Goal: Task Accomplishment & Management: Manage account settings

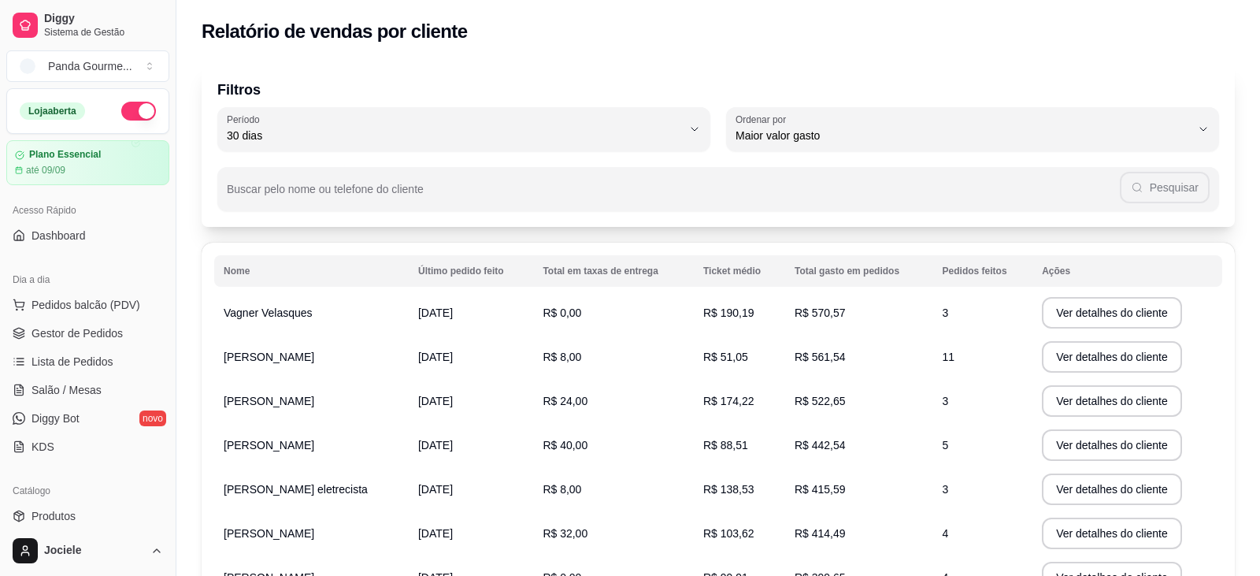
select select "30"
select select "HIGHEST_TOTAL_SPENT_WITH_ORDERS"
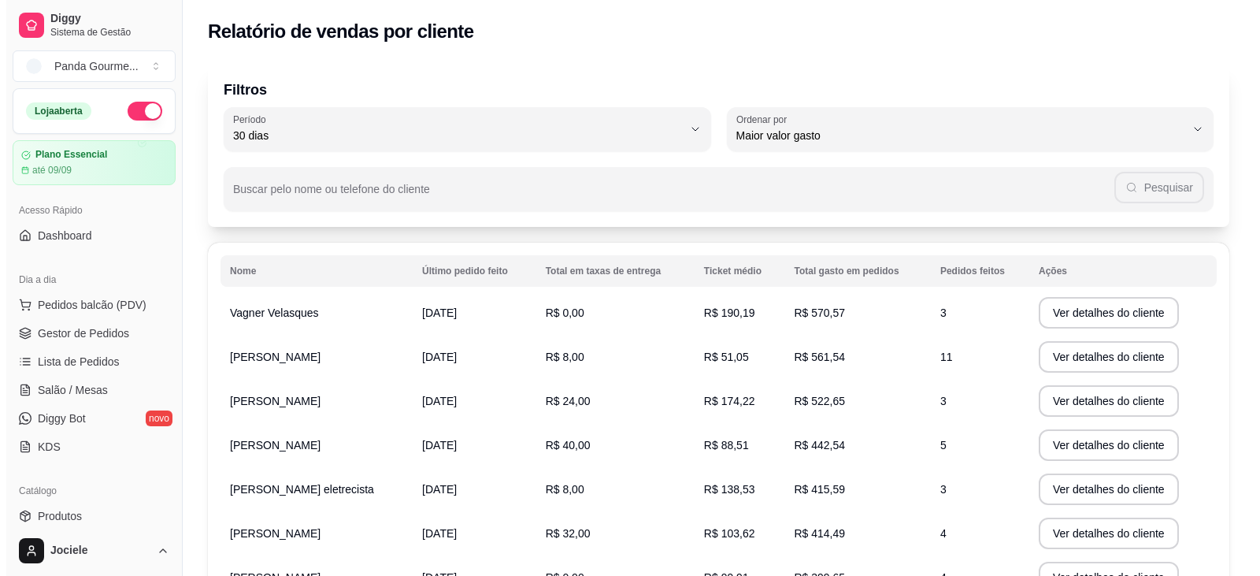
scroll to position [394, 0]
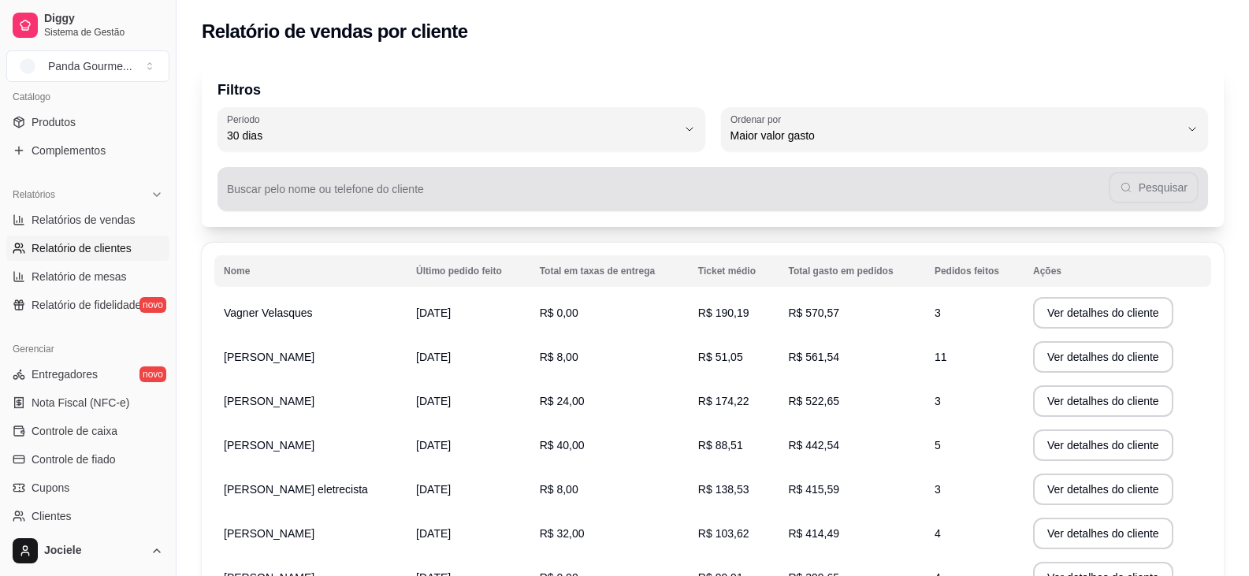
click at [317, 192] on input "Buscar pelo nome ou telefone do cliente" at bounding box center [667, 195] width 881 height 16
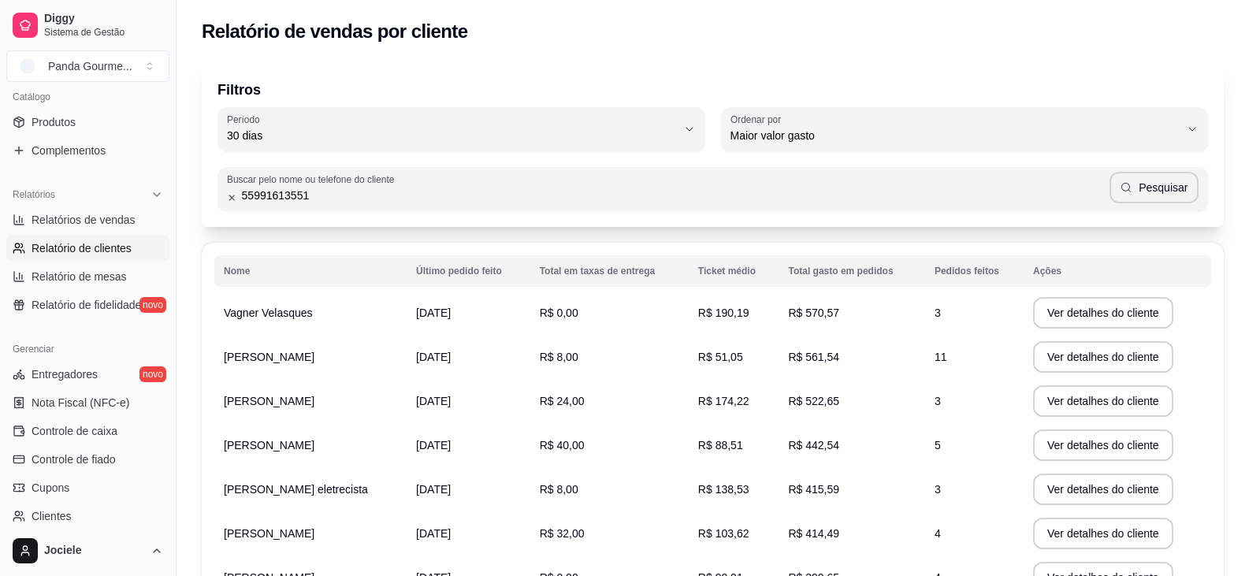
type input "55991613551"
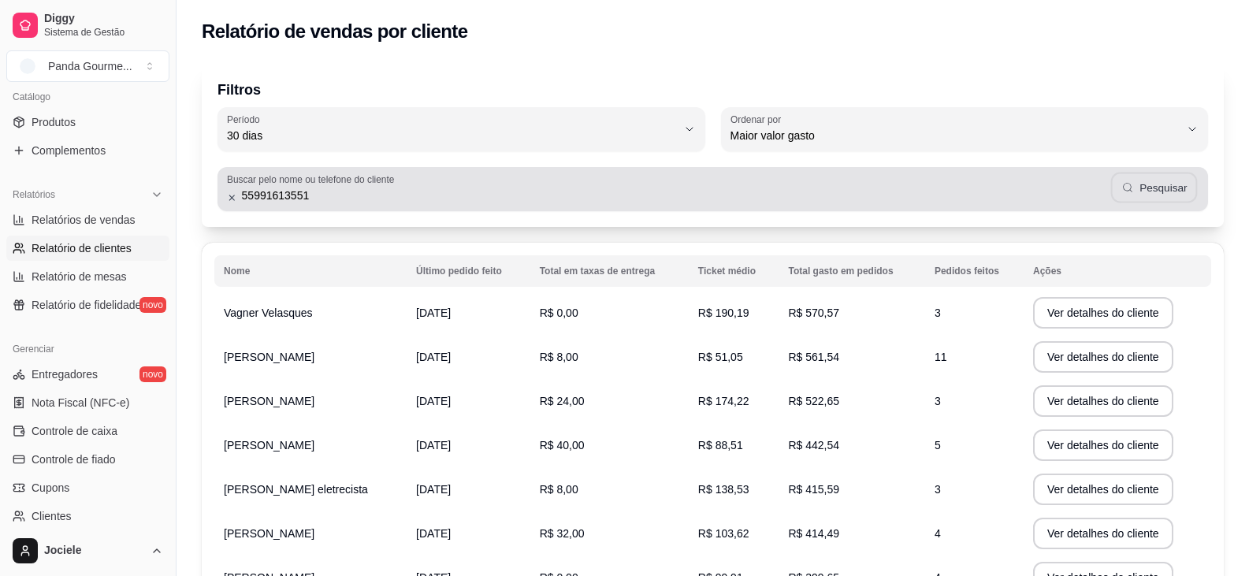
click at [1147, 184] on button "Pesquisar" at bounding box center [1153, 188] width 87 height 31
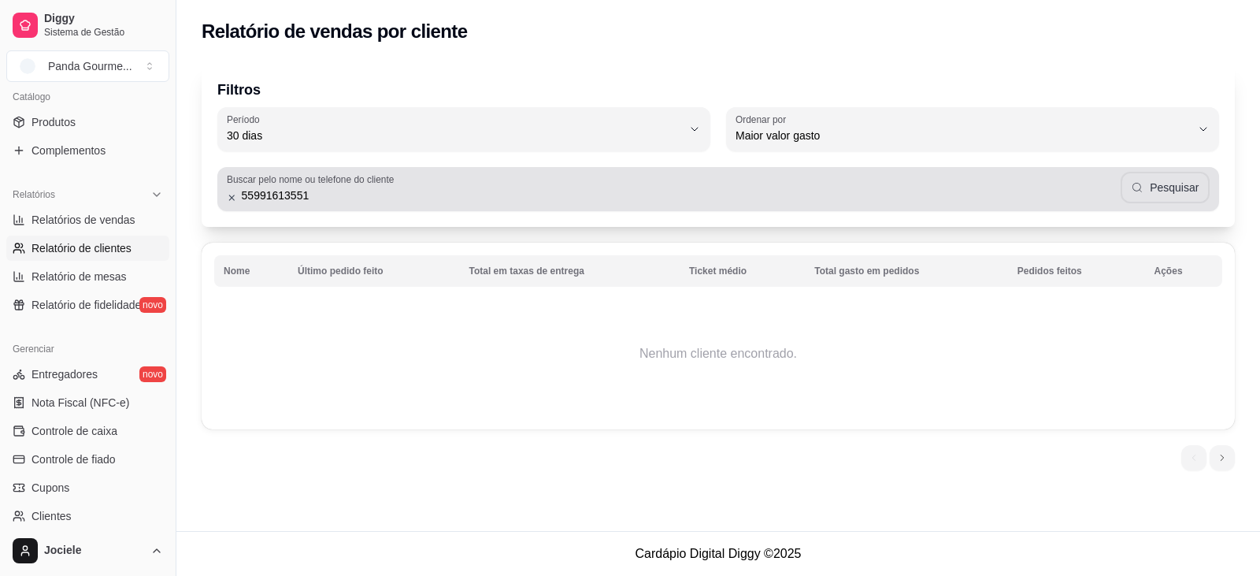
click at [1186, 194] on button "Pesquisar" at bounding box center [1165, 188] width 89 height 32
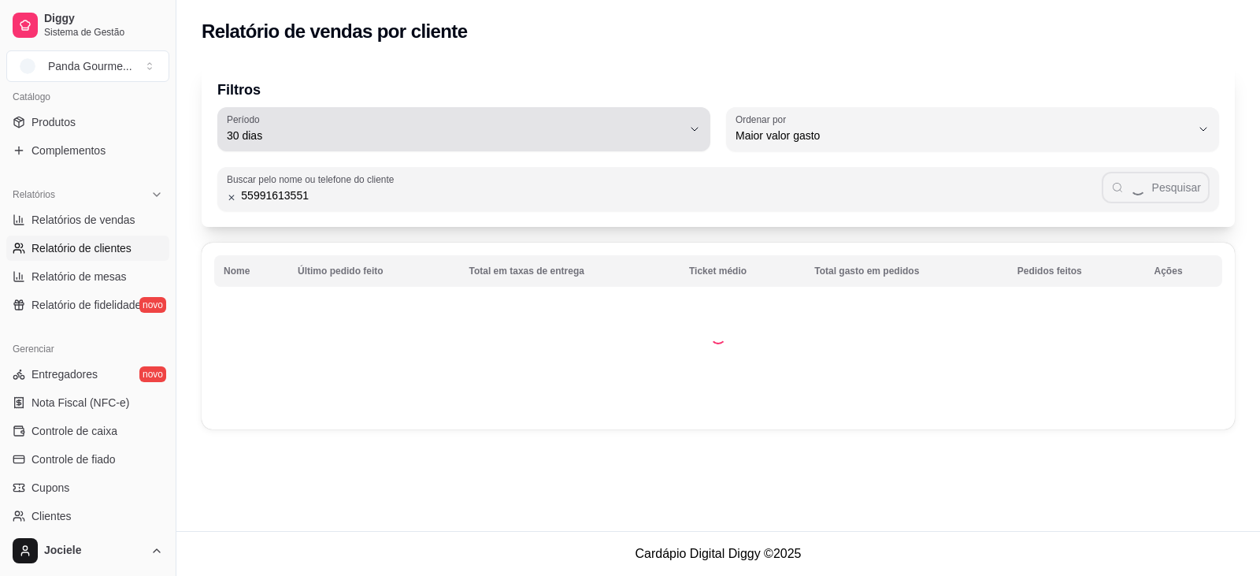
click at [688, 130] on button "Período 30 dias" at bounding box center [463, 129] width 493 height 44
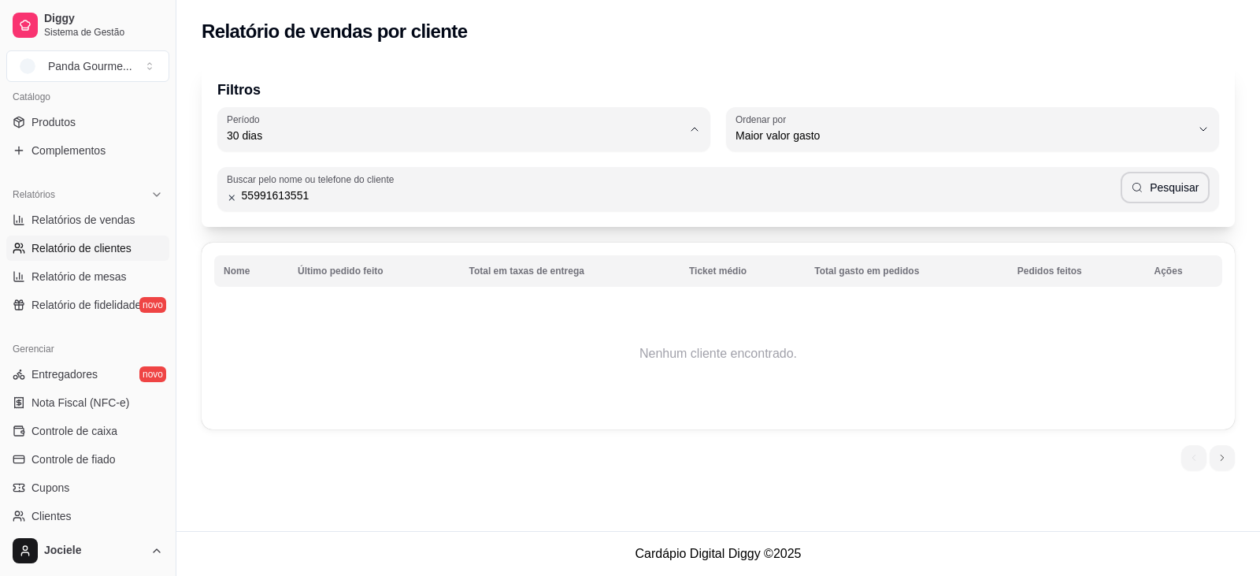
click at [247, 340] on li "60 dias" at bounding box center [464, 328] width 462 height 24
type input "60"
select select "60"
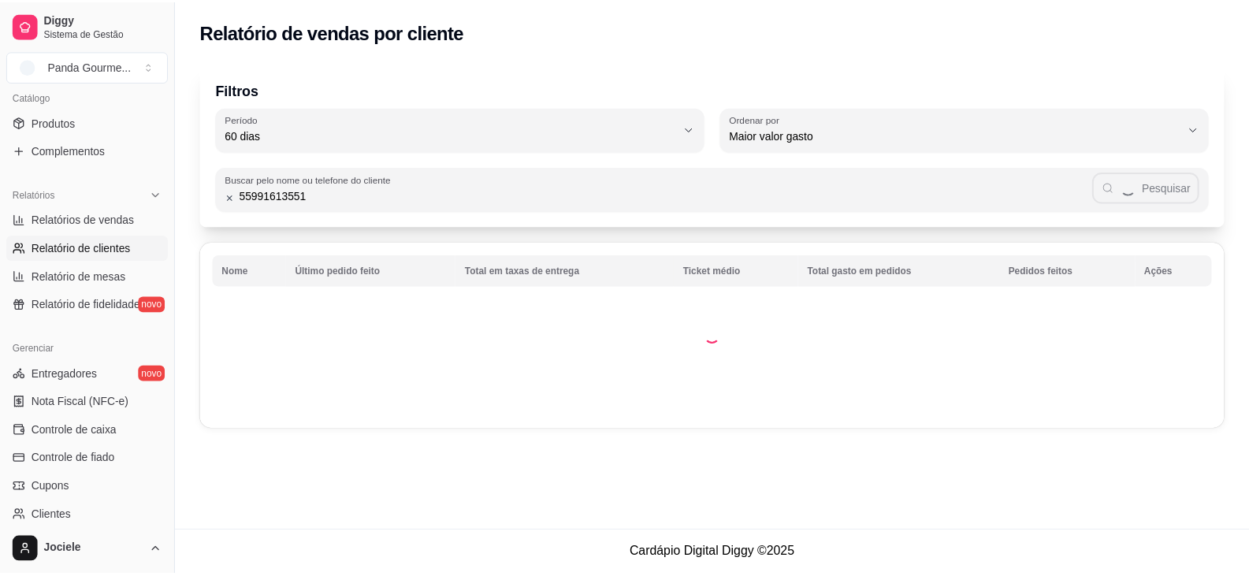
scroll to position [15, 0]
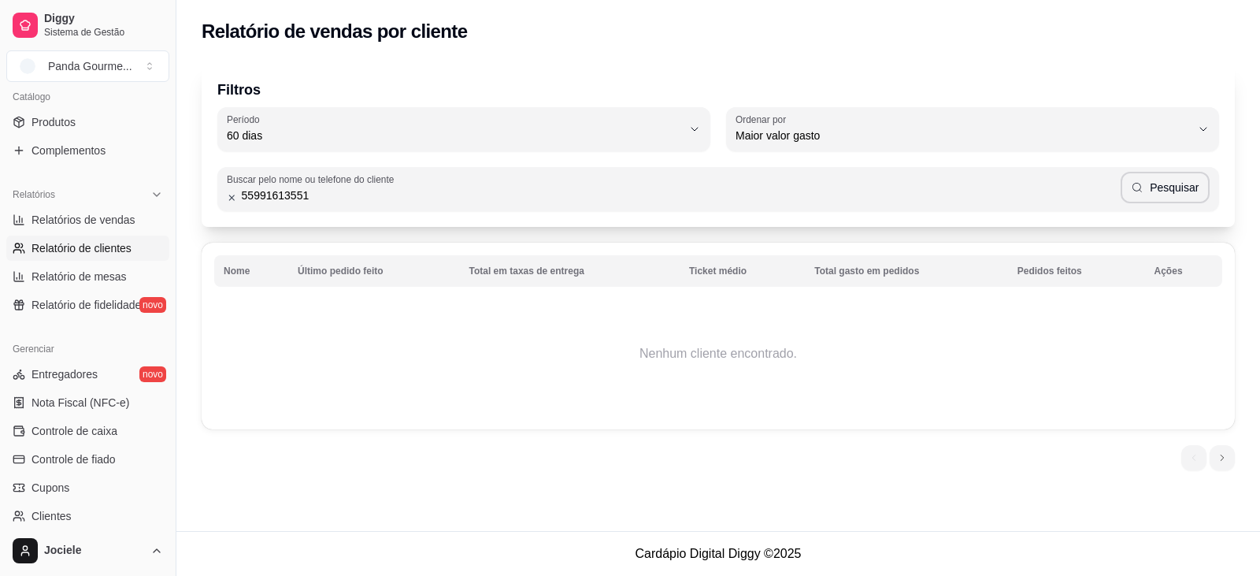
drag, startPoint x: 314, startPoint y: 195, endPoint x: 128, endPoint y: 180, distance: 187.3
click at [128, 180] on div "Diggy Sistema de Gestão Panda Gourme ... Loja aberta Plano Essencial até 09/09 …" at bounding box center [630, 288] width 1260 height 576
click at [230, 202] on icon at bounding box center [232, 197] width 10 height 11
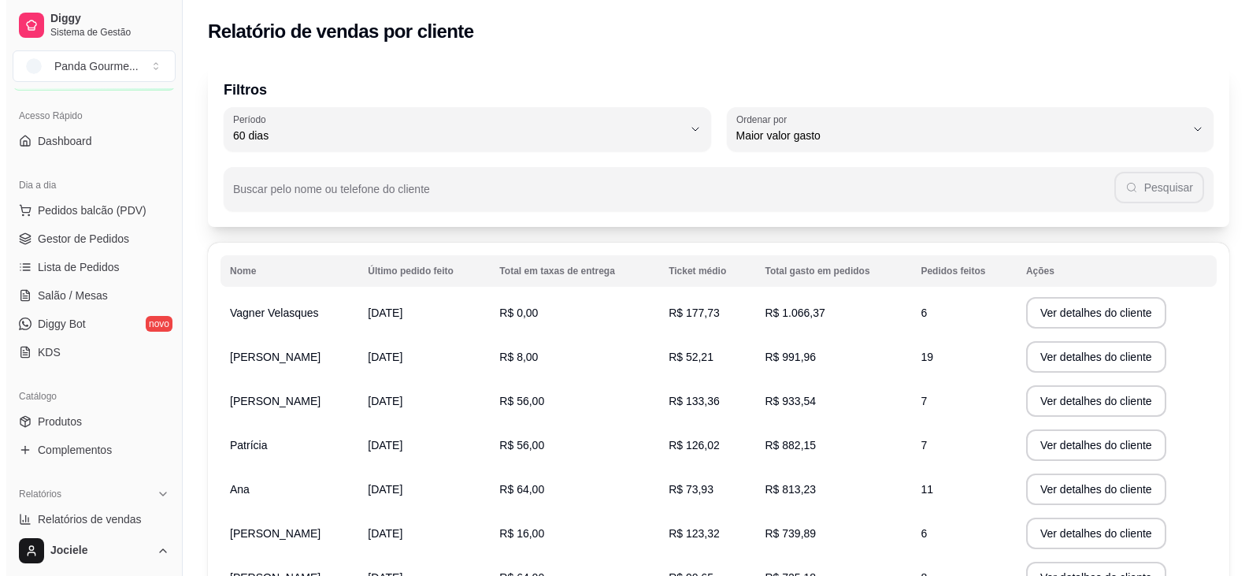
scroll to position [79, 0]
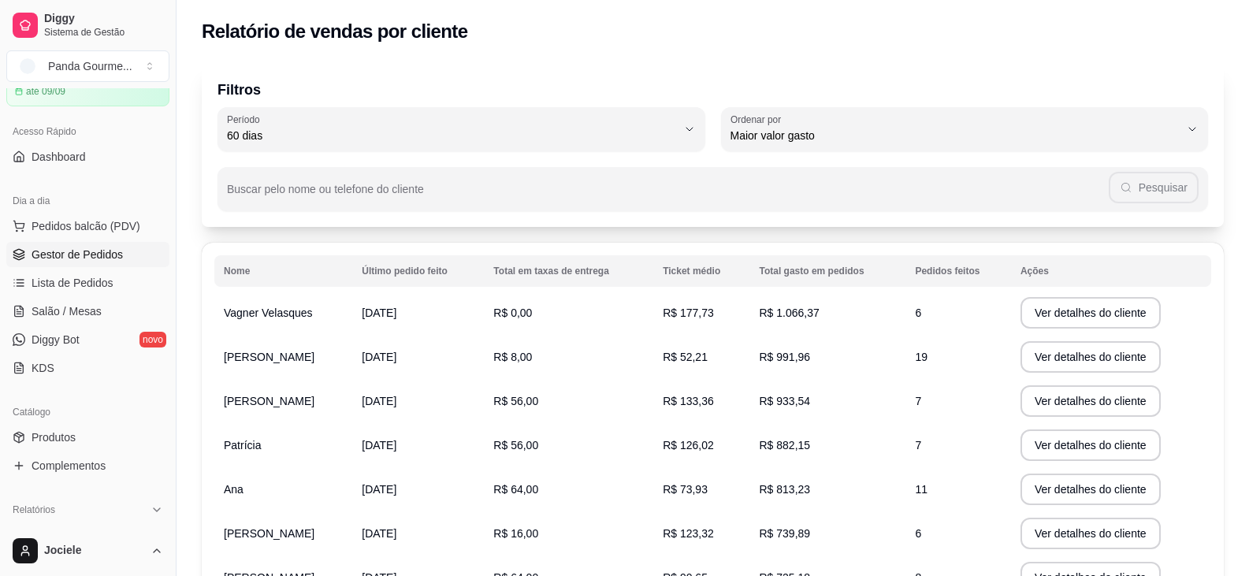
click at [50, 255] on span "Gestor de Pedidos" at bounding box center [77, 255] width 91 height 16
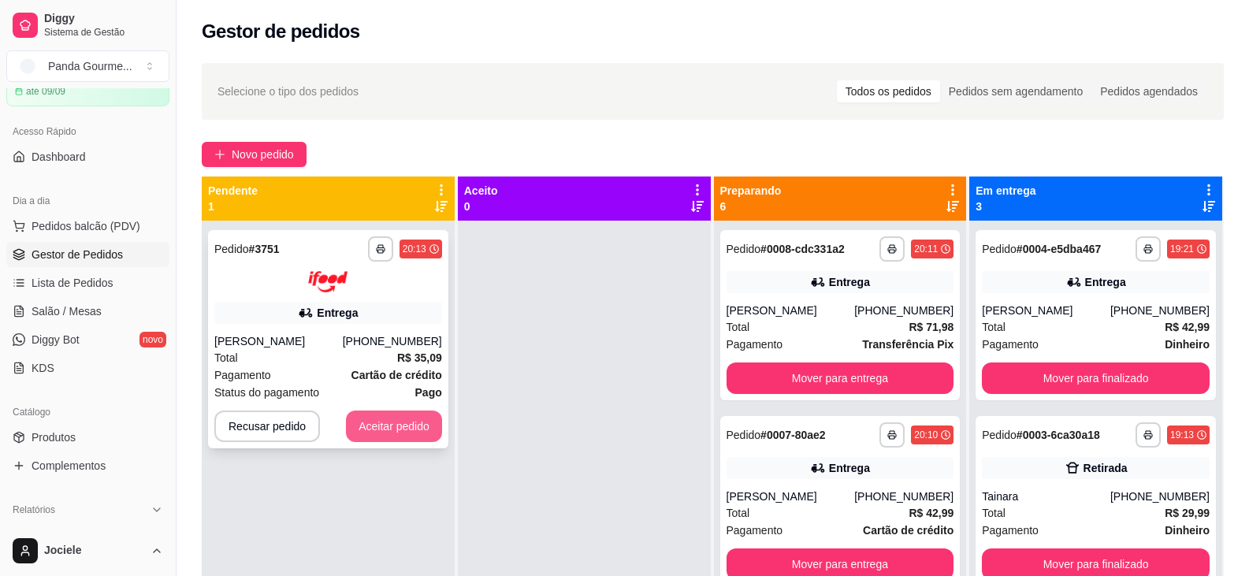
click at [393, 422] on button "Aceitar pedido" at bounding box center [394, 426] width 96 height 32
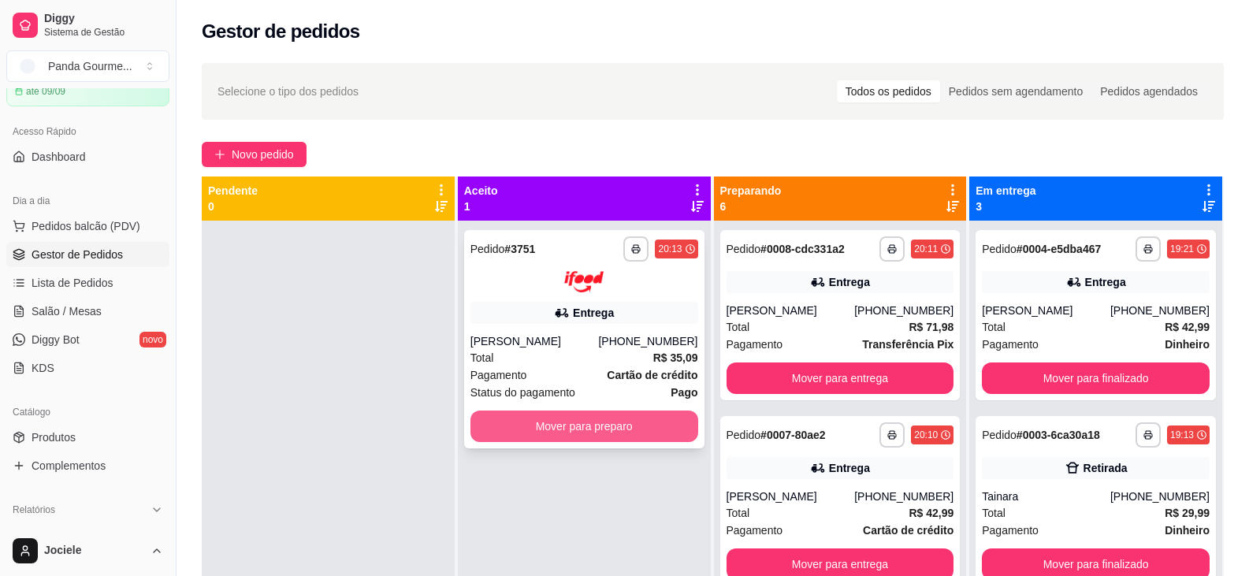
click at [622, 419] on button "Mover para preparo" at bounding box center [584, 426] width 228 height 32
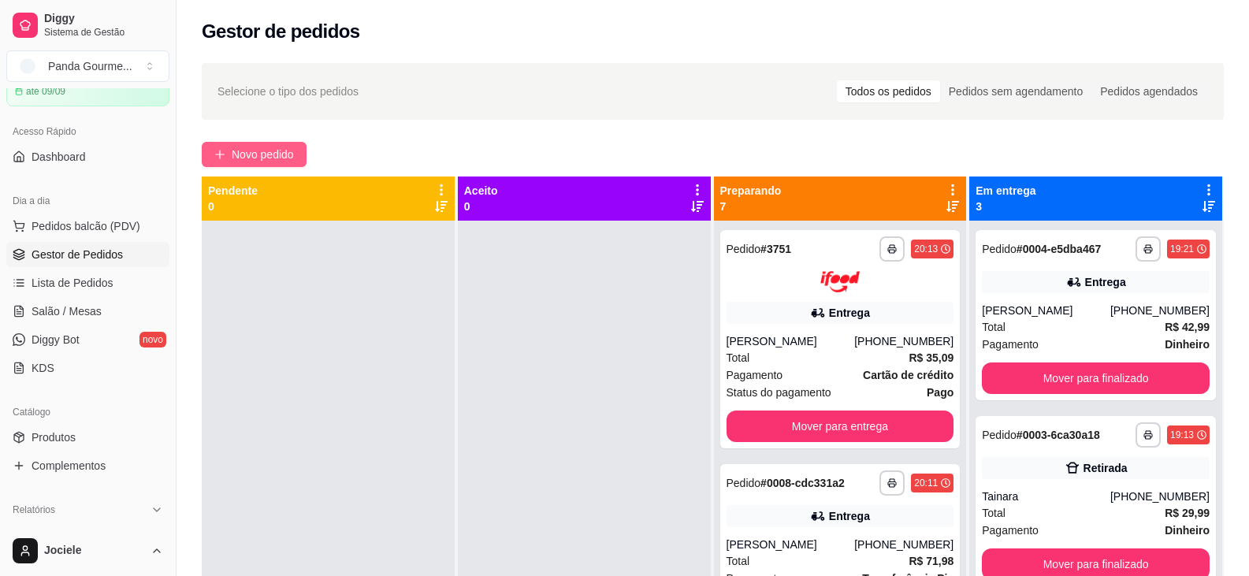
click at [258, 150] on span "Novo pedido" at bounding box center [263, 154] width 62 height 17
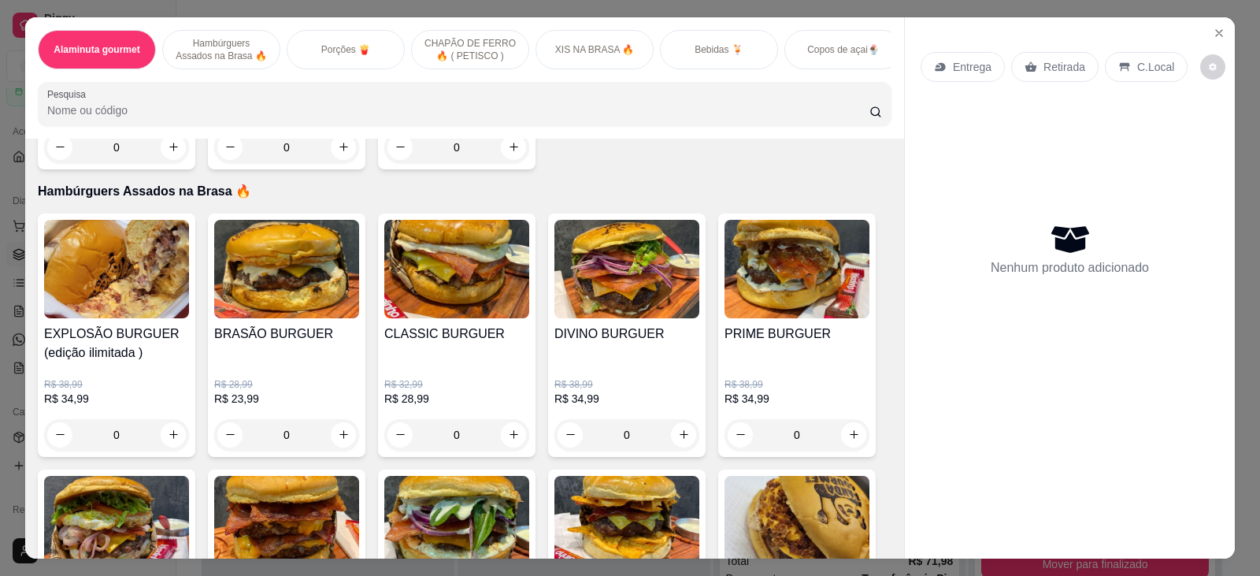
scroll to position [473, 0]
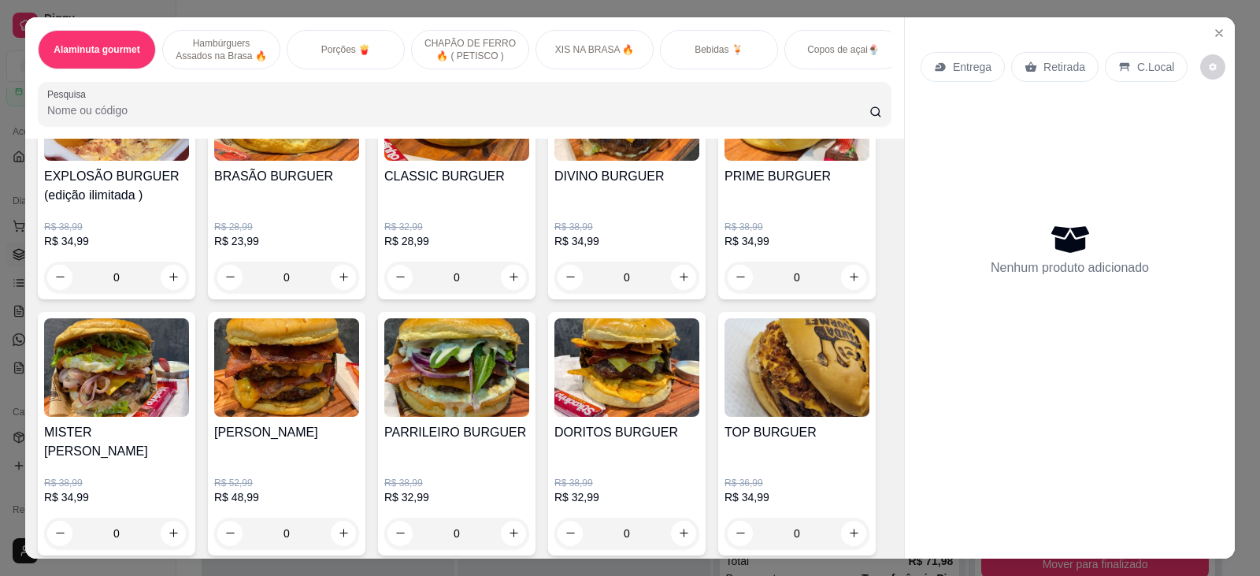
click at [170, 525] on div "0" at bounding box center [116, 534] width 145 height 32
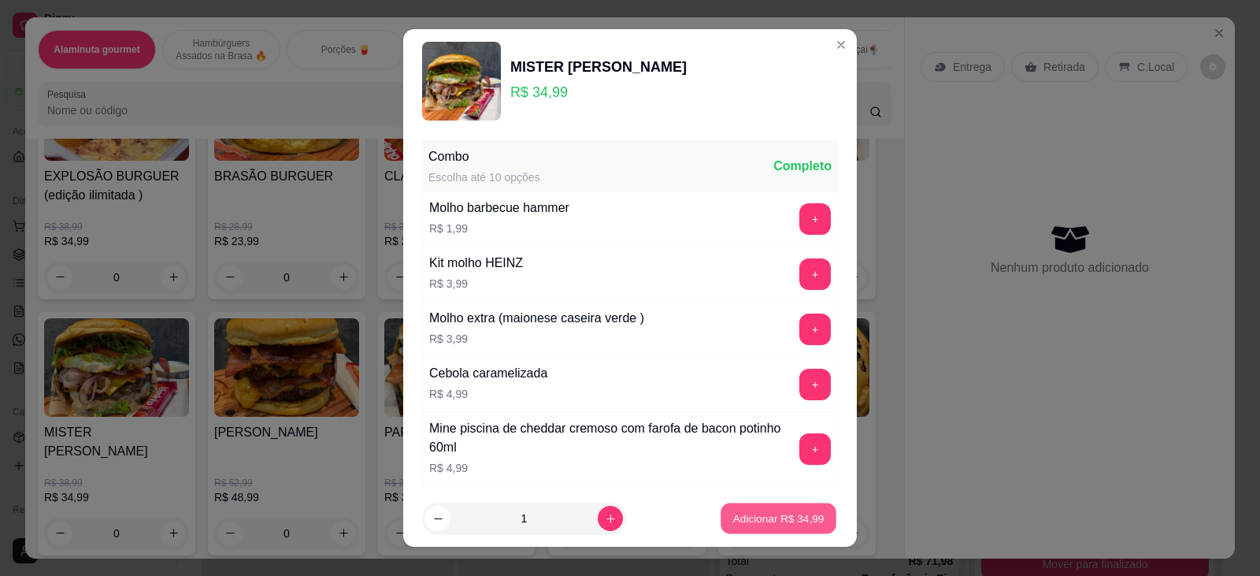
click at [738, 525] on p "Adicionar R$ 34,99" at bounding box center [778, 518] width 91 height 15
type input "1"
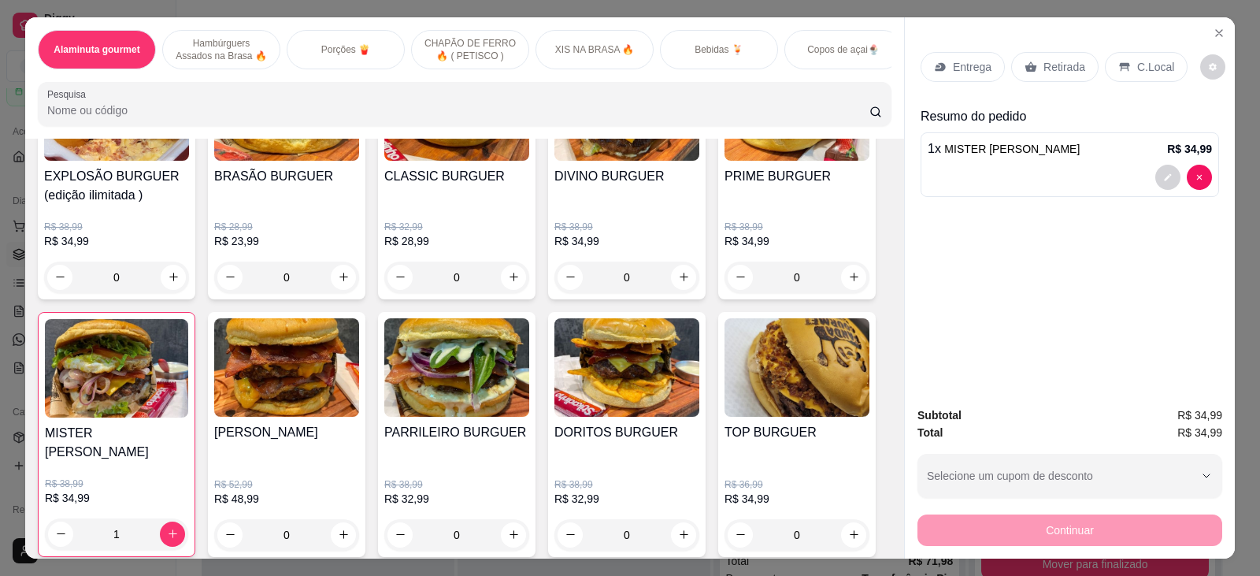
scroll to position [394, 0]
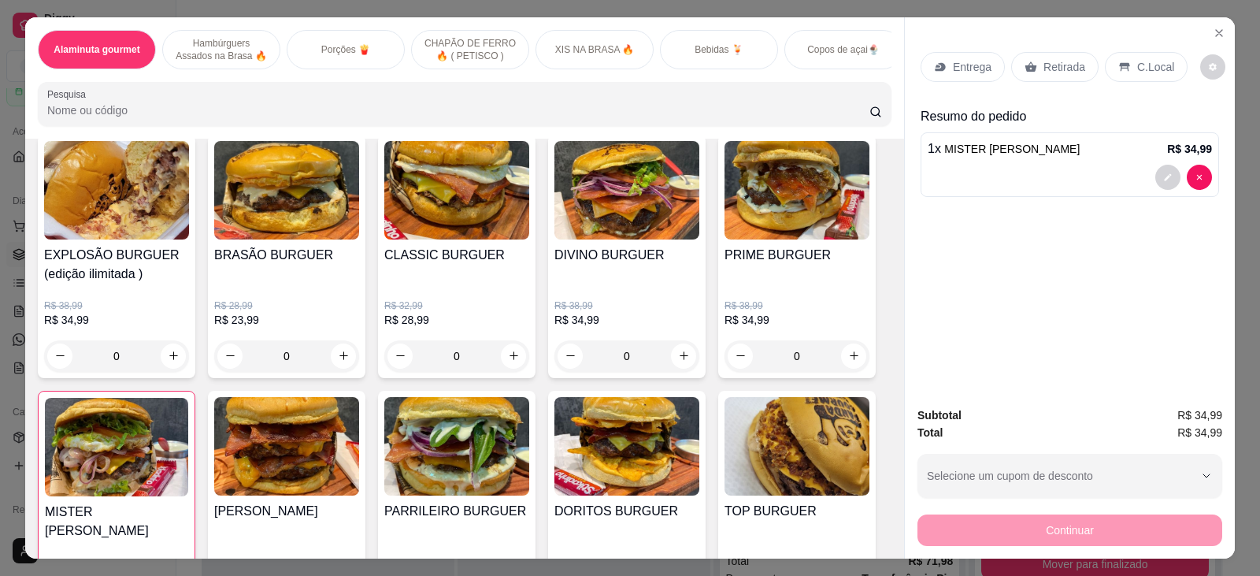
click at [343, 370] on div "0" at bounding box center [286, 356] width 145 height 32
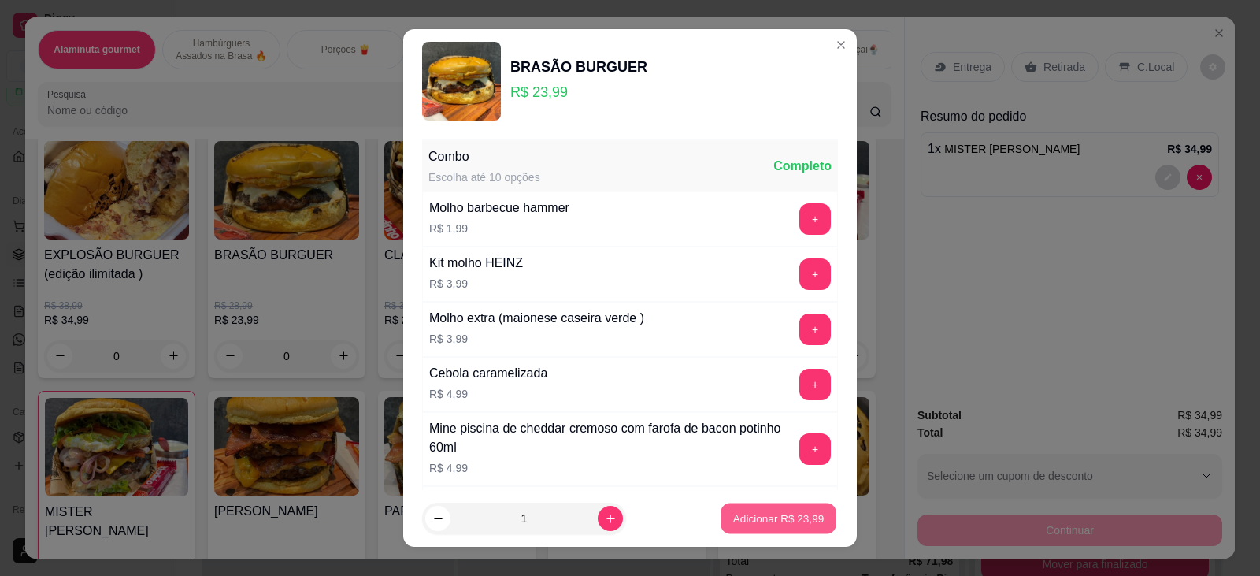
click at [767, 503] on button "Adicionar R$ 23,99" at bounding box center [779, 518] width 116 height 31
type input "1"
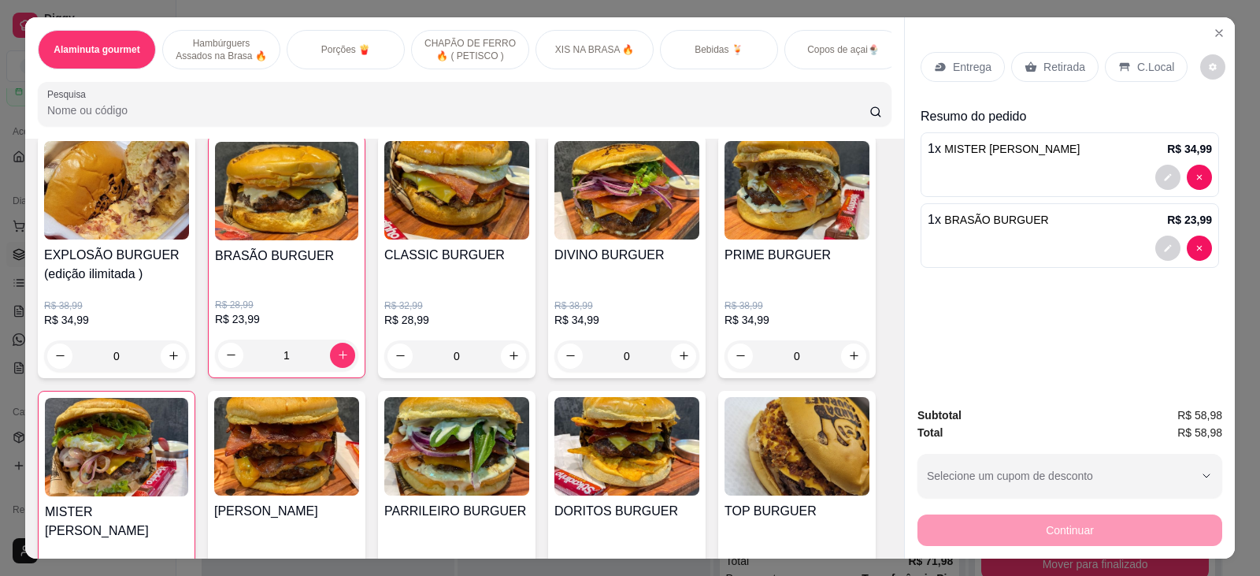
click at [705, 45] on p "Bebidas 🍹" at bounding box center [719, 49] width 49 height 13
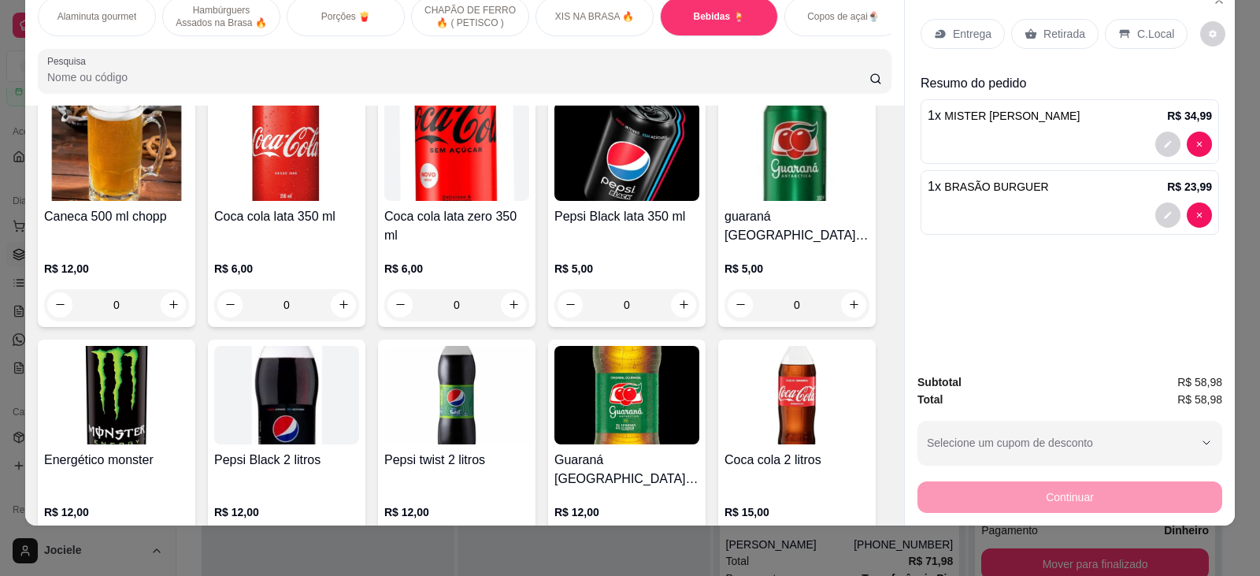
scroll to position [2847, 0]
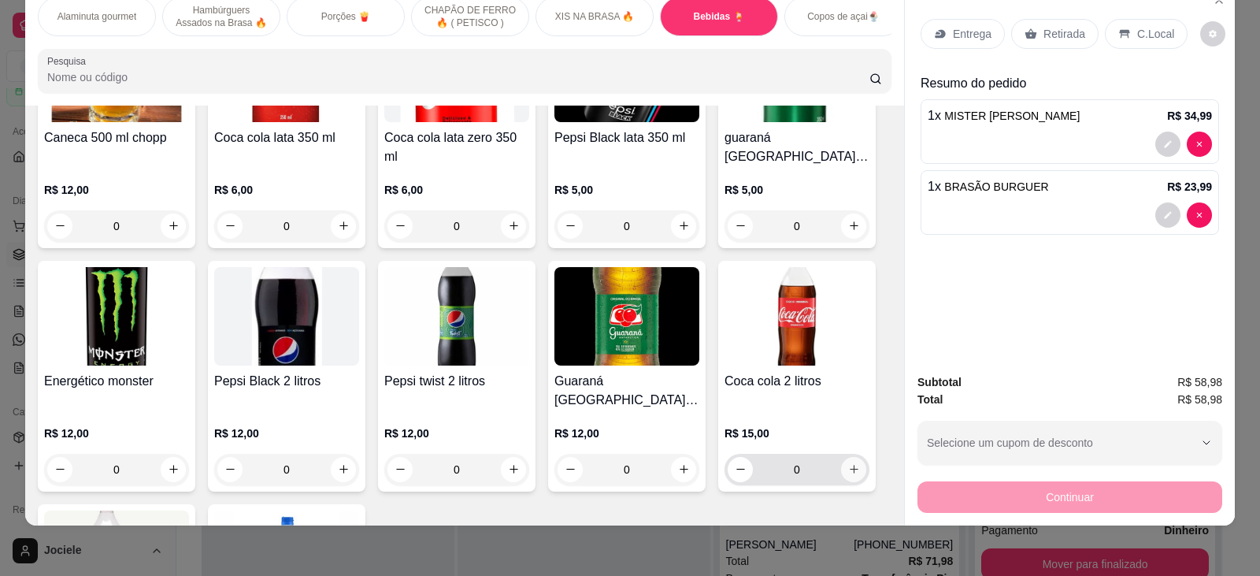
click at [848, 463] on icon "increase-product-quantity" at bounding box center [854, 469] width 12 height 12
type input "1"
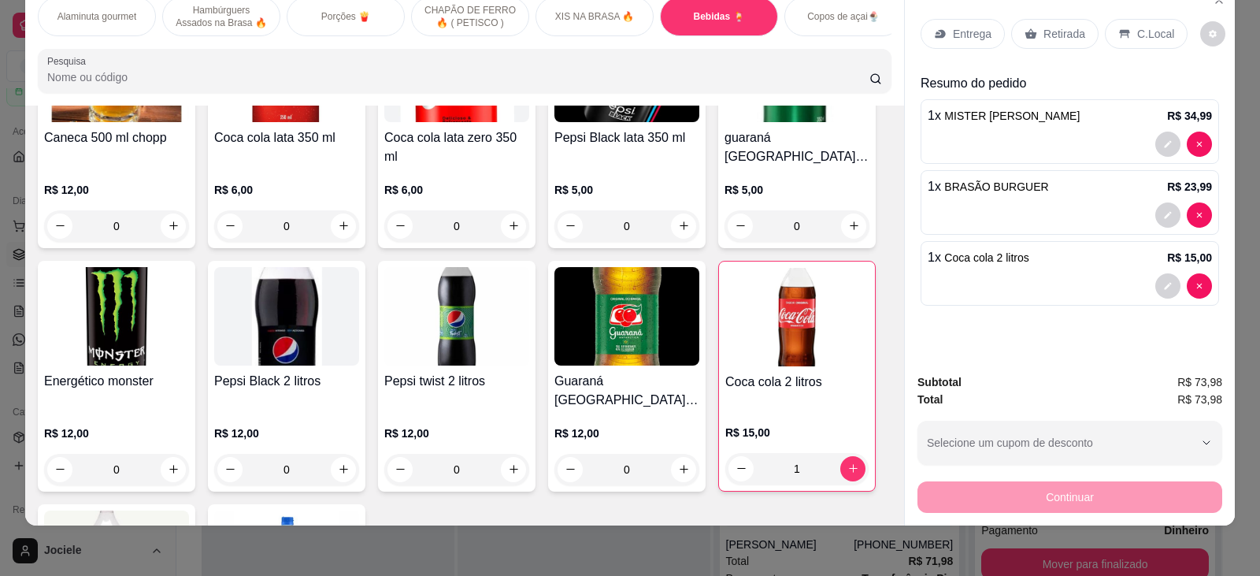
click at [953, 31] on p "Entrega" at bounding box center [972, 34] width 39 height 16
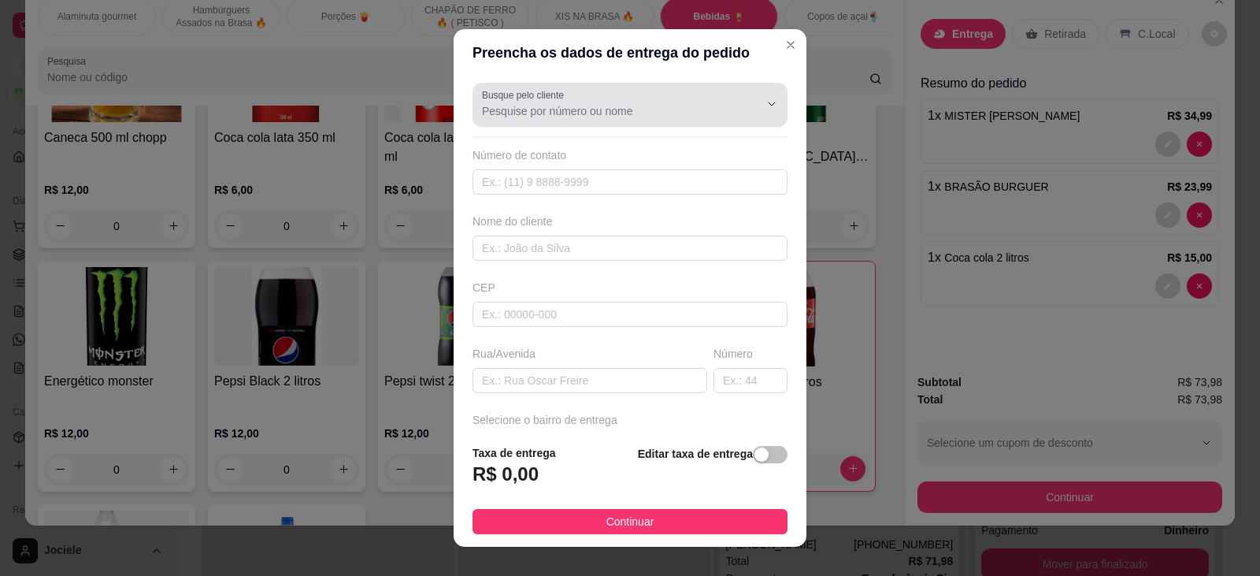
click at [498, 117] on input "Busque pelo cliente" at bounding box center [608, 111] width 252 height 16
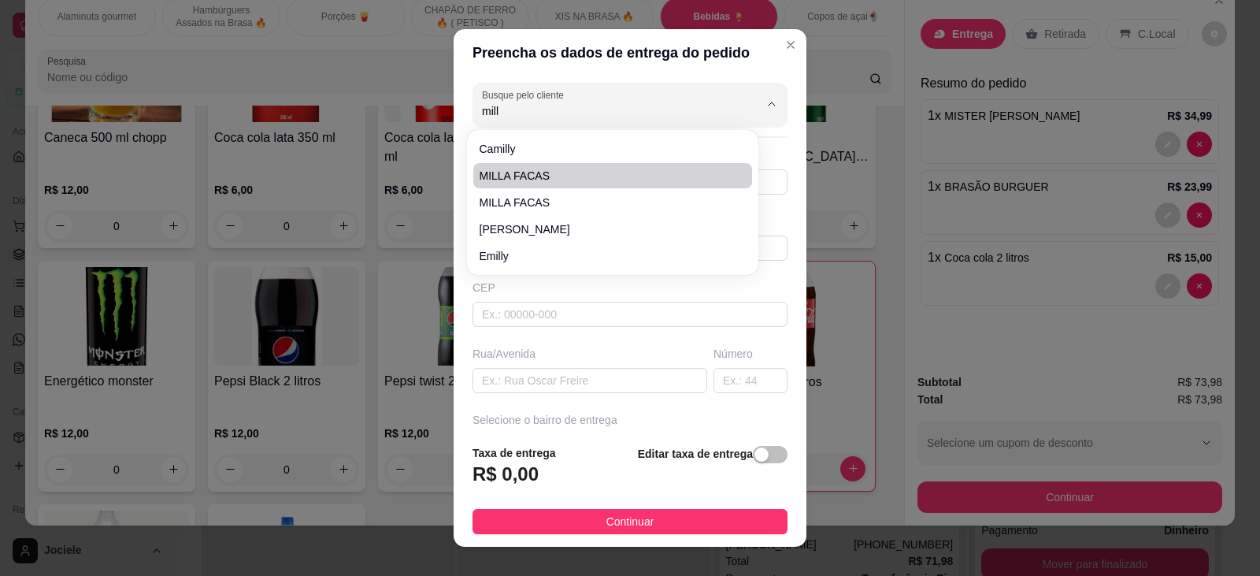
click at [570, 173] on span "MILLA FACAS" at bounding box center [605, 176] width 250 height 16
type input "MILLA FACAS"
type input "55000000000"
type input "MILLA FACAS"
type input "rua C"
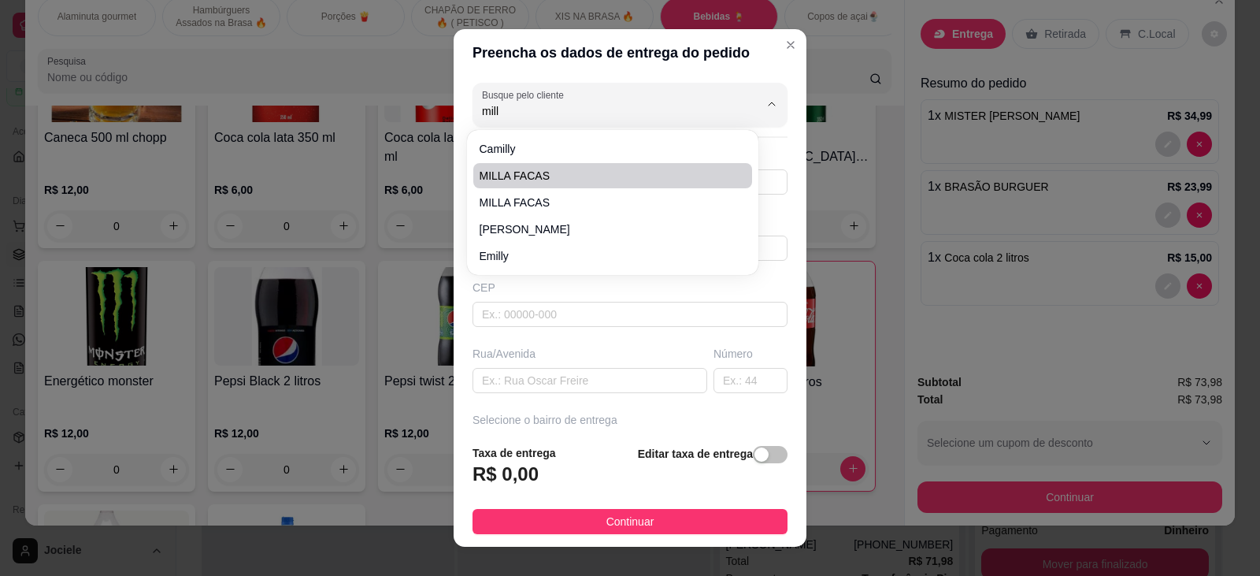
type input "116"
type input "Santo Ângelo"
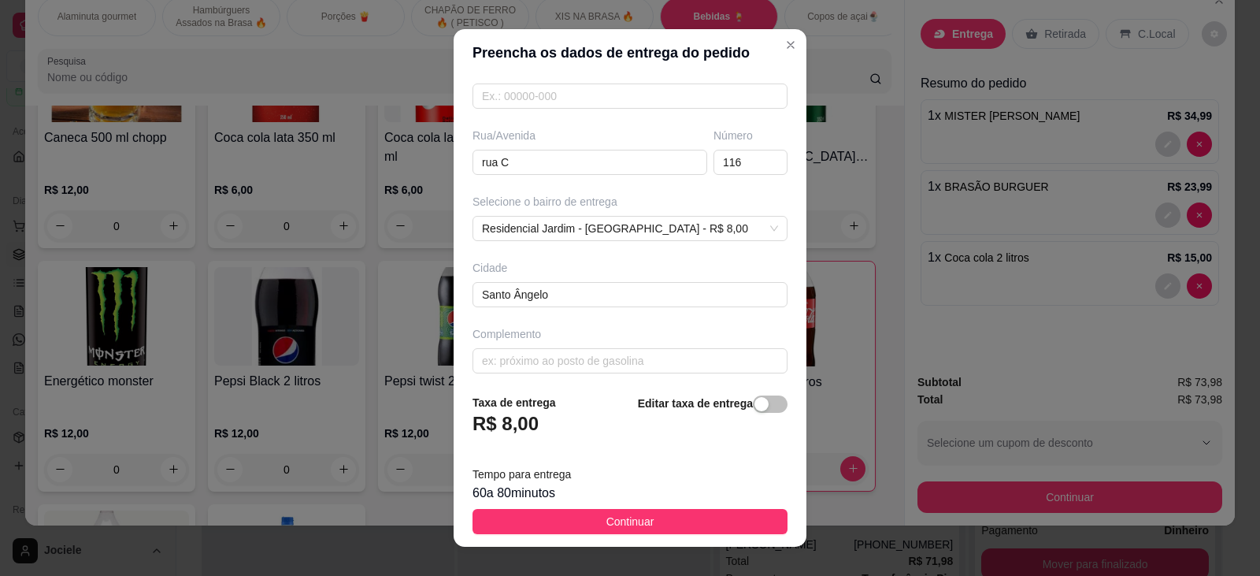
scroll to position [225, 0]
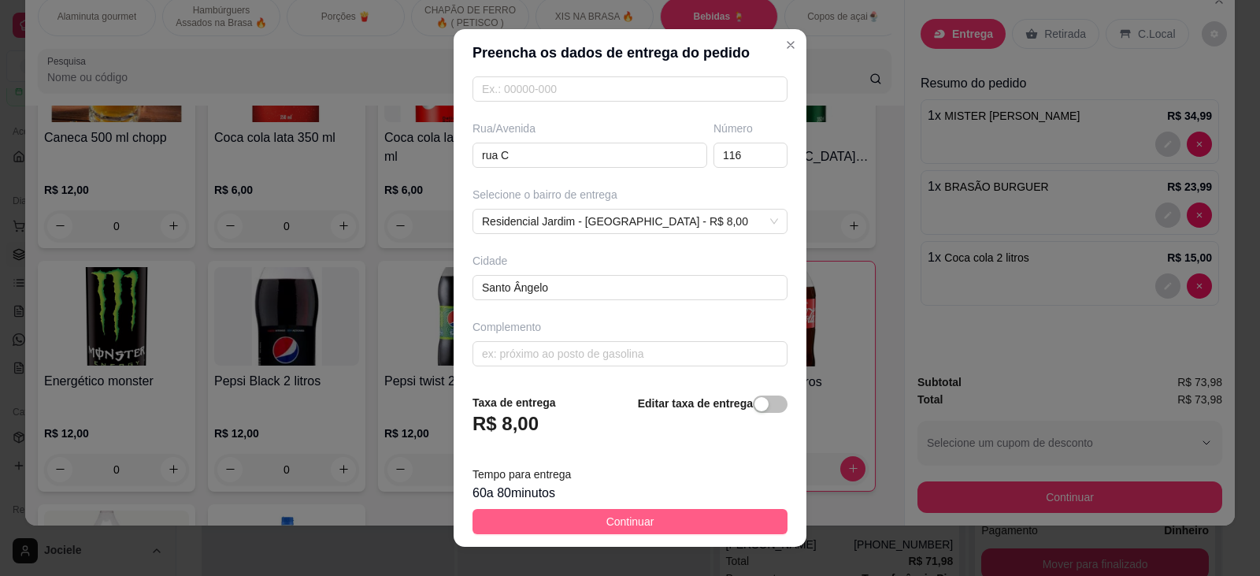
type input "MILLA FACAS"
click at [571, 521] on button "Continuar" at bounding box center [630, 521] width 315 height 25
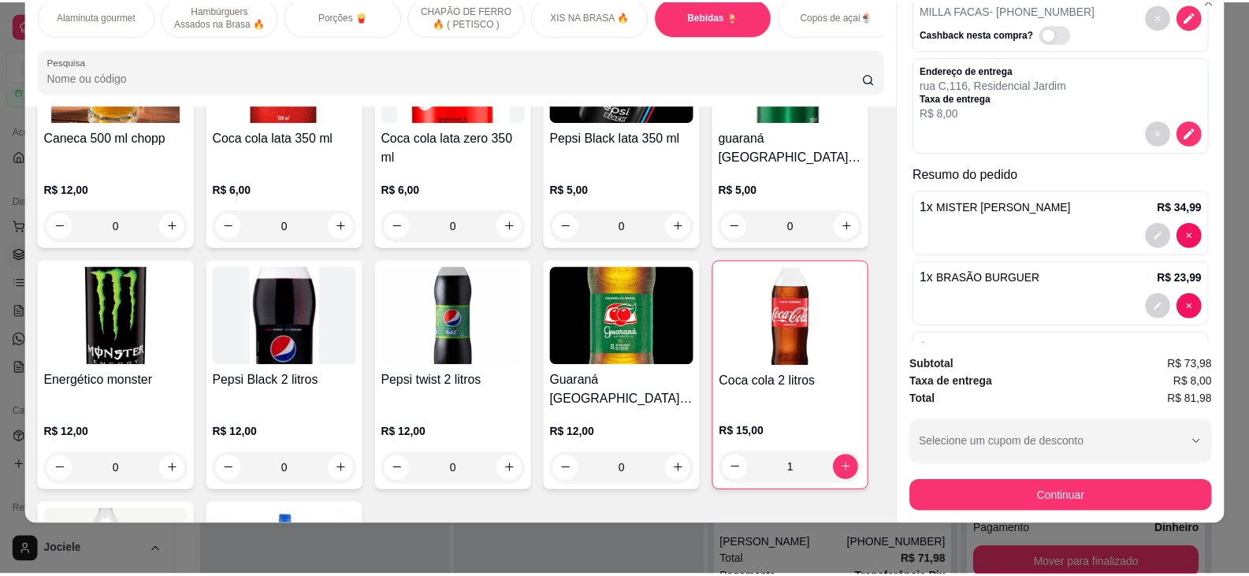
scroll to position [154, 0]
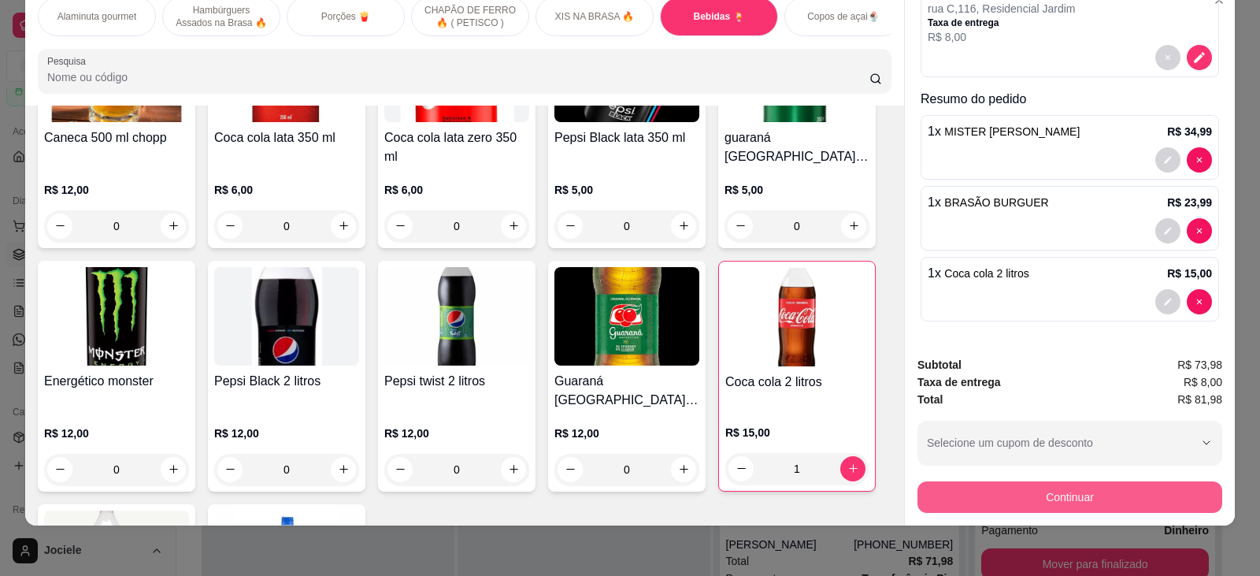
click at [937, 498] on button "Continuar" at bounding box center [1070, 497] width 305 height 32
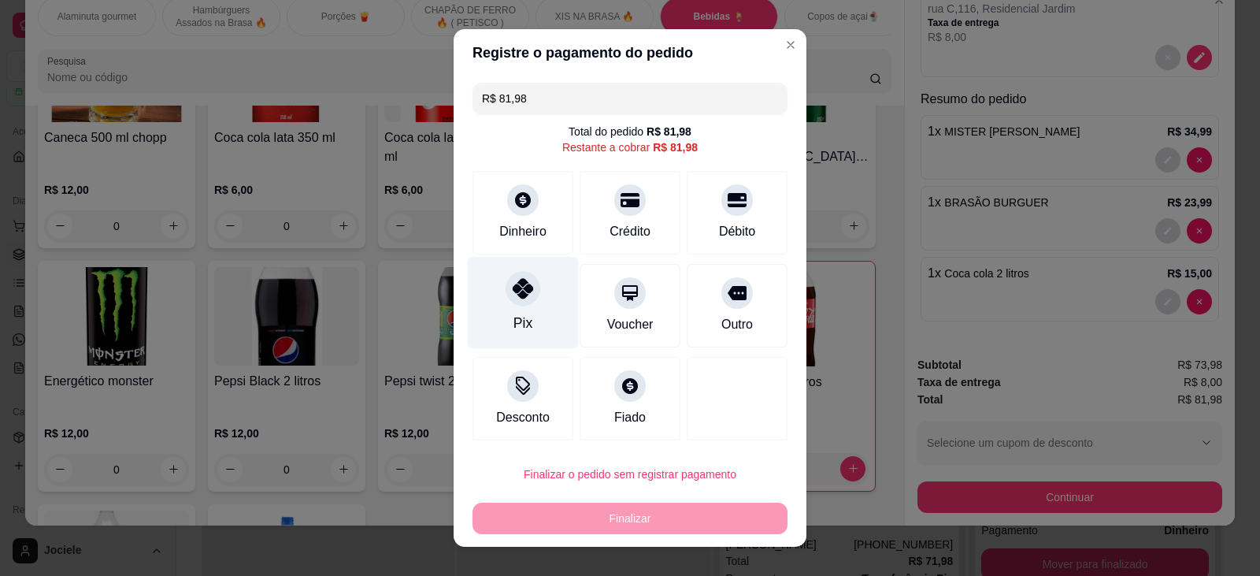
click at [514, 314] on div "Pix" at bounding box center [523, 323] width 19 height 20
type input "R$ 0,00"
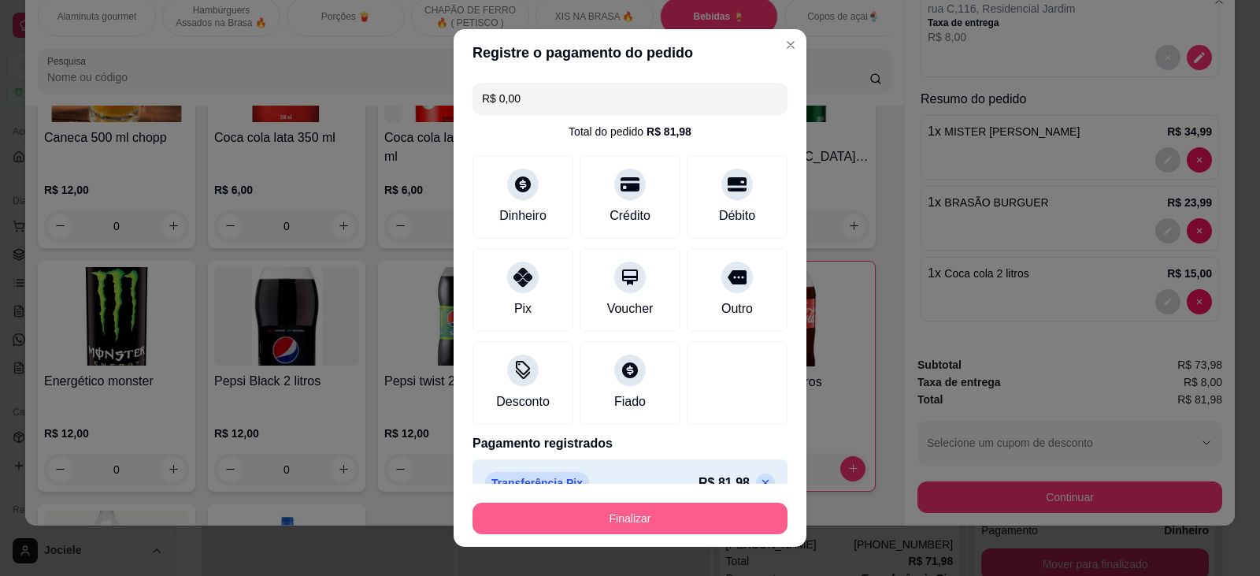
click at [560, 521] on button "Finalizar" at bounding box center [630, 519] width 315 height 32
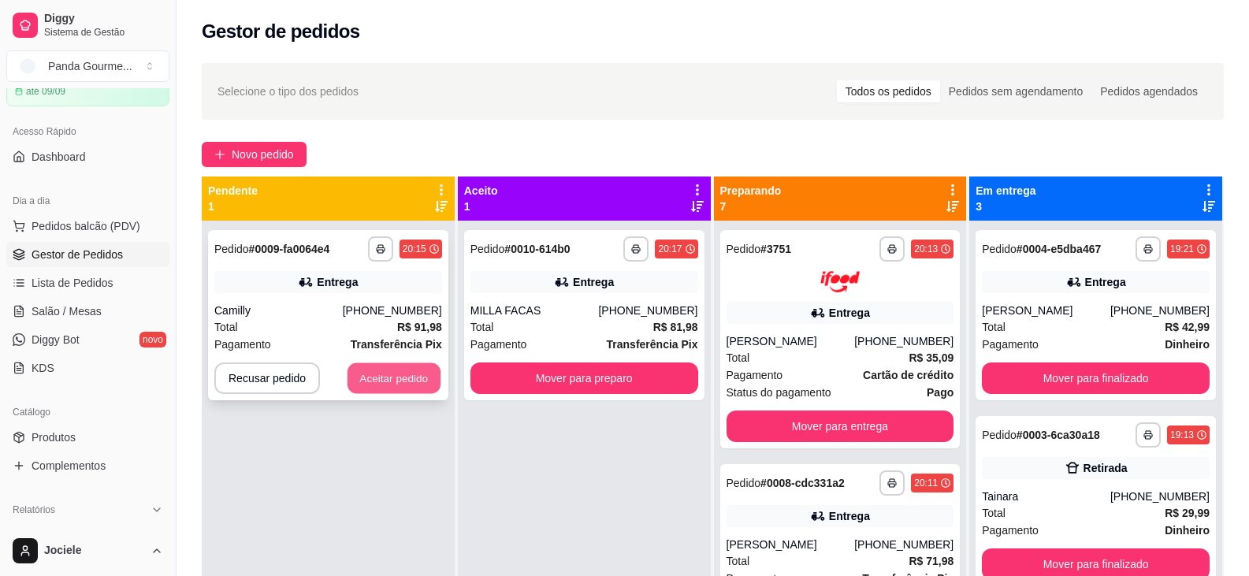
click at [378, 378] on button "Aceitar pedido" at bounding box center [393, 378] width 93 height 31
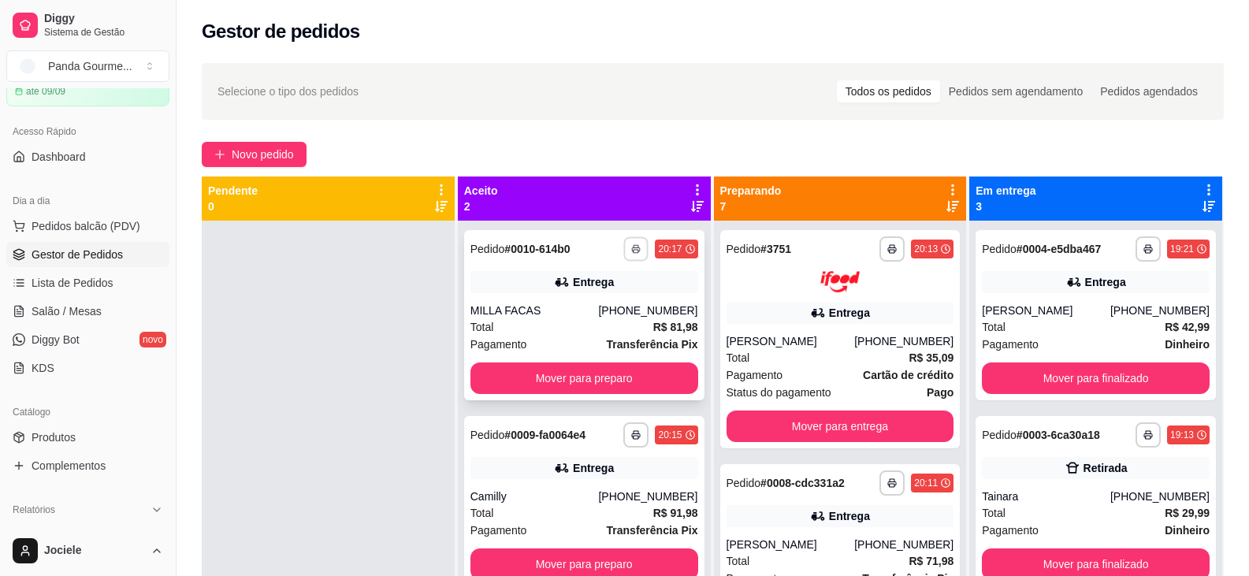
click at [634, 250] on rect "button" at bounding box center [636, 251] width 5 height 3
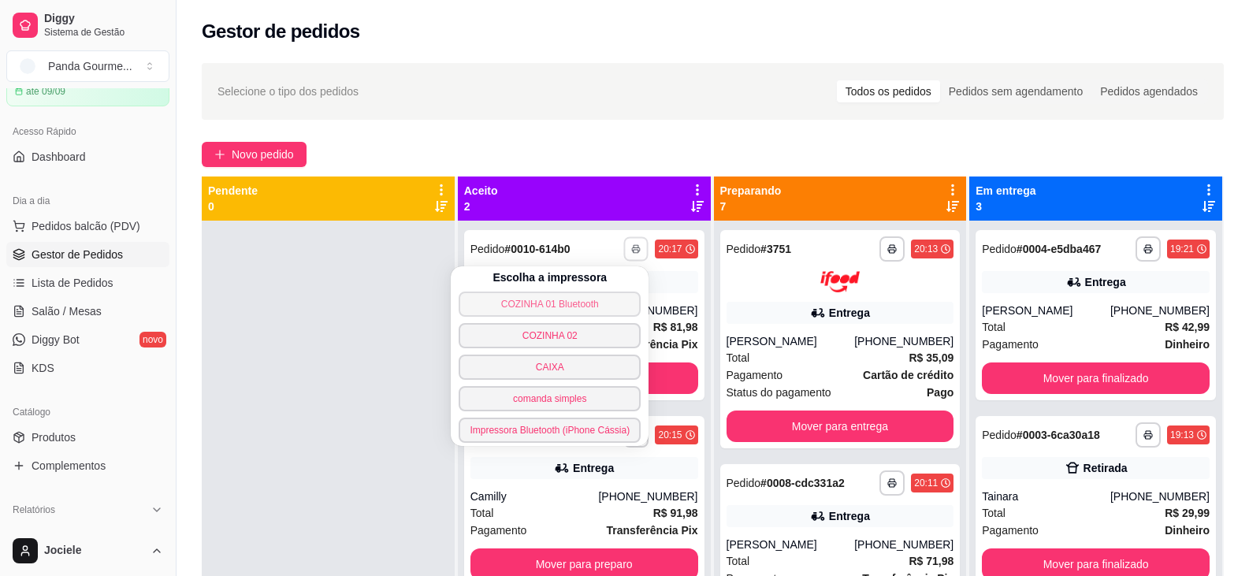
click at [613, 302] on button "COZINHA 01 Bluetooth" at bounding box center [549, 303] width 182 height 25
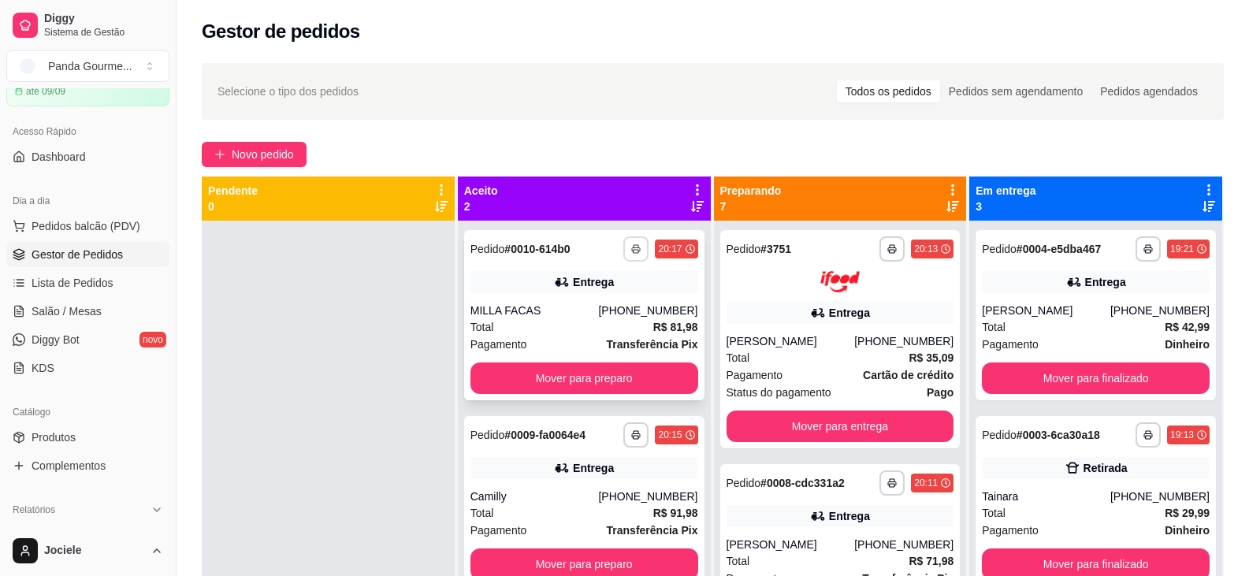
click at [631, 247] on icon "button" at bounding box center [635, 248] width 9 height 9
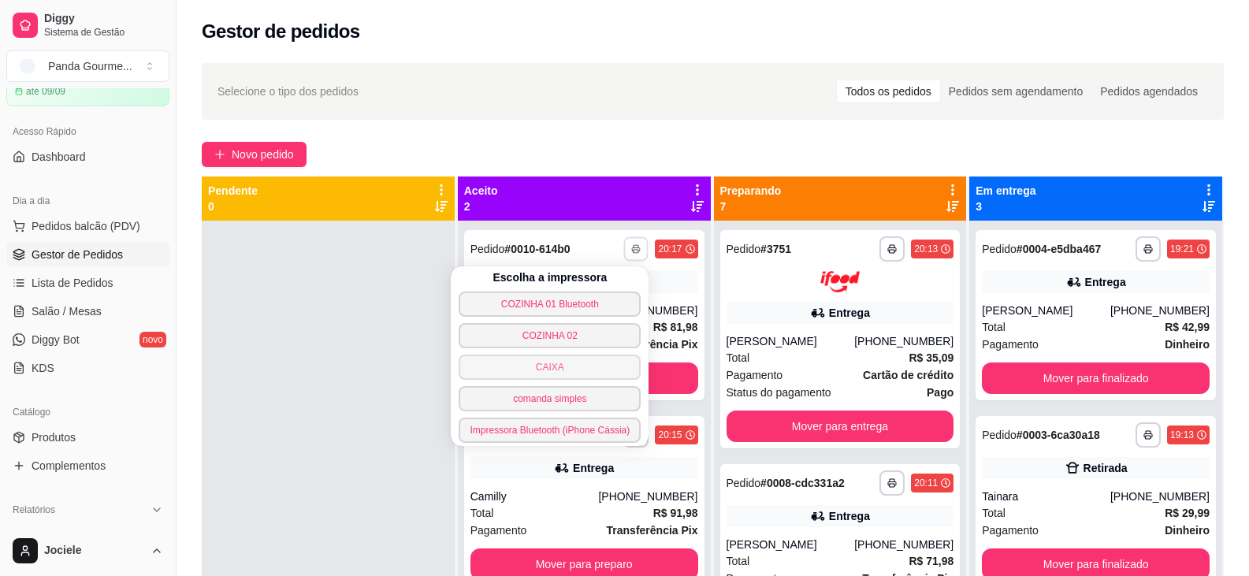
click at [592, 369] on button "CAIXA" at bounding box center [549, 366] width 182 height 25
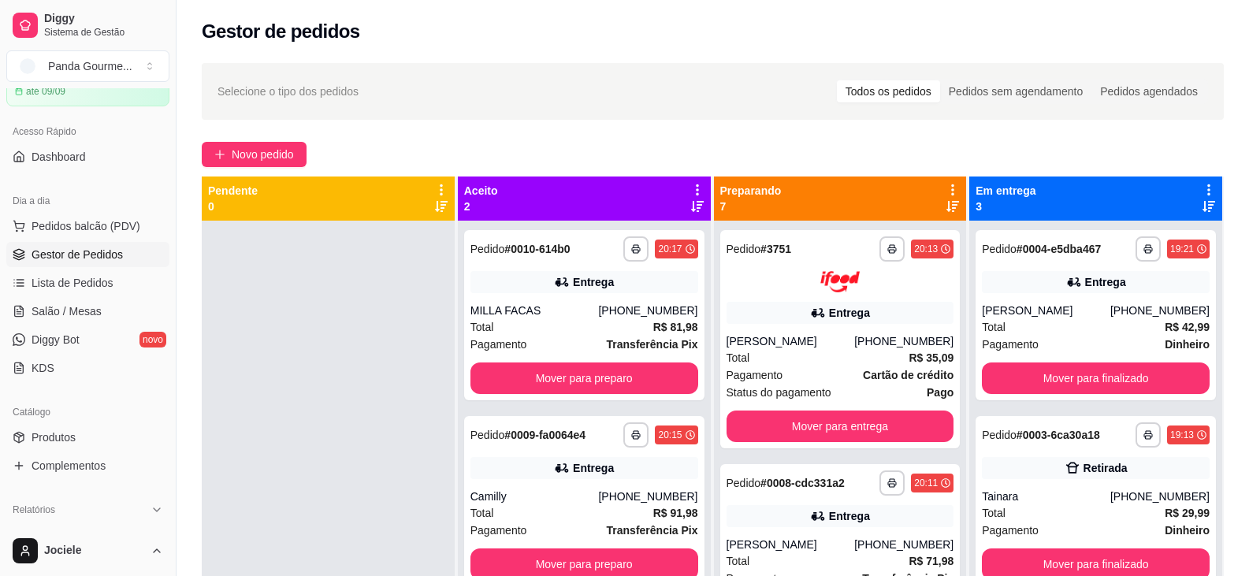
click at [365, 326] on div at bounding box center [328, 509] width 253 height 576
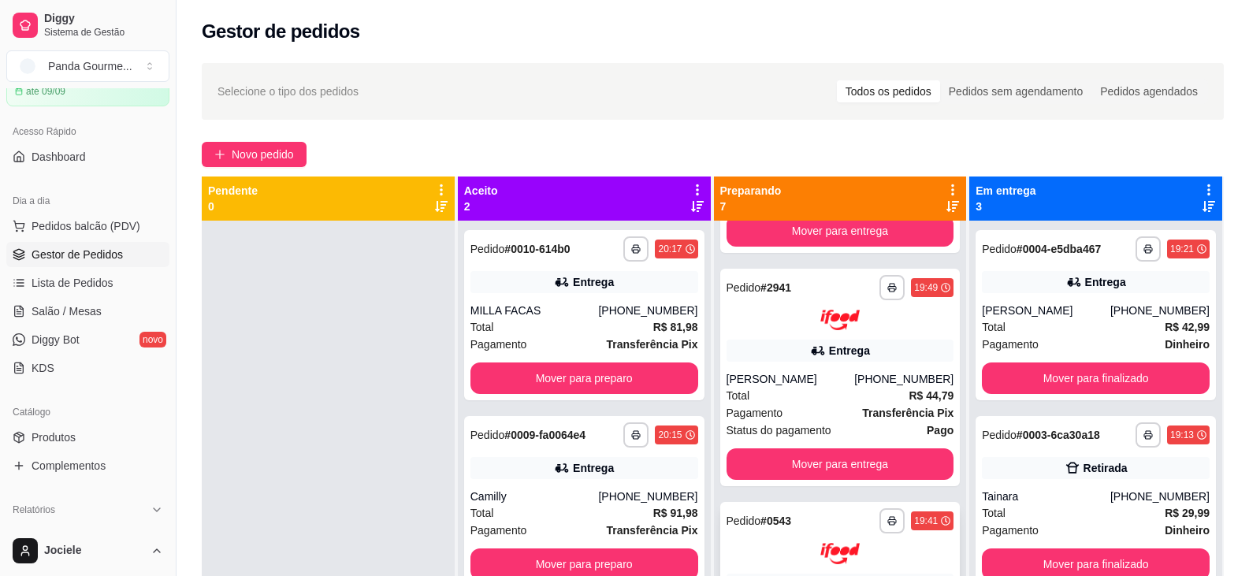
scroll to position [932, 0]
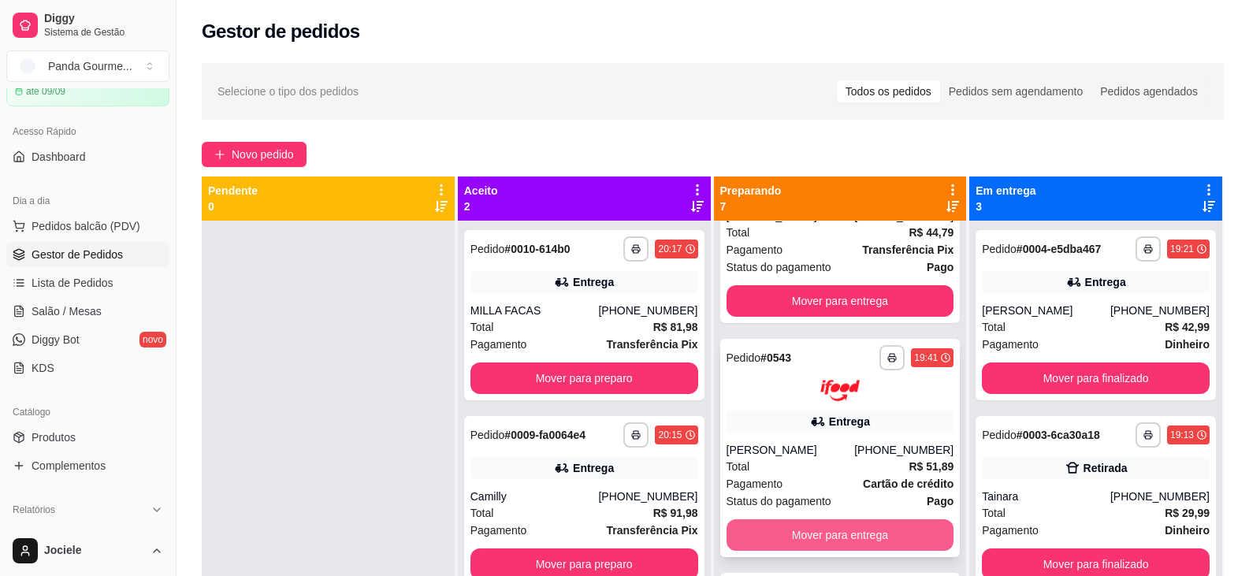
click at [779, 520] on button "Mover para entrega" at bounding box center [840, 535] width 228 height 32
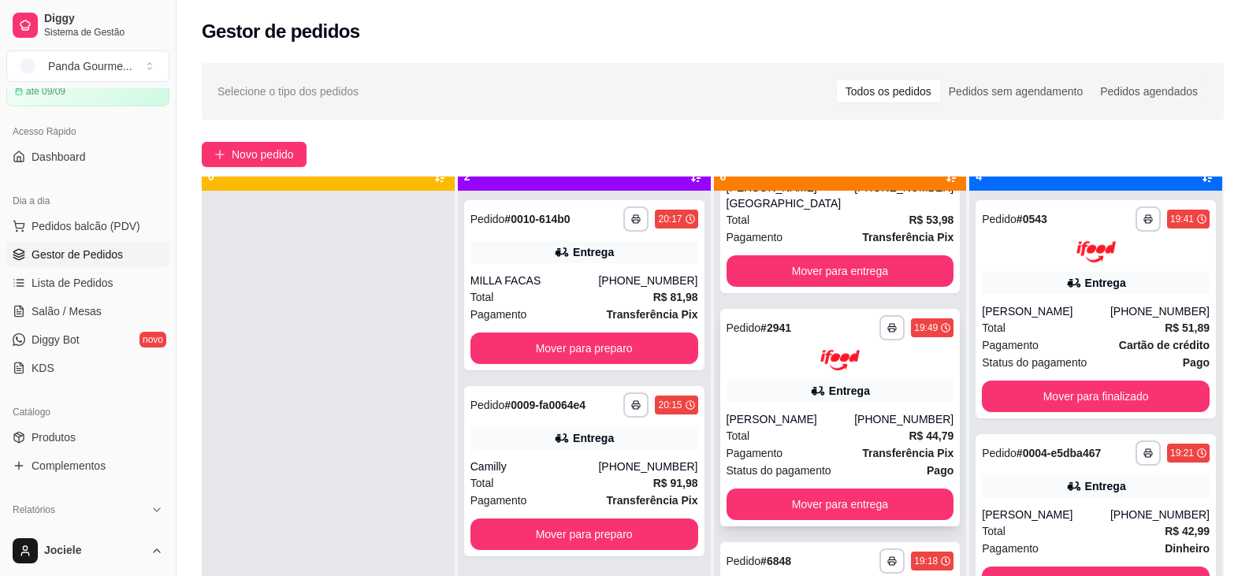
scroll to position [44, 0]
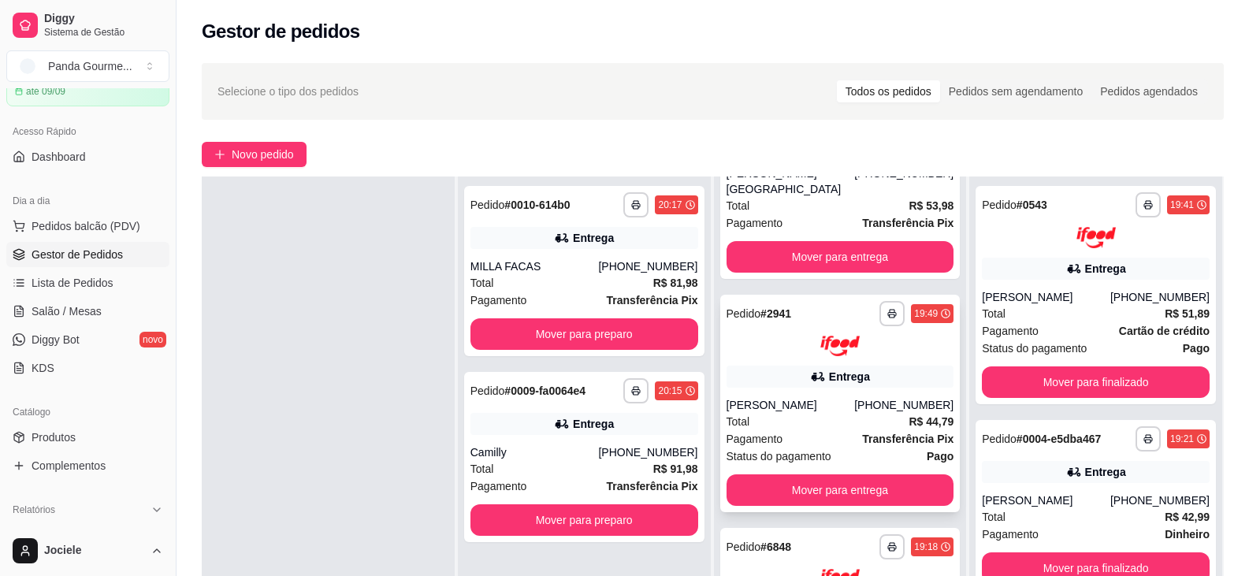
click at [837, 397] on div "[PERSON_NAME]" at bounding box center [790, 405] width 128 height 16
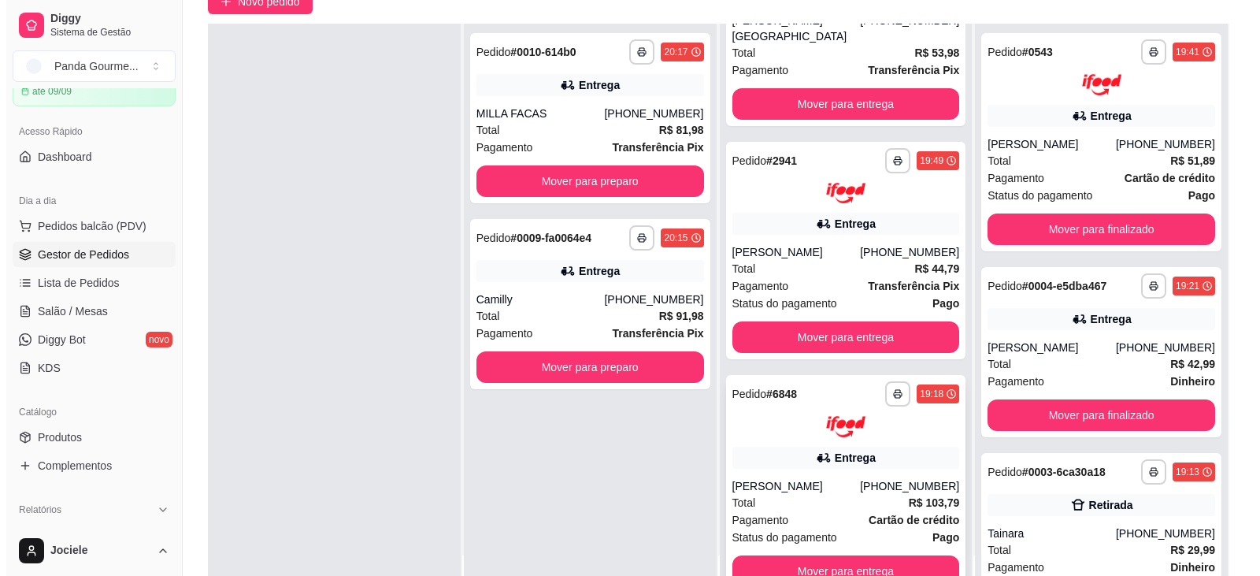
scroll to position [158, 0]
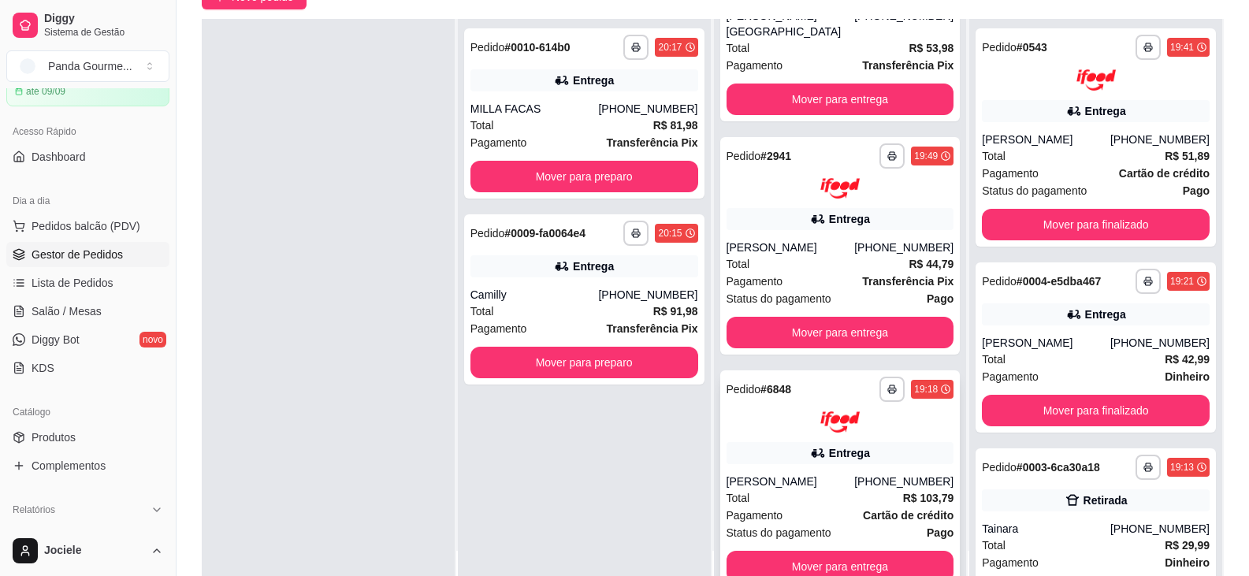
click at [766, 473] on div "[PERSON_NAME]" at bounding box center [790, 481] width 128 height 16
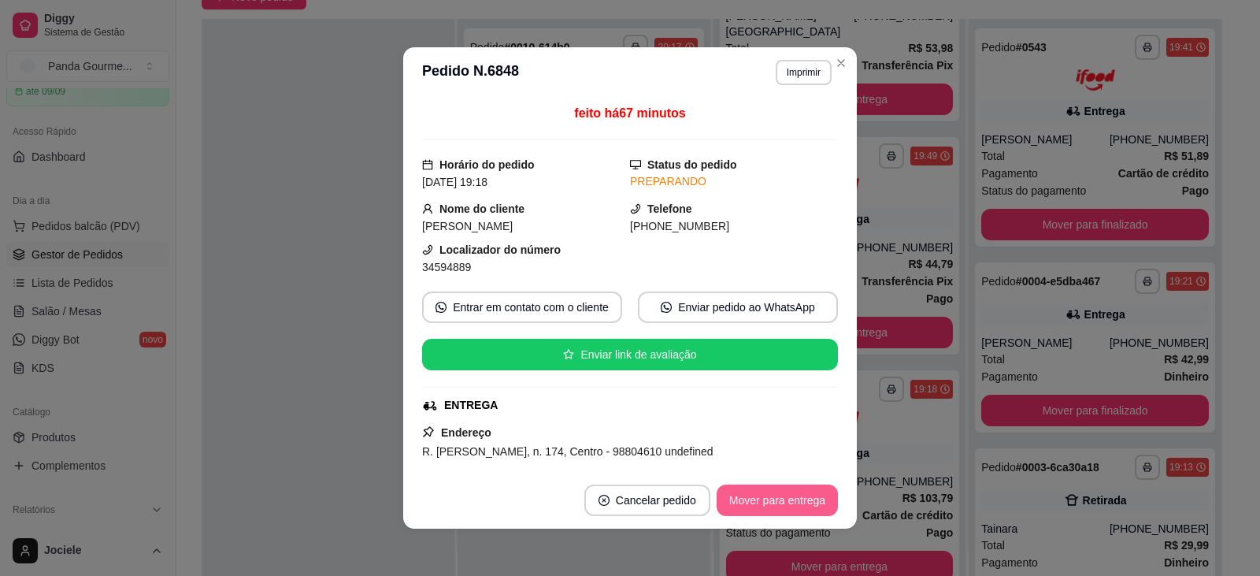
click at [788, 492] on button "Mover para entrega" at bounding box center [777, 500] width 121 height 32
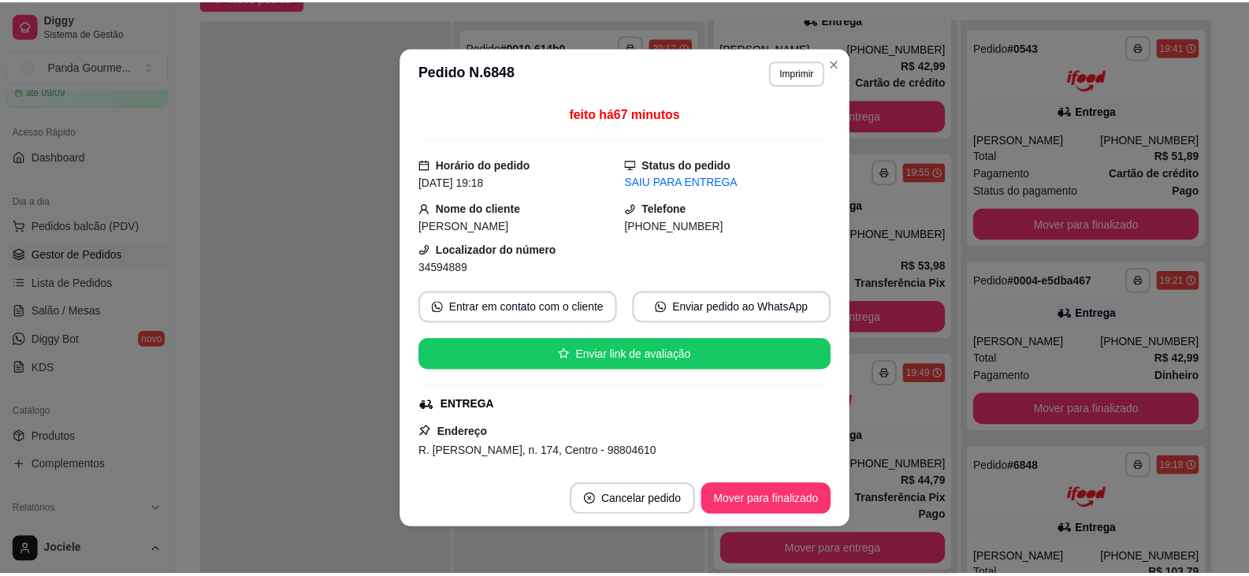
scroll to position [465, 0]
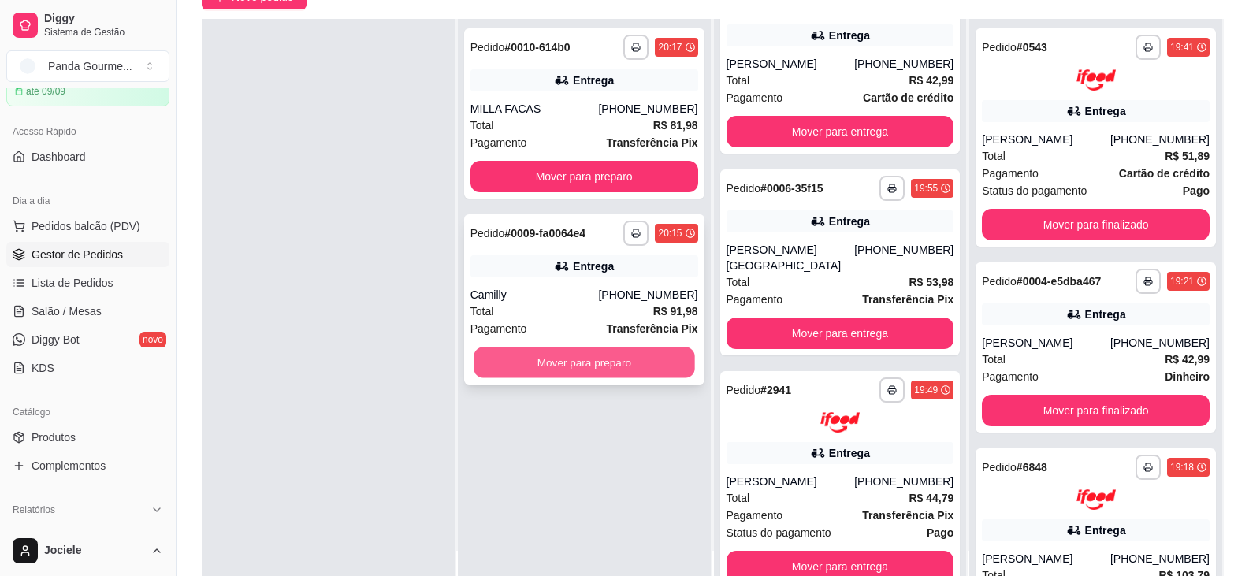
click at [610, 358] on button "Mover para preparo" at bounding box center [583, 362] width 221 height 31
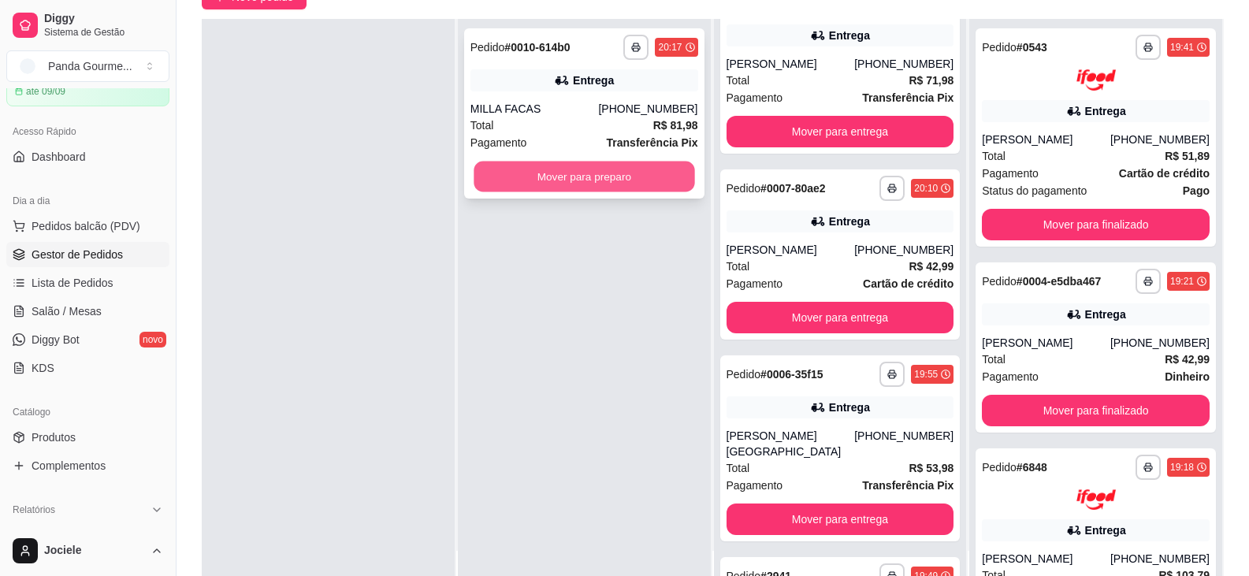
click at [558, 174] on button "Mover para preparo" at bounding box center [583, 176] width 221 height 31
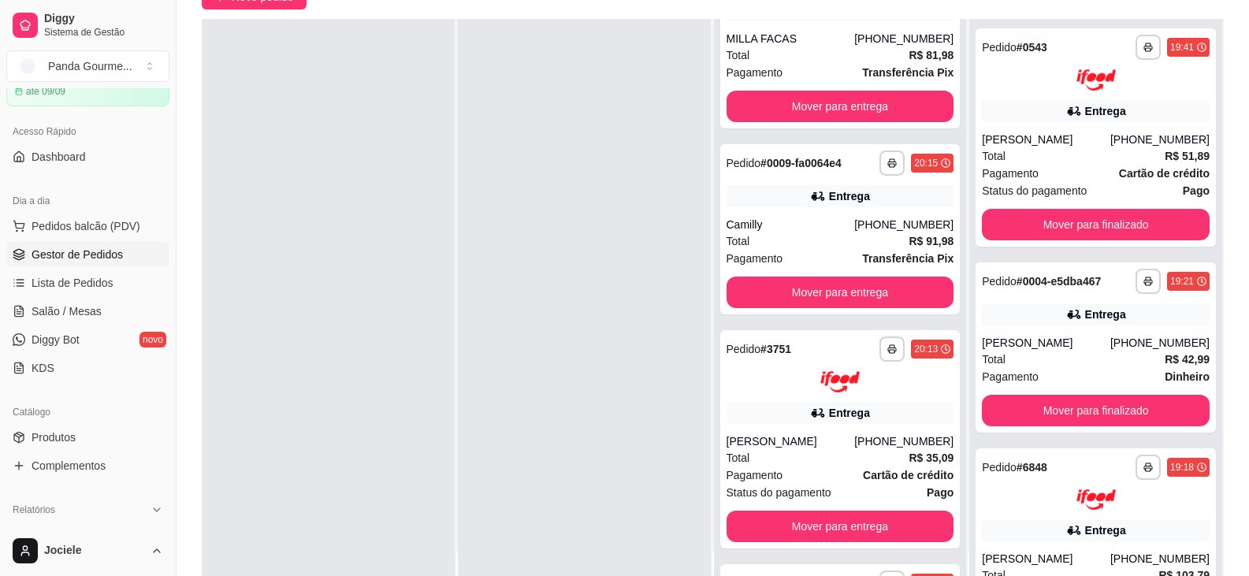
scroll to position [0, 0]
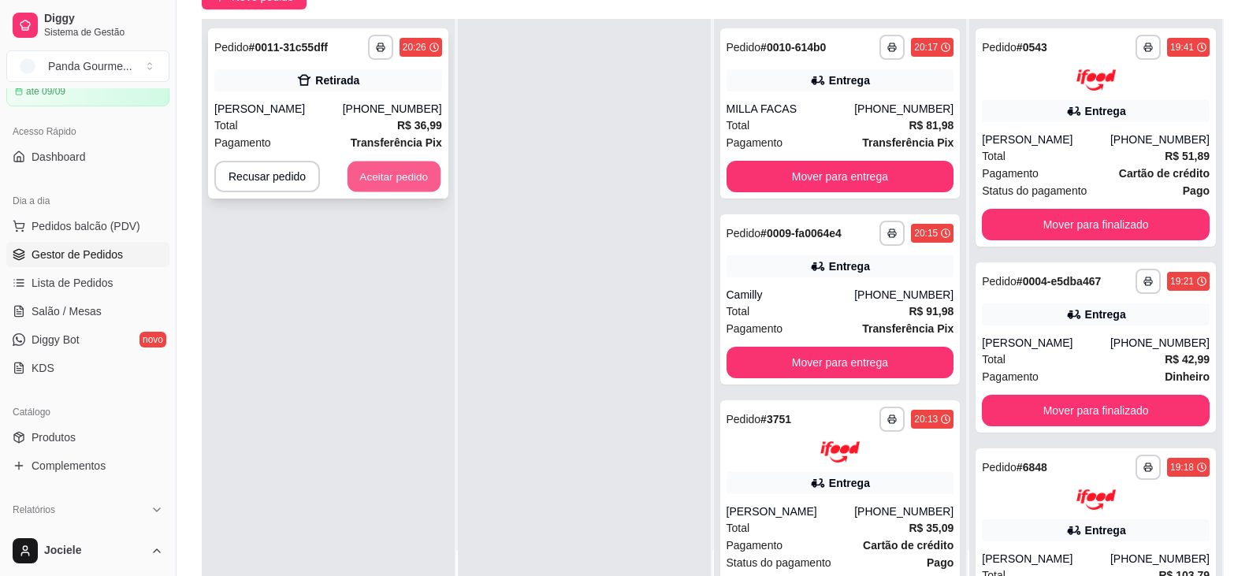
click at [367, 172] on button "Aceitar pedido" at bounding box center [393, 176] width 93 height 31
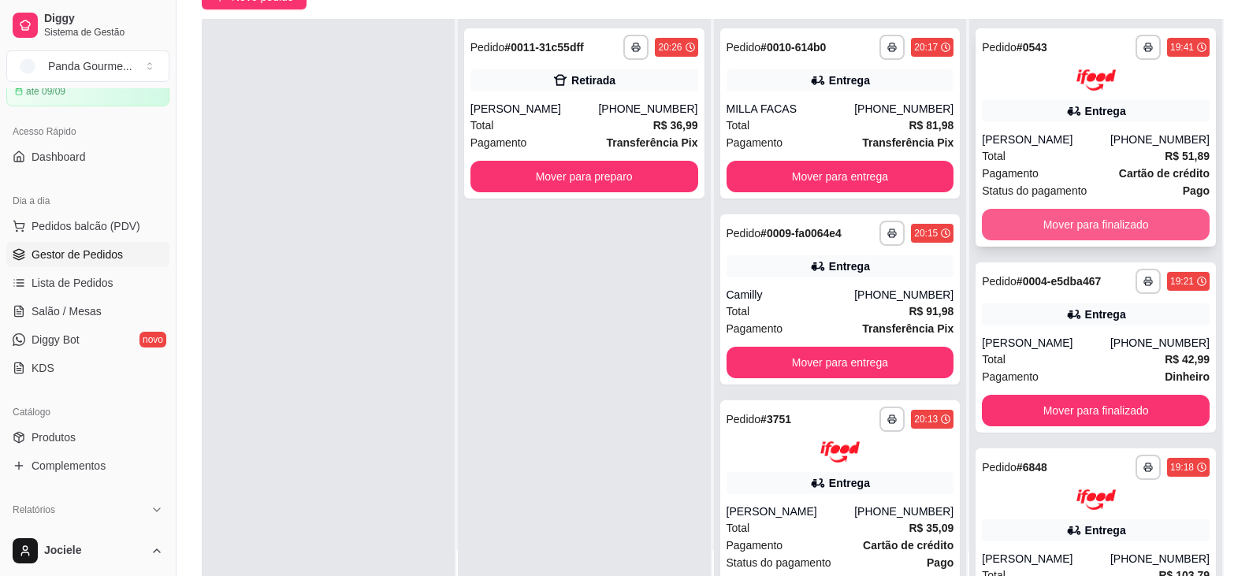
click at [1088, 220] on button "Mover para finalizado" at bounding box center [1095, 225] width 228 height 32
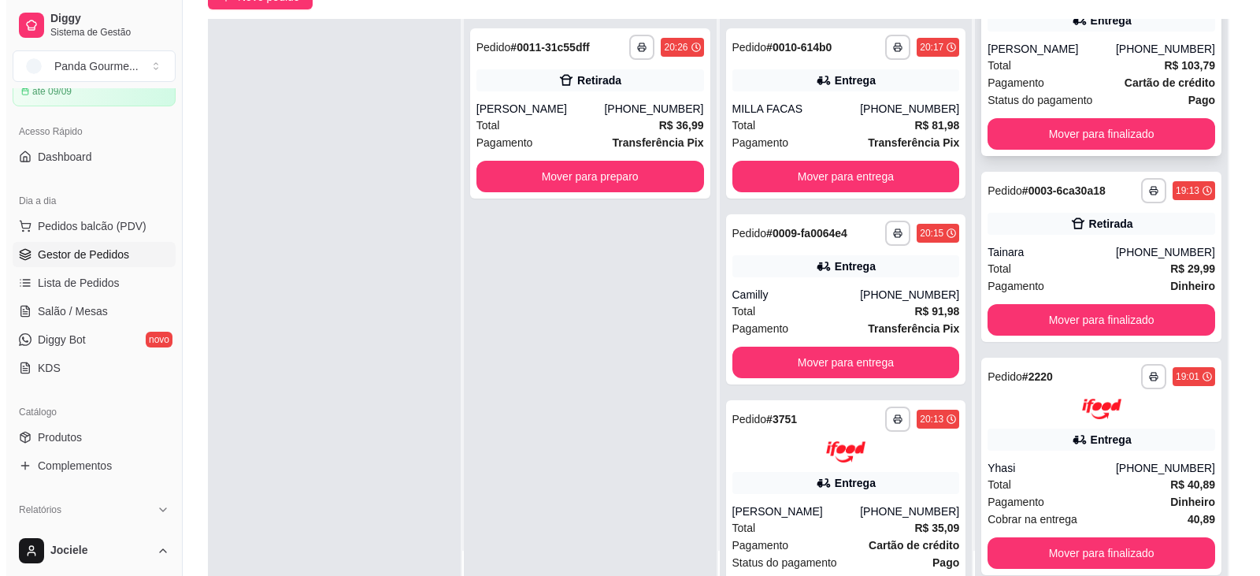
scroll to position [279, 0]
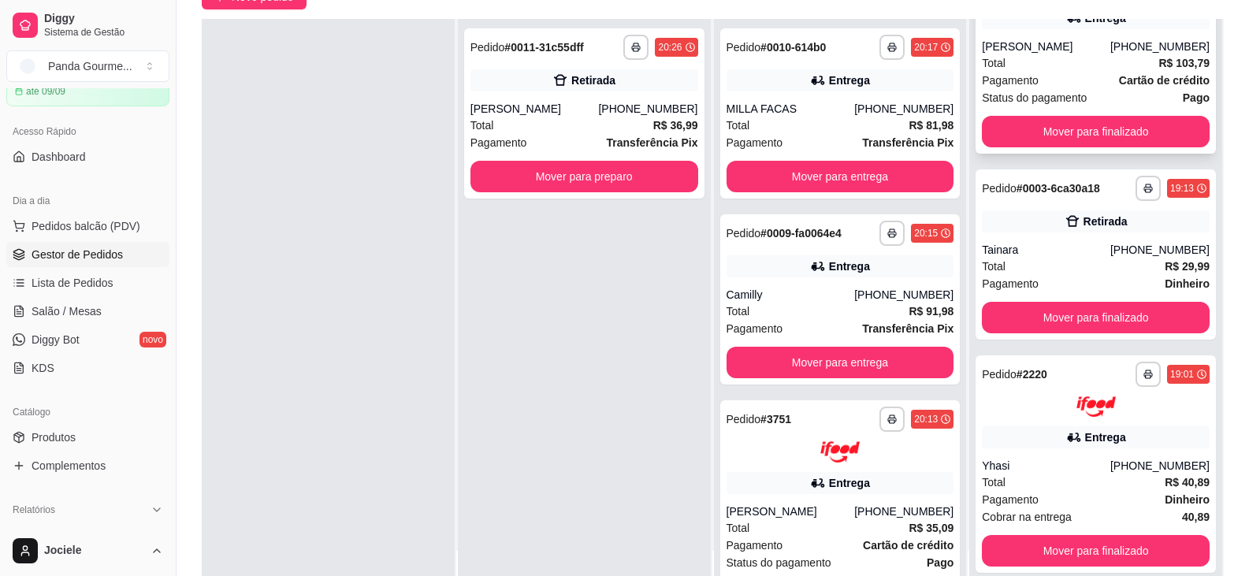
click at [1096, 284] on div "Pagamento Dinheiro" at bounding box center [1095, 283] width 228 height 17
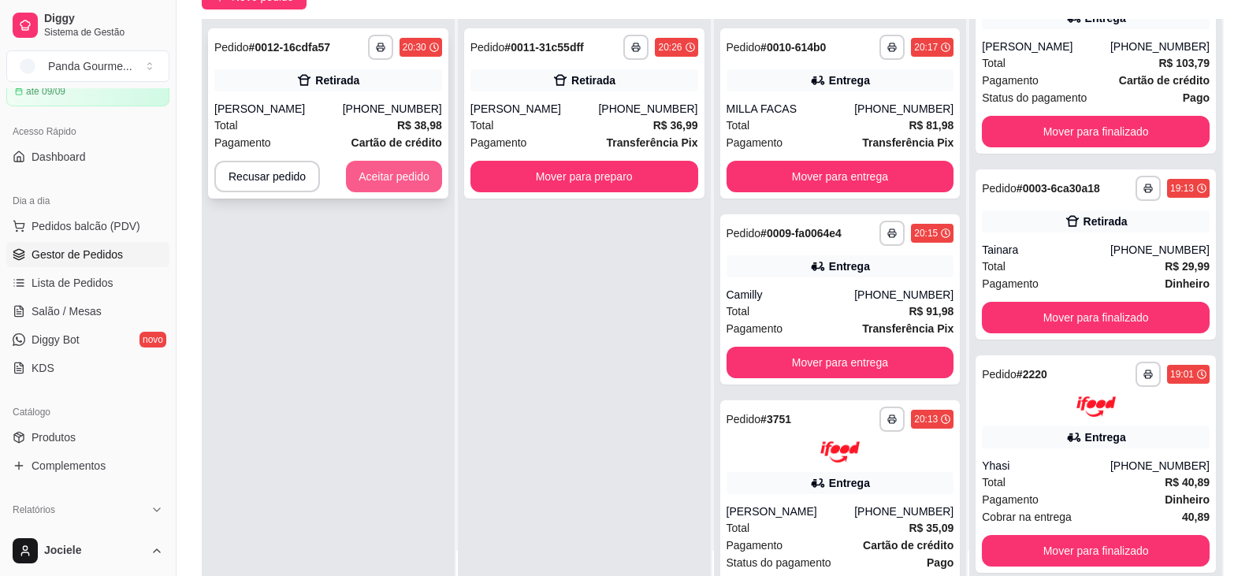
click at [397, 176] on button "Aceitar pedido" at bounding box center [394, 177] width 96 height 32
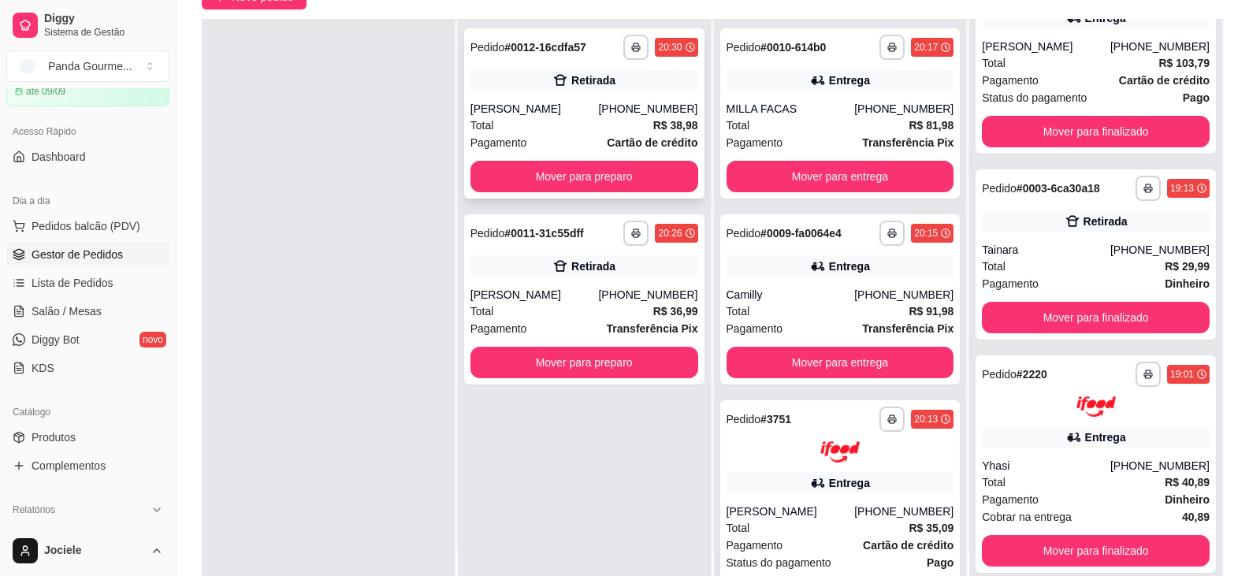
click at [547, 101] on div "[PERSON_NAME]" at bounding box center [534, 109] width 128 height 16
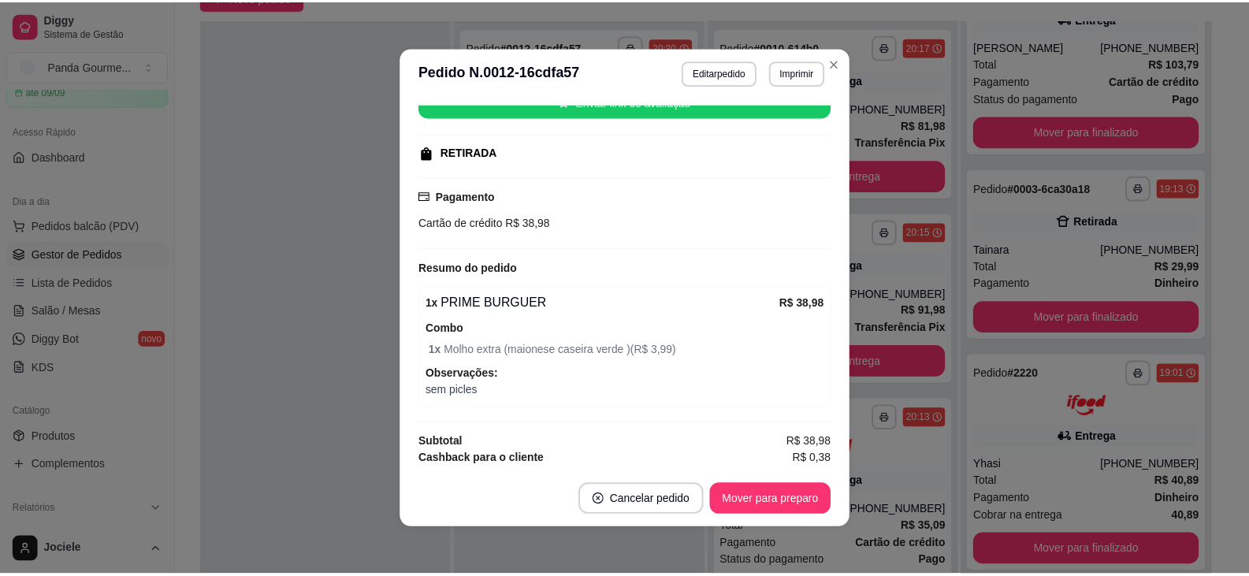
scroll to position [232, 0]
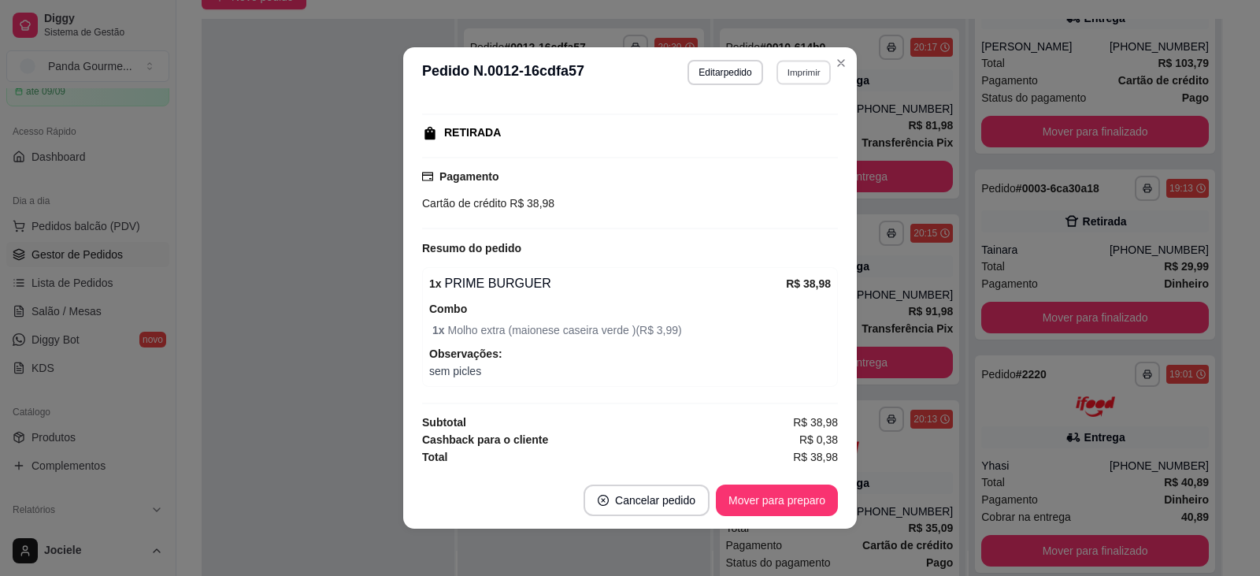
click at [785, 71] on button "Imprimir" at bounding box center [804, 72] width 54 height 24
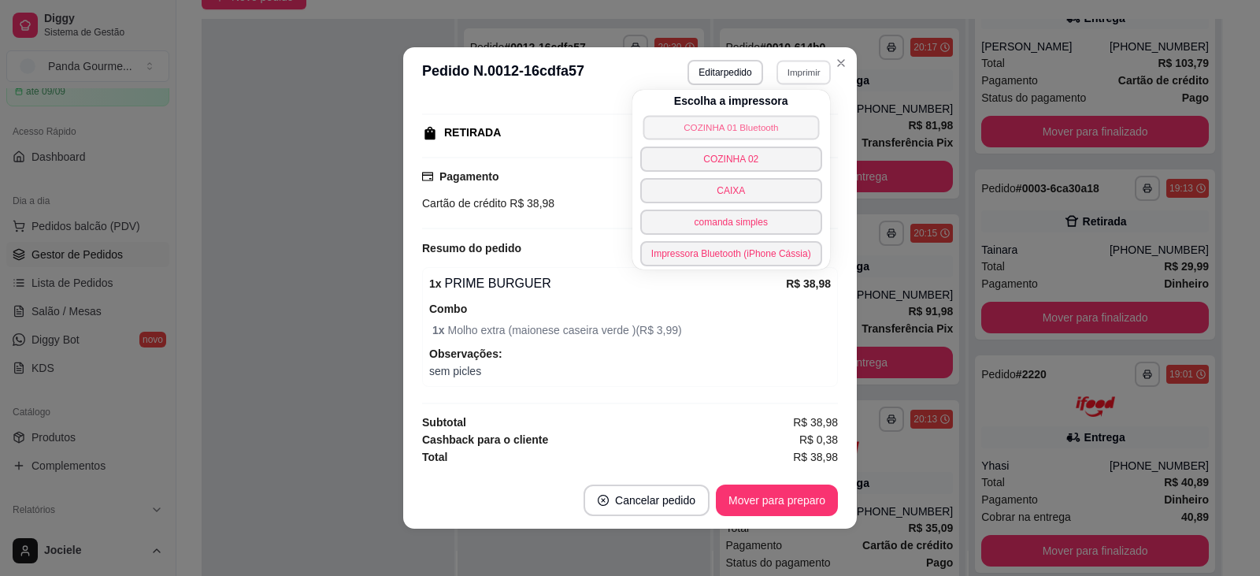
click at [754, 121] on button "COZINHA 01 Bluetooth" at bounding box center [731, 127] width 176 height 24
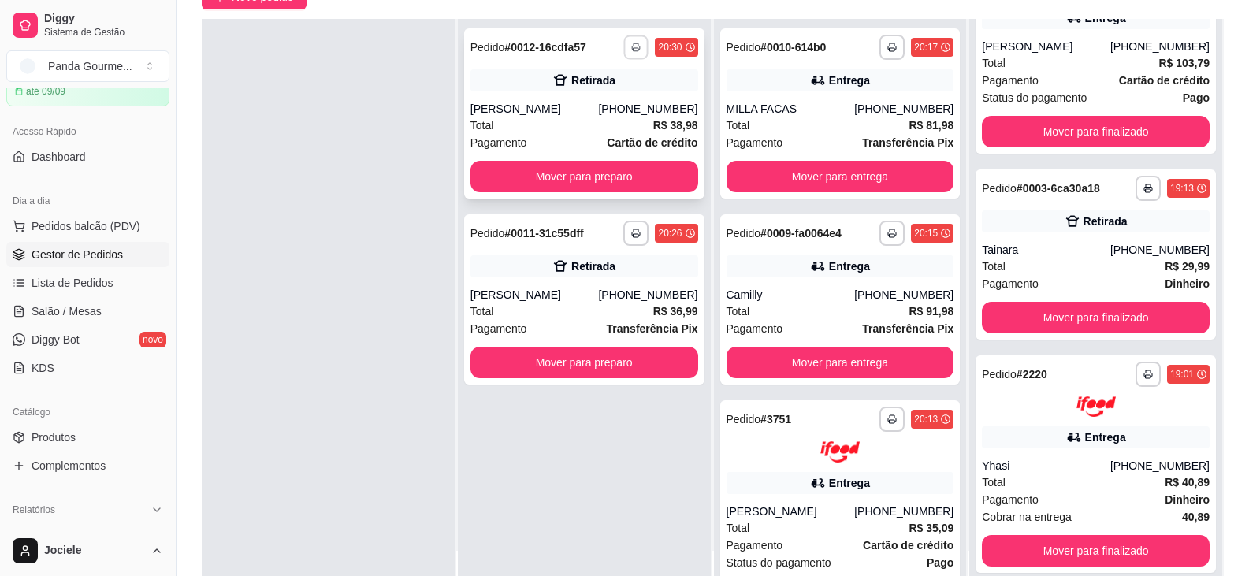
click at [632, 50] on icon "button" at bounding box center [636, 47] width 9 height 9
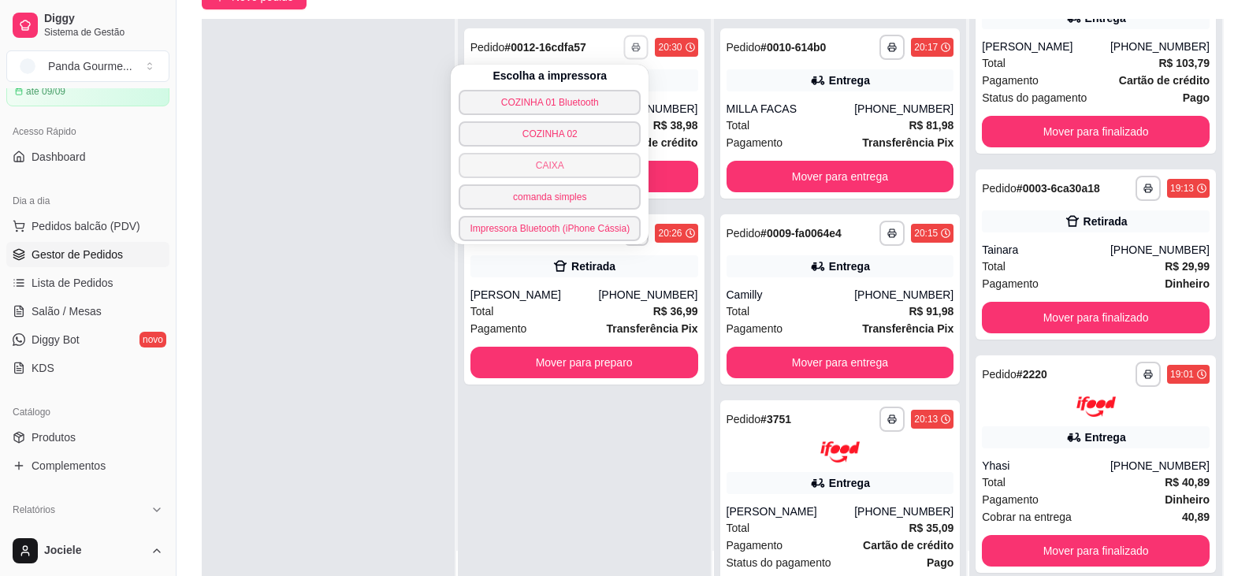
click at [593, 167] on button "CAIXA" at bounding box center [549, 165] width 182 height 25
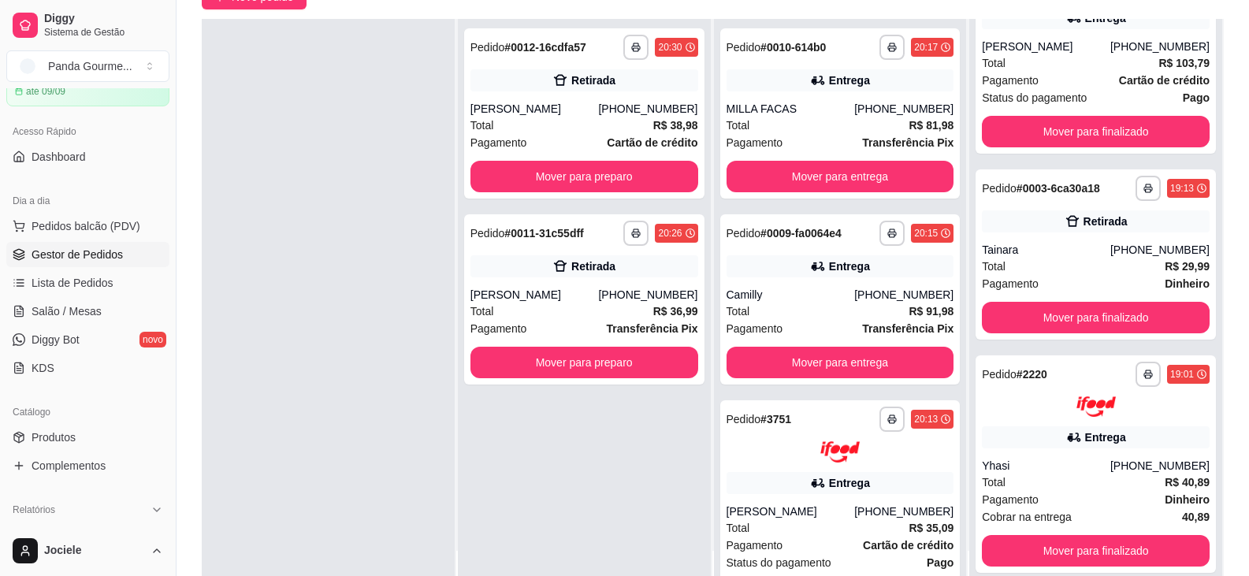
click at [317, 140] on div at bounding box center [328, 307] width 253 height 576
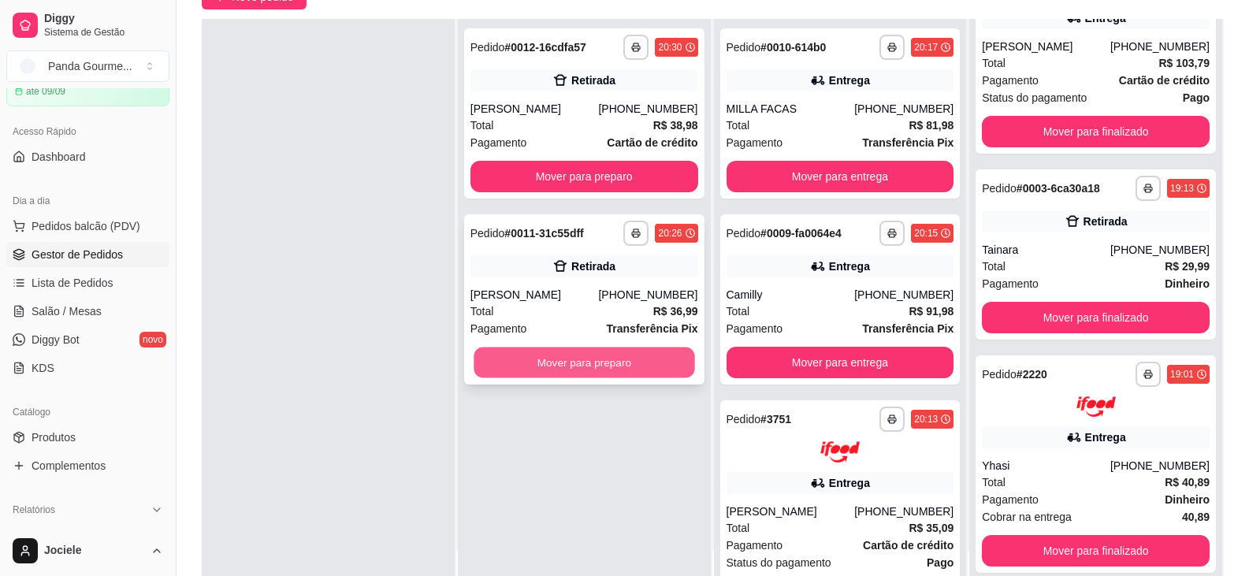
click at [572, 362] on button "Mover para preparo" at bounding box center [583, 362] width 221 height 31
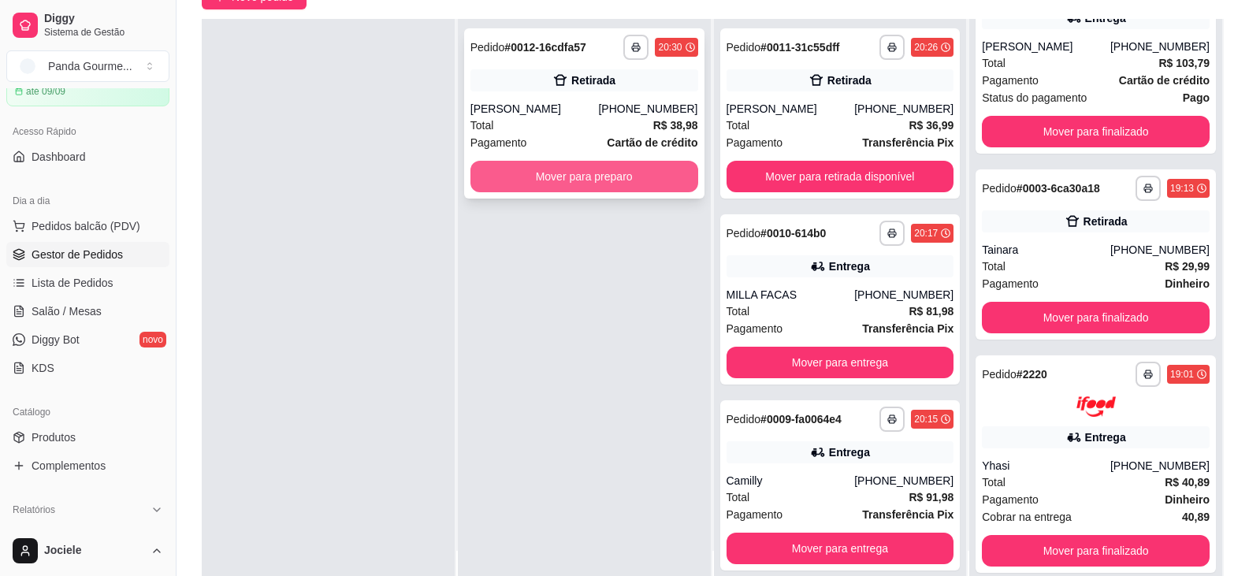
click at [579, 171] on button "Mover para preparo" at bounding box center [584, 177] width 228 height 32
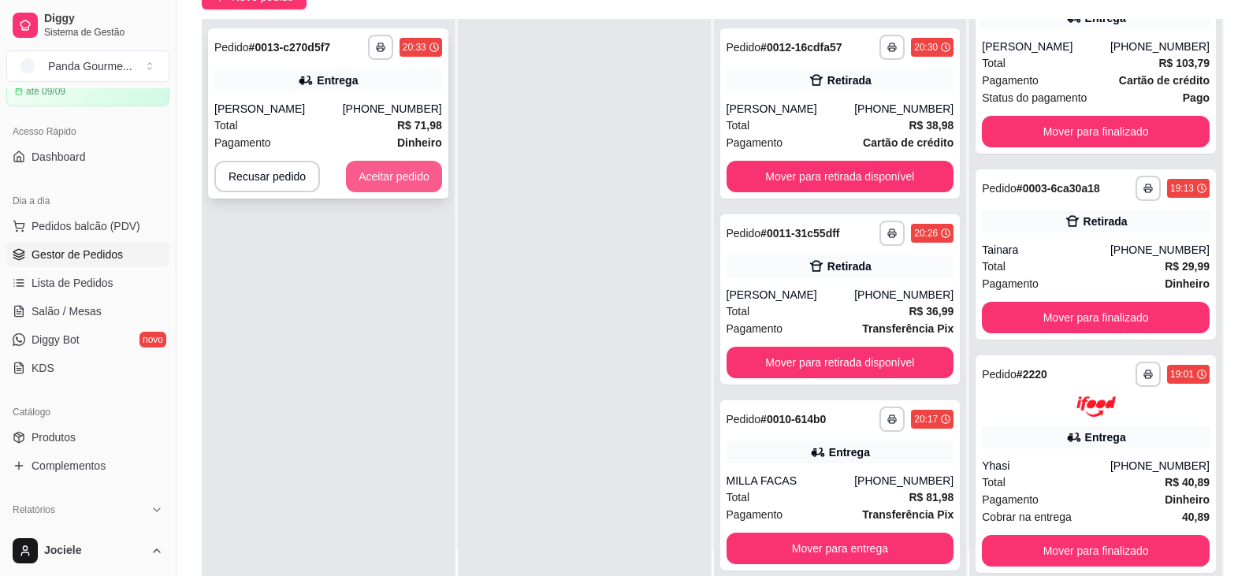
click at [379, 185] on button "Aceitar pedido" at bounding box center [394, 177] width 96 height 32
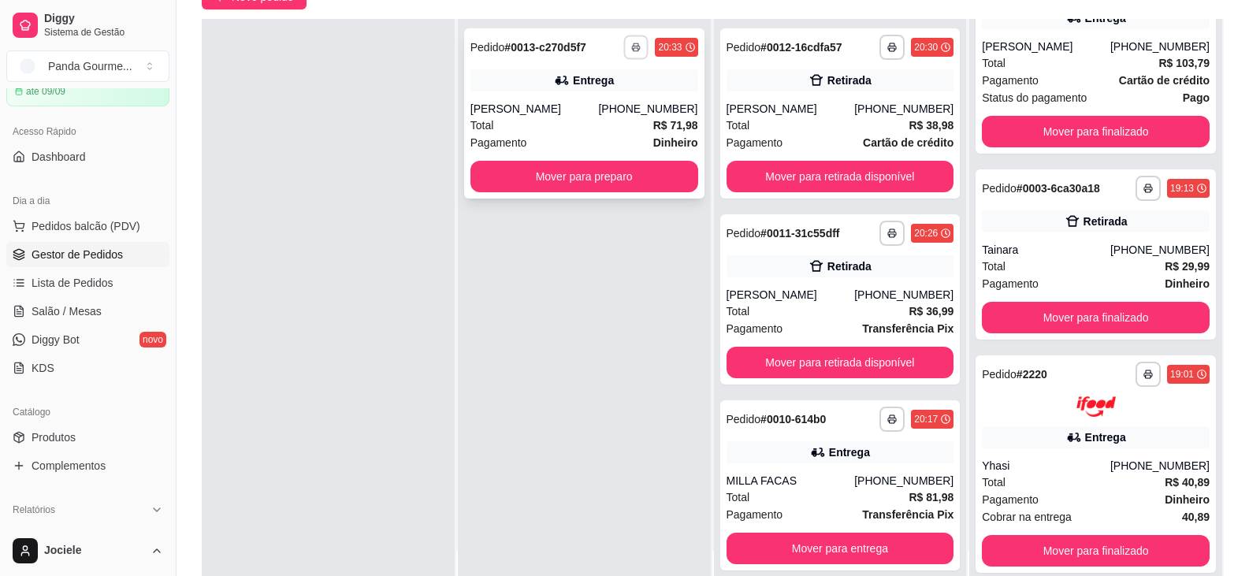
click at [638, 47] on button "button" at bounding box center [636, 47] width 24 height 24
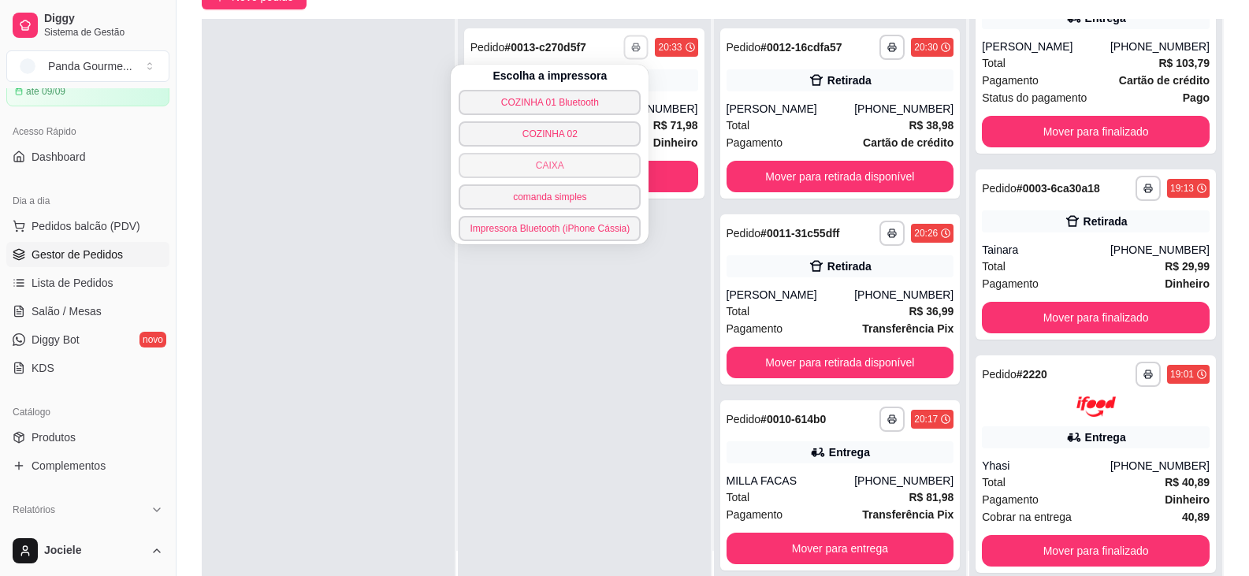
click at [572, 161] on button "CAIXA" at bounding box center [549, 165] width 182 height 25
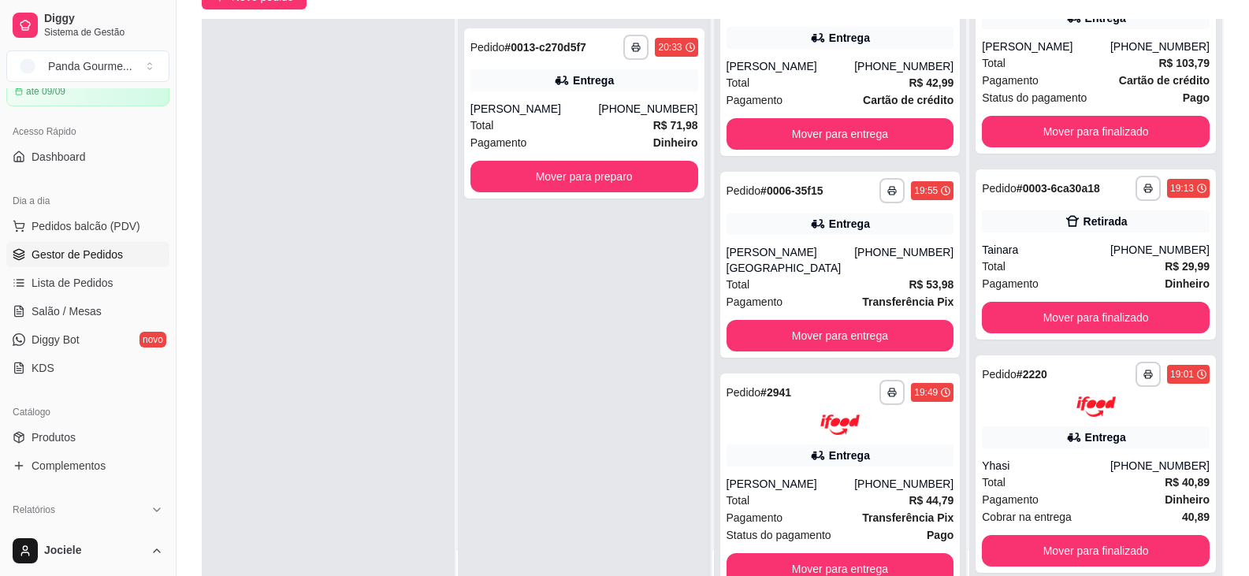
scroll to position [1208, 0]
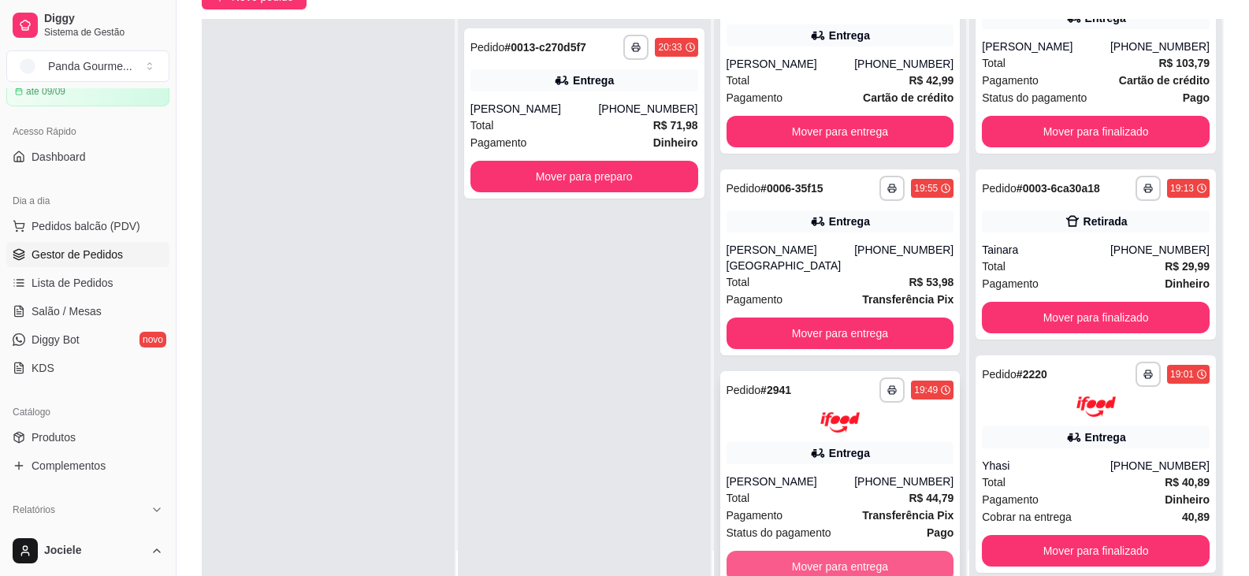
click at [810, 551] on button "Mover para entrega" at bounding box center [840, 567] width 228 height 32
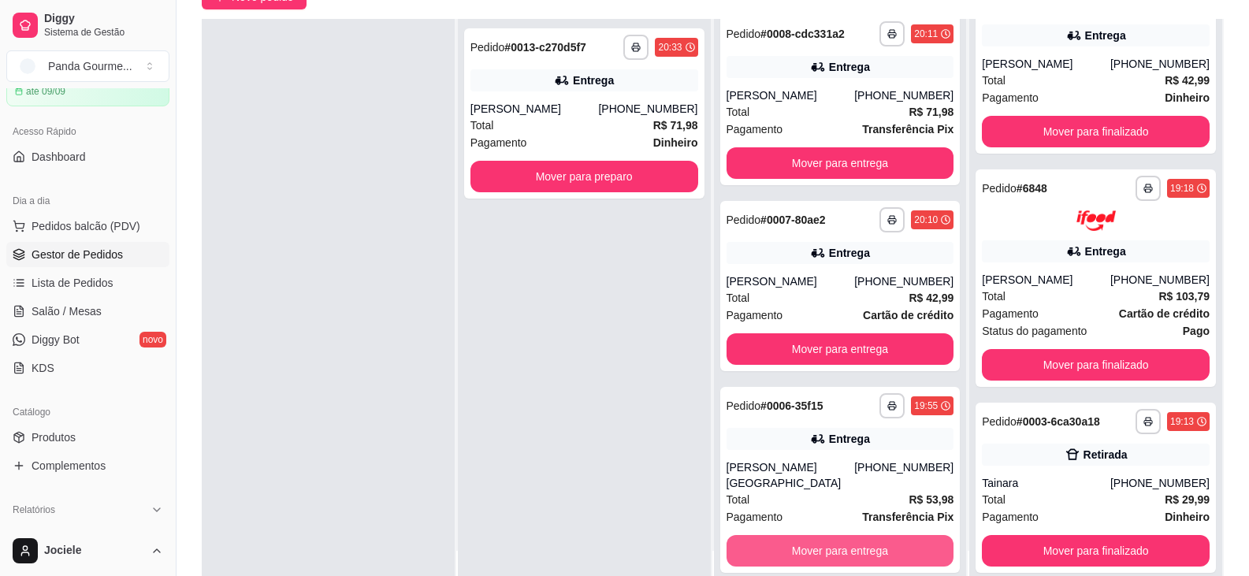
scroll to position [512, 0]
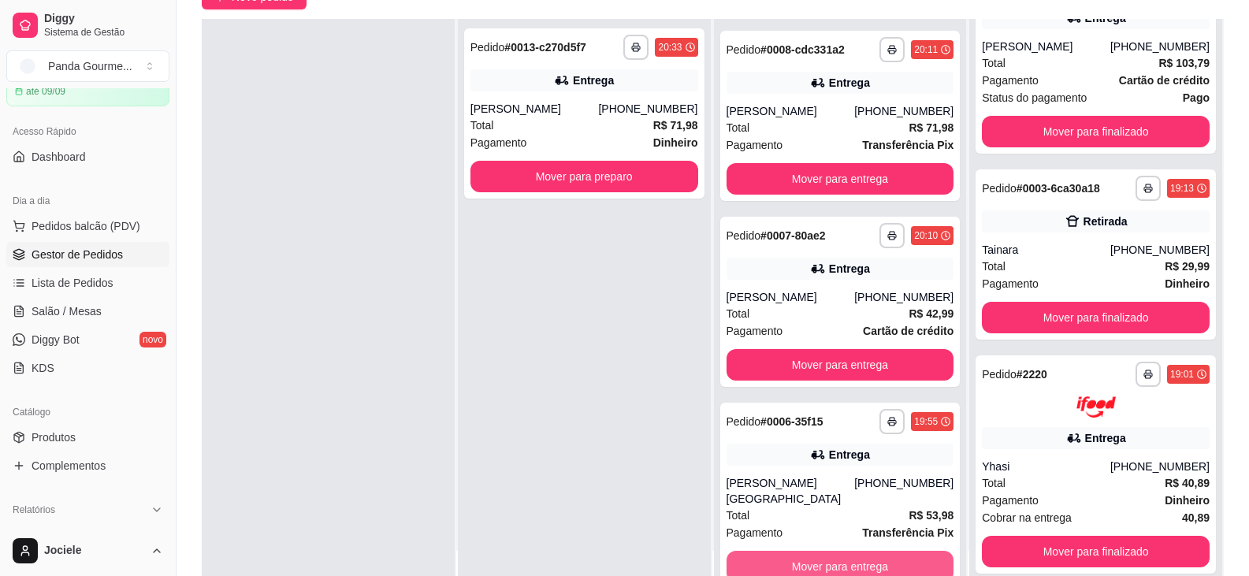
click at [810, 551] on button "Mover para entrega" at bounding box center [840, 567] width 228 height 32
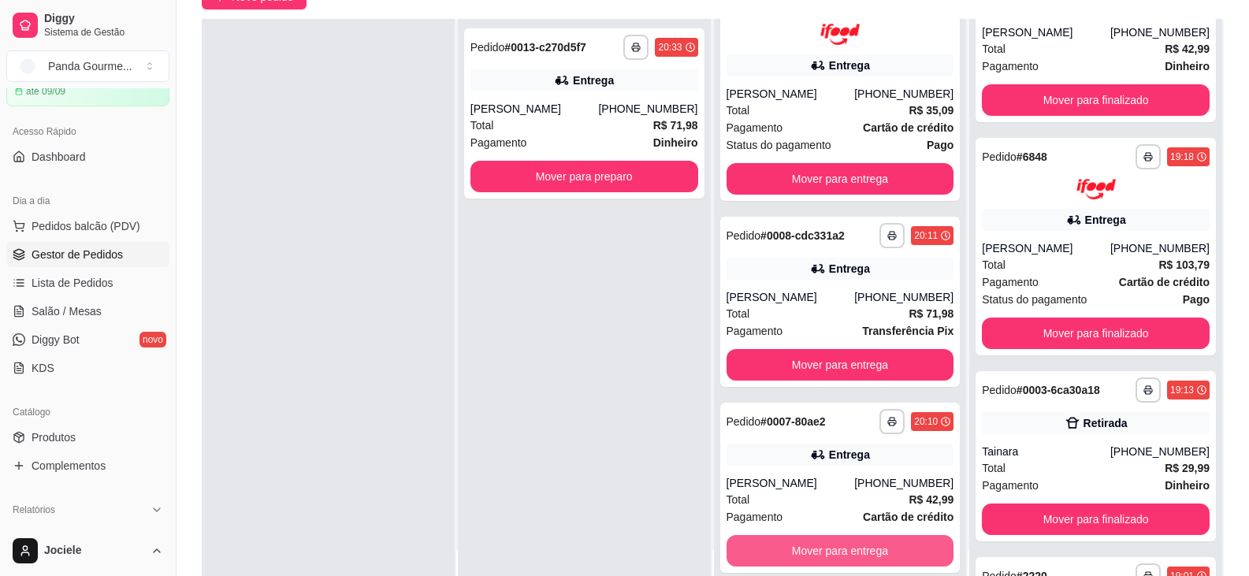
scroll to position [698, 0]
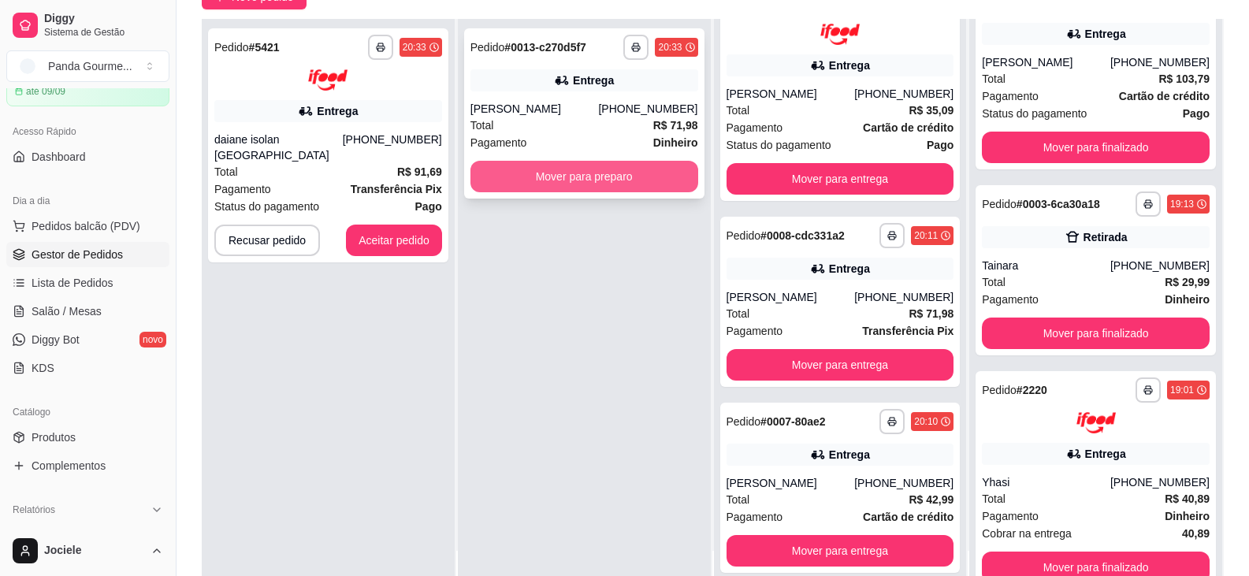
click at [502, 173] on button "Mover para preparo" at bounding box center [584, 177] width 228 height 32
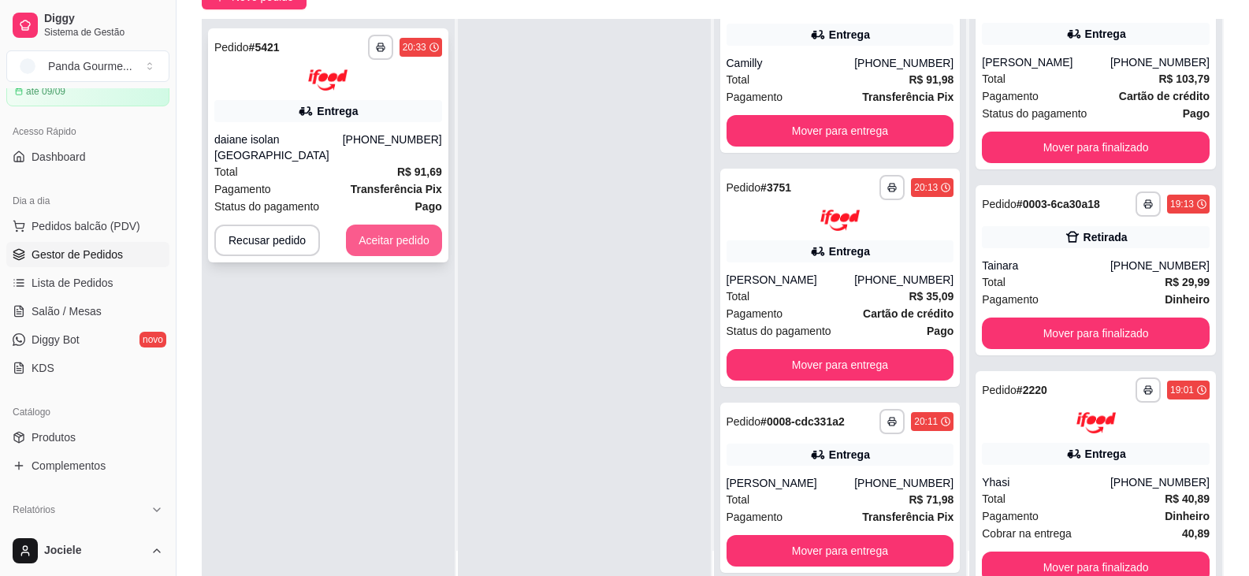
scroll to position [975, 0]
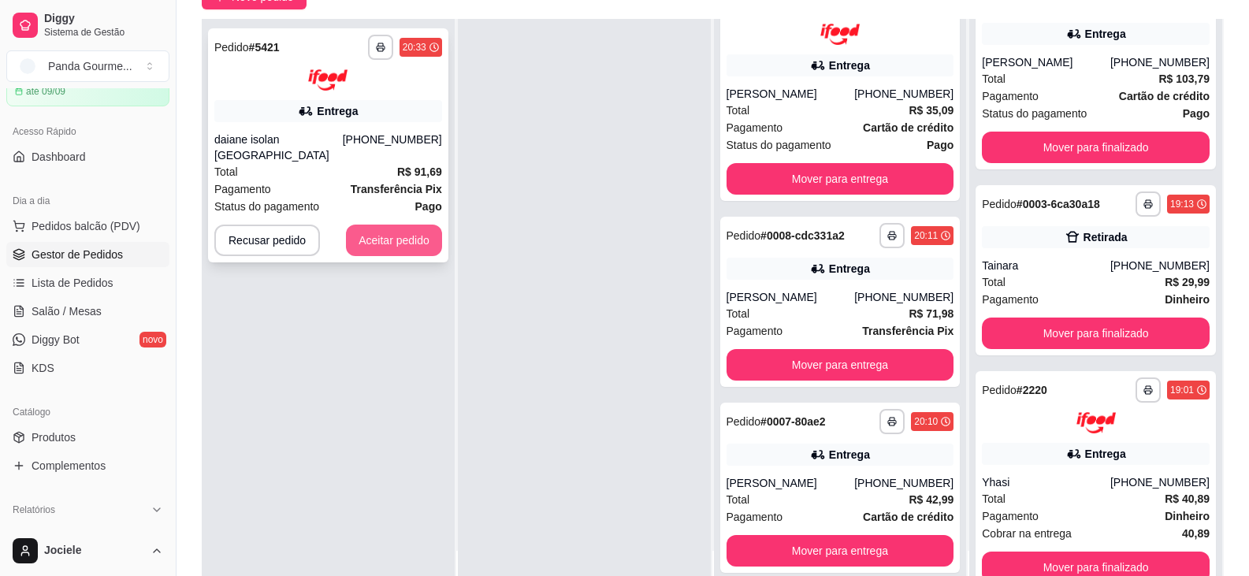
click at [384, 224] on button "Aceitar pedido" at bounding box center [394, 240] width 96 height 32
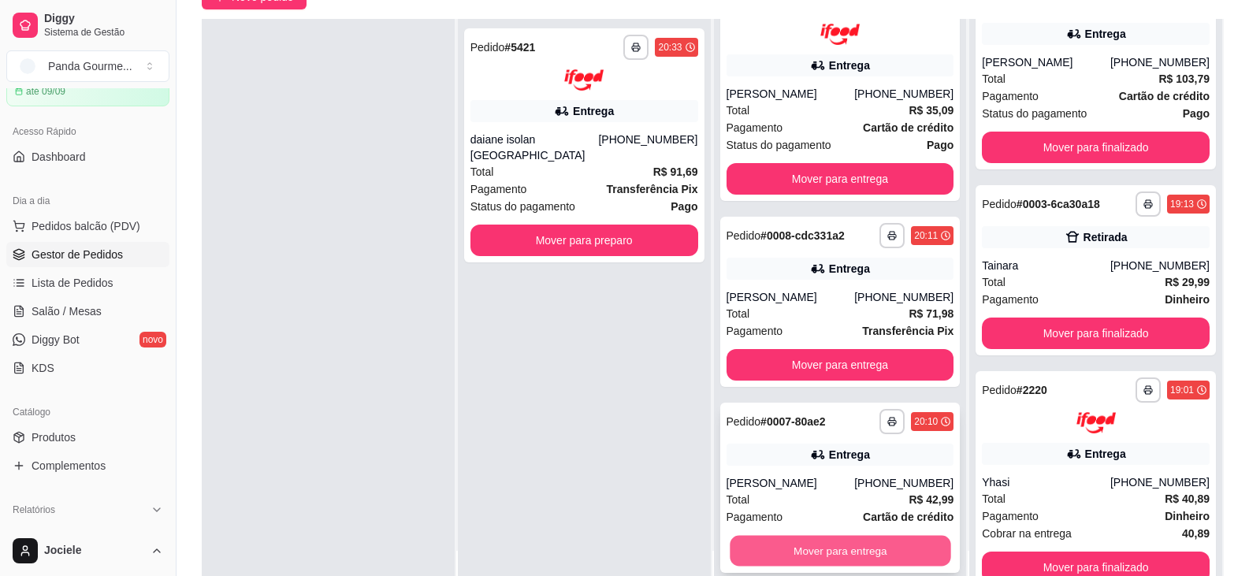
click at [827, 548] on button "Mover para entrega" at bounding box center [839, 550] width 221 height 31
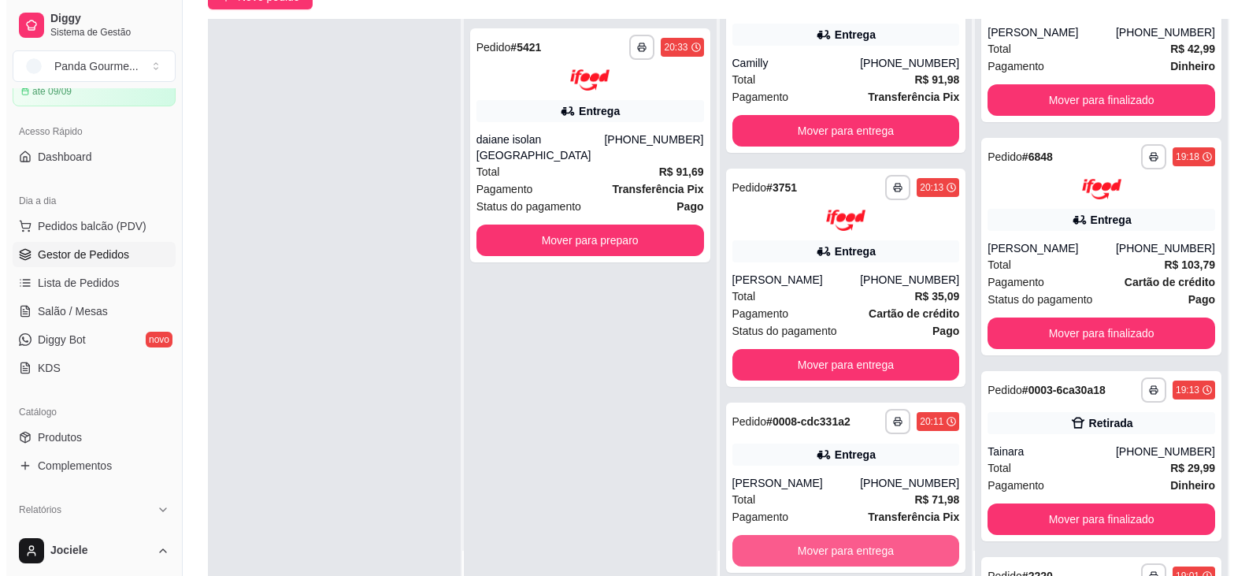
scroll to position [884, 0]
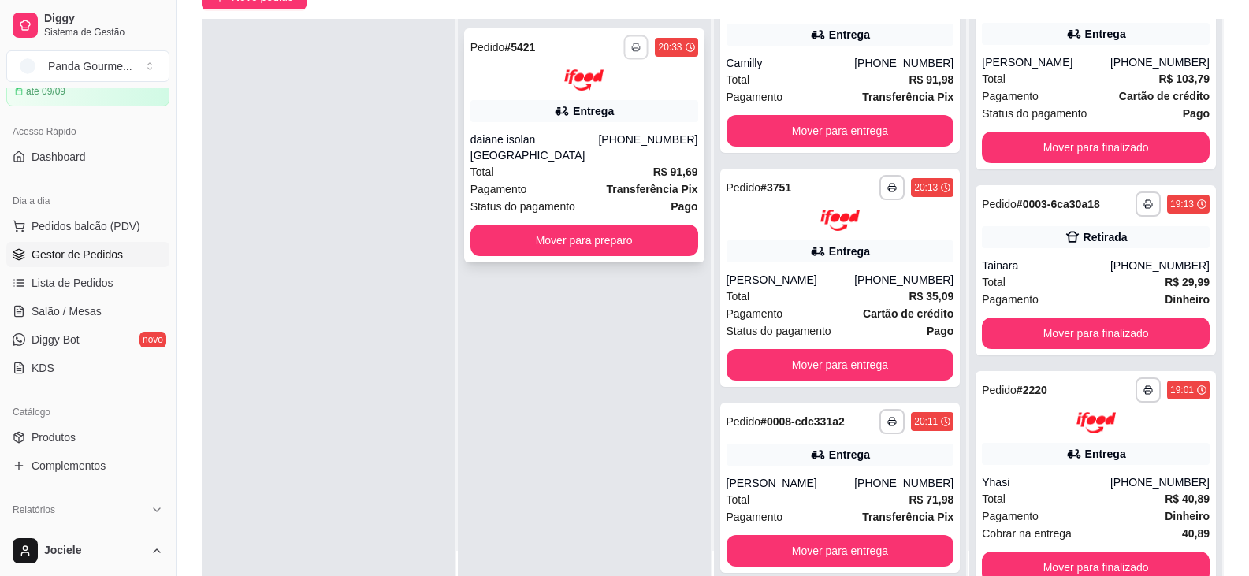
click at [633, 46] on icon "button" at bounding box center [637, 47] width 8 height 3
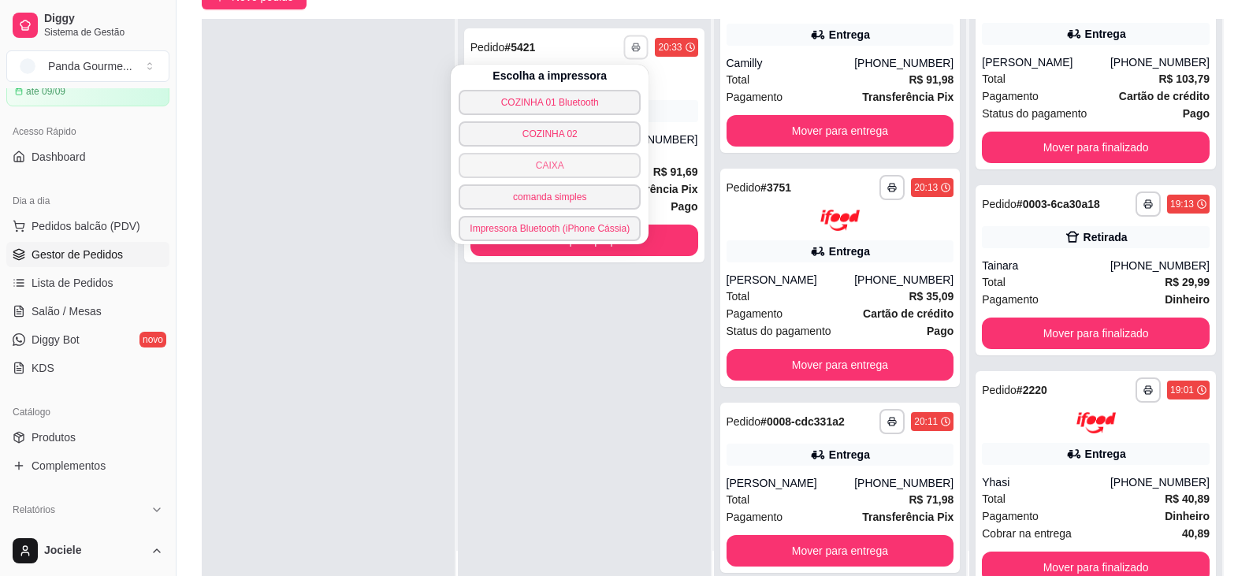
click at [588, 165] on button "CAIXA" at bounding box center [549, 165] width 182 height 25
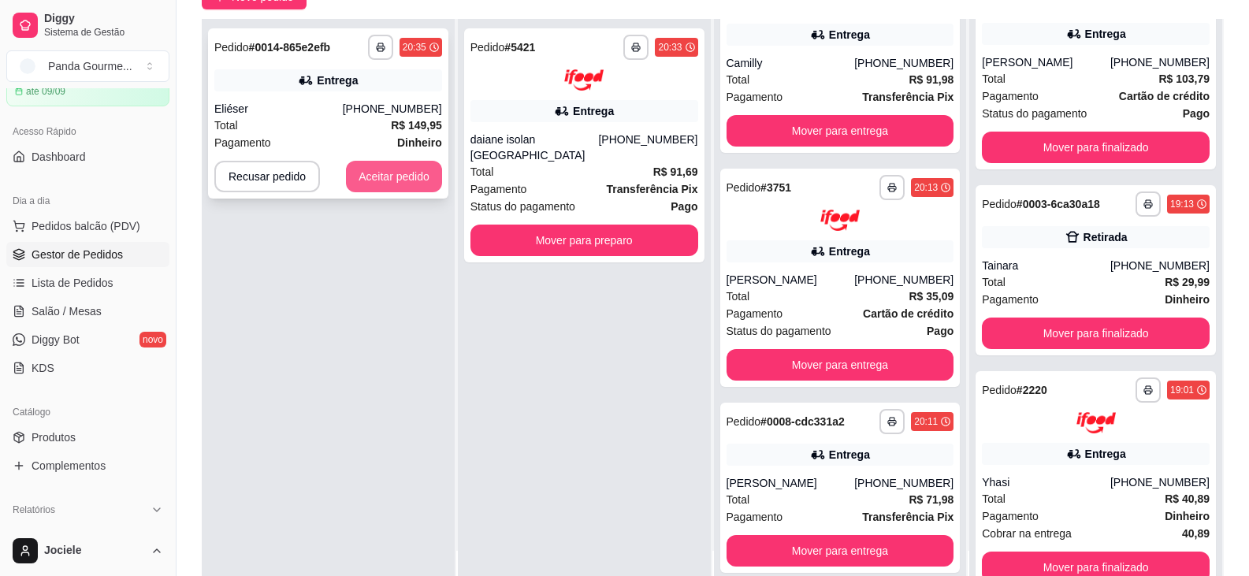
click at [412, 174] on button "Aceitar pedido" at bounding box center [394, 177] width 96 height 32
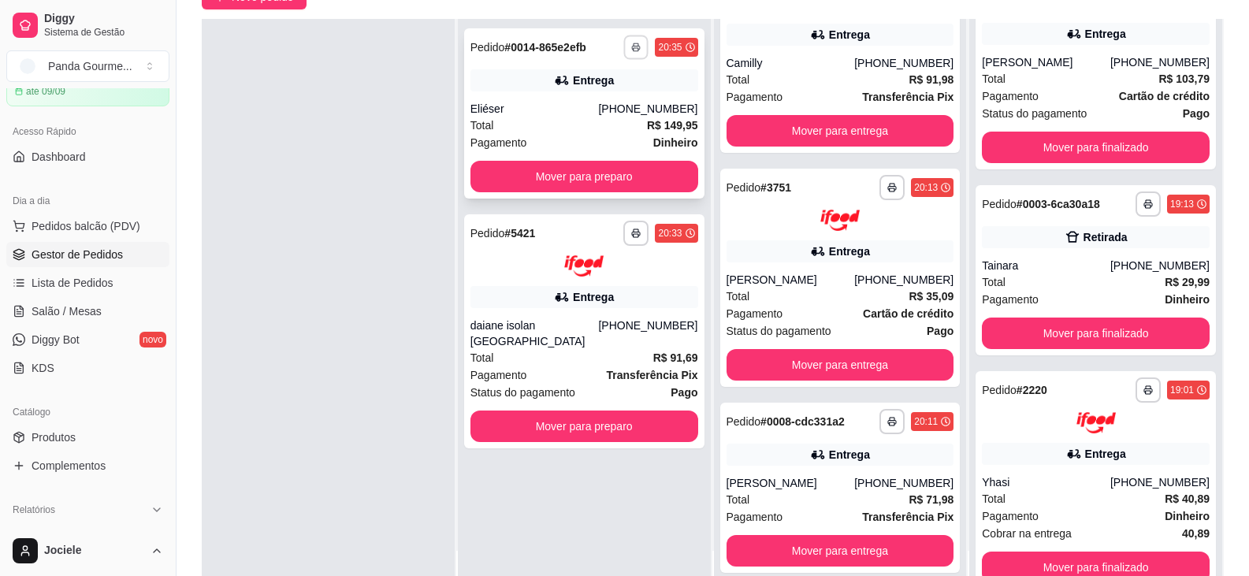
click at [632, 48] on icon "button" at bounding box center [636, 47] width 9 height 9
click at [651, 83] on div "Entrega" at bounding box center [584, 80] width 228 height 22
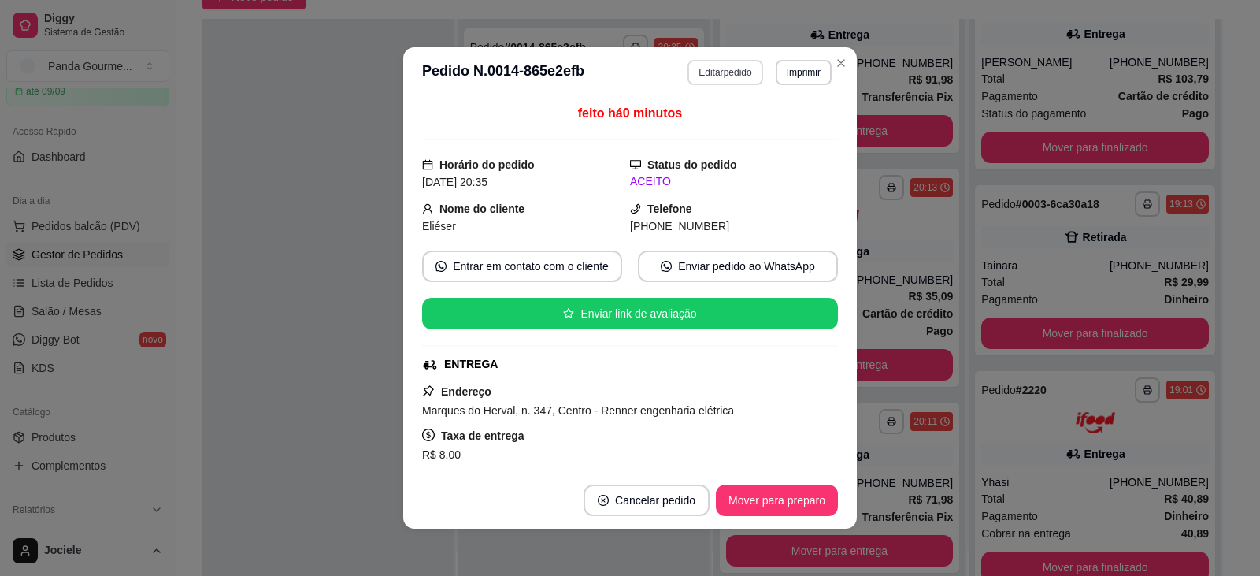
click at [721, 75] on button "Editar pedido" at bounding box center [725, 72] width 75 height 25
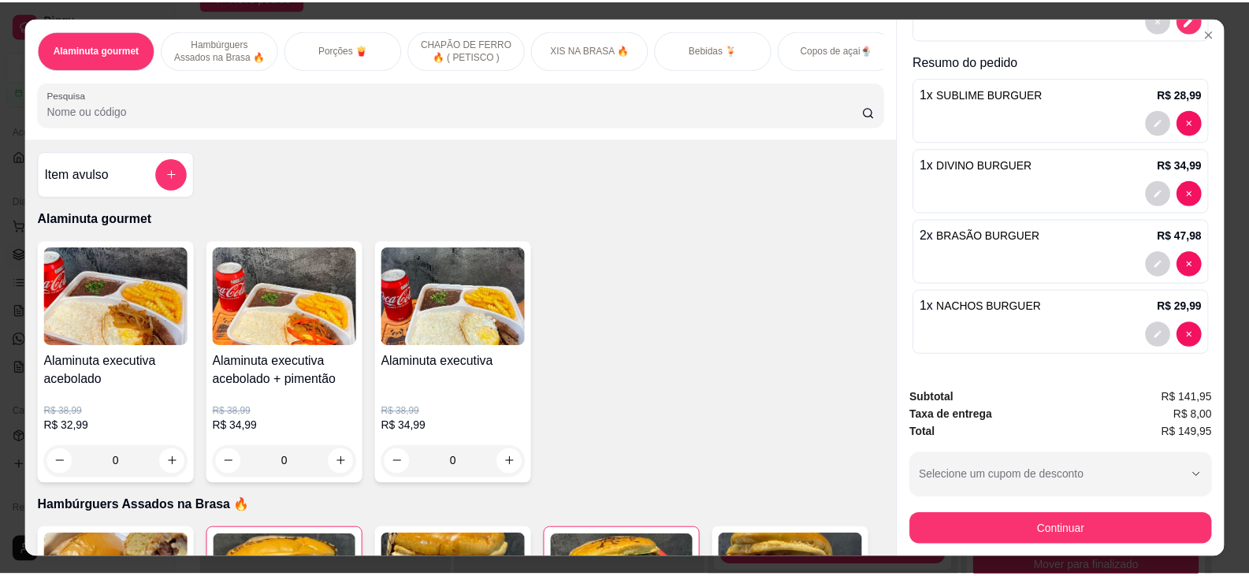
scroll to position [33, 0]
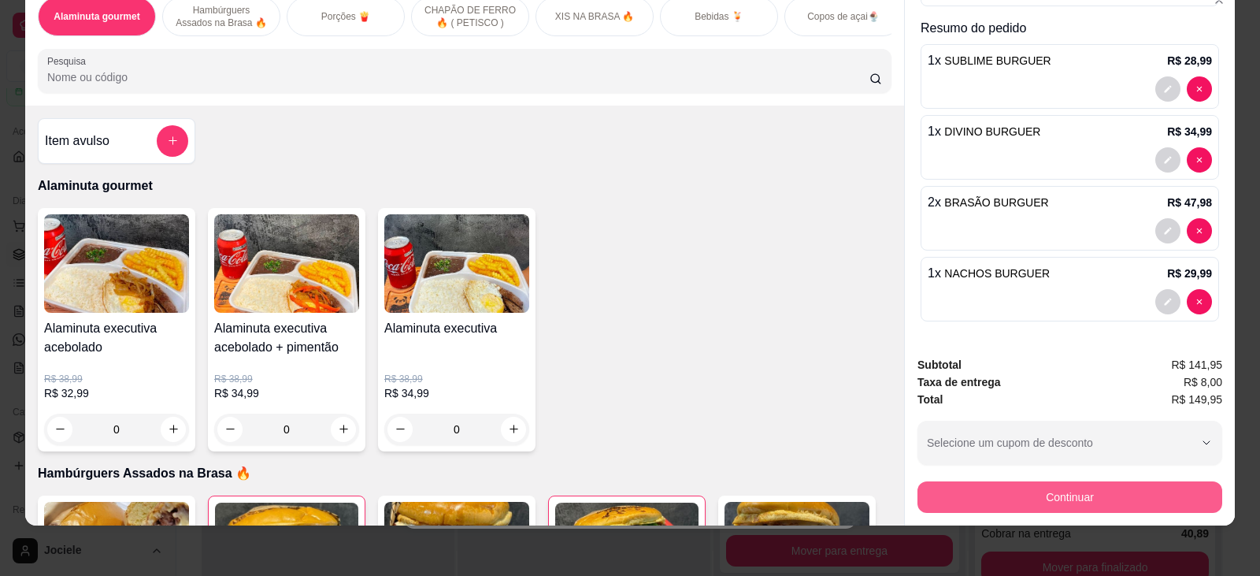
click at [1022, 490] on button "Continuar" at bounding box center [1070, 497] width 305 height 32
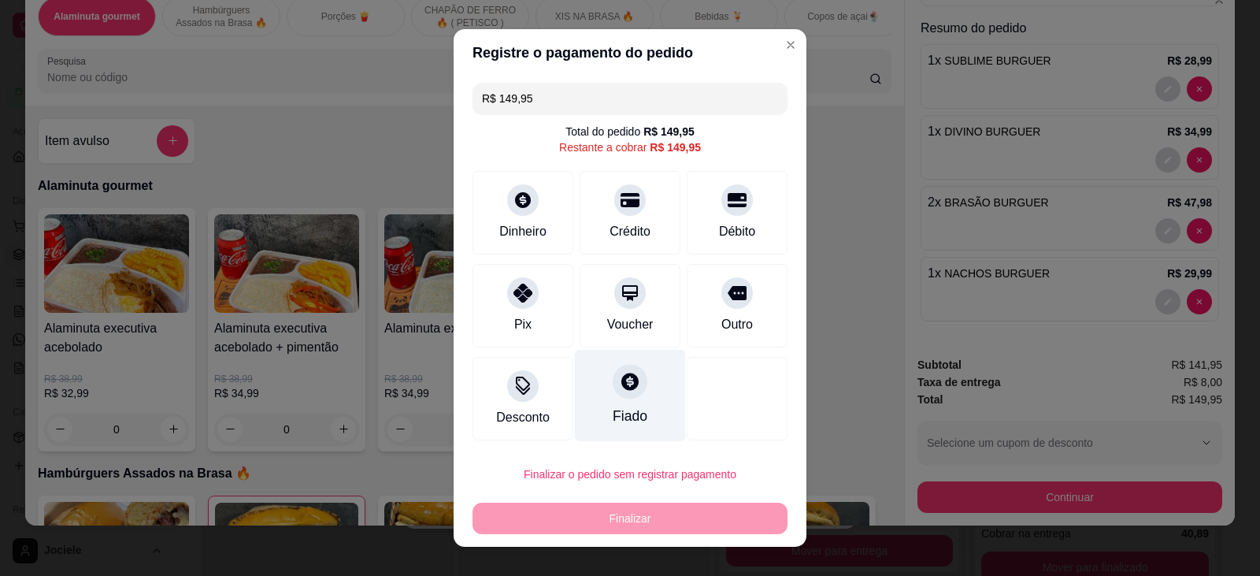
click at [627, 403] on div "Fiado" at bounding box center [630, 395] width 111 height 92
type input "R$ 0,00"
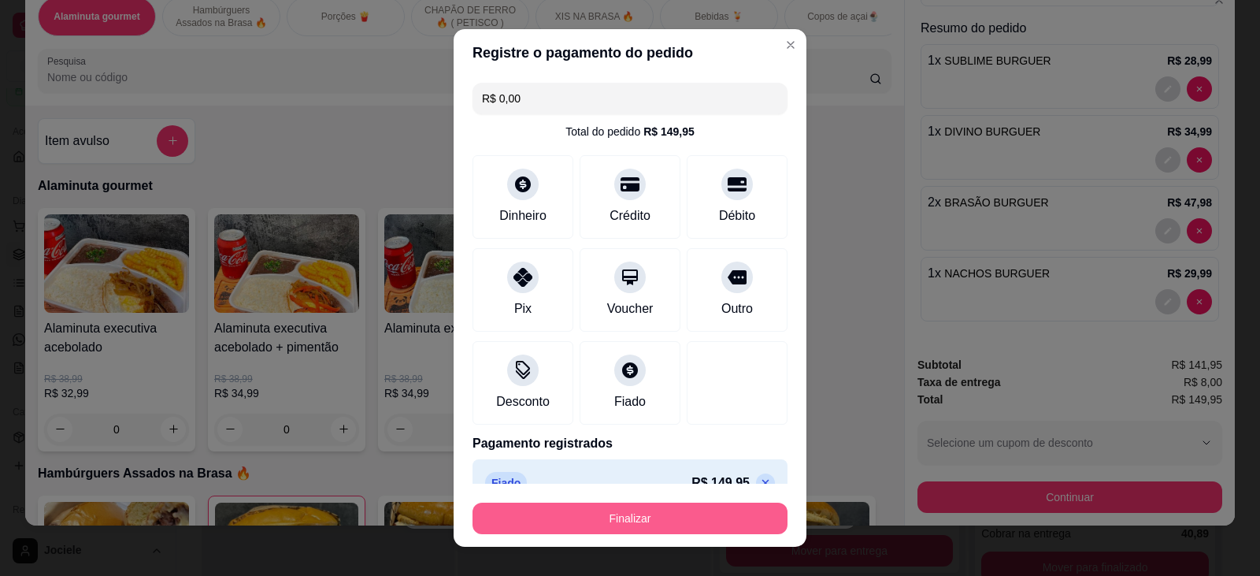
click at [613, 523] on button "Finalizar" at bounding box center [630, 519] width 315 height 32
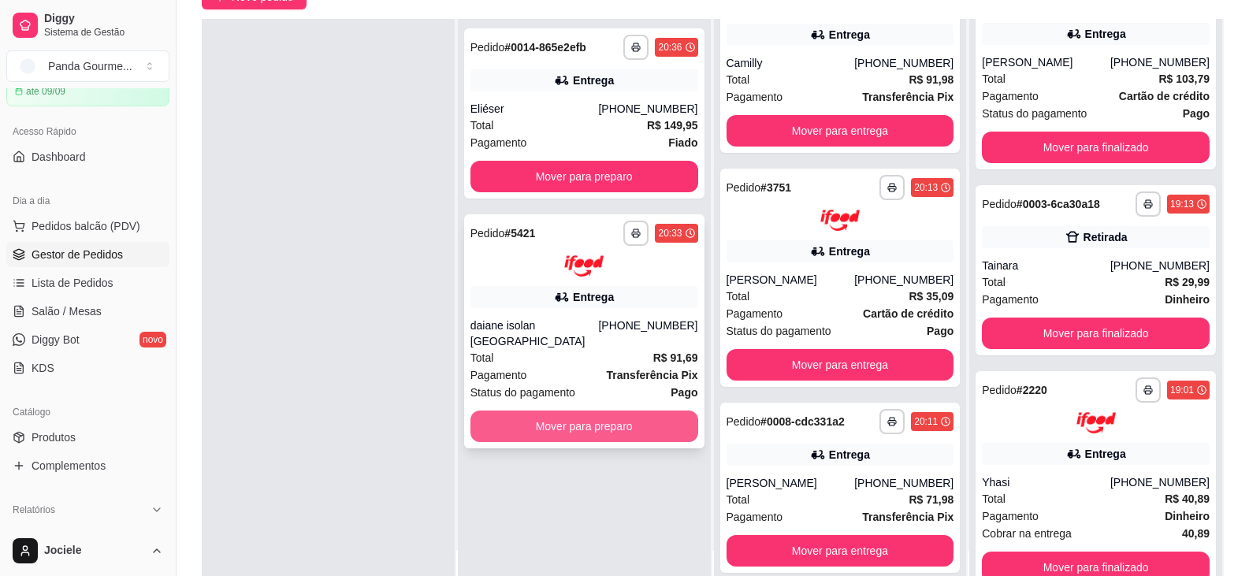
click at [577, 416] on button "Mover para preparo" at bounding box center [584, 426] width 228 height 32
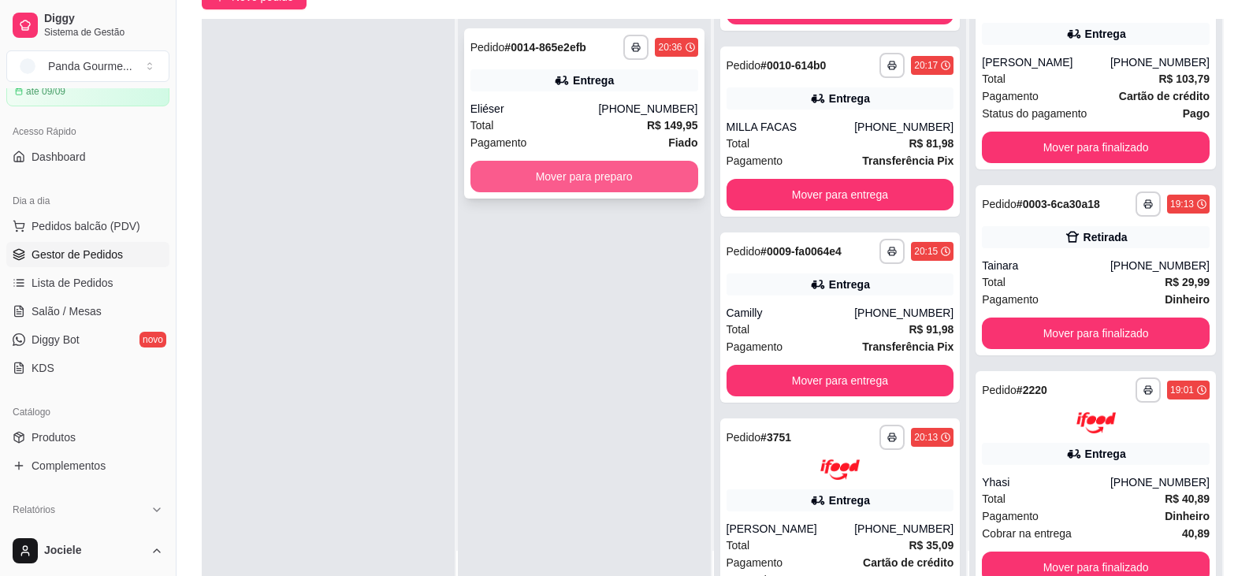
scroll to position [1022, 0]
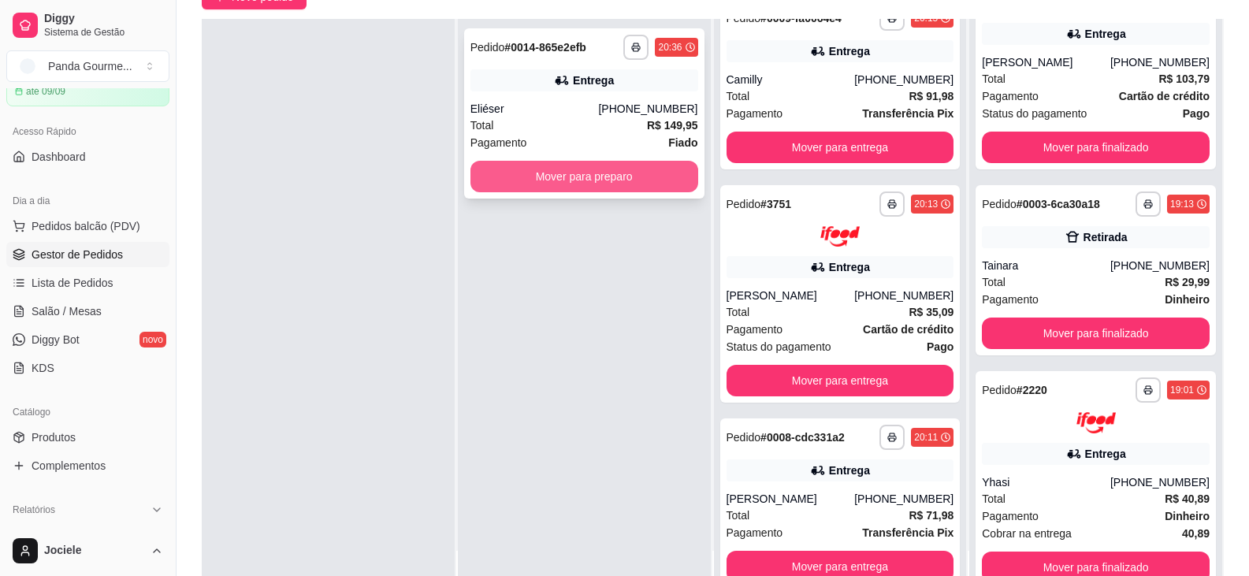
click at [573, 168] on button "Mover para preparo" at bounding box center [584, 177] width 228 height 32
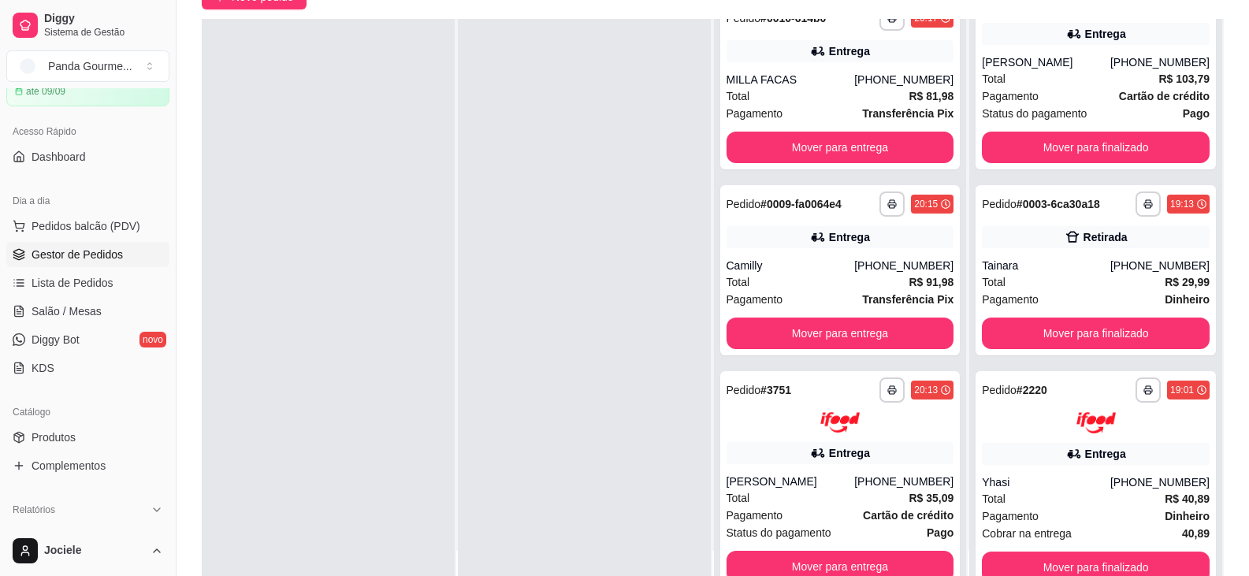
scroll to position [1208, 0]
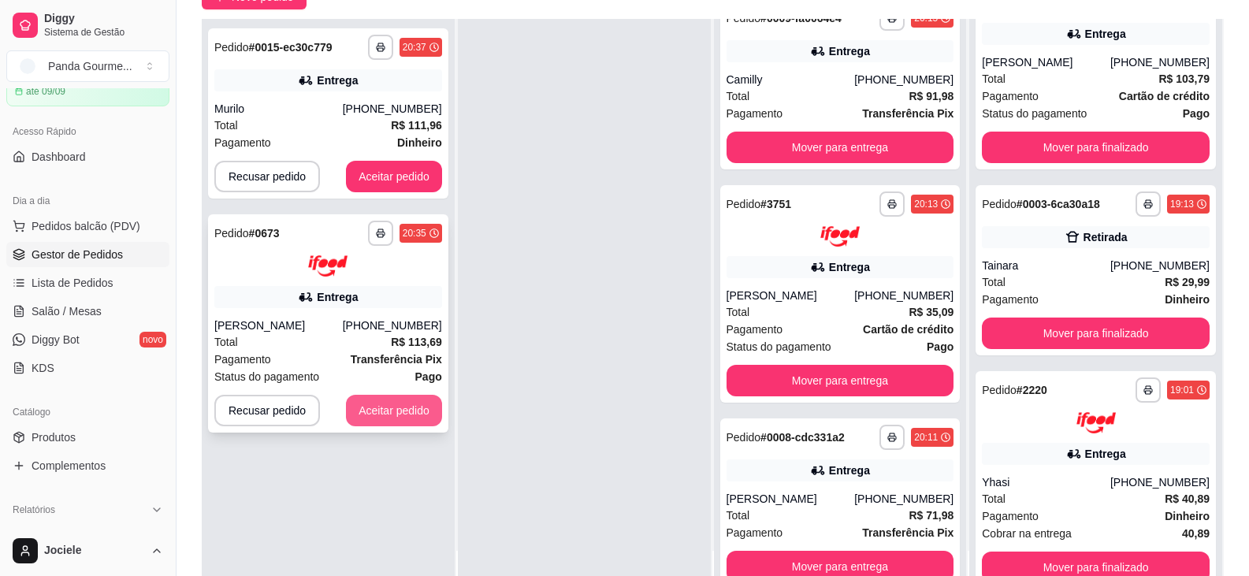
click at [384, 404] on button "Aceitar pedido" at bounding box center [394, 411] width 96 height 32
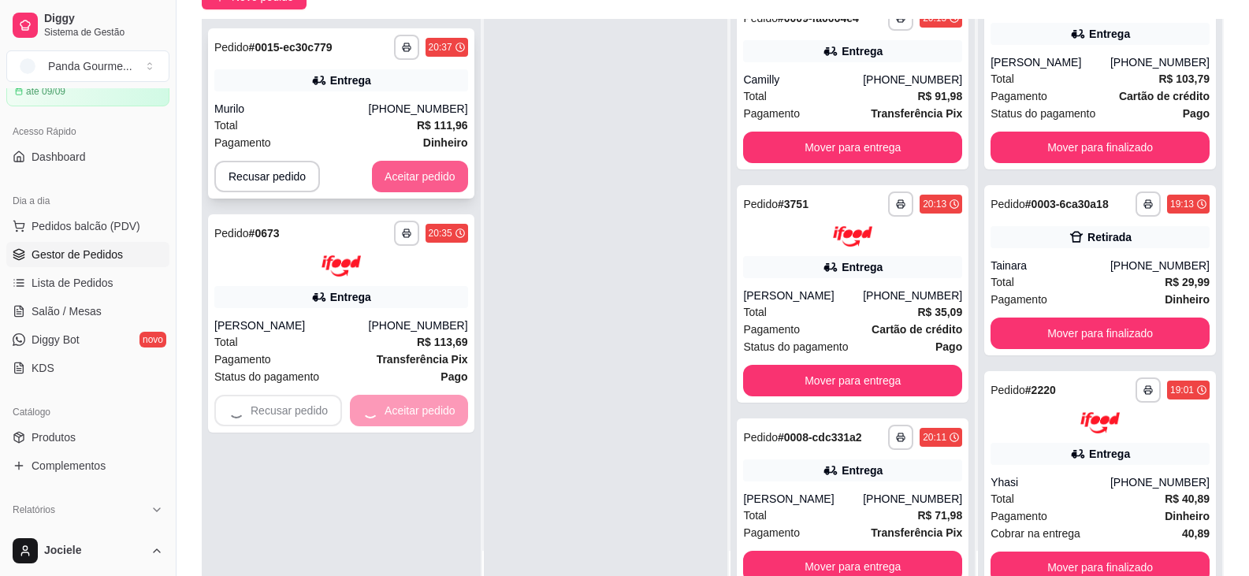
scroll to position [1224, 0]
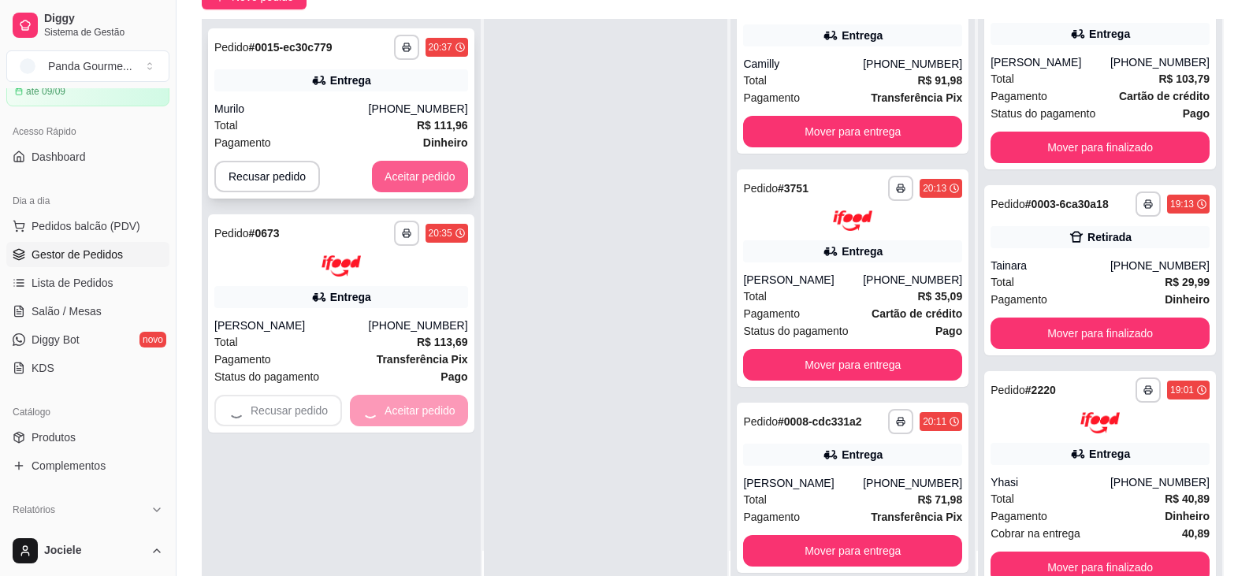
click at [388, 175] on button "Aceitar pedido" at bounding box center [420, 177] width 96 height 32
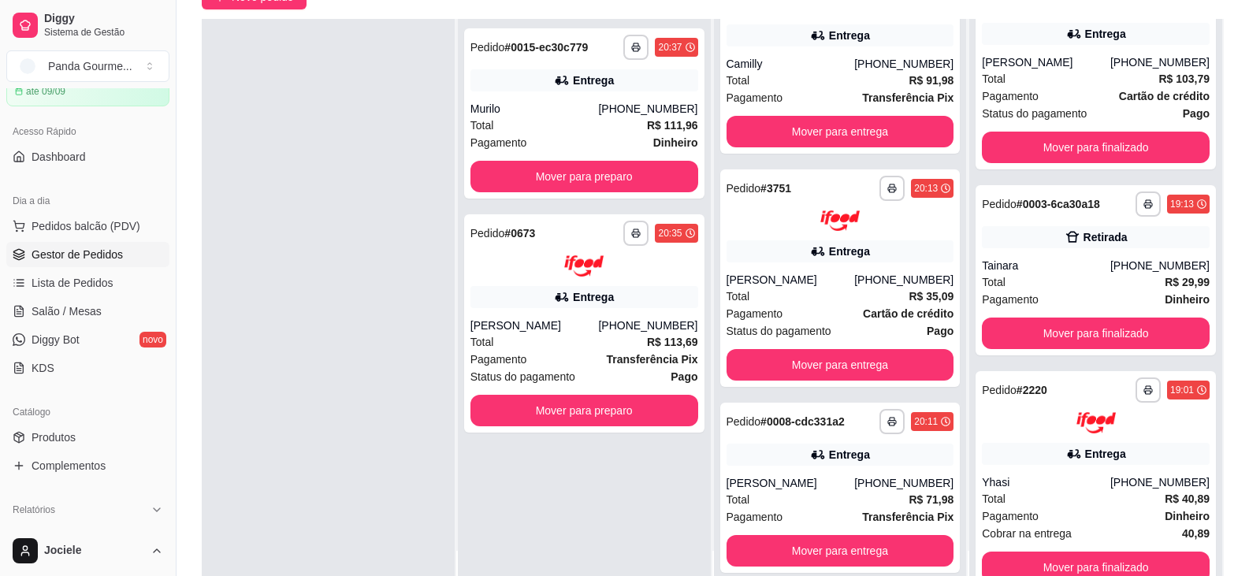
scroll to position [1208, 0]
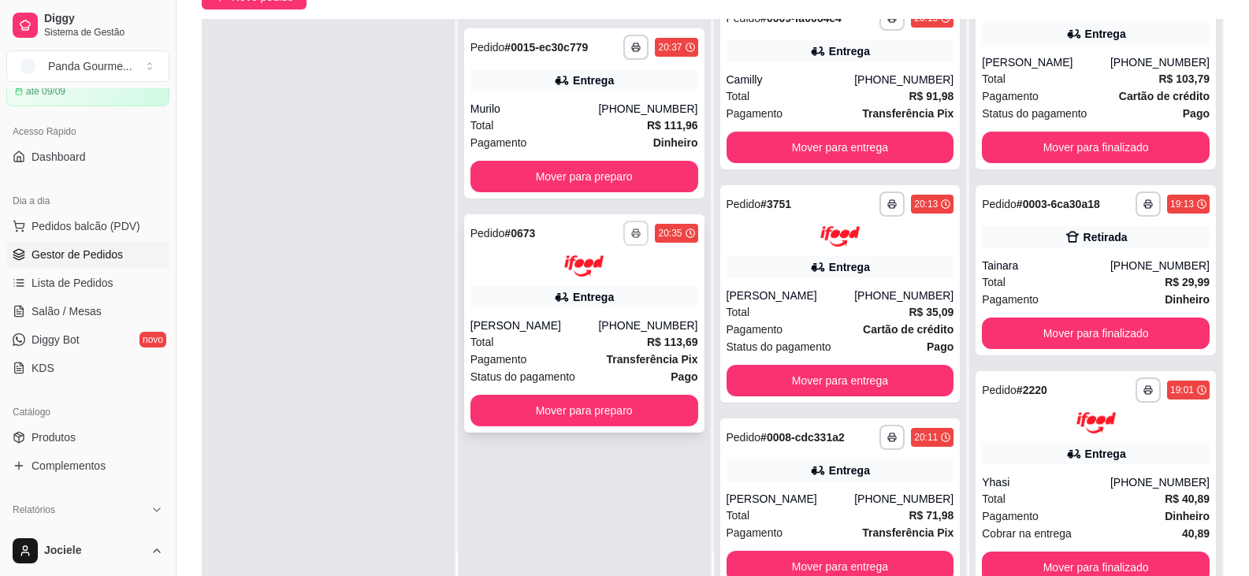
click at [626, 243] on button "button" at bounding box center [635, 233] width 25 height 25
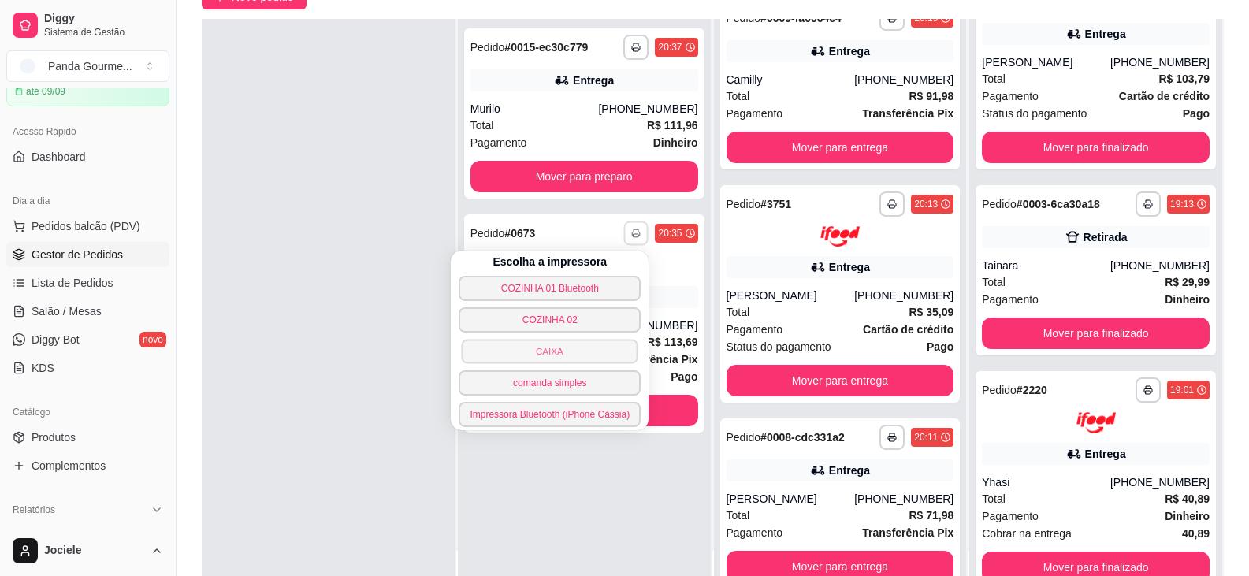
click at [571, 347] on button "CAIXA" at bounding box center [550, 351] width 176 height 24
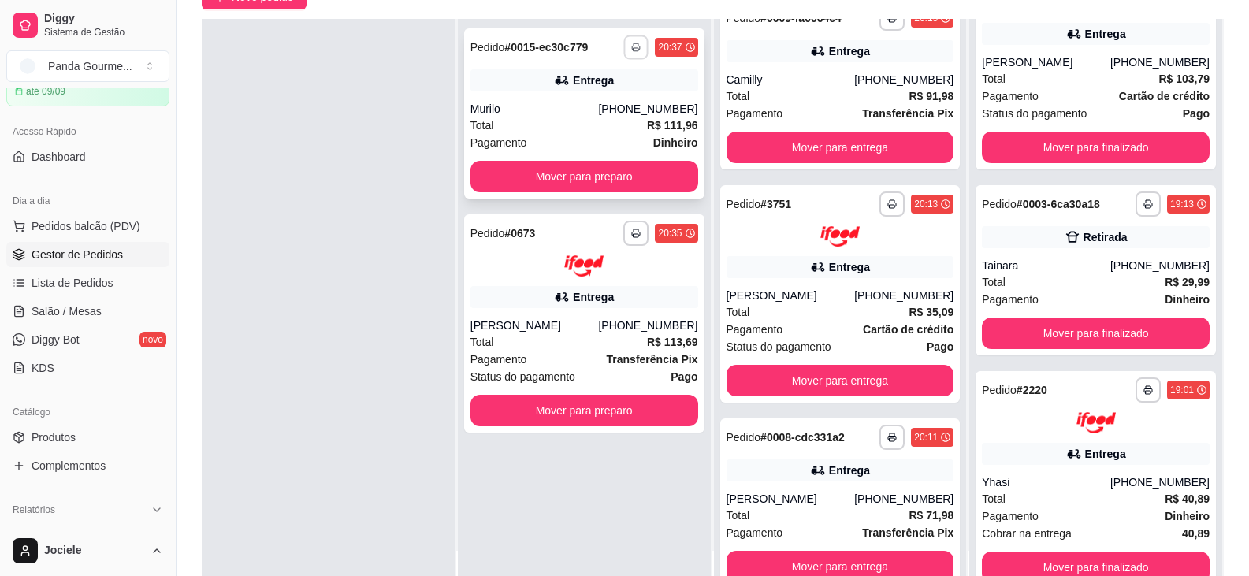
click at [633, 40] on button "button" at bounding box center [636, 47] width 24 height 24
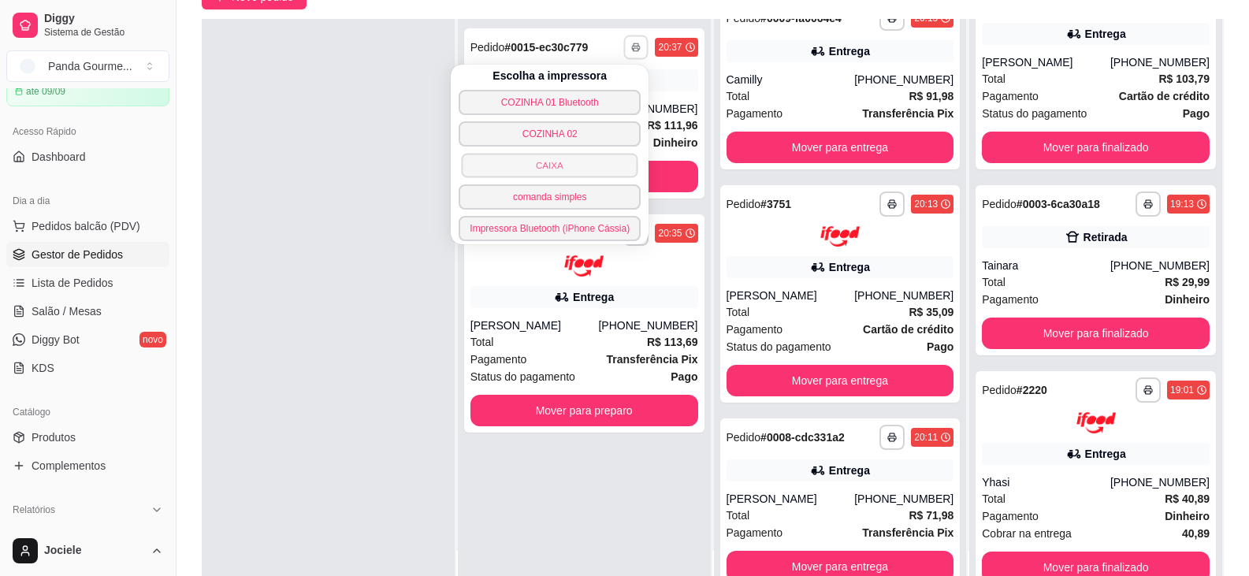
click at [591, 172] on button "CAIXA" at bounding box center [550, 165] width 176 height 24
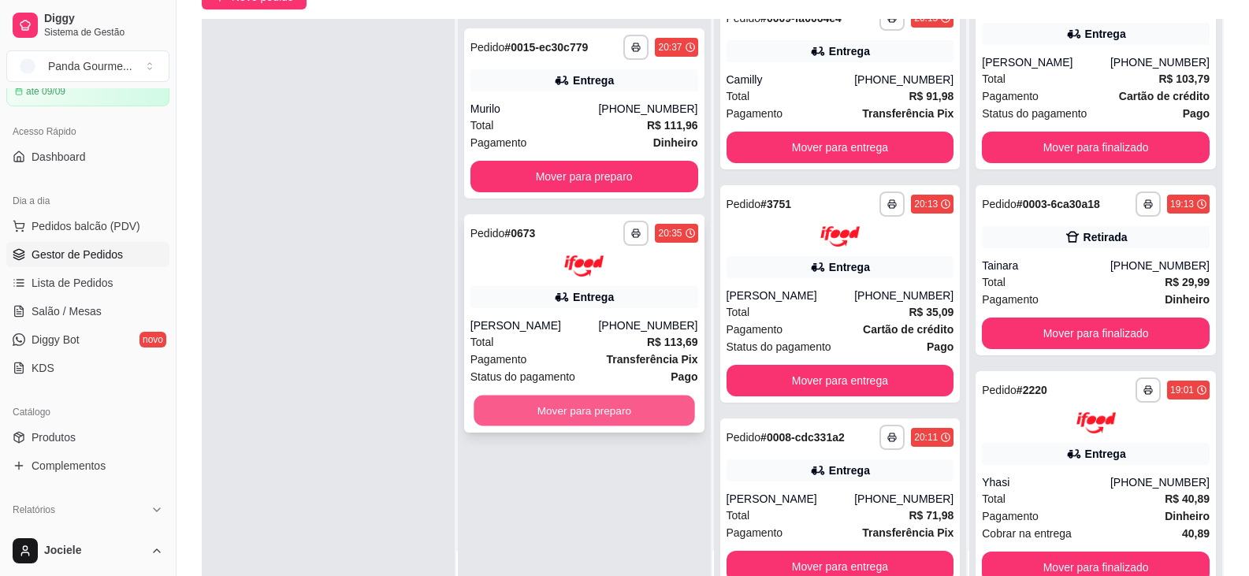
click at [561, 407] on button "Mover para preparo" at bounding box center [583, 410] width 221 height 31
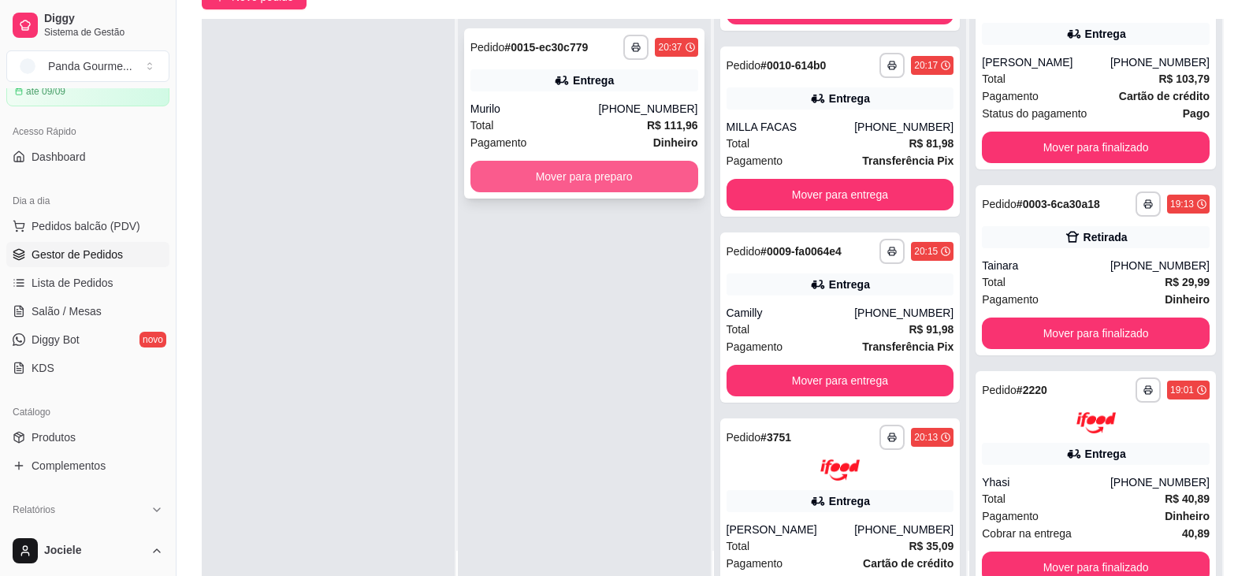
scroll to position [1442, 0]
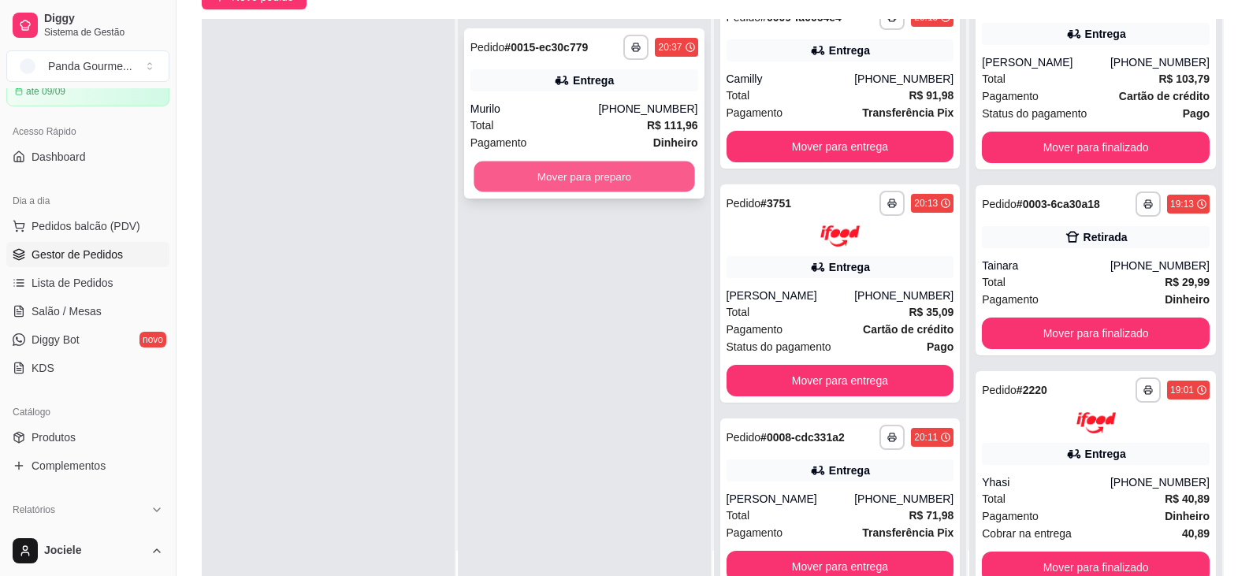
click at [548, 171] on button "Mover para preparo" at bounding box center [583, 176] width 221 height 31
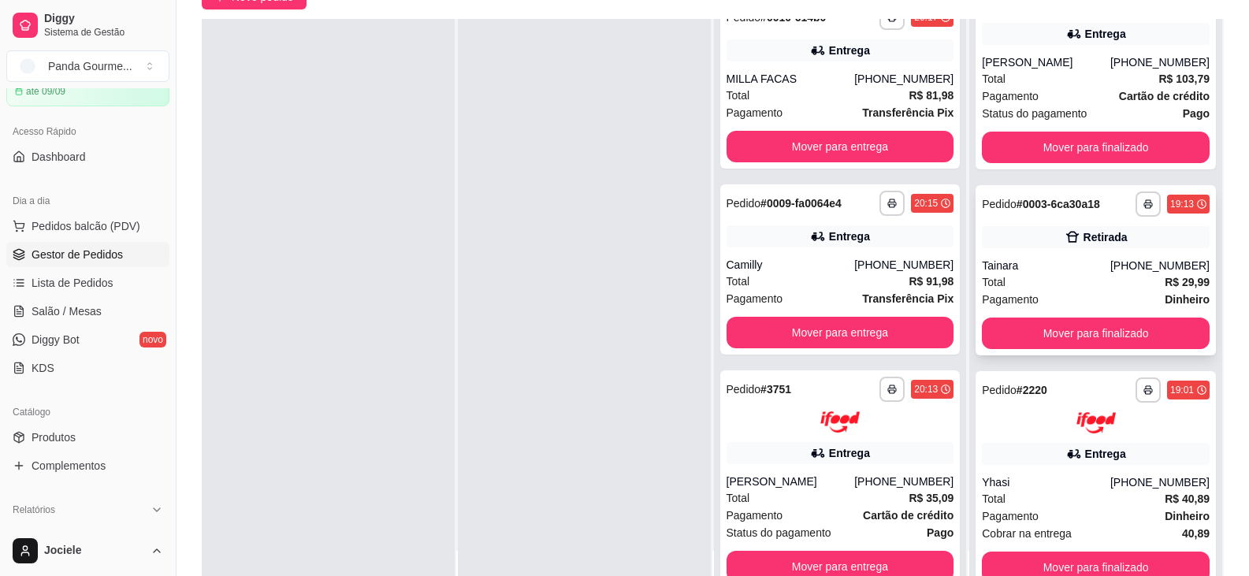
scroll to position [1628, 0]
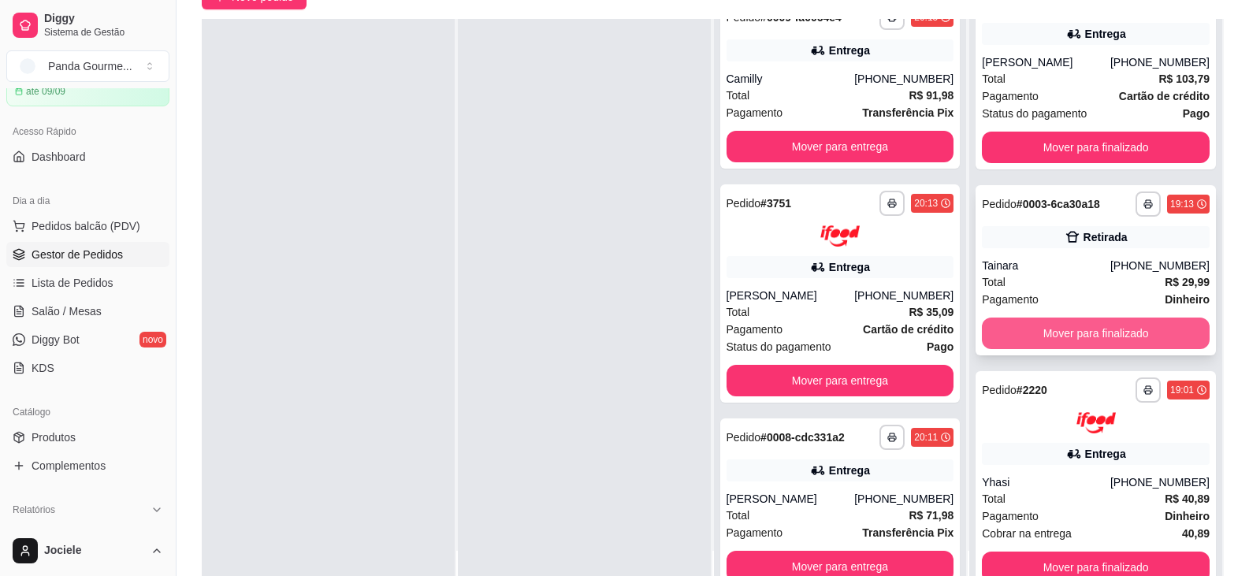
click at [1139, 317] on button "Mover para finalizado" at bounding box center [1095, 333] width 228 height 32
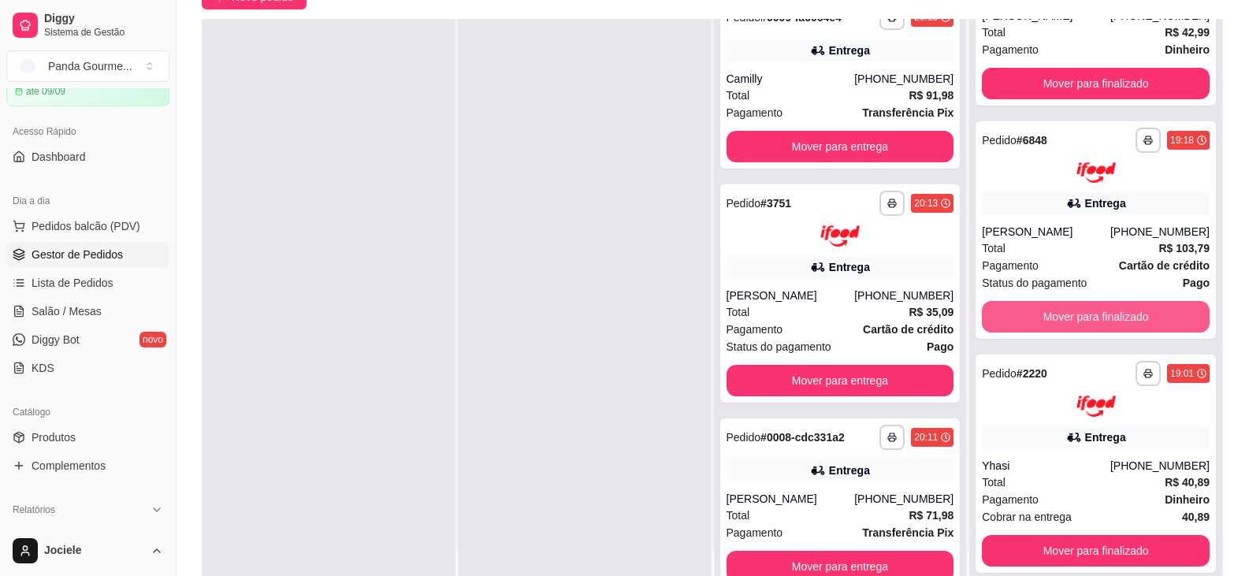
scroll to position [699, 0]
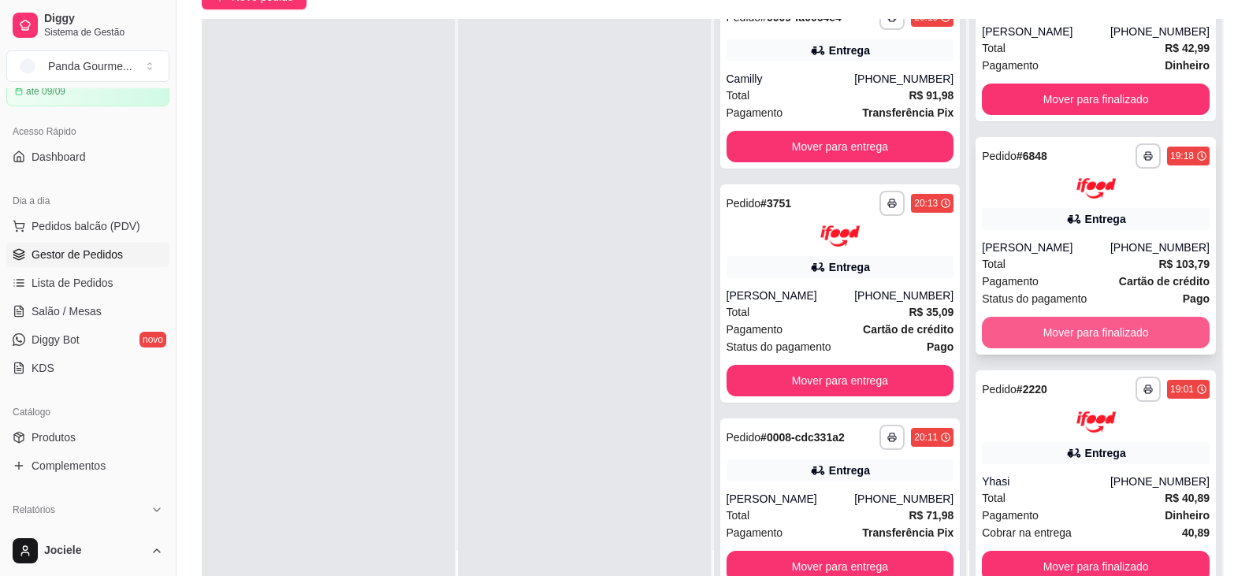
click at [1137, 317] on button "Mover para finalizado" at bounding box center [1095, 333] width 228 height 32
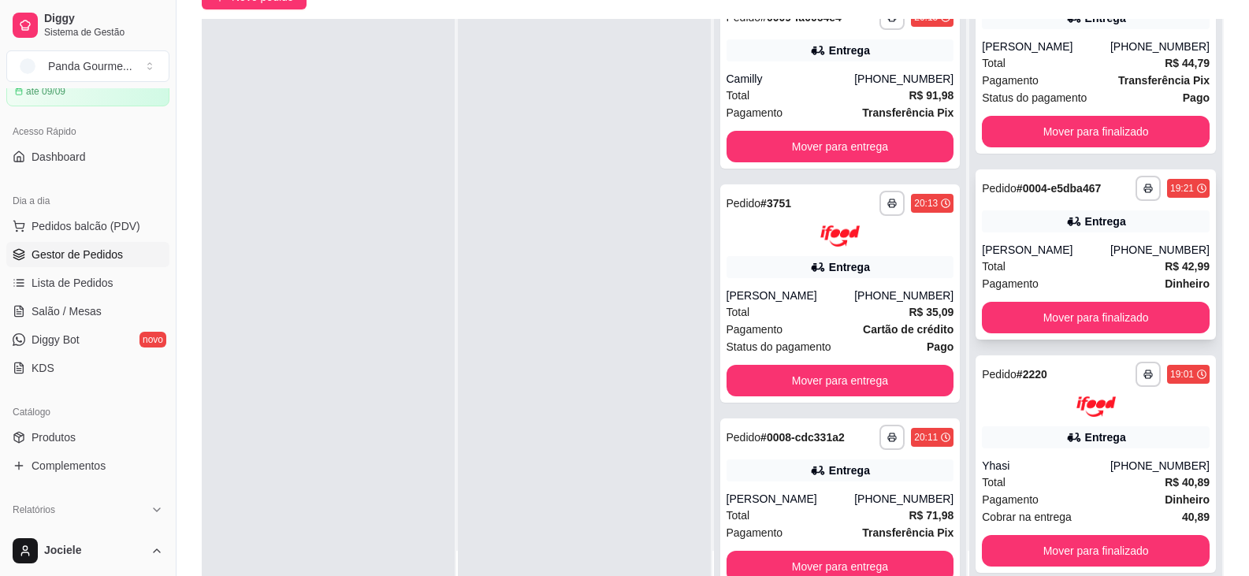
scroll to position [465, 0]
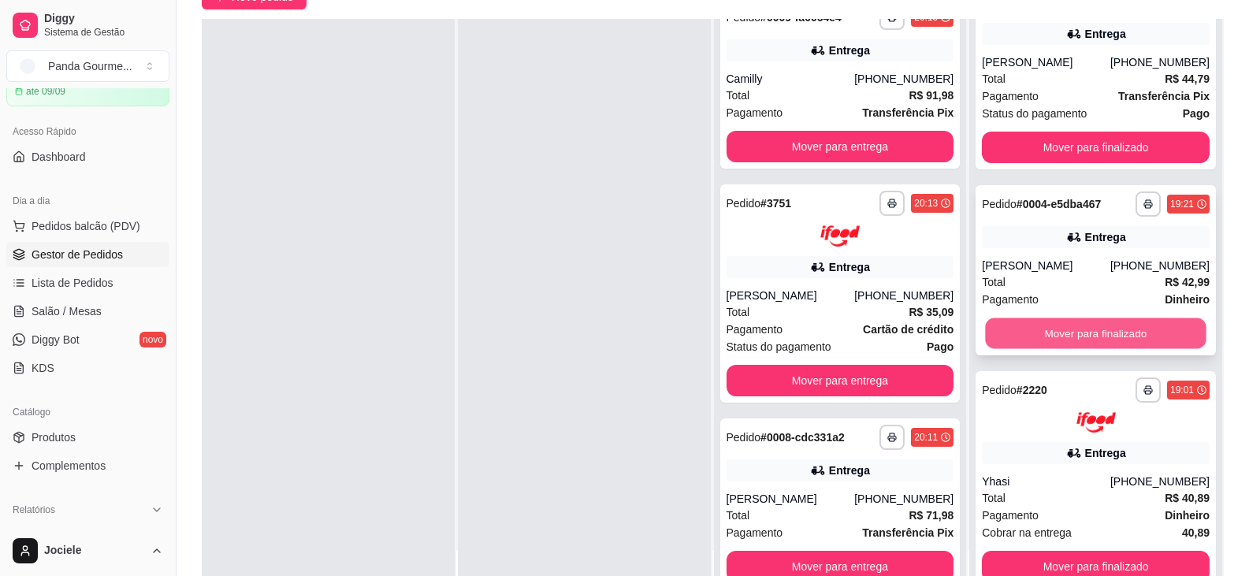
click at [1118, 317] on button "Mover para finalizado" at bounding box center [1095, 332] width 221 height 31
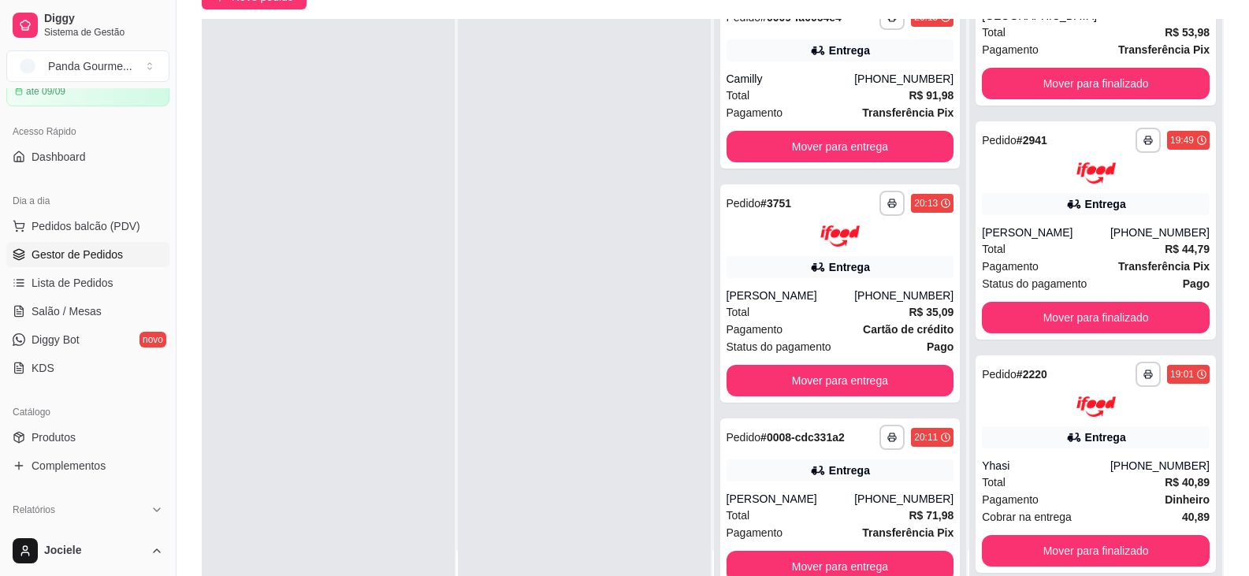
scroll to position [279, 0]
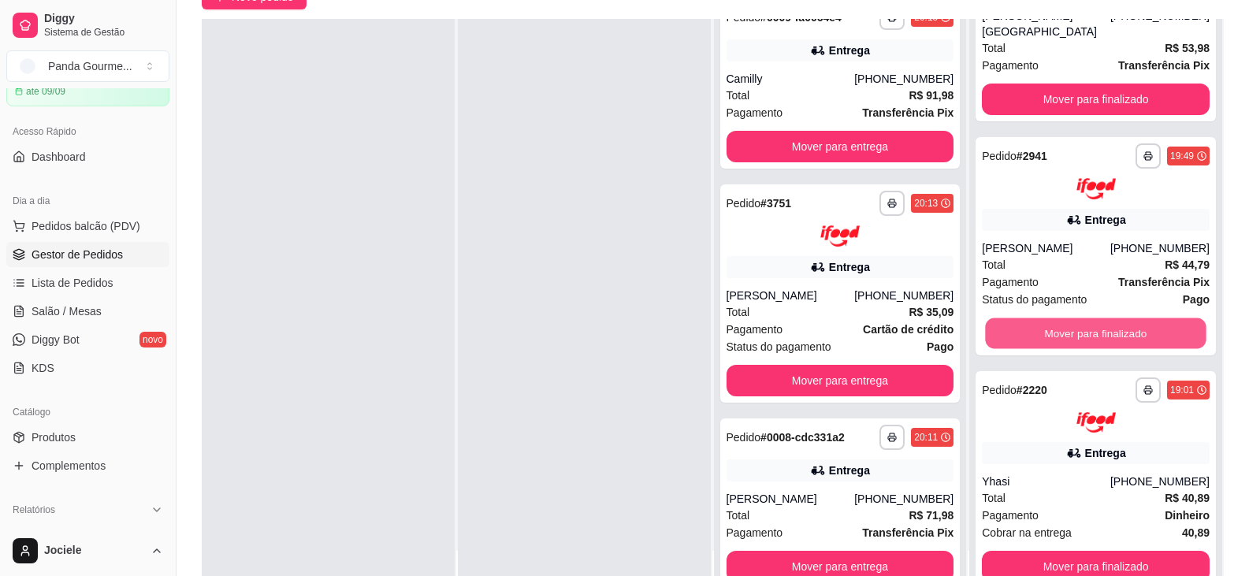
click at [1118, 317] on button "Mover para finalizado" at bounding box center [1095, 332] width 221 height 31
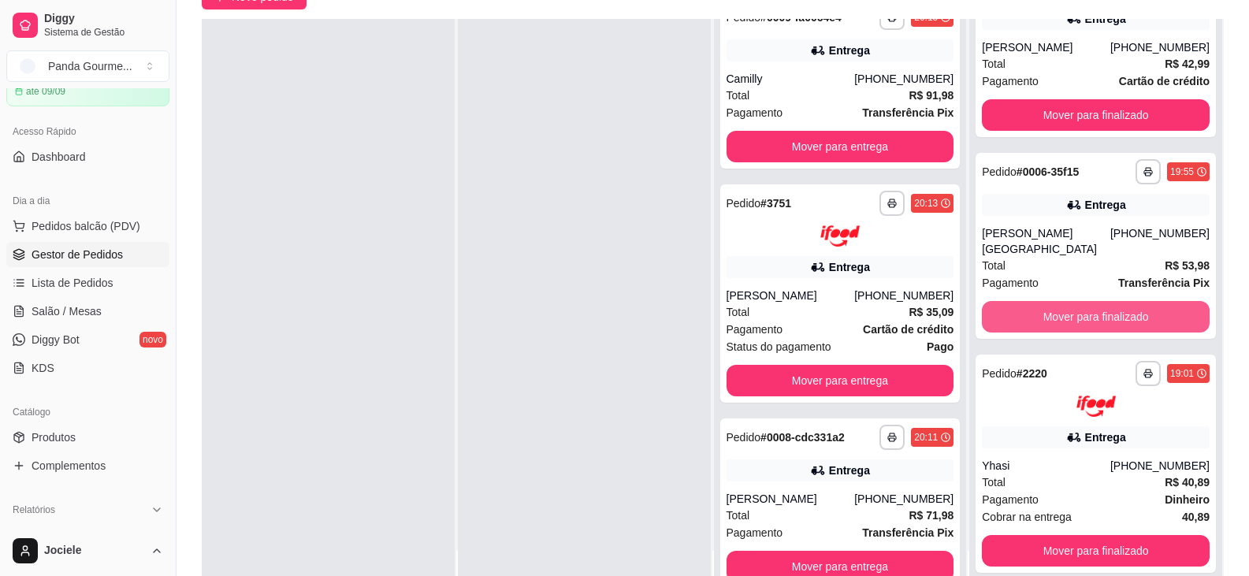
scroll to position [46, 0]
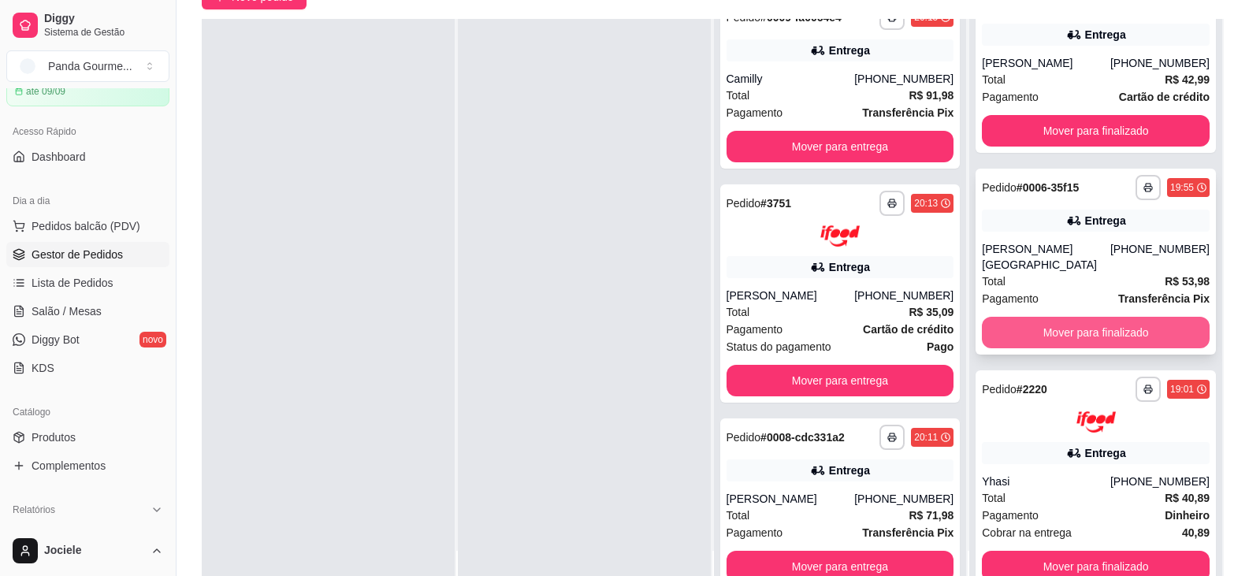
click at [1118, 319] on button "Mover para finalizado" at bounding box center [1095, 333] width 228 height 32
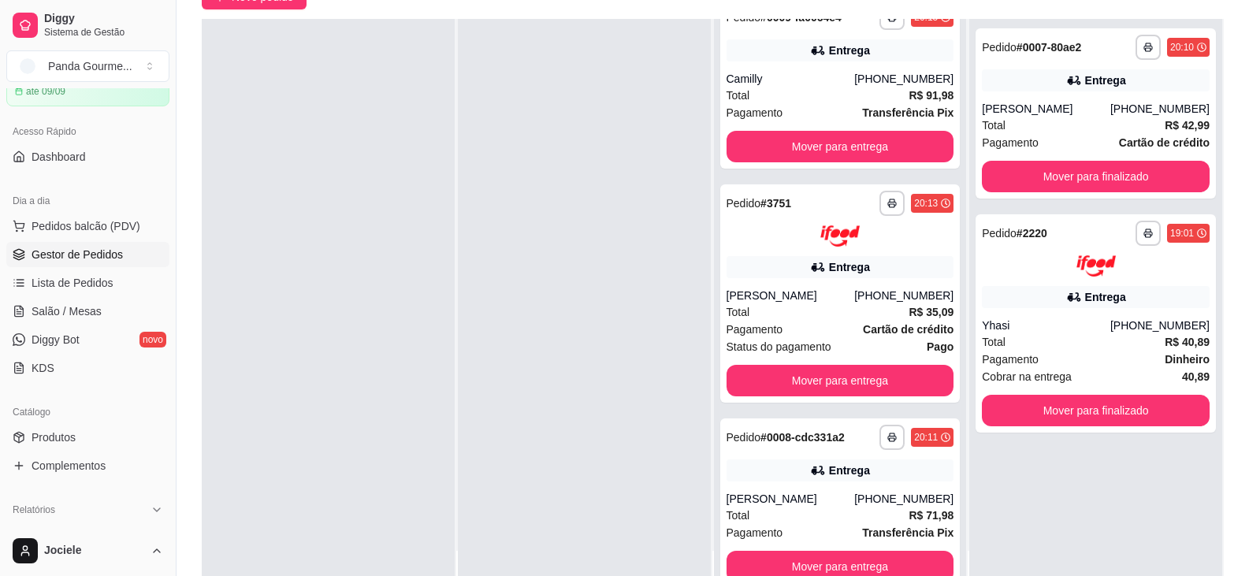
scroll to position [0, 0]
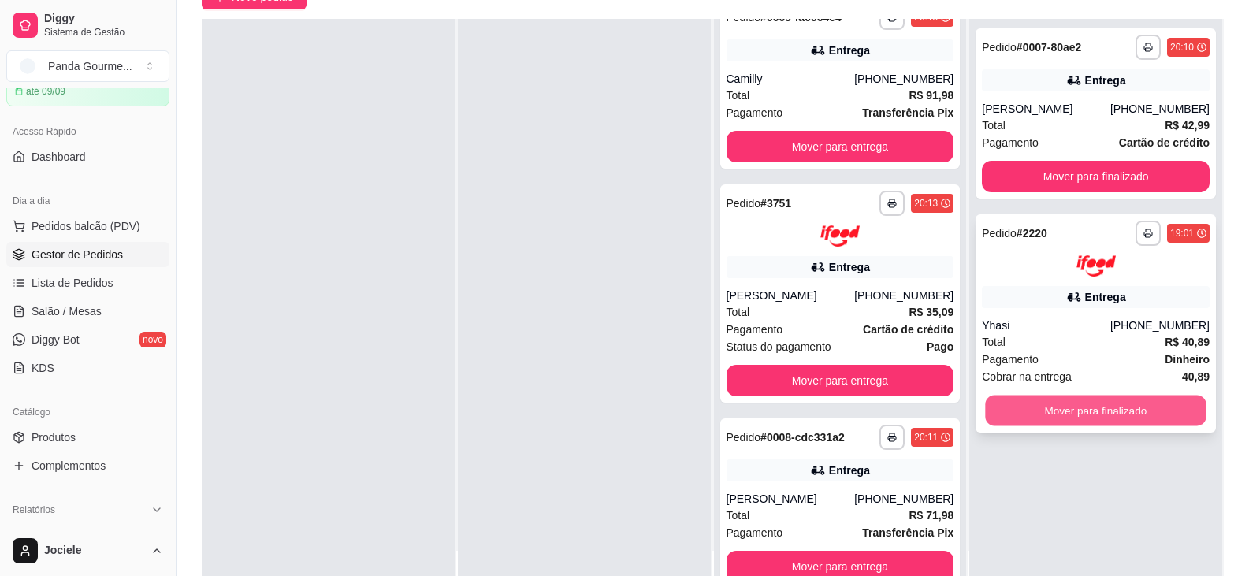
click at [1084, 419] on button "Mover para finalizado" at bounding box center [1095, 410] width 221 height 31
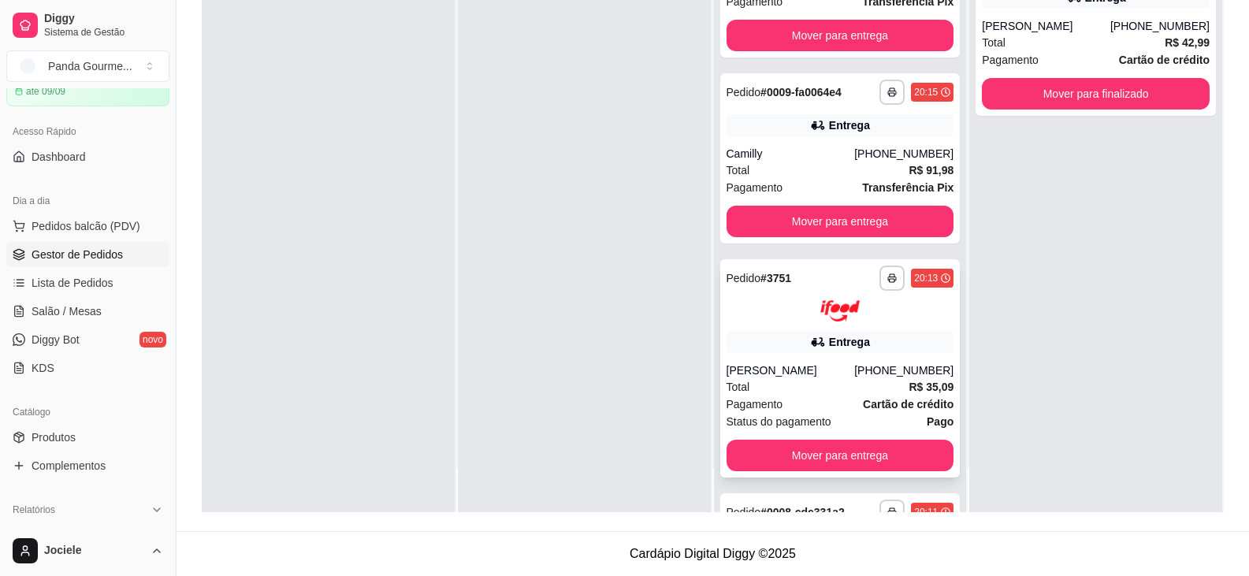
scroll to position [1628, 0]
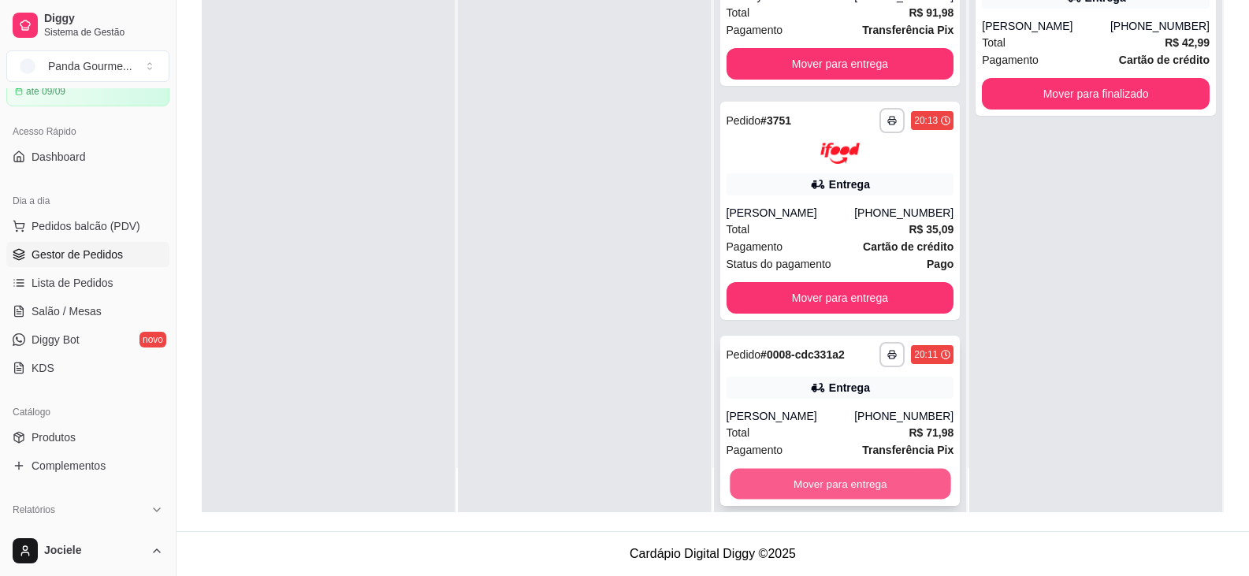
click at [820, 469] on button "Mover para entrega" at bounding box center [839, 483] width 221 height 31
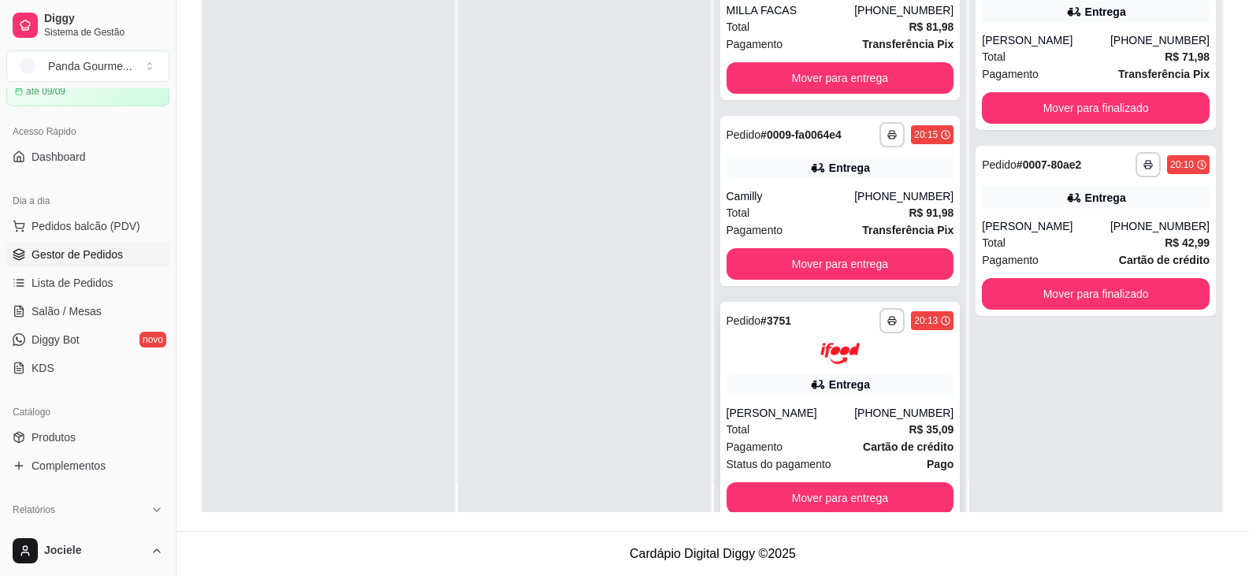
scroll to position [44, 0]
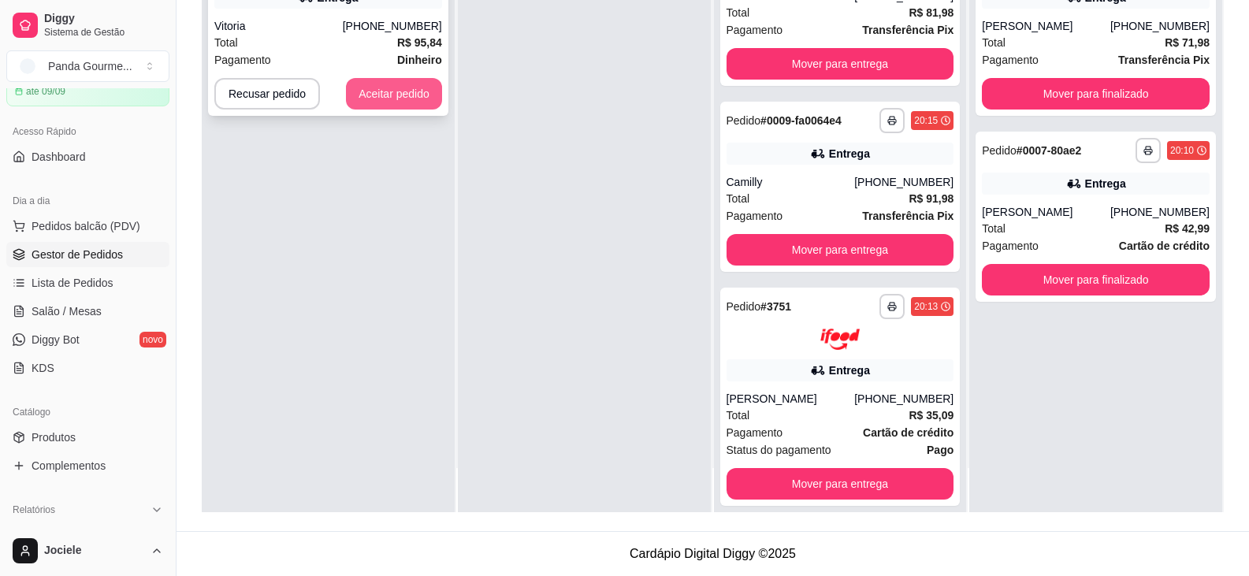
click at [397, 107] on button "Aceitar pedido" at bounding box center [394, 94] width 96 height 32
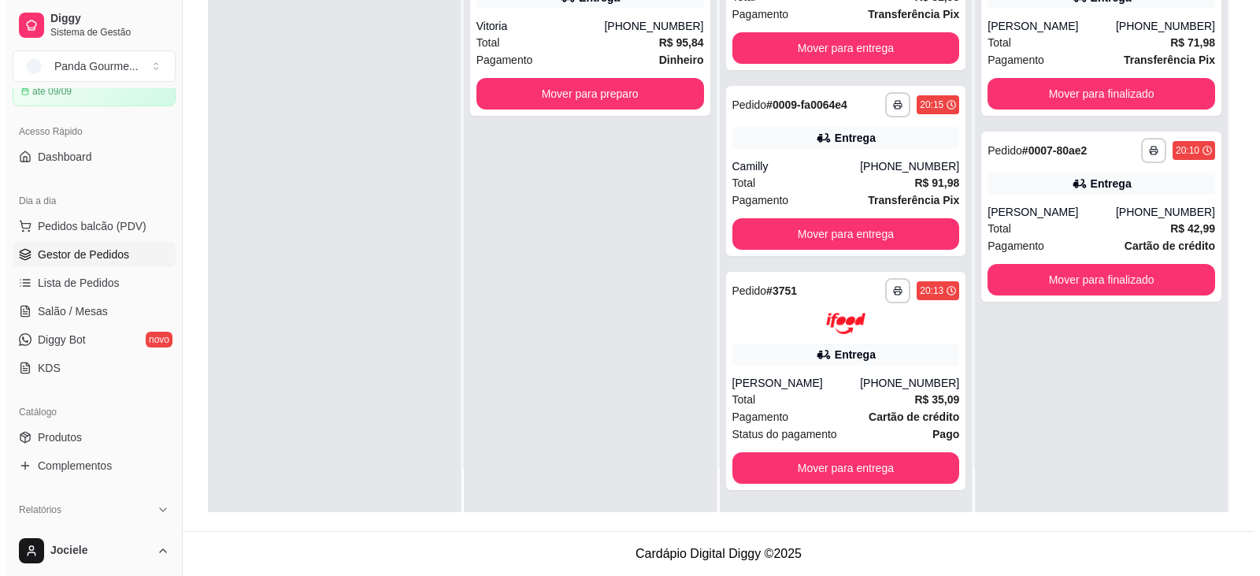
scroll to position [1442, 0]
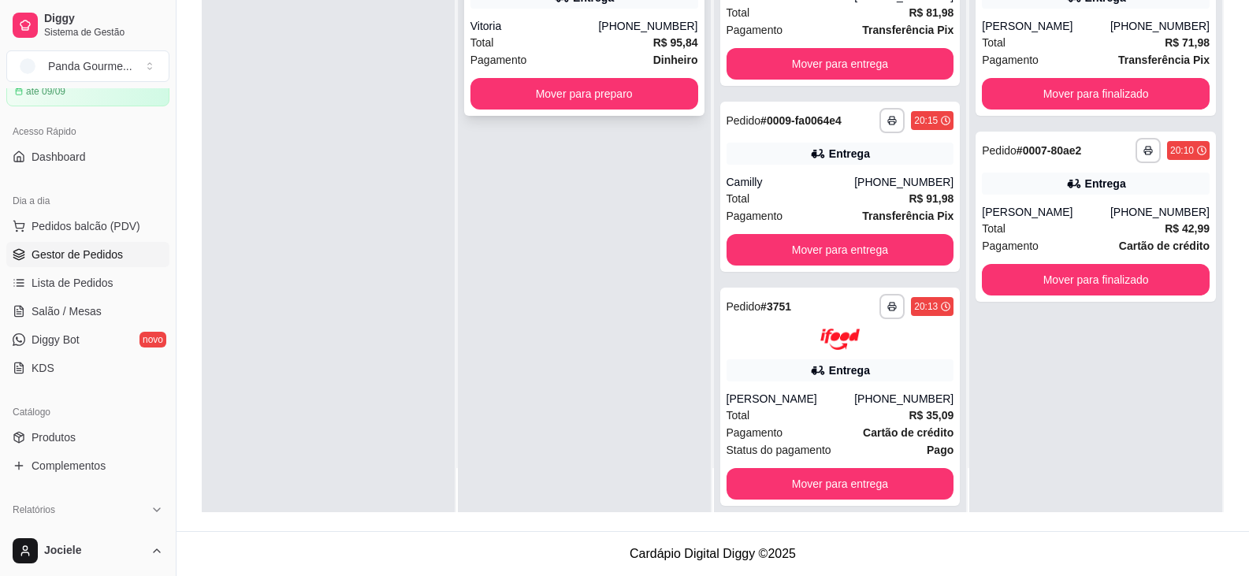
click at [572, 9] on div "**********" at bounding box center [584, 31] width 240 height 170
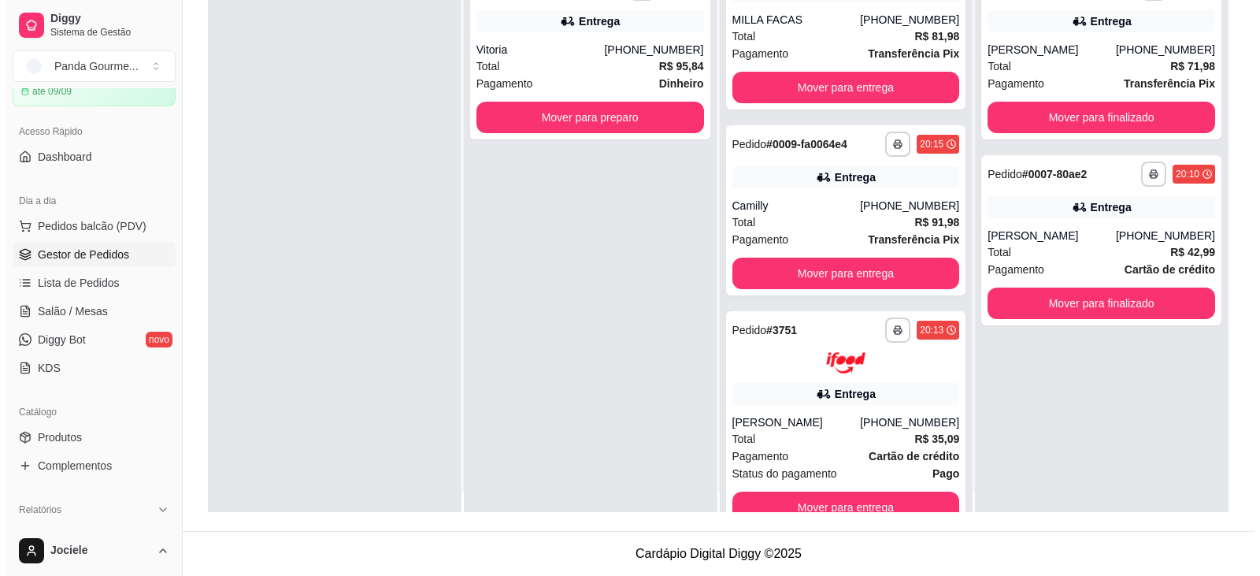
scroll to position [0, 0]
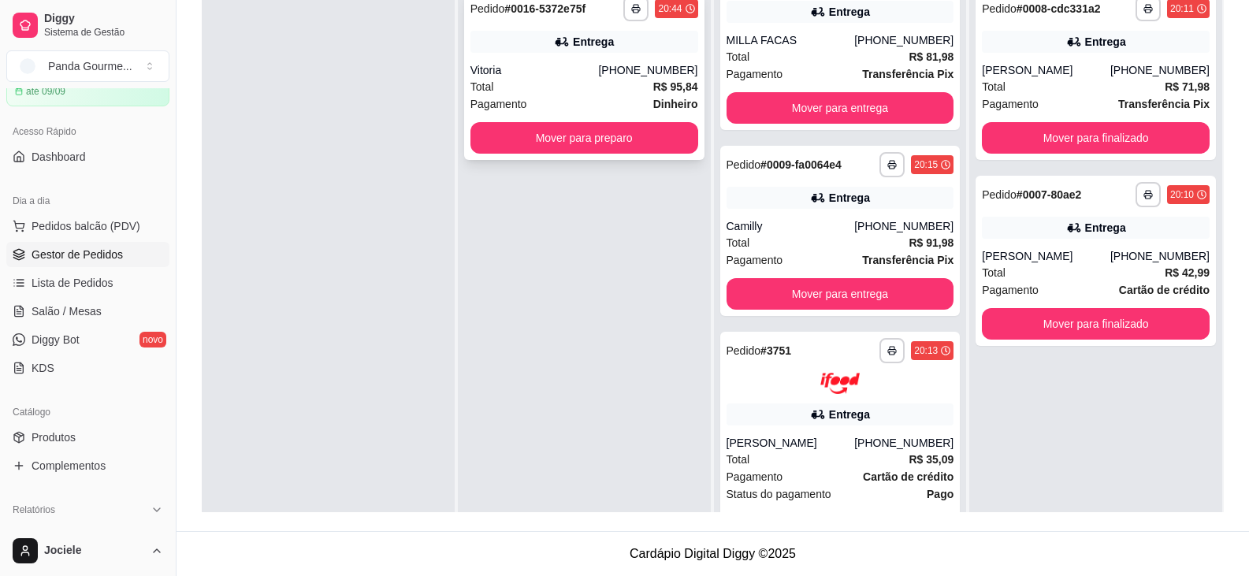
click at [564, 69] on div "Vitoria" at bounding box center [534, 70] width 128 height 16
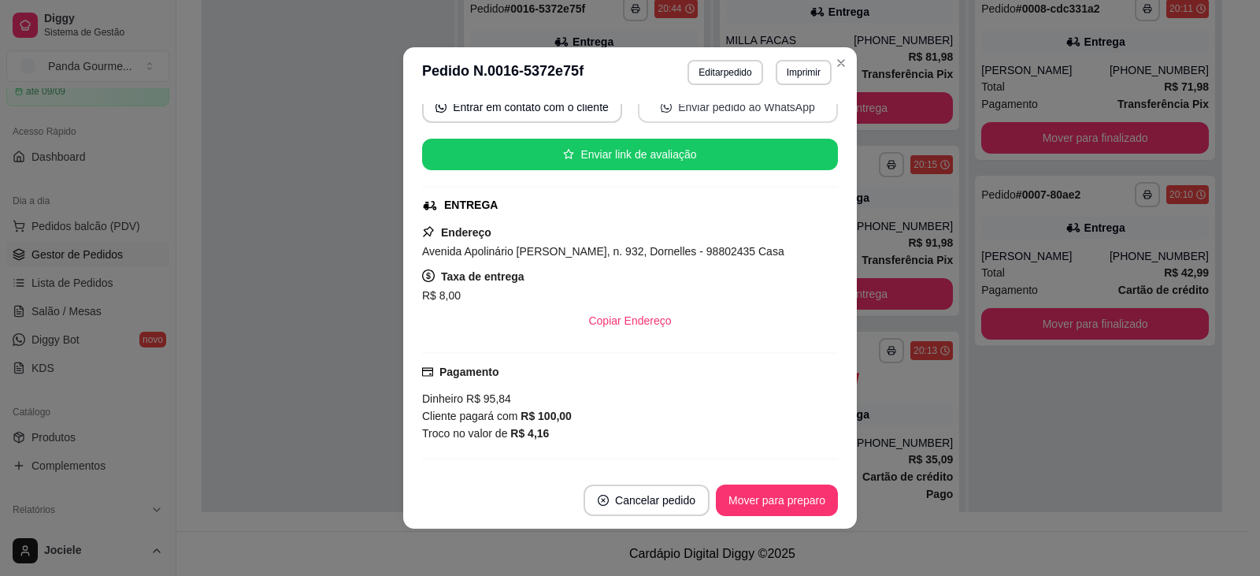
scroll to position [473, 0]
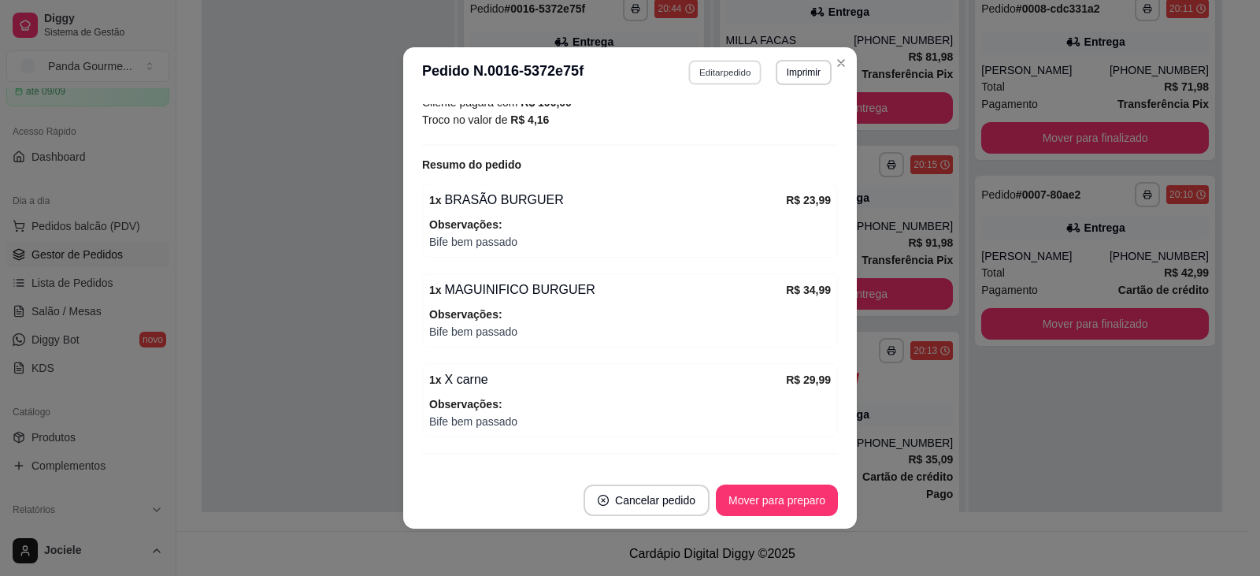
click at [701, 65] on button "Editar pedido" at bounding box center [725, 72] width 73 height 24
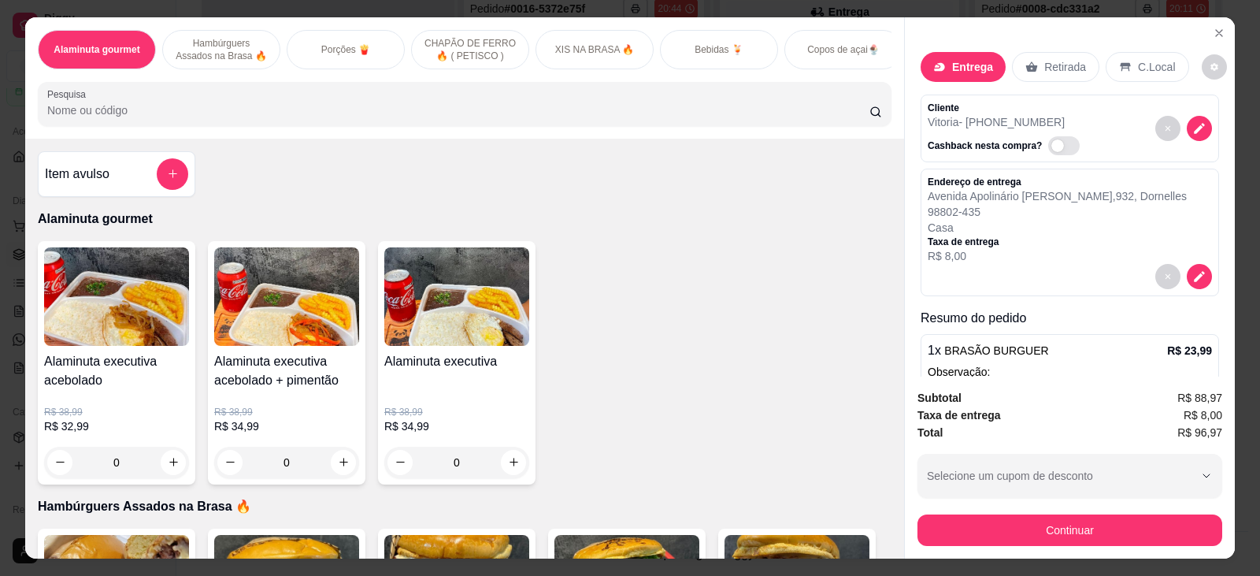
click at [737, 46] on p "Bebidas 🍹" at bounding box center [719, 49] width 49 height 13
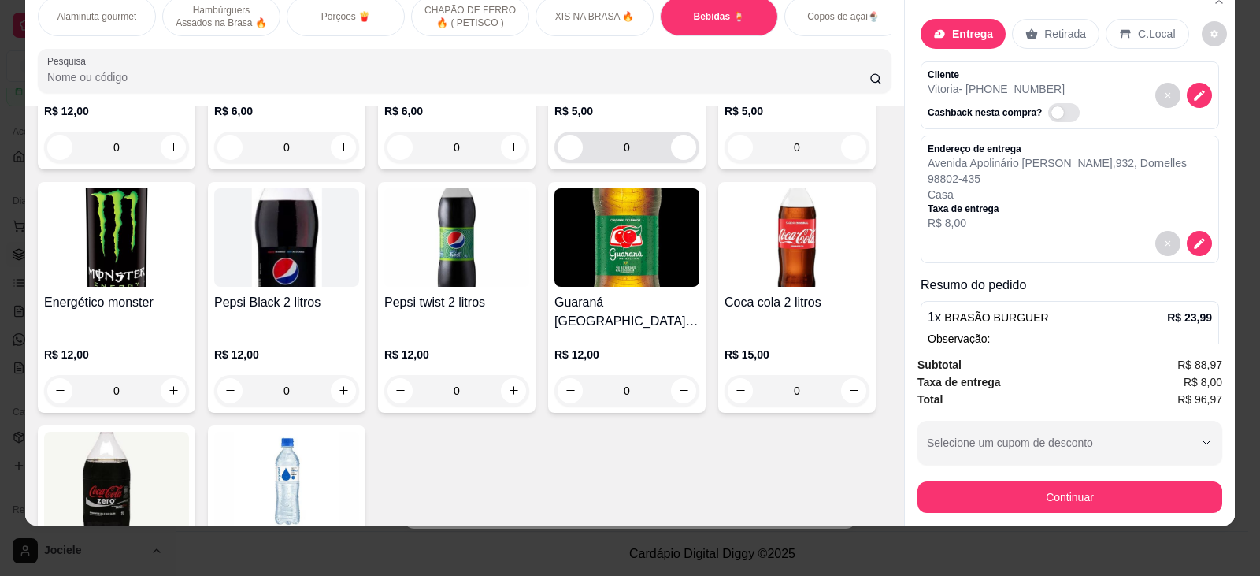
scroll to position [3160, 0]
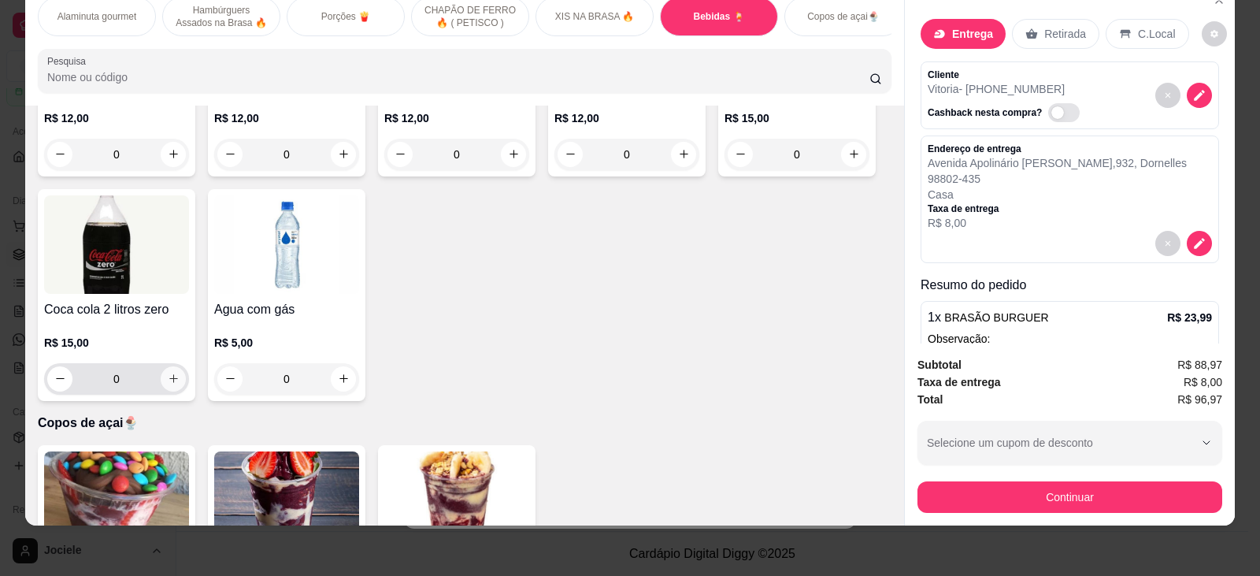
click at [168, 373] on icon "increase-product-quantity" at bounding box center [174, 379] width 12 height 12
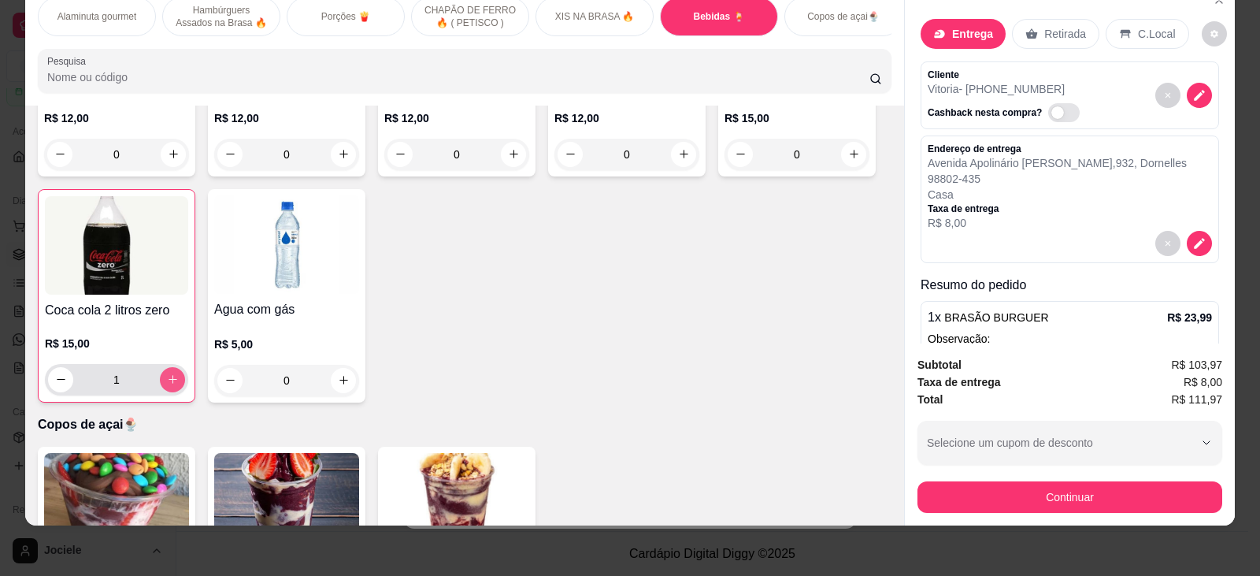
type input "1"
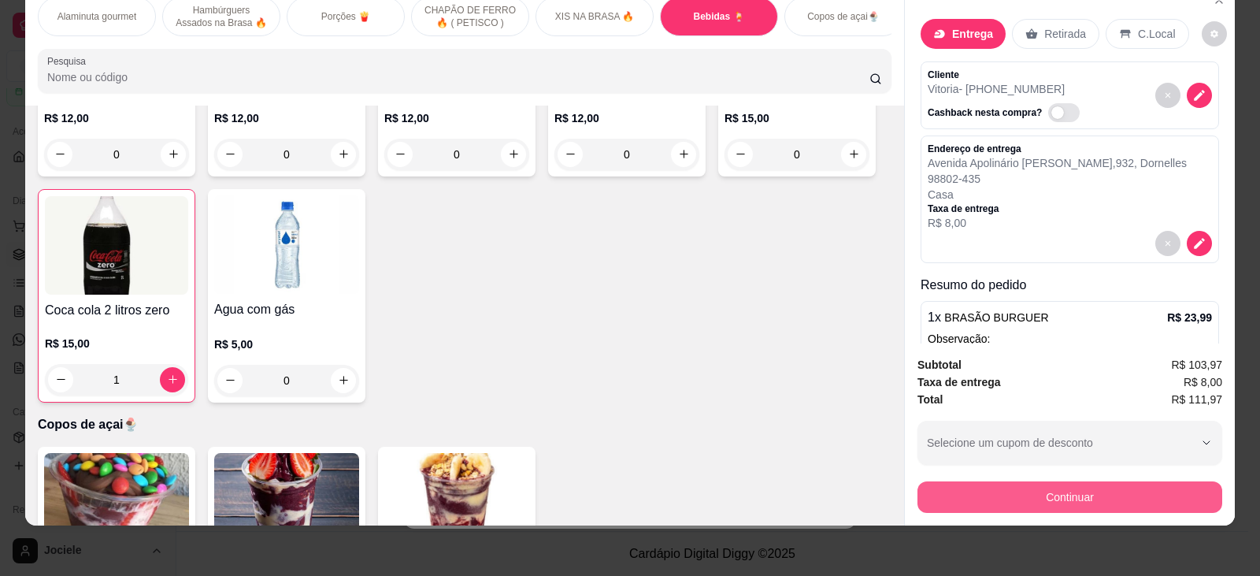
click at [1114, 491] on button "Continuar" at bounding box center [1070, 497] width 305 height 32
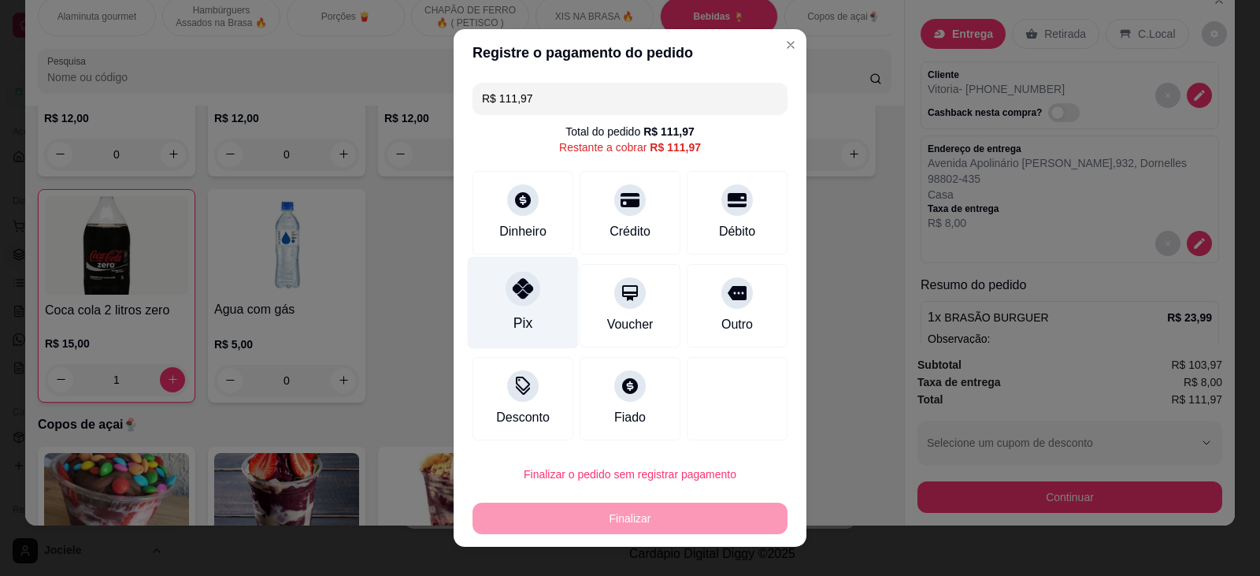
click at [521, 306] on div "Pix" at bounding box center [523, 302] width 111 height 92
type input "R$ 0,00"
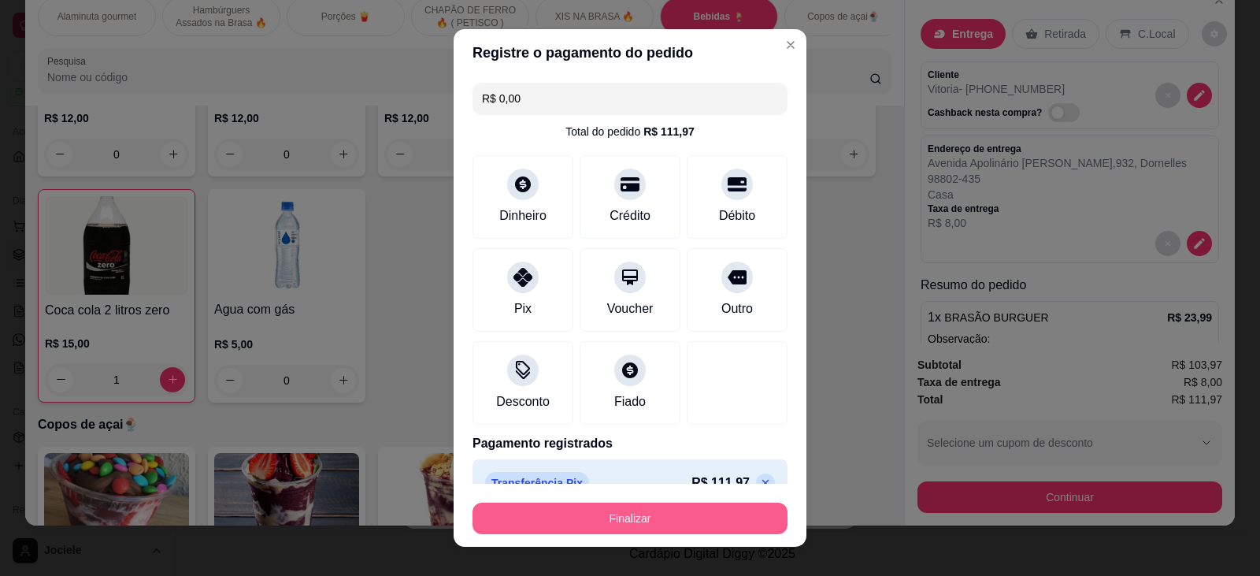
click at [606, 518] on button "Finalizar" at bounding box center [630, 519] width 315 height 32
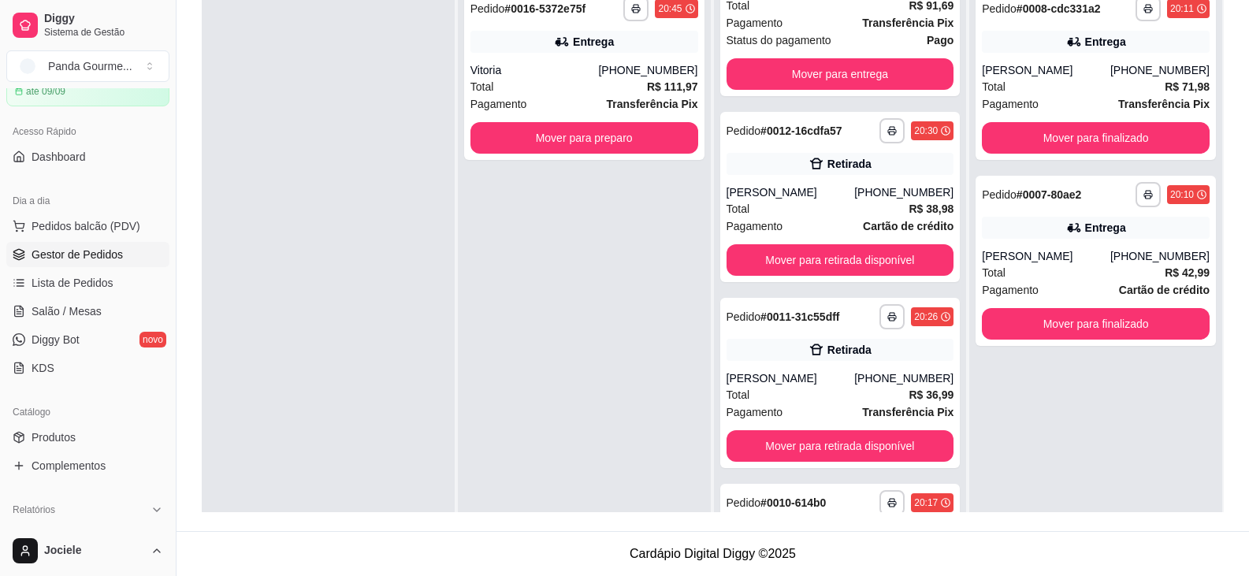
scroll to position [891, 0]
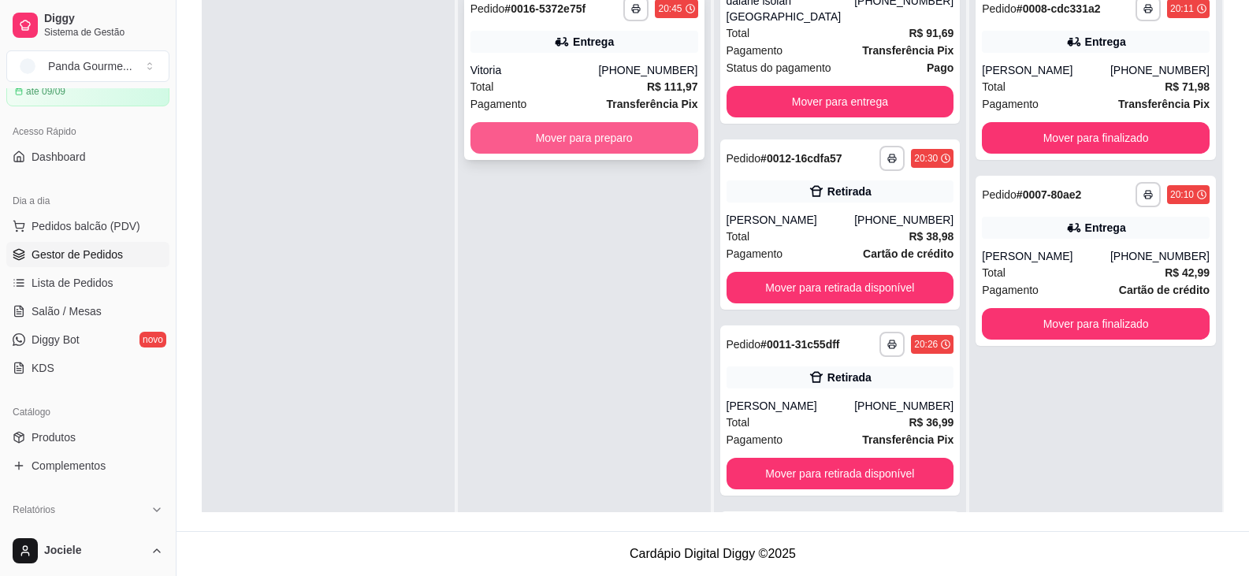
click at [548, 143] on button "Mover para preparo" at bounding box center [584, 138] width 228 height 32
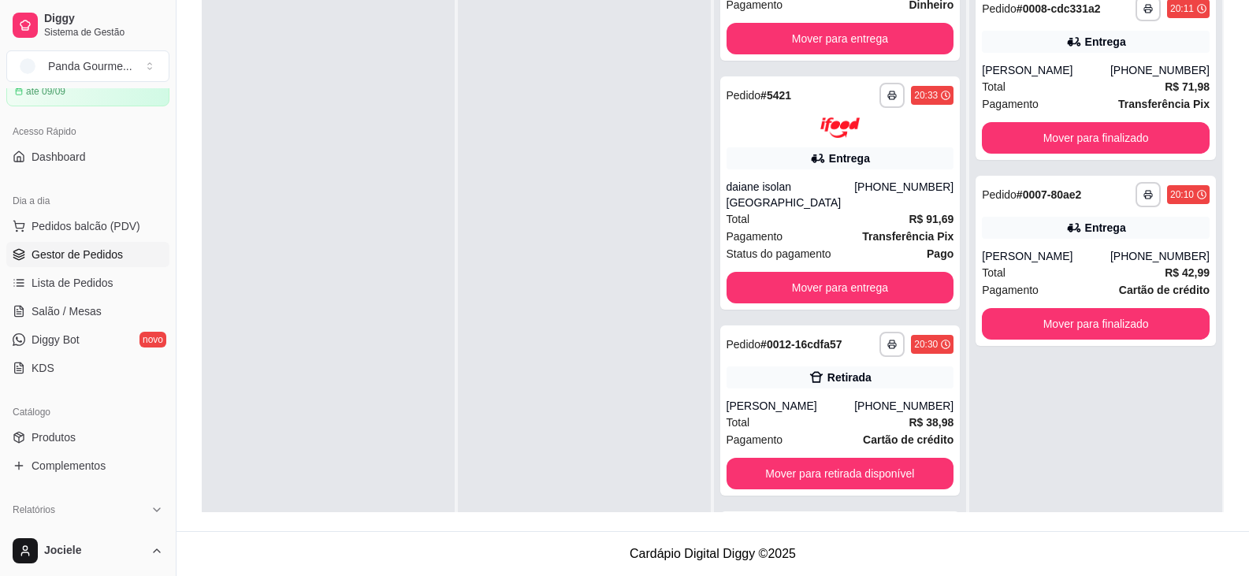
scroll to position [1077, 0]
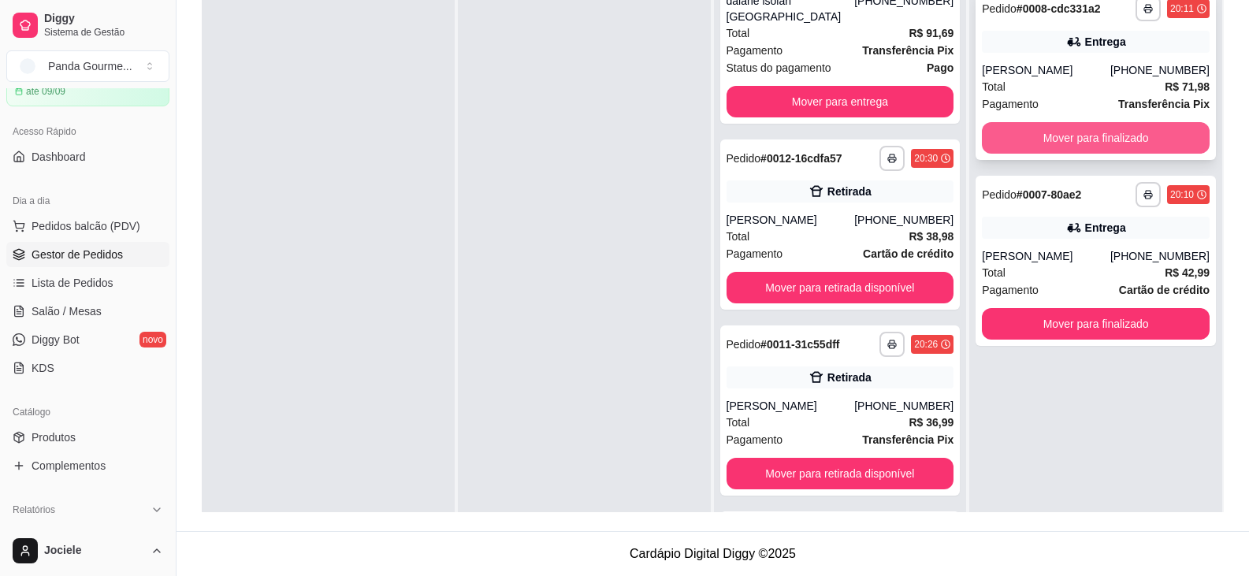
click at [1089, 136] on button "Mover para finalizado" at bounding box center [1095, 138] width 228 height 32
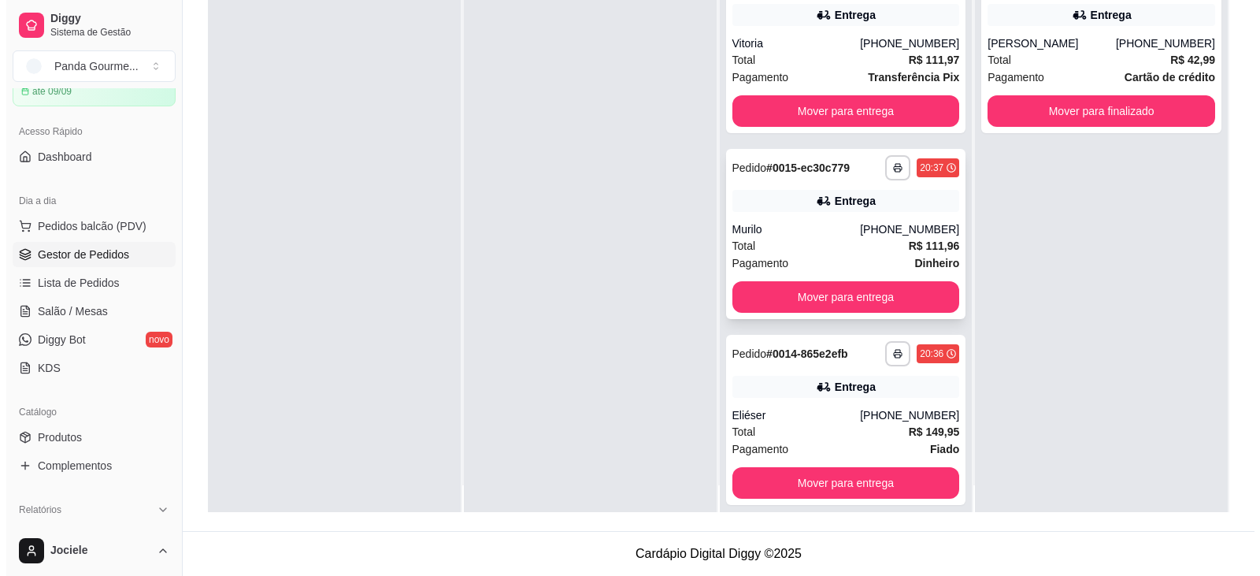
scroll to position [0, 0]
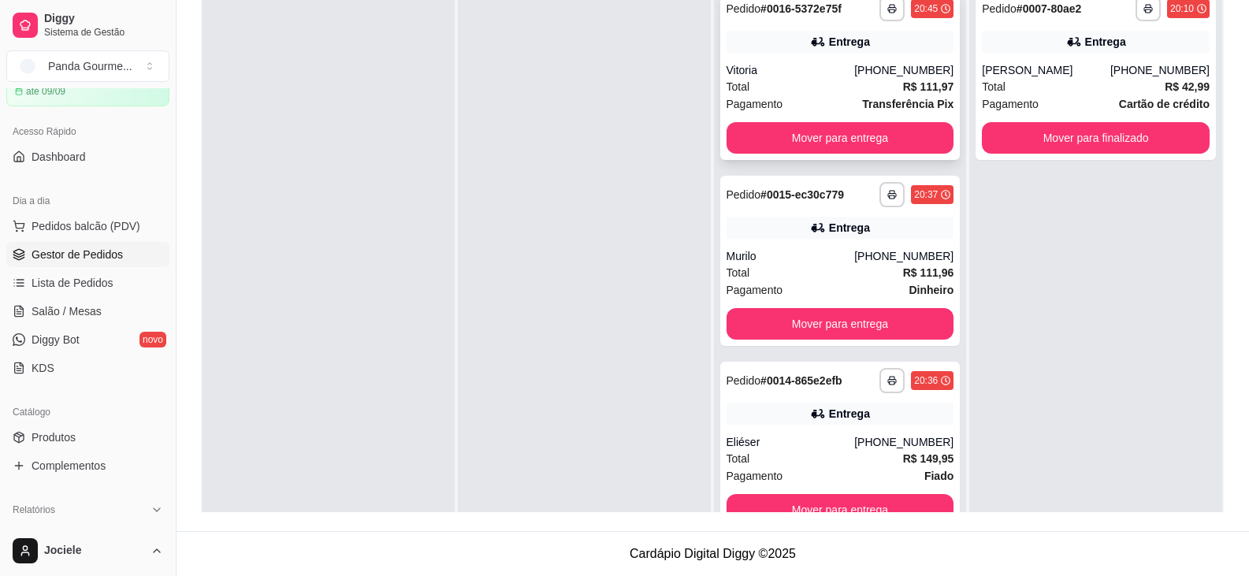
click at [788, 50] on div "Entrega" at bounding box center [840, 42] width 228 height 22
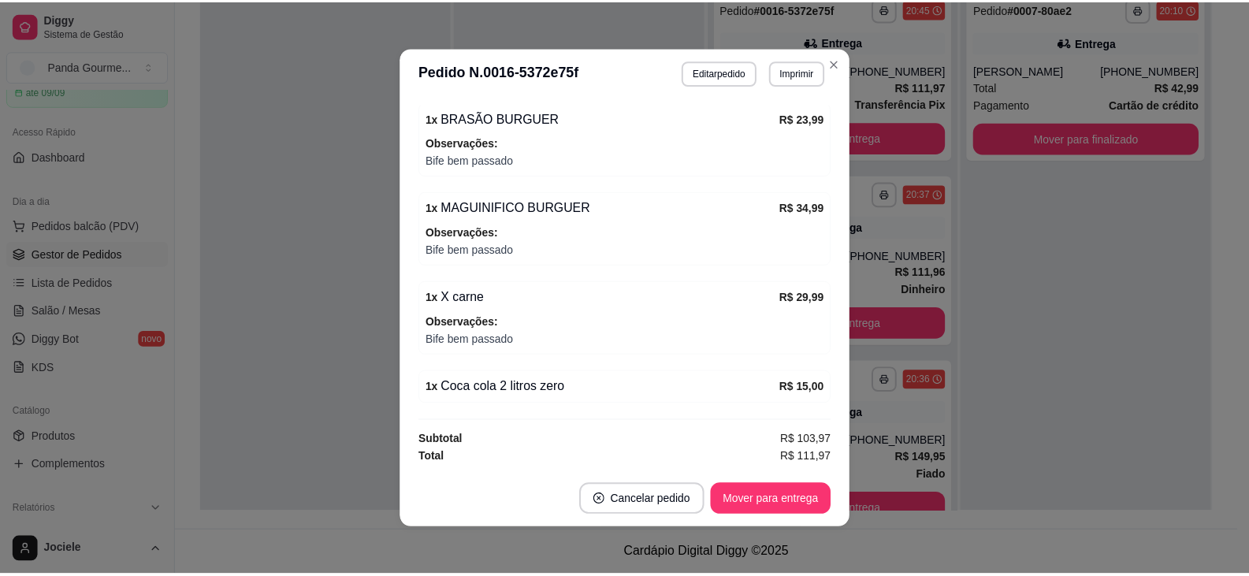
scroll to position [3, 0]
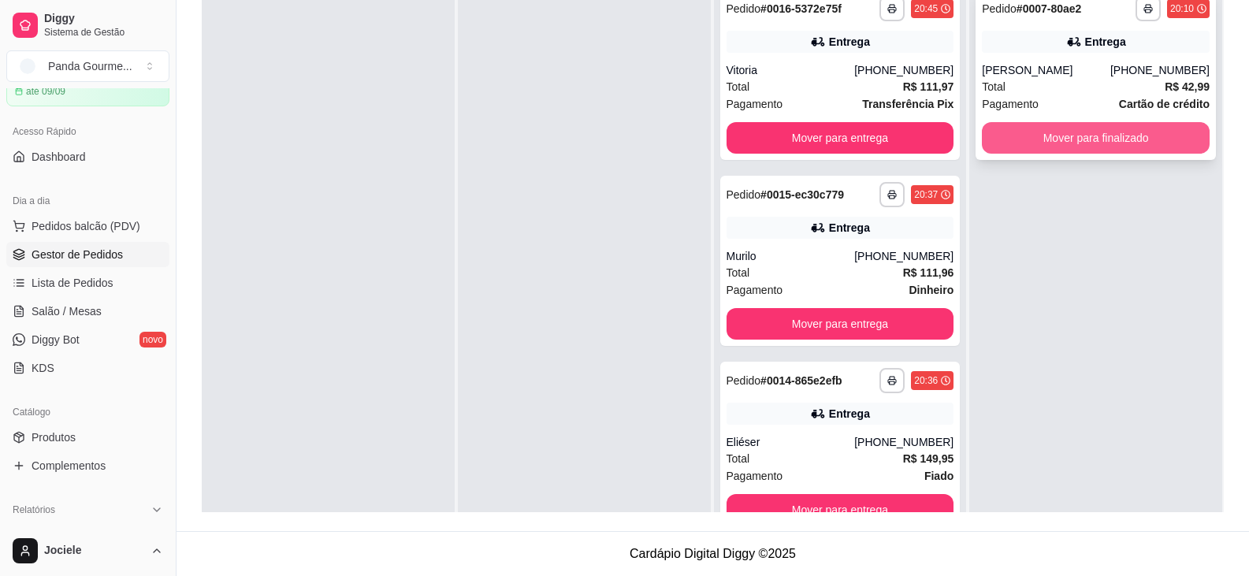
click at [1108, 135] on button "Mover para finalizado" at bounding box center [1095, 138] width 228 height 32
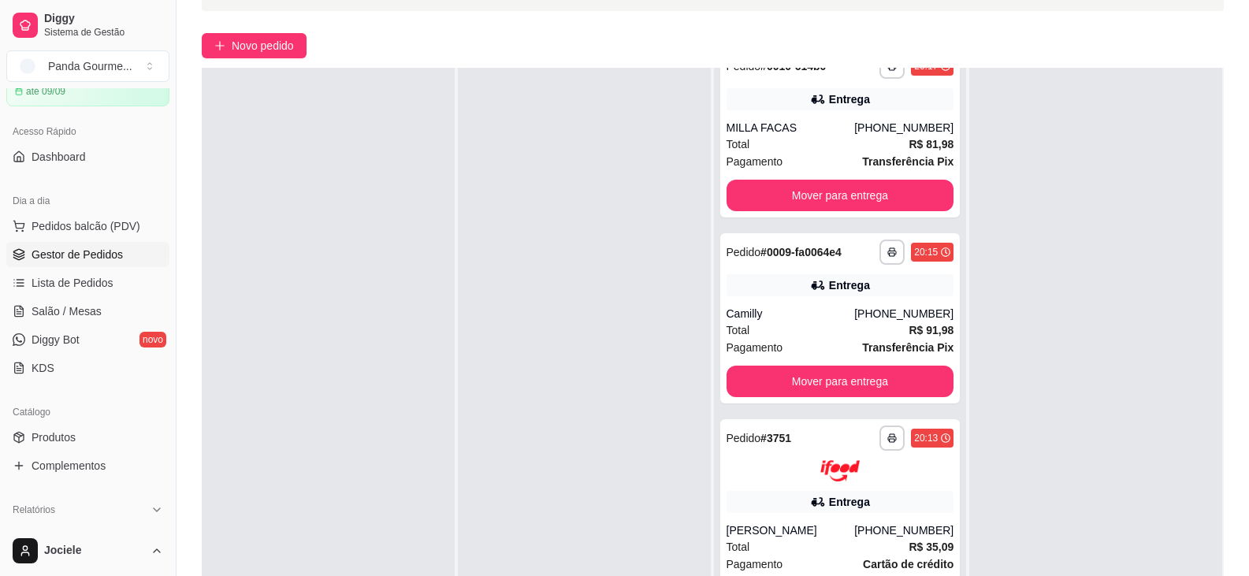
scroll to position [240, 0]
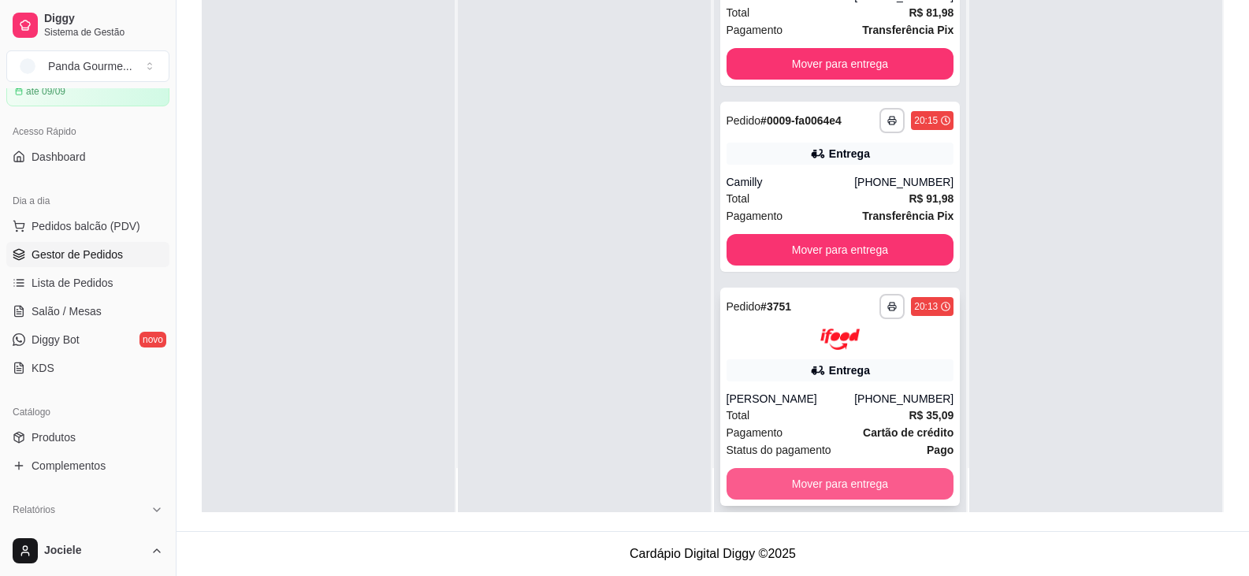
click at [812, 475] on button "Mover para entrega" at bounding box center [840, 484] width 228 height 32
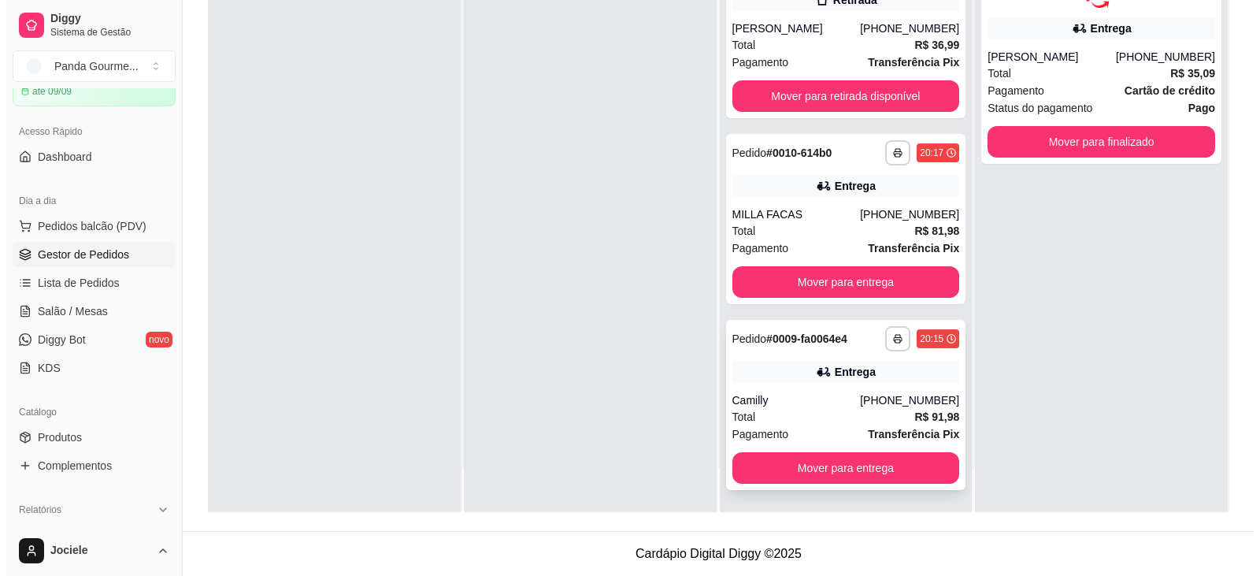
scroll to position [1394, 0]
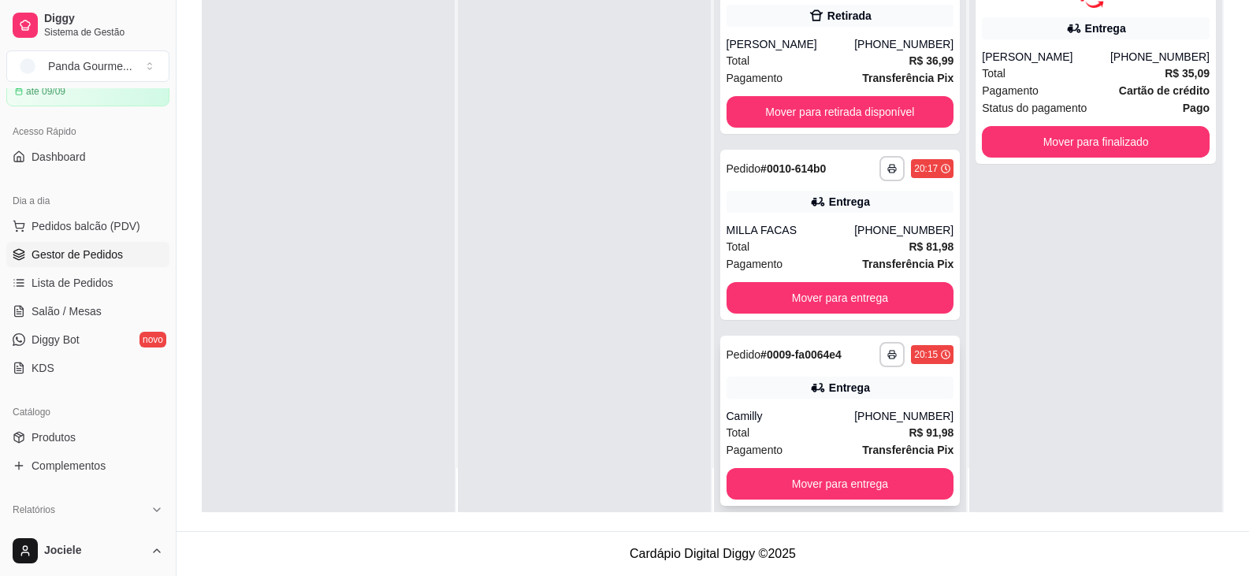
click at [788, 380] on div "Entrega" at bounding box center [840, 388] width 228 height 22
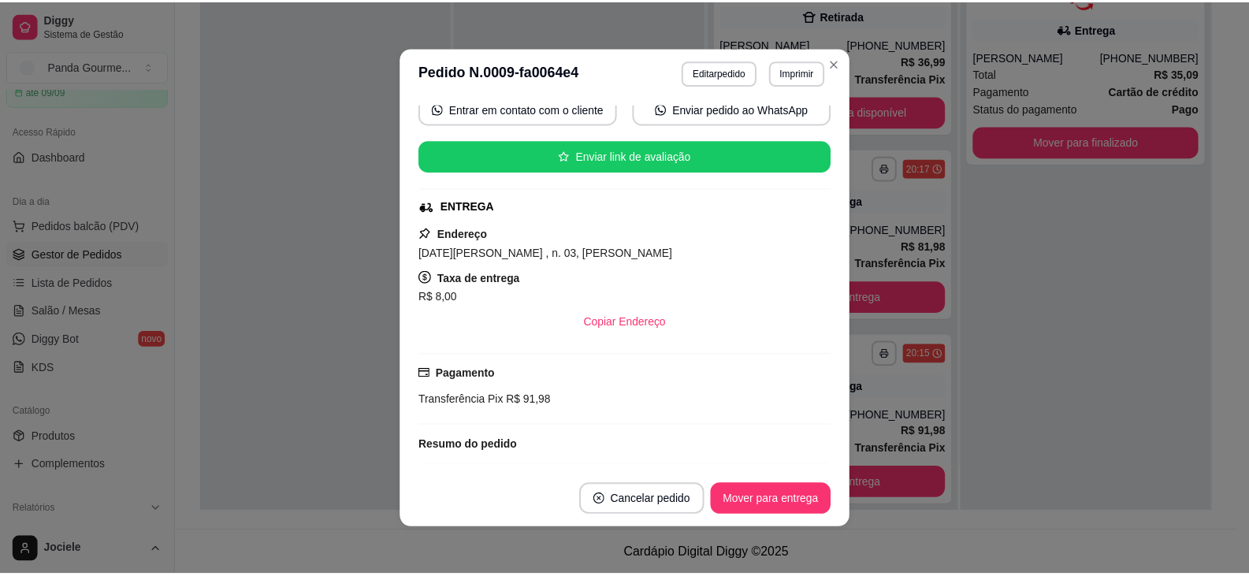
scroll to position [235, 0]
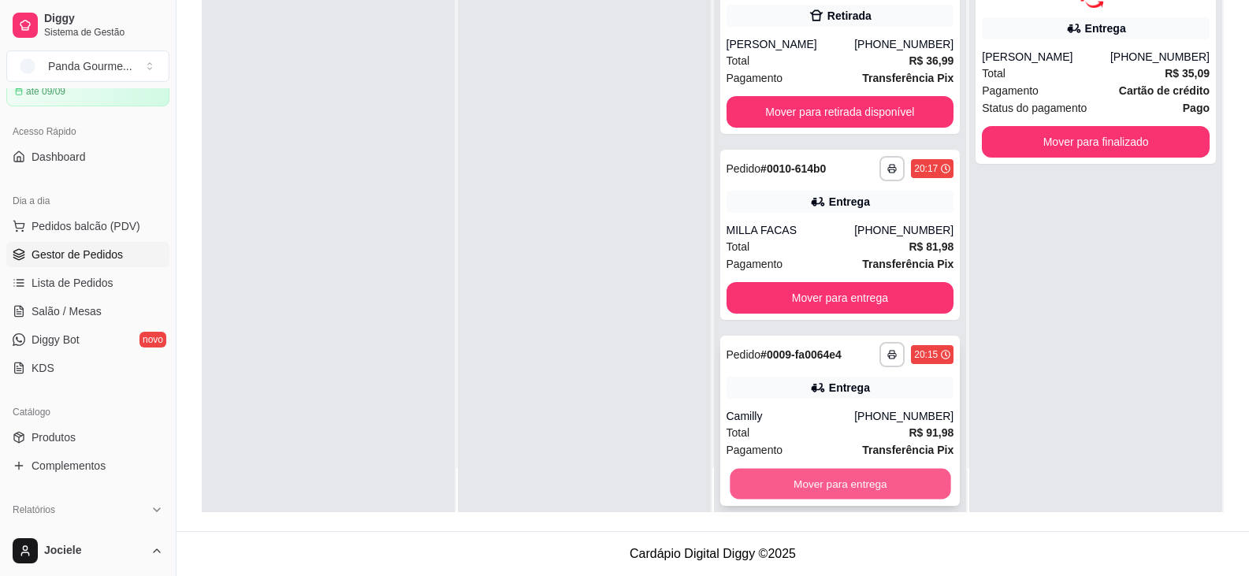
click at [805, 474] on button "Mover para entrega" at bounding box center [839, 484] width 221 height 31
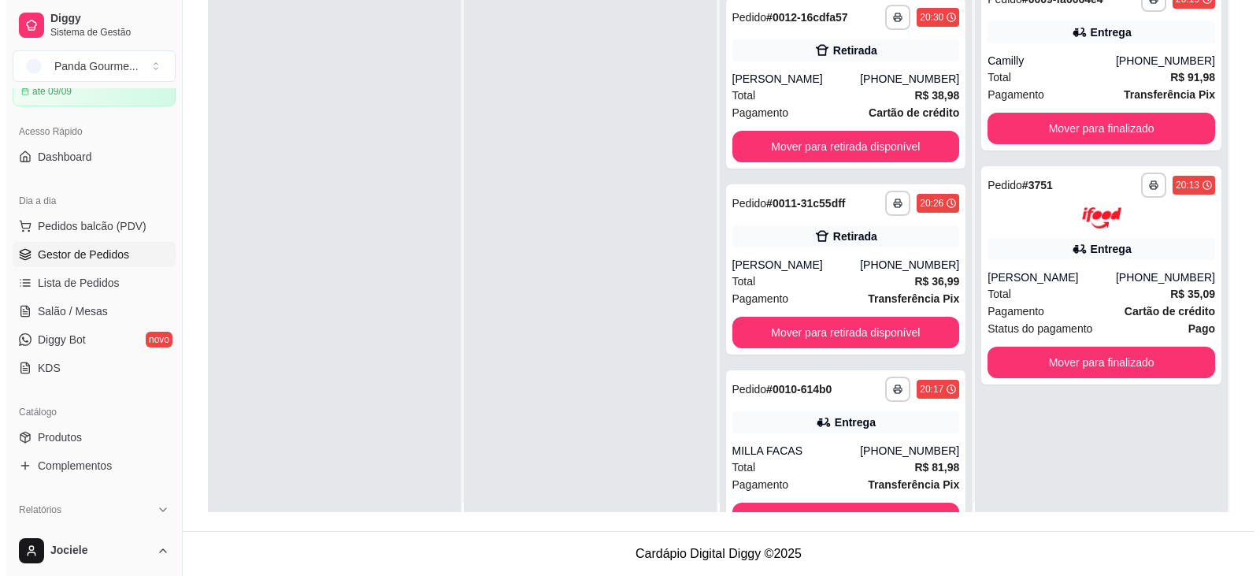
scroll to position [0, 0]
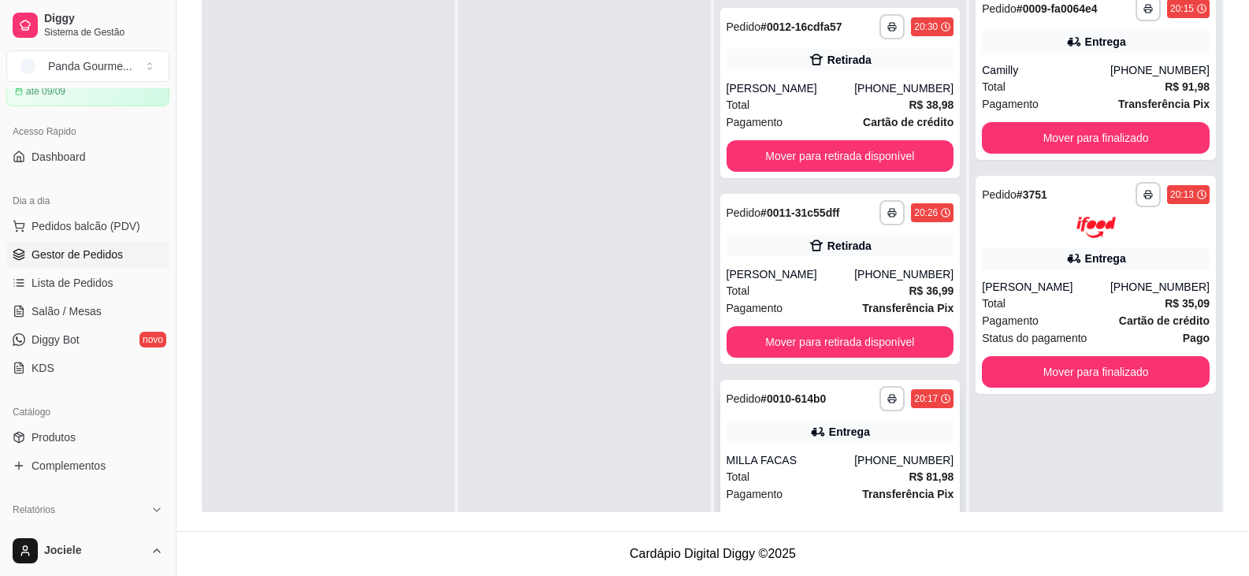
click at [748, 452] on div "MILLA FACAS" at bounding box center [790, 460] width 128 height 16
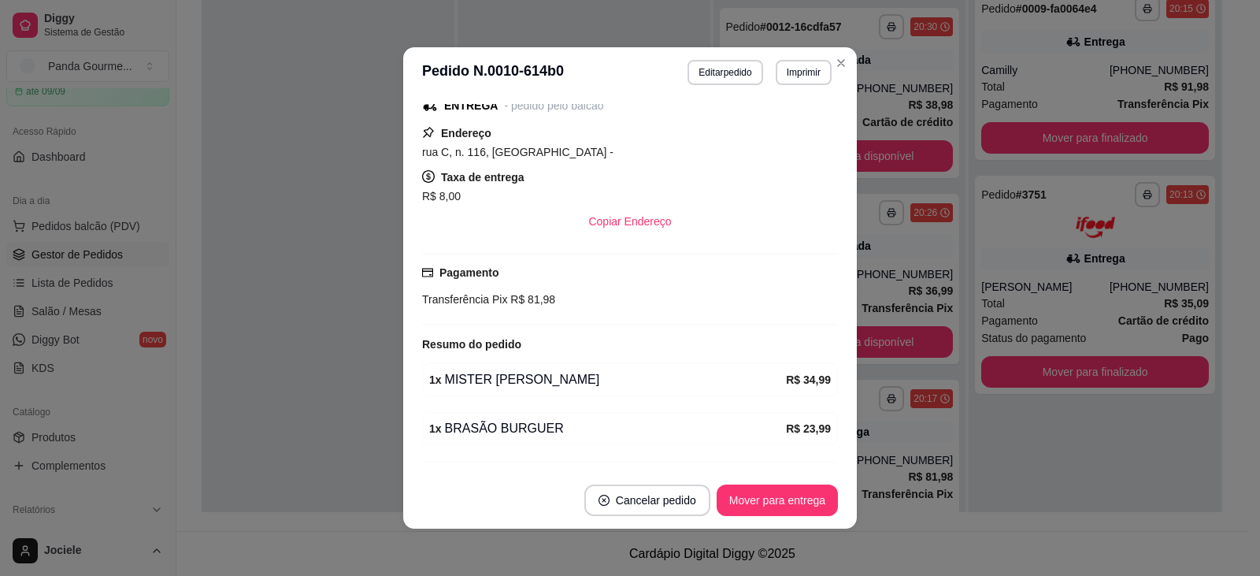
scroll to position [315, 0]
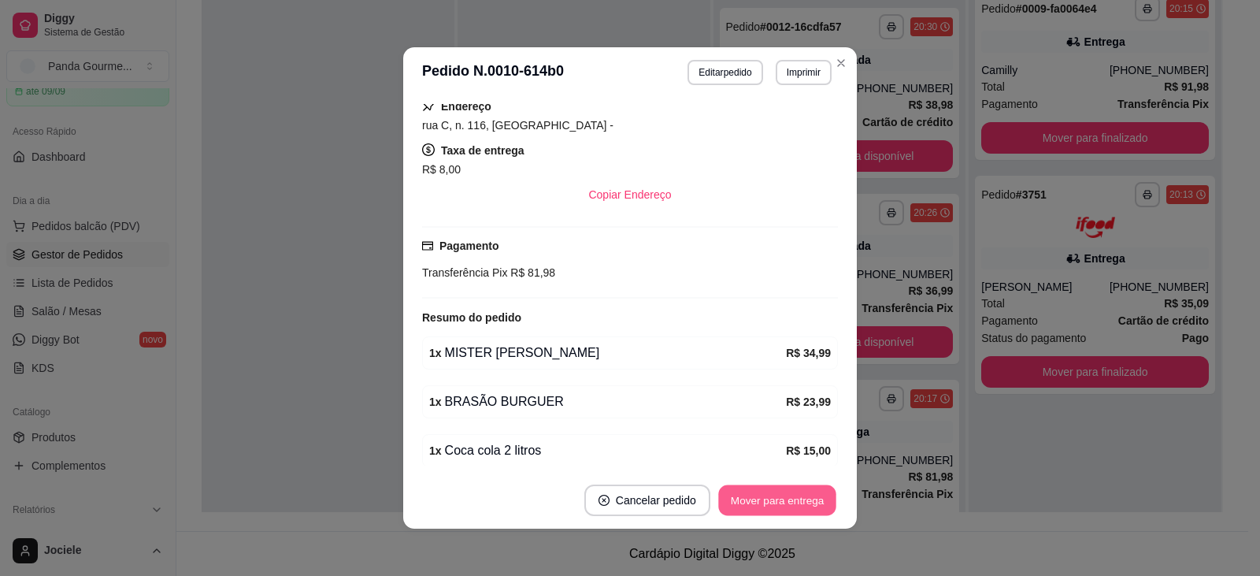
click at [760, 503] on button "Mover para entrega" at bounding box center [777, 500] width 118 height 31
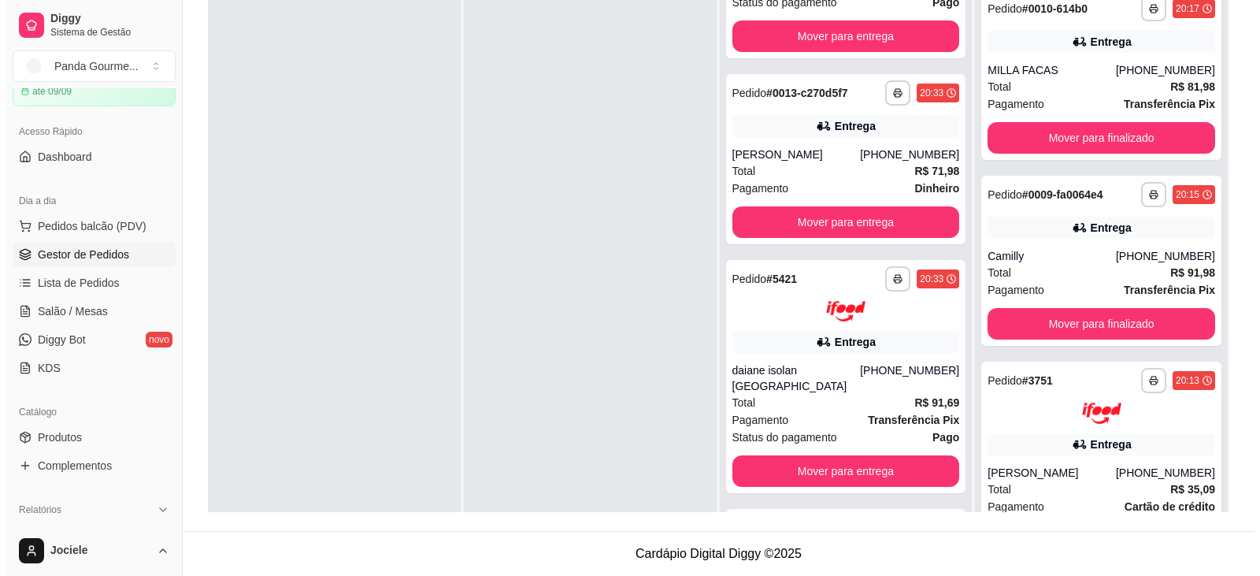
scroll to position [629, 0]
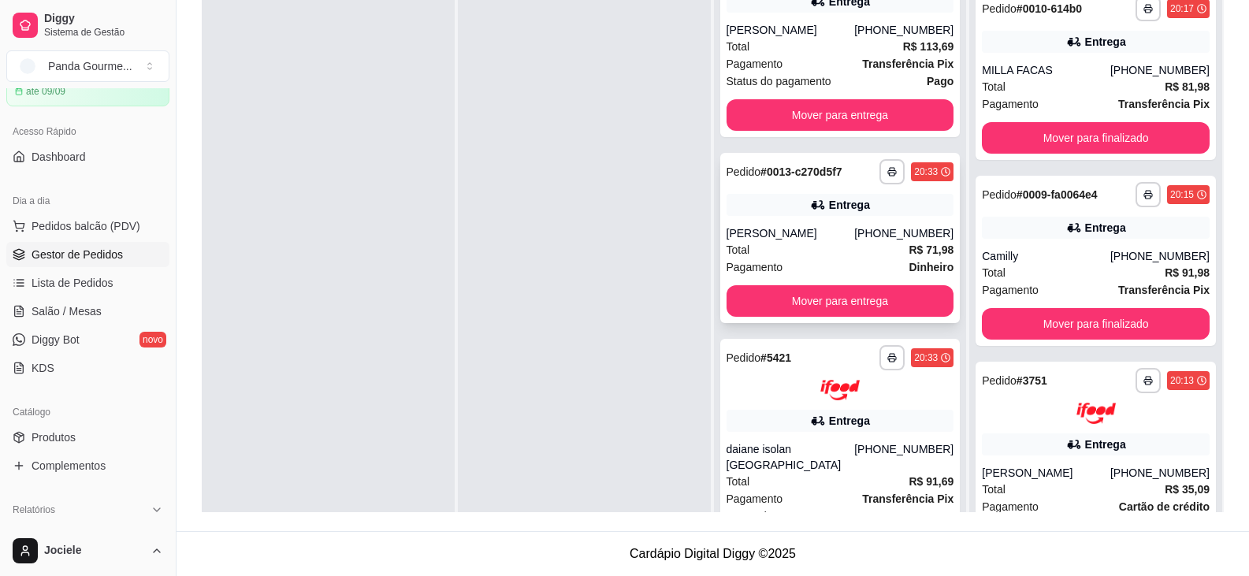
click at [808, 237] on div "[PERSON_NAME]" at bounding box center [790, 233] width 128 height 16
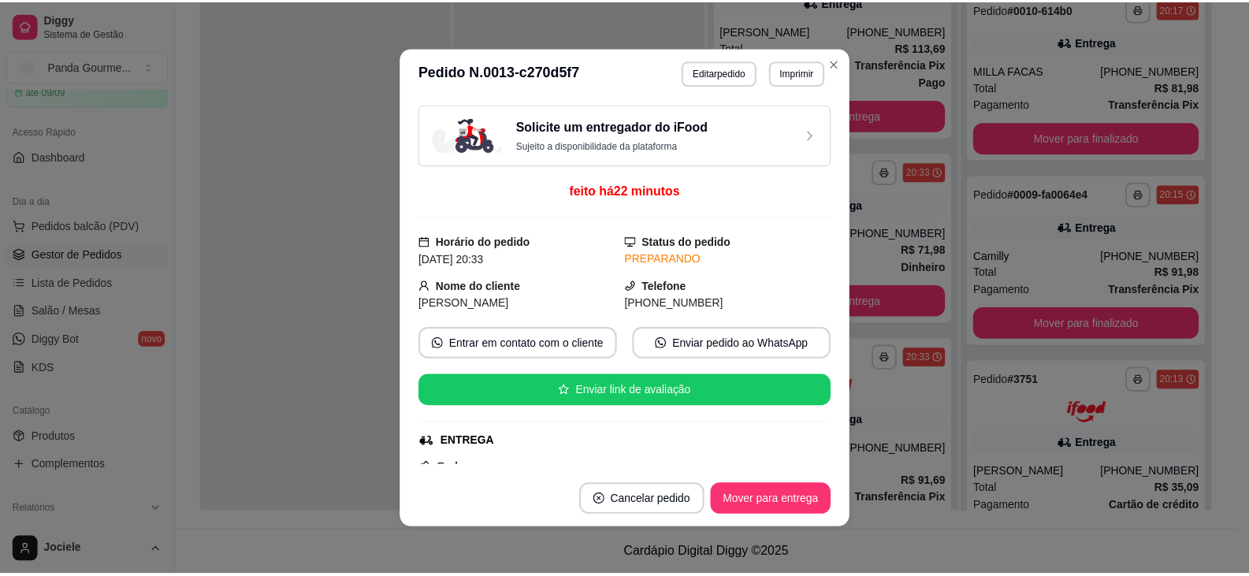
scroll to position [158, 0]
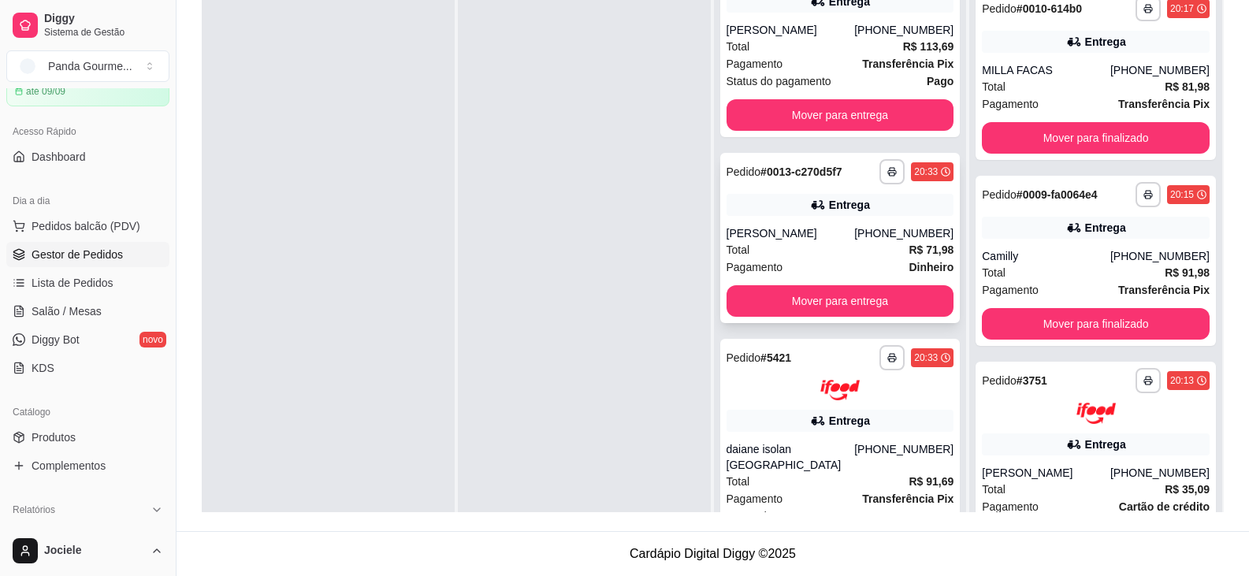
click at [807, 236] on div "[PERSON_NAME]" at bounding box center [790, 233] width 128 height 16
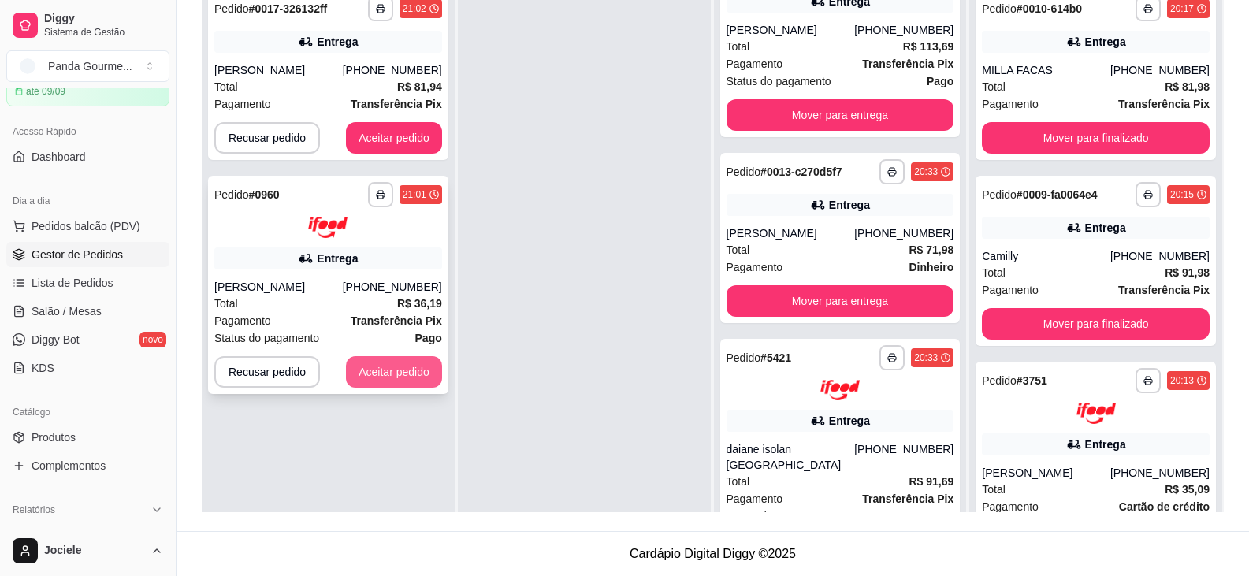
click at [367, 381] on button "Aceitar pedido" at bounding box center [394, 372] width 96 height 32
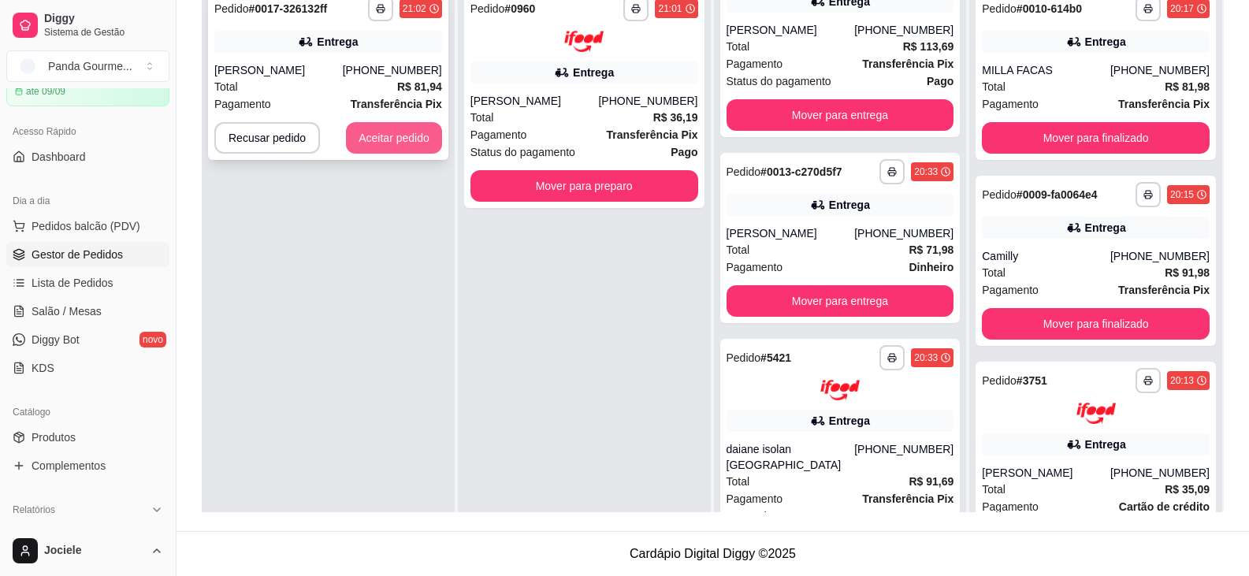
click at [400, 132] on button "Aceitar pedido" at bounding box center [394, 138] width 96 height 32
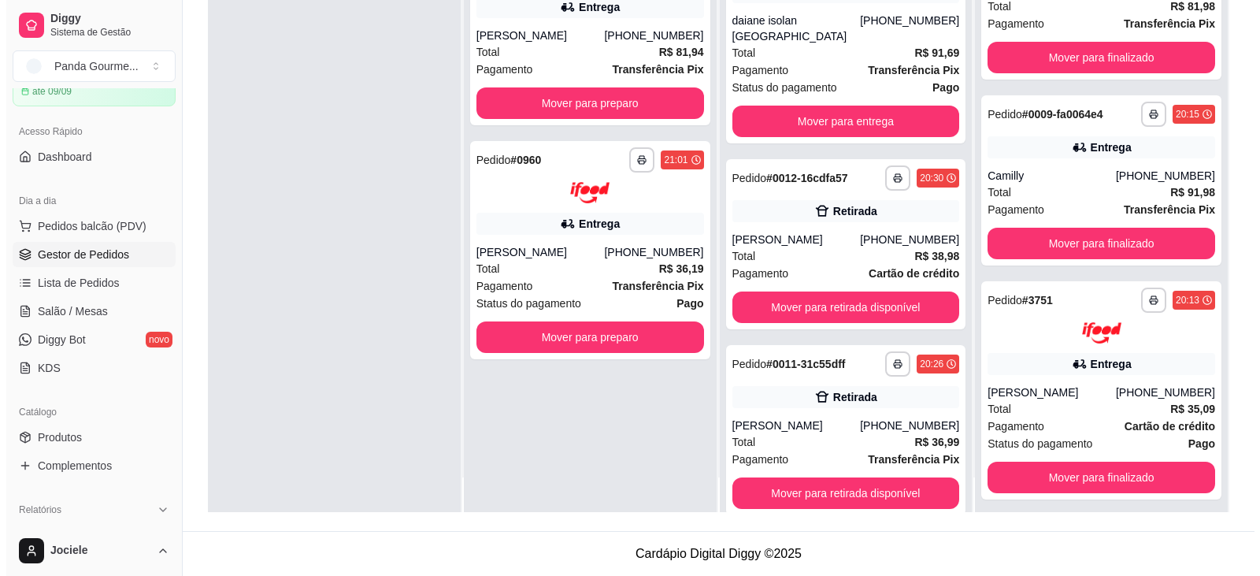
scroll to position [44, 0]
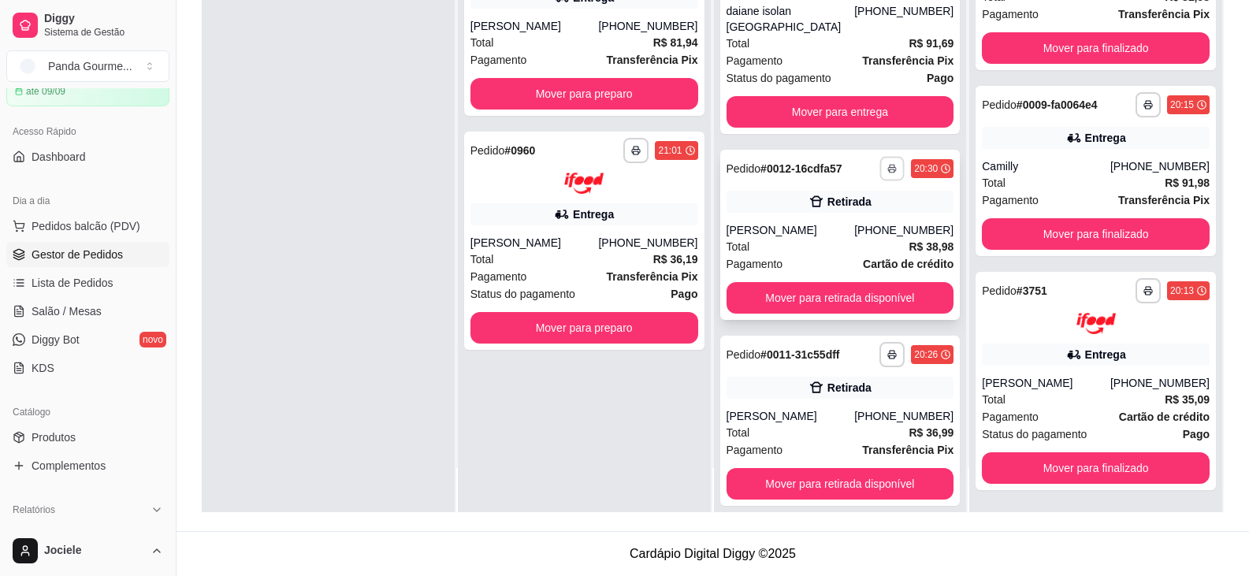
click at [887, 164] on icon "button" at bounding box center [891, 168] width 9 height 9
click at [807, 162] on strong "# 0012-16cdfa57" at bounding box center [801, 168] width 82 height 13
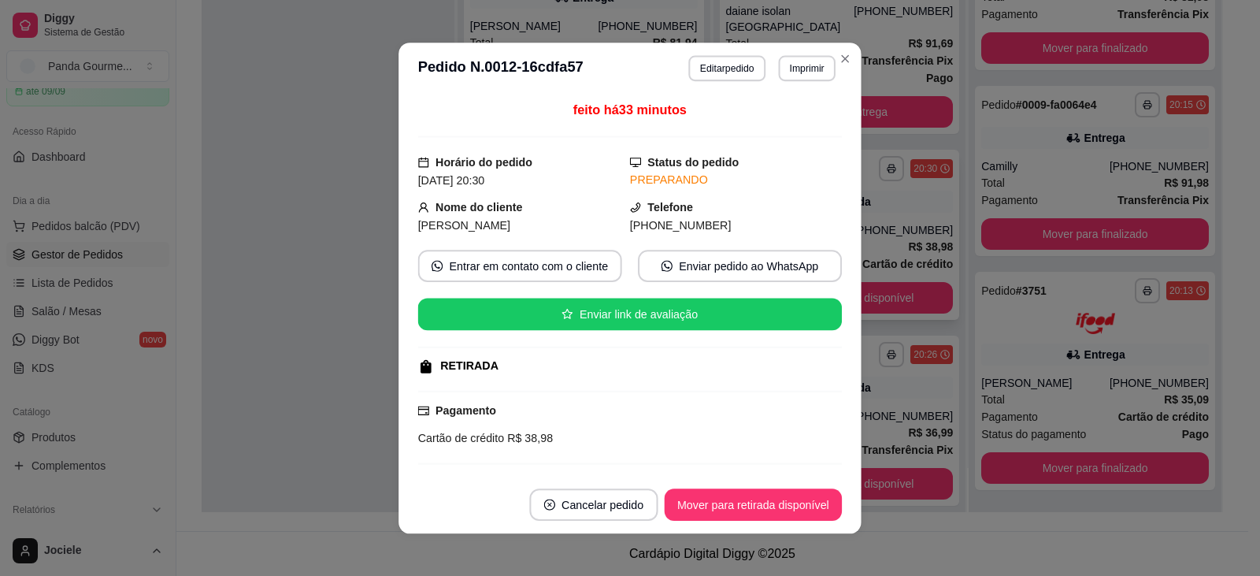
click at [809, 148] on div "feito há 33 minutos Horário do pedido [DATE] 20:30 Status do pedido PREPARANDO …" at bounding box center [630, 284] width 424 height 369
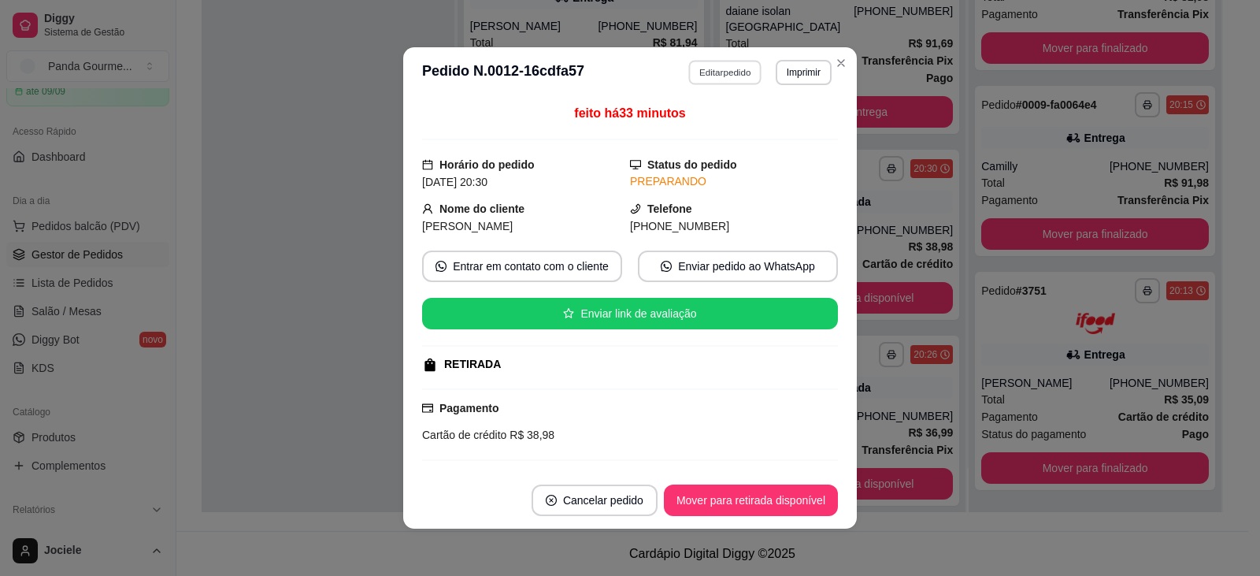
click at [711, 66] on button "Editar pedido" at bounding box center [725, 72] width 73 height 24
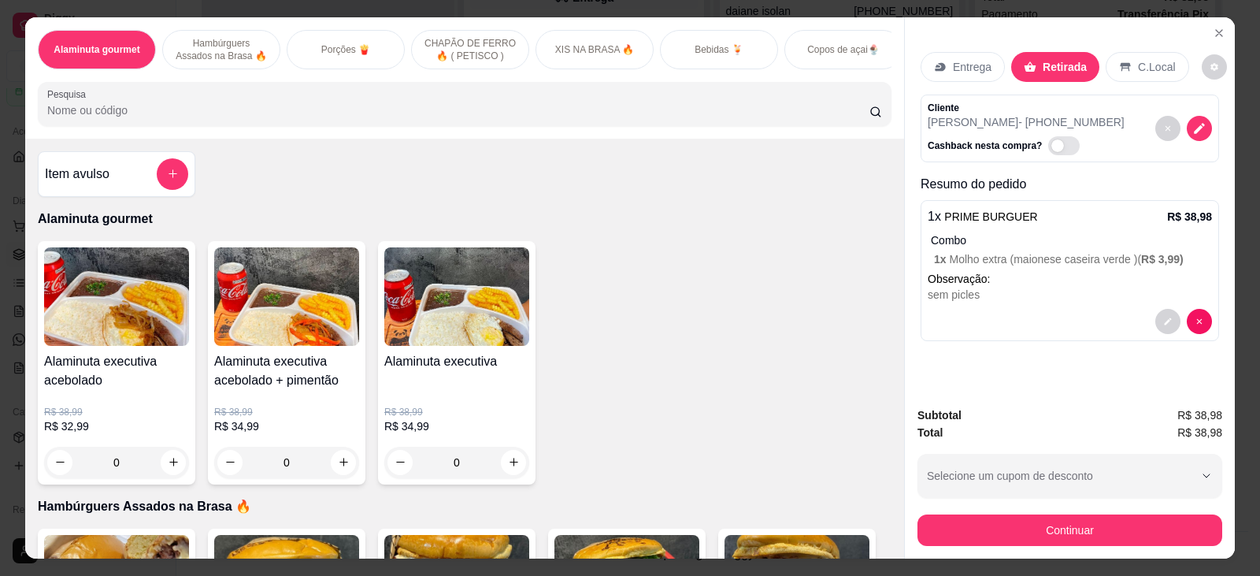
click at [719, 35] on div "Bebidas 🍹" at bounding box center [719, 49] width 118 height 39
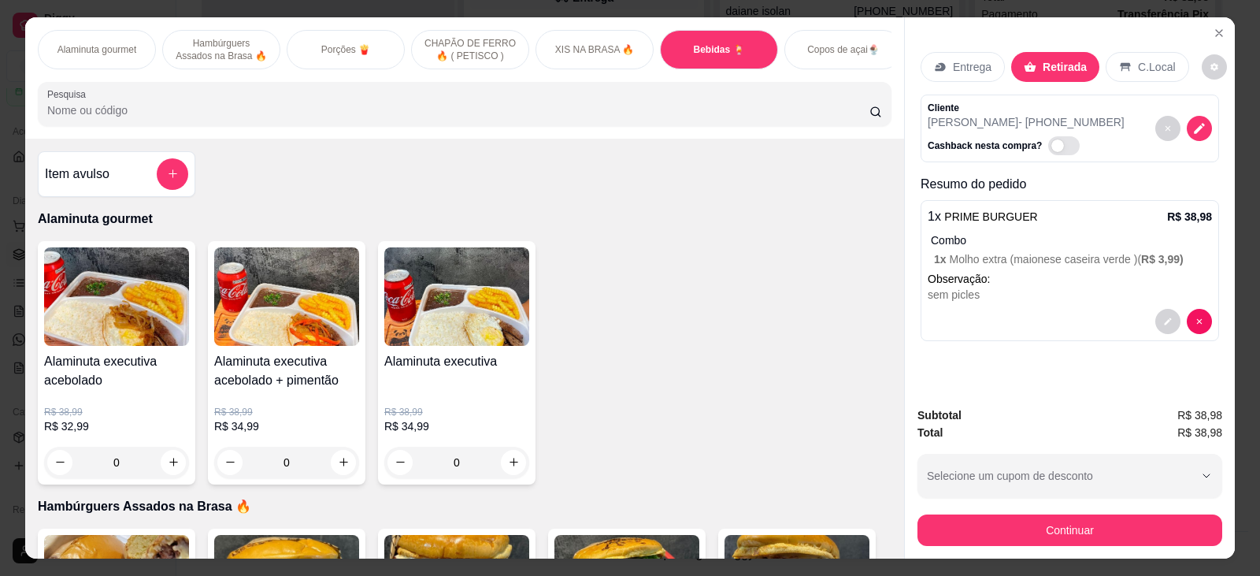
scroll to position [33, 0]
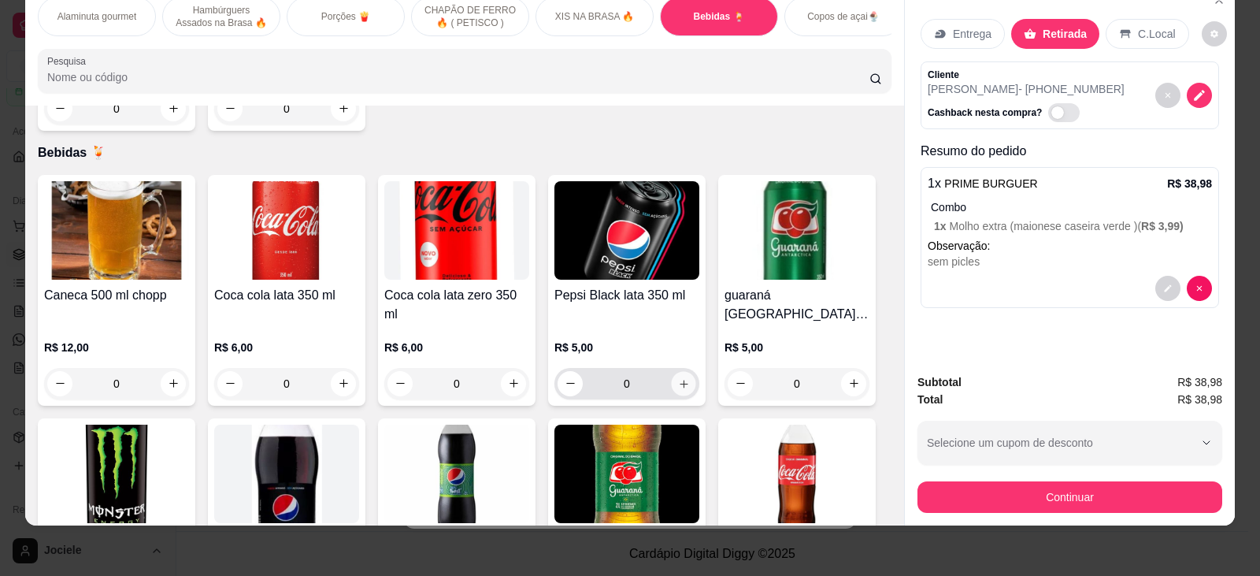
click at [678, 378] on icon "increase-product-quantity" at bounding box center [684, 384] width 12 height 12
type input "1"
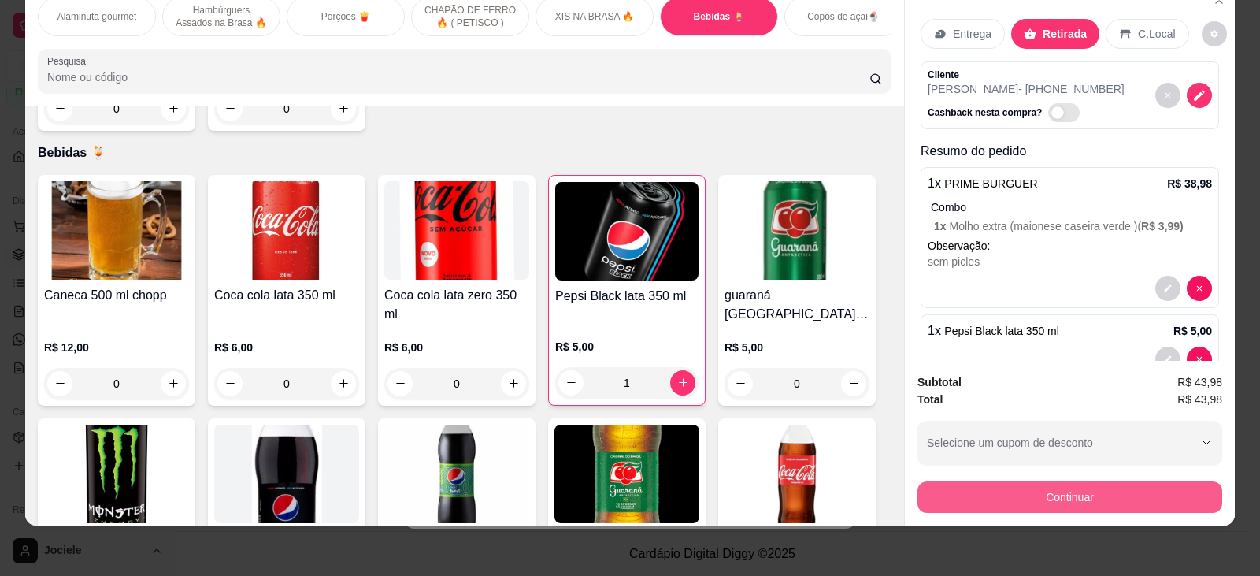
click at [1049, 496] on button "Continuar" at bounding box center [1070, 497] width 305 height 32
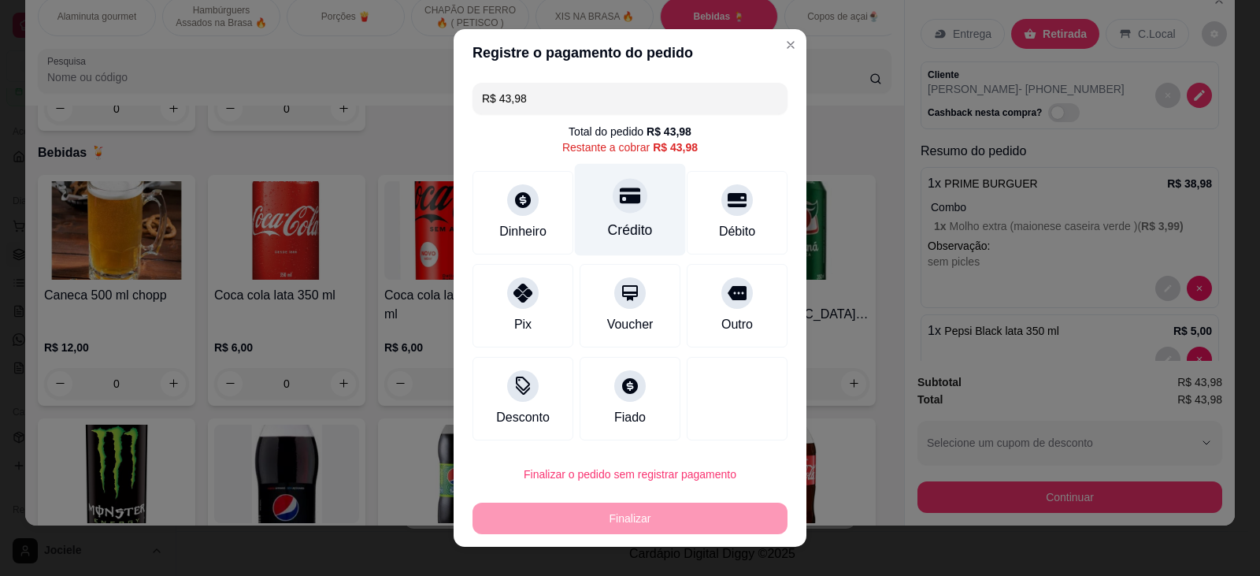
click at [638, 214] on div "Crédito" at bounding box center [630, 209] width 111 height 92
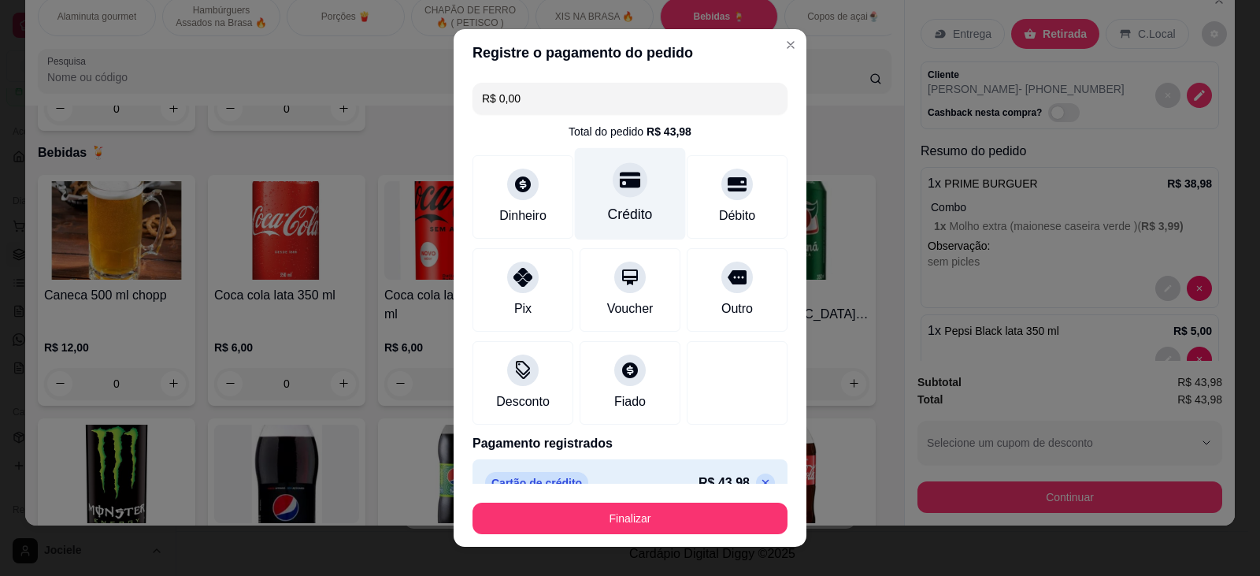
type input "R$ 0,00"
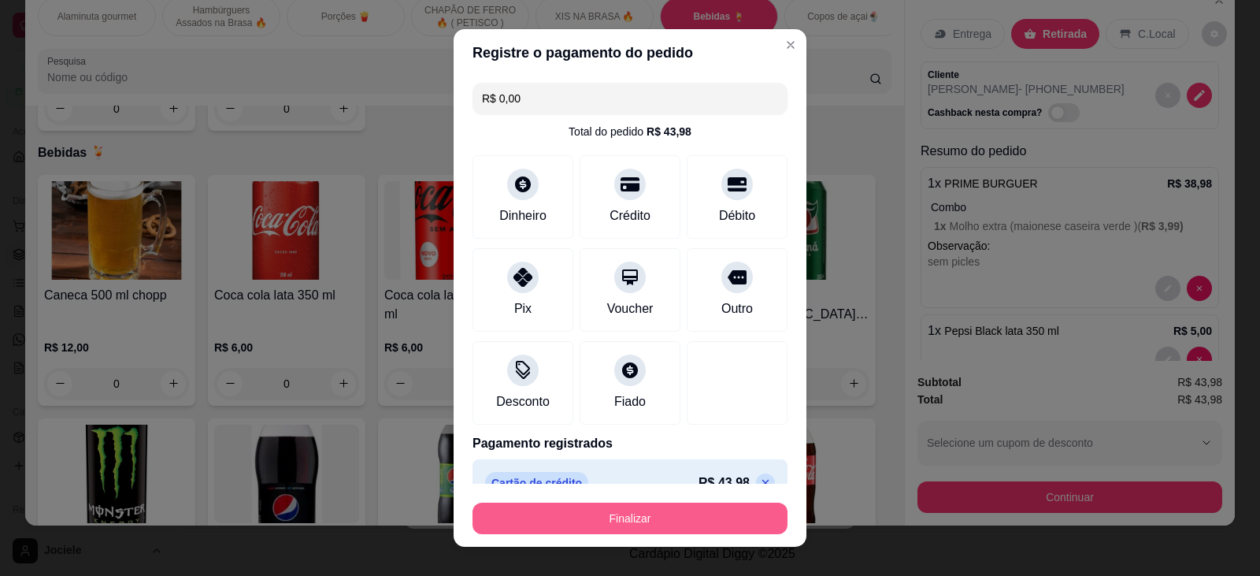
click at [617, 517] on button "Finalizar" at bounding box center [630, 519] width 315 height 32
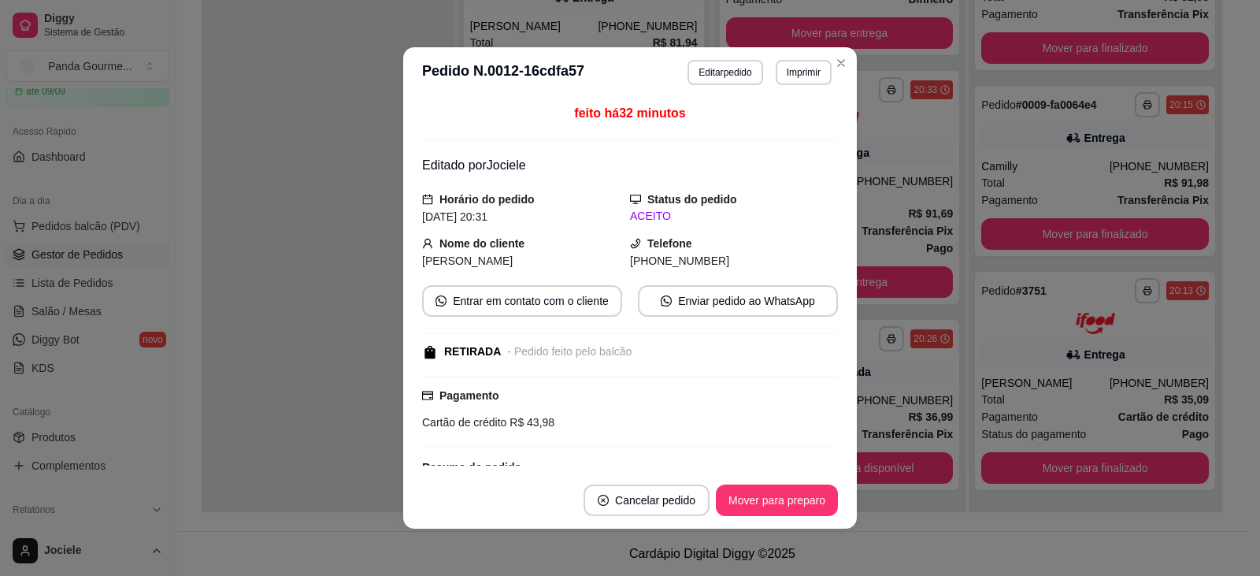
scroll to position [837, 0]
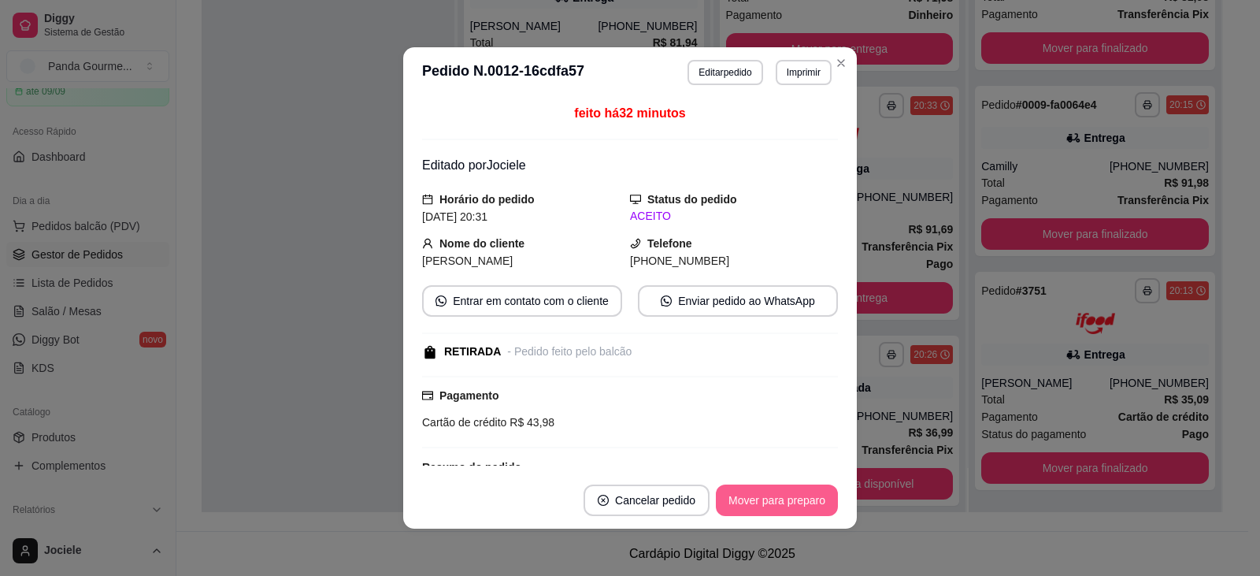
click at [792, 503] on button "Mover para preparo" at bounding box center [777, 500] width 122 height 32
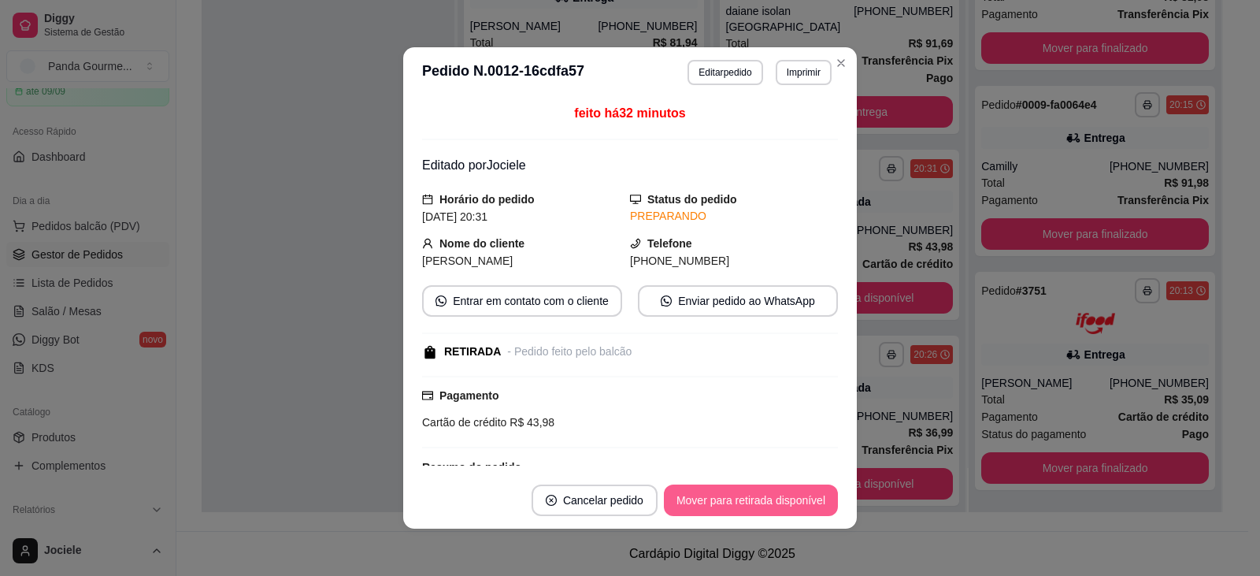
click at [781, 503] on button "Mover para retirada disponível" at bounding box center [751, 500] width 174 height 32
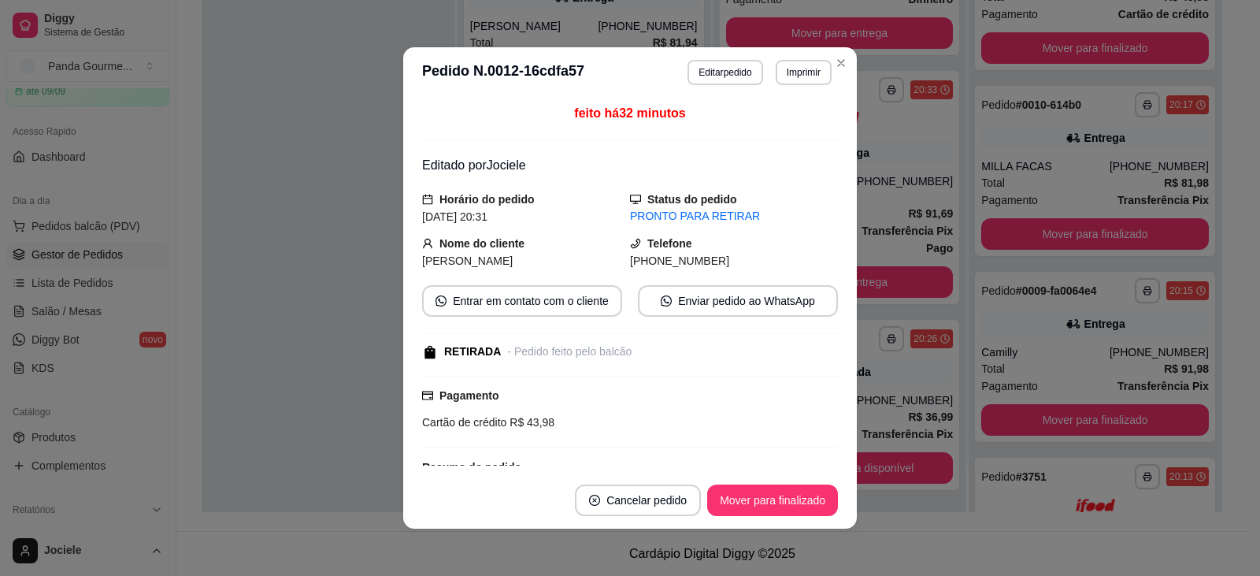
scroll to position [232, 0]
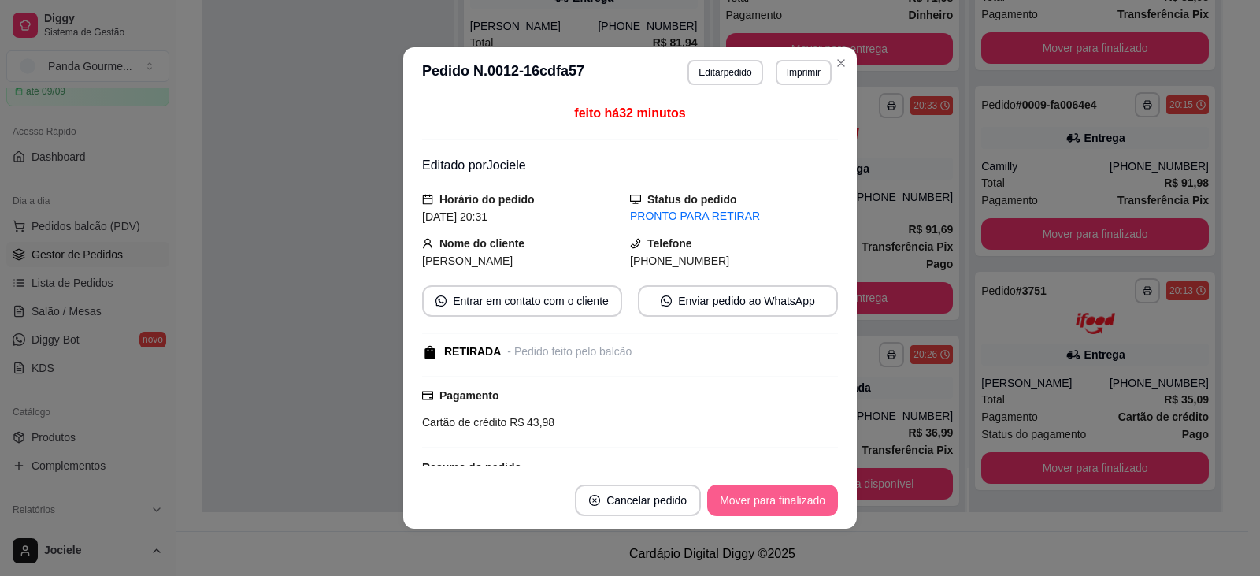
click at [781, 503] on button "Mover para finalizado" at bounding box center [772, 500] width 131 height 32
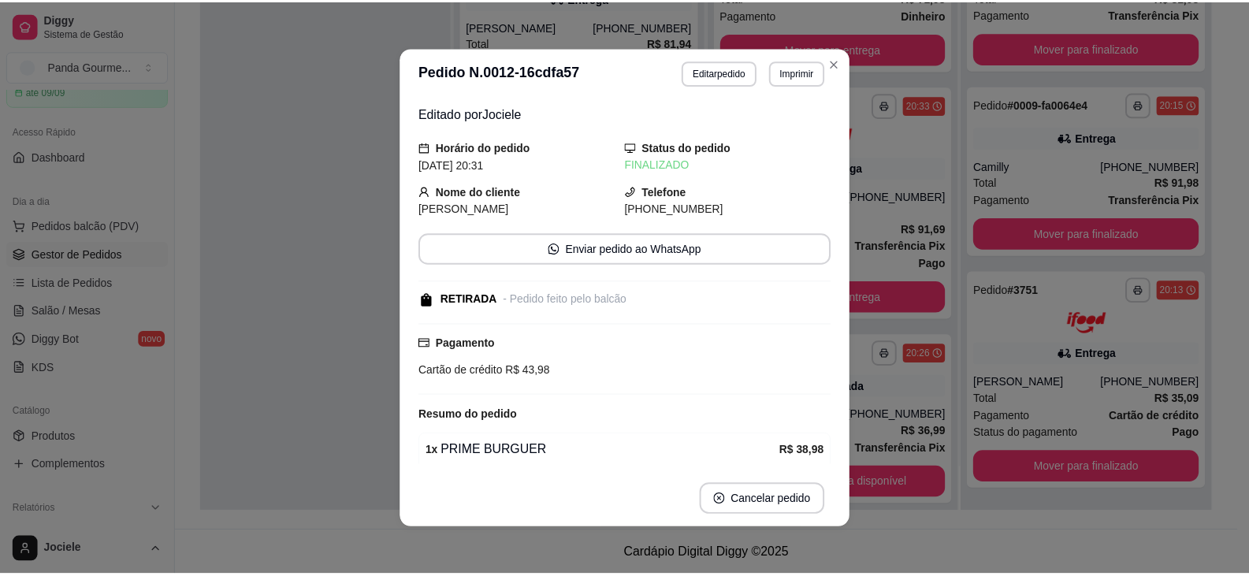
scroll to position [46, 0]
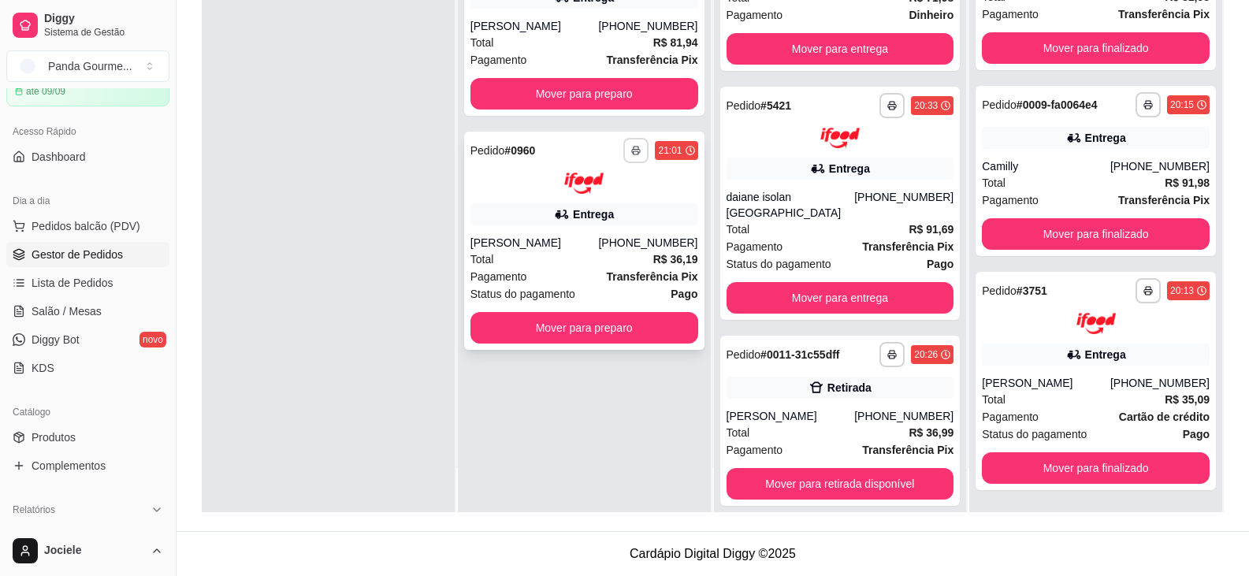
click at [632, 152] on icon "button" at bounding box center [636, 152] width 8 height 4
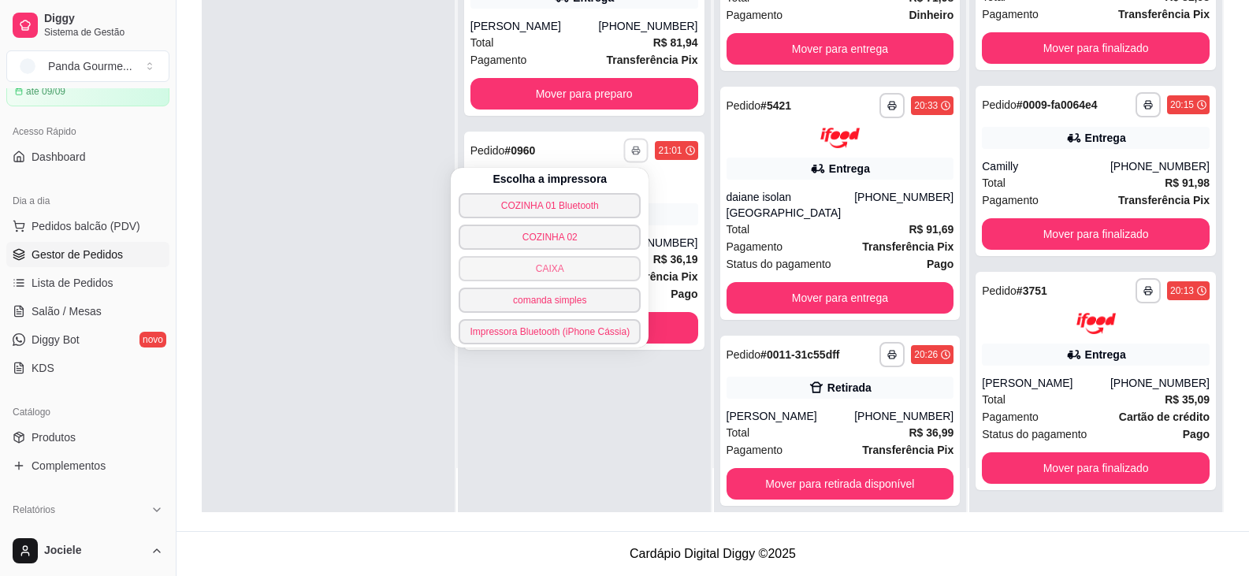
click at [573, 268] on button "CAIXA" at bounding box center [549, 268] width 182 height 25
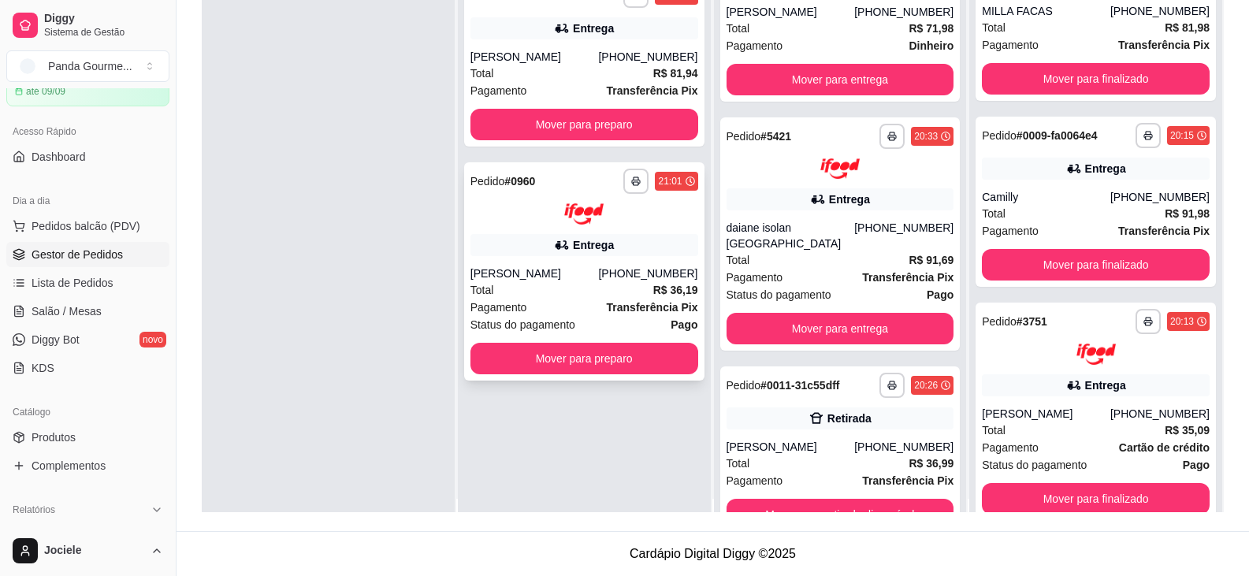
scroll to position [0, 0]
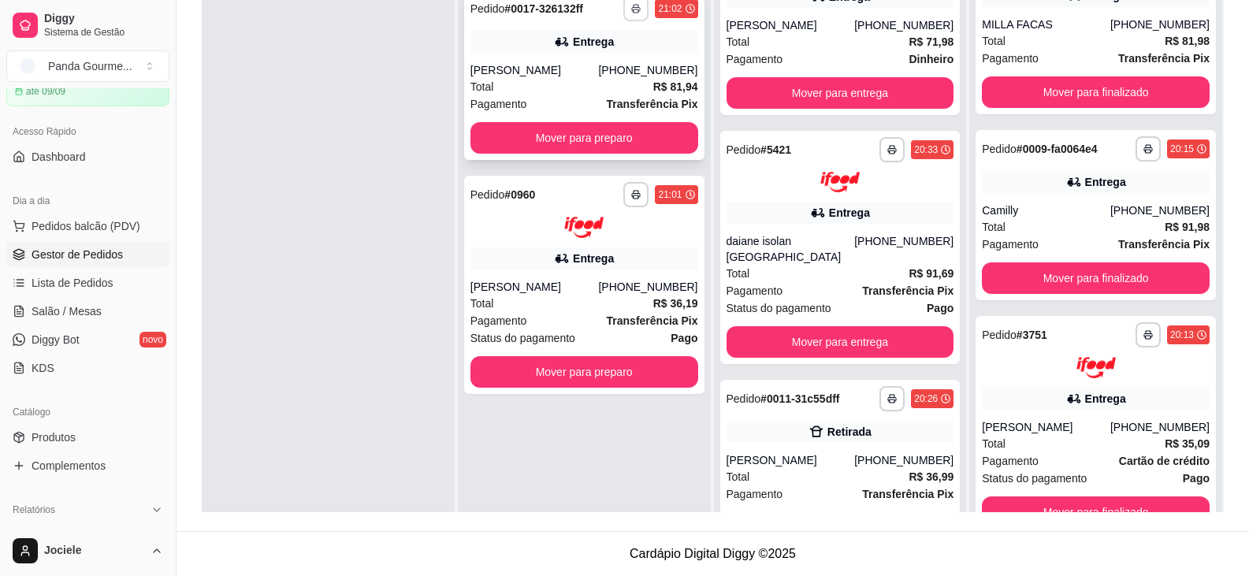
click at [636, 0] on button "button" at bounding box center [635, 8] width 25 height 25
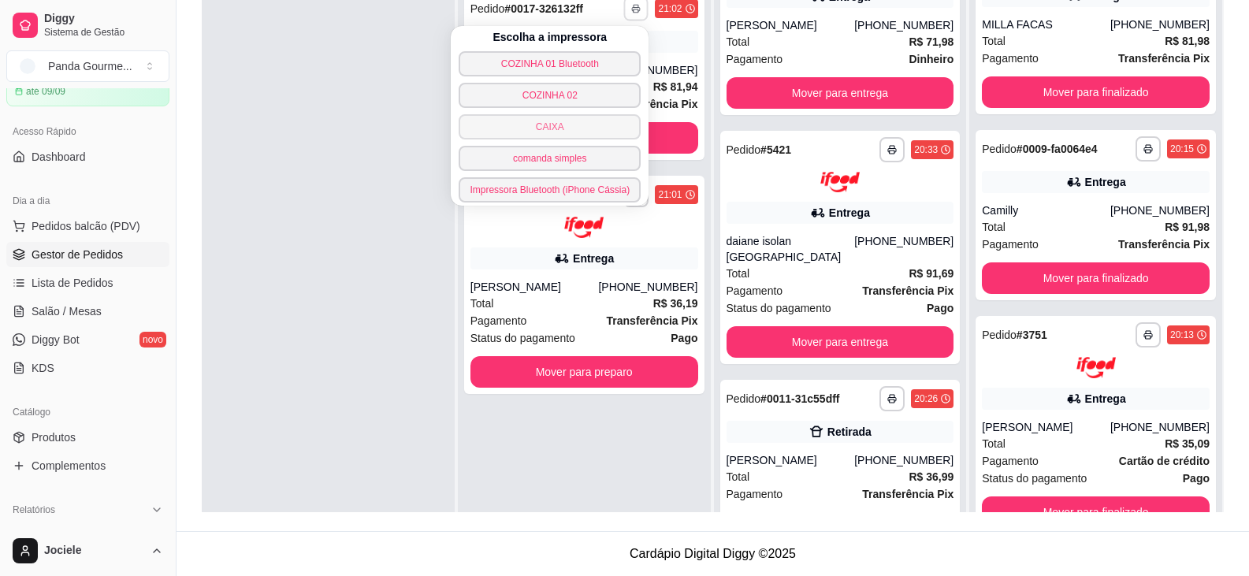
click at [571, 126] on button "CAIXA" at bounding box center [549, 126] width 182 height 25
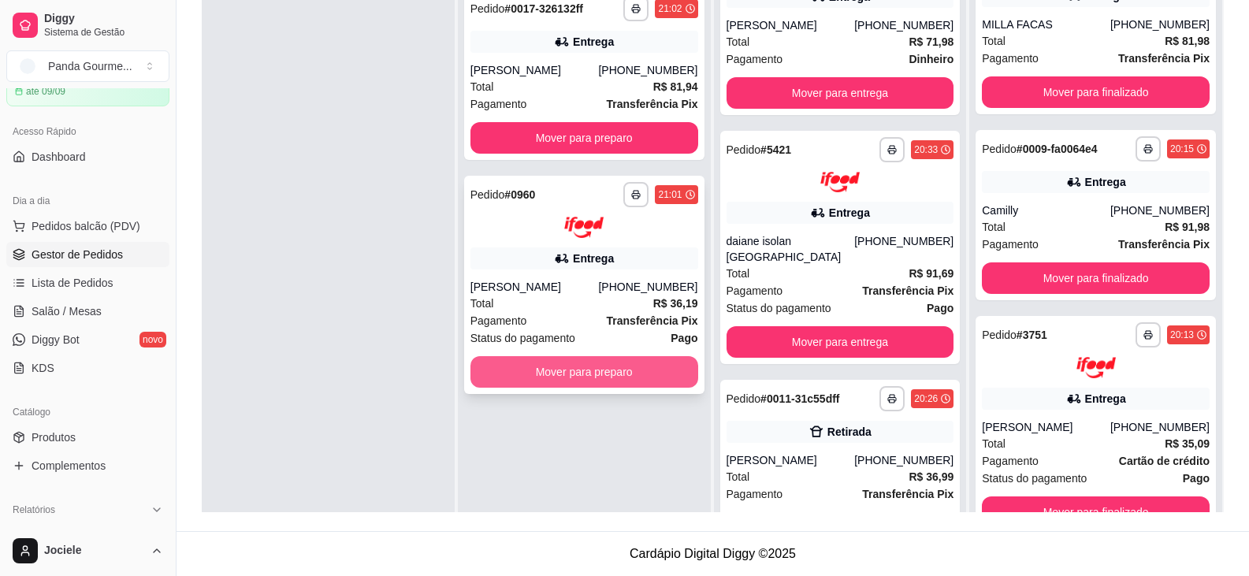
click at [551, 364] on button "Mover para preparo" at bounding box center [584, 372] width 228 height 32
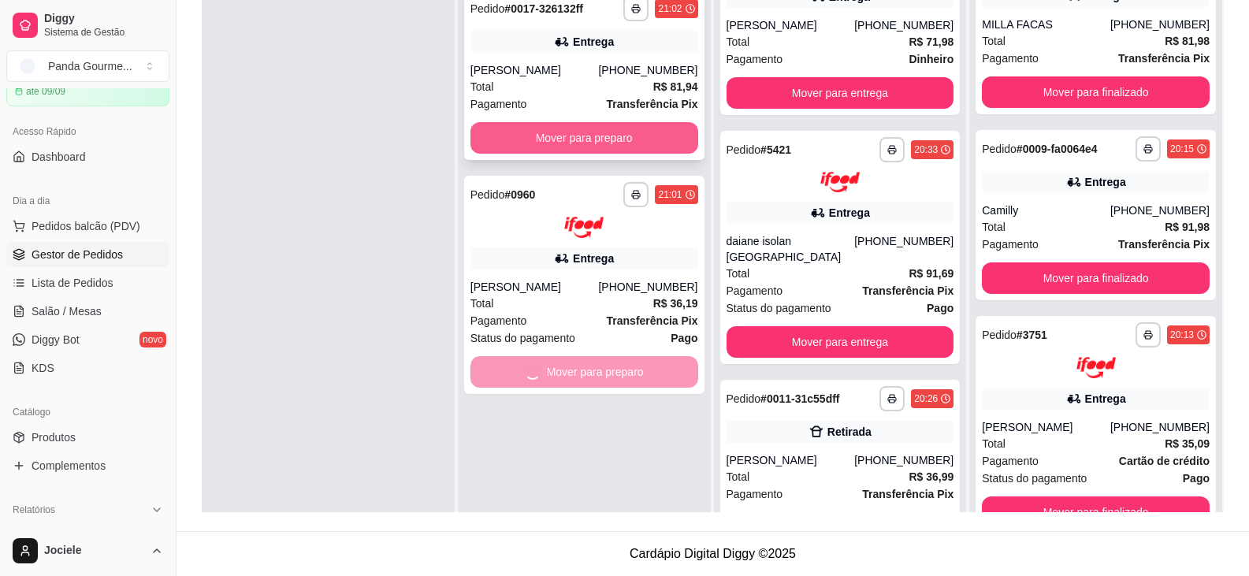
click at [533, 129] on button "Mover para preparo" at bounding box center [584, 138] width 228 height 32
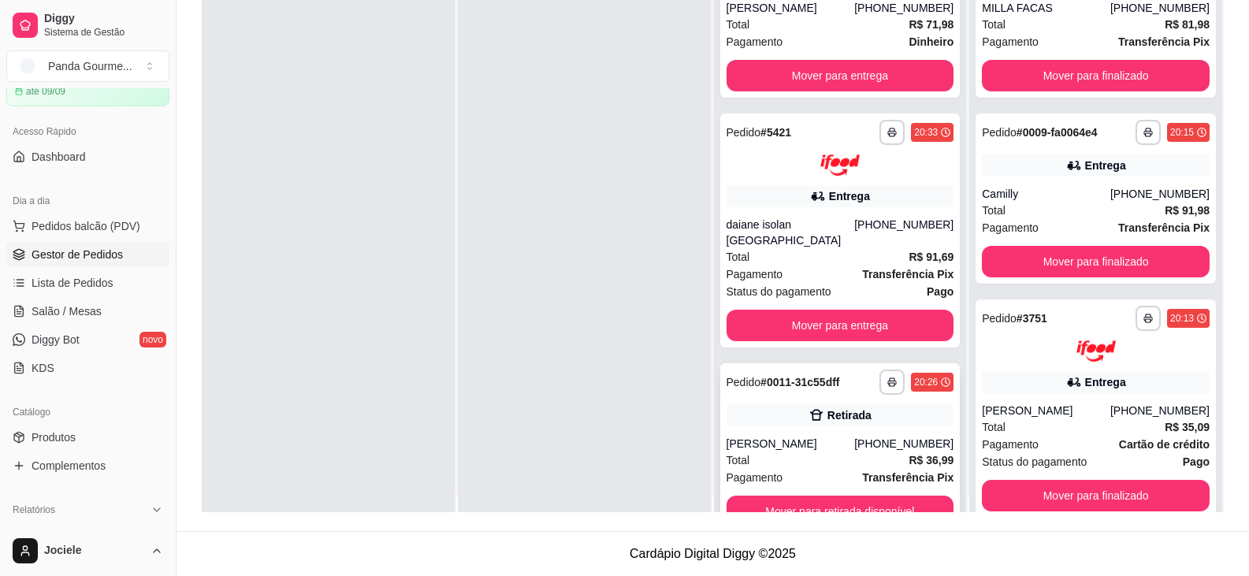
scroll to position [44, 0]
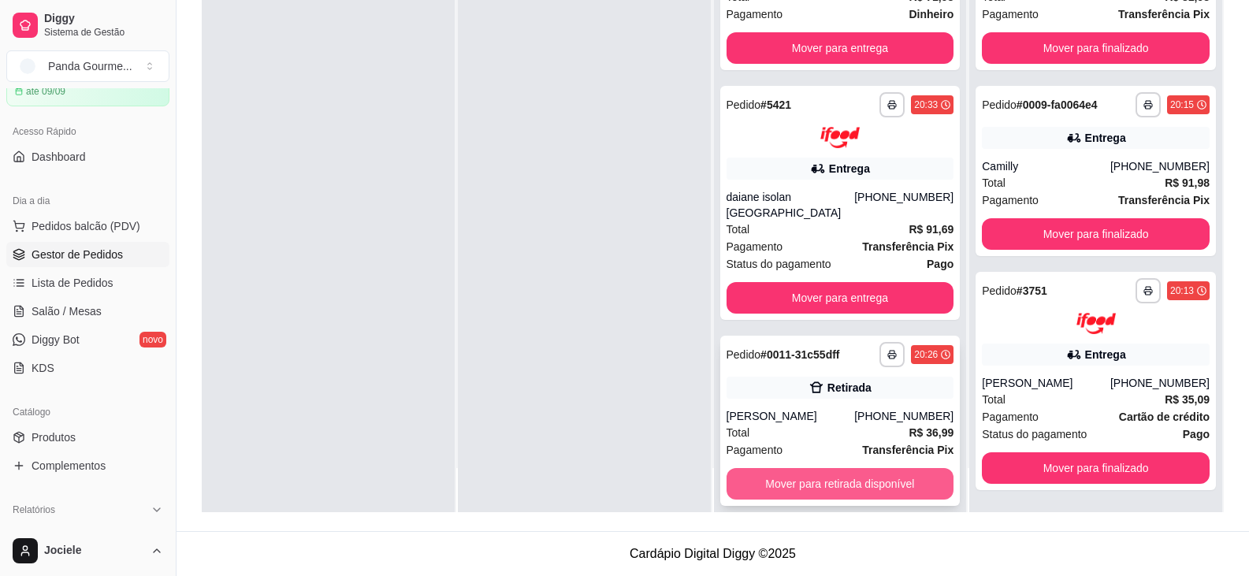
click at [822, 477] on button "Mover para retirada disponível" at bounding box center [840, 484] width 228 height 32
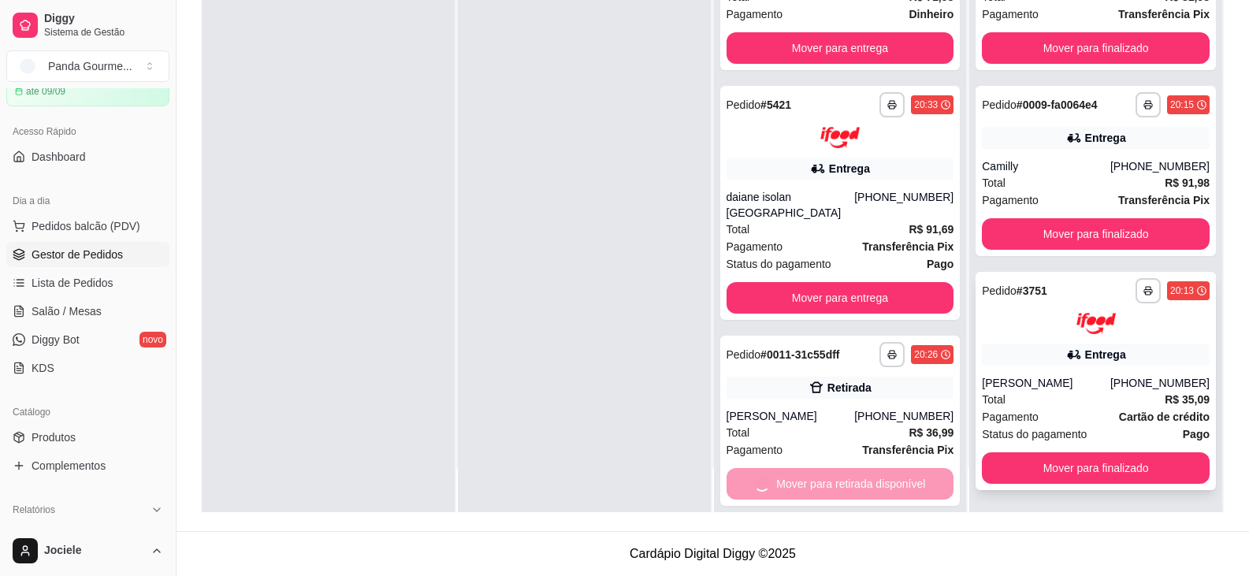
scroll to position [232, 0]
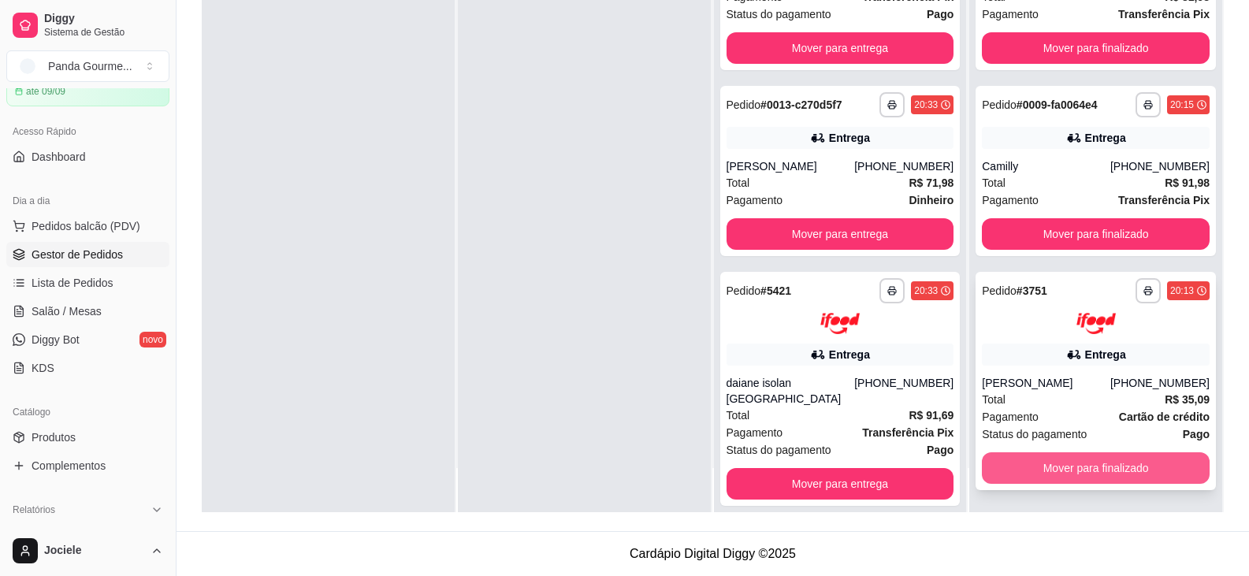
click at [1035, 473] on button "Mover para finalizado" at bounding box center [1095, 468] width 228 height 32
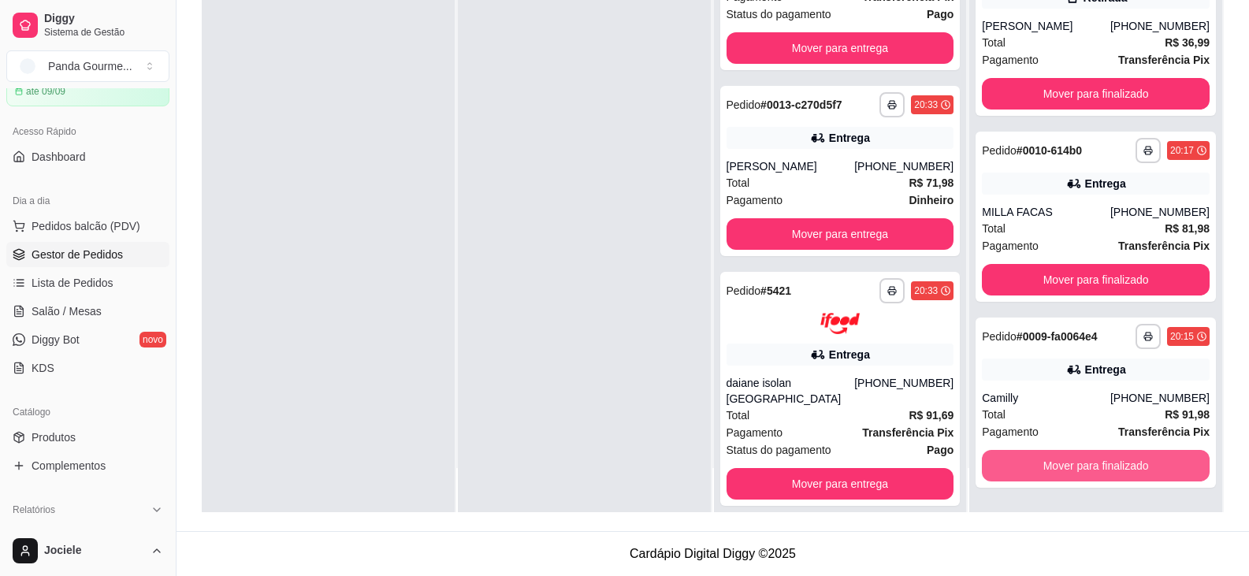
scroll to position [0, 0]
click at [1056, 468] on button "Mover para finalizado" at bounding box center [1095, 466] width 228 height 32
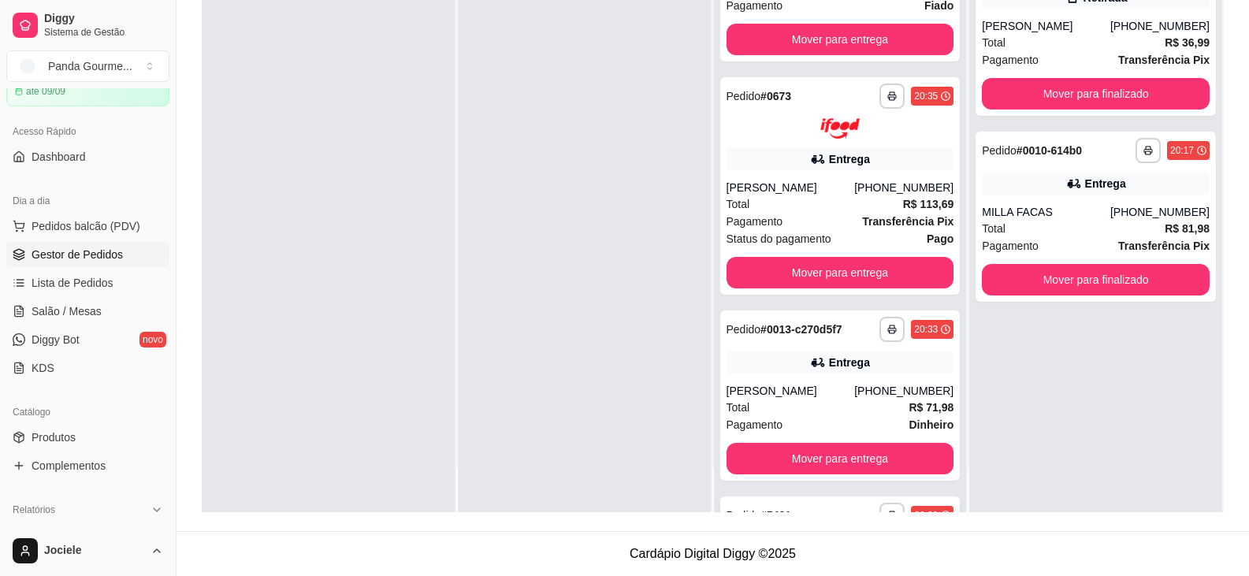
scroll to position [834, 0]
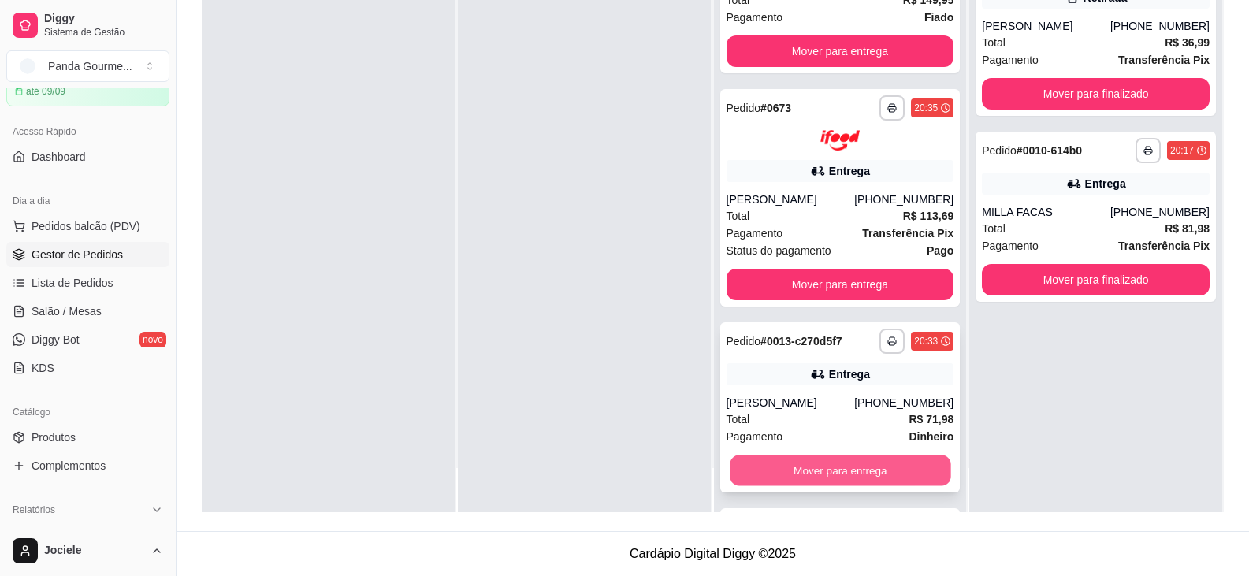
click at [820, 472] on button "Mover para entrega" at bounding box center [839, 470] width 221 height 31
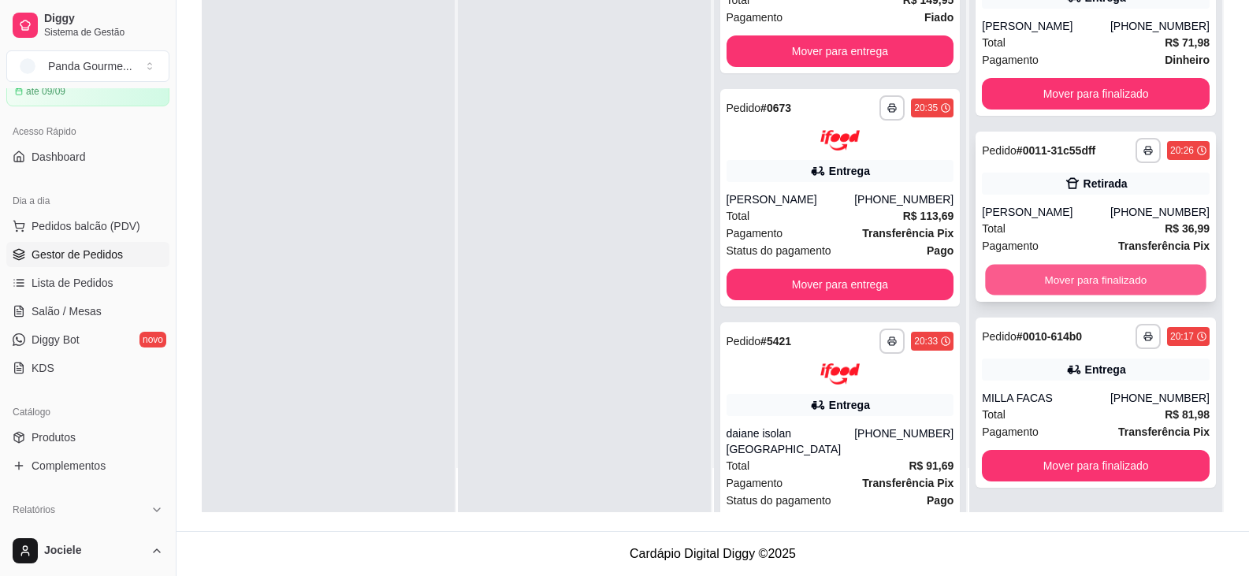
click at [1048, 285] on button "Mover para finalizado" at bounding box center [1095, 280] width 221 height 31
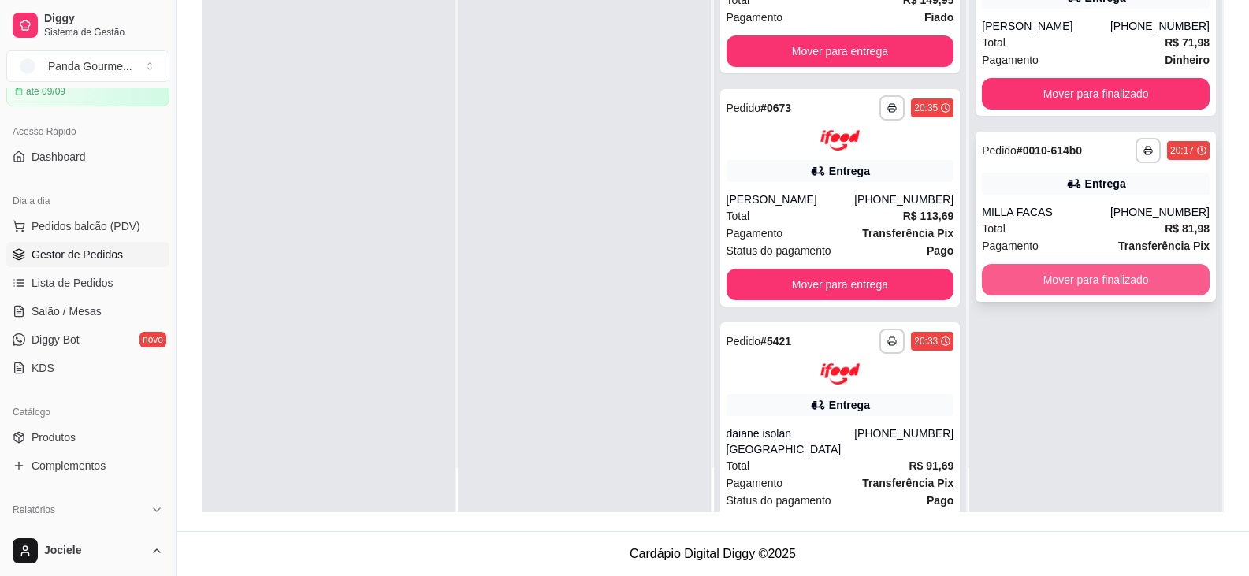
click at [1026, 282] on button "Mover para finalizado" at bounding box center [1095, 280] width 228 height 32
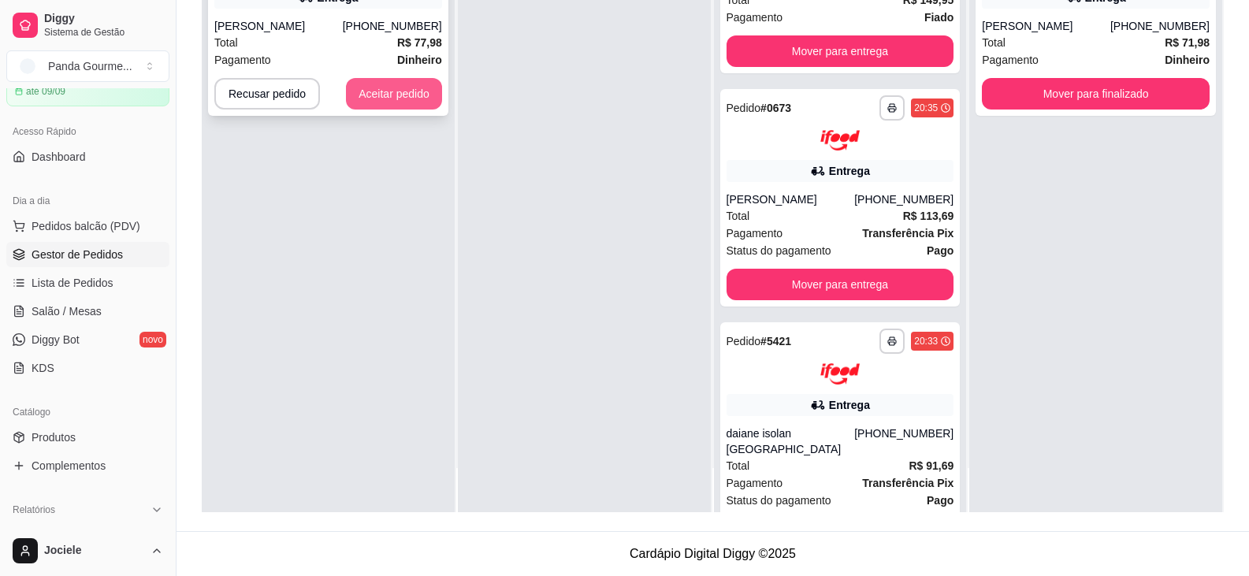
click at [421, 96] on button "Aceitar pedido" at bounding box center [394, 94] width 96 height 32
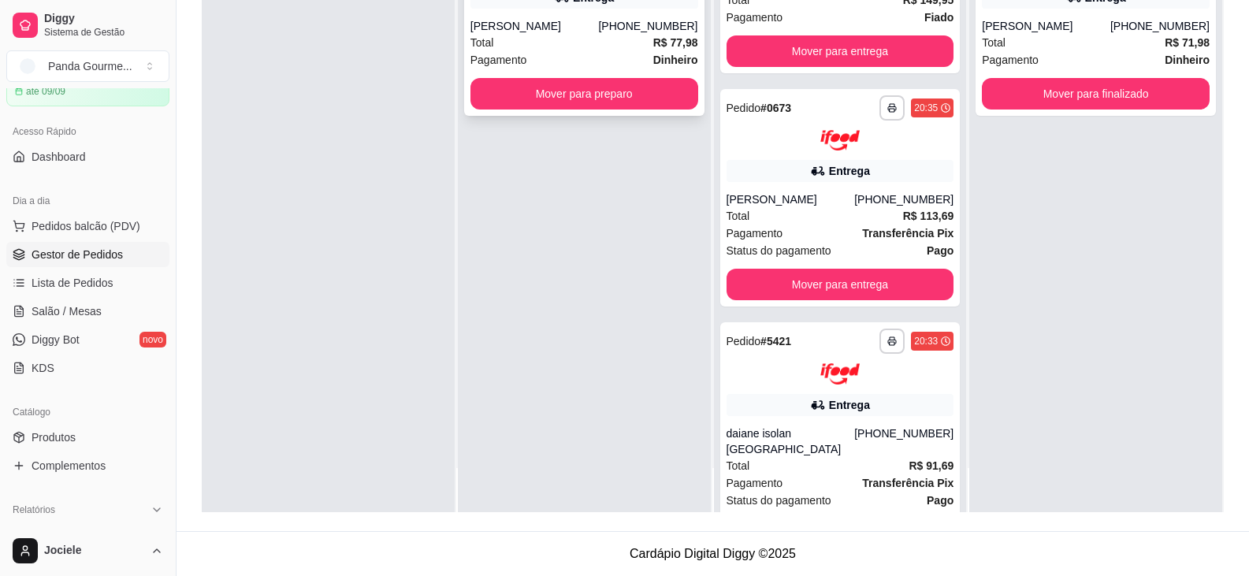
click at [619, 26] on div "[PHONE_NUMBER]" at bounding box center [647, 26] width 99 height 16
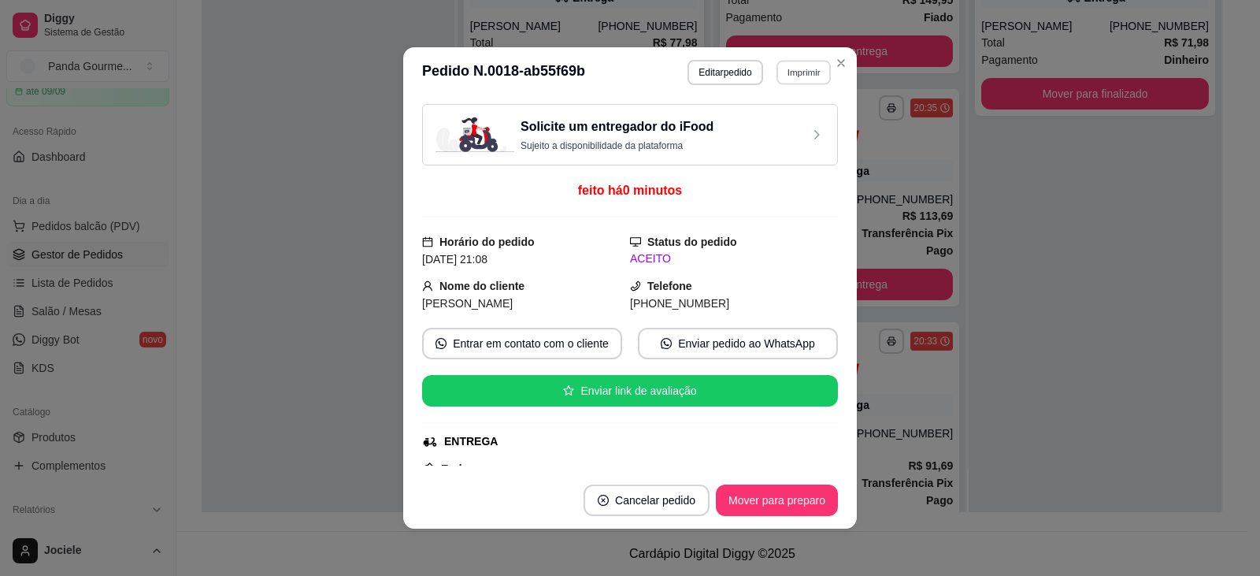
click at [796, 71] on button "Imprimir" at bounding box center [804, 72] width 54 height 24
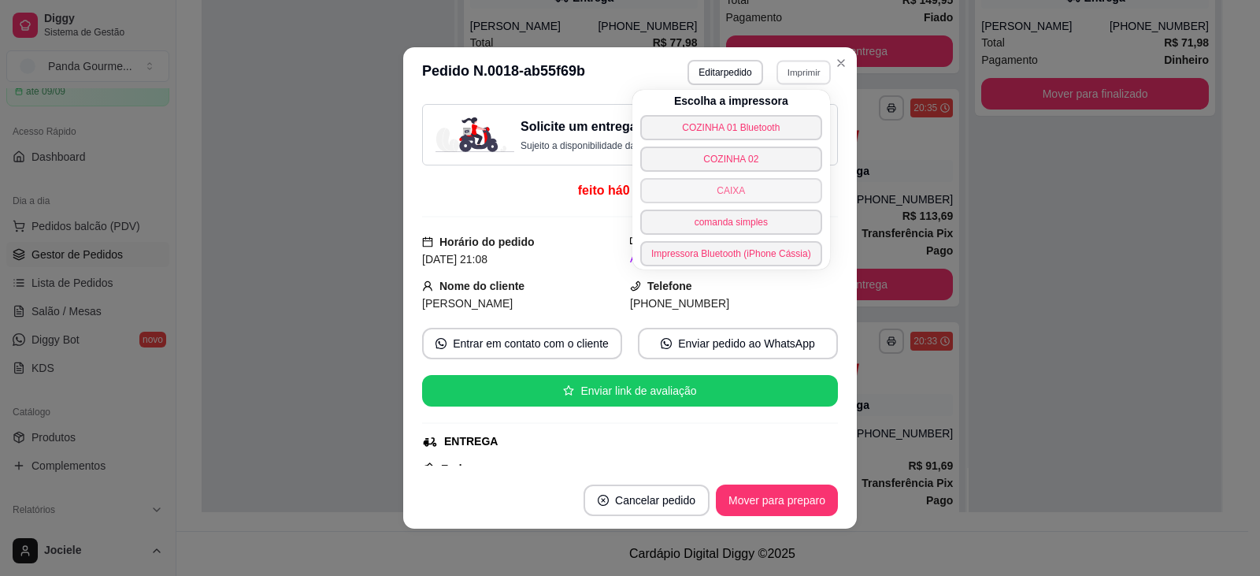
click at [724, 191] on button "CAIXA" at bounding box center [731, 190] width 182 height 25
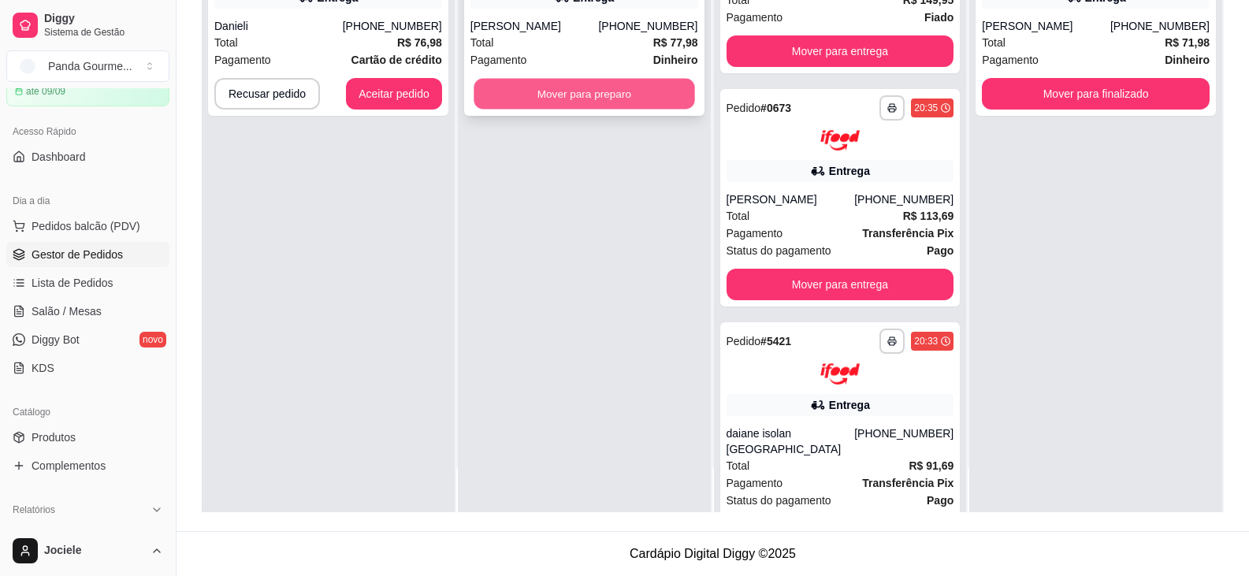
click at [535, 90] on button "Mover para preparo" at bounding box center [583, 94] width 221 height 31
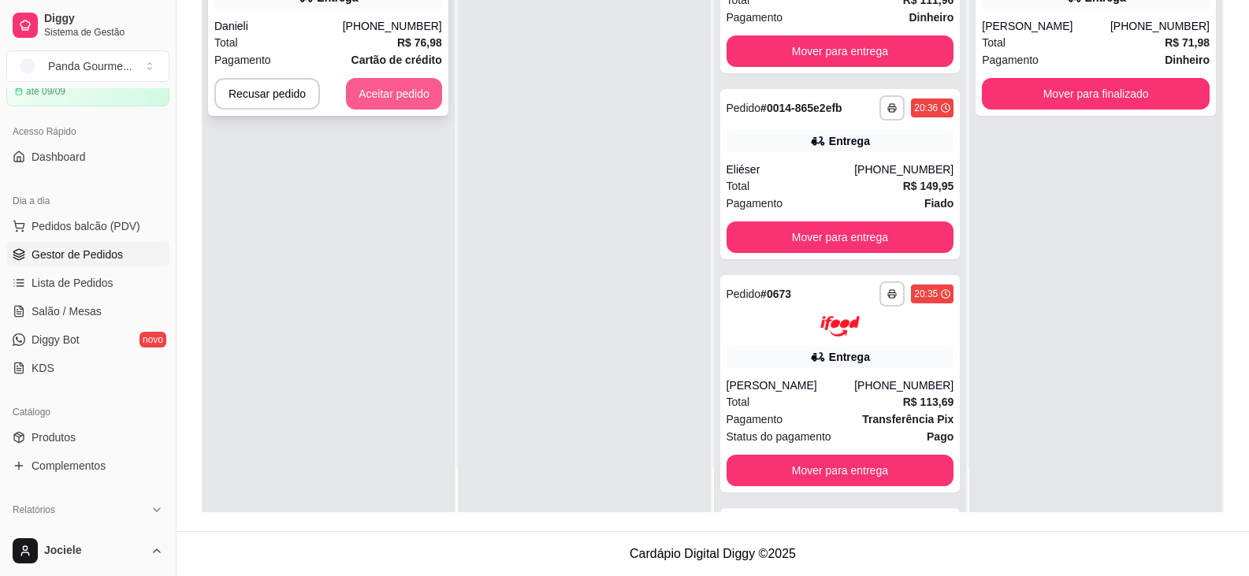
scroll to position [1020, 0]
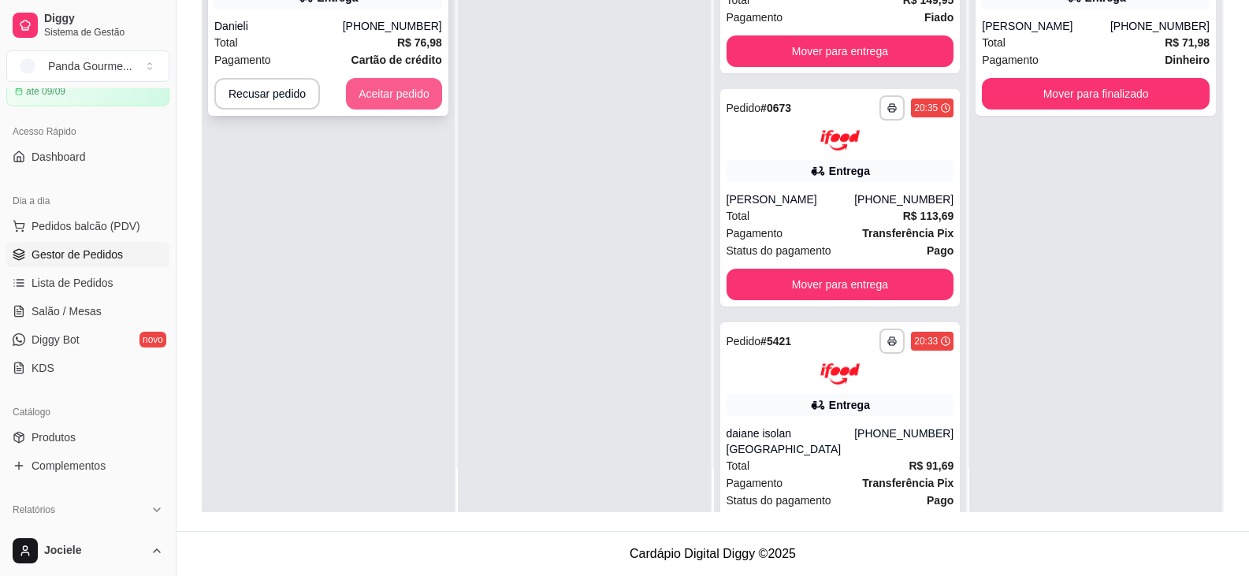
click at [404, 91] on button "Aceitar pedido" at bounding box center [394, 94] width 96 height 32
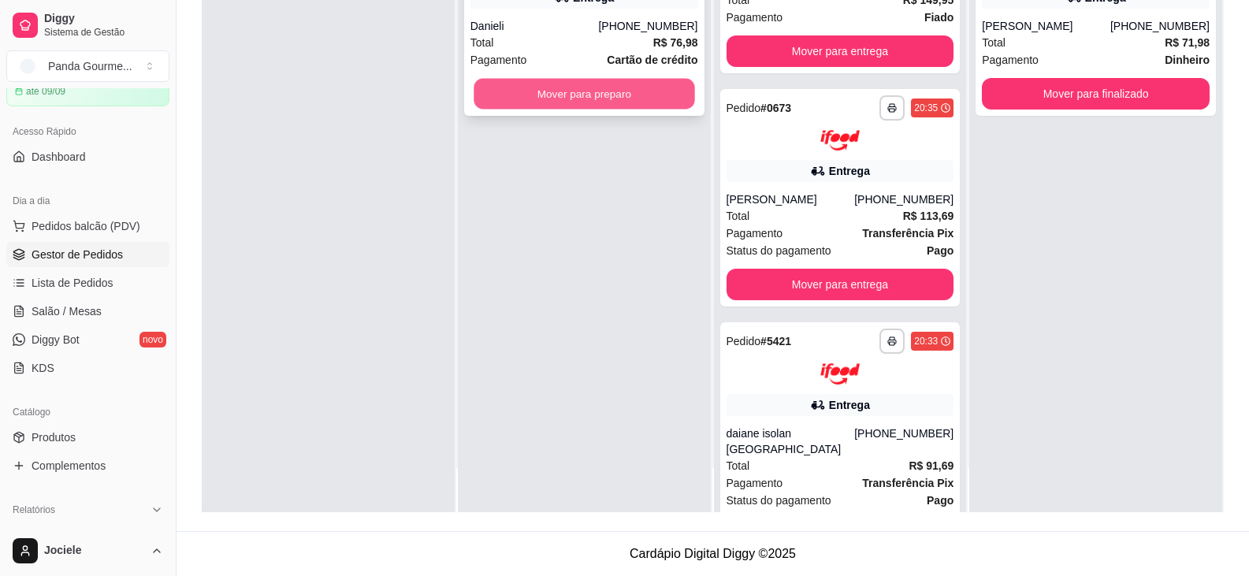
click at [549, 83] on button "Mover para preparo" at bounding box center [583, 94] width 221 height 31
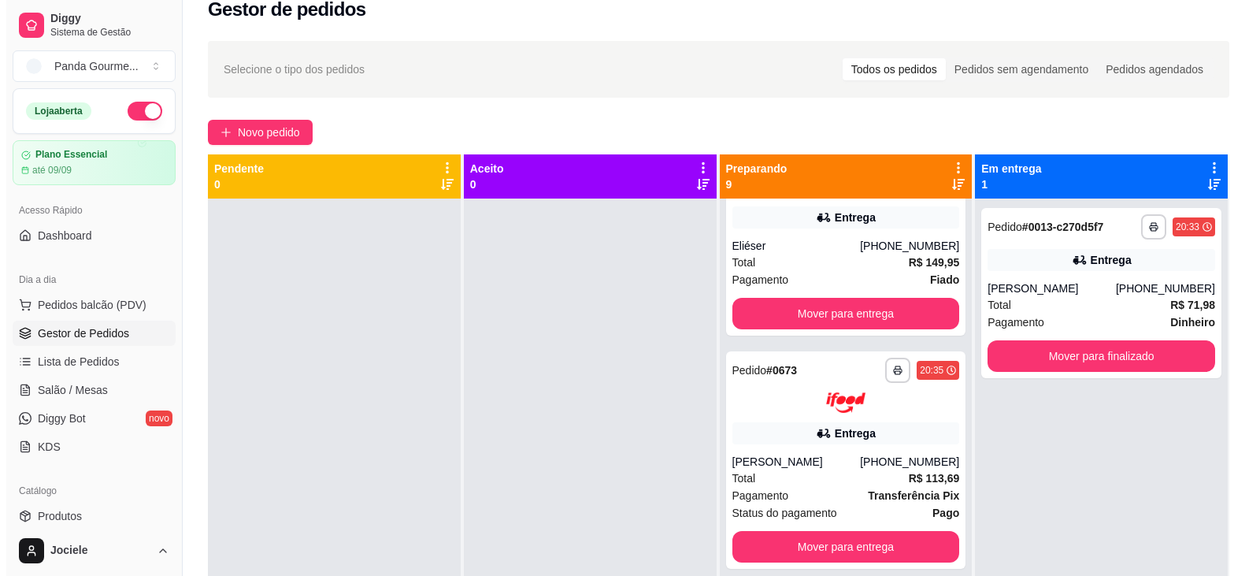
scroll to position [0, 0]
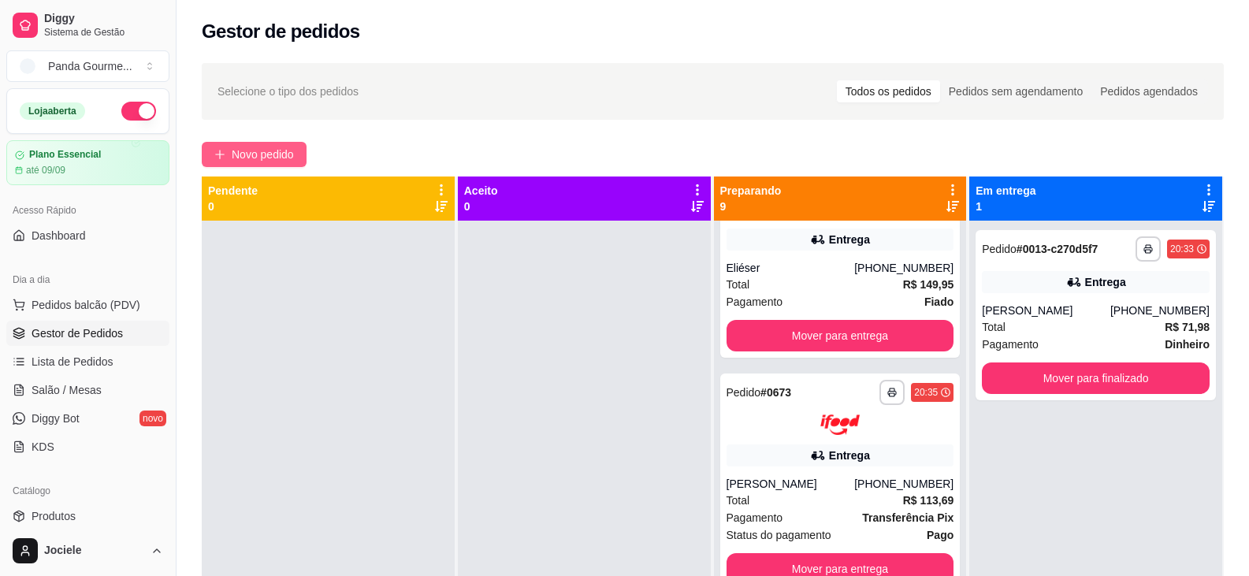
click at [232, 150] on span "Novo pedido" at bounding box center [263, 154] width 62 height 17
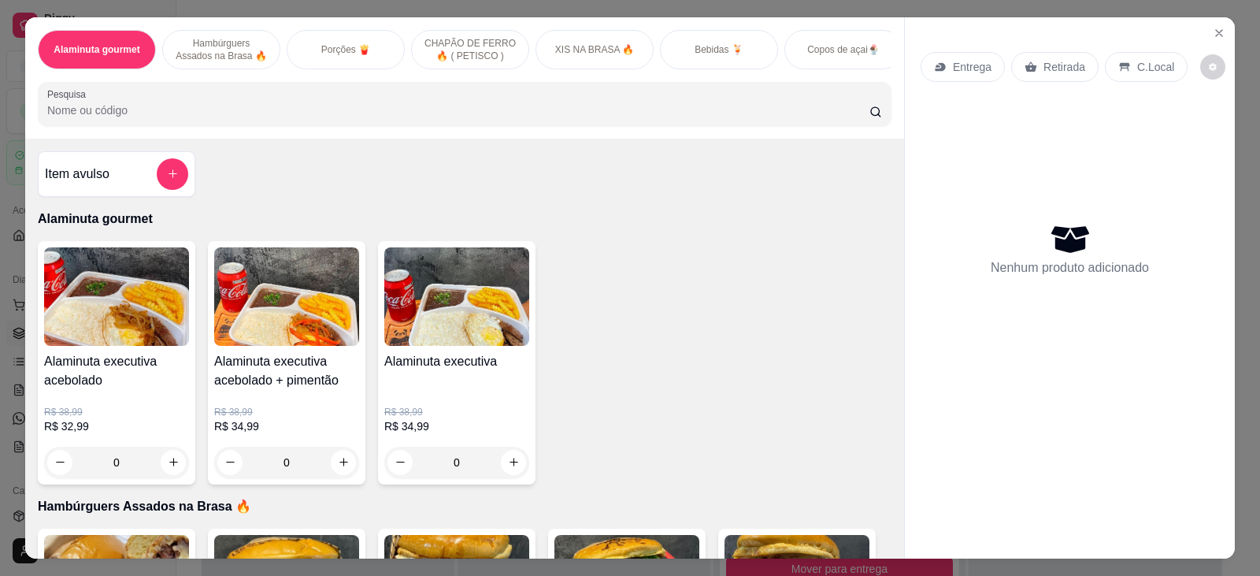
click at [250, 50] on p "Hambúrguers Assados na Brasa 🔥" at bounding box center [221, 49] width 91 height 25
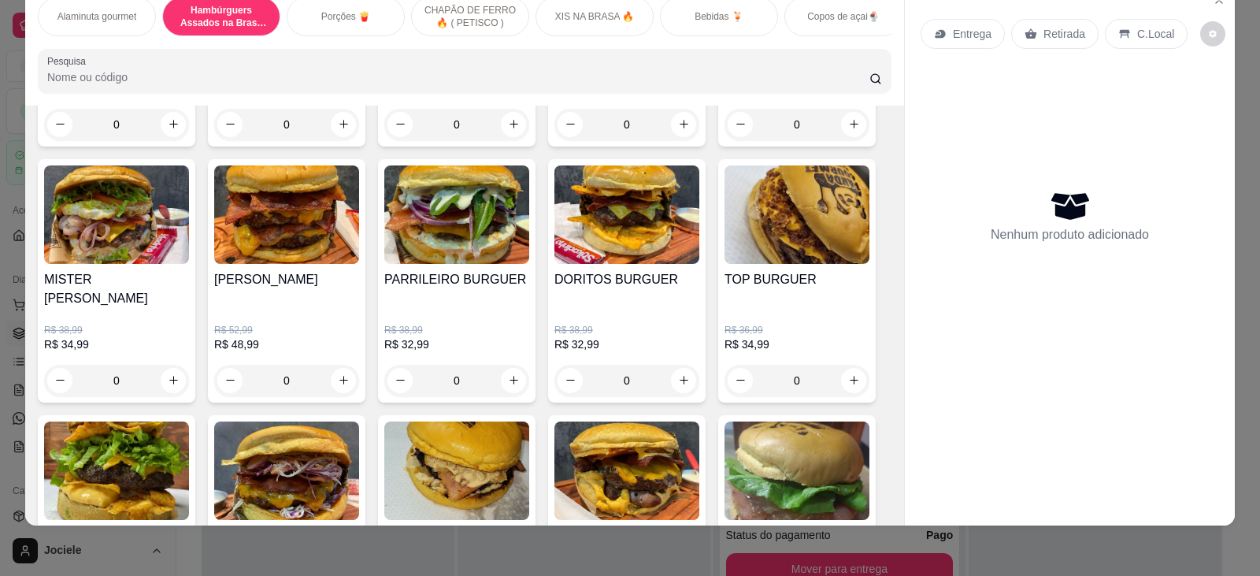
scroll to position [595, 0]
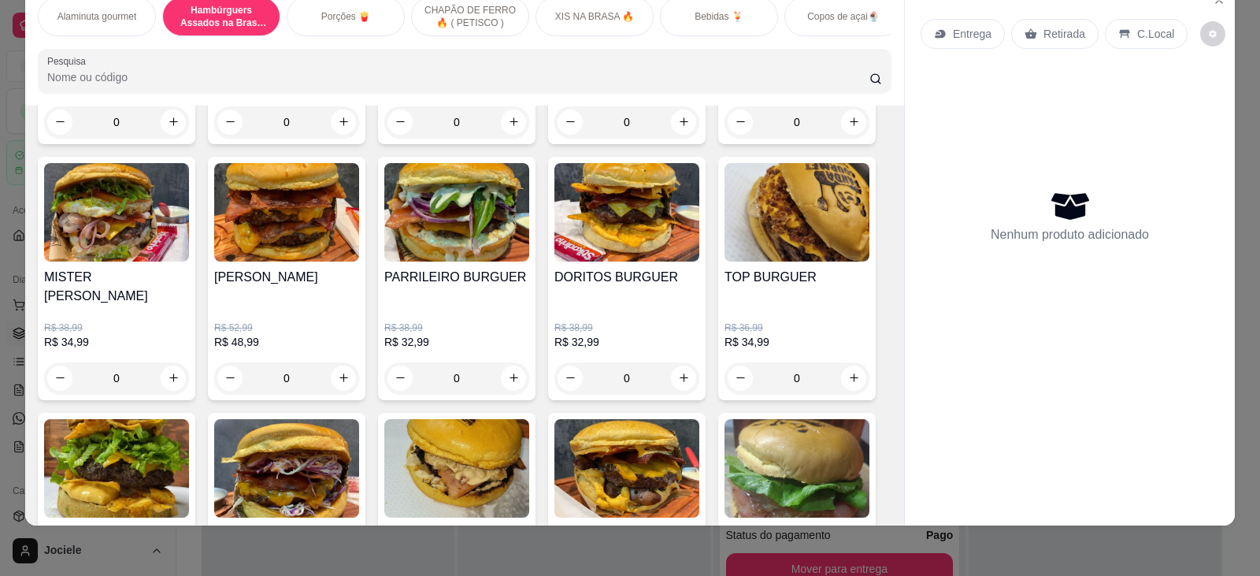
click at [680, 369] on div "0" at bounding box center [627, 378] width 145 height 32
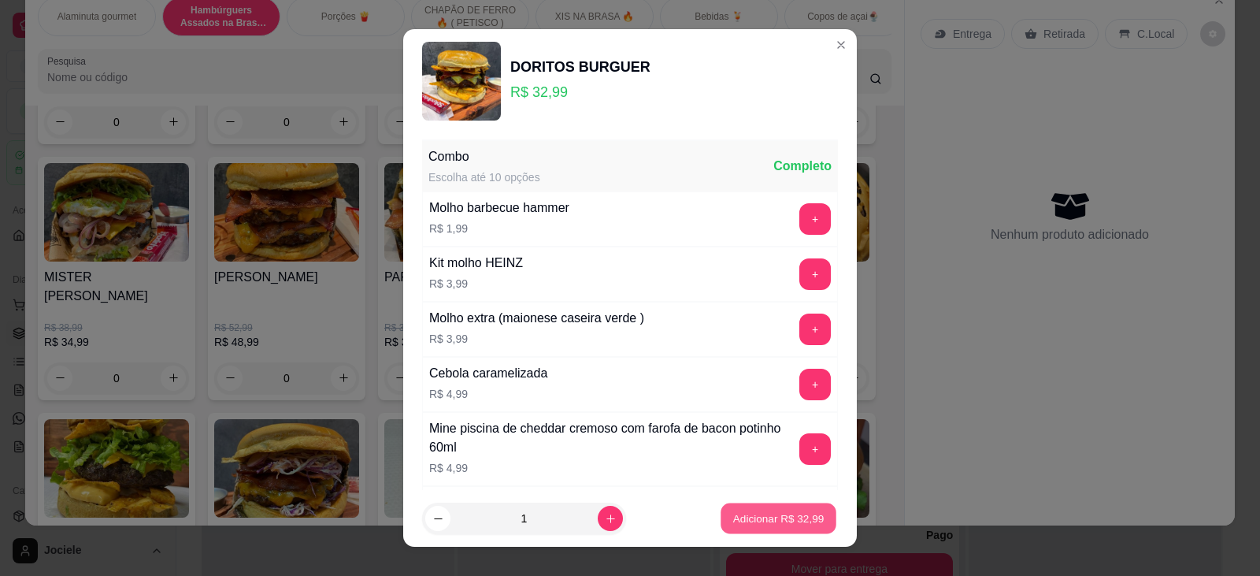
click at [734, 523] on p "Adicionar R$ 32,99" at bounding box center [778, 518] width 91 height 15
type input "1"
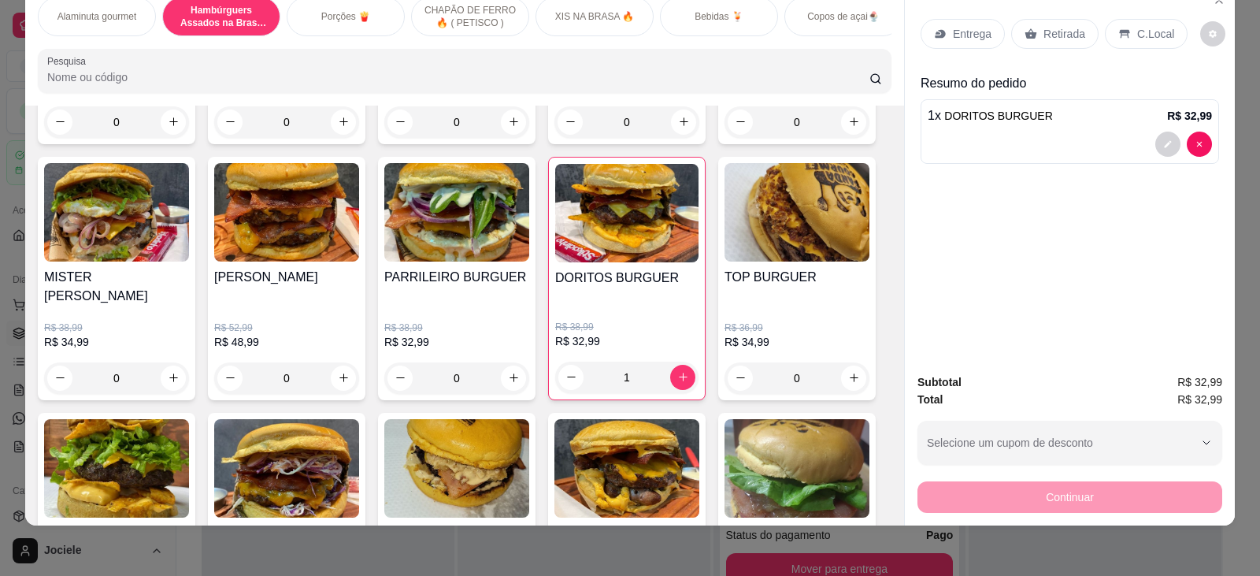
click at [340, 376] on div "0" at bounding box center [286, 378] width 145 height 32
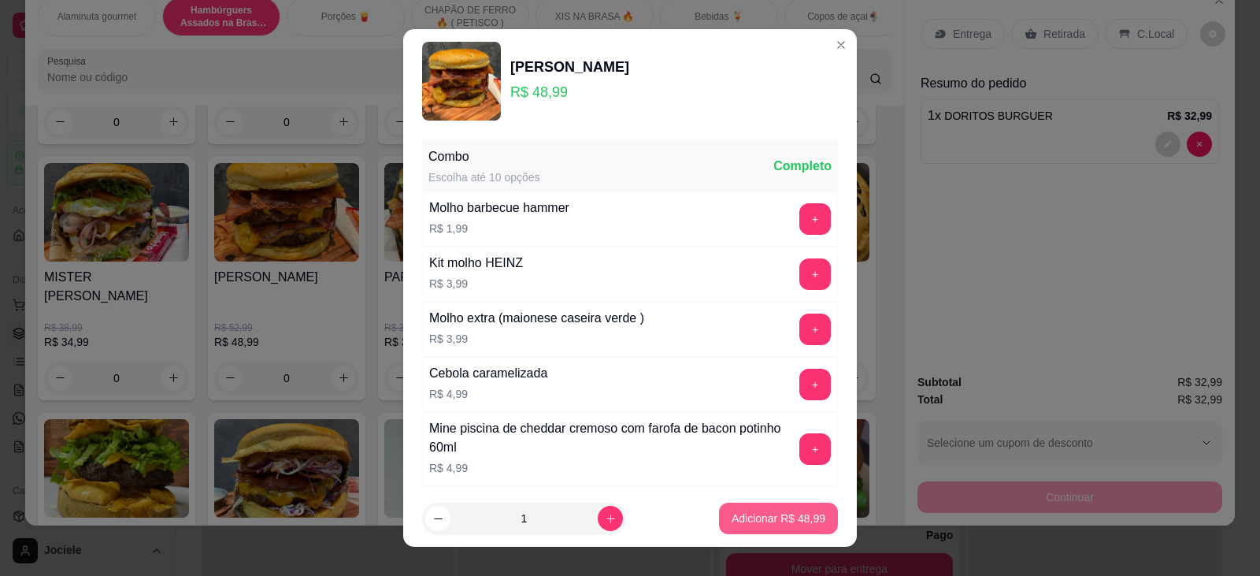
click at [744, 524] on p "Adicionar R$ 48,99" at bounding box center [779, 518] width 94 height 16
type input "1"
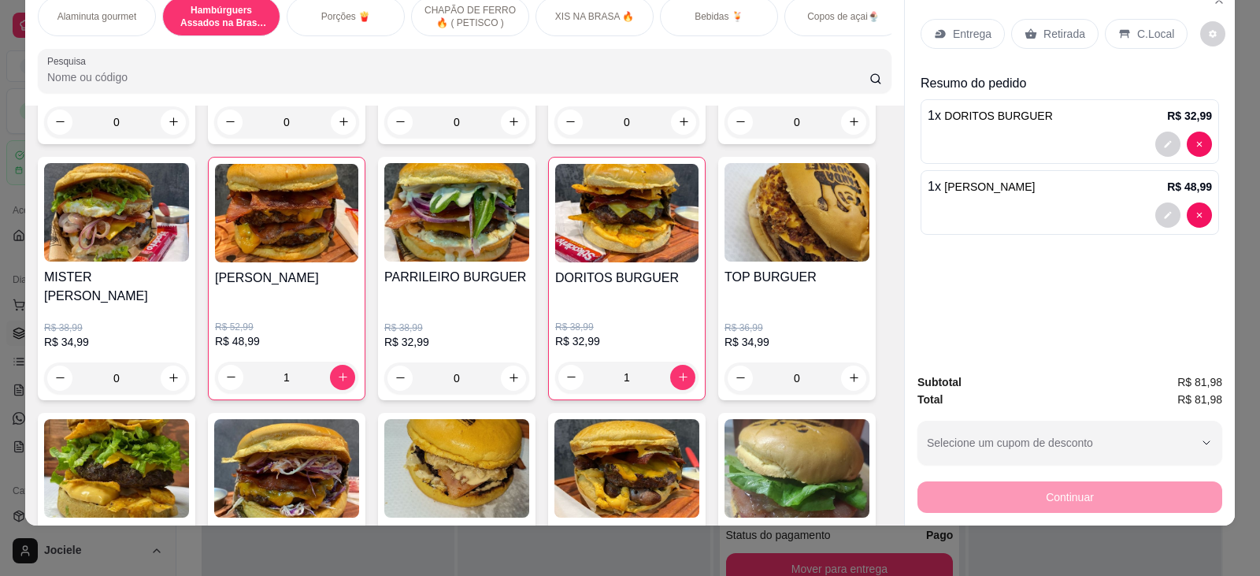
click at [461, 26] on p "CHAPÃO DE FERRO🔥 ( PETISCO )" at bounding box center [470, 16] width 91 height 25
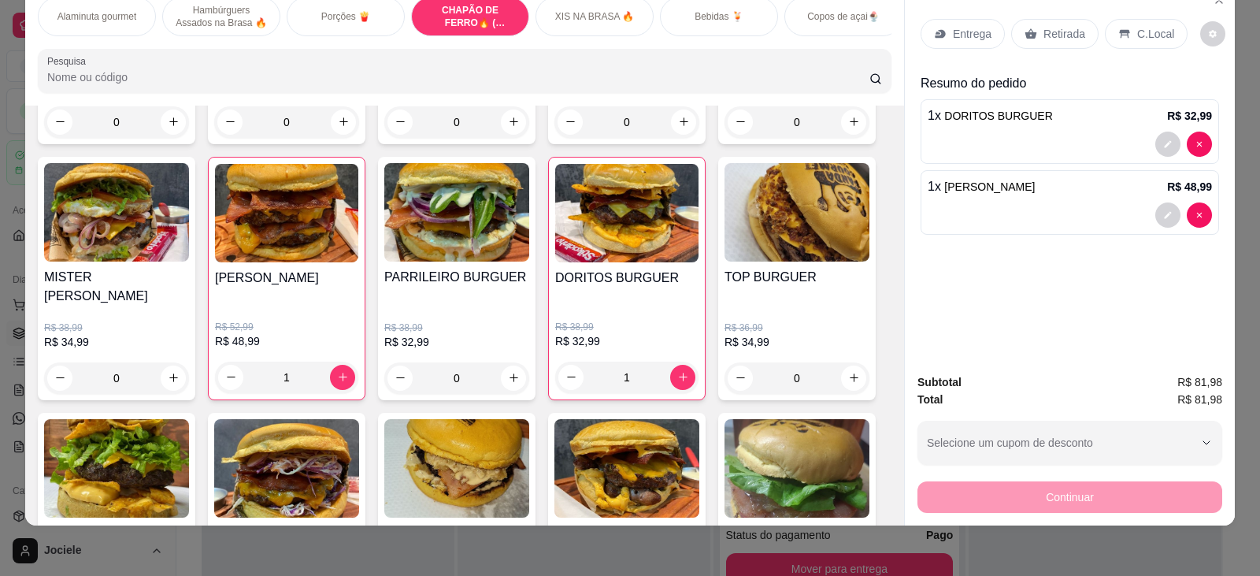
scroll to position [1634, 0]
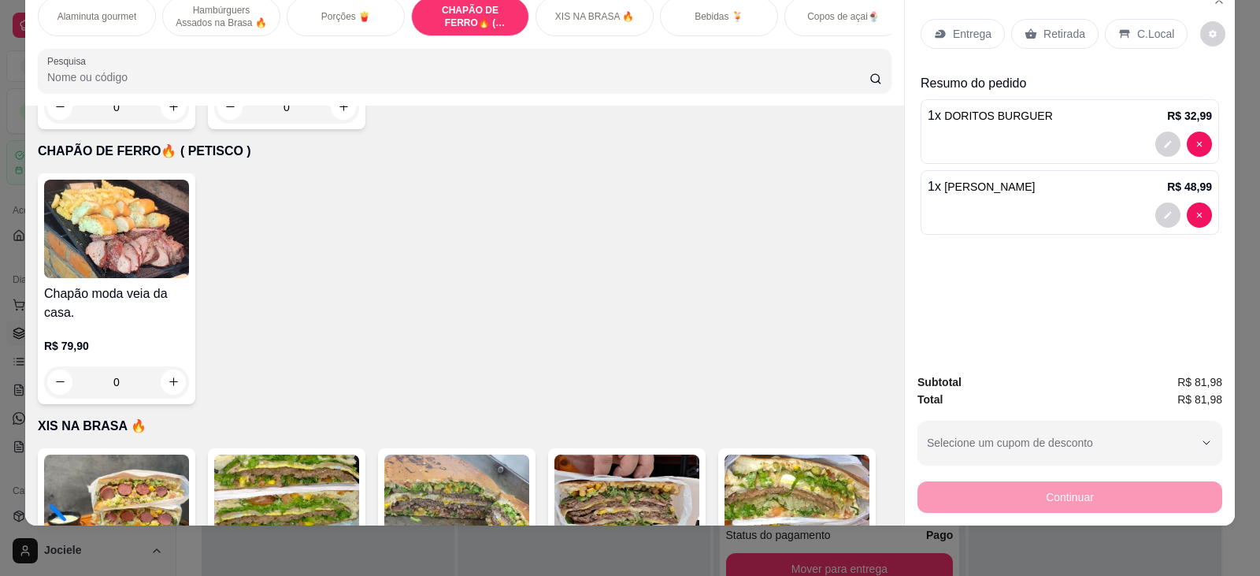
click at [300, 17] on div "Porções 🍟" at bounding box center [346, 16] width 118 height 39
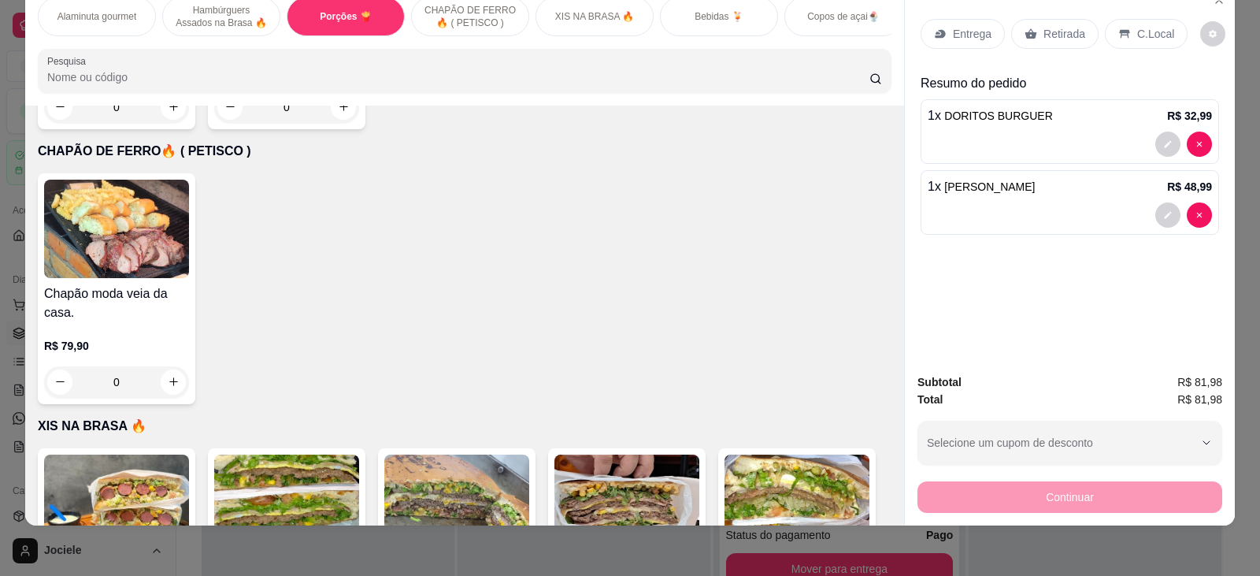
scroll to position [1359, 0]
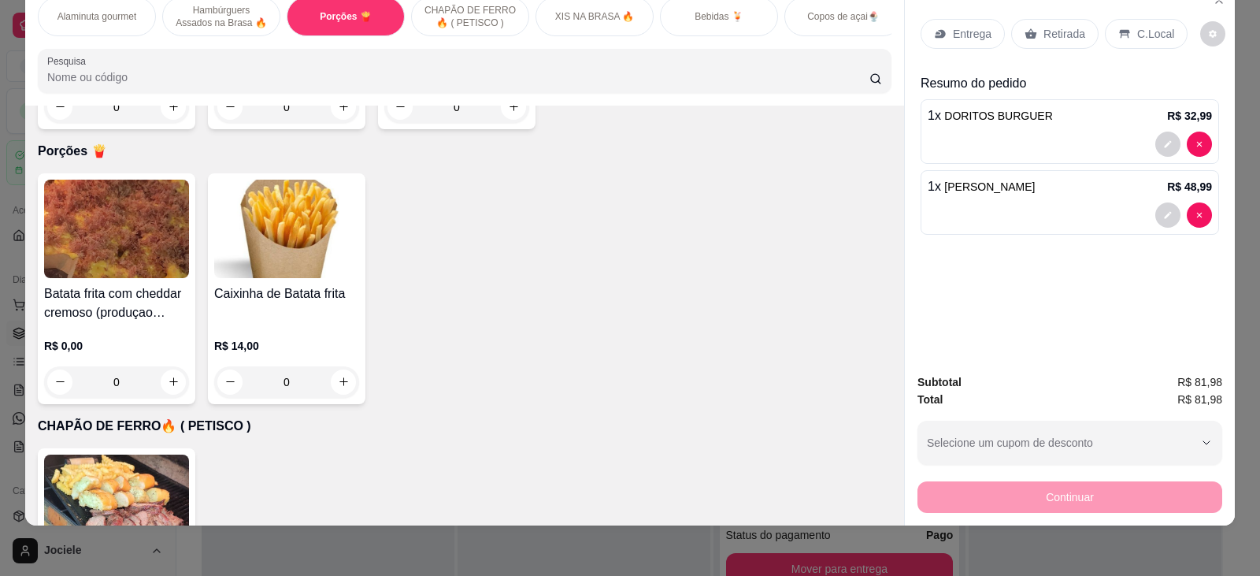
click at [161, 366] on div "0" at bounding box center [116, 382] width 145 height 32
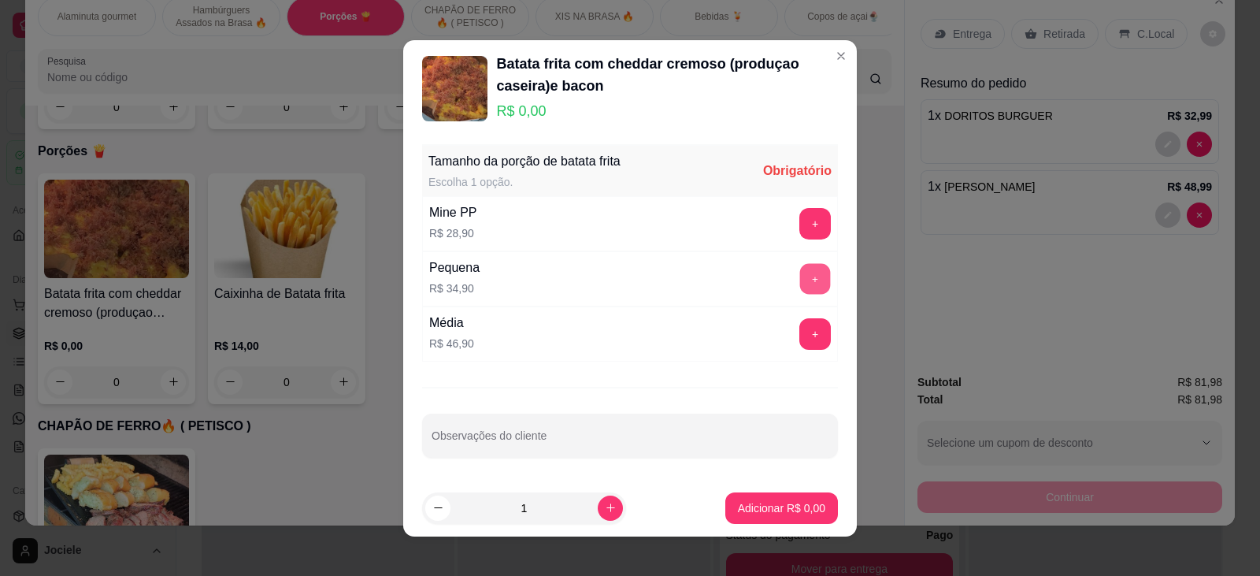
click at [800, 270] on button "+" at bounding box center [815, 278] width 31 height 31
click at [761, 507] on p "Adicionar R$ 34,90" at bounding box center [778, 507] width 91 height 15
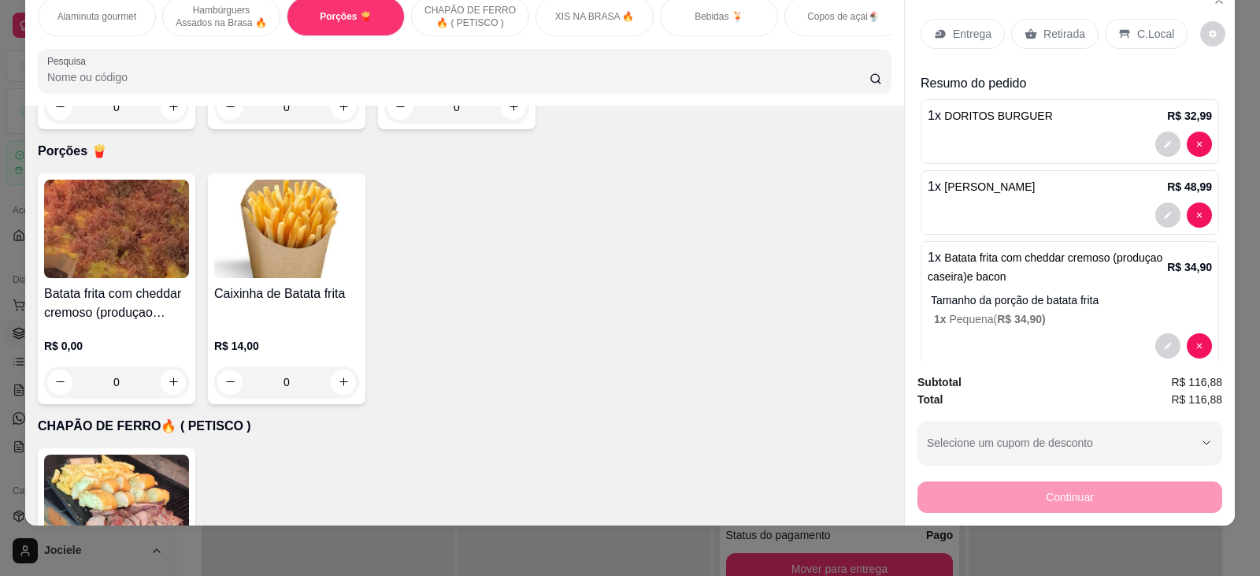
click at [1047, 39] on p "Retirada" at bounding box center [1065, 34] width 42 height 16
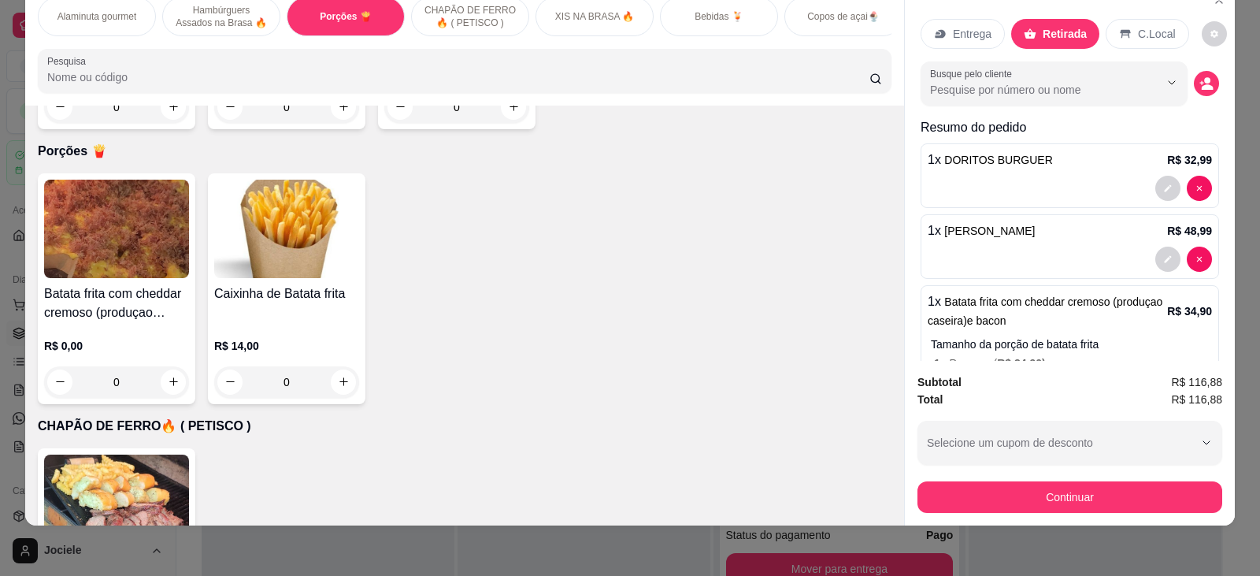
click at [985, 96] on input "Busque pelo cliente" at bounding box center [1032, 90] width 204 height 16
click at [938, 89] on input "thigo" at bounding box center [1032, 90] width 204 height 16
click at [991, 95] on input "thiago" at bounding box center [1032, 90] width 204 height 16
click at [960, 91] on input "thiago c" at bounding box center [1032, 90] width 204 height 16
type input "thiago c"
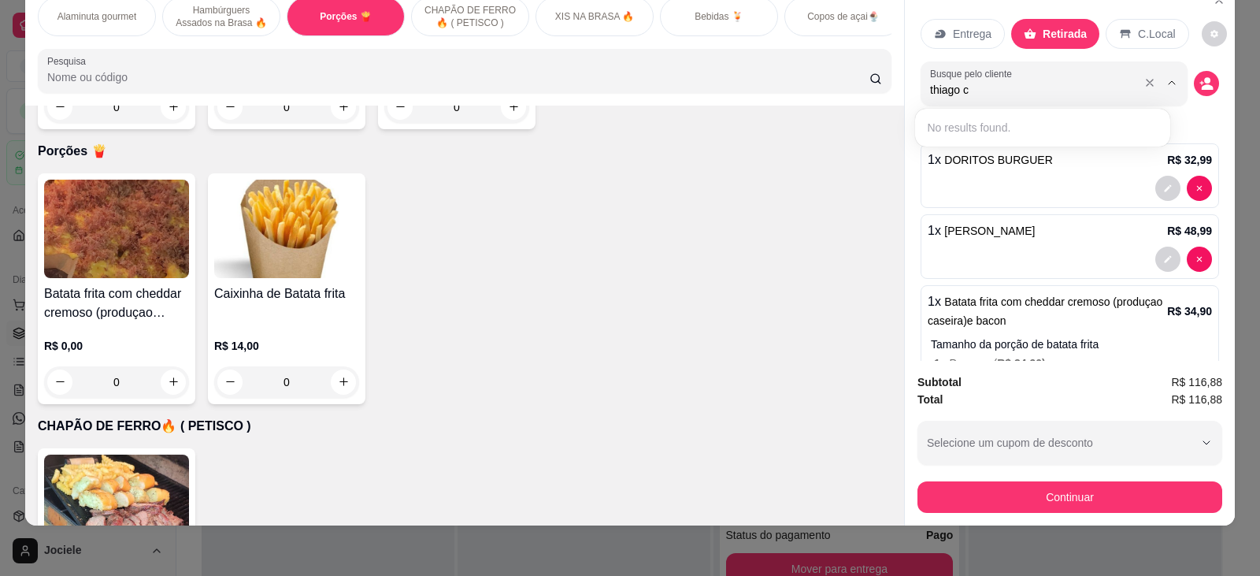
click at [1026, 95] on input "thiago c" at bounding box center [1032, 90] width 204 height 16
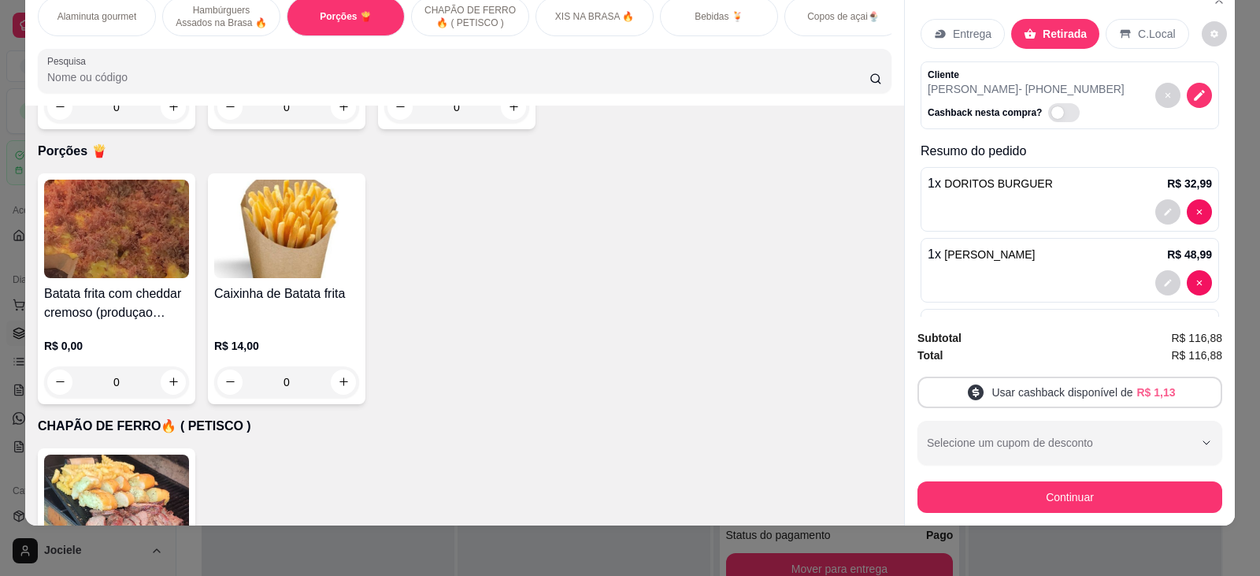
click at [1141, 391] on span "R$ 1,13" at bounding box center [1156, 392] width 39 height 16
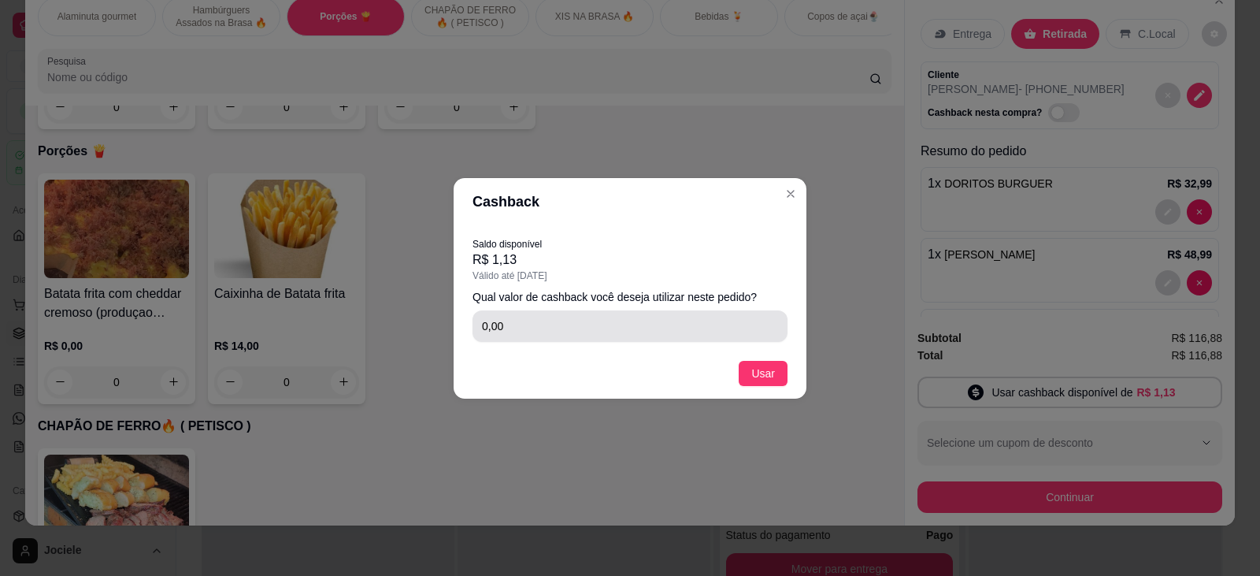
click at [702, 325] on input "0,00" at bounding box center [630, 326] width 296 height 32
type input "1,13"
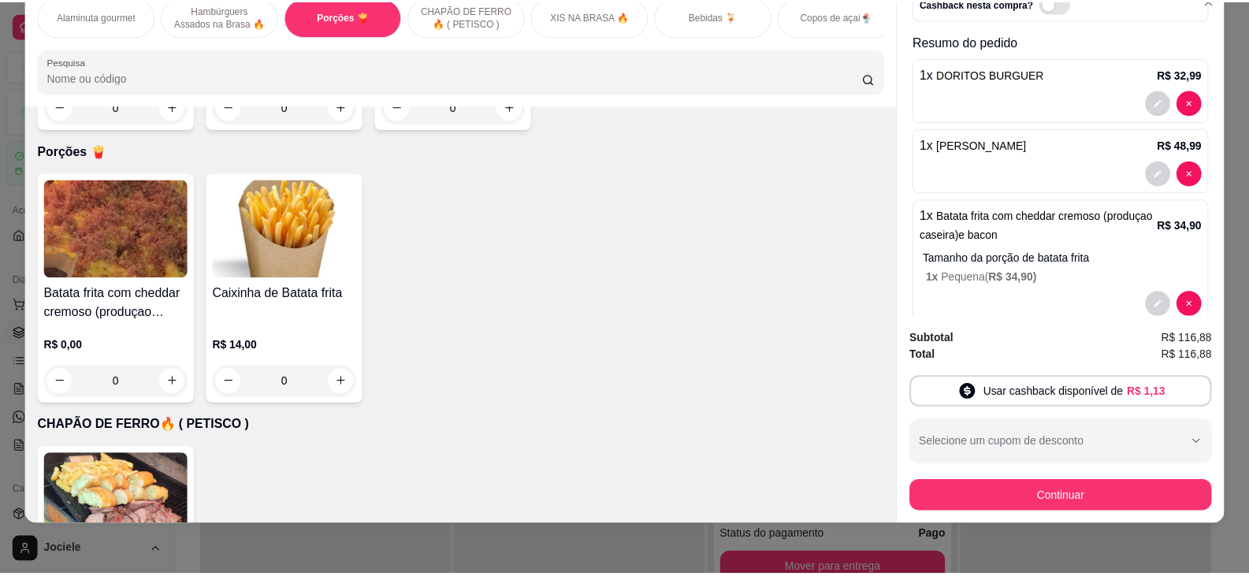
scroll to position [139, 0]
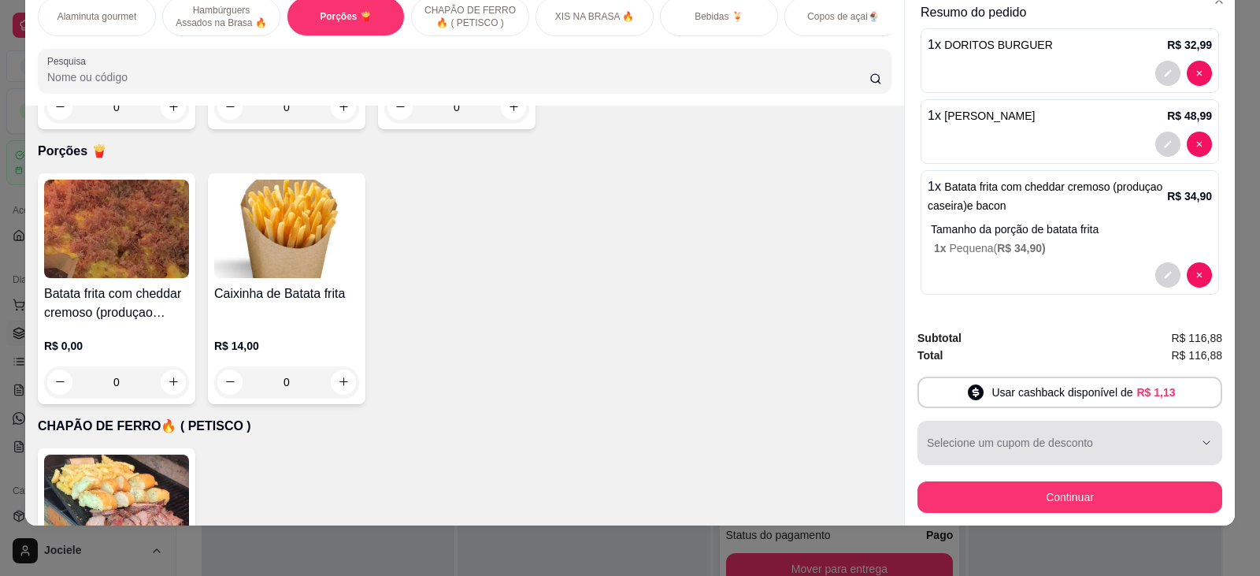
click at [1115, 447] on div "button" at bounding box center [1060, 443] width 267 height 32
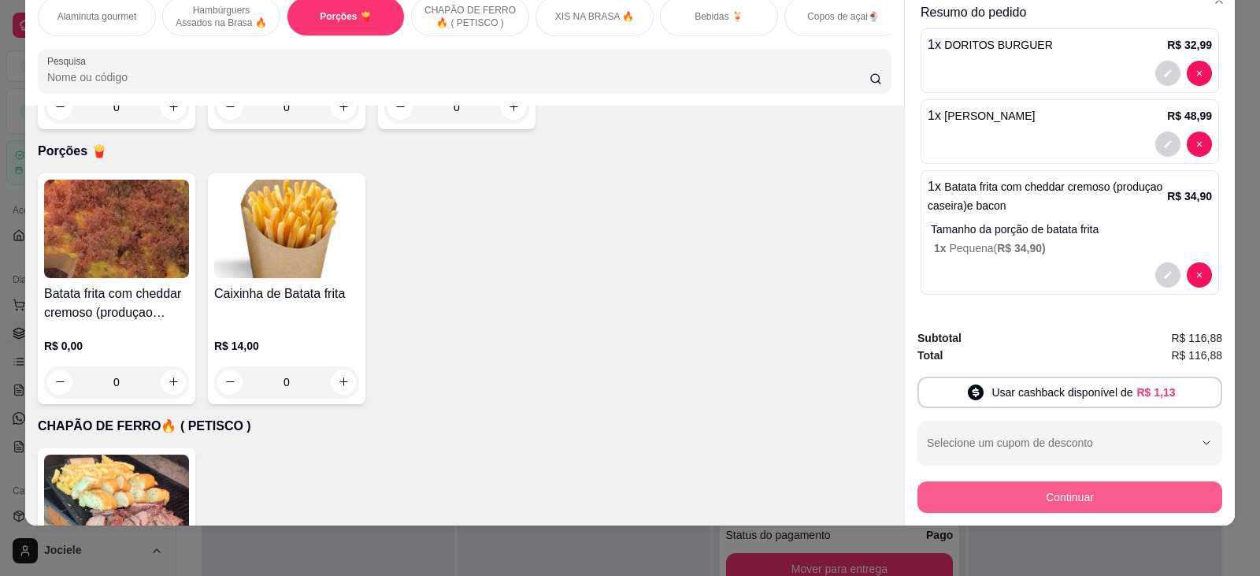
click at [1032, 495] on button "Continuar" at bounding box center [1070, 497] width 305 height 32
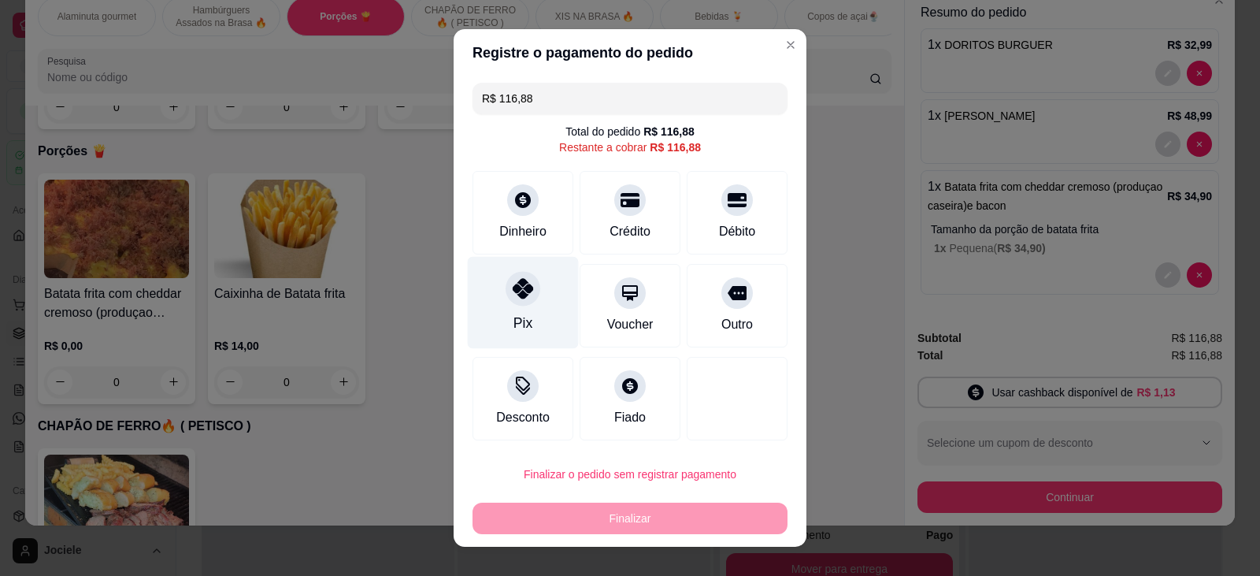
click at [531, 303] on div "Pix" at bounding box center [523, 302] width 111 height 92
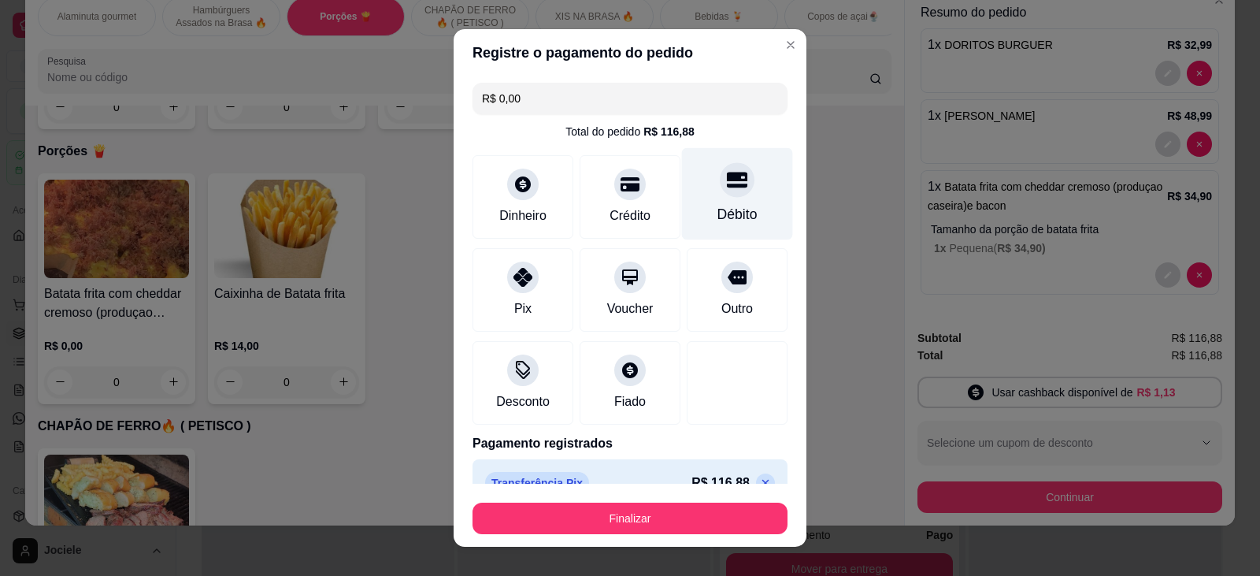
click at [729, 198] on div "Débito" at bounding box center [737, 193] width 111 height 92
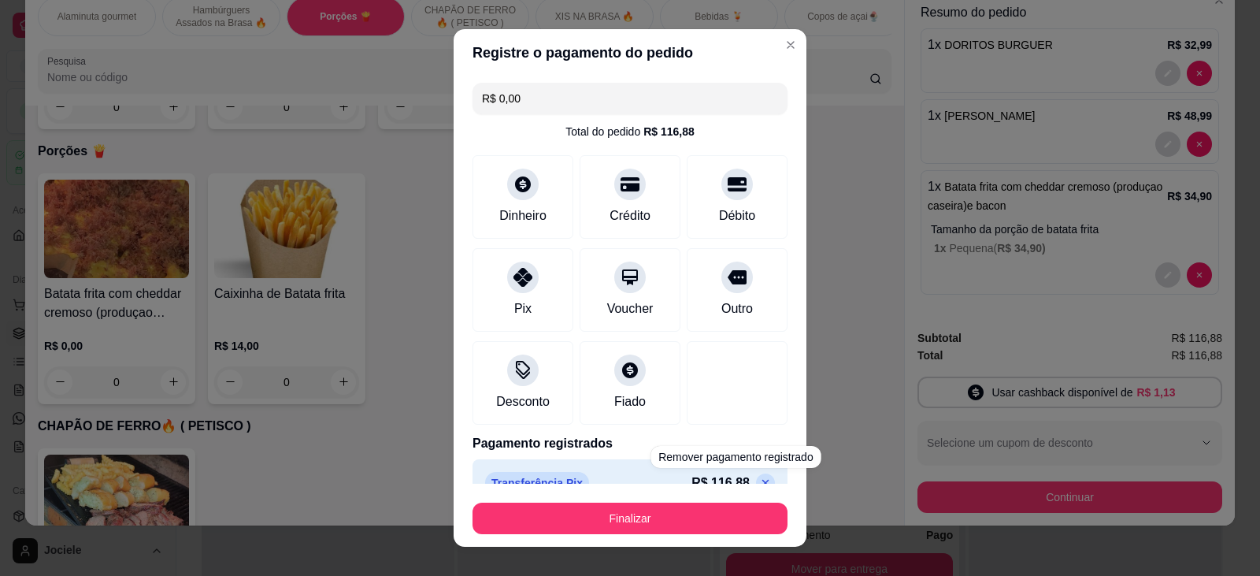
click at [762, 481] on icon at bounding box center [765, 482] width 7 height 7
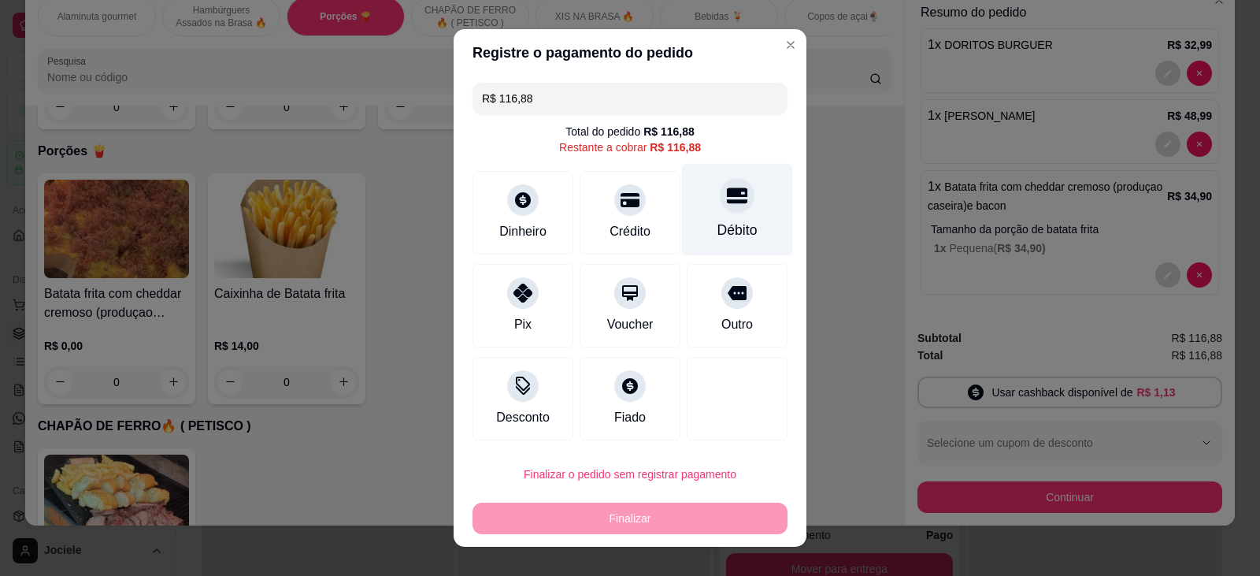
click at [727, 201] on icon at bounding box center [737, 195] width 20 height 16
type input "R$ 0,00"
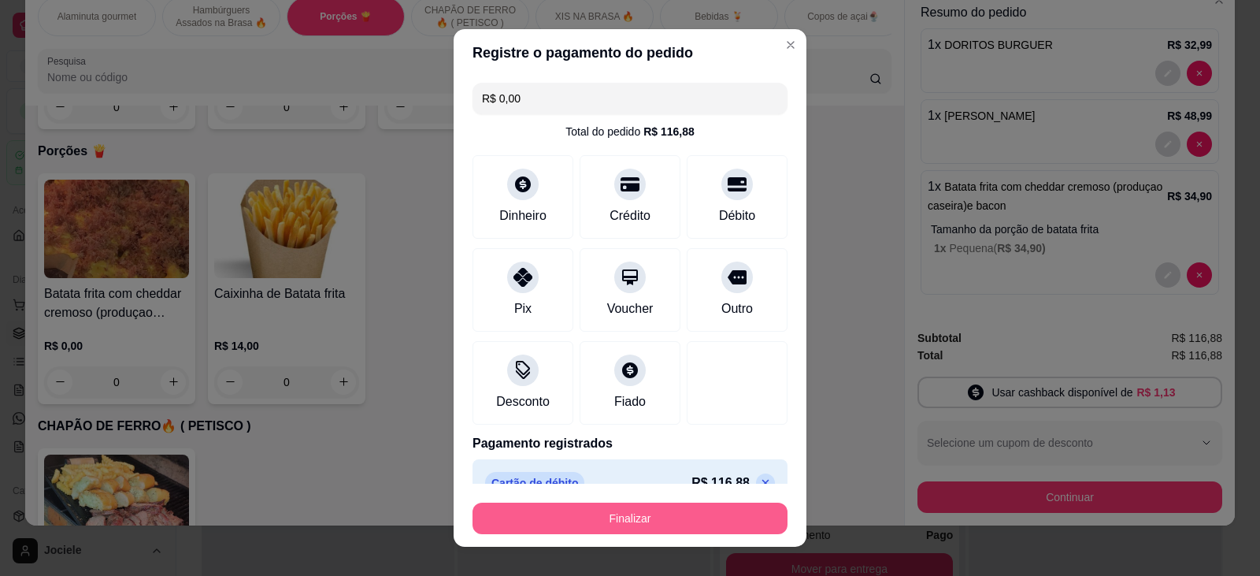
click at [628, 521] on button "Finalizar" at bounding box center [630, 519] width 315 height 32
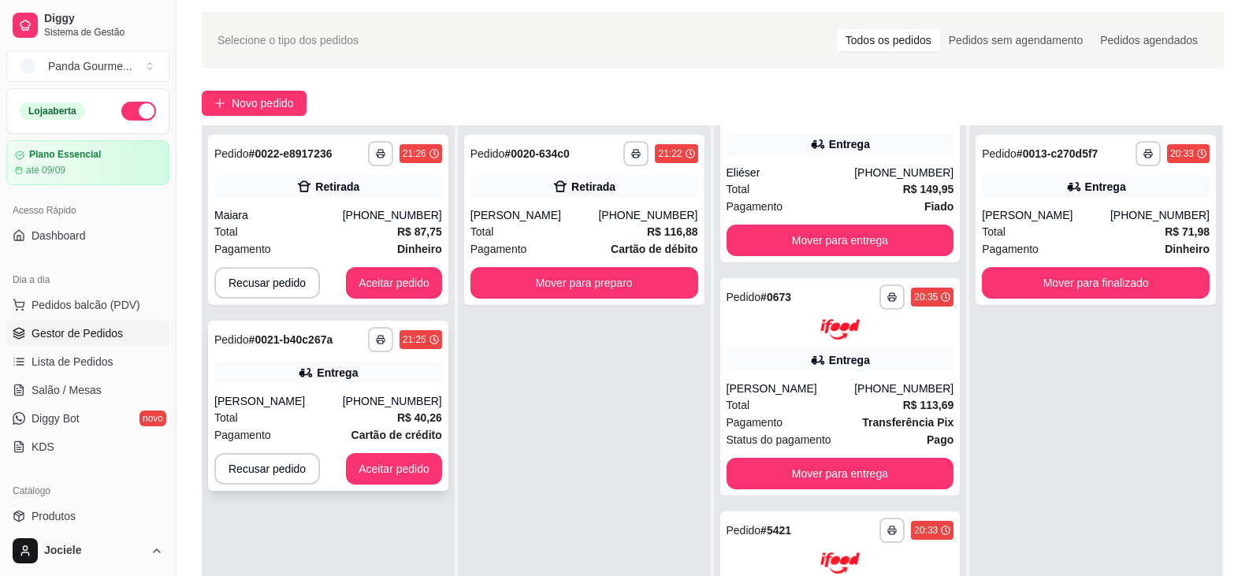
scroll to position [79, 0]
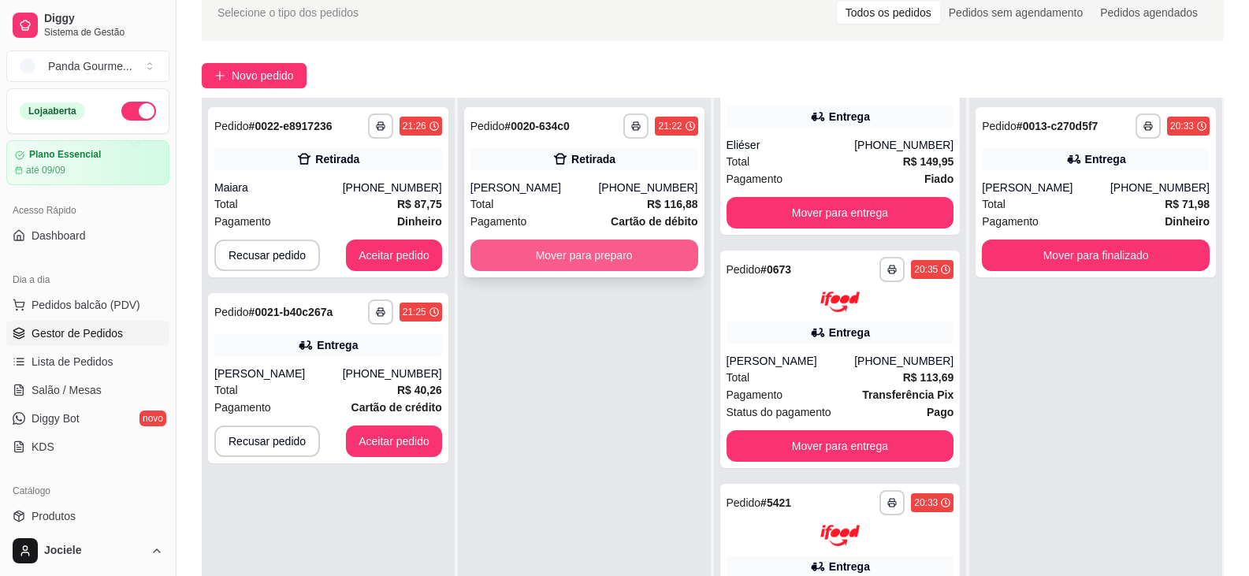
click at [662, 253] on button "Mover para preparo" at bounding box center [584, 255] width 228 height 32
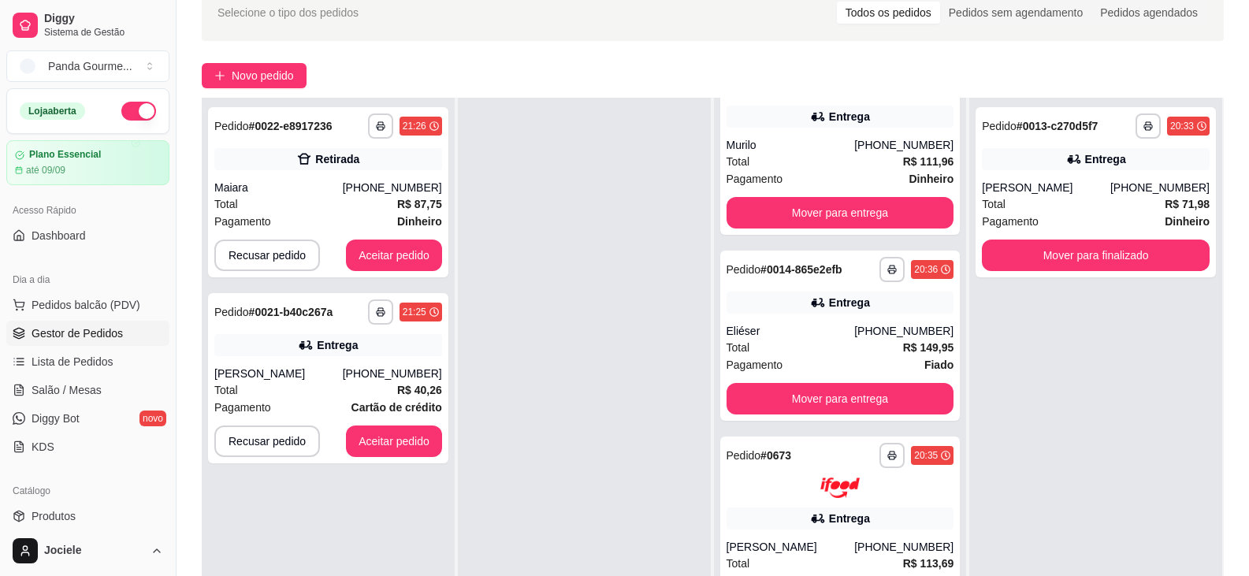
scroll to position [1392, 0]
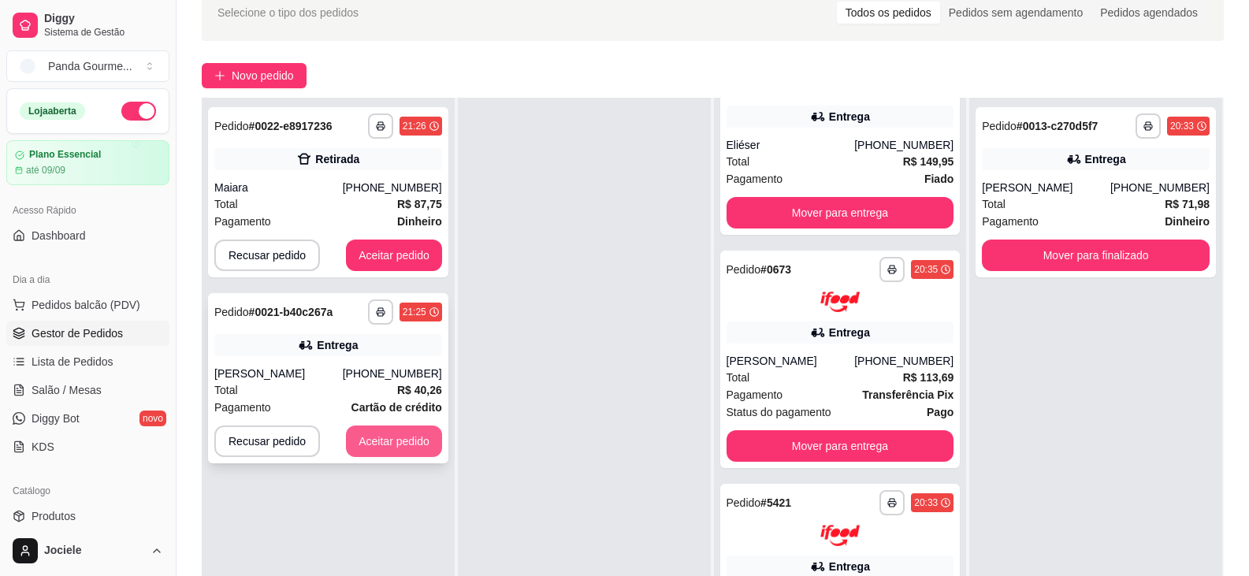
click at [405, 440] on button "Aceitar pedido" at bounding box center [394, 441] width 96 height 32
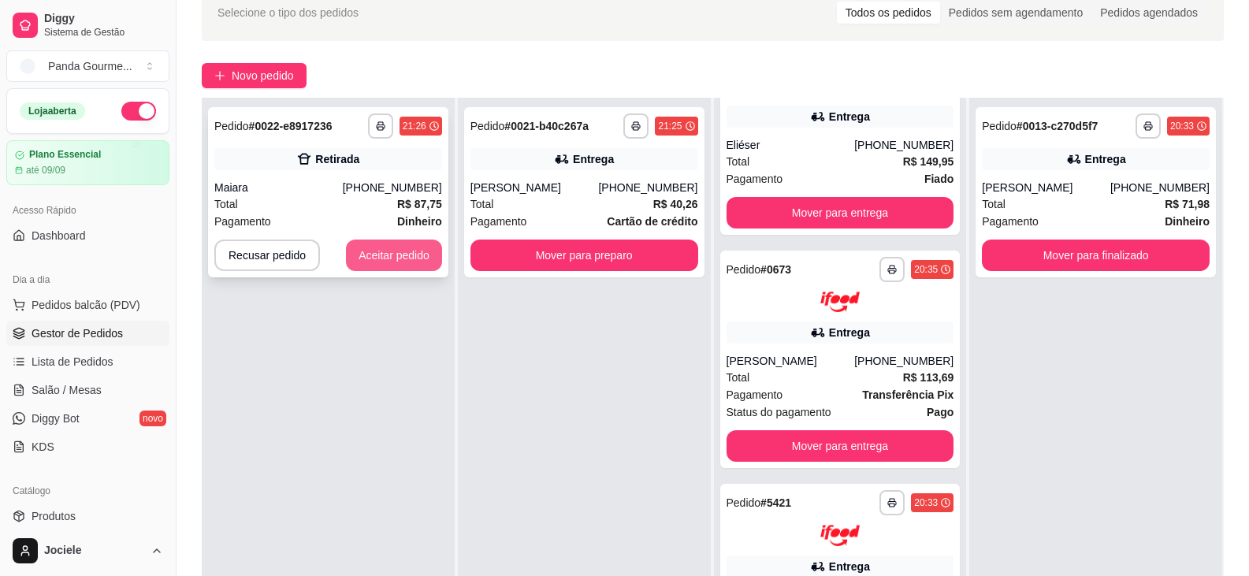
click at [411, 257] on button "Aceitar pedido" at bounding box center [394, 255] width 96 height 32
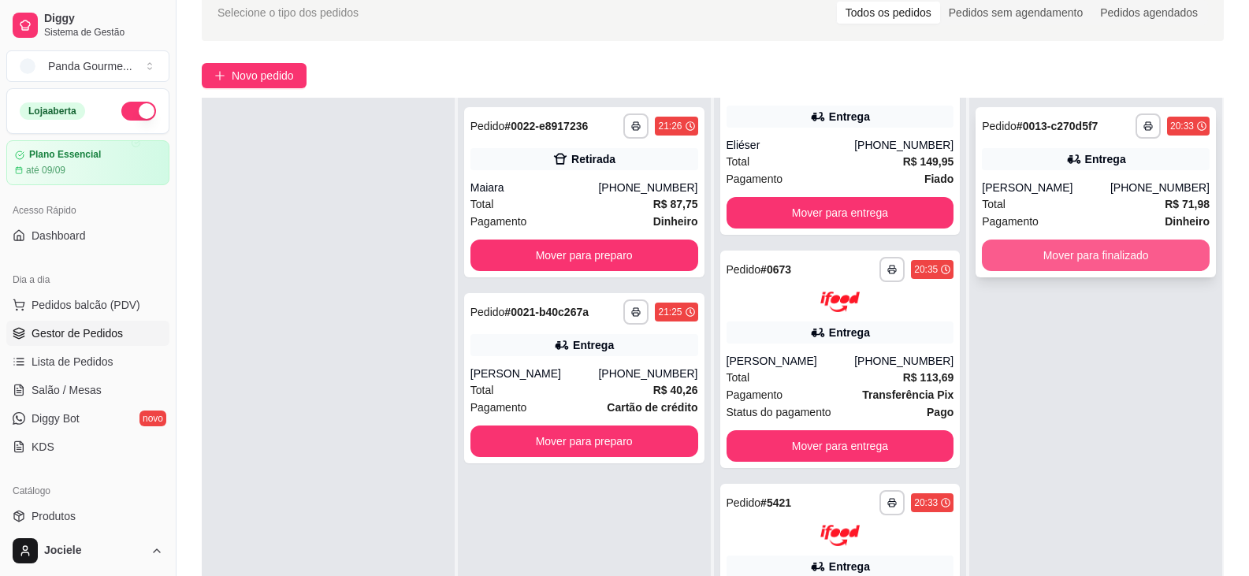
click at [1082, 259] on button "Mover para finalizado" at bounding box center [1095, 255] width 228 height 32
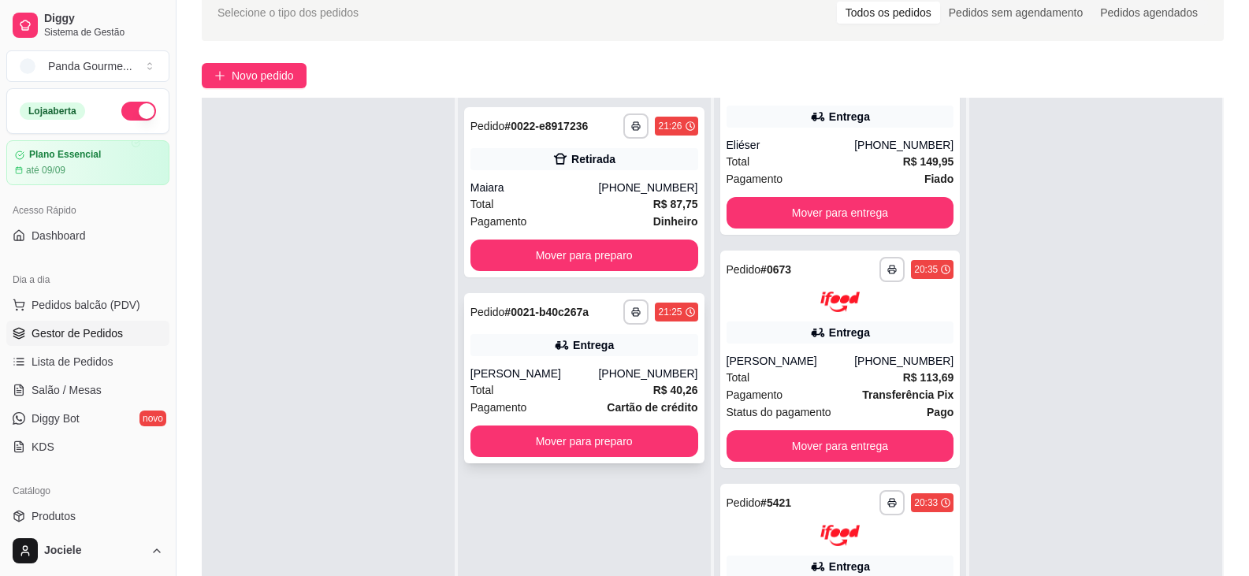
click at [547, 393] on div "Total R$ 40,26" at bounding box center [584, 389] width 228 height 17
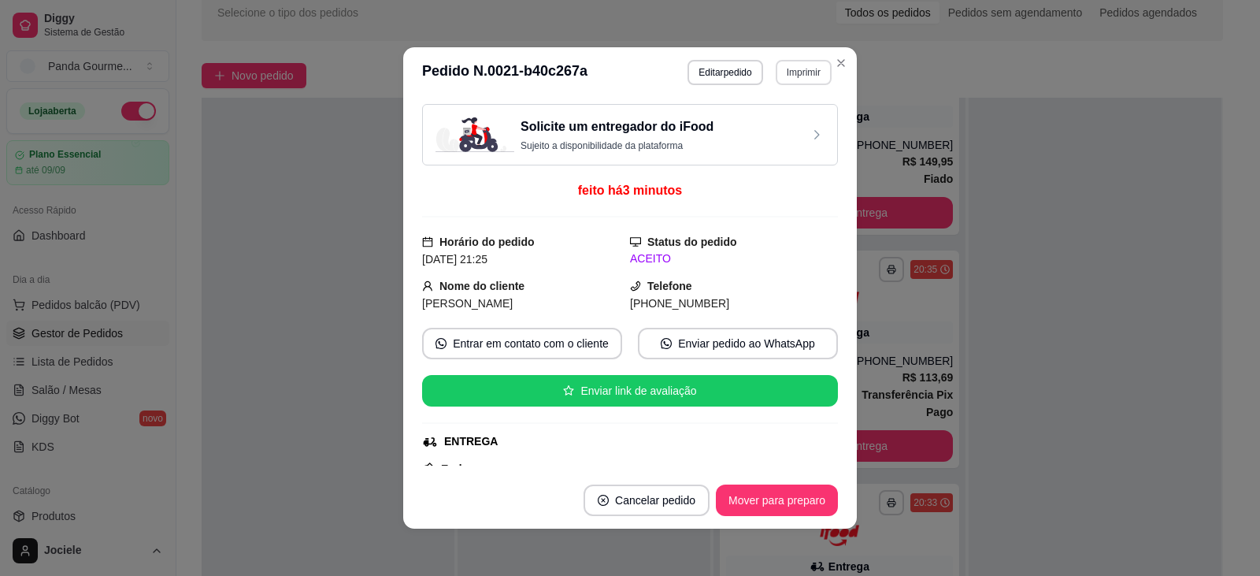
click at [803, 65] on button "Imprimir" at bounding box center [804, 72] width 56 height 25
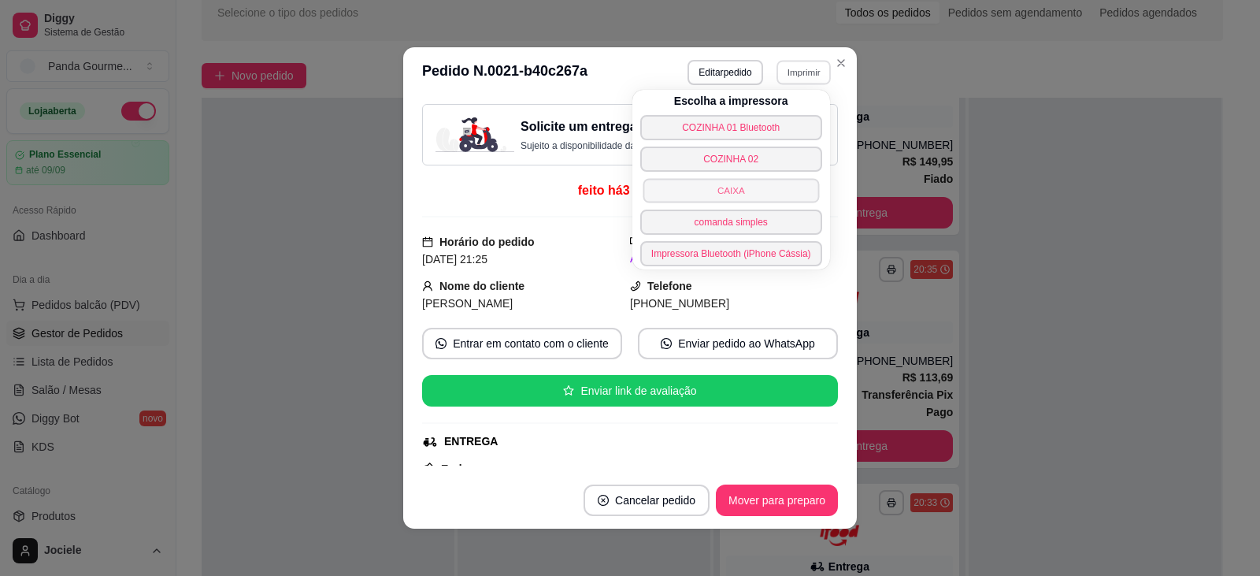
click at [741, 188] on button "CAIXA" at bounding box center [731, 190] width 176 height 24
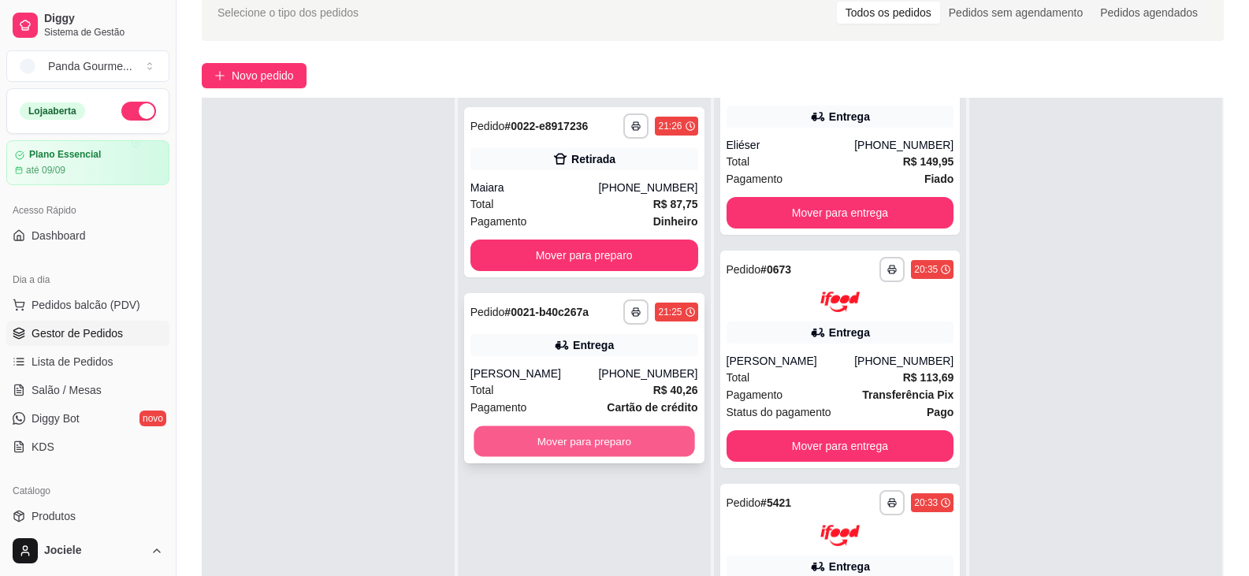
click at [581, 442] on button "Mover para preparo" at bounding box center [583, 441] width 221 height 31
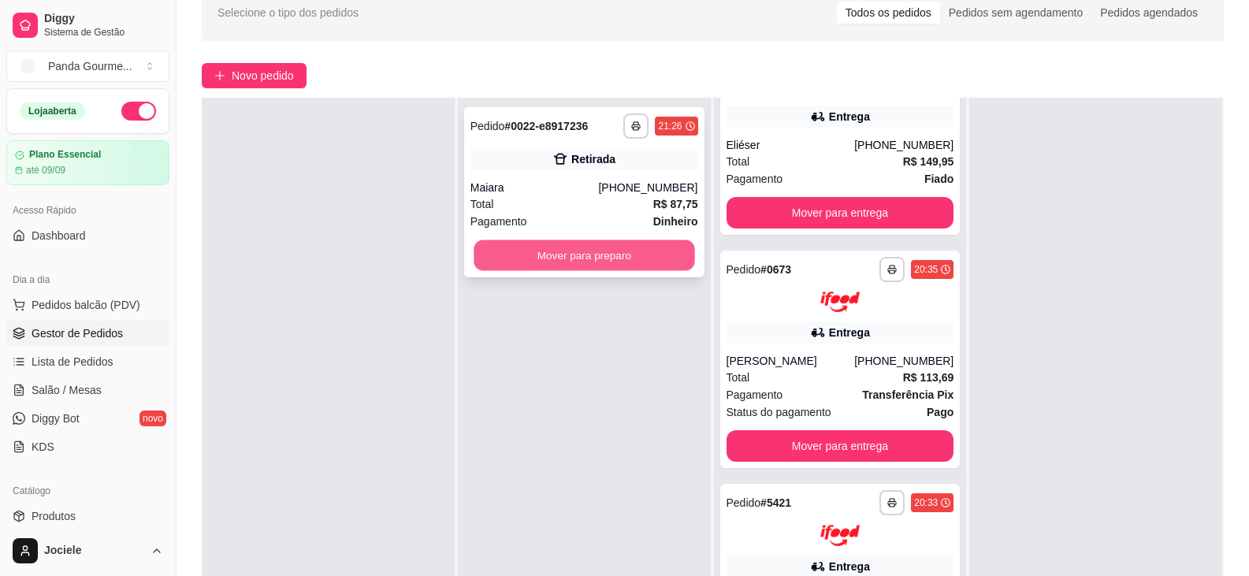
click at [575, 250] on button "Mover para preparo" at bounding box center [583, 255] width 221 height 31
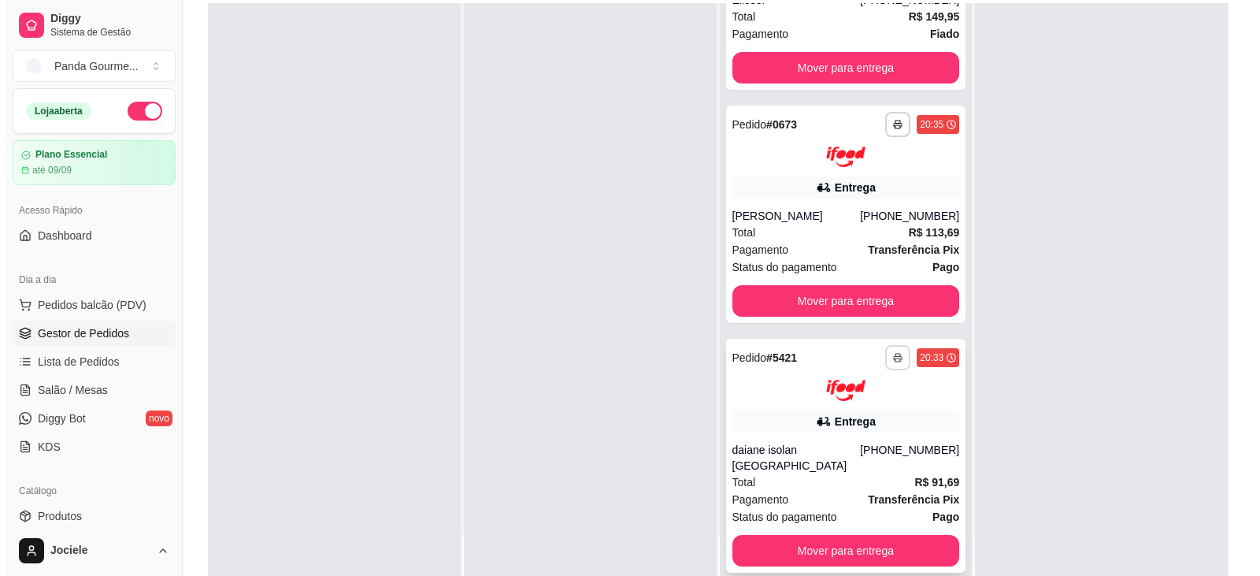
scroll to position [240, 0]
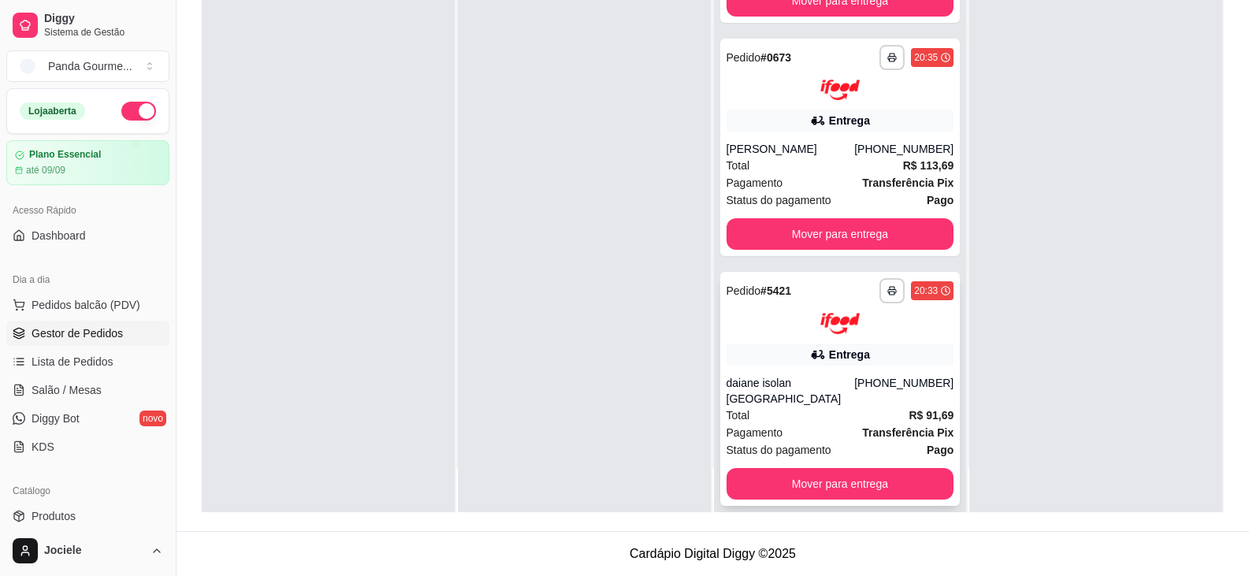
click at [818, 386] on div "daiane isolan [GEOGRAPHIC_DATA]" at bounding box center [790, 391] width 128 height 32
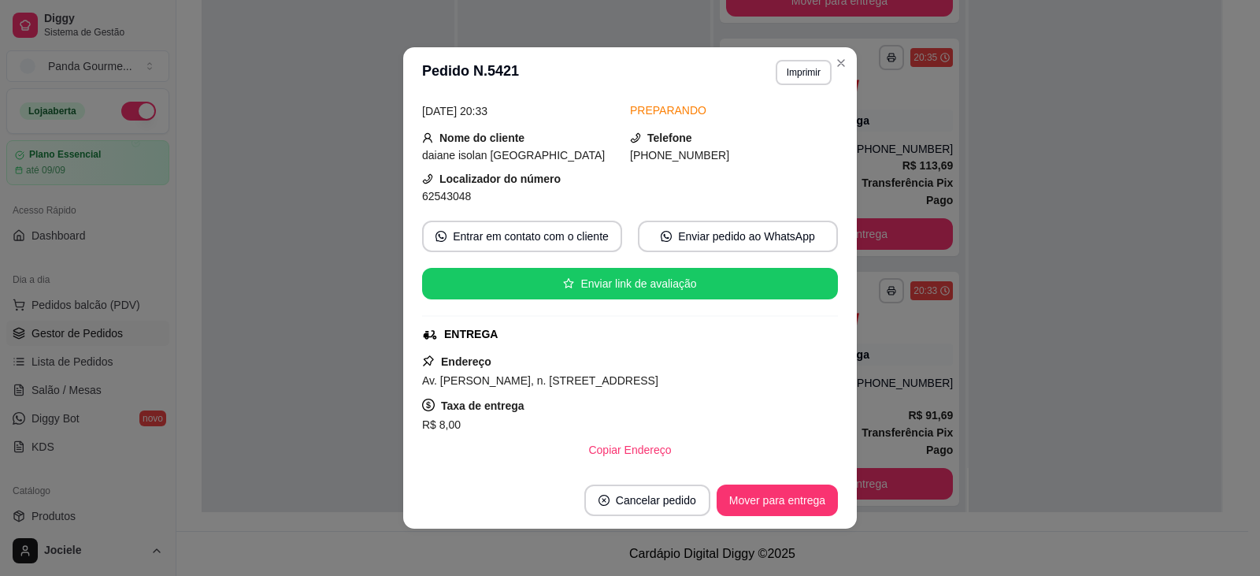
scroll to position [79, 0]
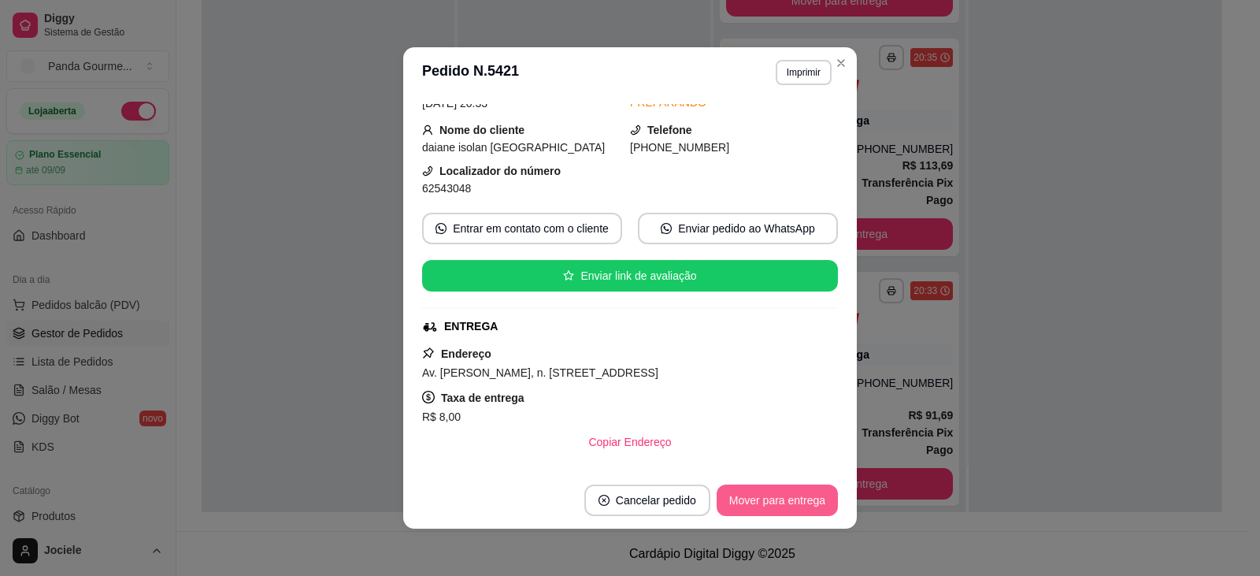
click at [756, 501] on button "Mover para entrega" at bounding box center [777, 500] width 121 height 32
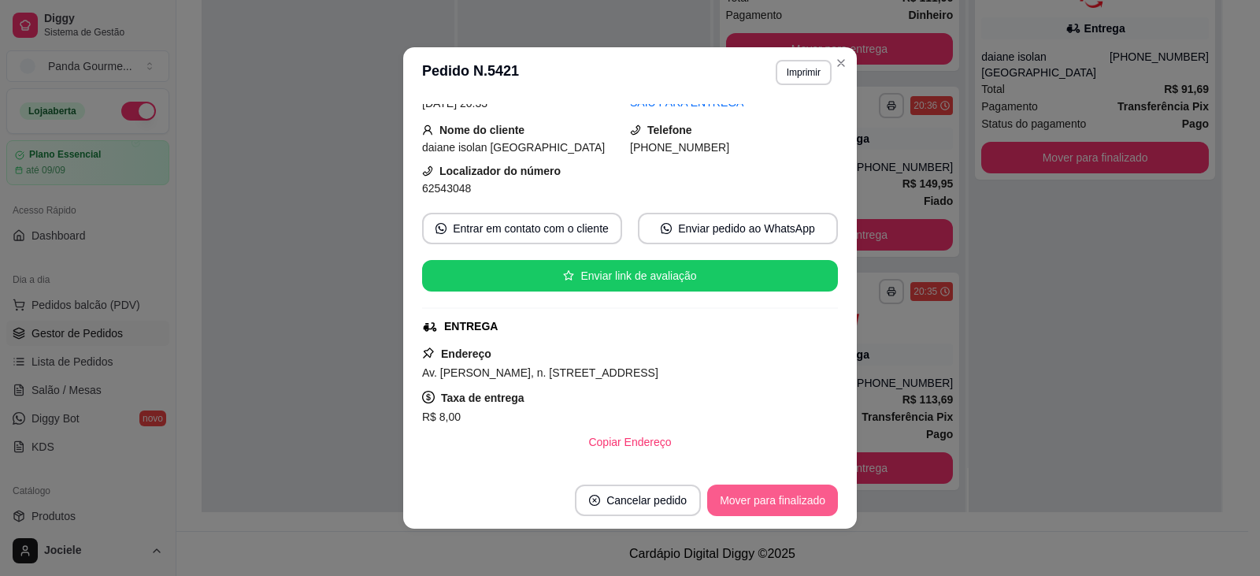
scroll to position [1580, 0]
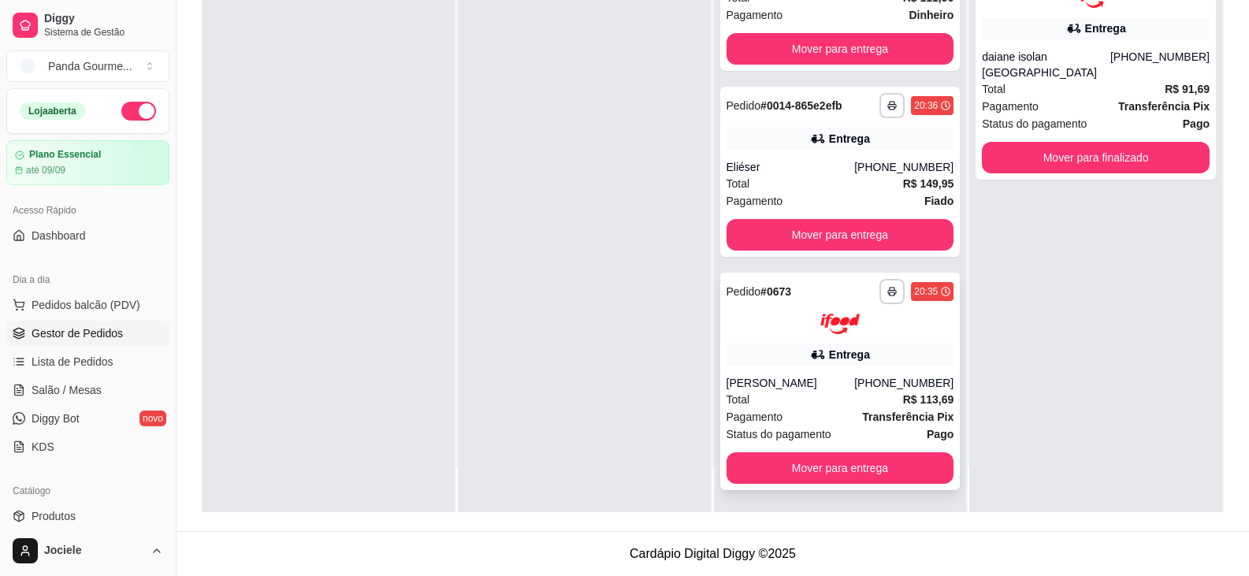
click at [800, 365] on div "Entrega" at bounding box center [840, 354] width 228 height 22
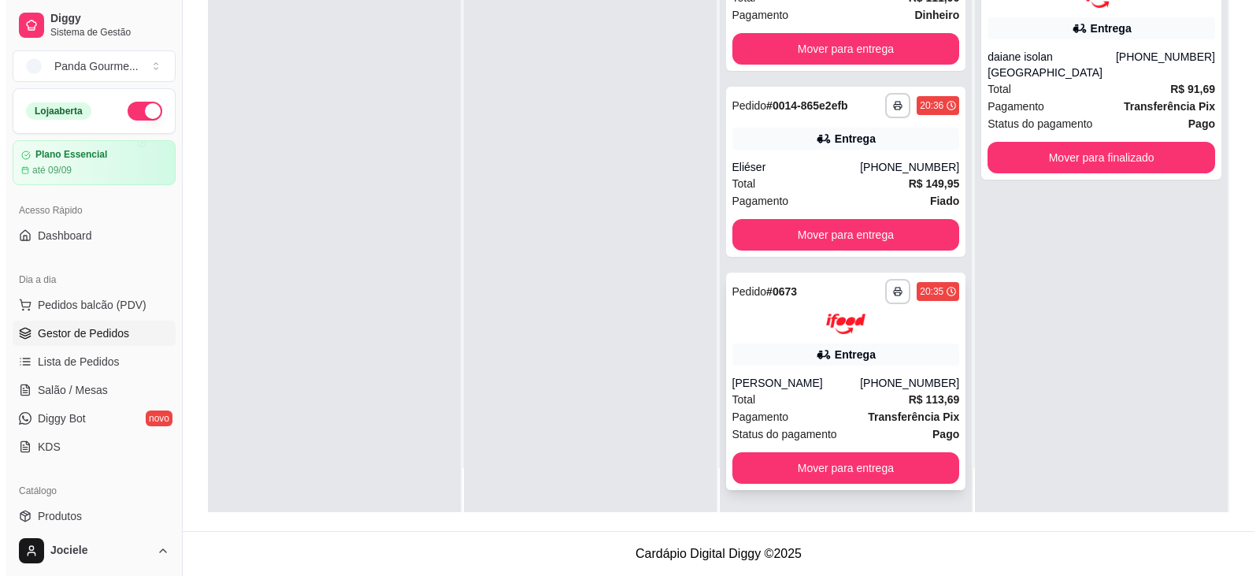
scroll to position [1423, 0]
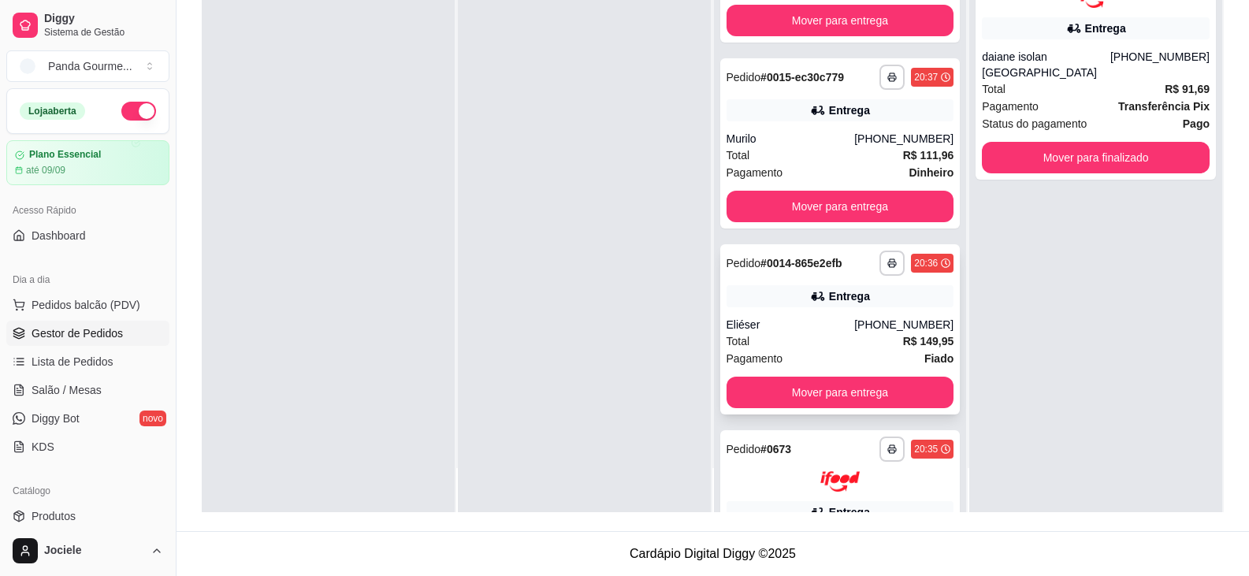
click at [805, 325] on div "Eliéser" at bounding box center [790, 325] width 128 height 16
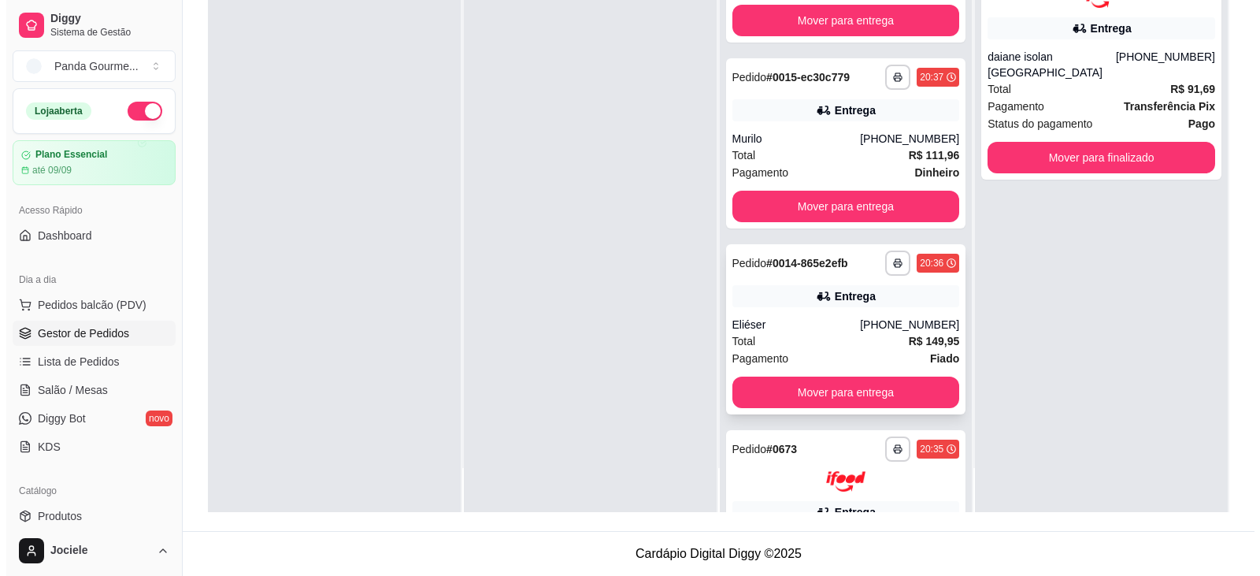
scroll to position [1344, 0]
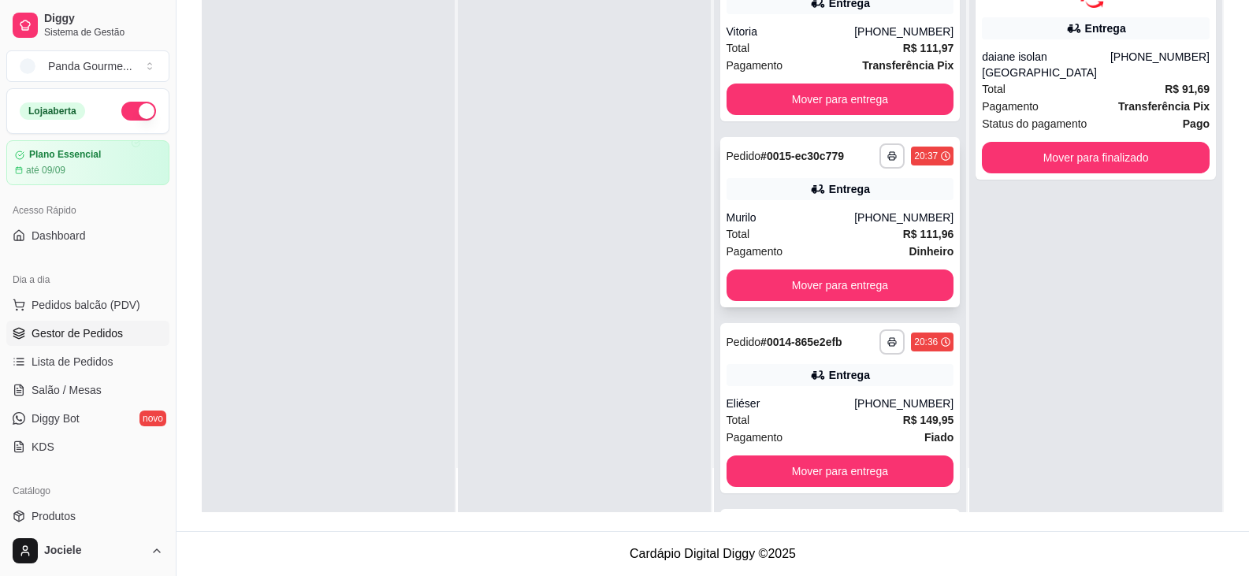
click at [775, 219] on div "Murilo" at bounding box center [790, 218] width 128 height 16
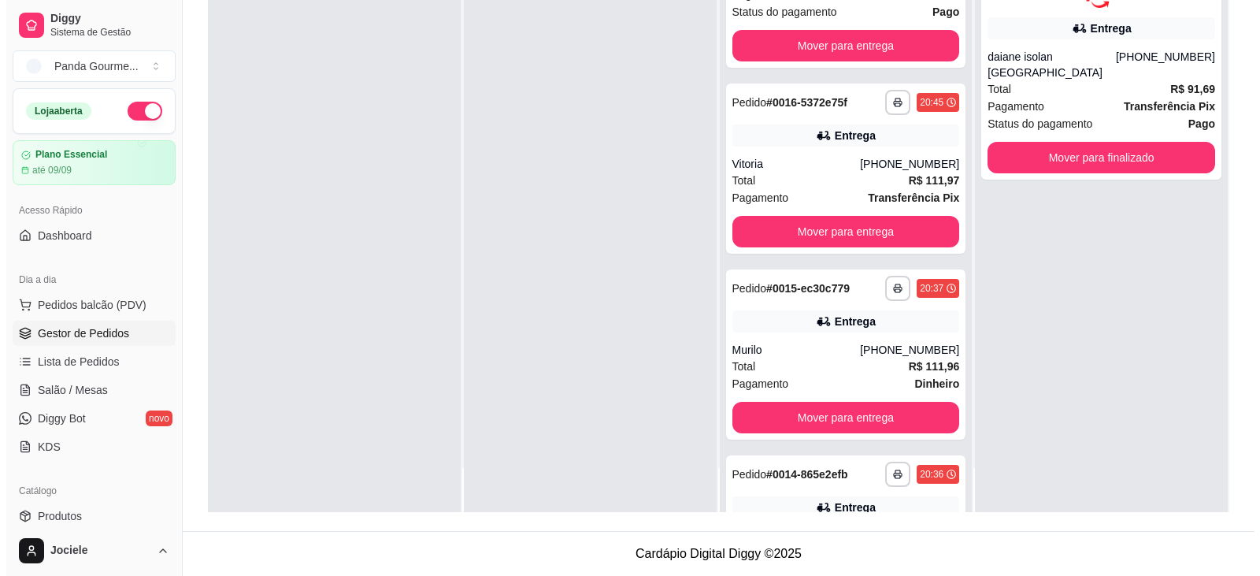
scroll to position [1186, 0]
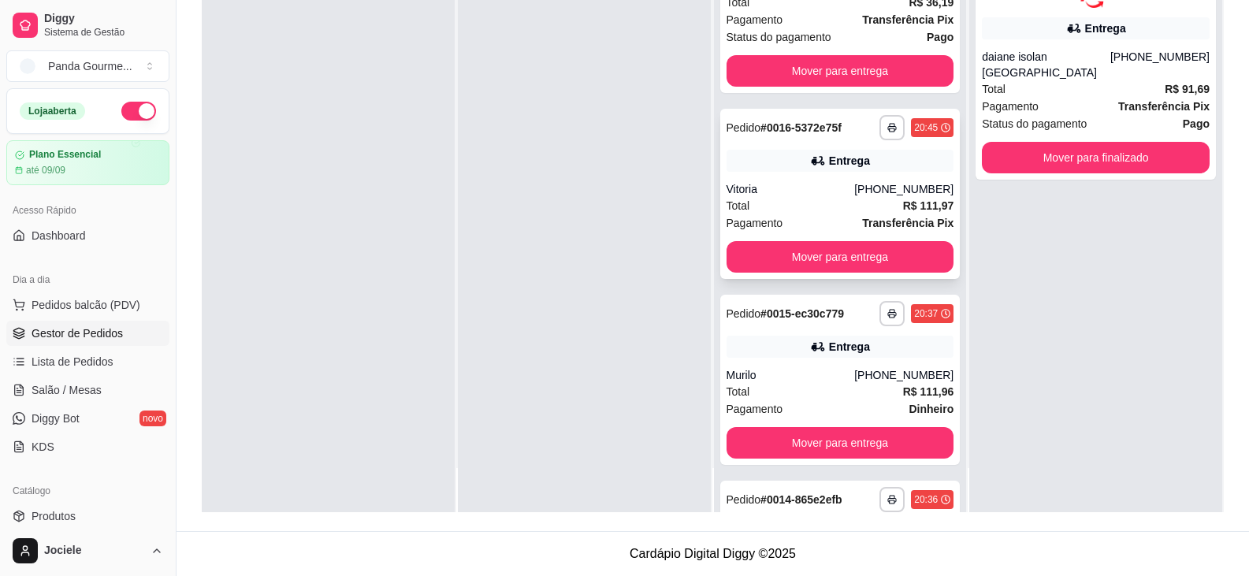
click at [774, 200] on div "Total R$ 111,97" at bounding box center [840, 205] width 228 height 17
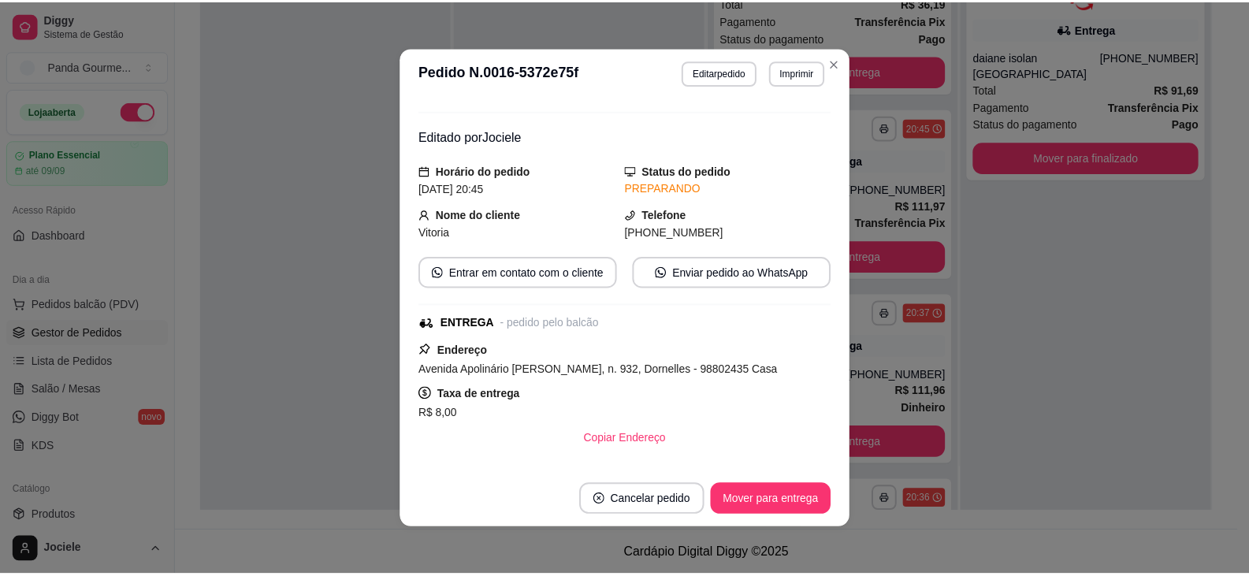
scroll to position [236, 0]
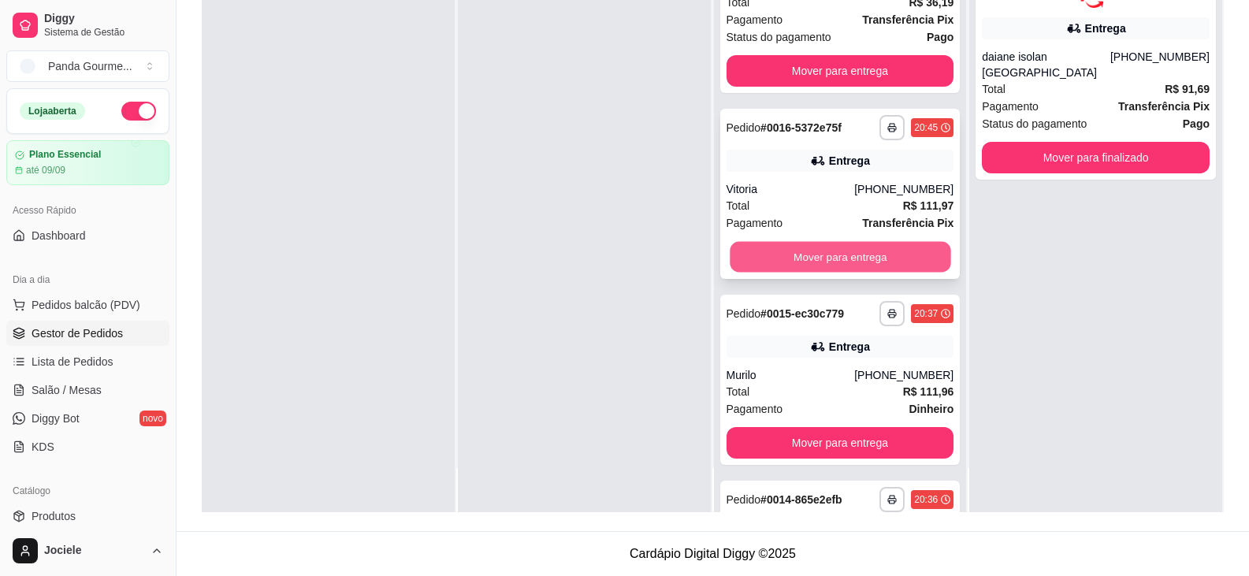
click at [803, 247] on button "Mover para entrega" at bounding box center [839, 256] width 221 height 31
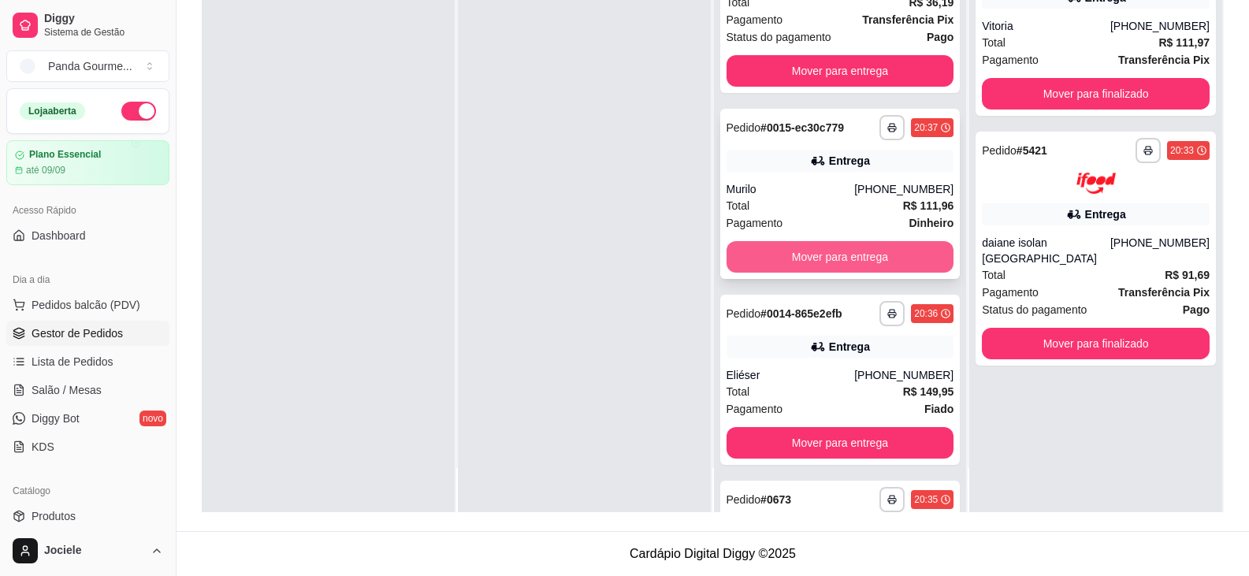
scroll to position [1108, 0]
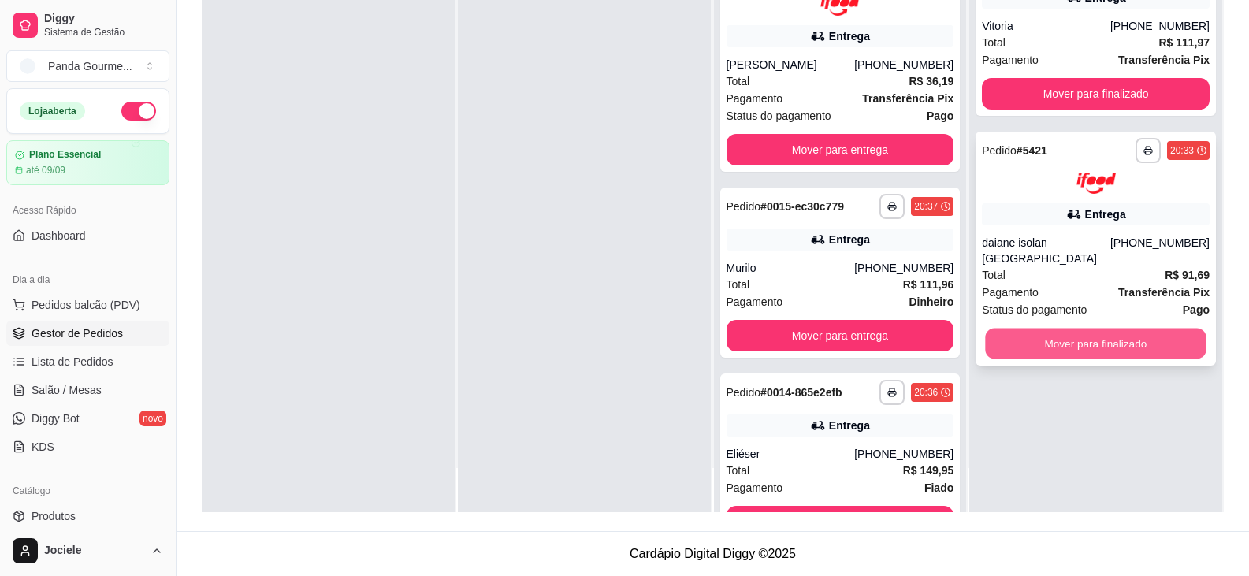
click at [1144, 336] on button "Mover para finalizado" at bounding box center [1095, 343] width 221 height 31
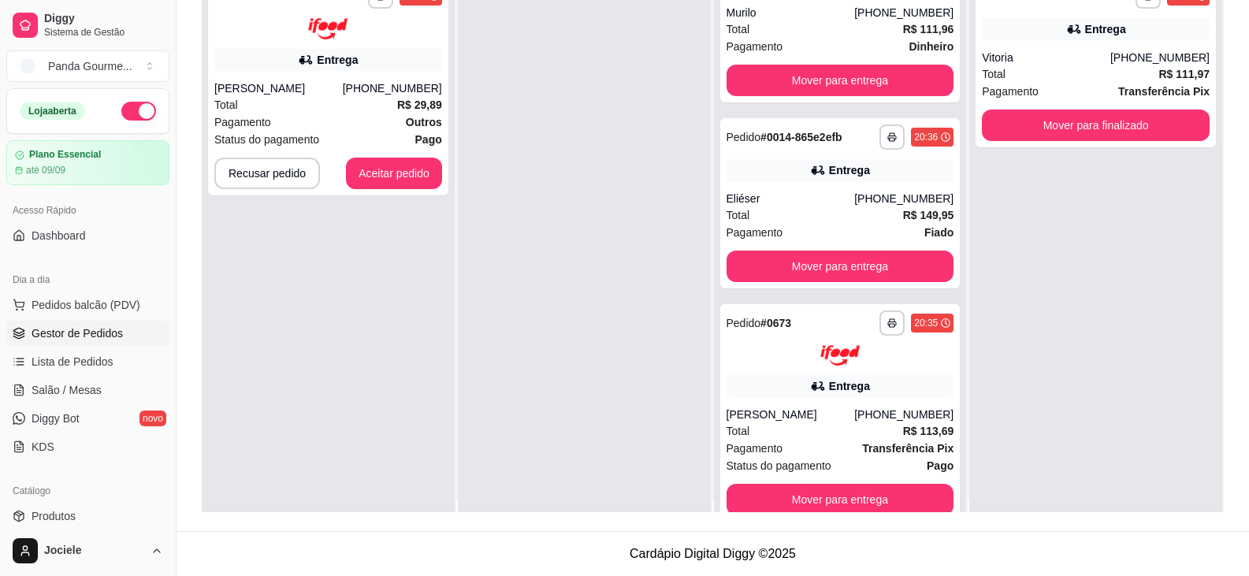
scroll to position [0, 0]
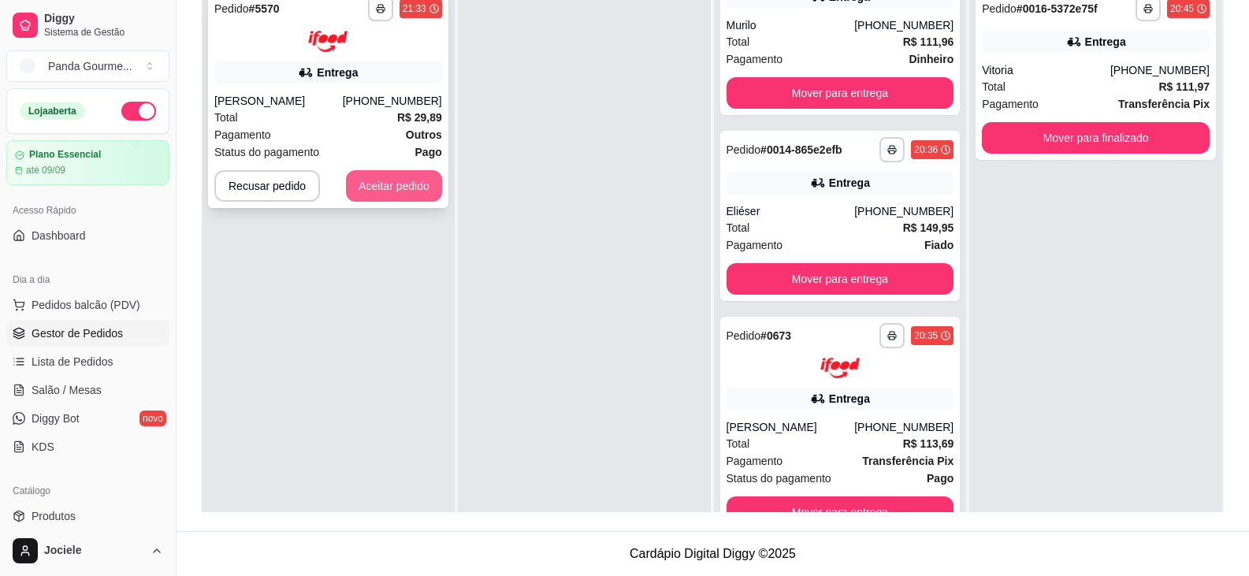
click at [375, 190] on button "Aceitar pedido" at bounding box center [394, 186] width 96 height 32
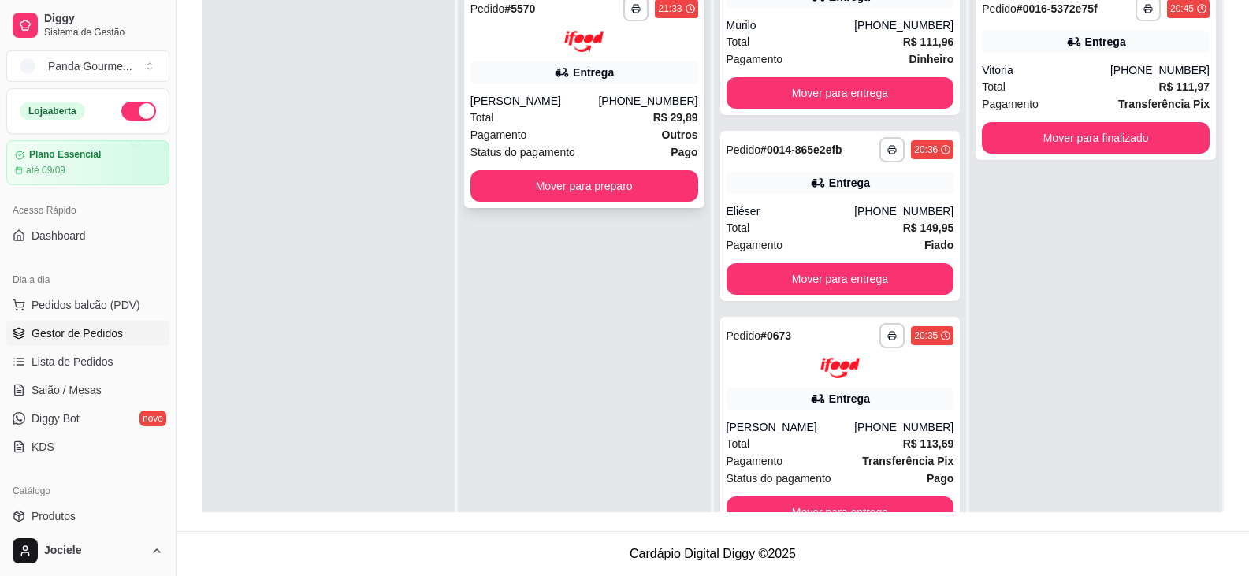
click at [590, 169] on div "**********" at bounding box center [584, 99] width 240 height 218
click at [550, 186] on button "Mover para preparo" at bounding box center [584, 186] width 228 height 32
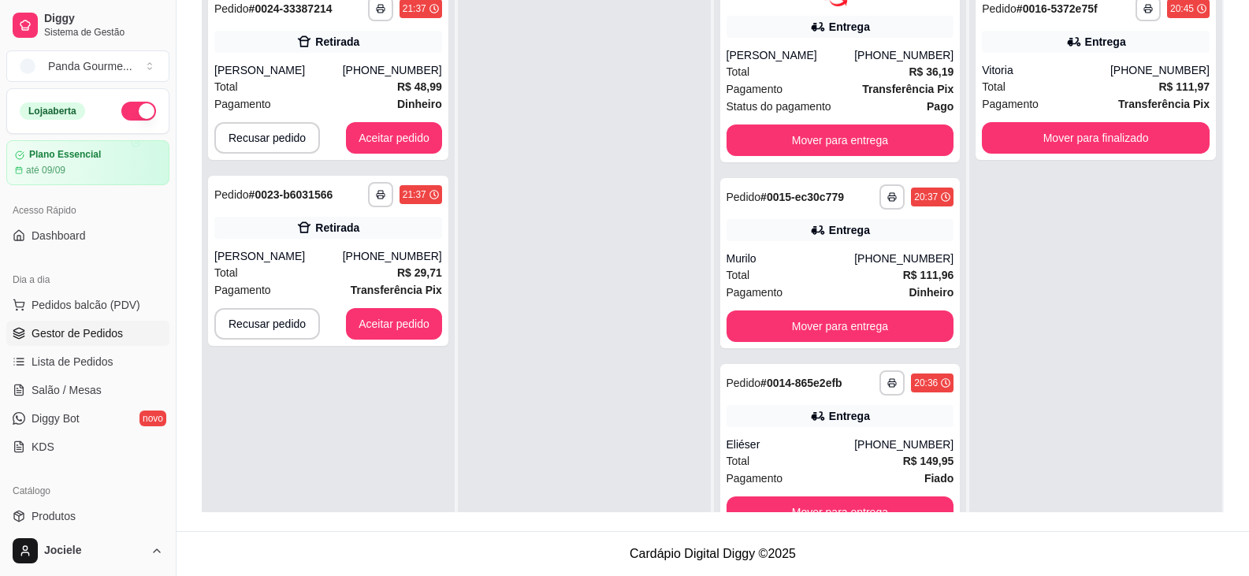
scroll to position [1627, 0]
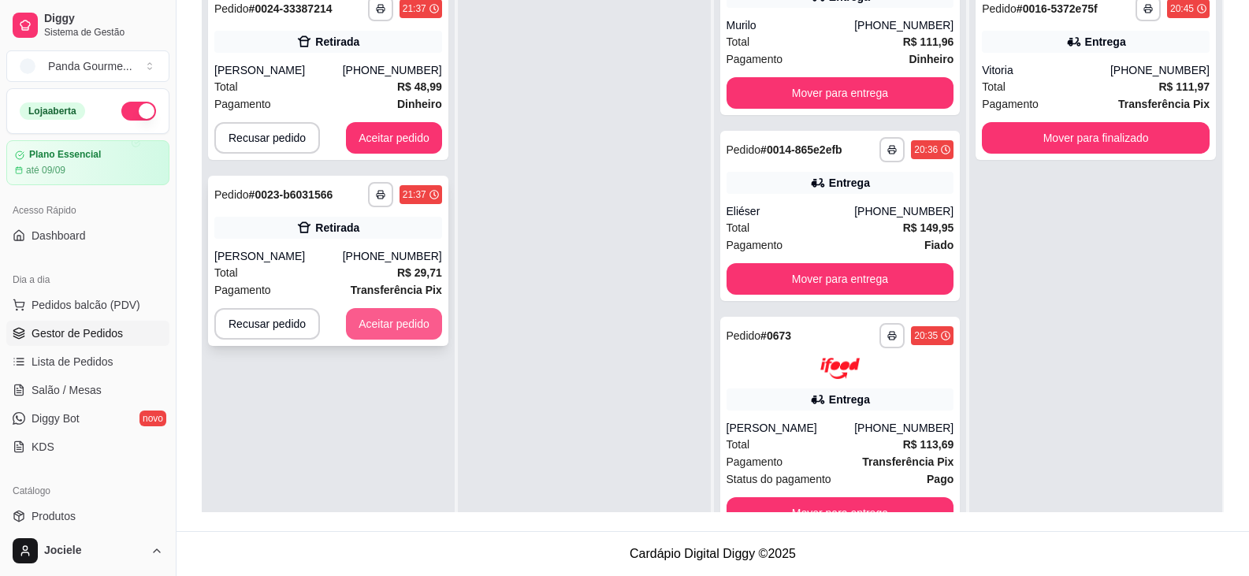
click at [389, 321] on button "Aceitar pedido" at bounding box center [394, 324] width 96 height 32
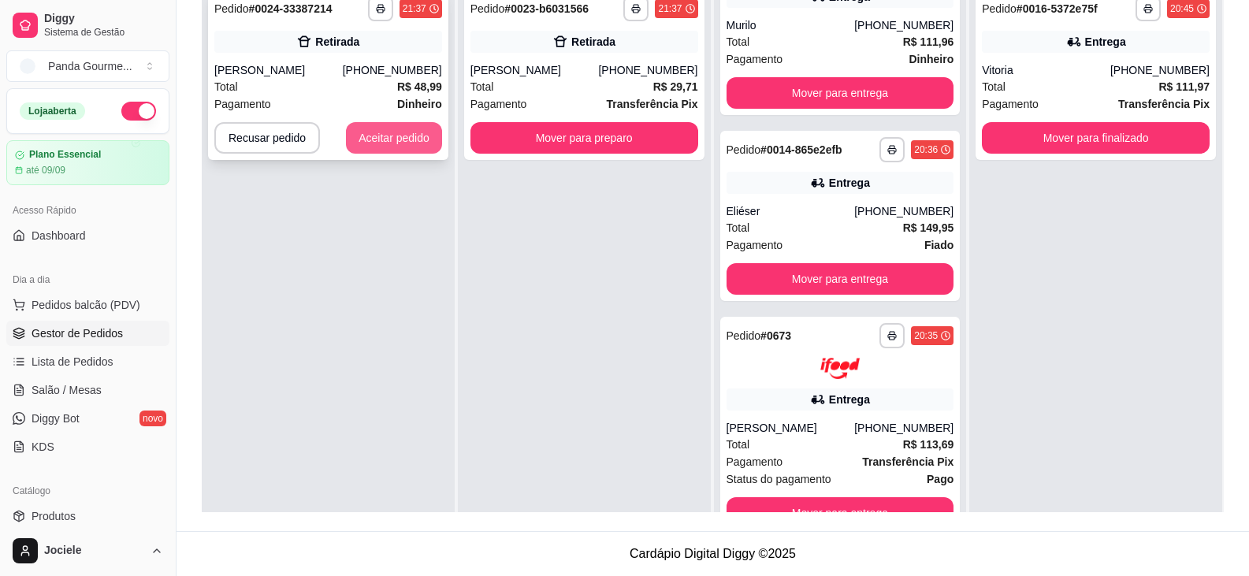
click at [399, 137] on button "Aceitar pedido" at bounding box center [394, 138] width 96 height 32
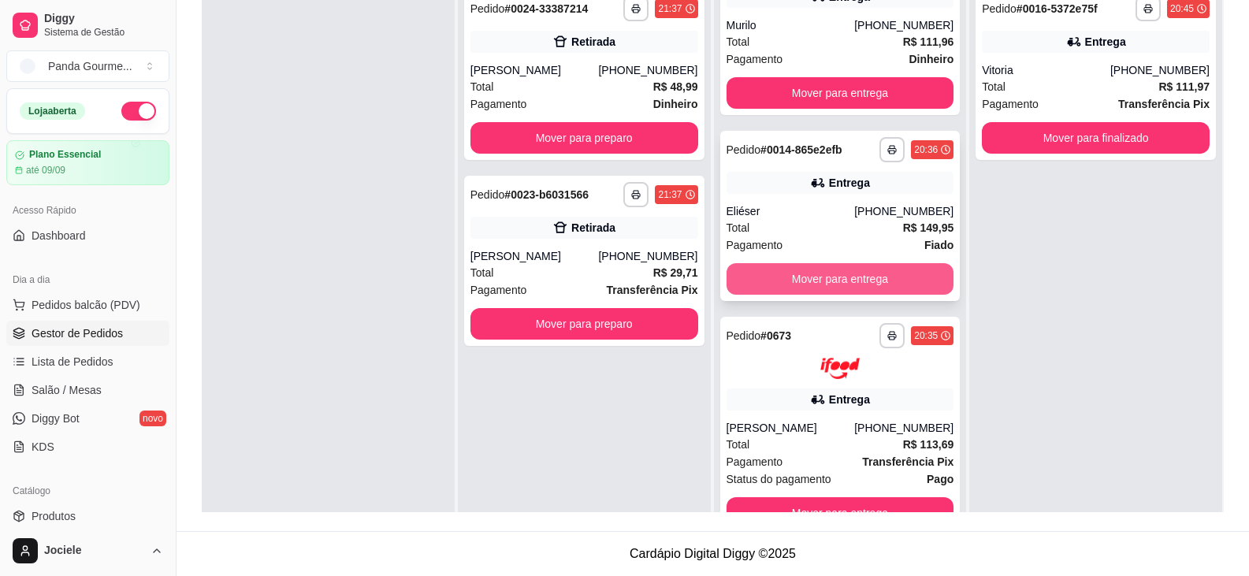
click at [841, 265] on button "Mover para entrega" at bounding box center [840, 279] width 228 height 32
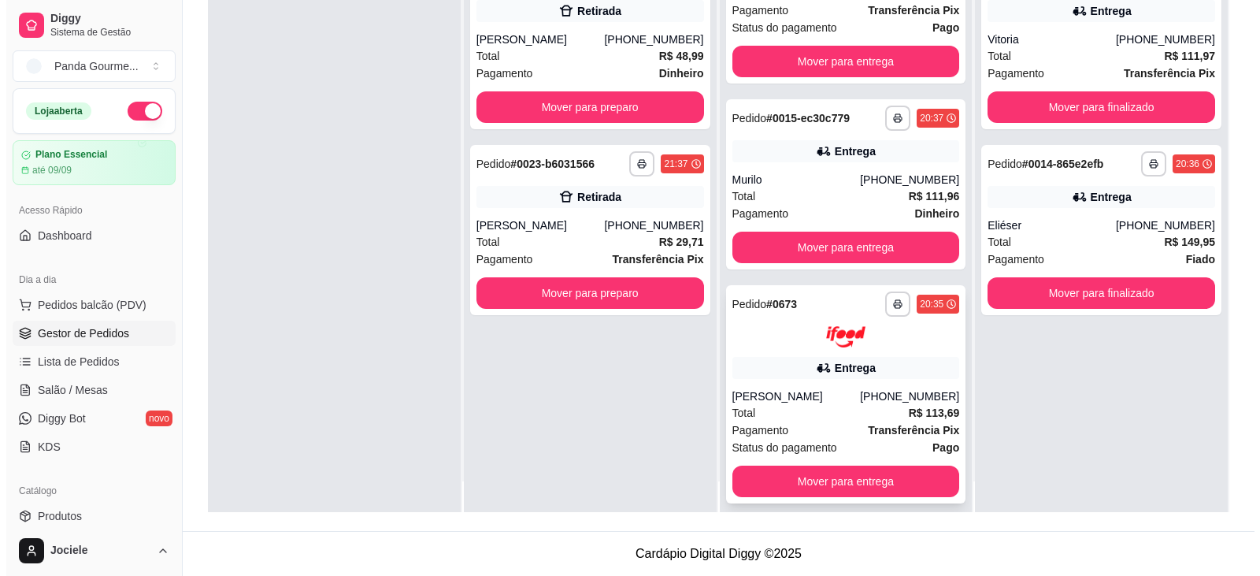
scroll to position [44, 0]
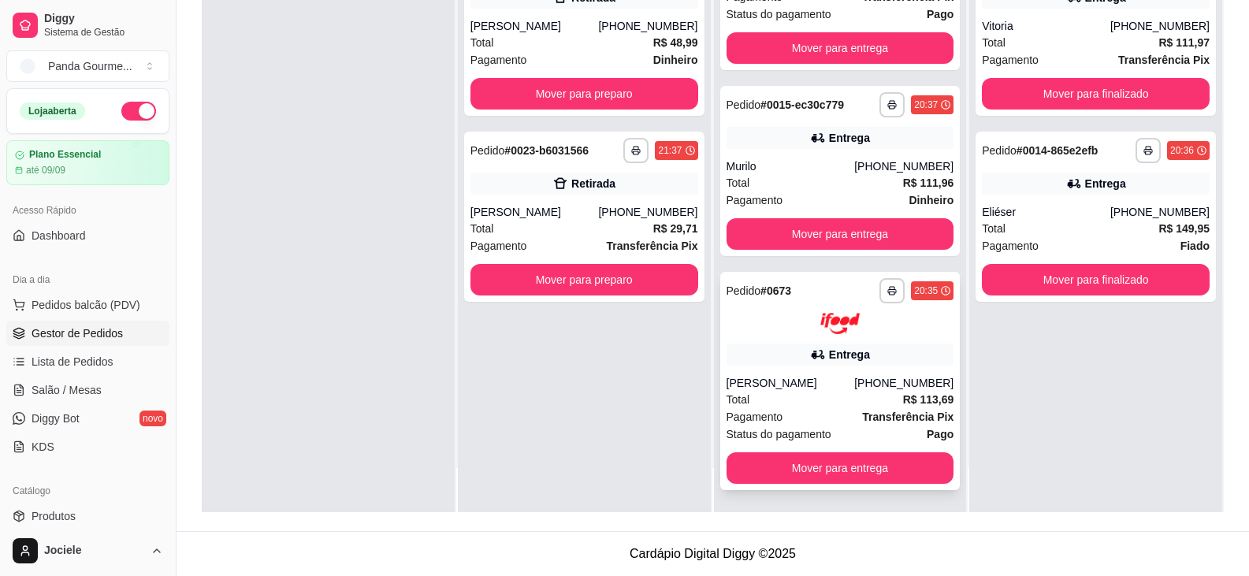
click at [833, 380] on div "[PERSON_NAME]" at bounding box center [790, 383] width 128 height 16
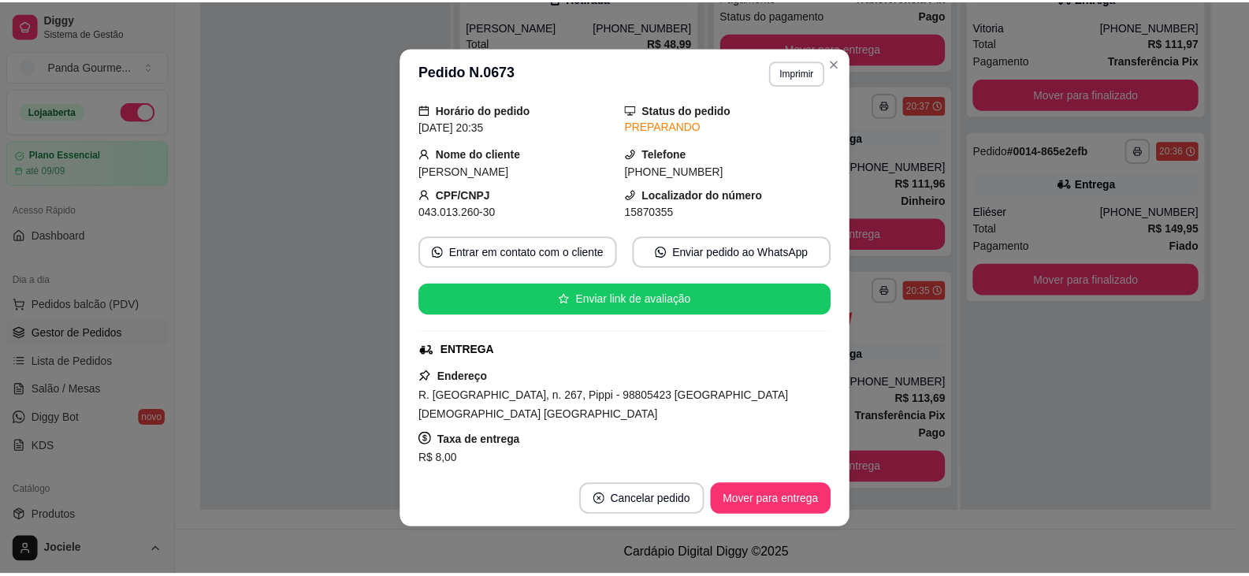
scroll to position [79, 0]
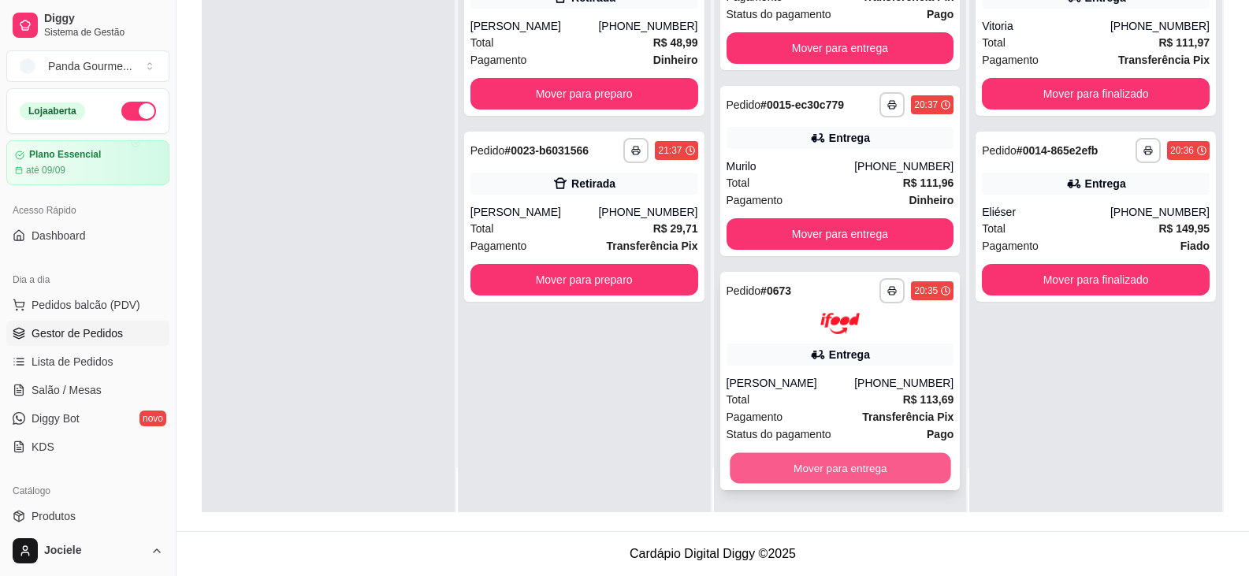
click at [800, 478] on button "Mover para entrega" at bounding box center [839, 467] width 221 height 31
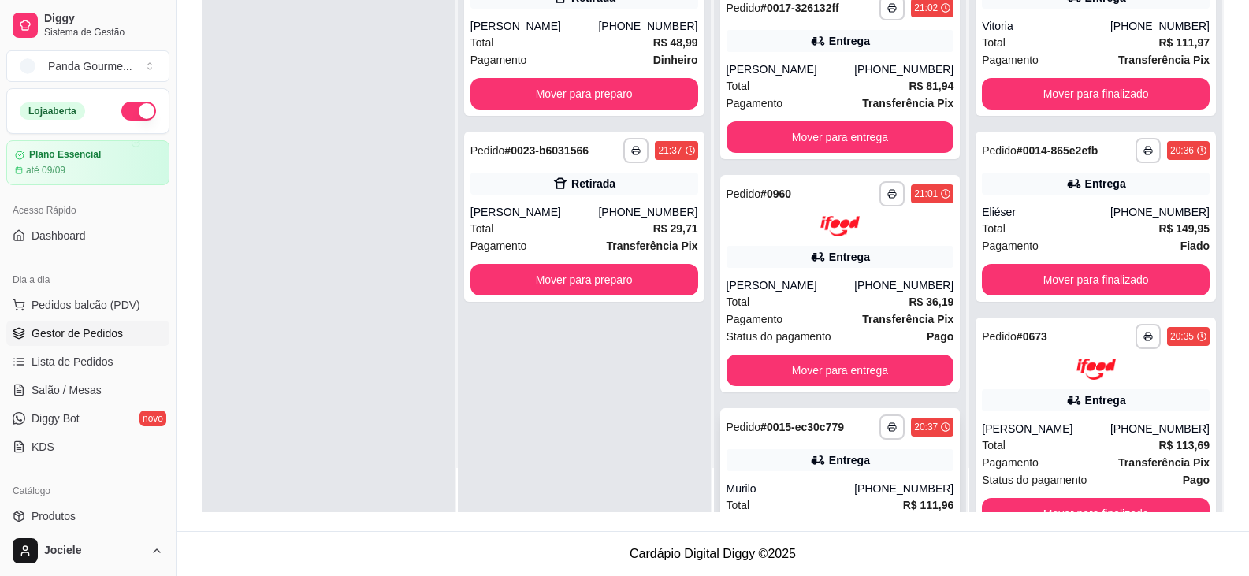
scroll to position [1208, 0]
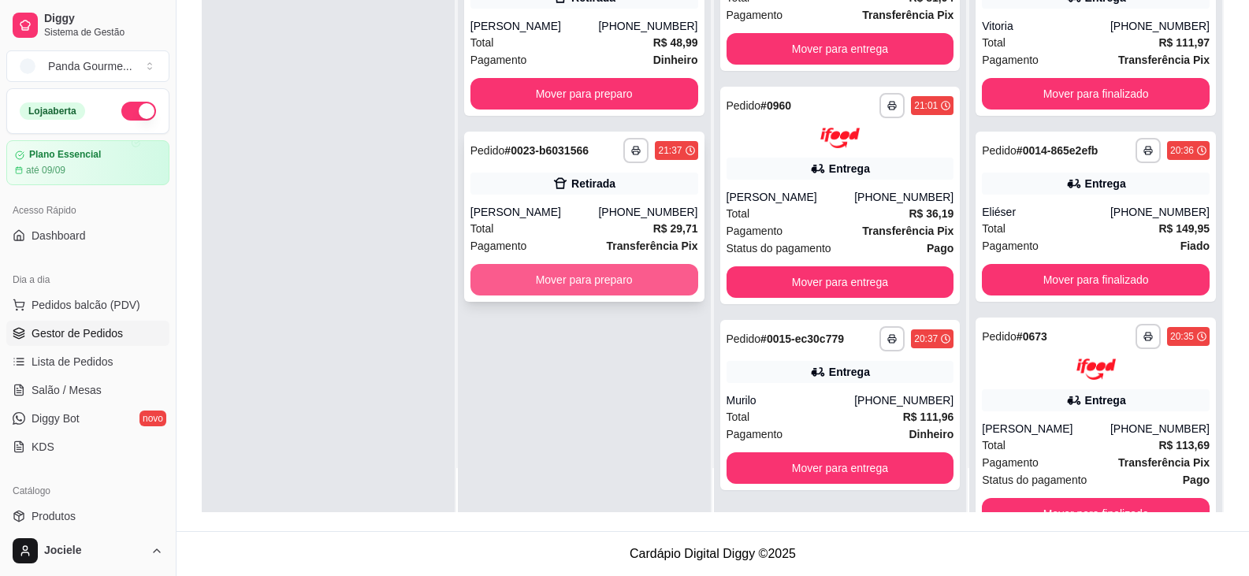
click at [518, 279] on button "Mover para preparo" at bounding box center [584, 280] width 228 height 32
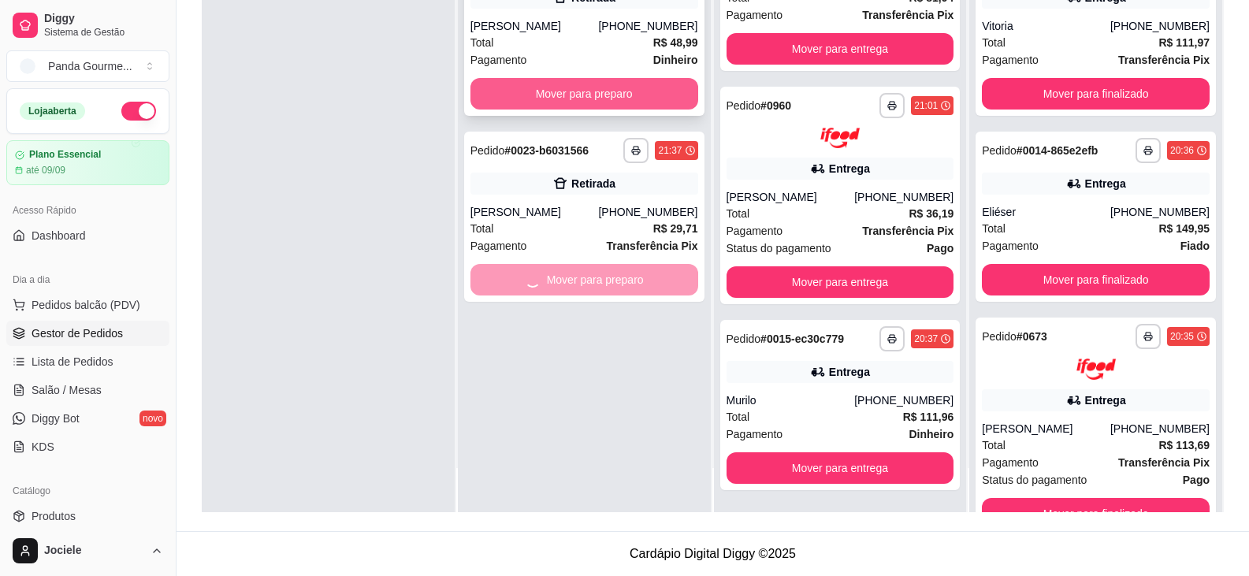
click at [533, 96] on button "Mover para preparo" at bounding box center [584, 94] width 228 height 32
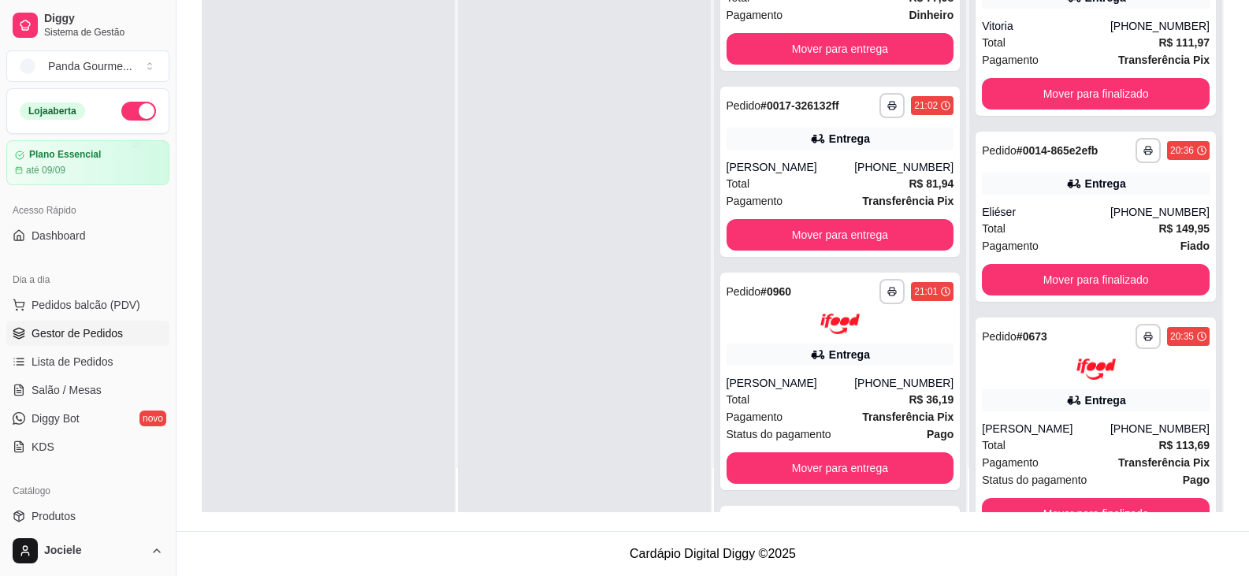
scroll to position [1580, 0]
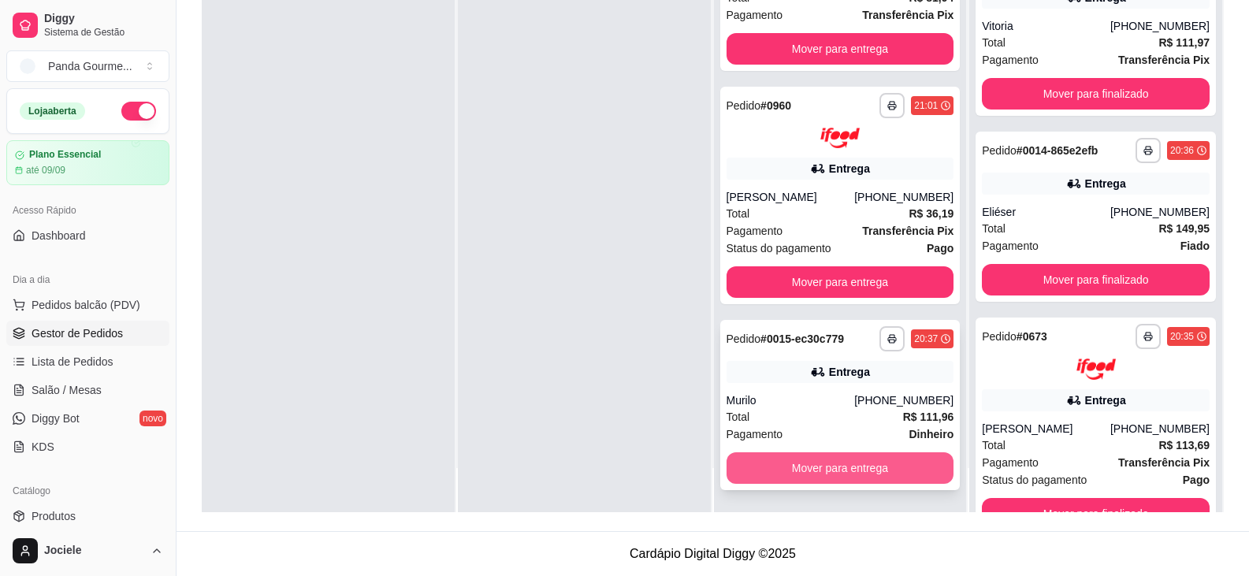
click at [790, 465] on button "Mover para entrega" at bounding box center [840, 468] width 228 height 32
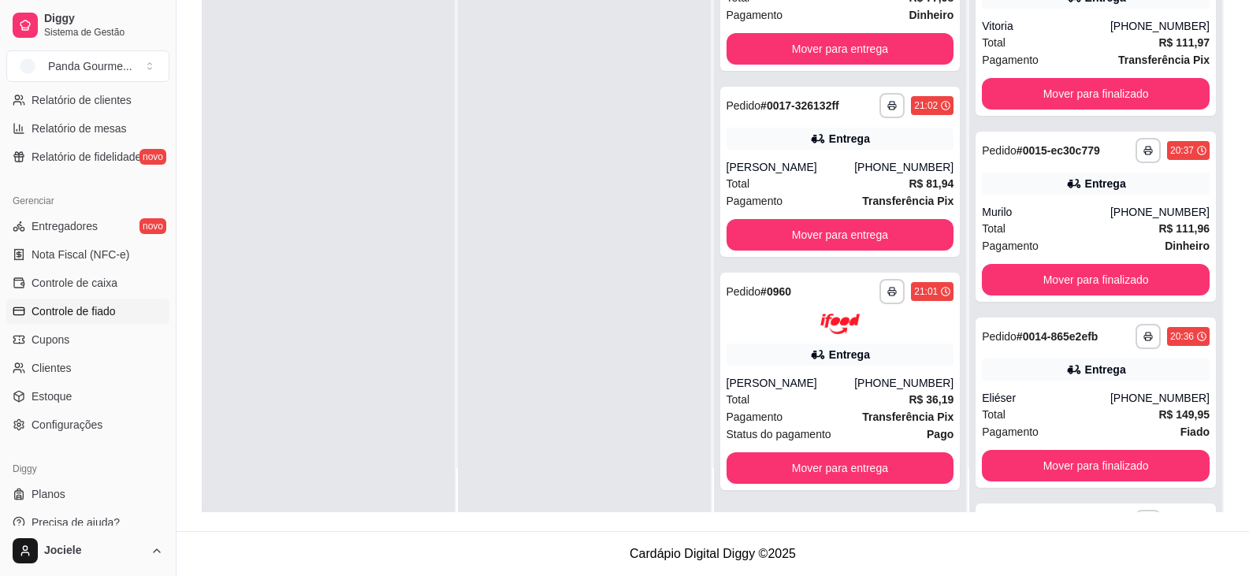
scroll to position [551, 0]
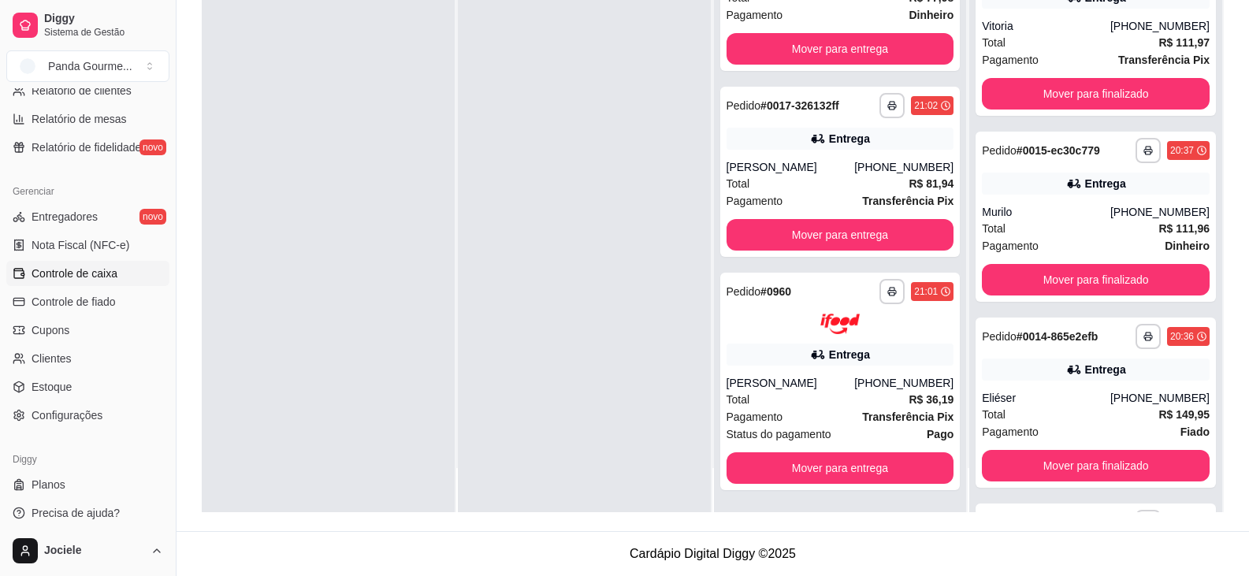
click at [94, 271] on span "Controle de caixa" at bounding box center [75, 273] width 86 height 16
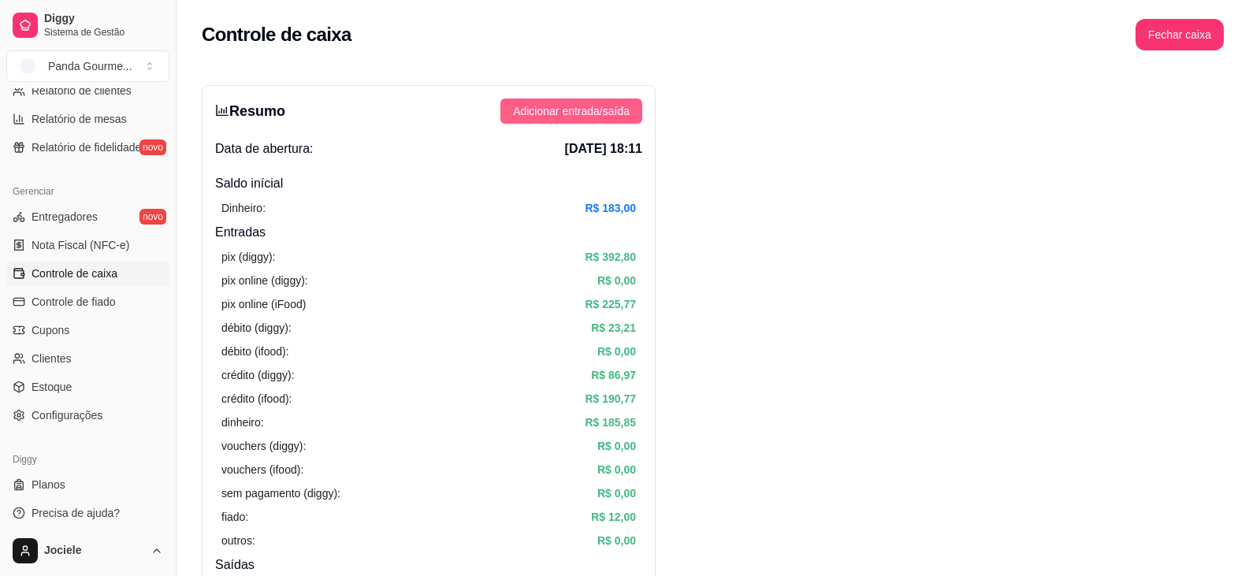
click at [616, 107] on span "Adicionar entrada/saída" at bounding box center [571, 110] width 117 height 17
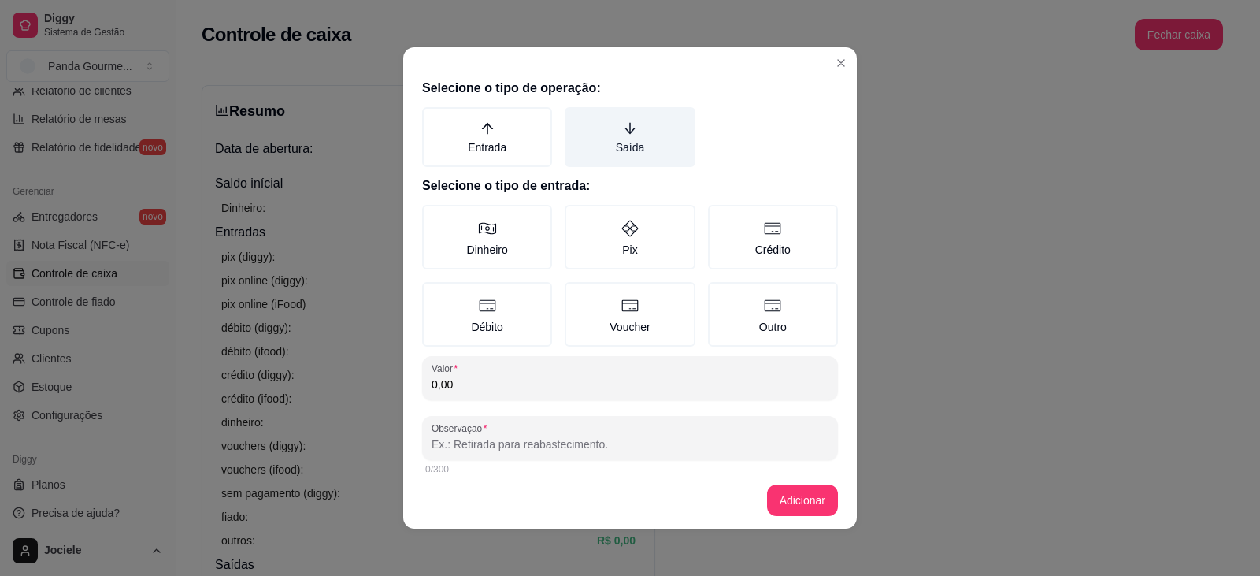
click at [625, 132] on icon "arrow-down" at bounding box center [630, 128] width 11 height 11
click at [577, 119] on button "Saída" at bounding box center [570, 112] width 13 height 13
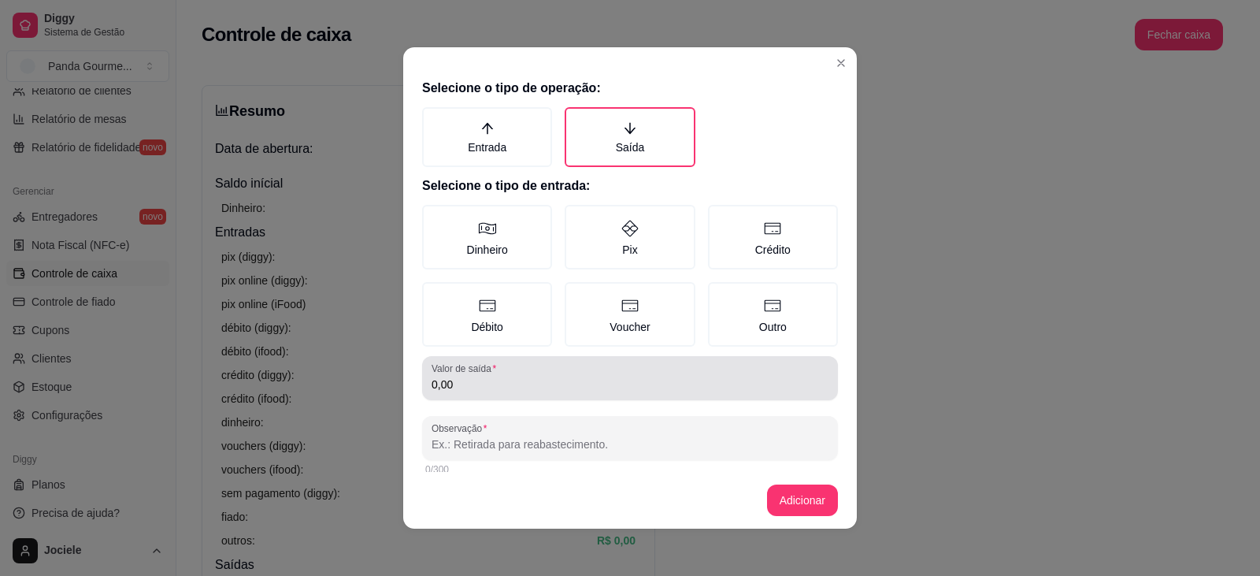
click at [472, 384] on input "0,00" at bounding box center [630, 385] width 397 height 16
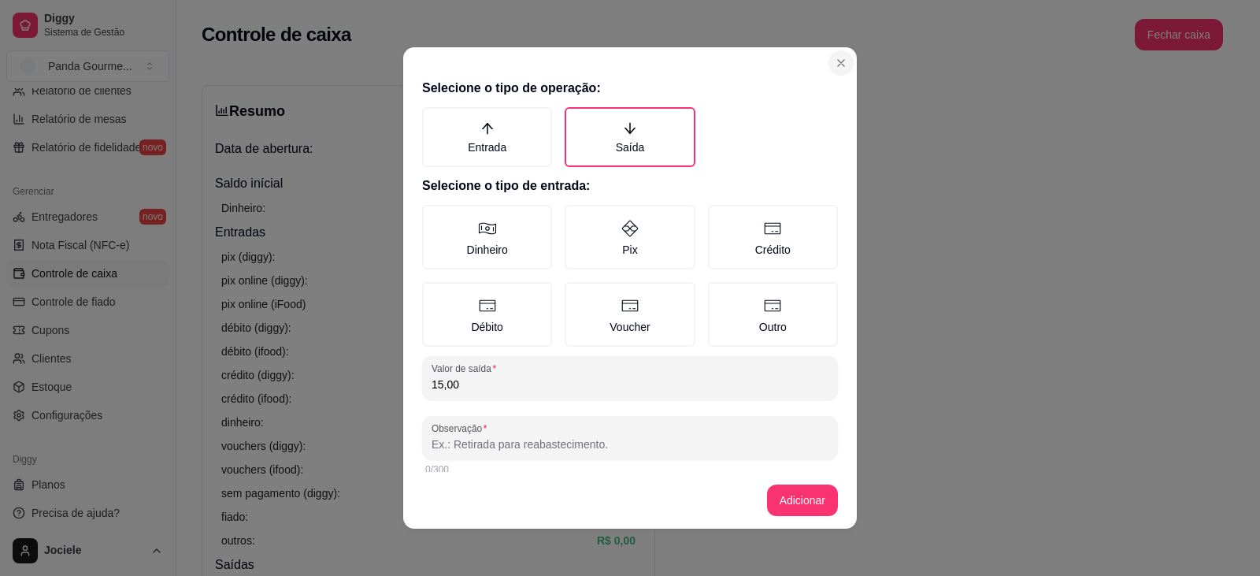
type input "15,00"
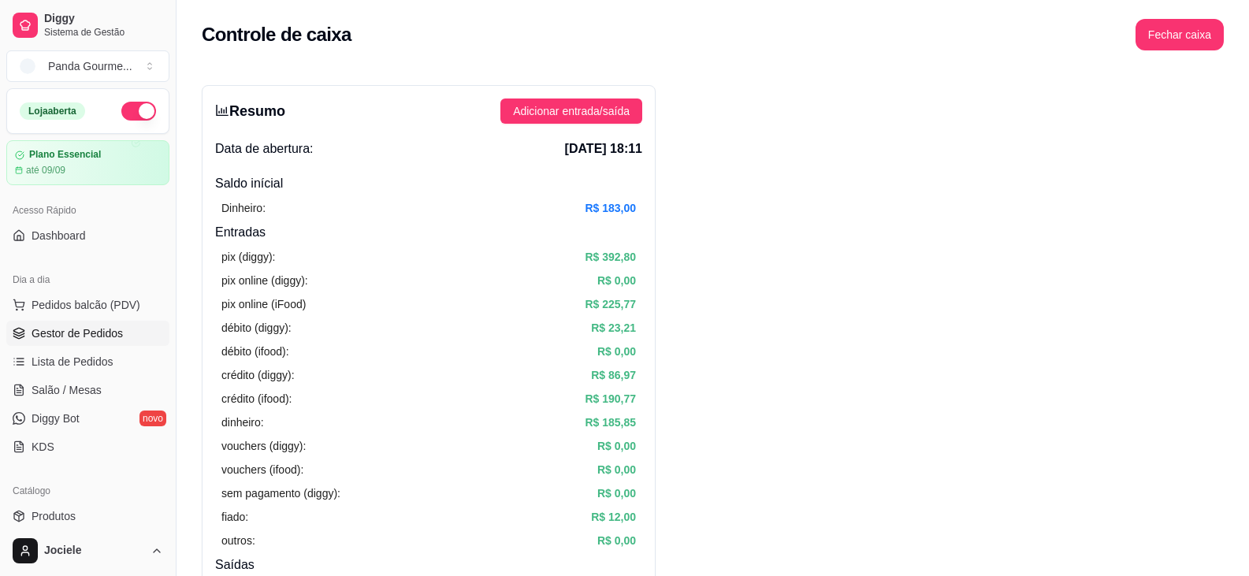
click at [76, 332] on span "Gestor de Pedidos" at bounding box center [77, 333] width 91 height 16
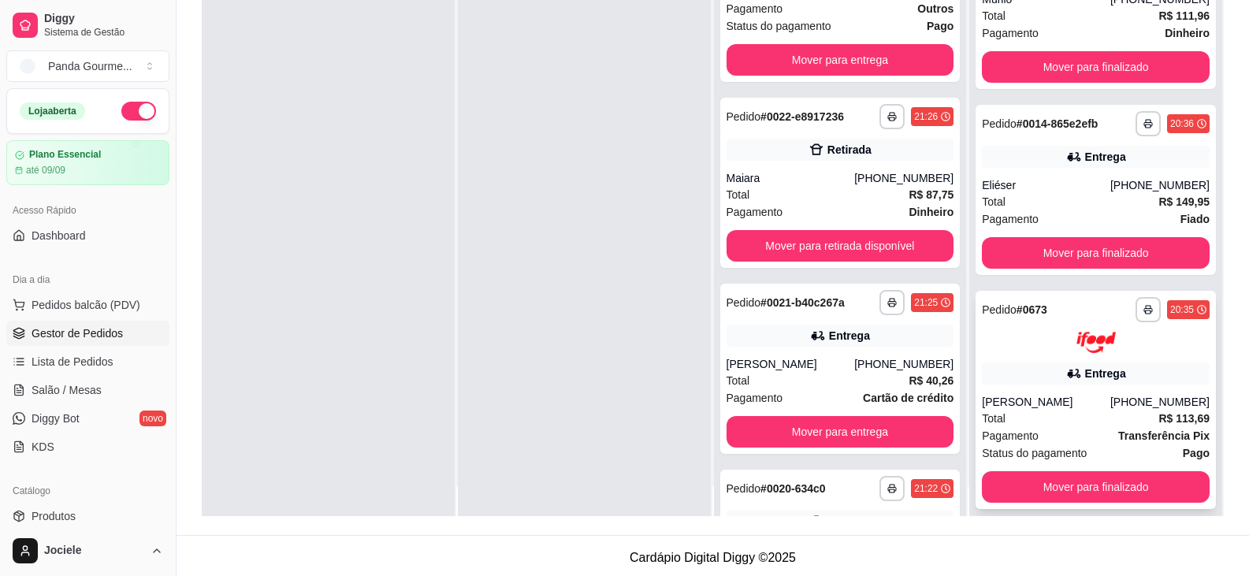
scroll to position [44, 0]
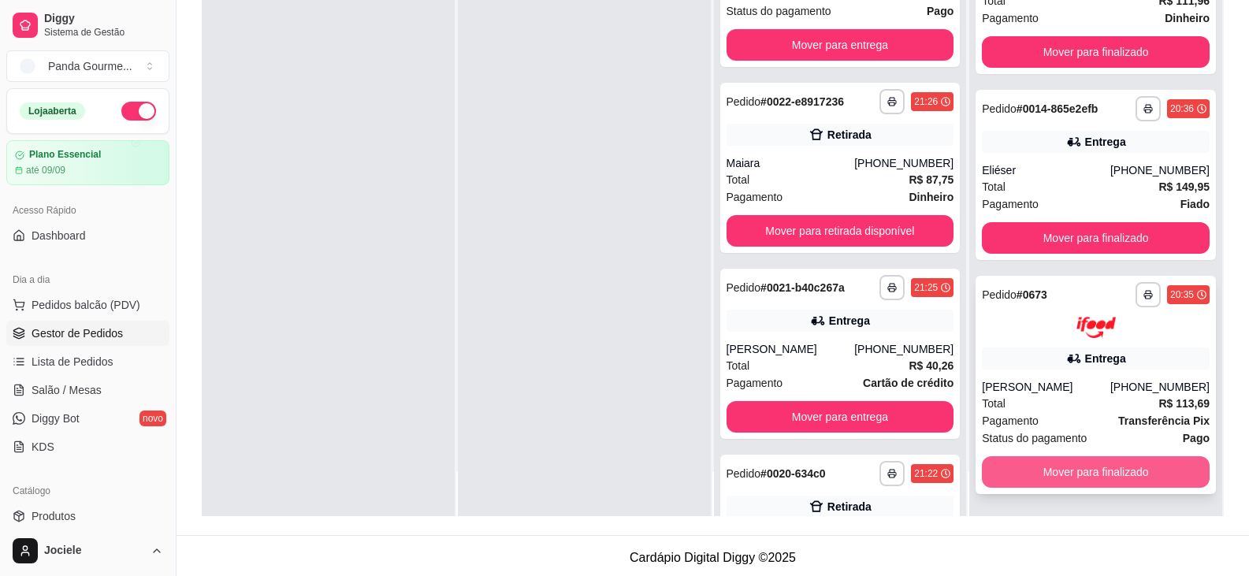
click at [1068, 474] on button "Mover para finalizado" at bounding box center [1095, 472] width 228 height 32
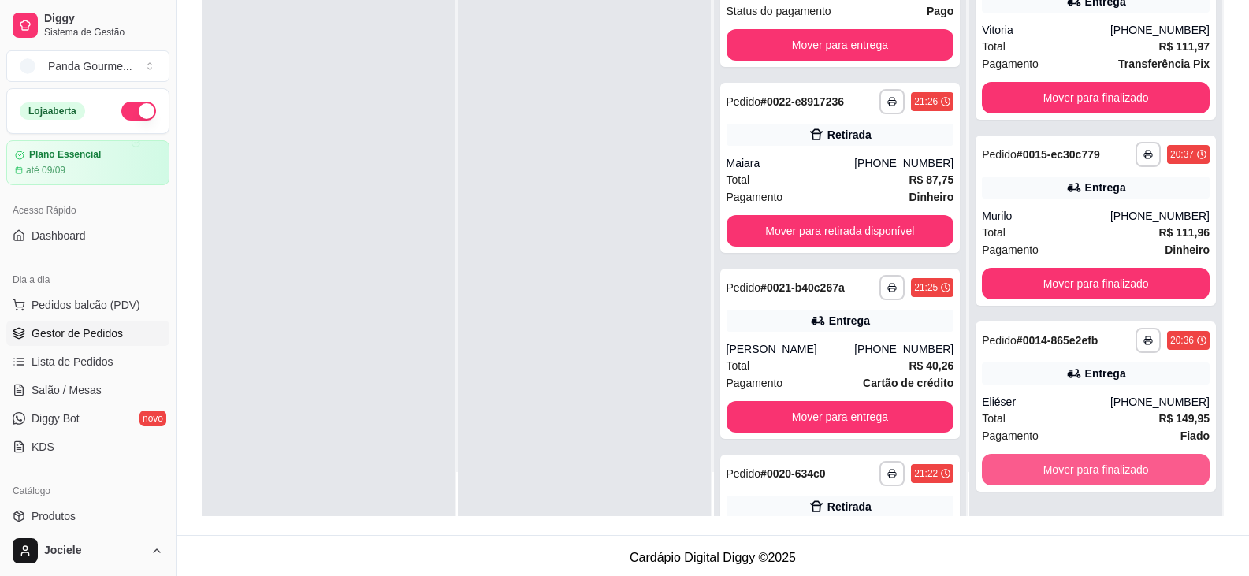
scroll to position [0, 0]
click at [1115, 469] on button "Mover para finalizado" at bounding box center [1095, 470] width 228 height 32
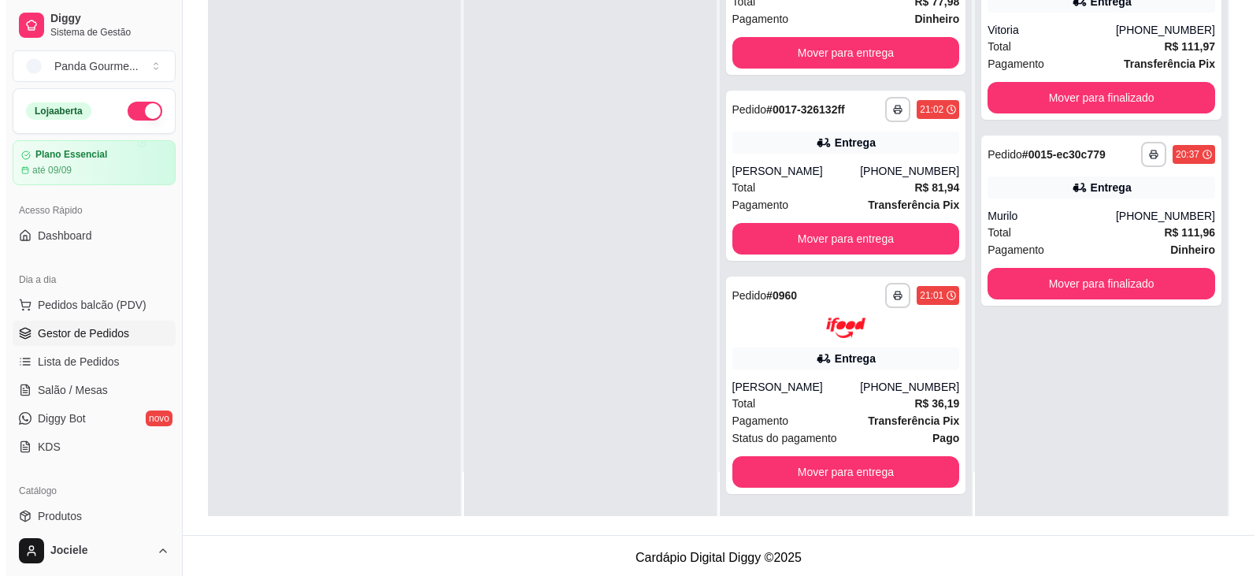
scroll to position [240, 0]
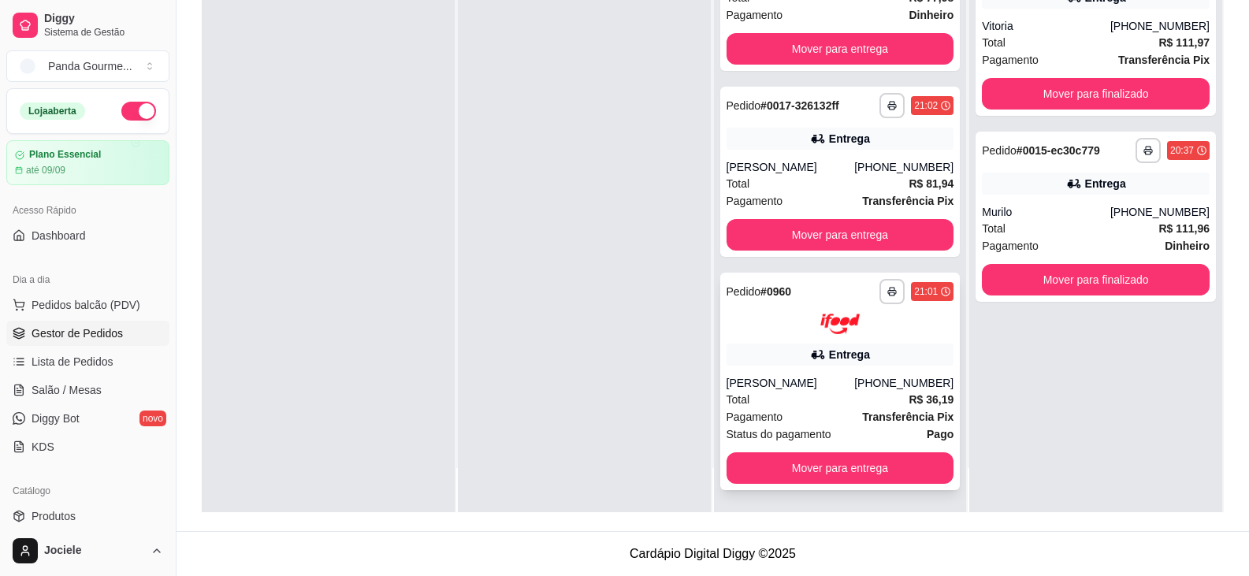
click at [822, 388] on div "[PERSON_NAME]" at bounding box center [790, 383] width 128 height 16
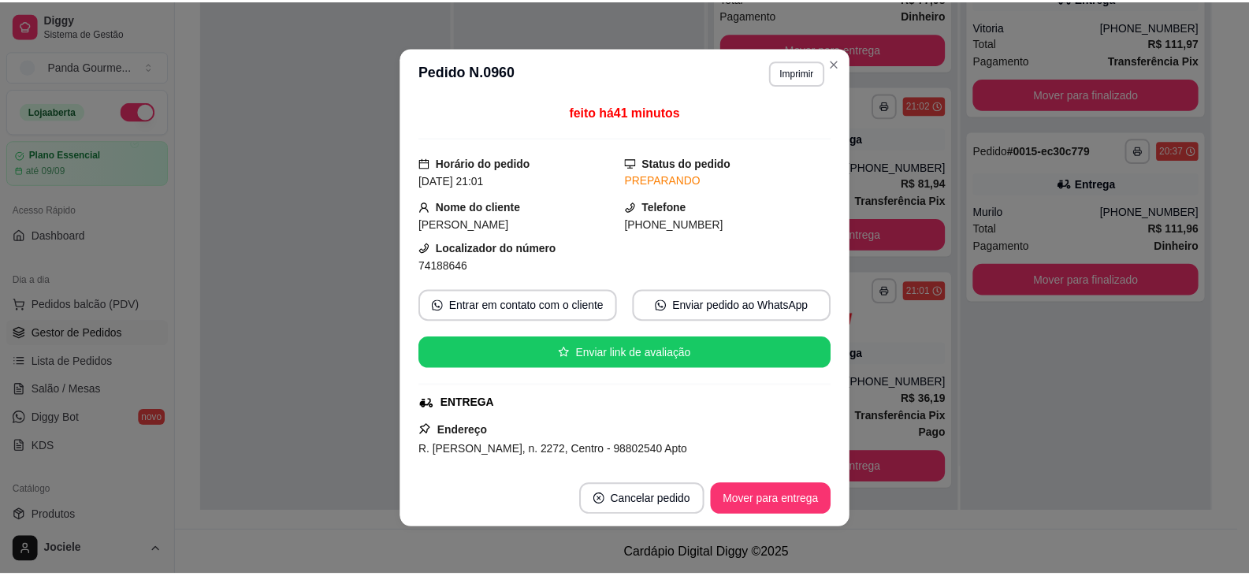
scroll to position [0, 0]
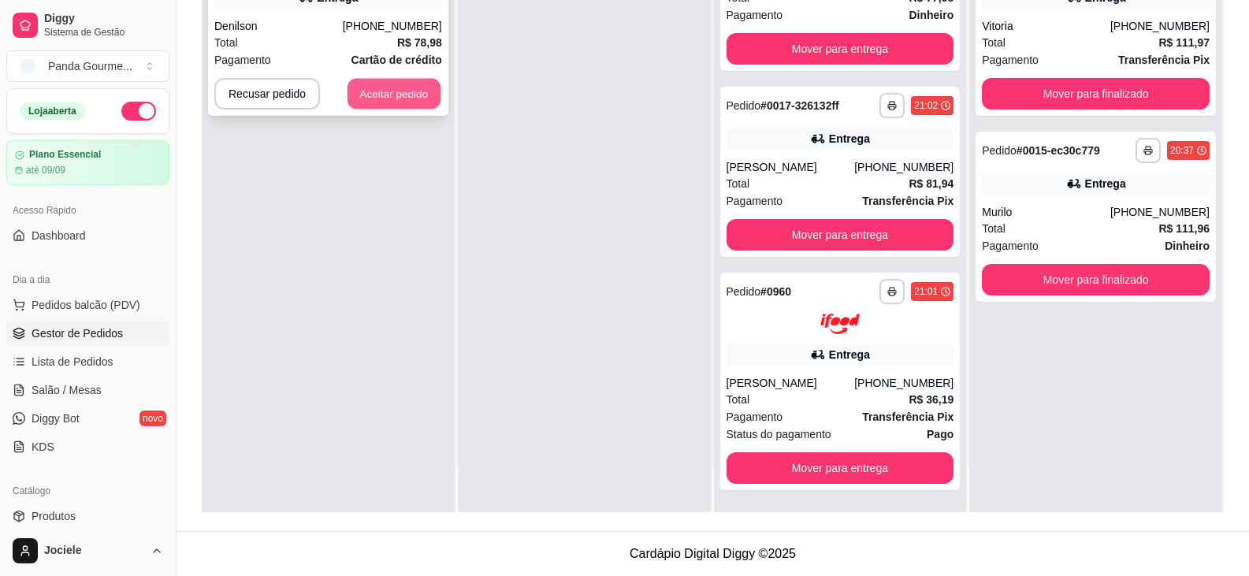
click at [395, 92] on button "Aceitar pedido" at bounding box center [393, 94] width 93 height 31
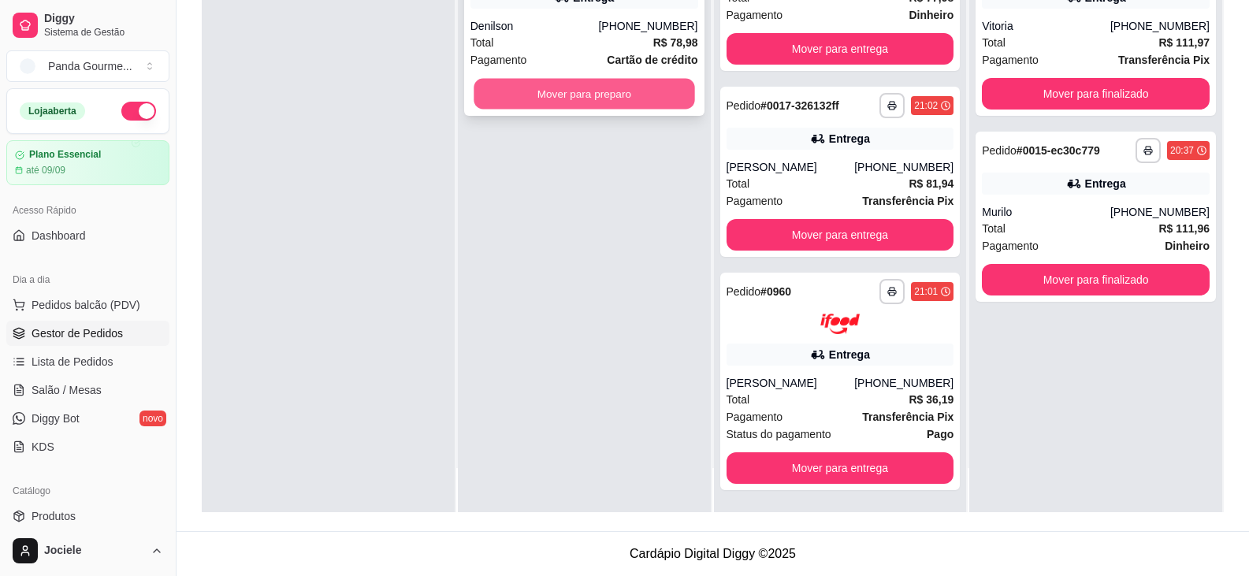
click at [562, 103] on button "Mover para preparo" at bounding box center [583, 94] width 221 height 31
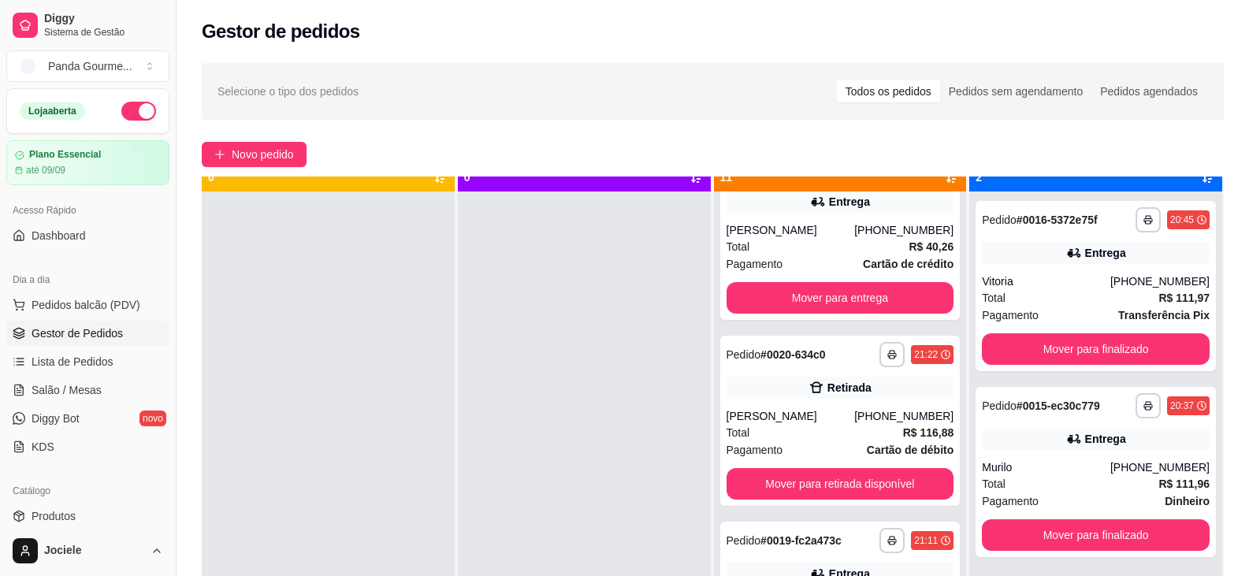
scroll to position [44, 0]
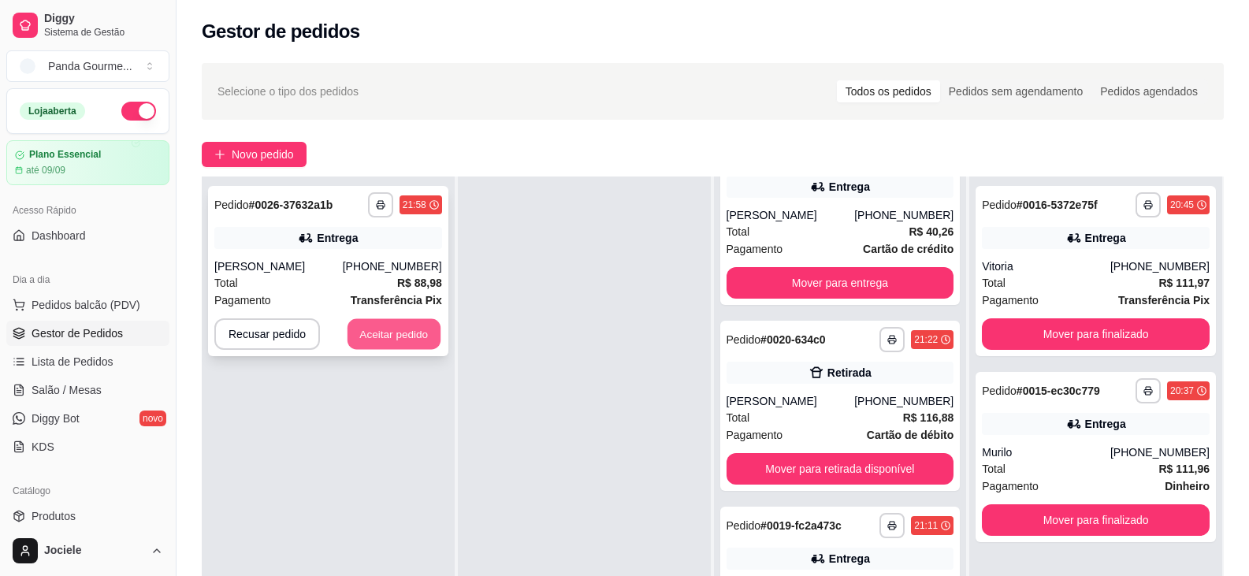
click at [378, 342] on button "Aceitar pedido" at bounding box center [393, 334] width 93 height 31
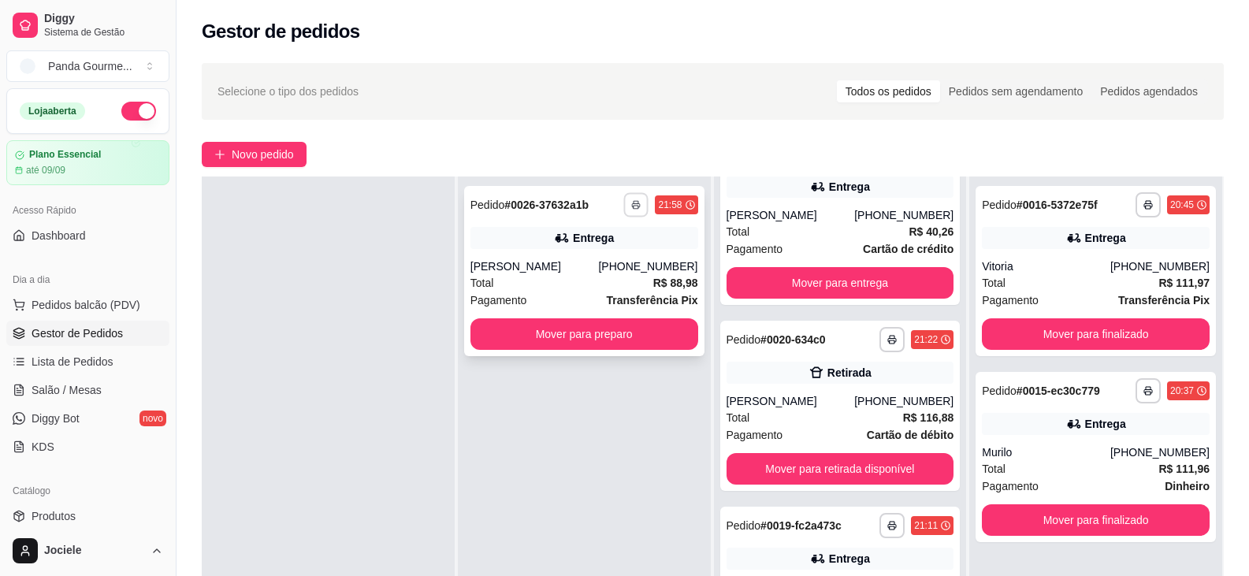
click at [632, 202] on icon "button" at bounding box center [636, 204] width 9 height 9
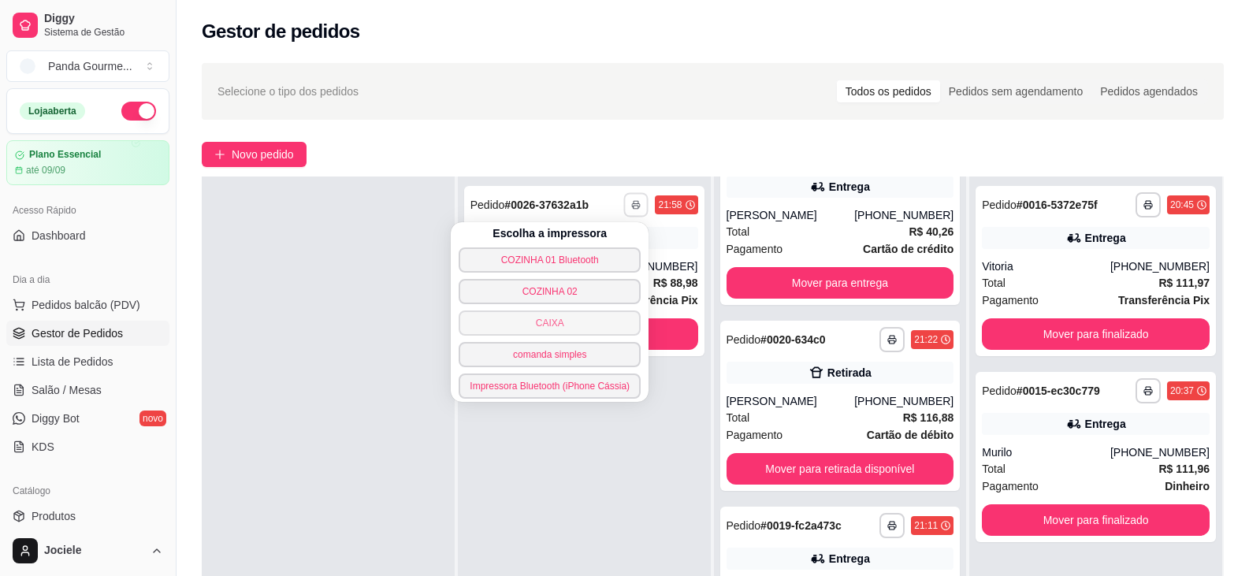
click at [590, 318] on button "CAIXA" at bounding box center [549, 322] width 182 height 25
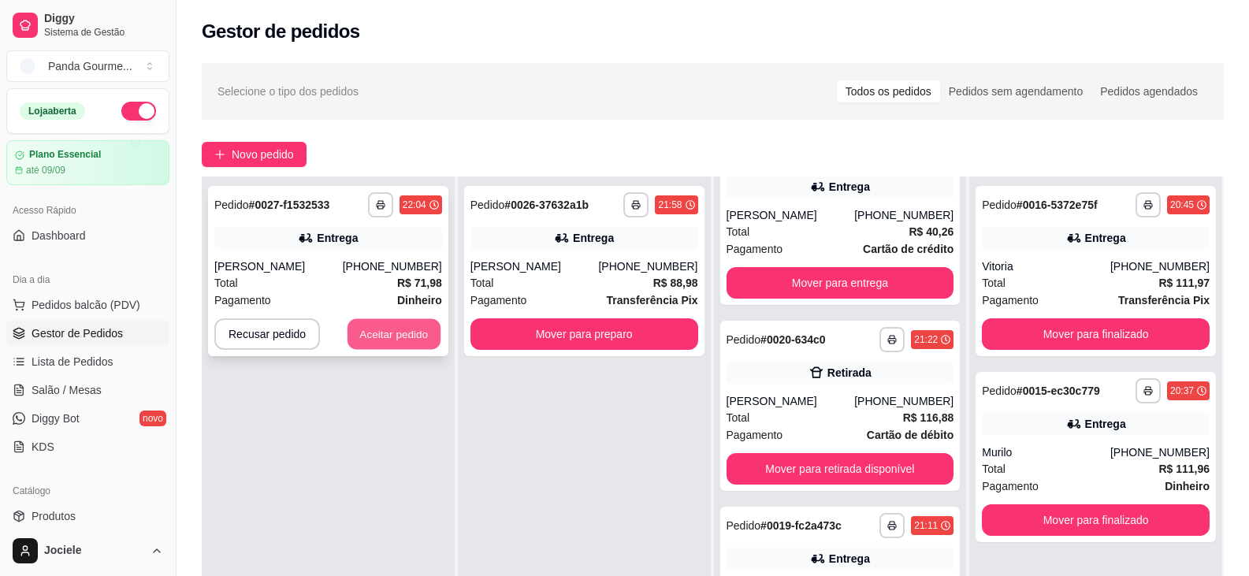
click at [392, 340] on button "Aceitar pedido" at bounding box center [393, 334] width 93 height 31
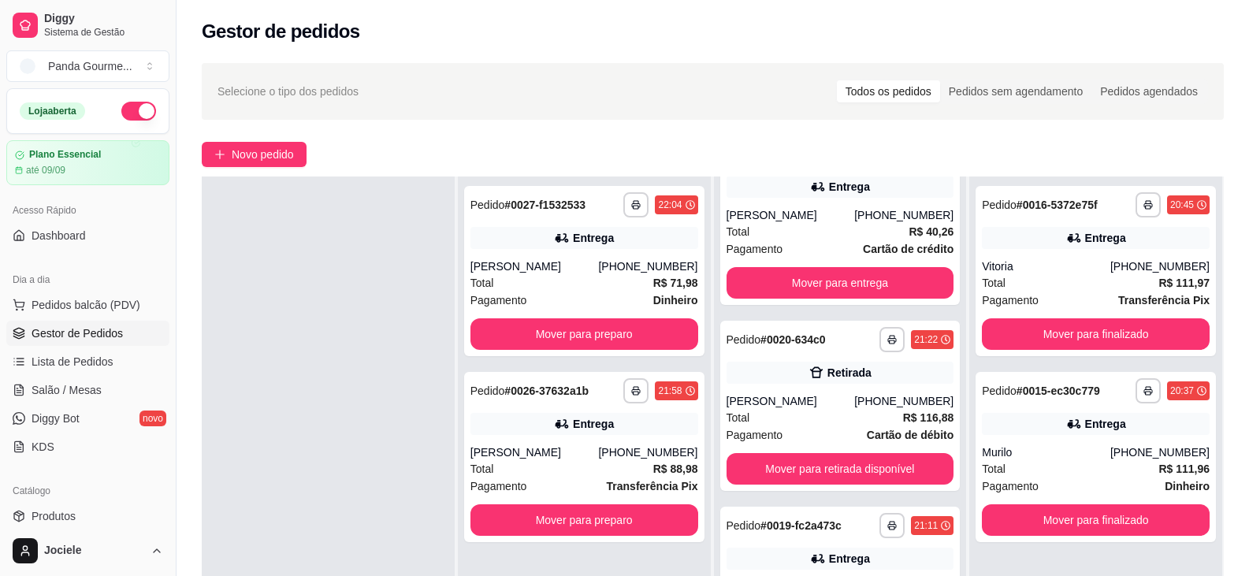
click at [341, 386] on div at bounding box center [328, 464] width 253 height 576
click at [592, 516] on button "Mover para preparo" at bounding box center [583, 520] width 221 height 31
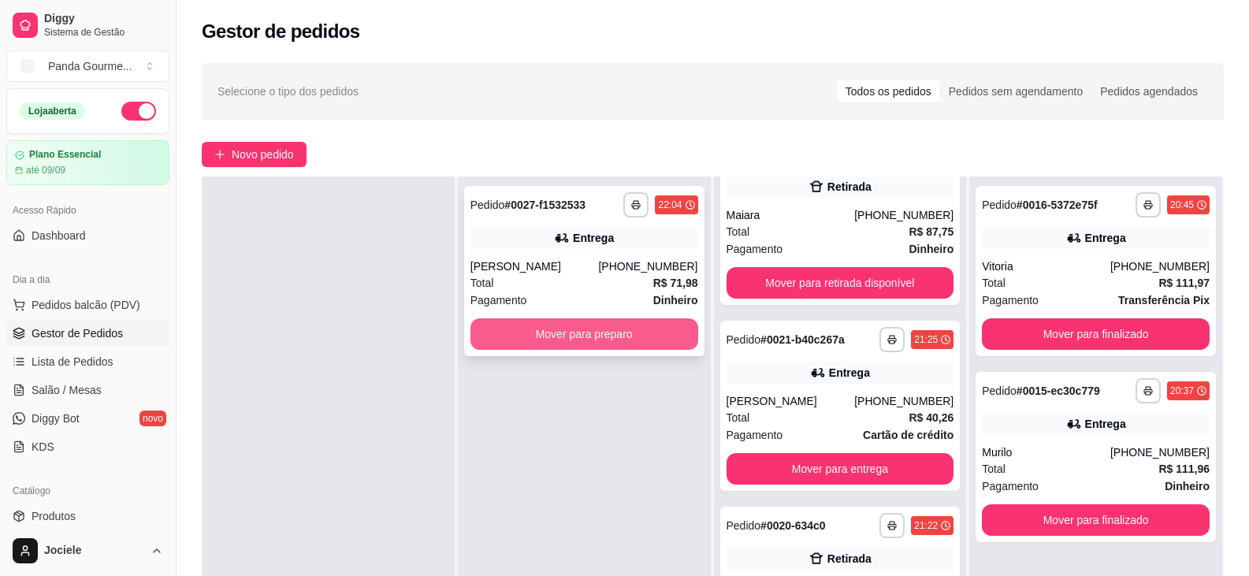
scroll to position [1215, 0]
click at [573, 328] on button "Mover para preparo" at bounding box center [584, 334] width 228 height 32
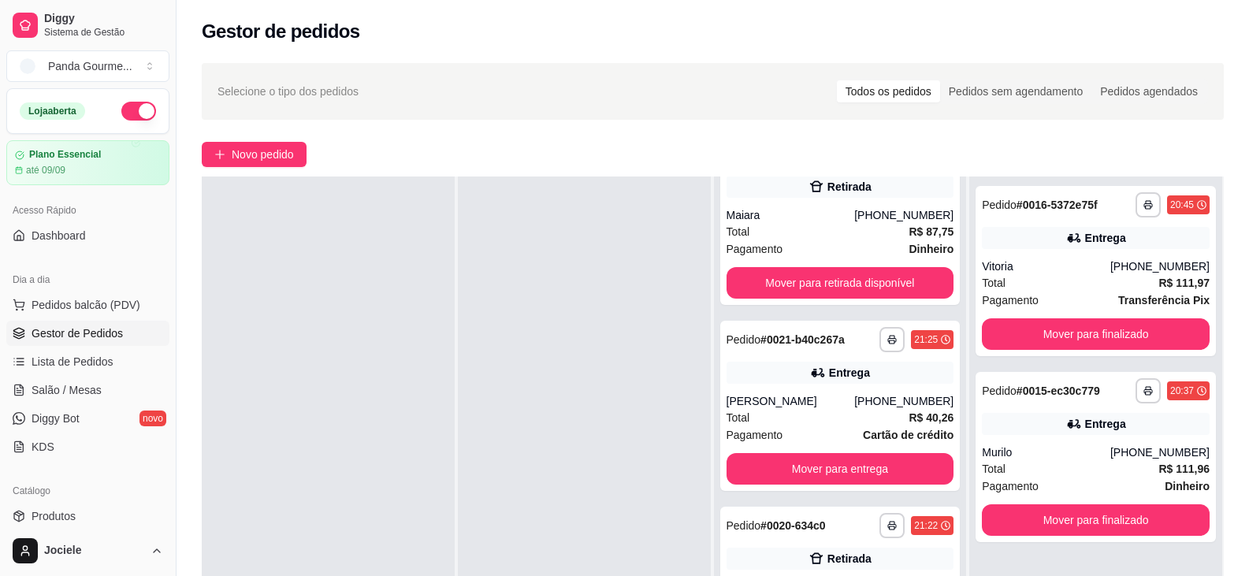
scroll to position [1401, 0]
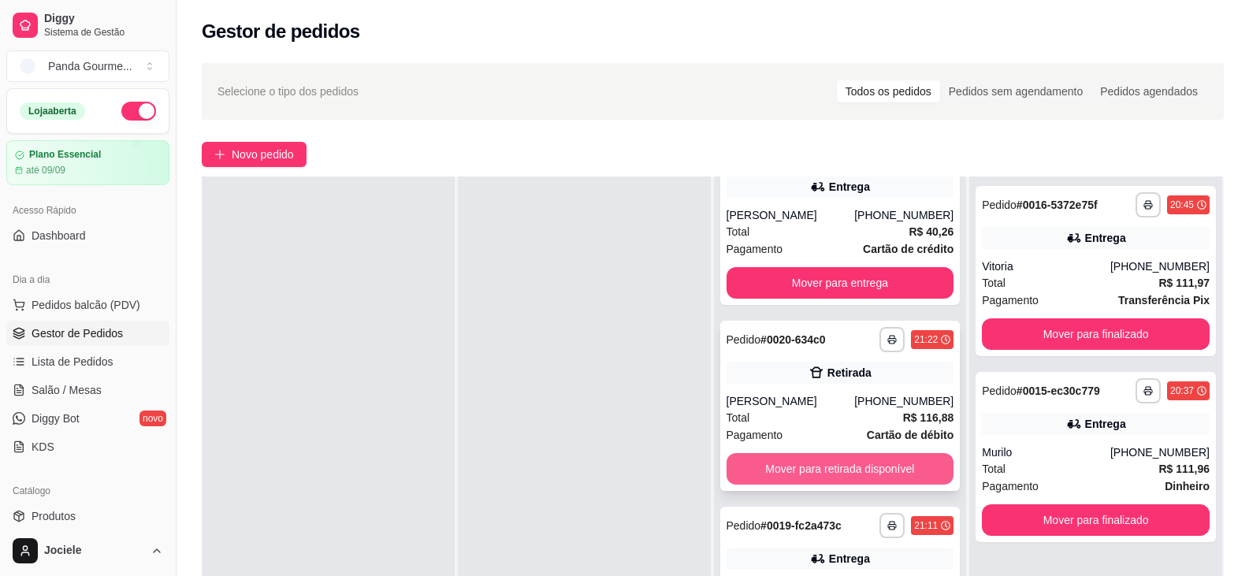
click at [818, 473] on button "Mover para retirada disponível" at bounding box center [840, 469] width 228 height 32
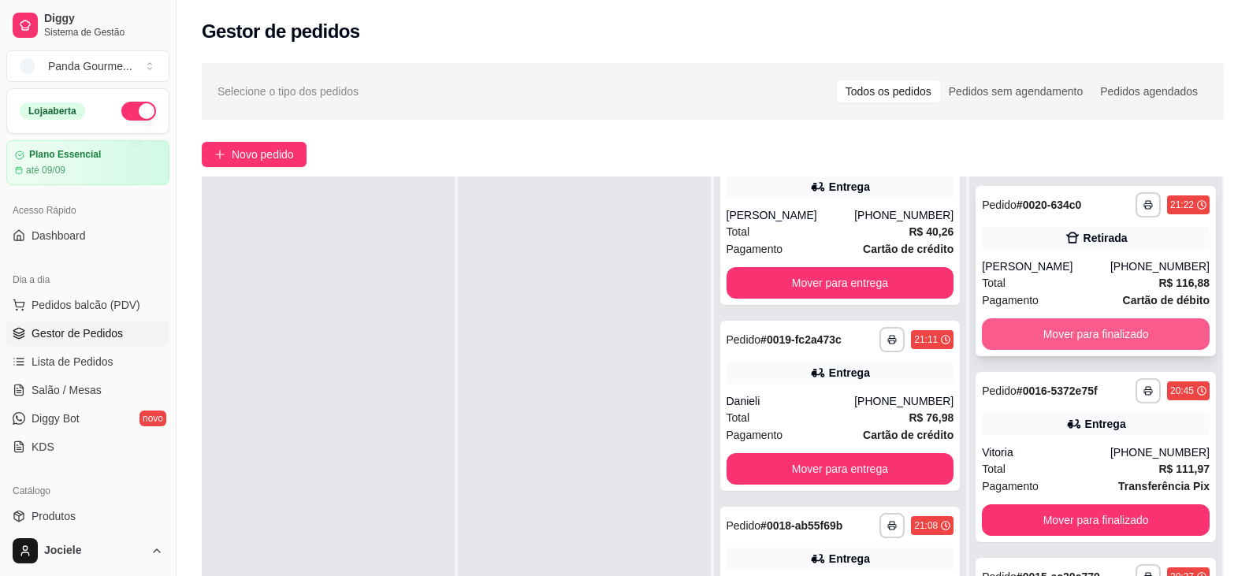
click at [1078, 326] on button "Mover para finalizado" at bounding box center [1095, 334] width 228 height 32
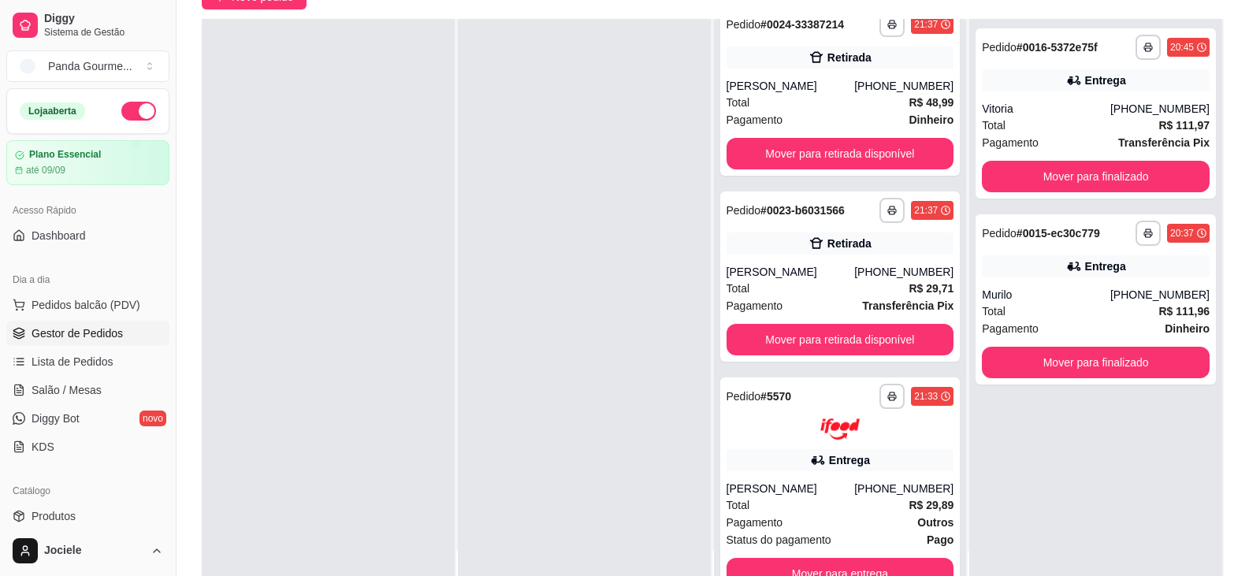
scroll to position [348, 0]
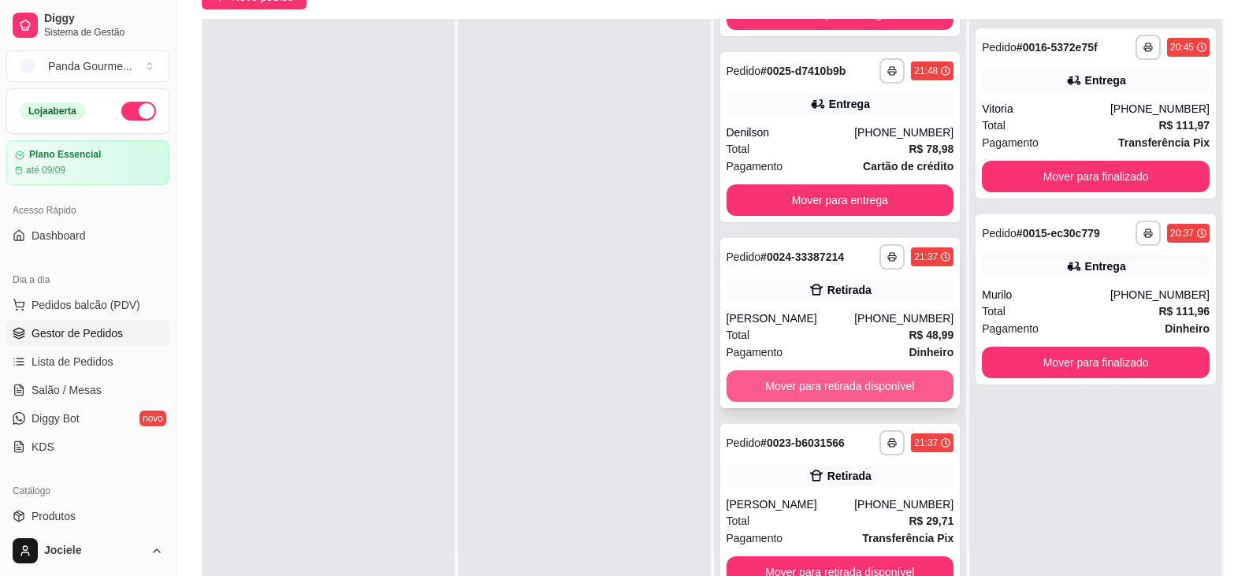
click at [811, 380] on button "Mover para retirada disponível" at bounding box center [840, 386] width 228 height 32
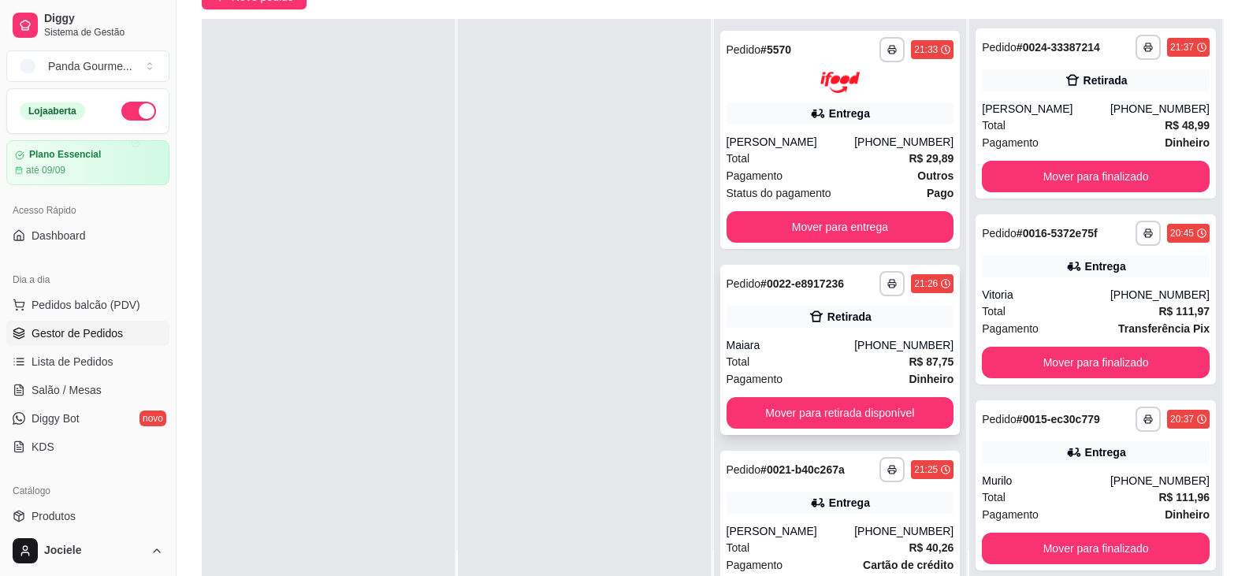
scroll to position [742, 0]
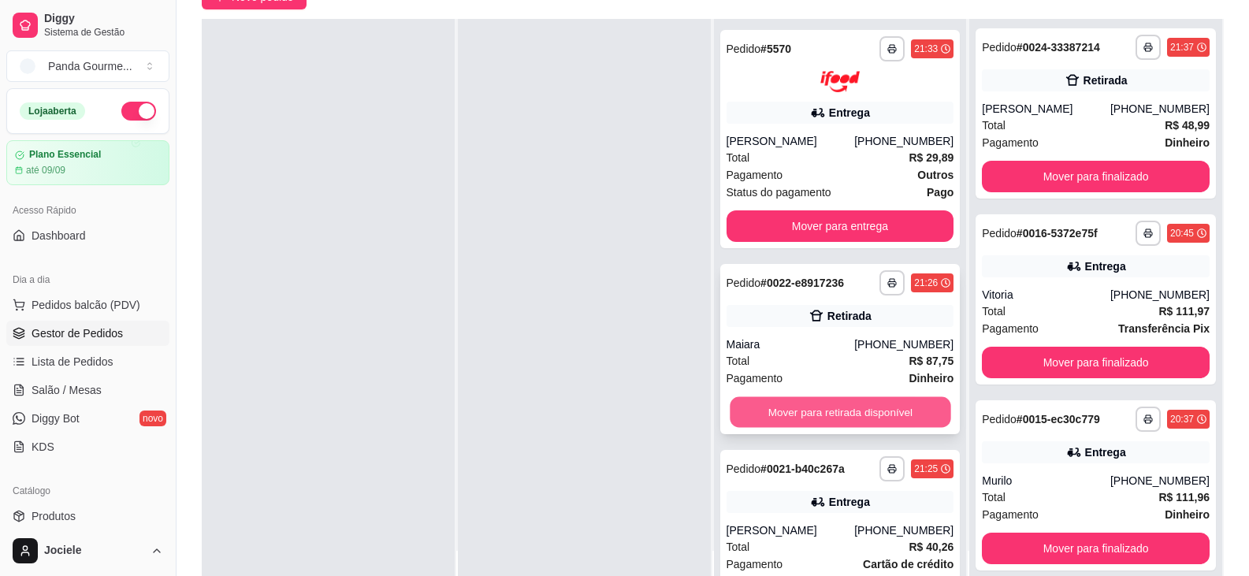
click at [793, 414] on button "Mover para retirada disponível" at bounding box center [839, 411] width 221 height 31
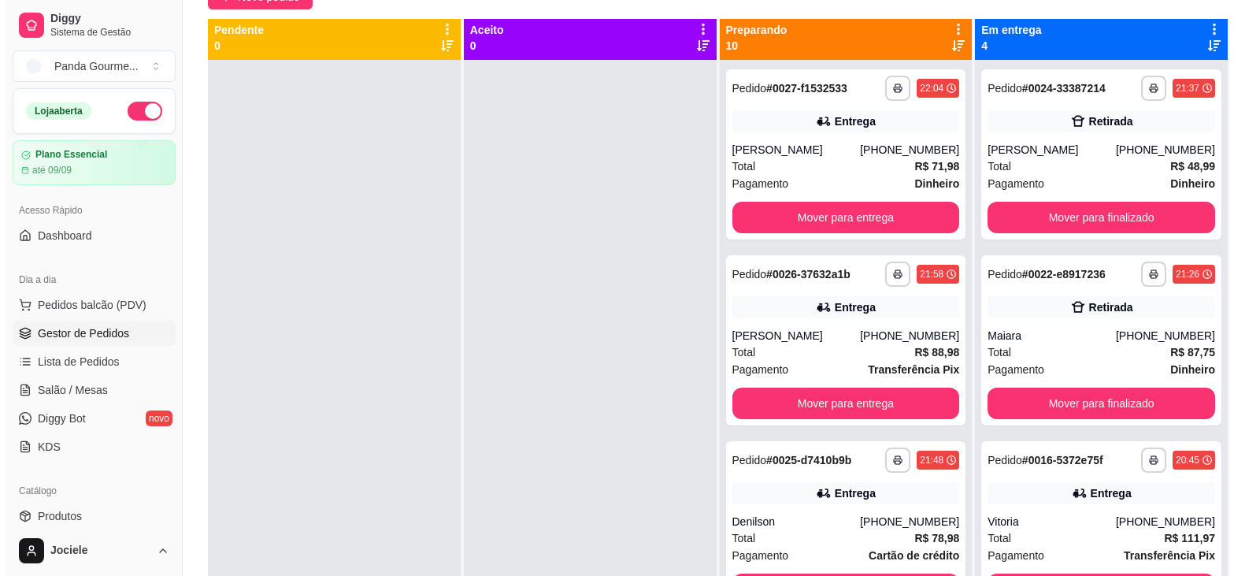
scroll to position [0, 0]
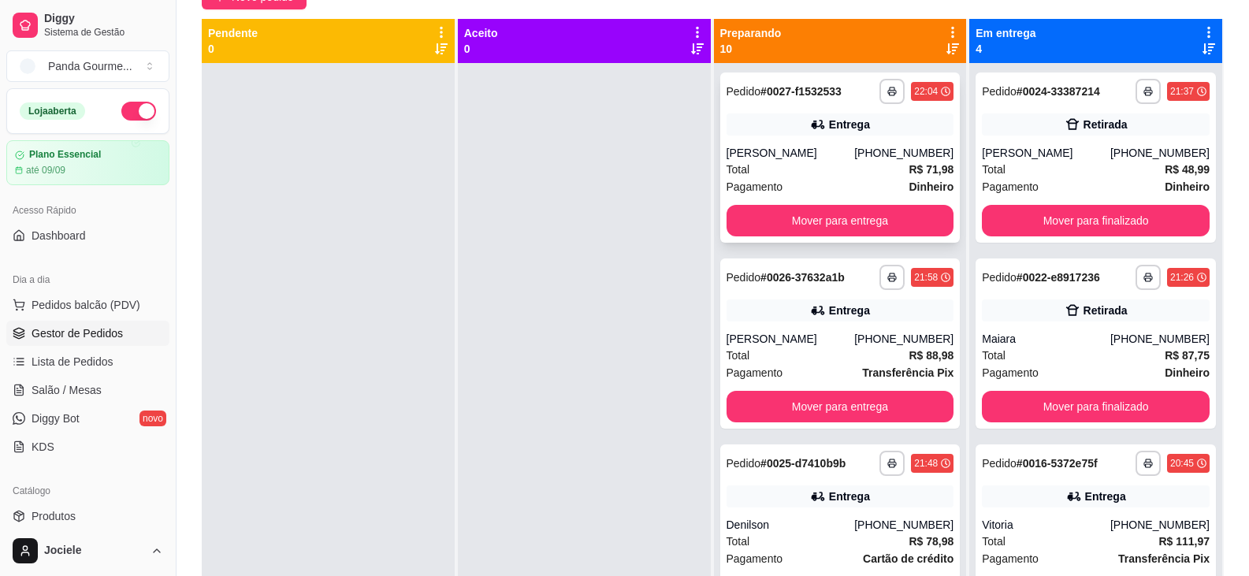
click at [803, 159] on div "[PERSON_NAME]" at bounding box center [790, 153] width 128 height 16
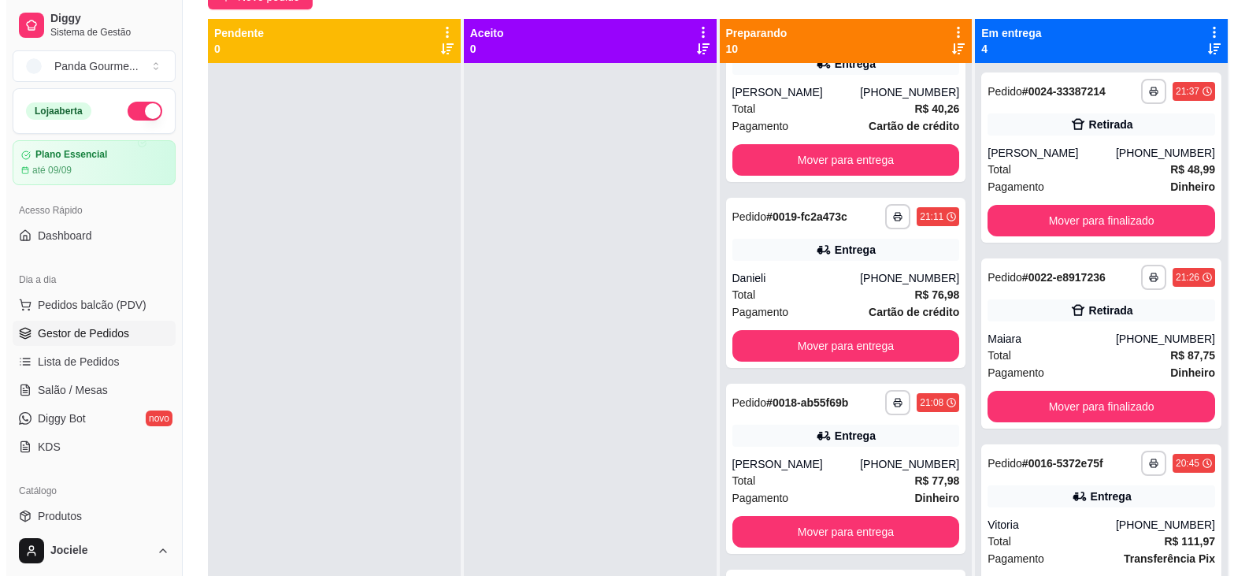
scroll to position [1103, 0]
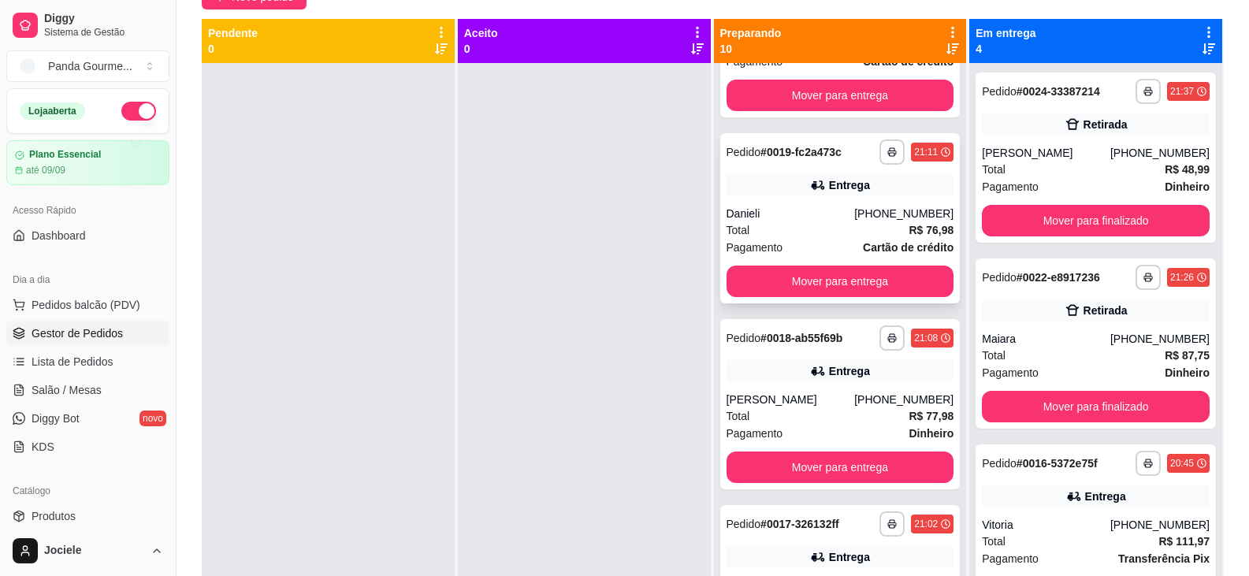
click at [807, 193] on div "Entrega" at bounding box center [840, 185] width 228 height 22
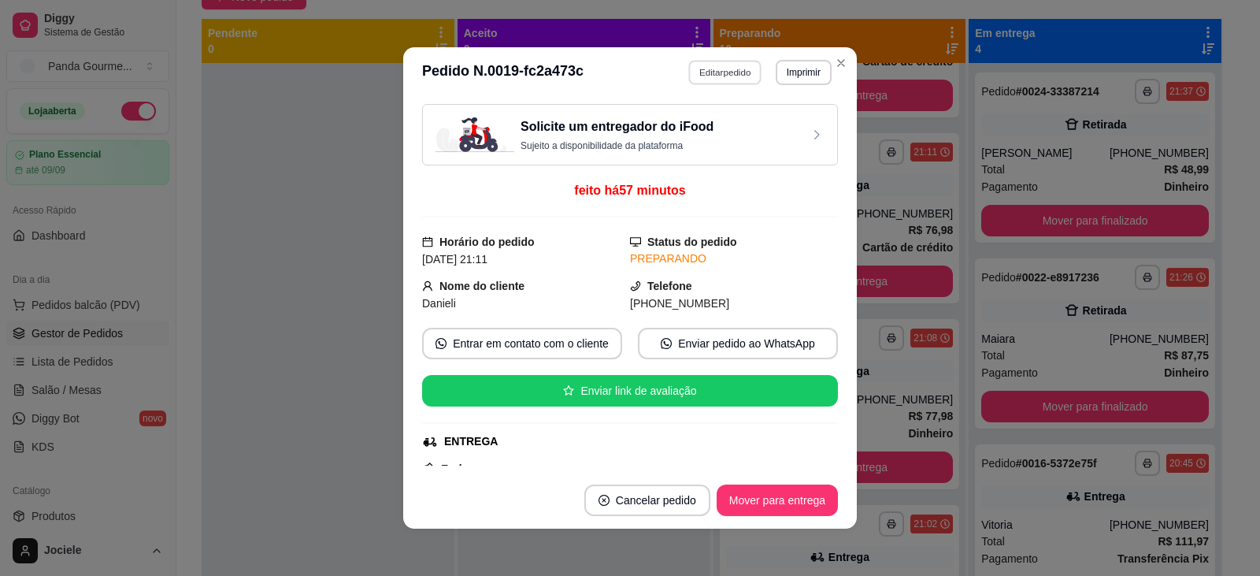
click at [716, 65] on button "Editar pedido" at bounding box center [725, 72] width 73 height 24
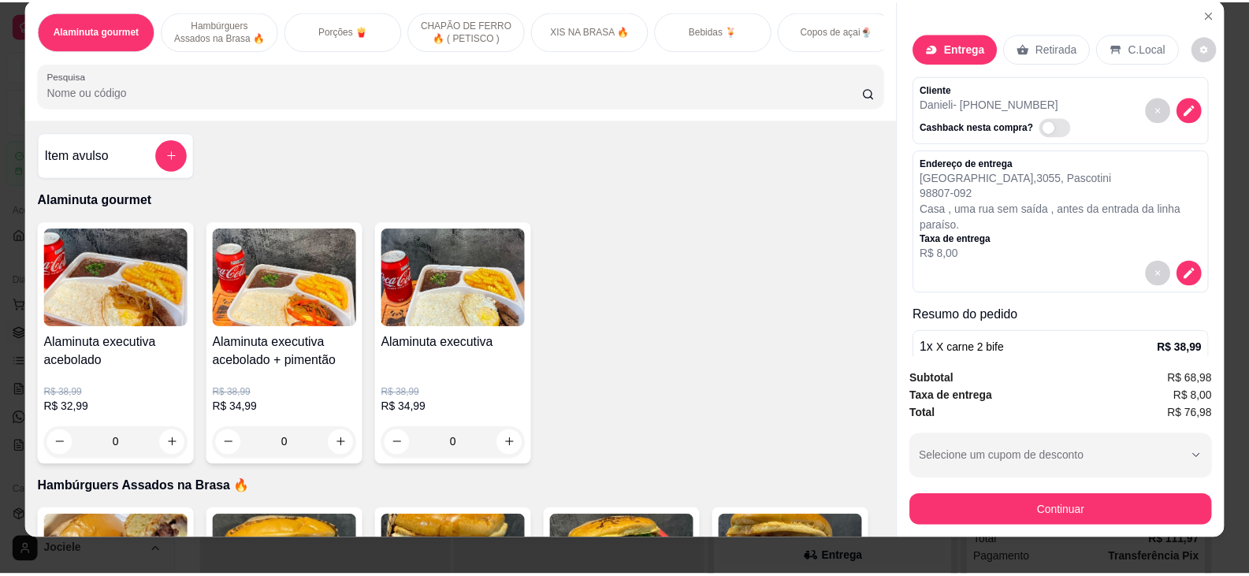
scroll to position [33, 0]
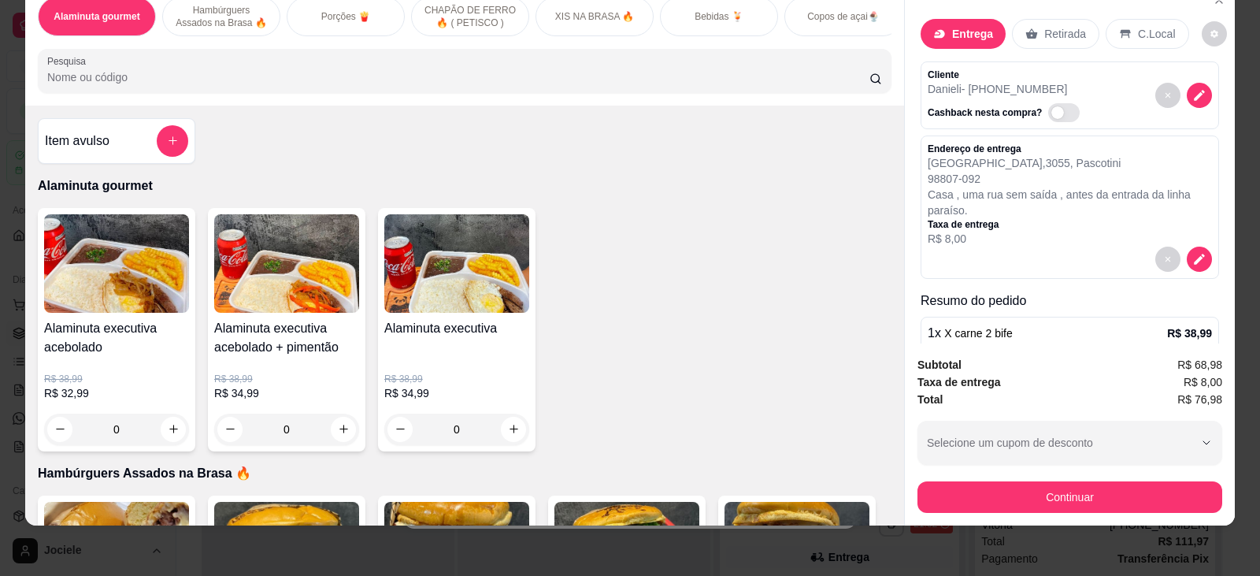
click at [1067, 40] on p "Retirada" at bounding box center [1065, 34] width 42 height 16
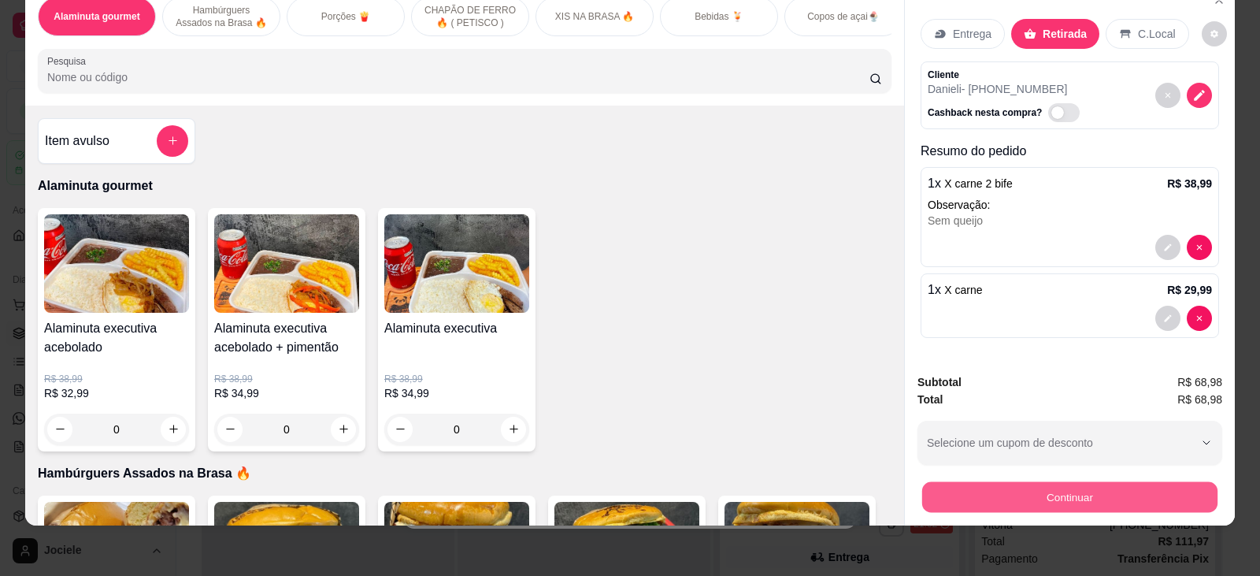
click at [1007, 491] on button "Continuar" at bounding box center [1069, 497] width 295 height 31
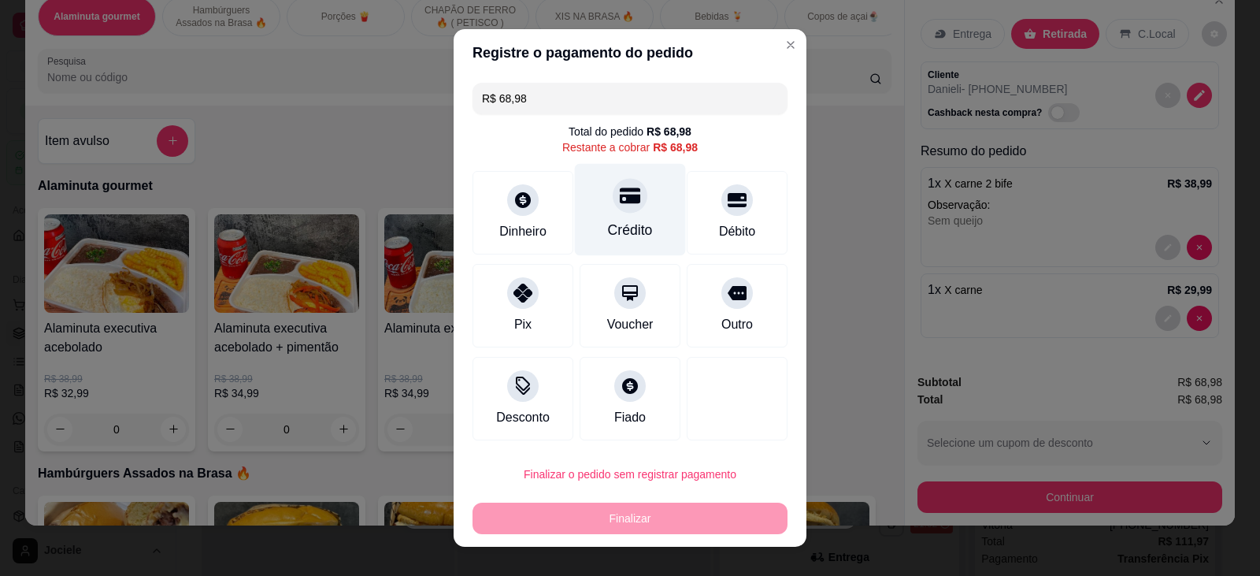
click at [623, 213] on div at bounding box center [630, 195] width 35 height 35
type input "R$ 0,00"
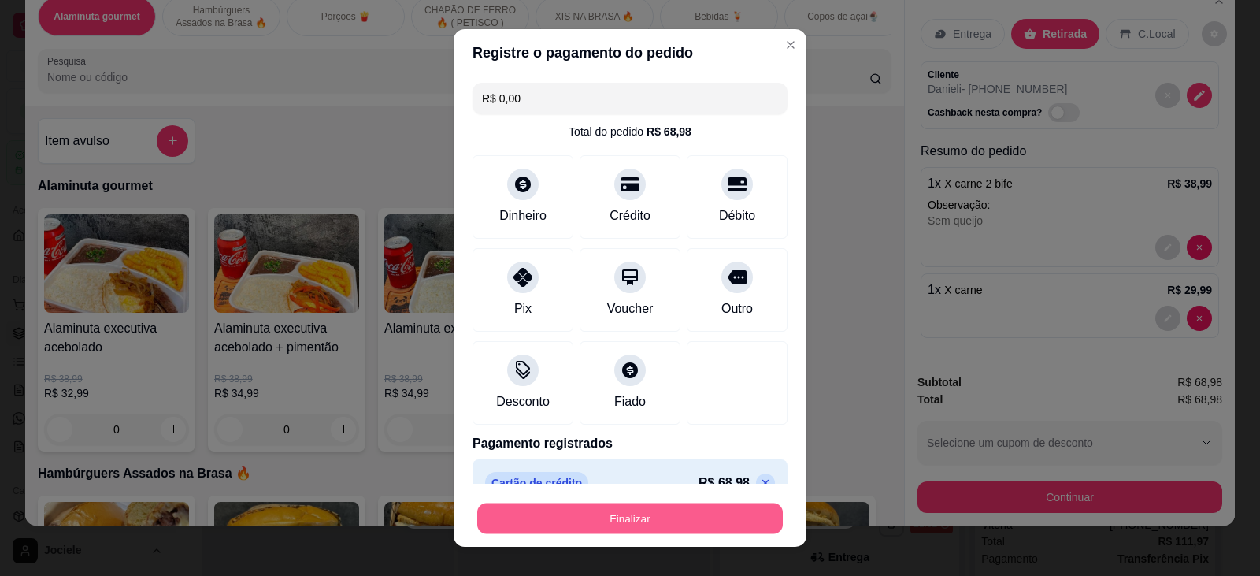
click at [603, 506] on button "Finalizar" at bounding box center [630, 518] width 306 height 31
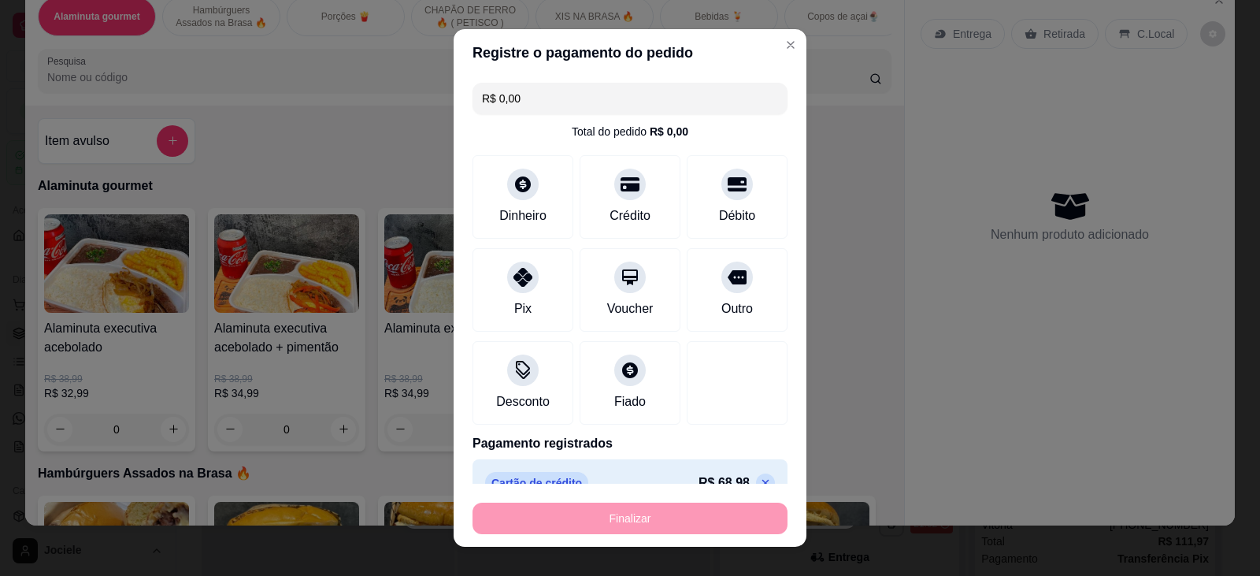
type input "0"
type input "-R$ 68,98"
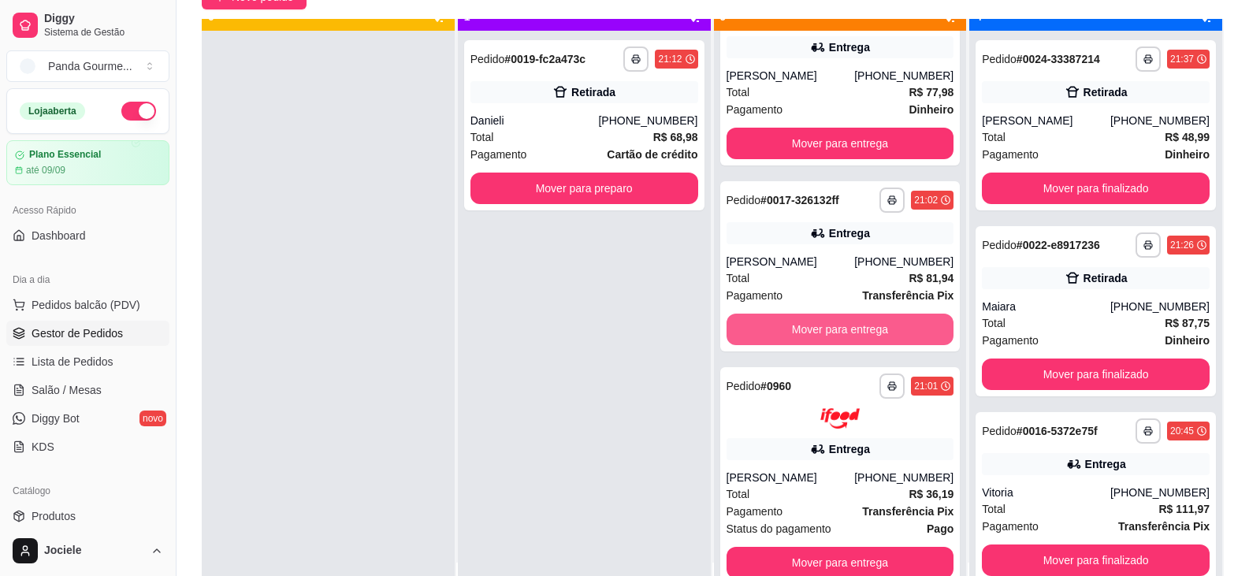
scroll to position [44, 0]
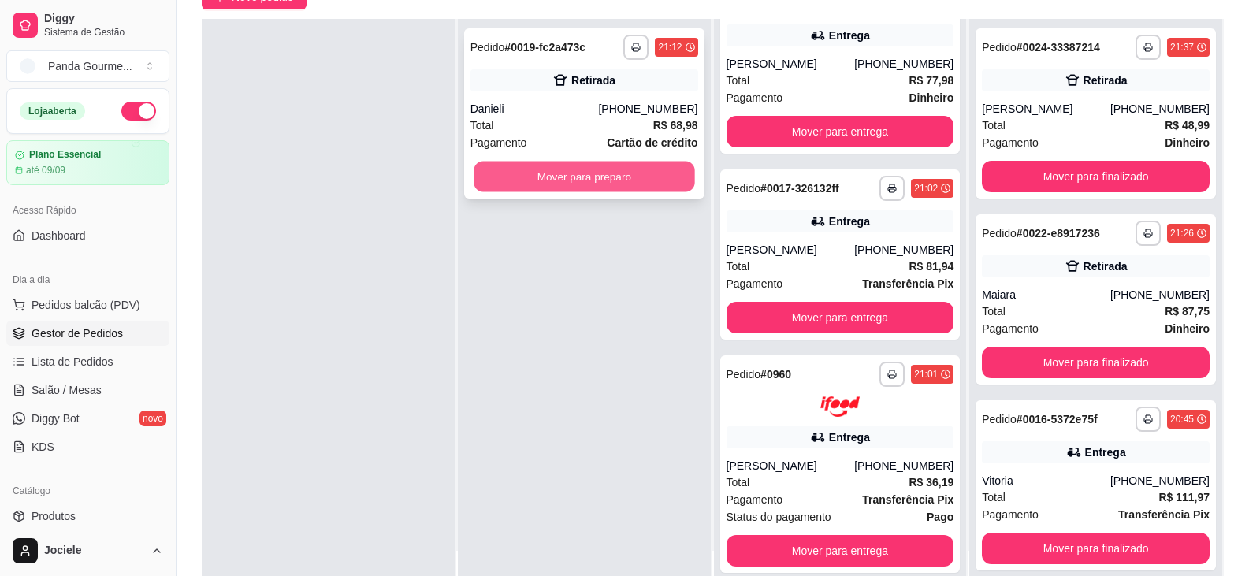
click at [625, 178] on button "Mover para preparo" at bounding box center [583, 176] width 221 height 31
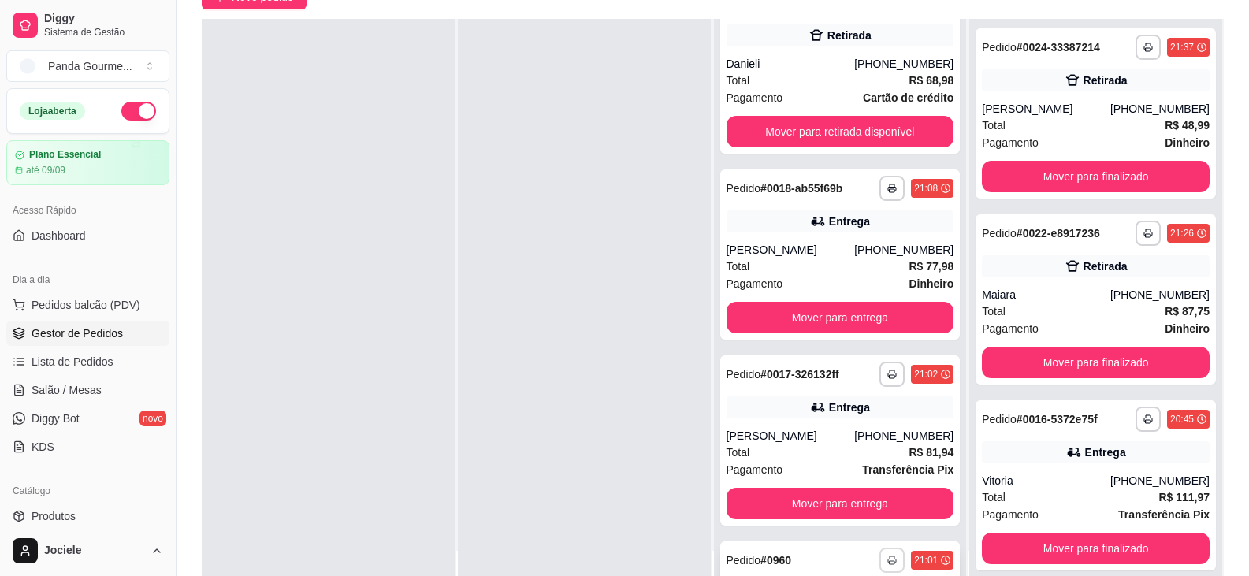
scroll to position [1394, 0]
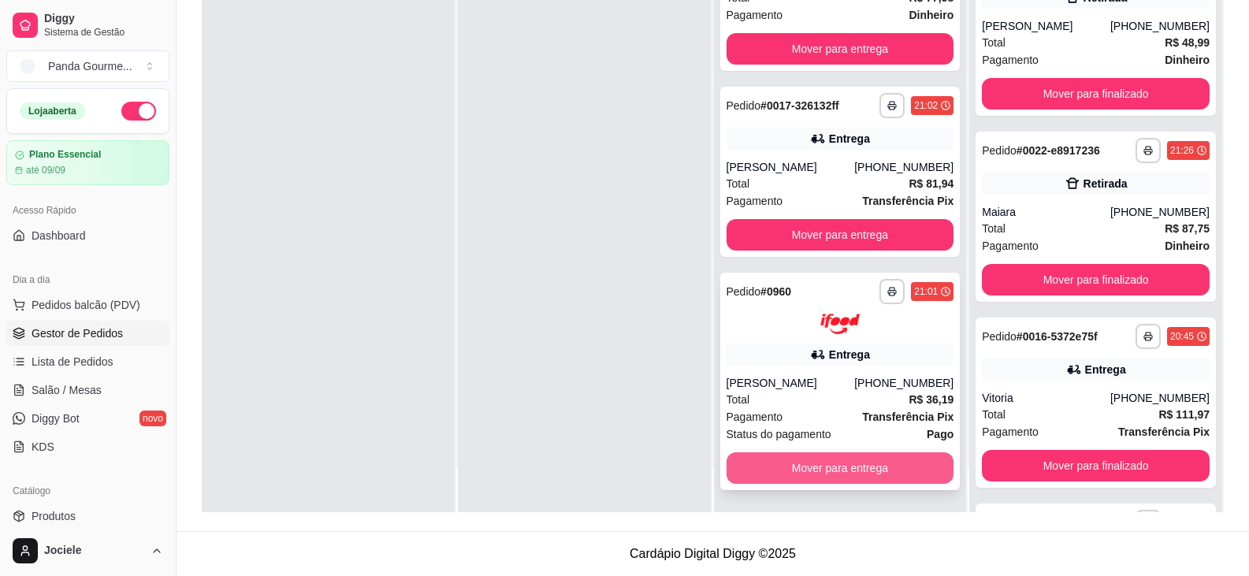
click at [827, 469] on button "Mover para entrega" at bounding box center [840, 468] width 228 height 32
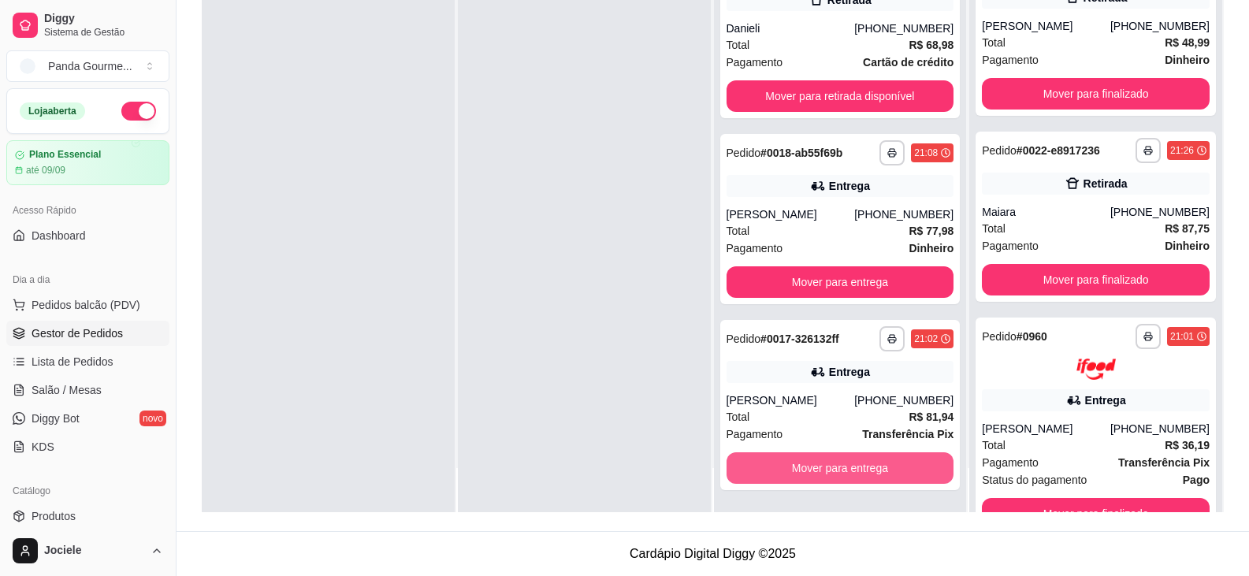
scroll to position [1161, 0]
click at [784, 467] on button "Mover para entrega" at bounding box center [839, 467] width 221 height 31
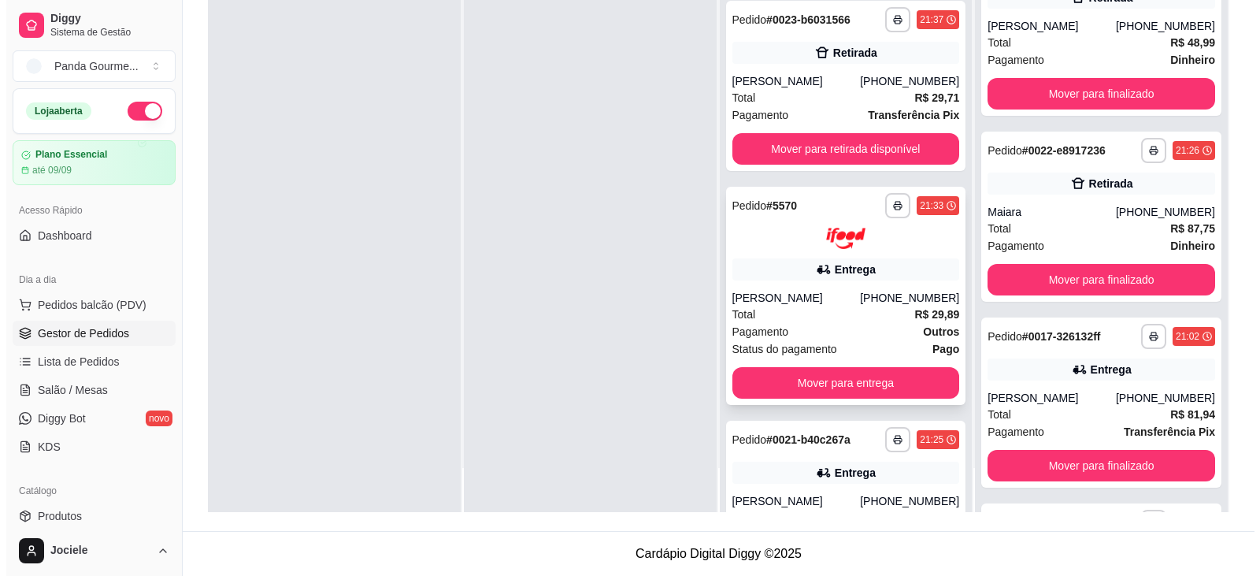
scroll to position [424, 0]
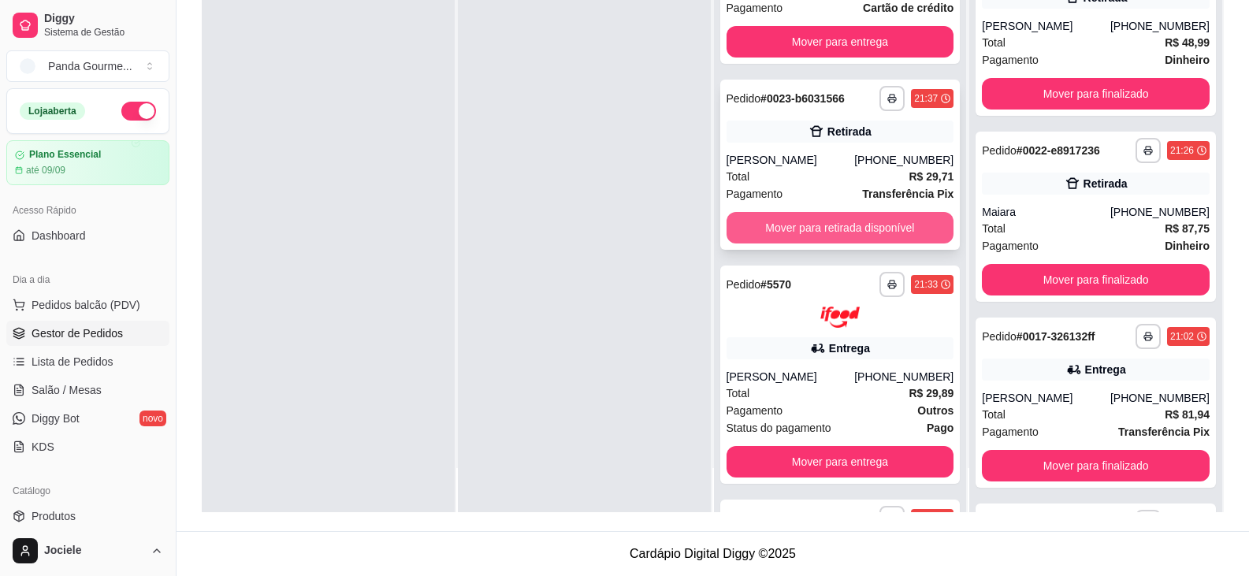
click at [841, 232] on button "Mover para retirada disponível" at bounding box center [840, 228] width 228 height 32
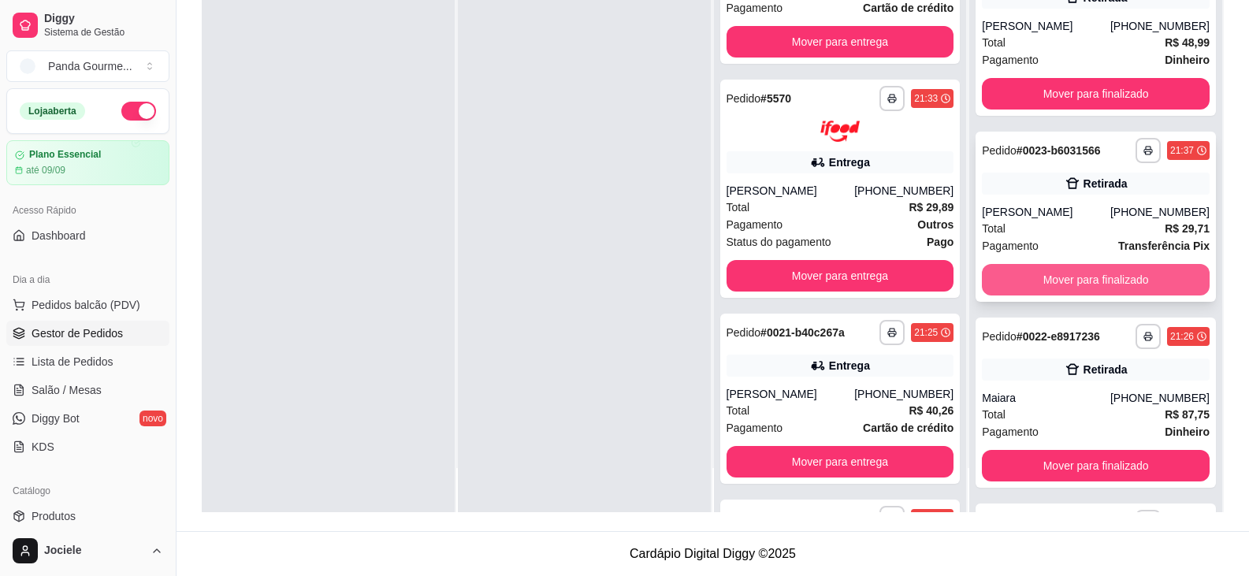
click at [1141, 282] on button "Mover para finalizado" at bounding box center [1095, 280] width 228 height 32
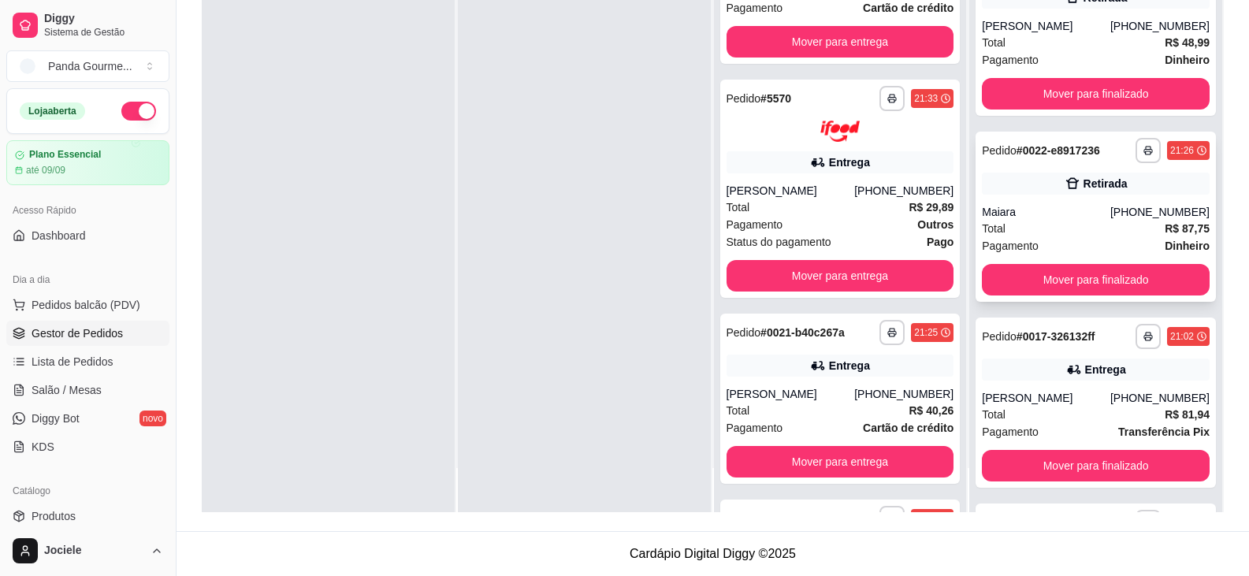
click at [1037, 202] on div "**********" at bounding box center [1095, 217] width 240 height 170
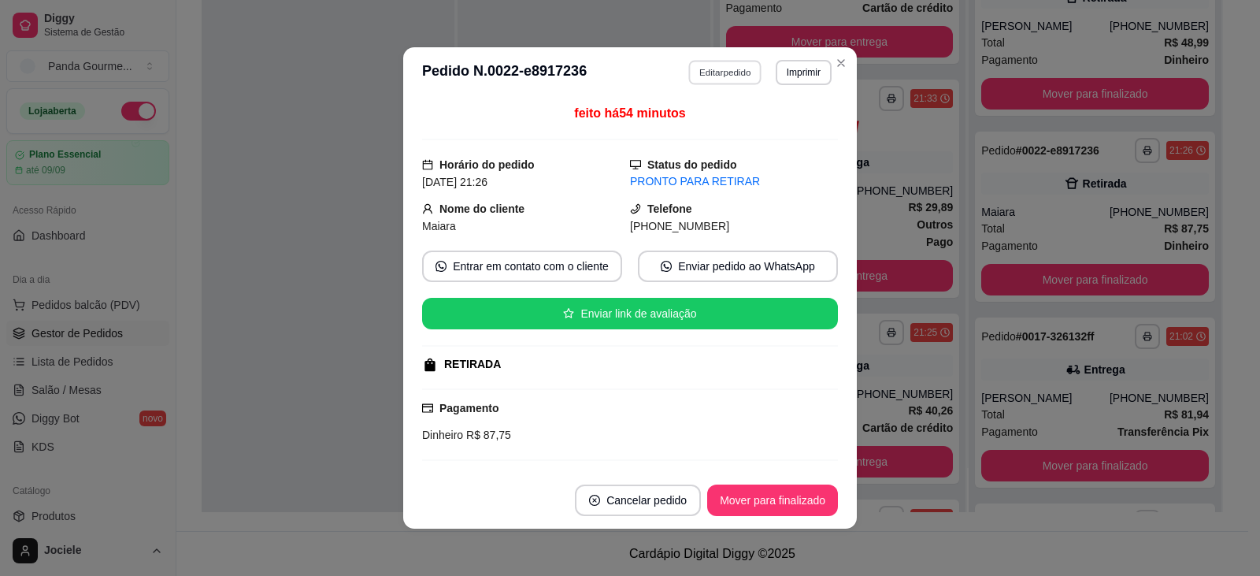
click at [722, 75] on button "Editar pedido" at bounding box center [725, 72] width 73 height 24
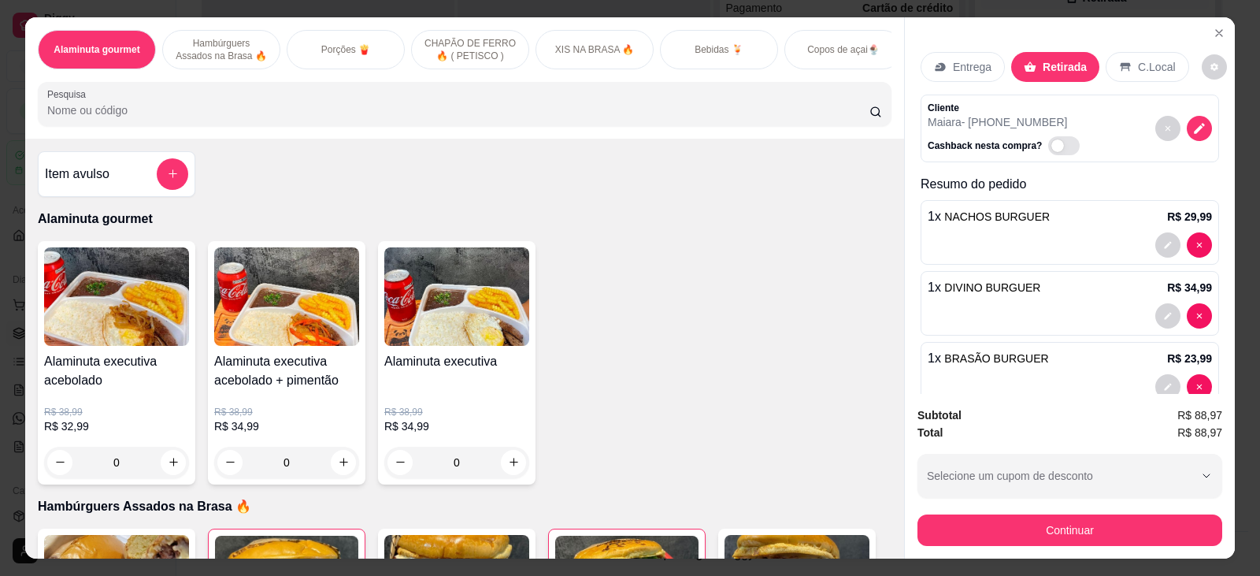
click at [716, 50] on p "Bebidas 🍹" at bounding box center [719, 49] width 49 height 13
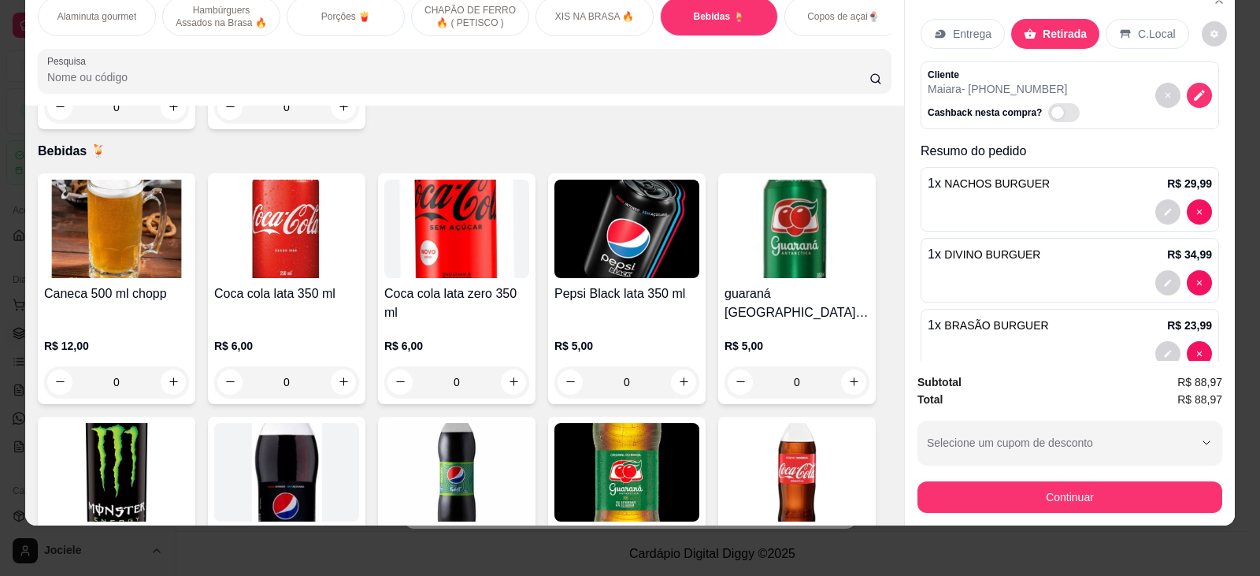
scroll to position [2847, 0]
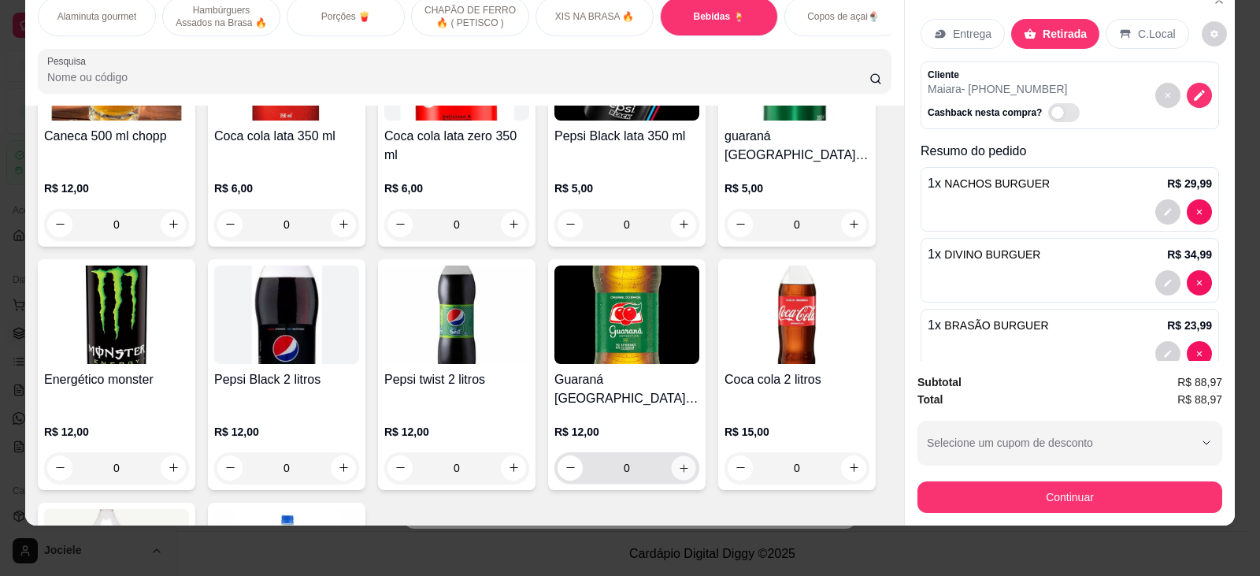
click at [678, 462] on icon "increase-product-quantity" at bounding box center [684, 468] width 12 height 12
type input "1"
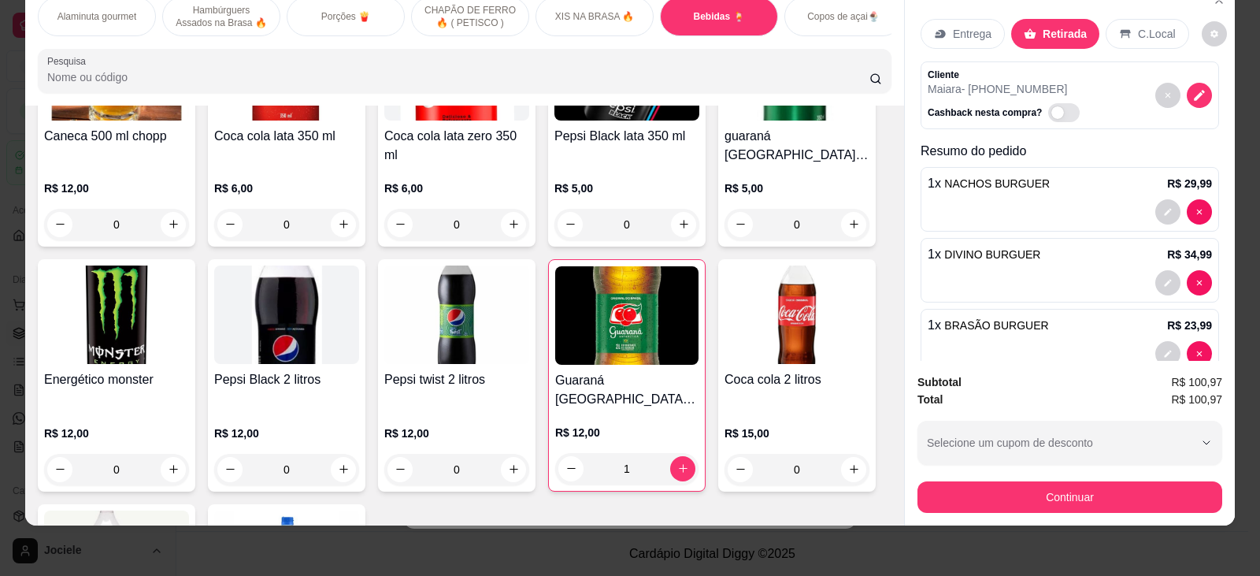
scroll to position [0, 0]
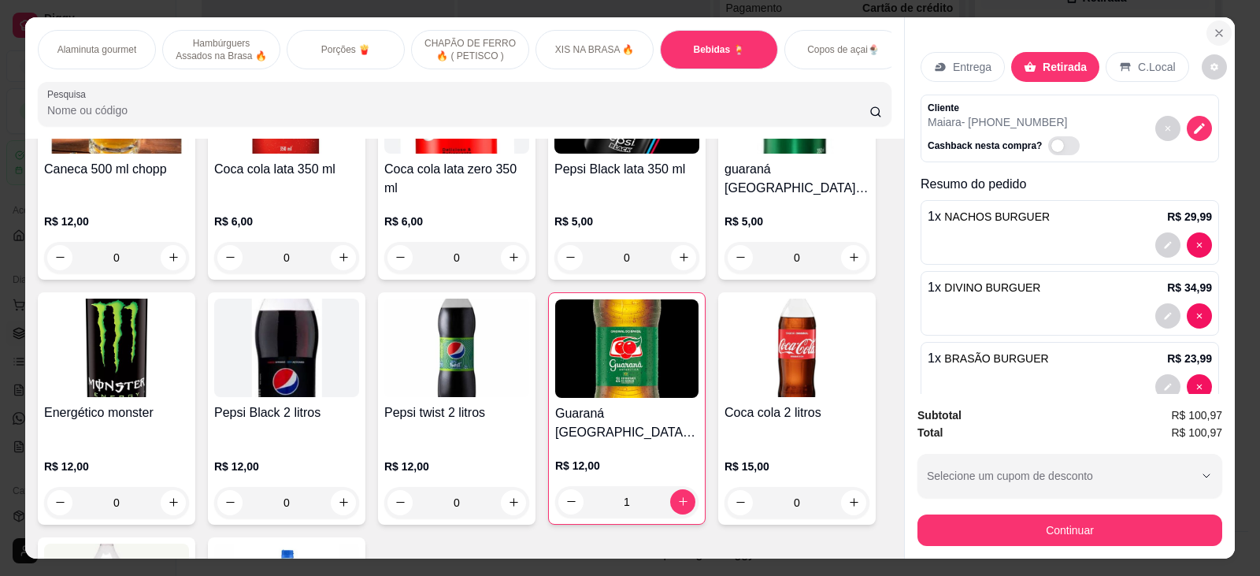
click at [1216, 33] on icon "Close" at bounding box center [1219, 33] width 6 height 6
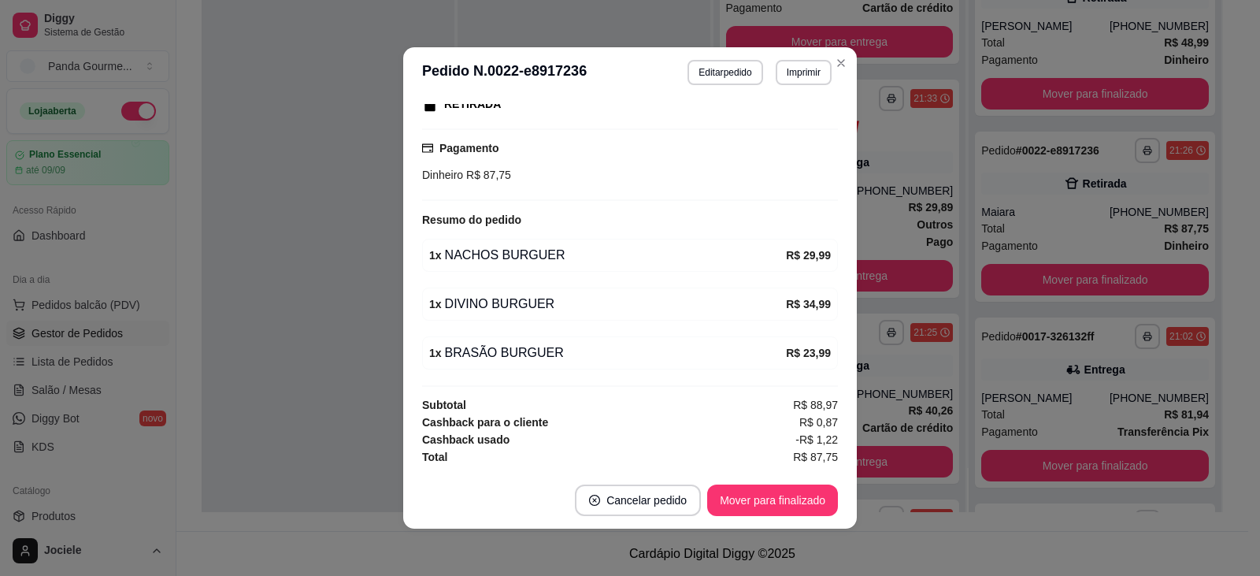
scroll to position [3, 0]
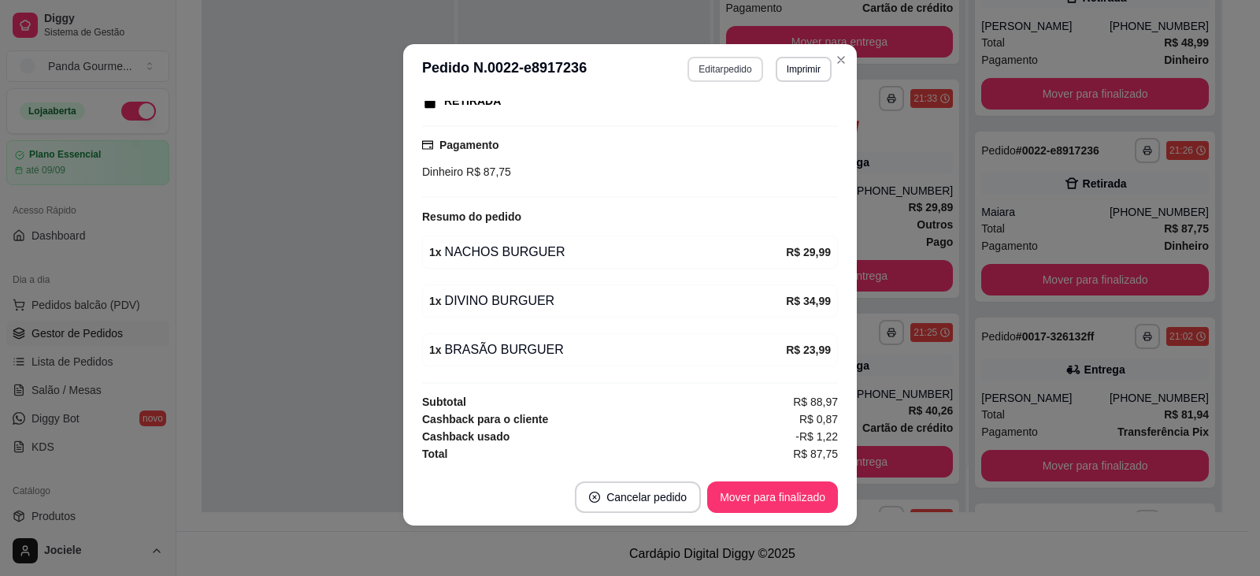
click at [716, 72] on button "Editar pedido" at bounding box center [725, 69] width 75 height 25
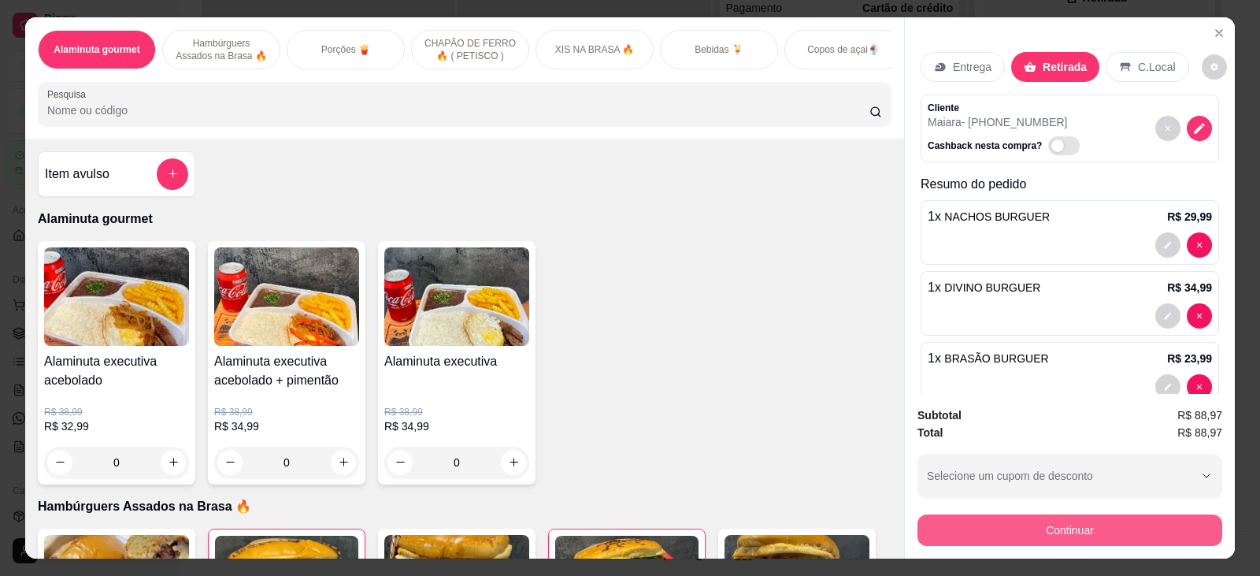
click at [1023, 532] on button "Continuar" at bounding box center [1070, 530] width 305 height 32
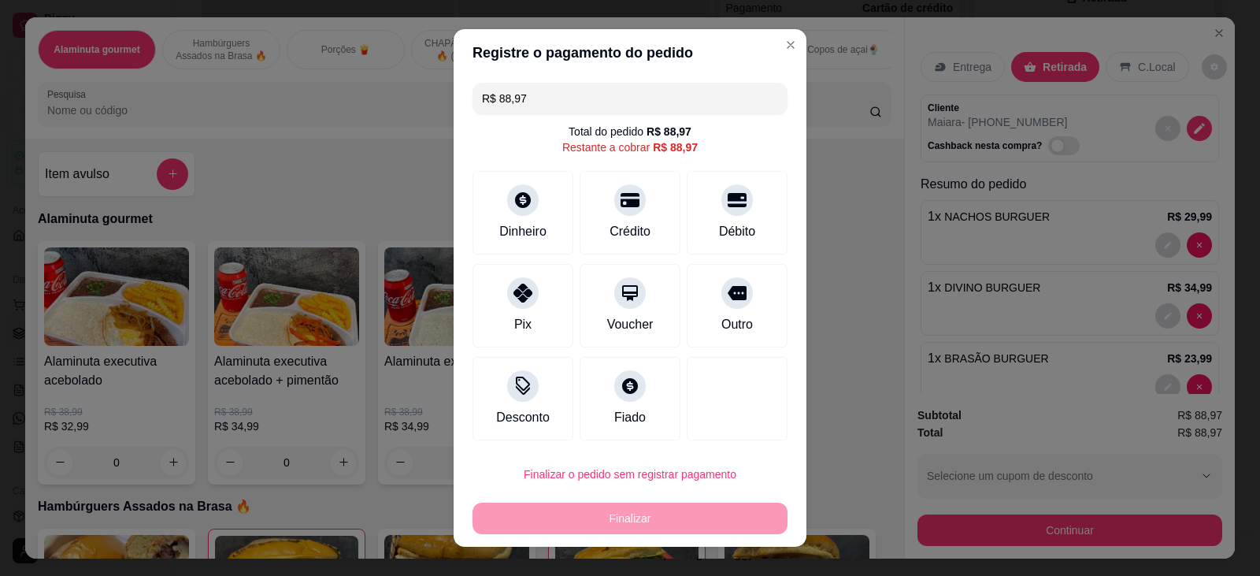
drag, startPoint x: 504, startPoint y: 100, endPoint x: 489, endPoint y: 93, distance: 16.6
click at [489, 93] on input "R$ 88,97" at bounding box center [630, 99] width 296 height 32
click at [520, 201] on icon at bounding box center [522, 195] width 17 height 17
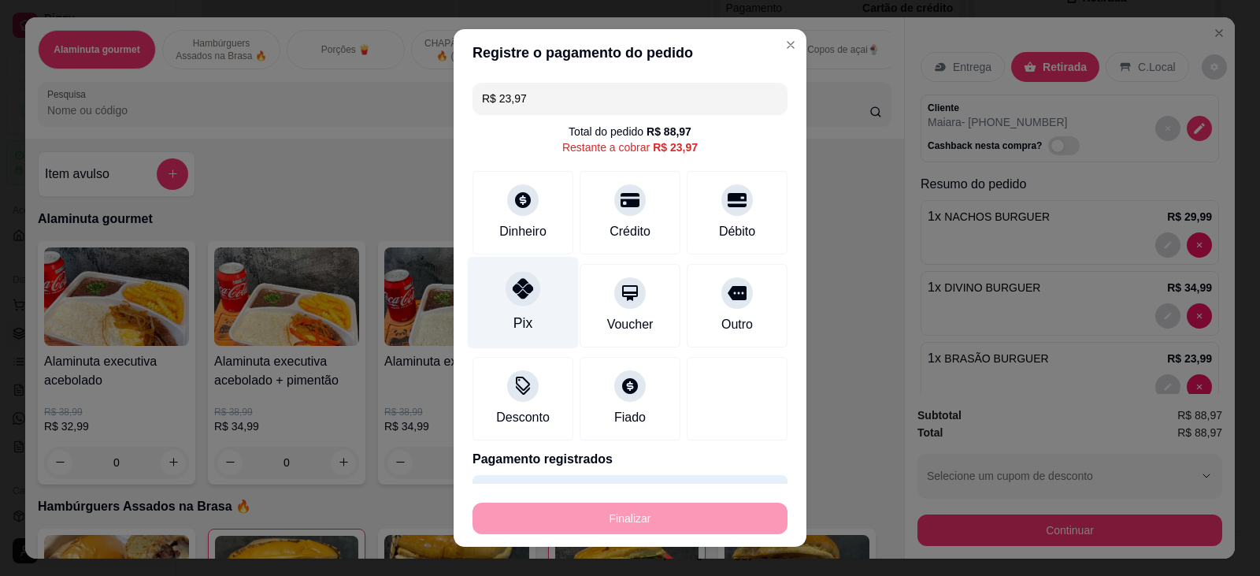
click at [518, 311] on div "Pix" at bounding box center [523, 302] width 111 height 92
type input "R$ 0,00"
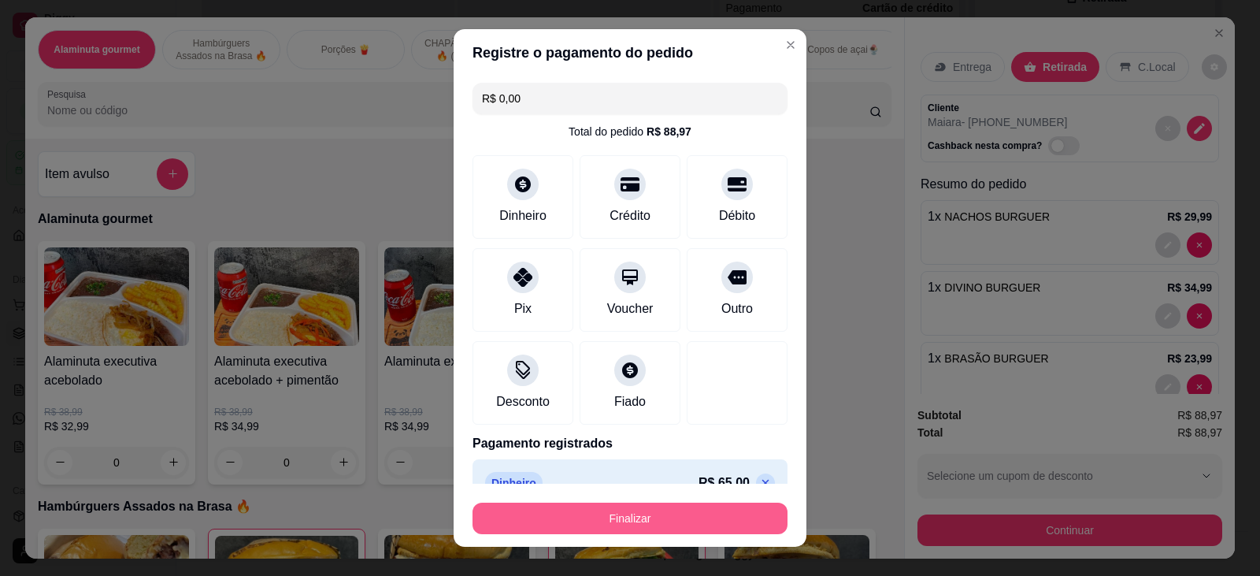
click at [607, 516] on button "Finalizar" at bounding box center [630, 519] width 315 height 32
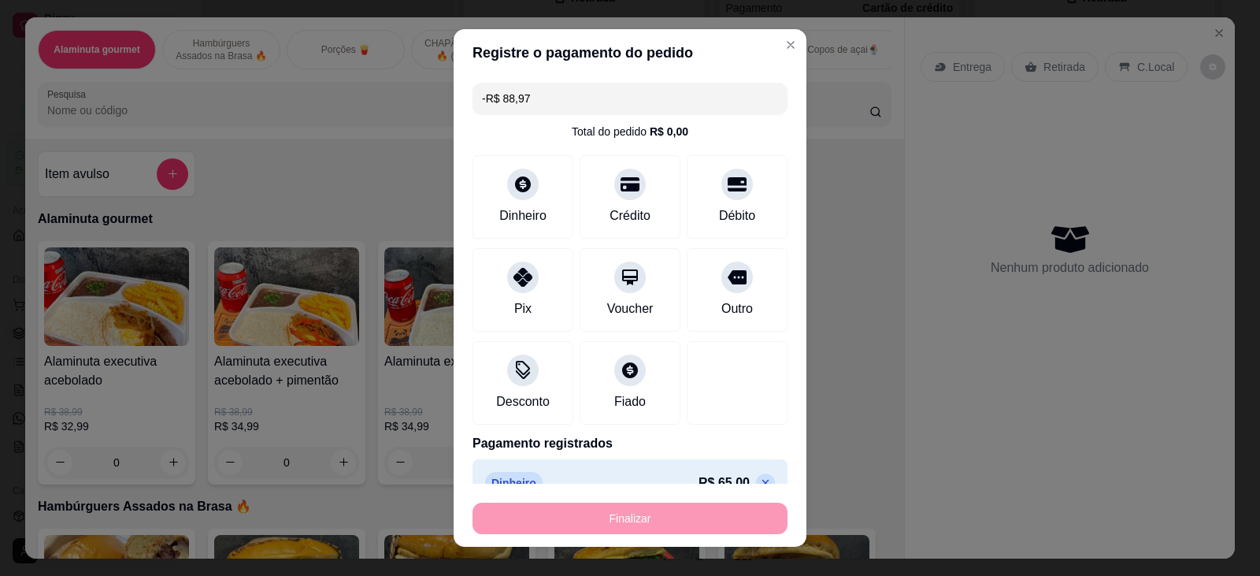
scroll to position [230, 0]
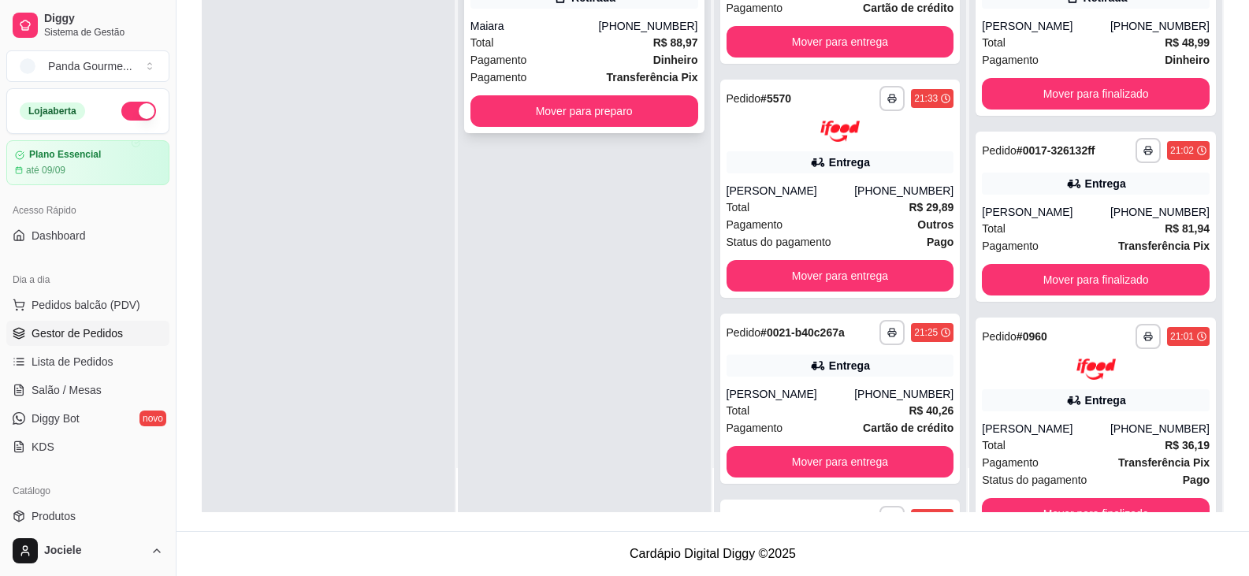
click at [569, 25] on div "Maiara" at bounding box center [534, 26] width 128 height 16
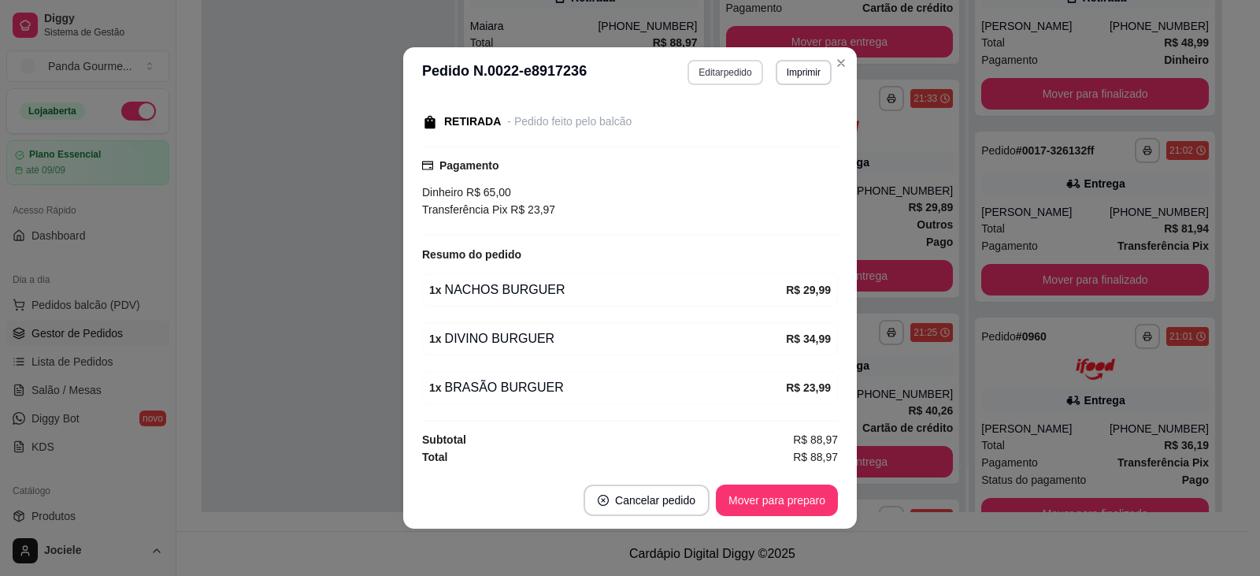
click at [713, 74] on button "Editar pedido" at bounding box center [725, 72] width 75 height 25
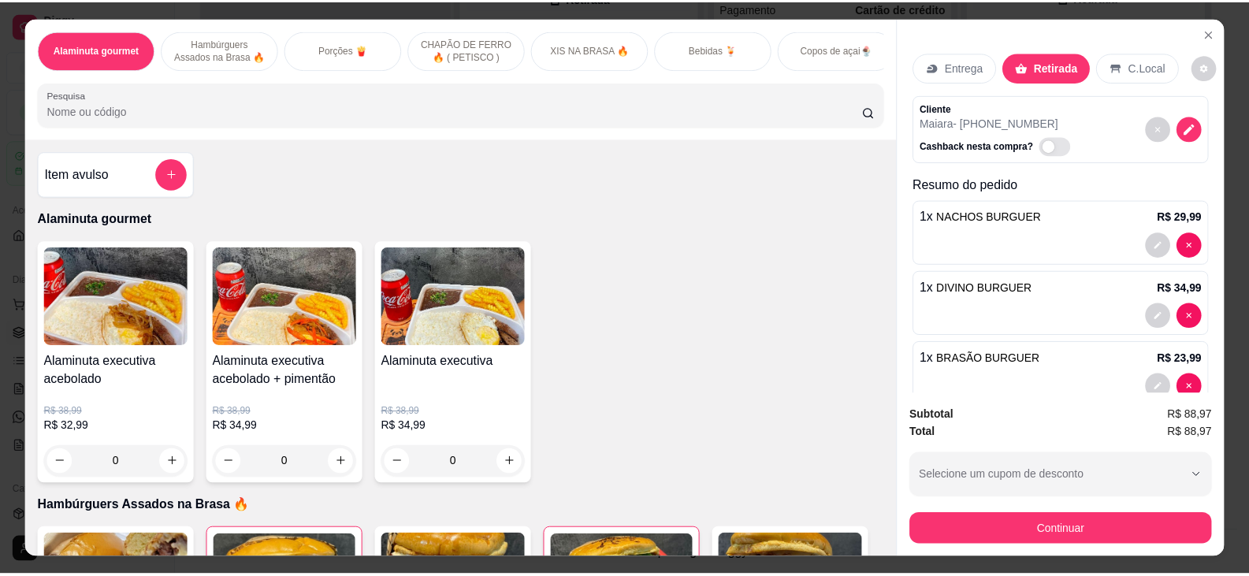
scroll to position [35, 0]
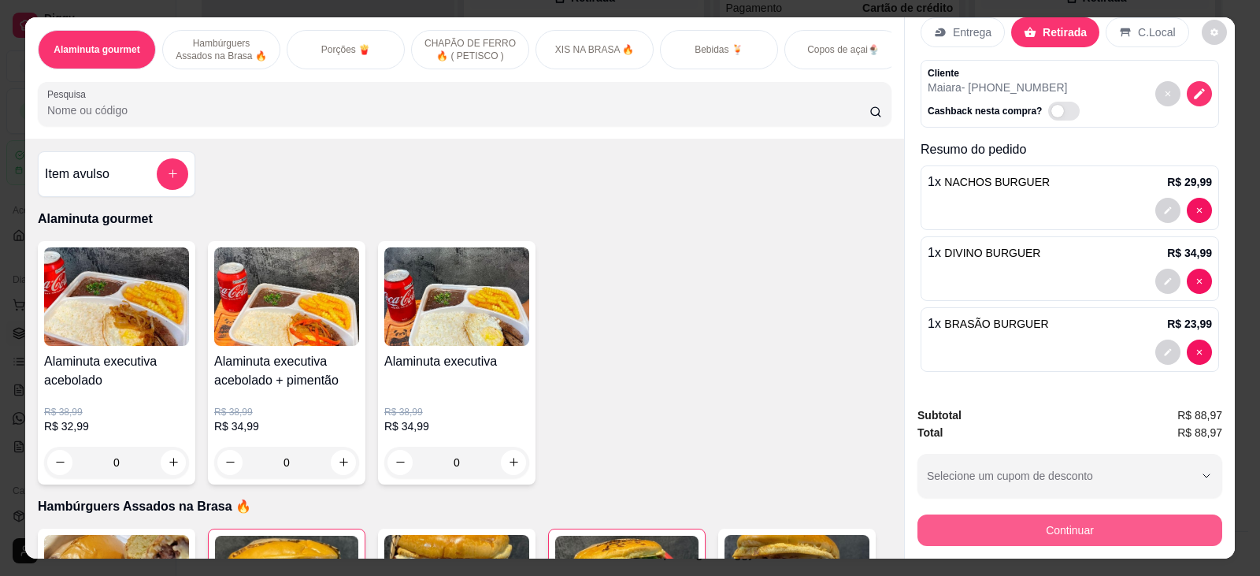
click at [1042, 533] on button "Continuar" at bounding box center [1070, 530] width 305 height 32
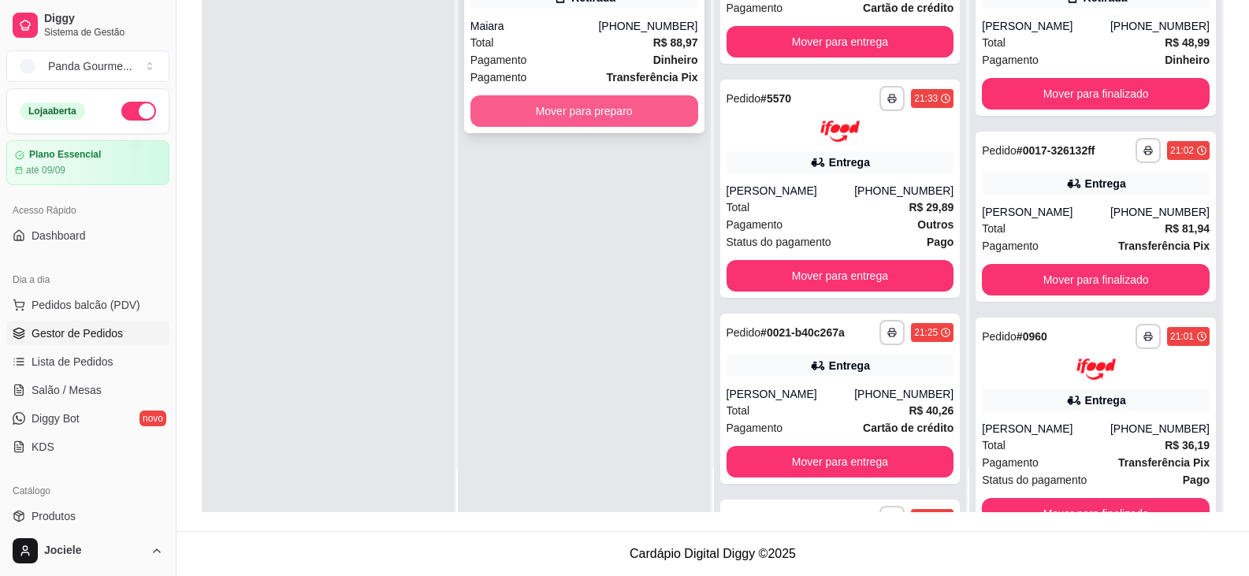
click at [620, 107] on button "Mover para preparo" at bounding box center [584, 111] width 228 height 32
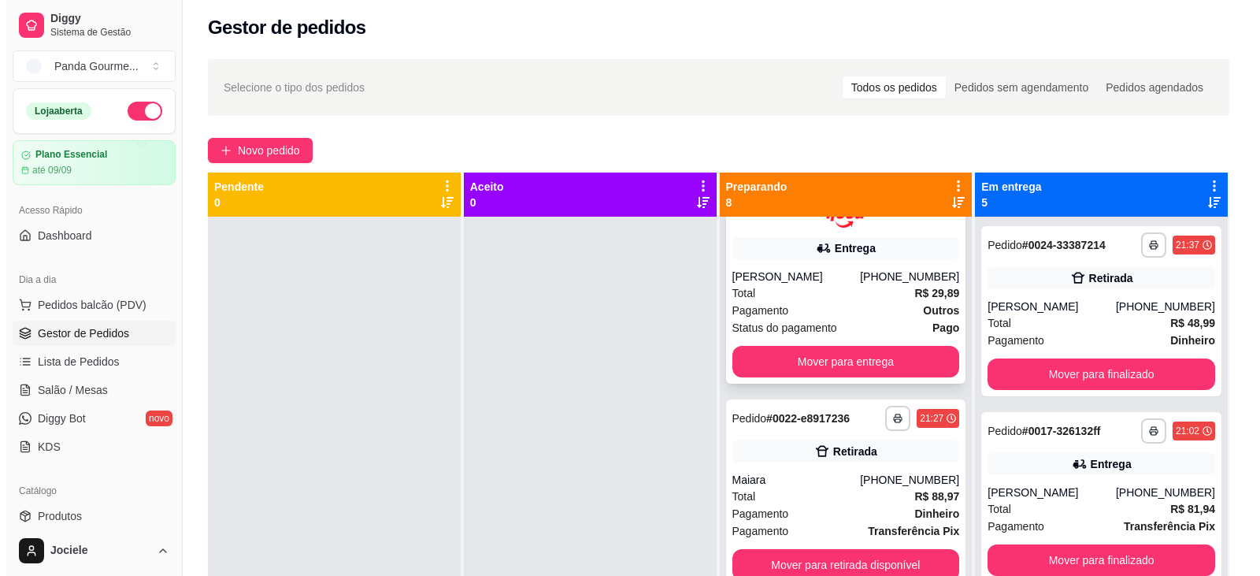
scroll to position [630, 0]
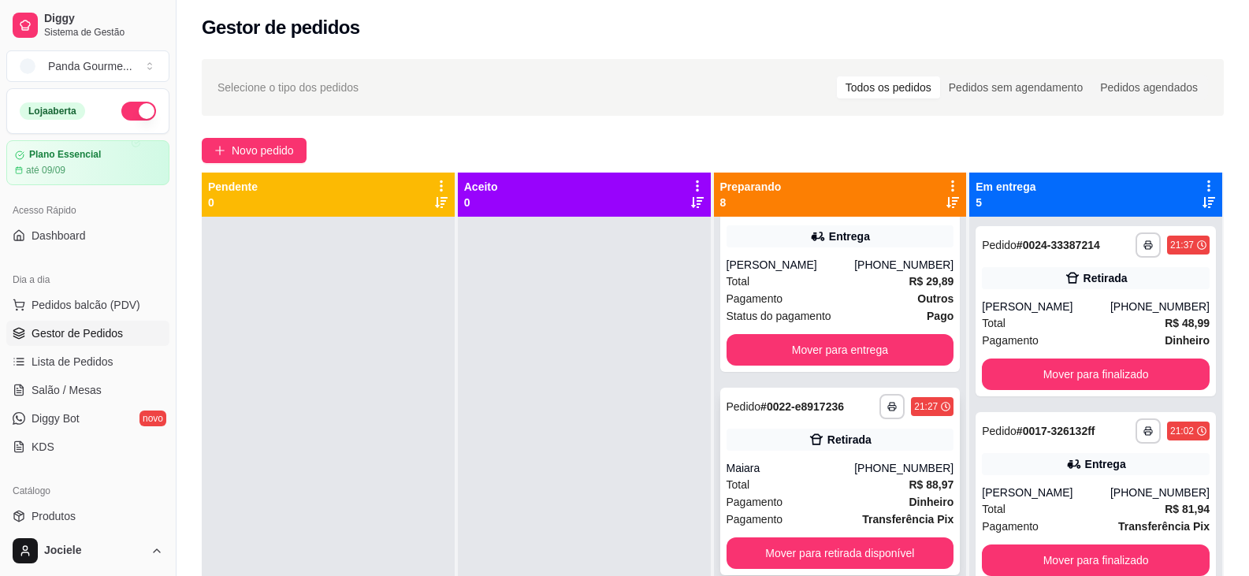
click at [800, 471] on div "Maiara" at bounding box center [790, 468] width 128 height 16
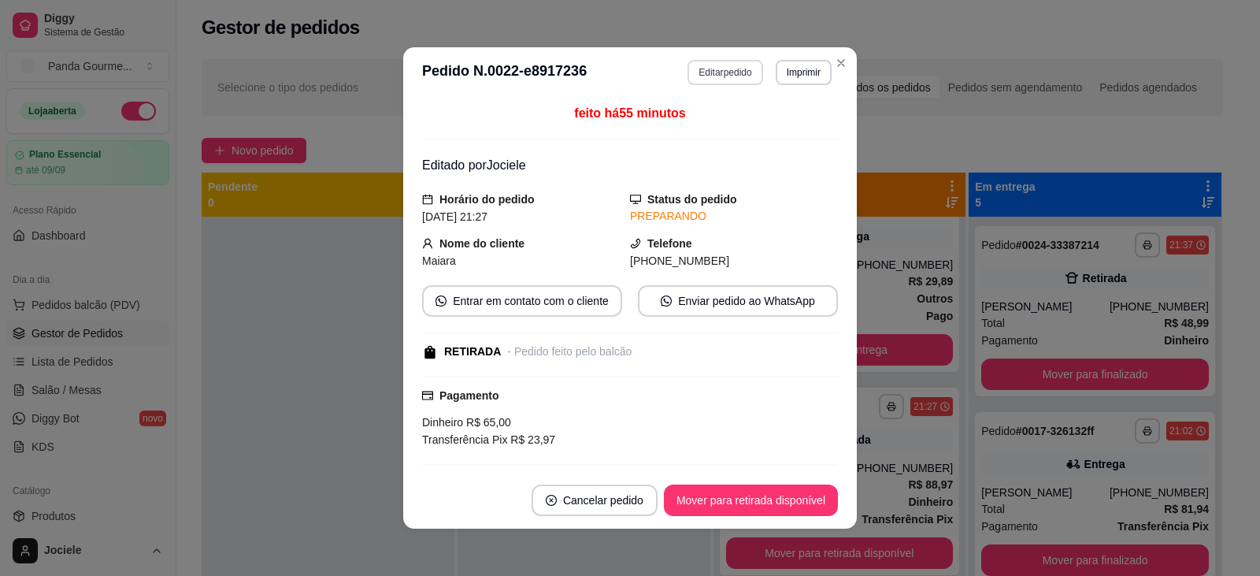
click at [720, 72] on button "Editar pedido" at bounding box center [725, 72] width 75 height 25
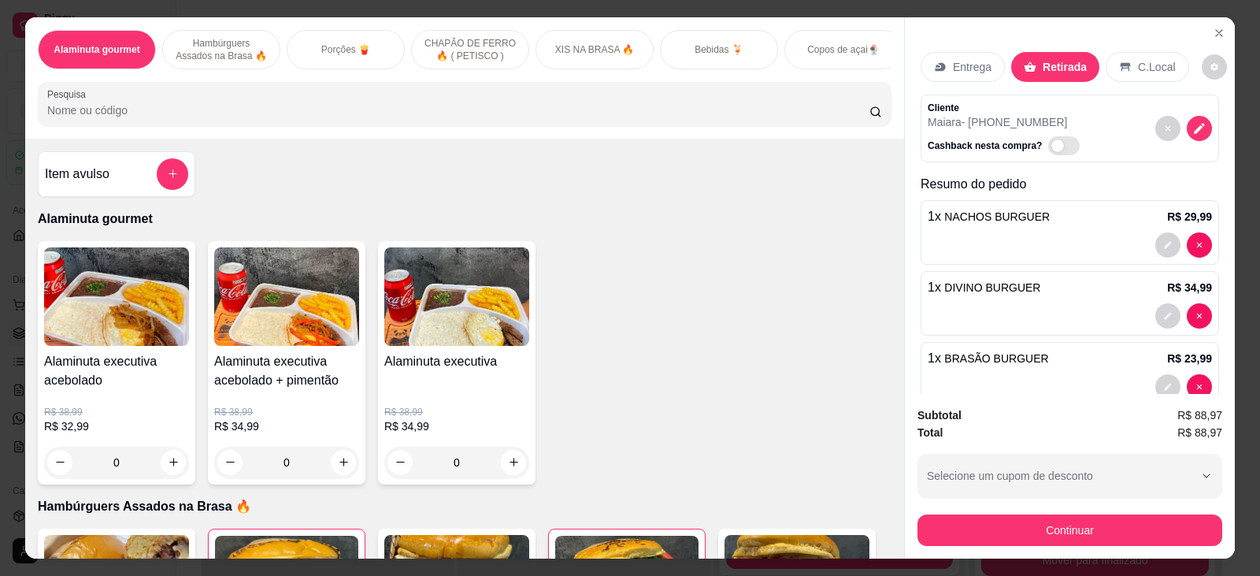
click at [700, 47] on p "Bebidas 🍹" at bounding box center [719, 49] width 49 height 13
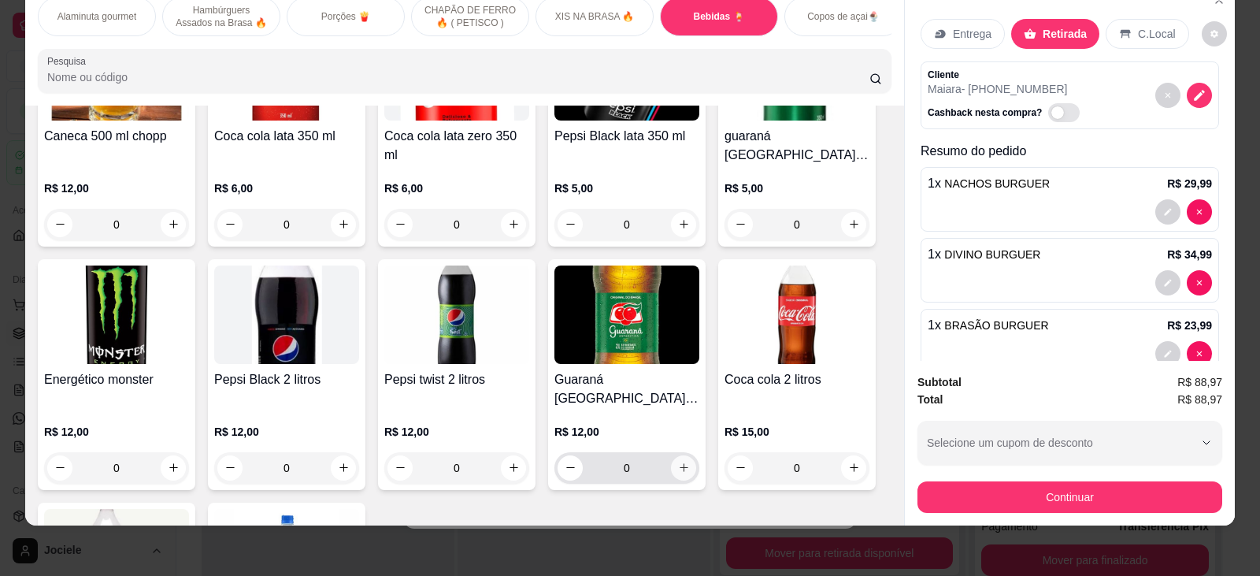
scroll to position [2926, 0]
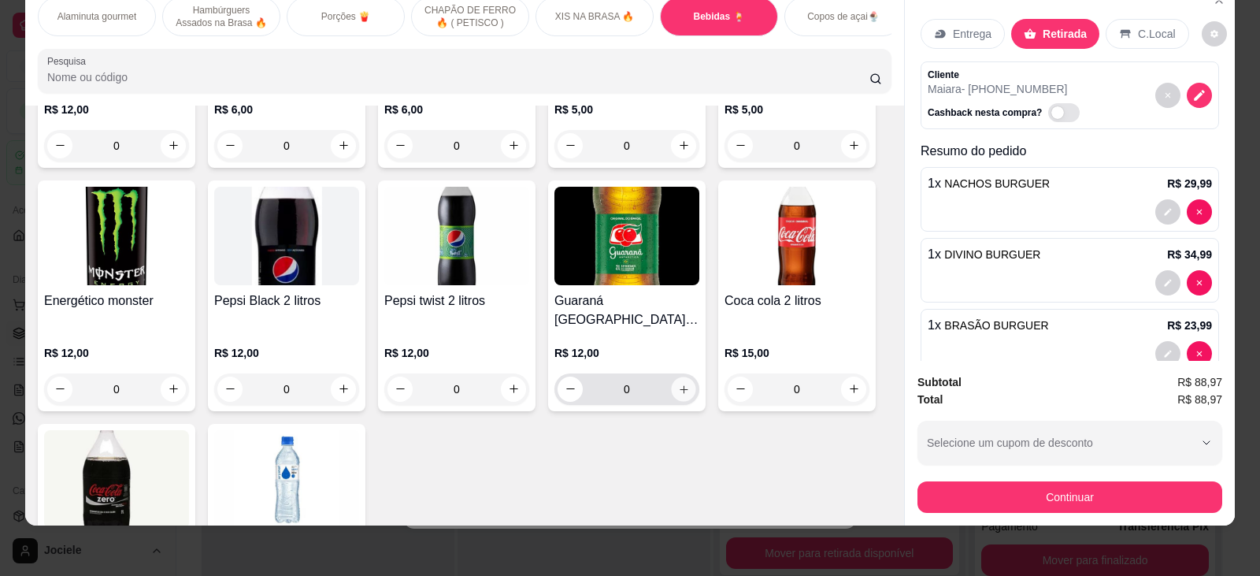
click at [681, 377] on button "increase-product-quantity" at bounding box center [683, 389] width 24 height 24
type input "1"
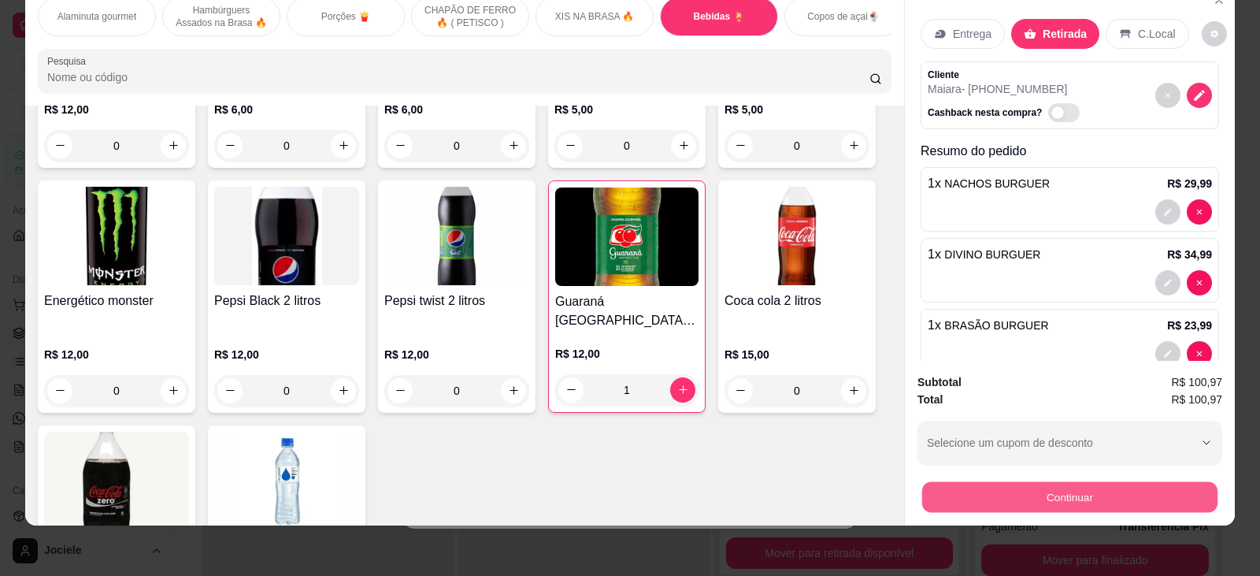
click at [1053, 495] on button "Continuar" at bounding box center [1069, 497] width 295 height 31
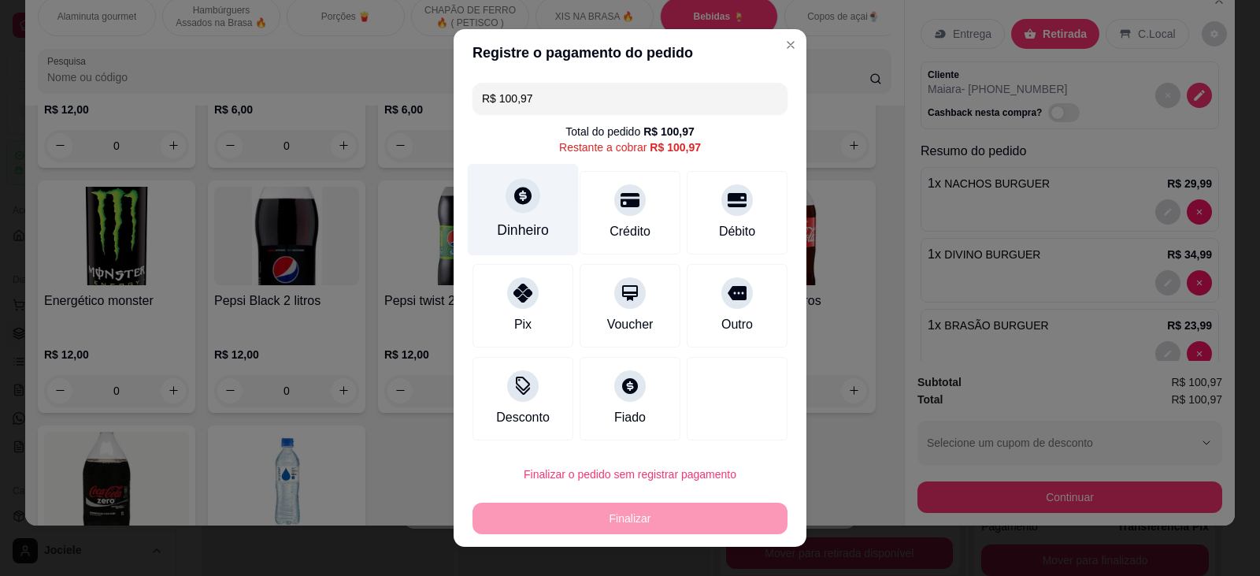
click at [523, 208] on div at bounding box center [523, 195] width 35 height 35
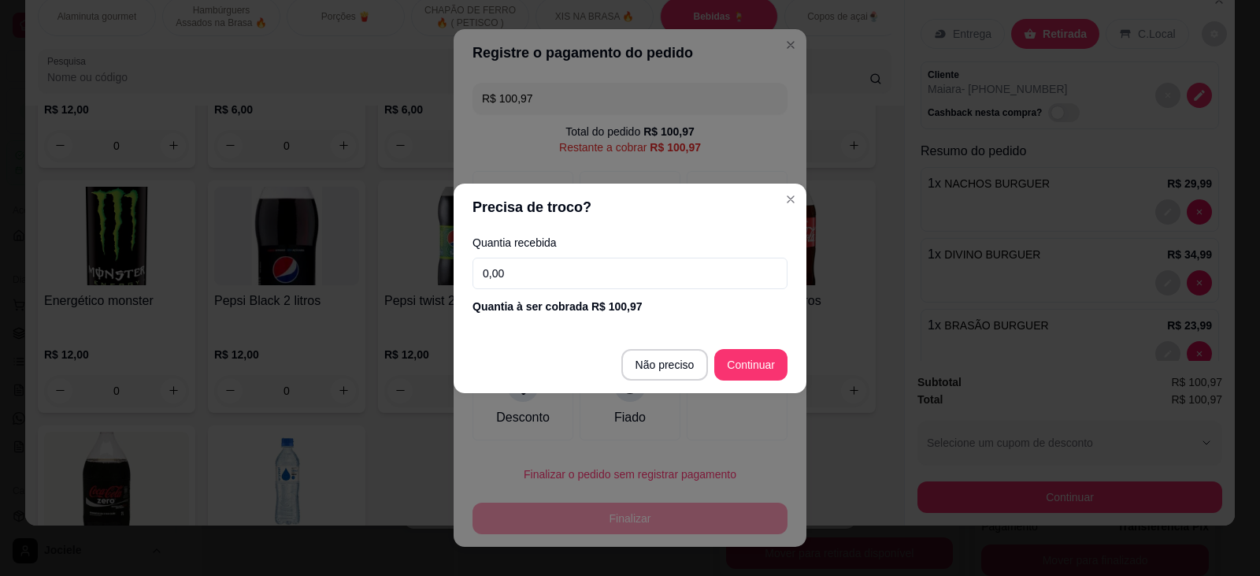
click at [573, 275] on input "0,00" at bounding box center [630, 274] width 315 height 32
type input "65,00"
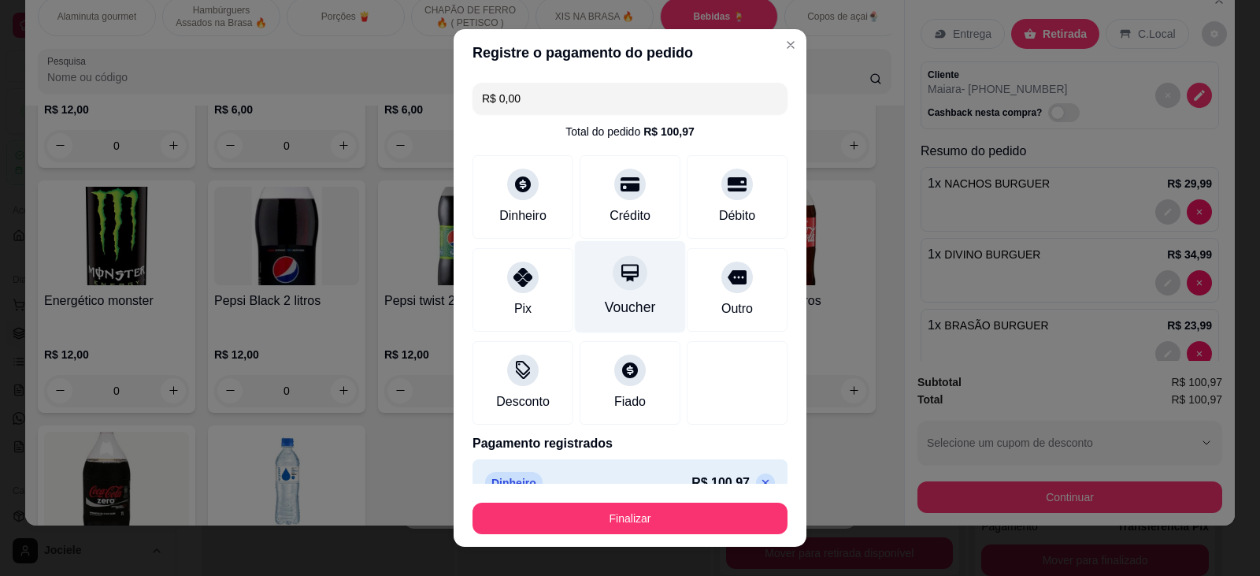
scroll to position [28, 0]
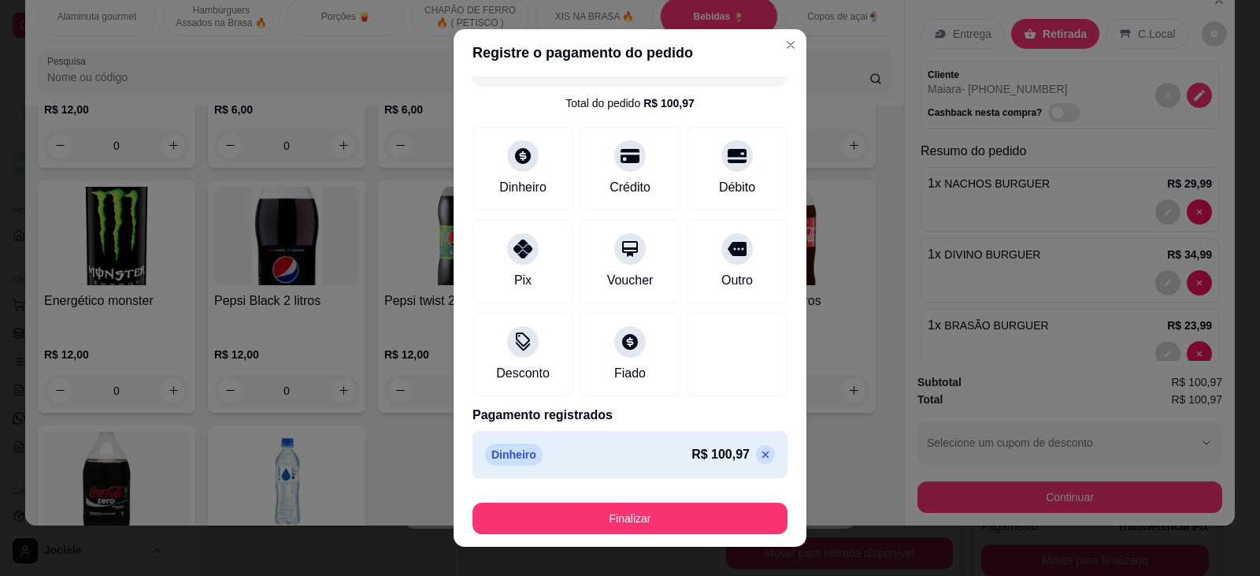
click at [759, 455] on icon at bounding box center [765, 454] width 13 height 13
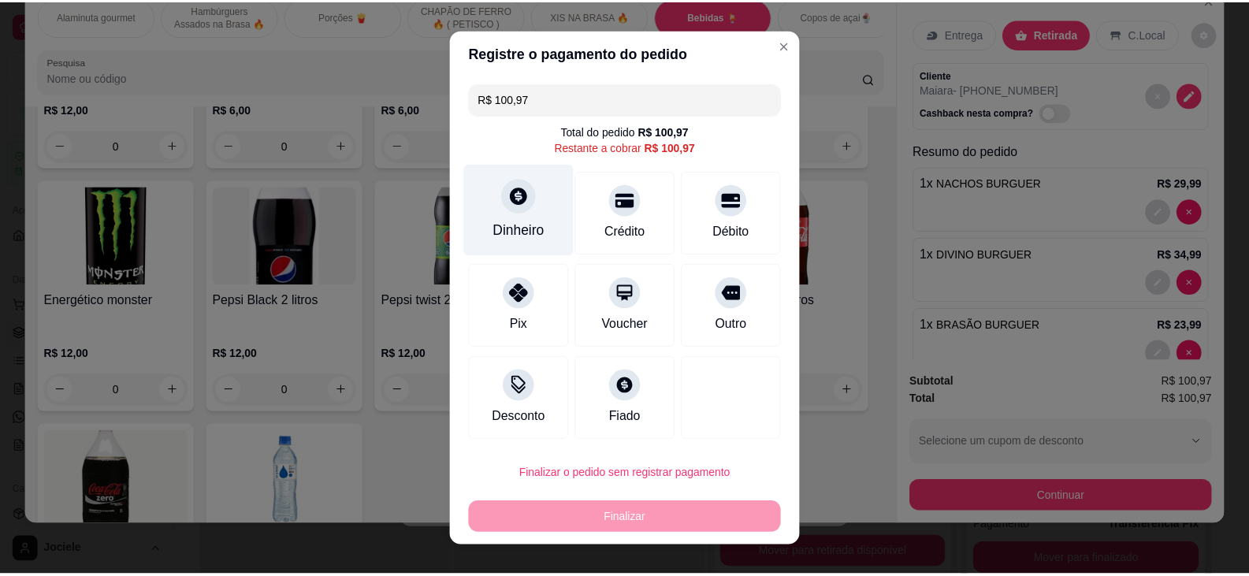
scroll to position [0, 0]
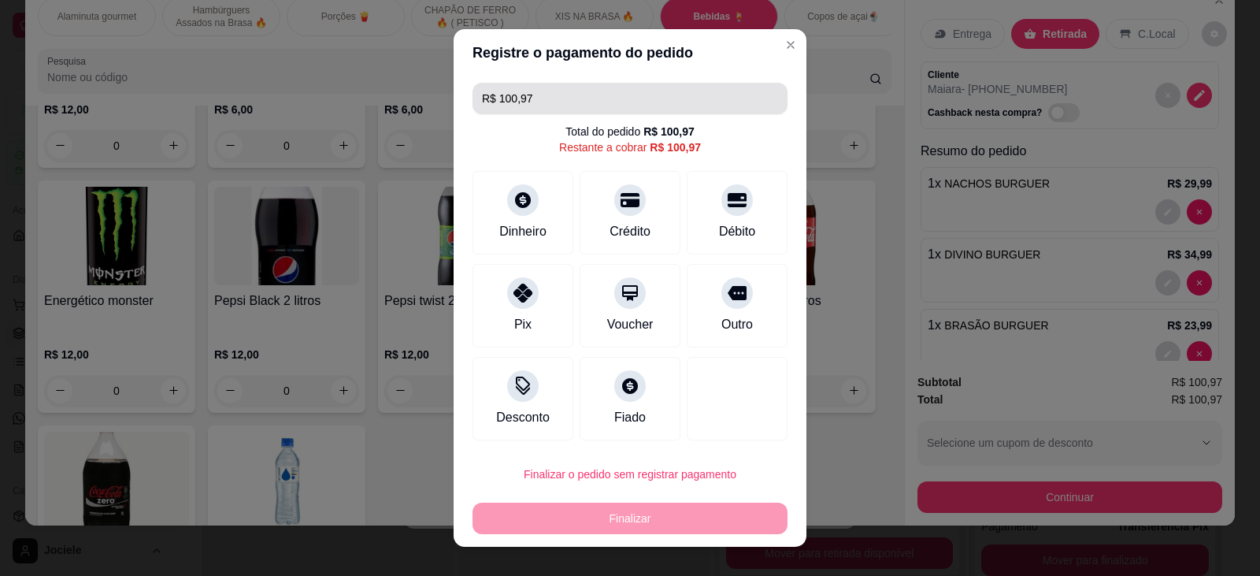
drag, startPoint x: 537, startPoint y: 95, endPoint x: 281, endPoint y: 70, distance: 257.2
click at [281, 70] on div "Registre o pagamento do pedido R$ 100,97 Total do pedido R$ 100,97 Restante a c…" at bounding box center [630, 288] width 1260 height 576
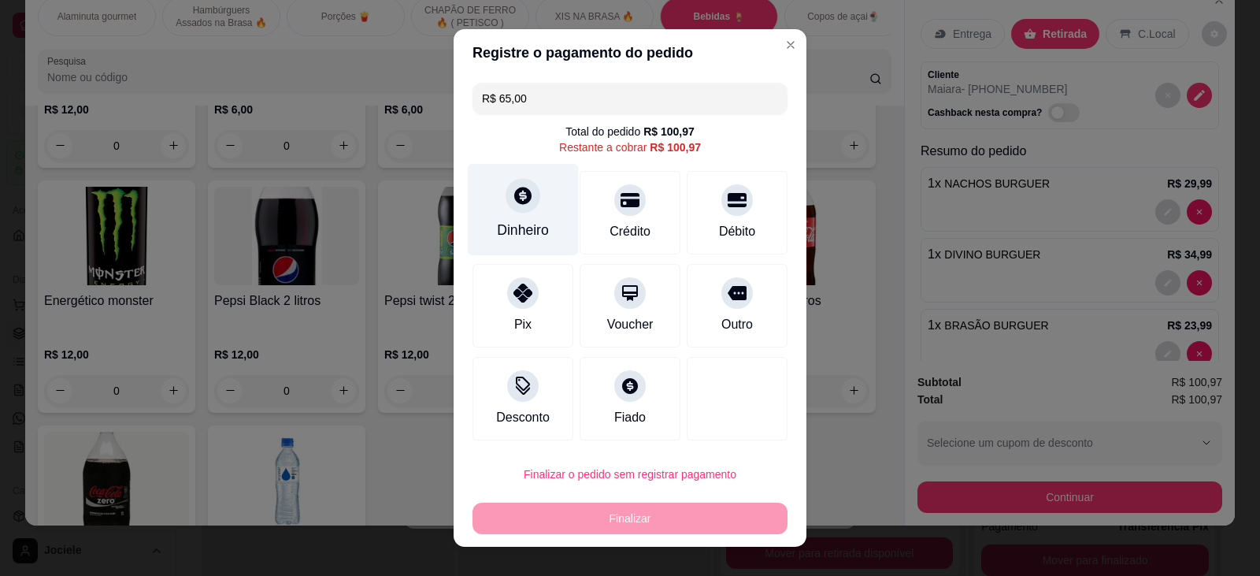
click at [511, 210] on div at bounding box center [523, 195] width 35 height 35
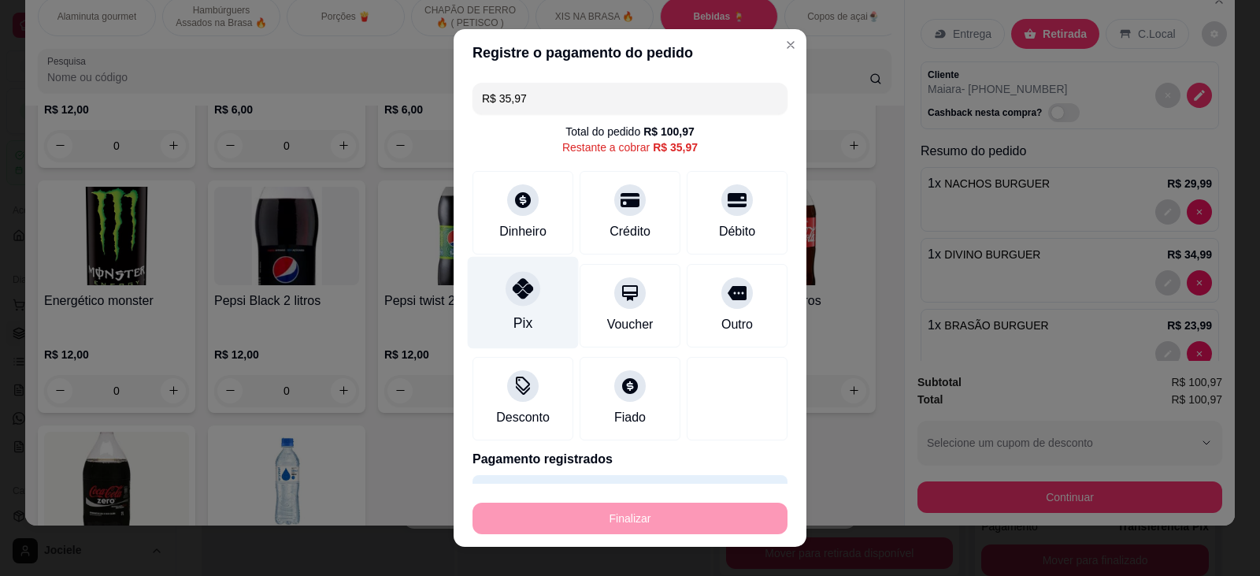
click at [515, 300] on div at bounding box center [523, 288] width 35 height 35
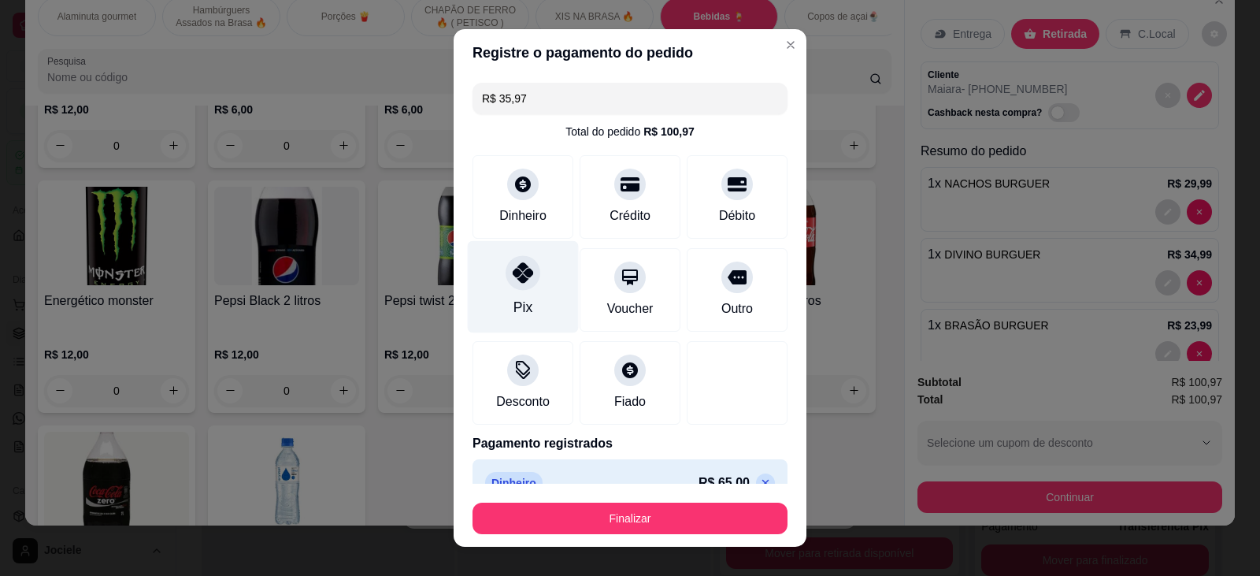
type input "R$ 0,00"
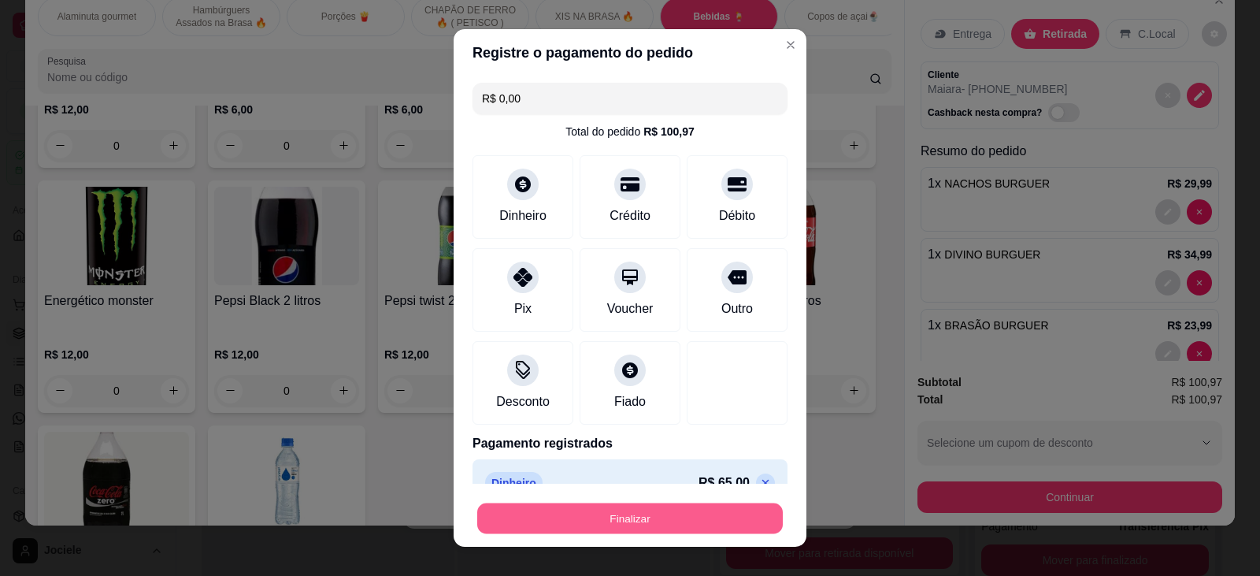
click at [599, 518] on button "Finalizar" at bounding box center [630, 518] width 306 height 31
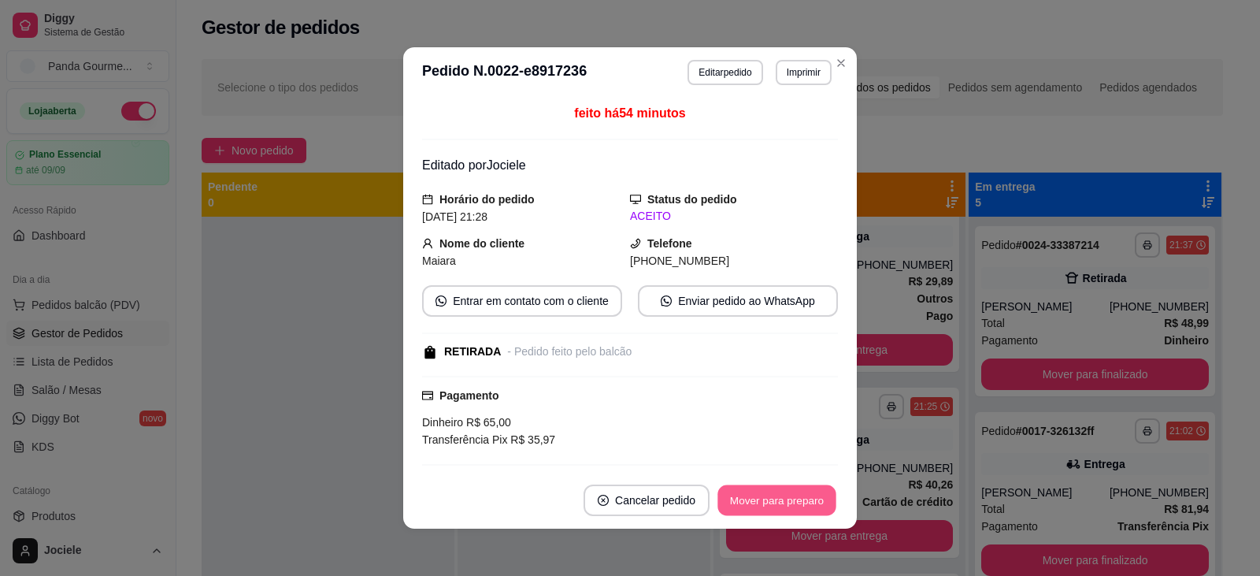
click at [796, 506] on button "Mover para preparo" at bounding box center [777, 500] width 118 height 31
click at [796, 499] on div "Mover para preparo" at bounding box center [766, 500] width 144 height 32
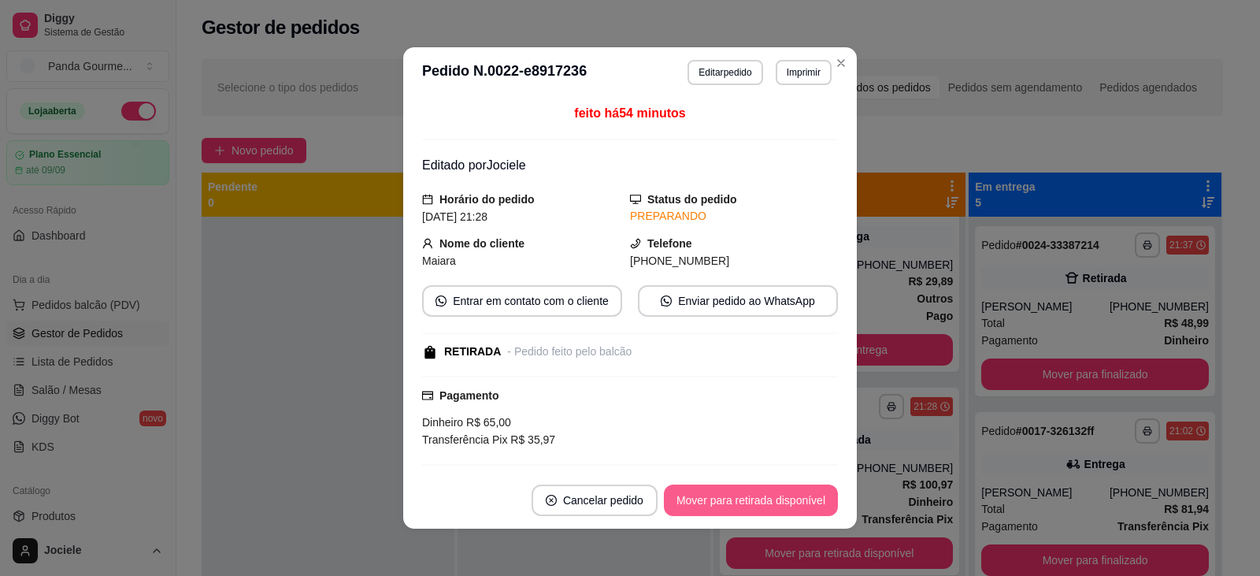
click at [796, 499] on button "Mover para retirada disponível" at bounding box center [751, 500] width 174 height 32
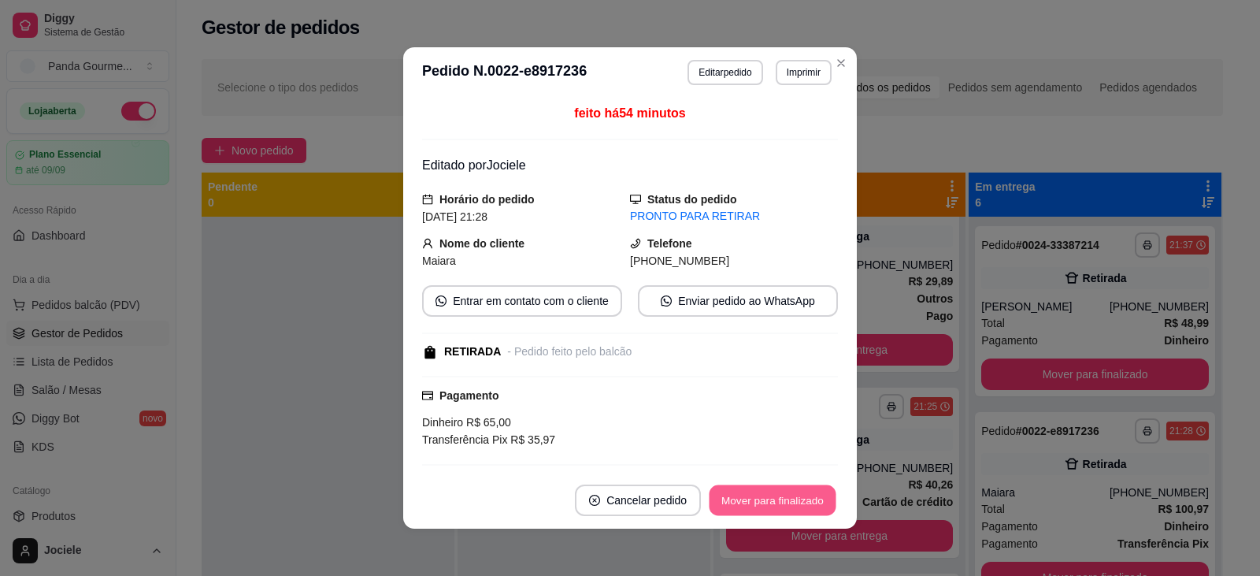
click at [792, 496] on button "Mover para finalizado" at bounding box center [773, 500] width 127 height 31
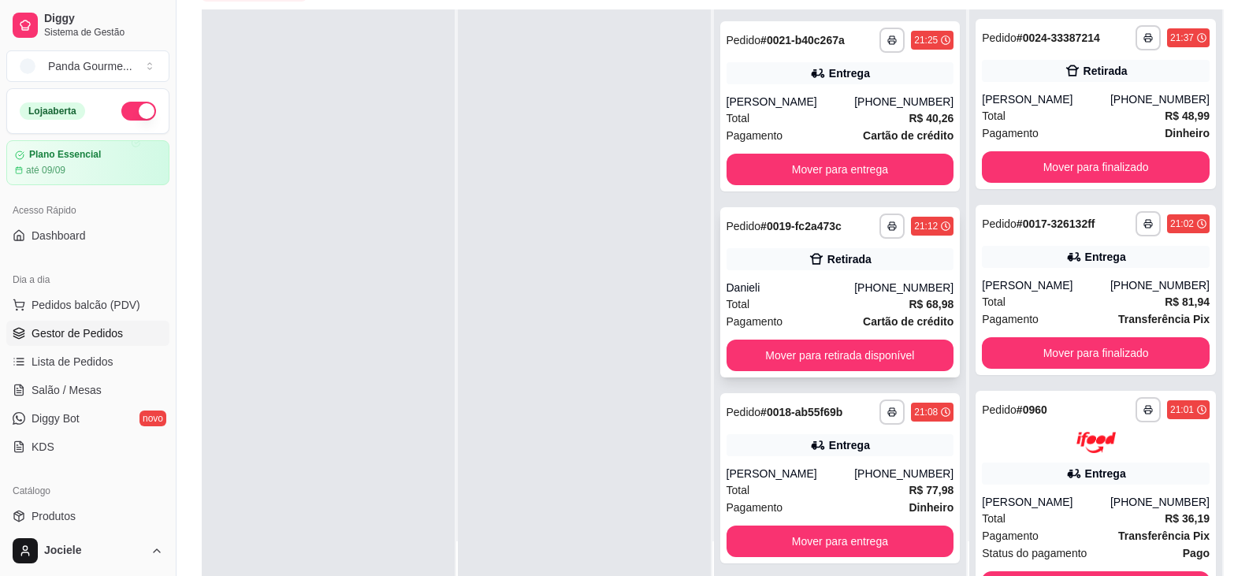
scroll to position [240, 0]
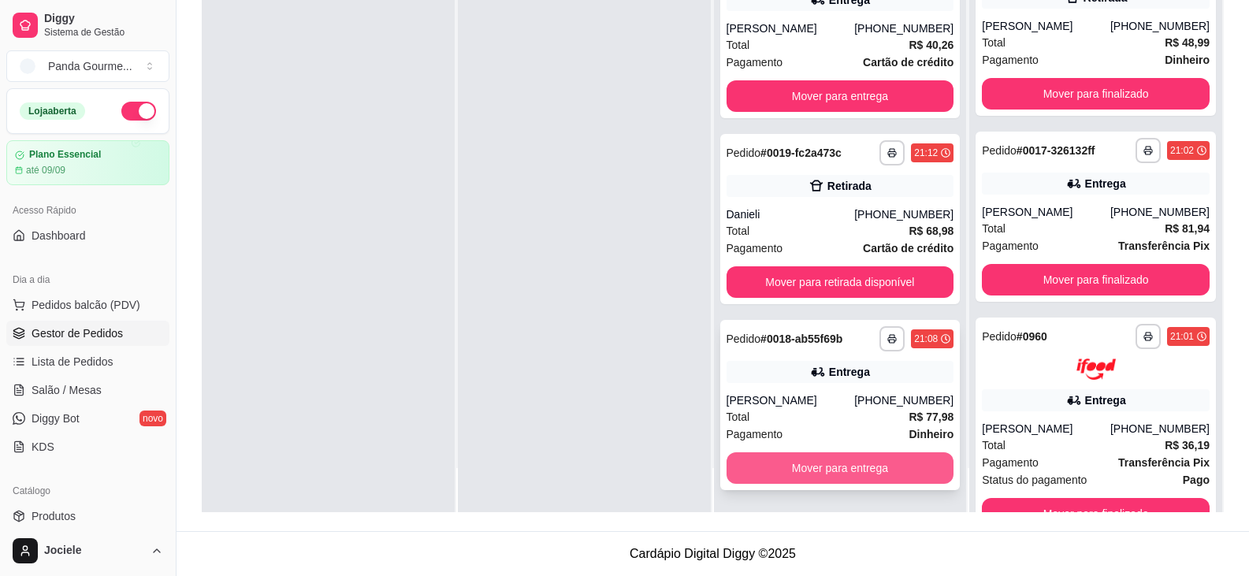
click at [799, 467] on button "Mover para entrega" at bounding box center [840, 468] width 228 height 32
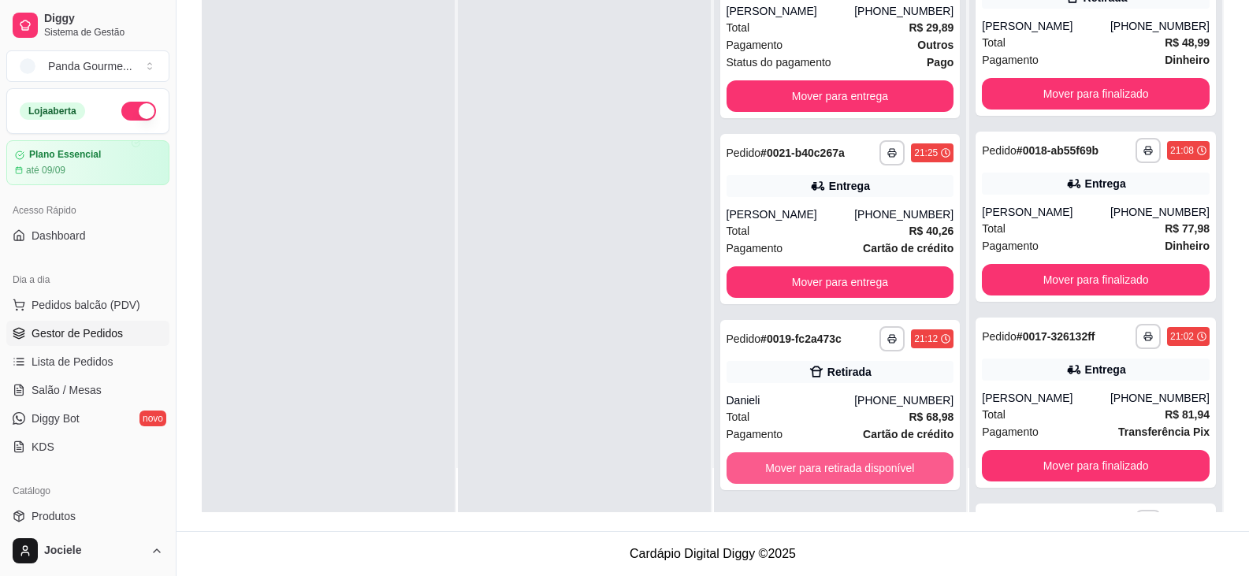
scroll to position [603, 0]
click at [798, 468] on button "Mover para retirada disponível" at bounding box center [839, 467] width 221 height 31
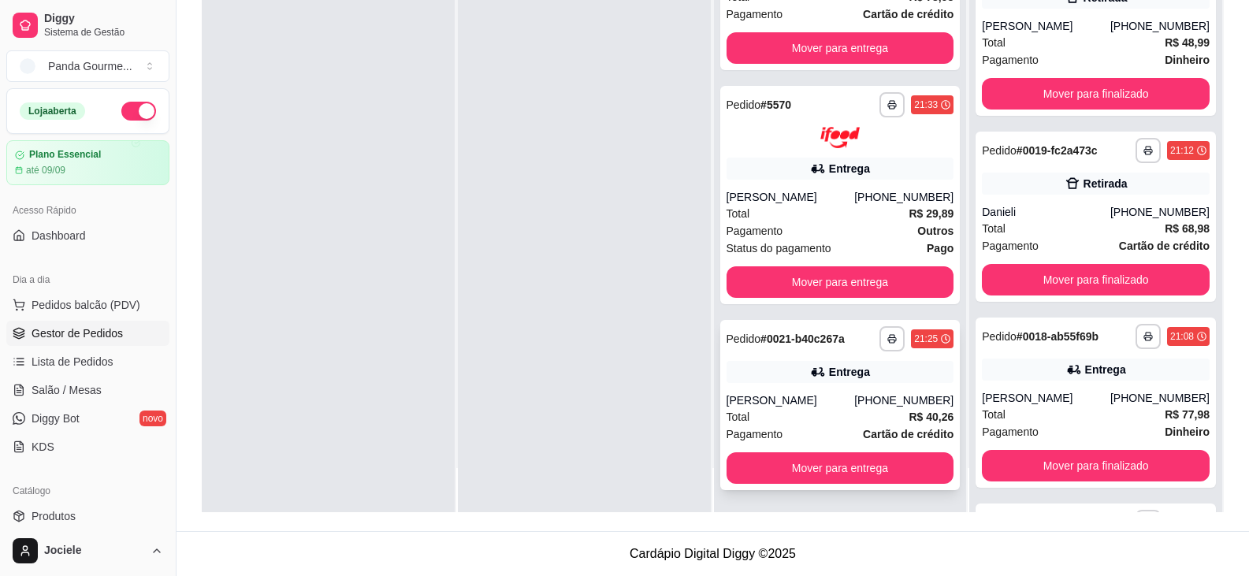
scroll to position [417, 0]
click at [802, 464] on button "Mover para entrega" at bounding box center [840, 468] width 228 height 32
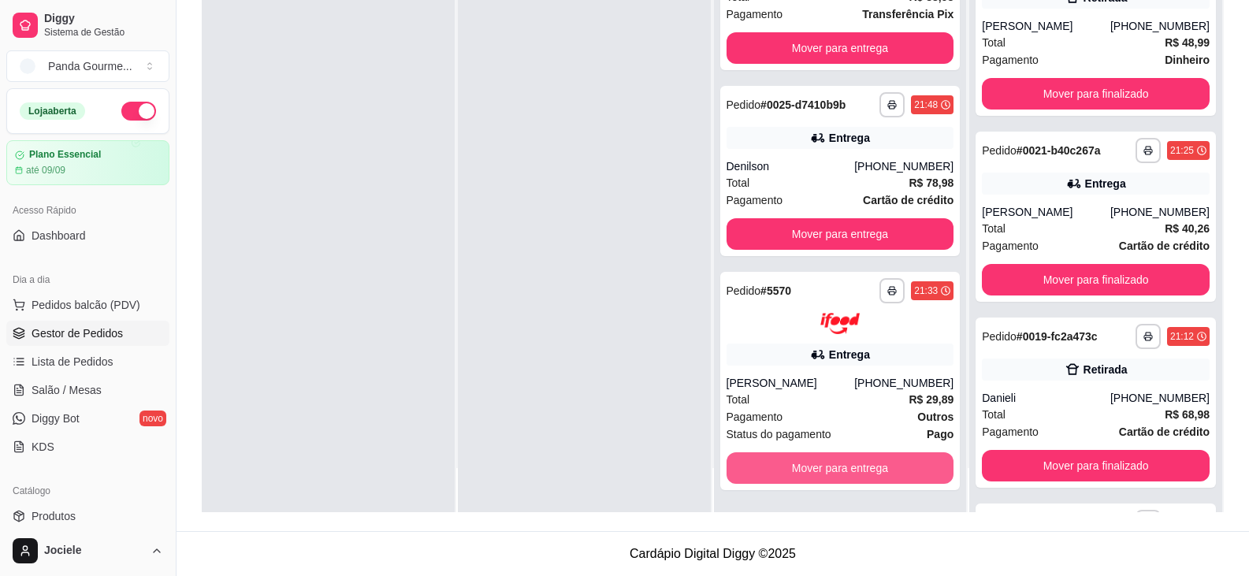
scroll to position [232, 0]
click at [803, 474] on button "Mover para entrega" at bounding box center [839, 467] width 221 height 31
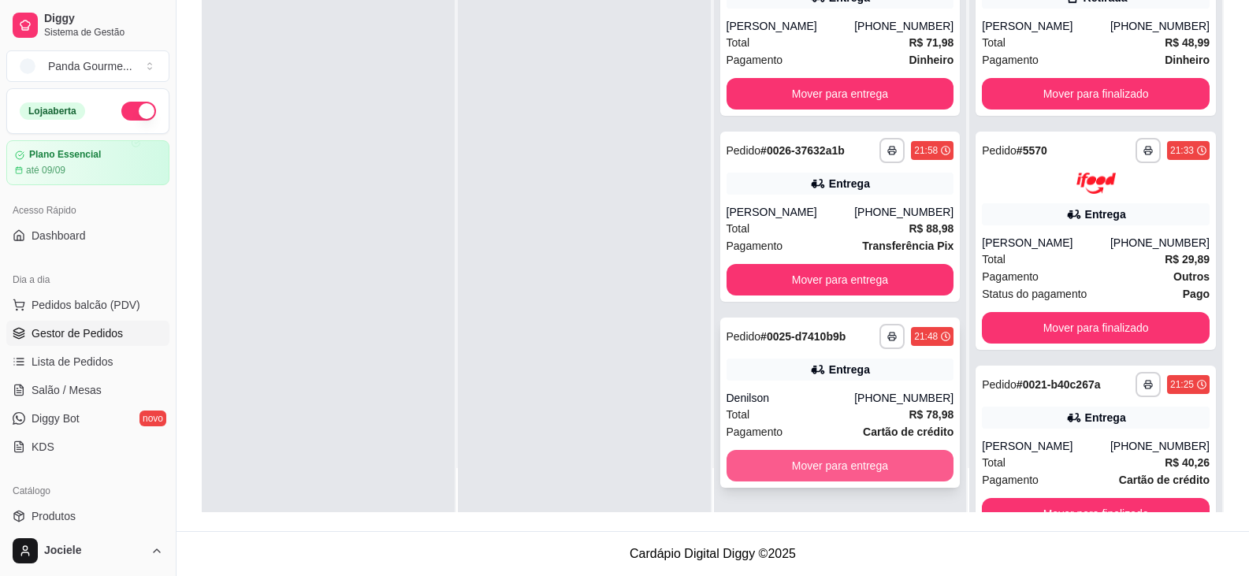
scroll to position [0, 0]
click at [801, 469] on button "Mover para entrega" at bounding box center [839, 466] width 221 height 31
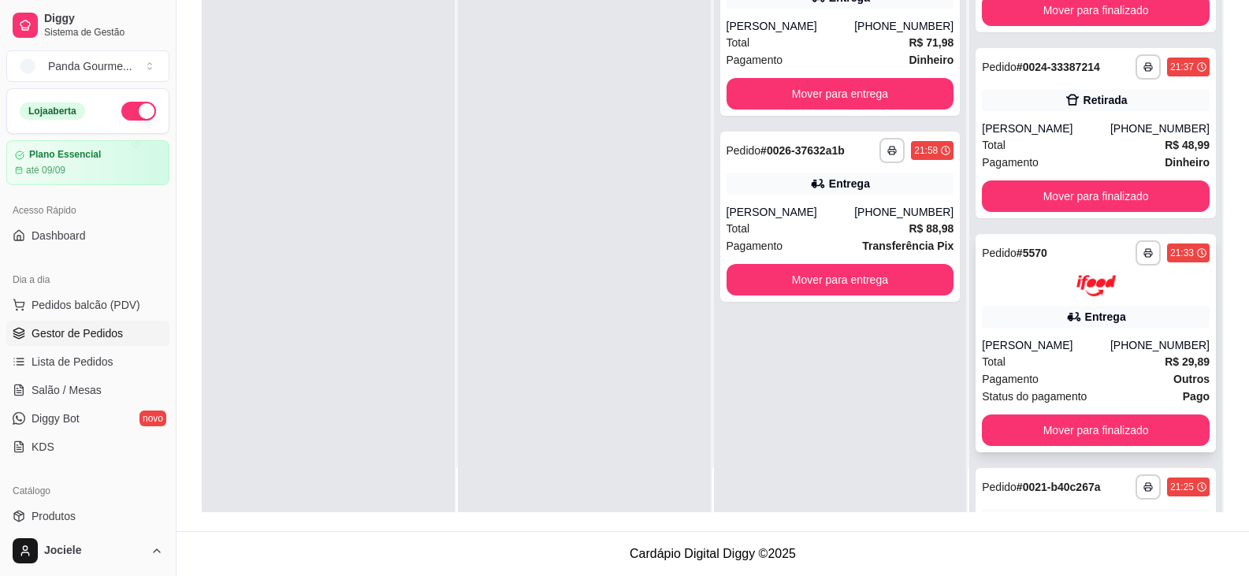
scroll to position [158, 0]
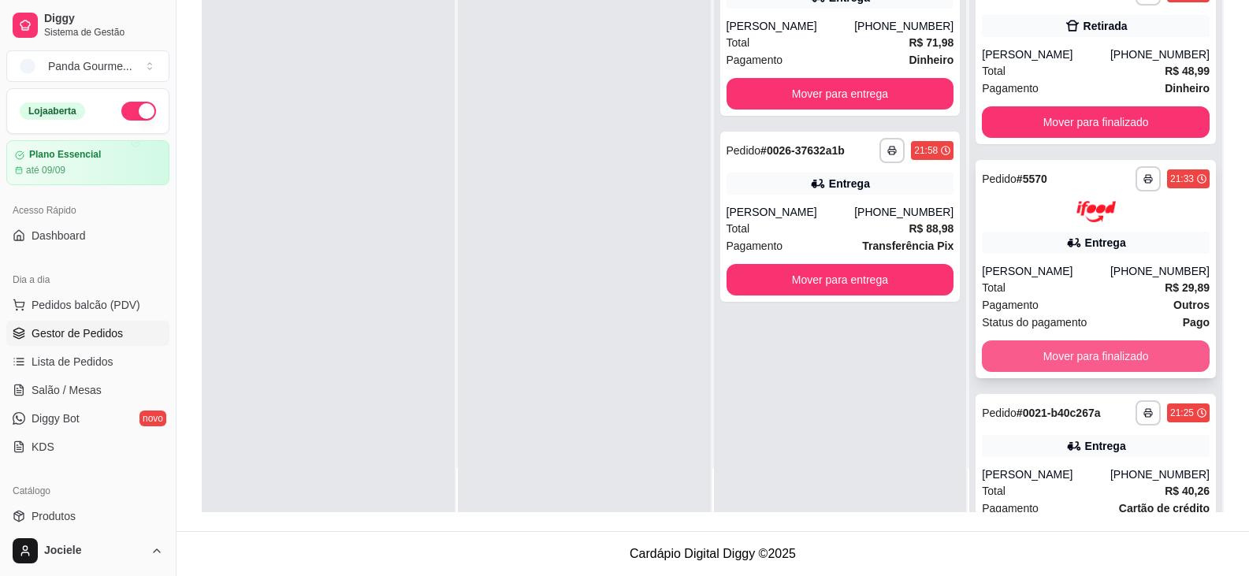
click at [1031, 356] on button "Mover para finalizado" at bounding box center [1095, 356] width 228 height 32
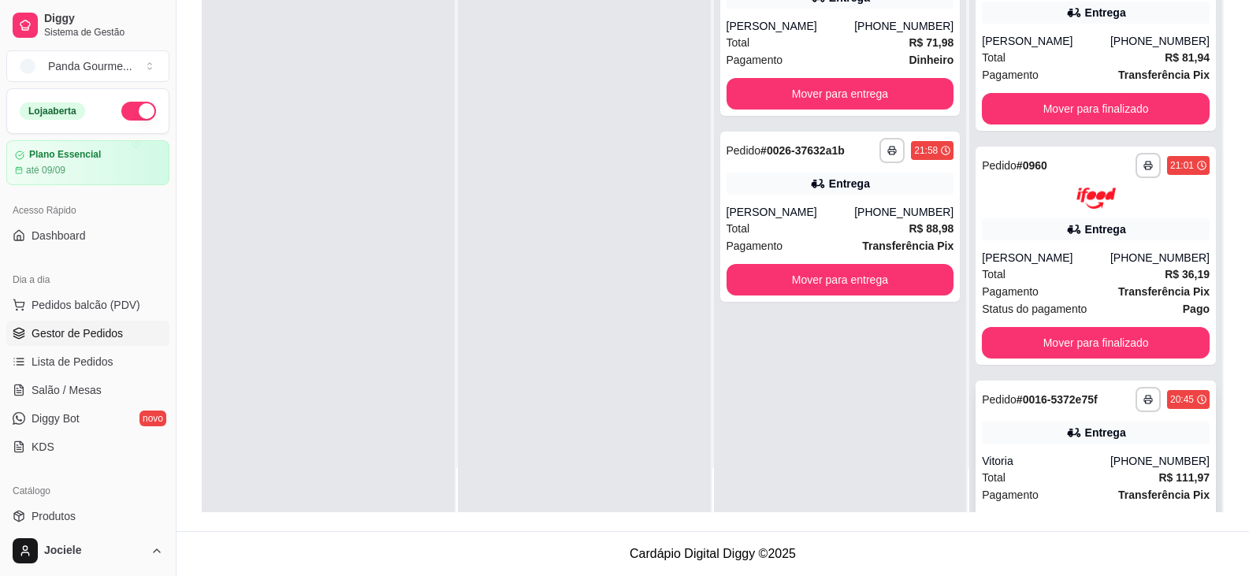
scroll to position [945, 0]
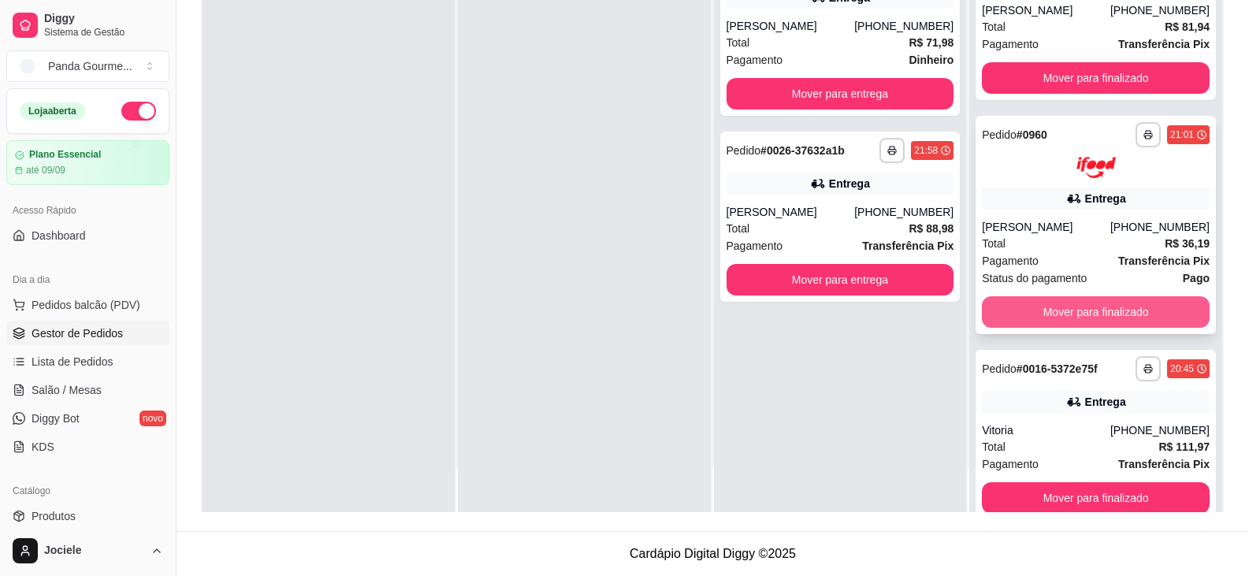
click at [1101, 316] on button "Mover para finalizado" at bounding box center [1095, 312] width 228 height 32
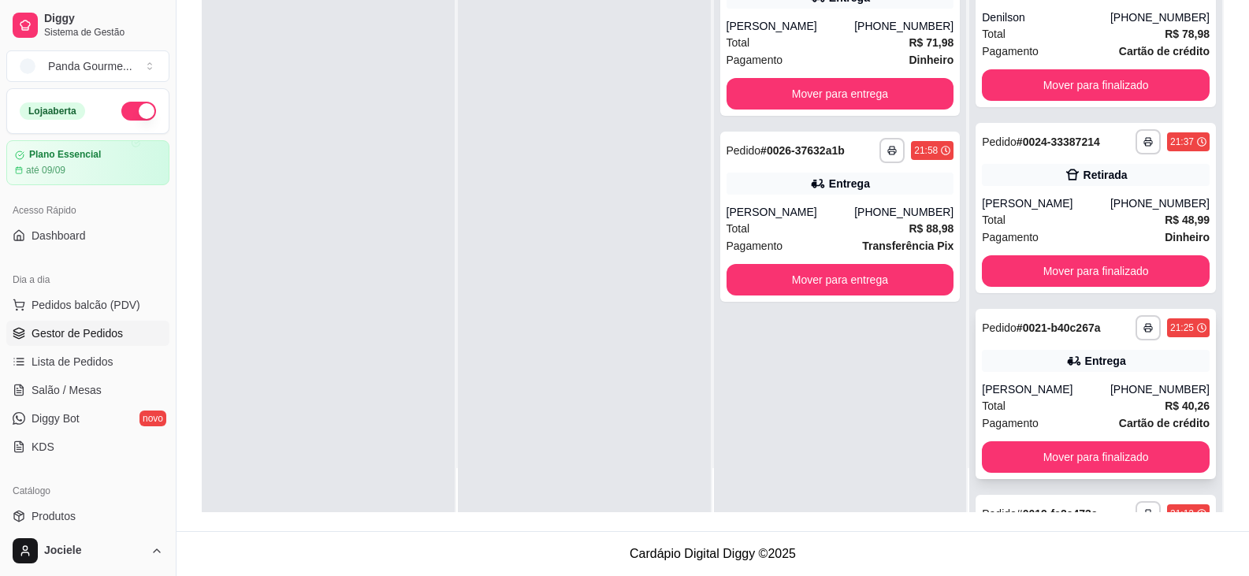
scroll to position [0, 0]
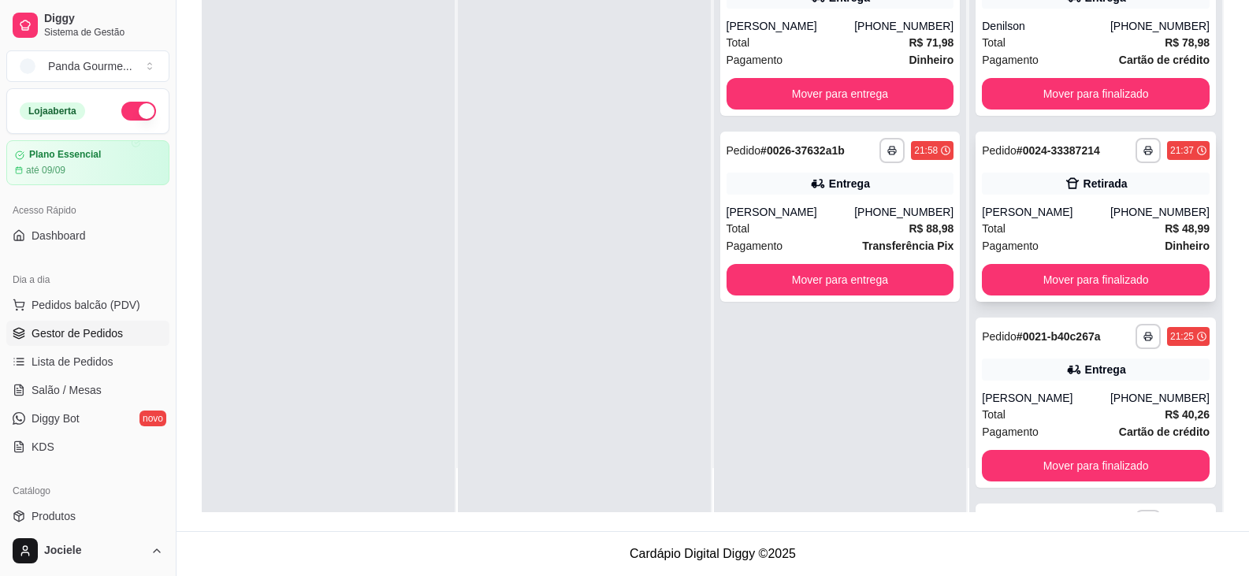
click at [1044, 218] on div "[PERSON_NAME]" at bounding box center [1045, 212] width 128 height 16
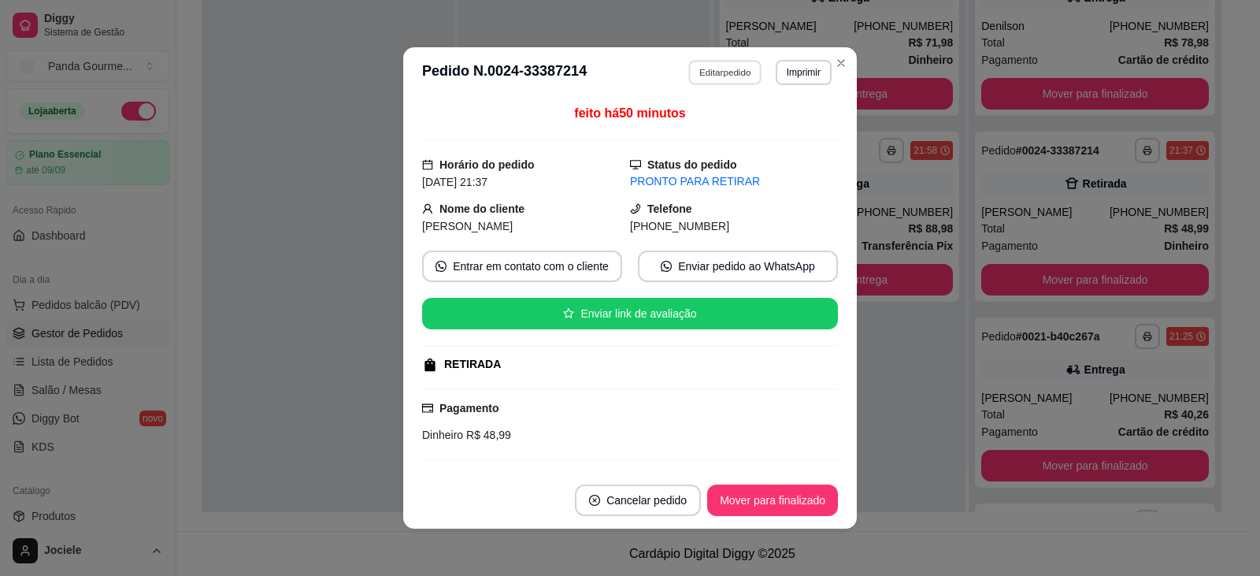
click at [714, 67] on button "Editar pedido" at bounding box center [725, 72] width 73 height 24
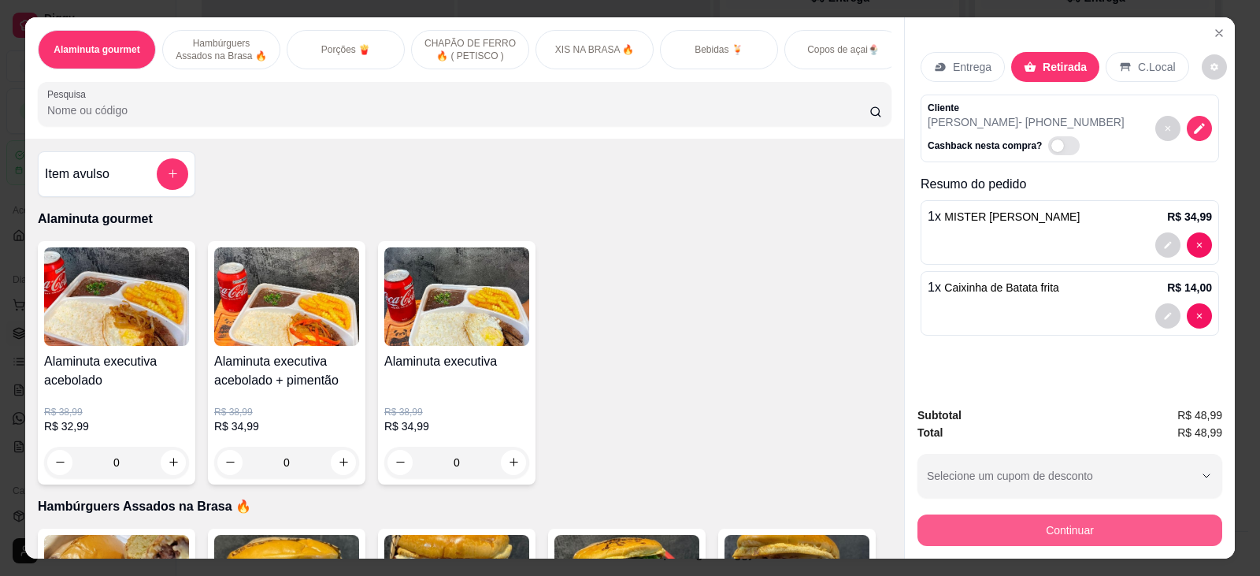
click at [1064, 532] on button "Continuar" at bounding box center [1070, 530] width 305 height 32
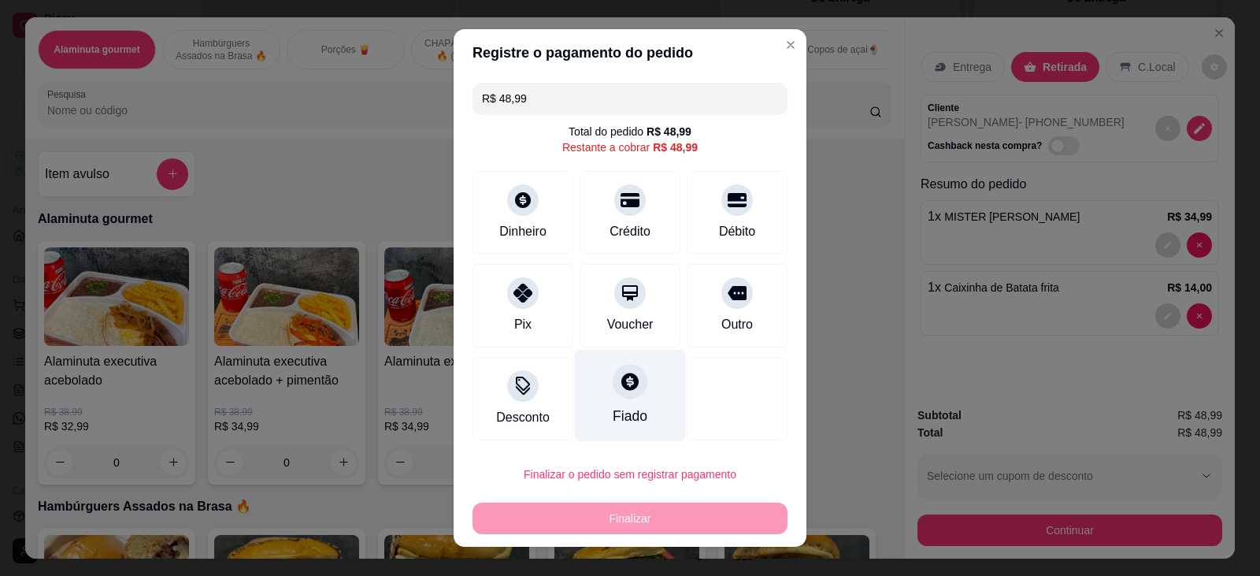
click at [622, 397] on div at bounding box center [630, 381] width 35 height 35
type input "R$ 0,00"
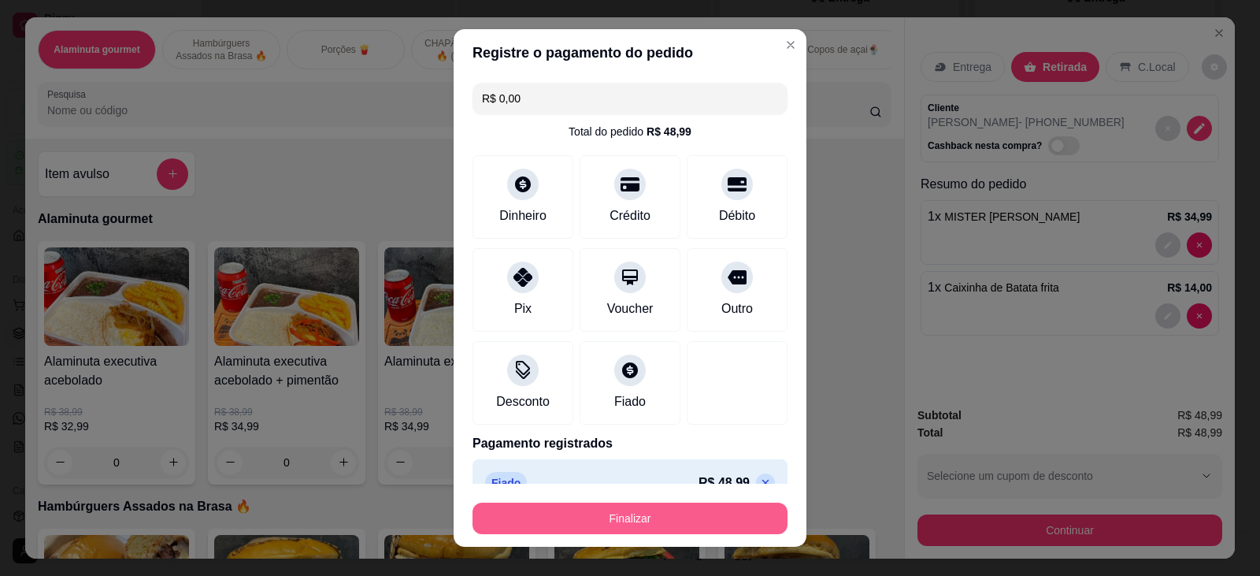
click at [651, 509] on button "Finalizar" at bounding box center [630, 519] width 315 height 32
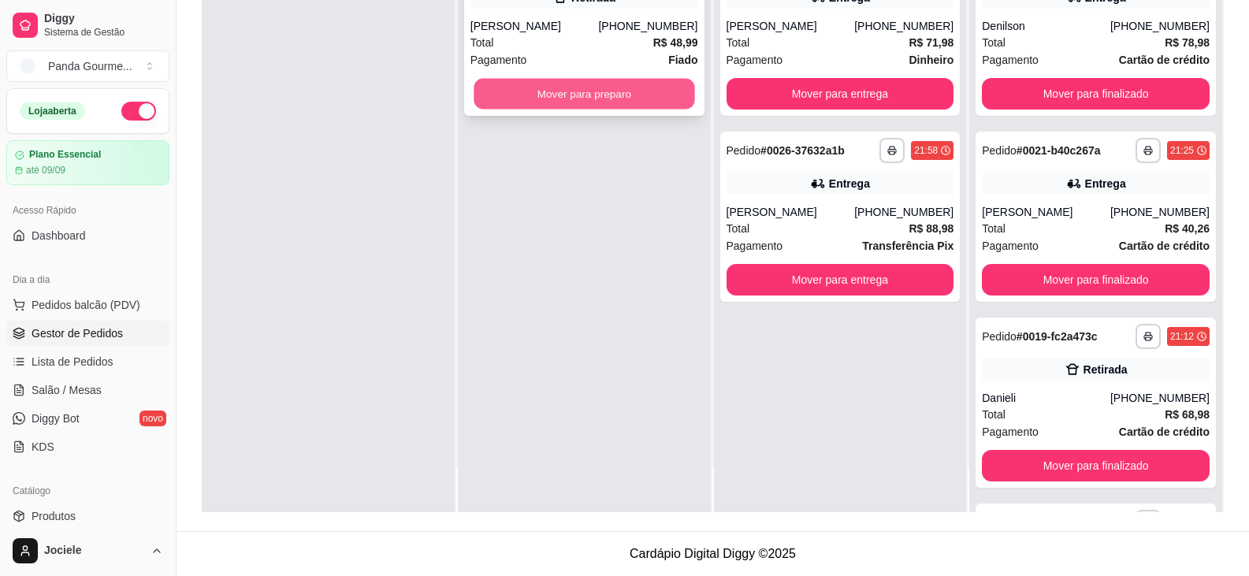
click at [534, 94] on button "Mover para preparo" at bounding box center [583, 94] width 221 height 31
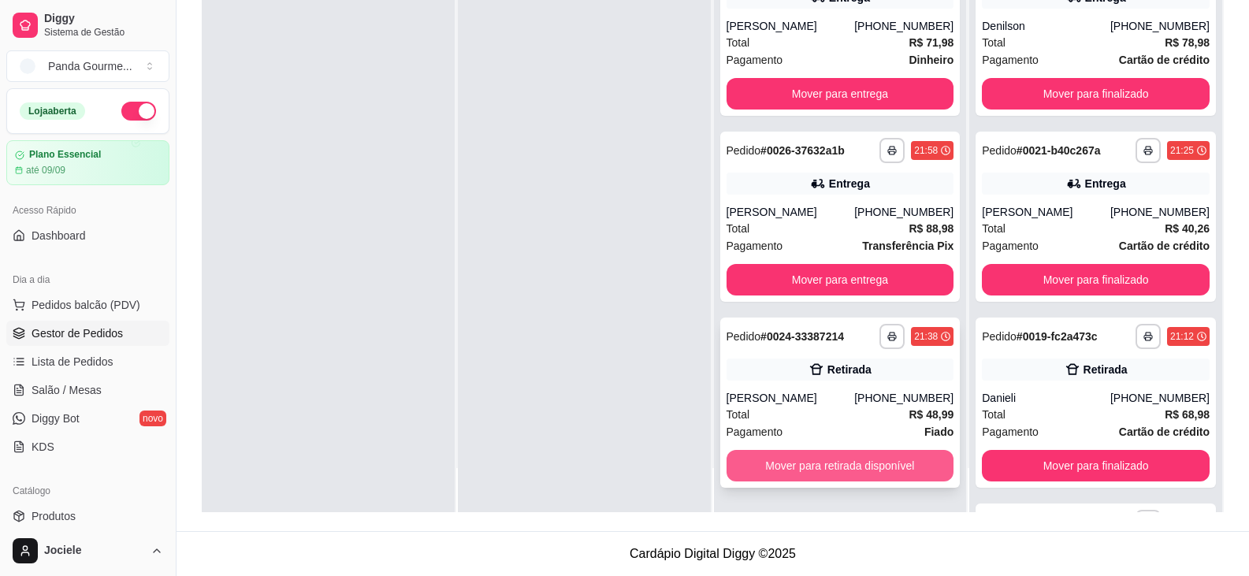
click at [839, 465] on button "Mover para retirada disponível" at bounding box center [840, 466] width 228 height 32
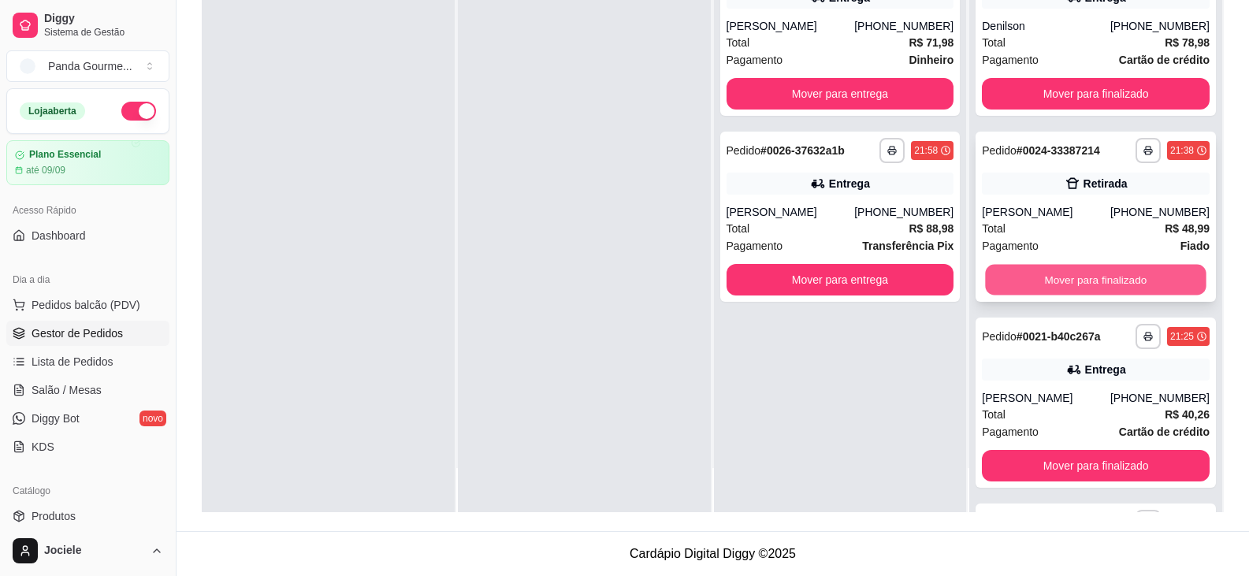
click at [1048, 281] on button "Mover para finalizado" at bounding box center [1095, 280] width 221 height 31
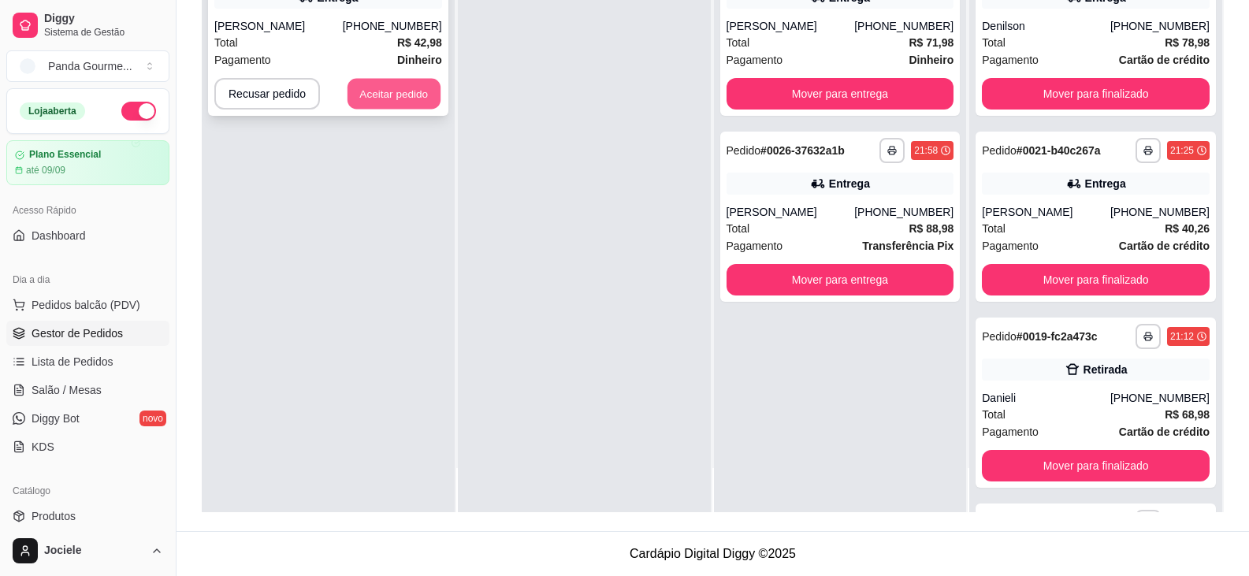
click at [392, 98] on button "Aceitar pedido" at bounding box center [393, 94] width 93 height 31
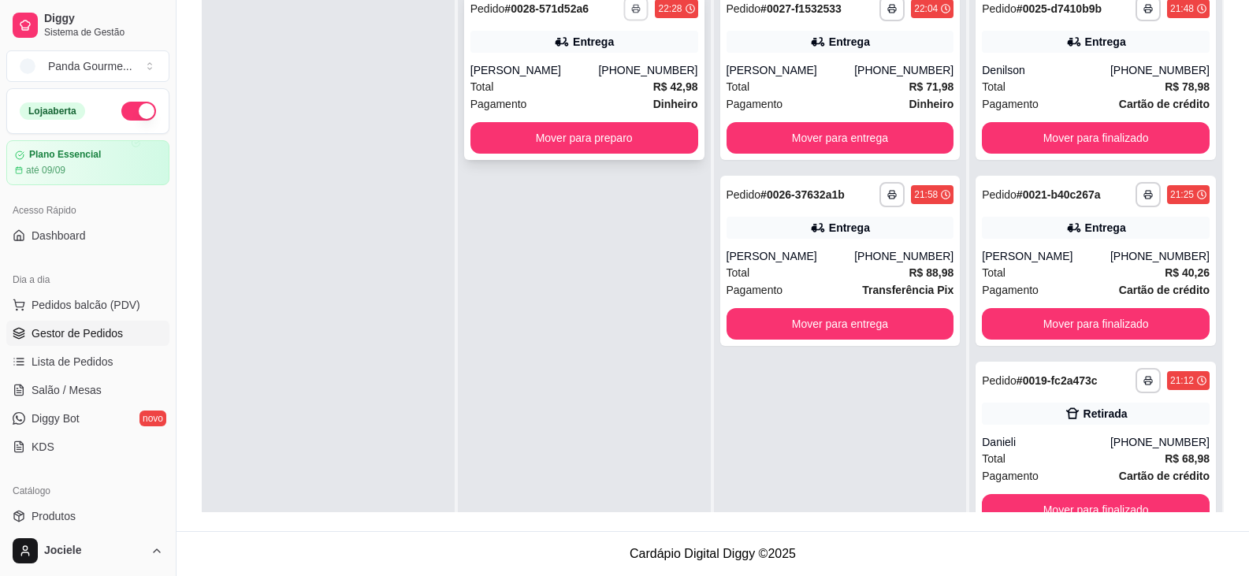
click at [636, 12] on button "button" at bounding box center [636, 8] width 24 height 24
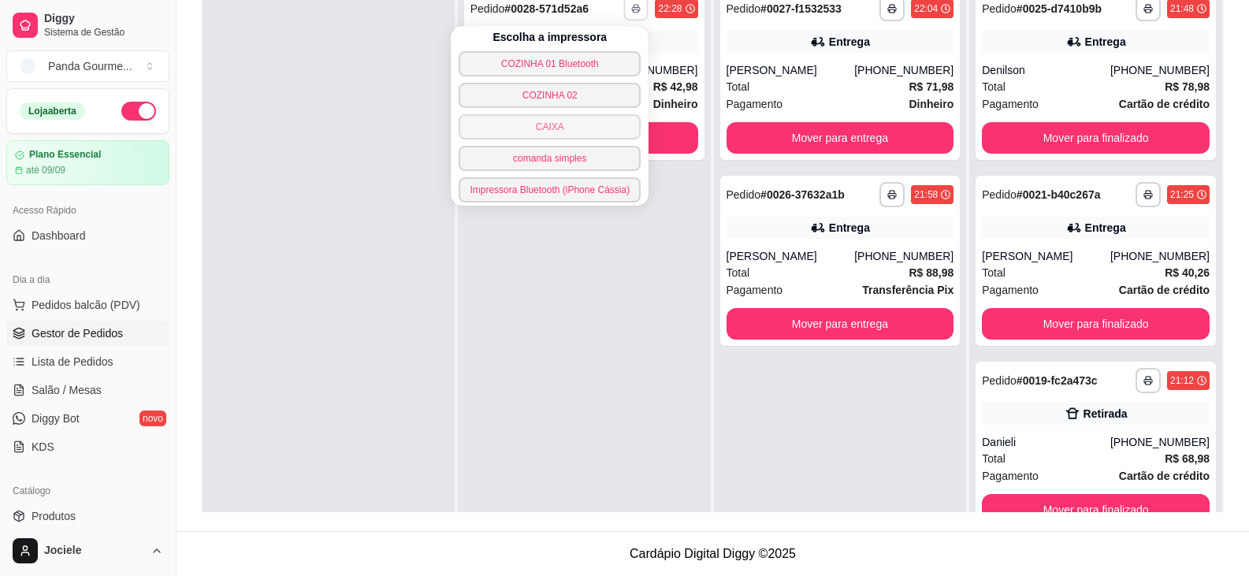
click at [593, 122] on button "CAIXA" at bounding box center [549, 126] width 182 height 25
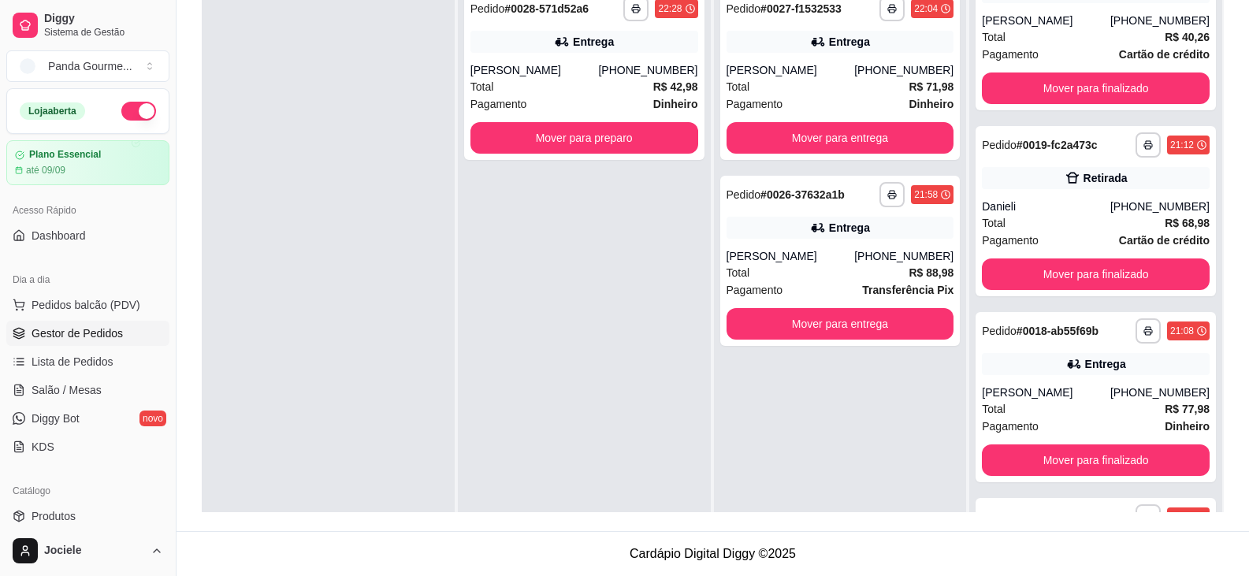
scroll to position [236, 0]
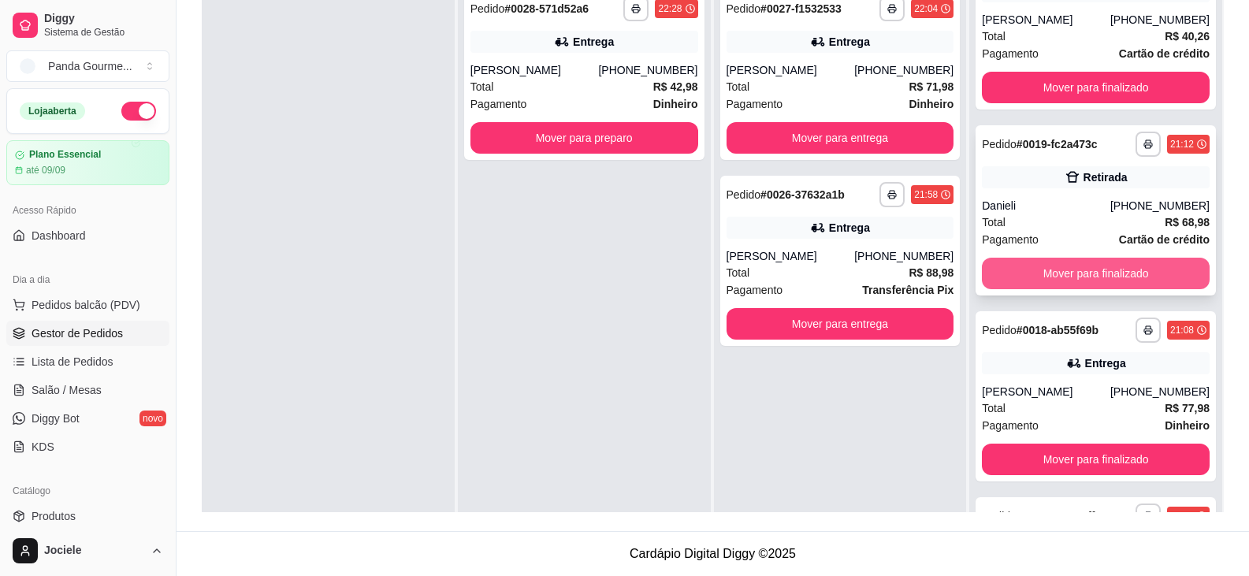
click at [1120, 276] on button "Mover para finalizado" at bounding box center [1095, 274] width 228 height 32
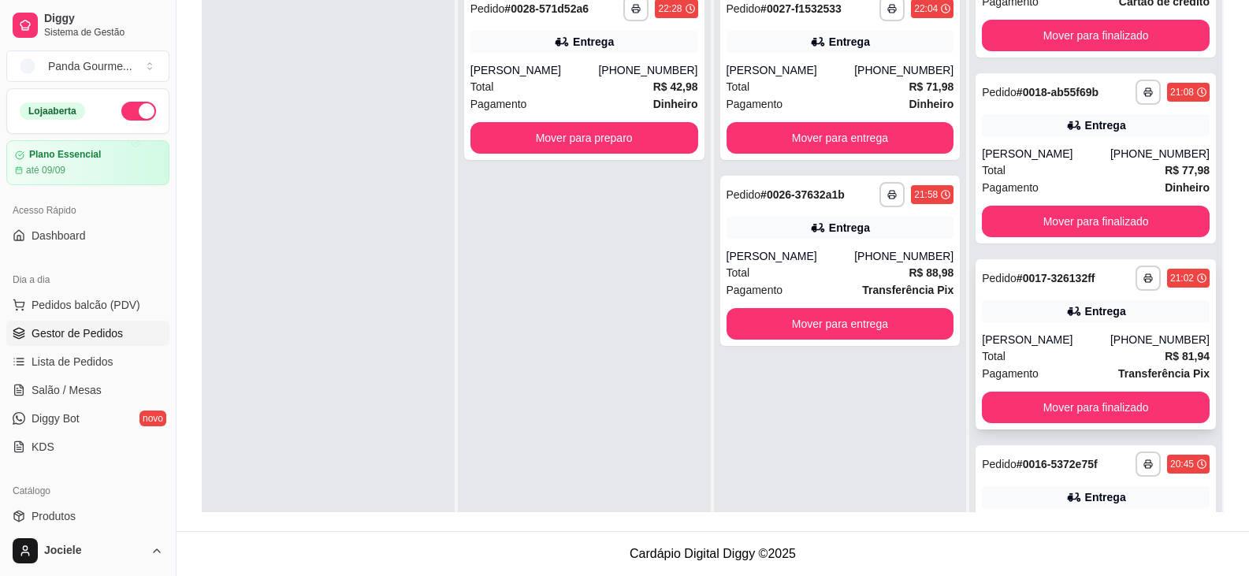
scroll to position [315, 0]
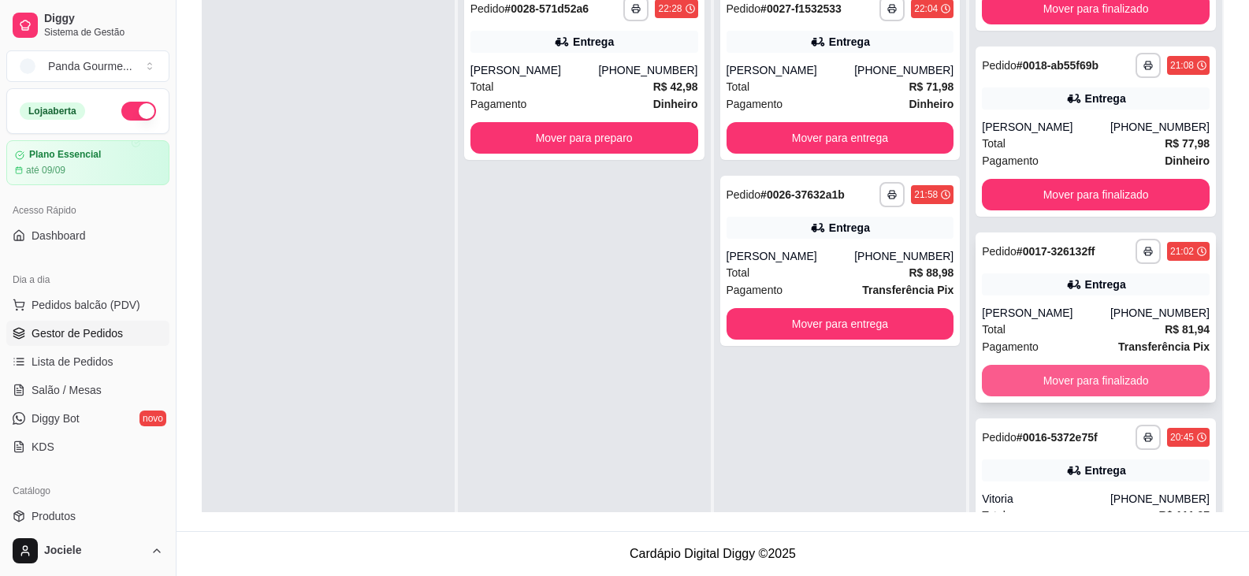
click at [1093, 382] on button "Mover para finalizado" at bounding box center [1095, 381] width 228 height 32
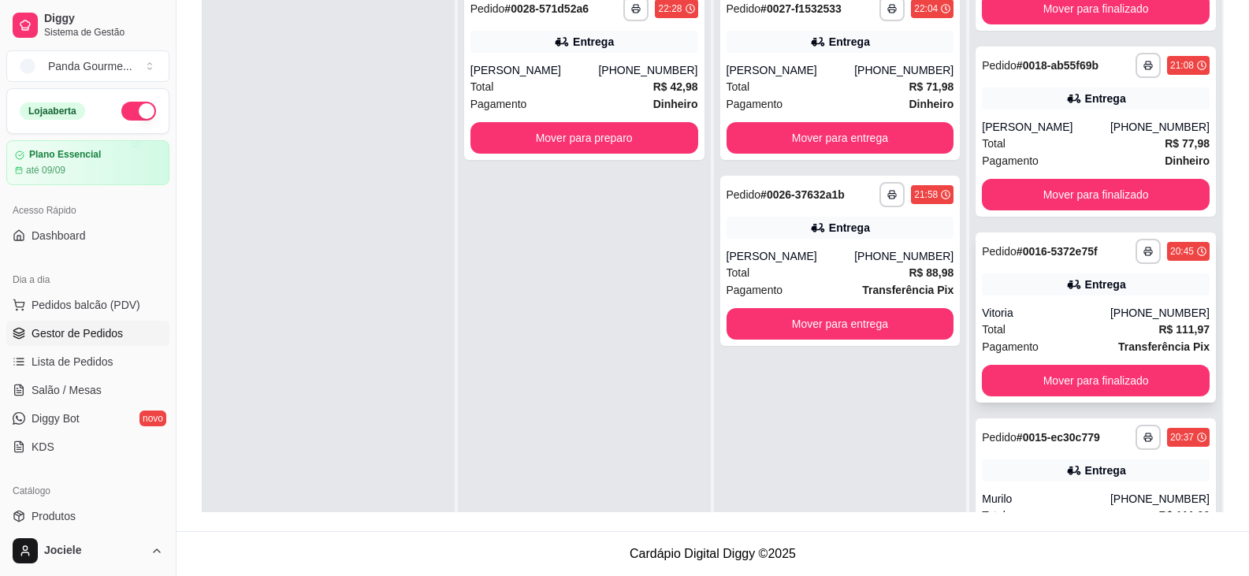
scroll to position [369, 0]
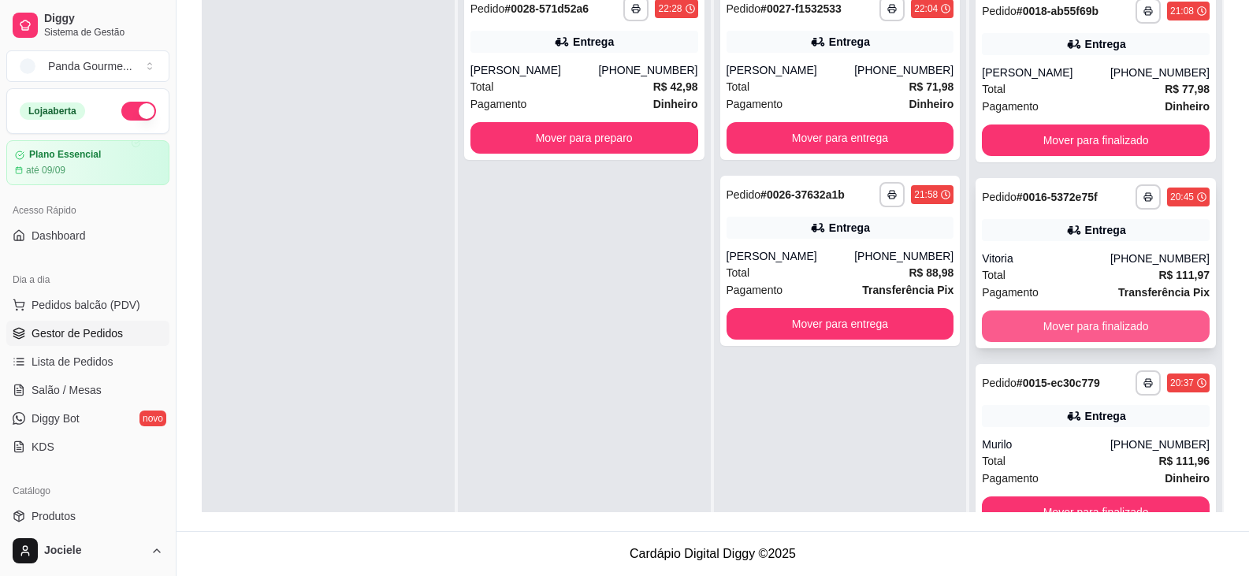
click at [1053, 324] on button "Mover para finalizado" at bounding box center [1095, 326] width 228 height 32
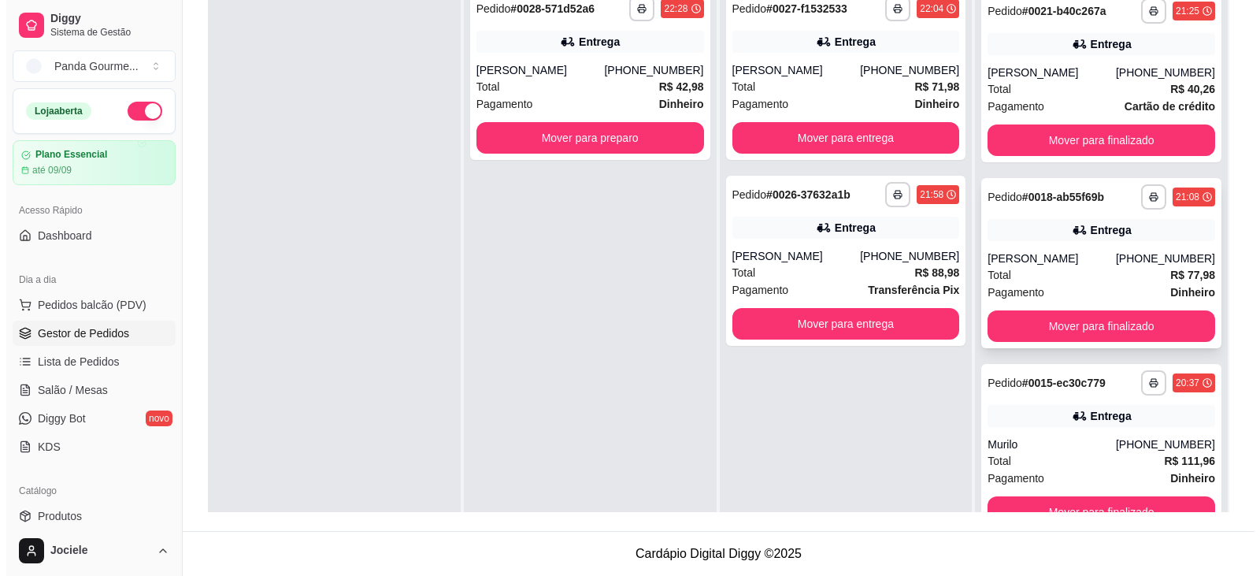
scroll to position [184, 0]
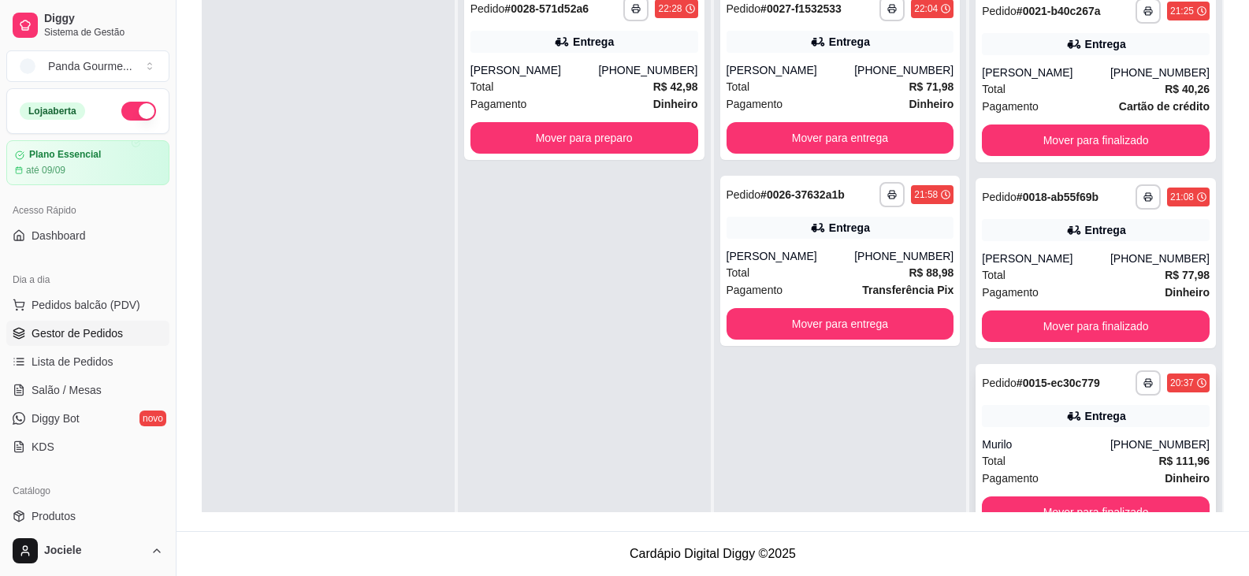
click at [1044, 446] on div "Murilo" at bounding box center [1045, 444] width 128 height 16
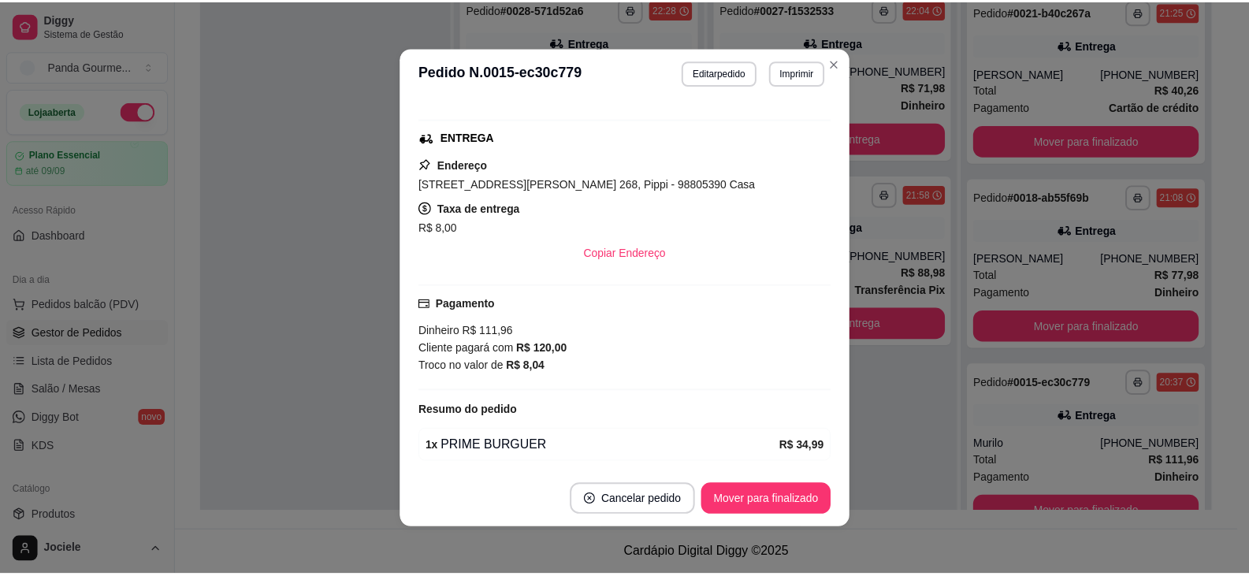
scroll to position [314, 0]
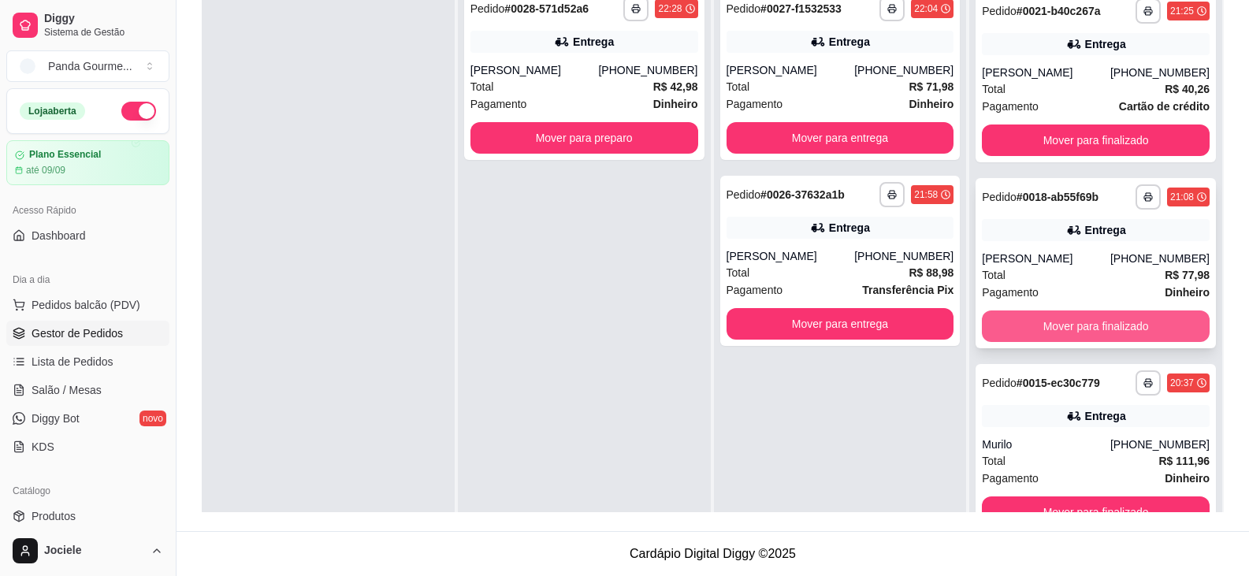
click at [1105, 332] on button "Mover para finalizado" at bounding box center [1095, 326] width 228 height 32
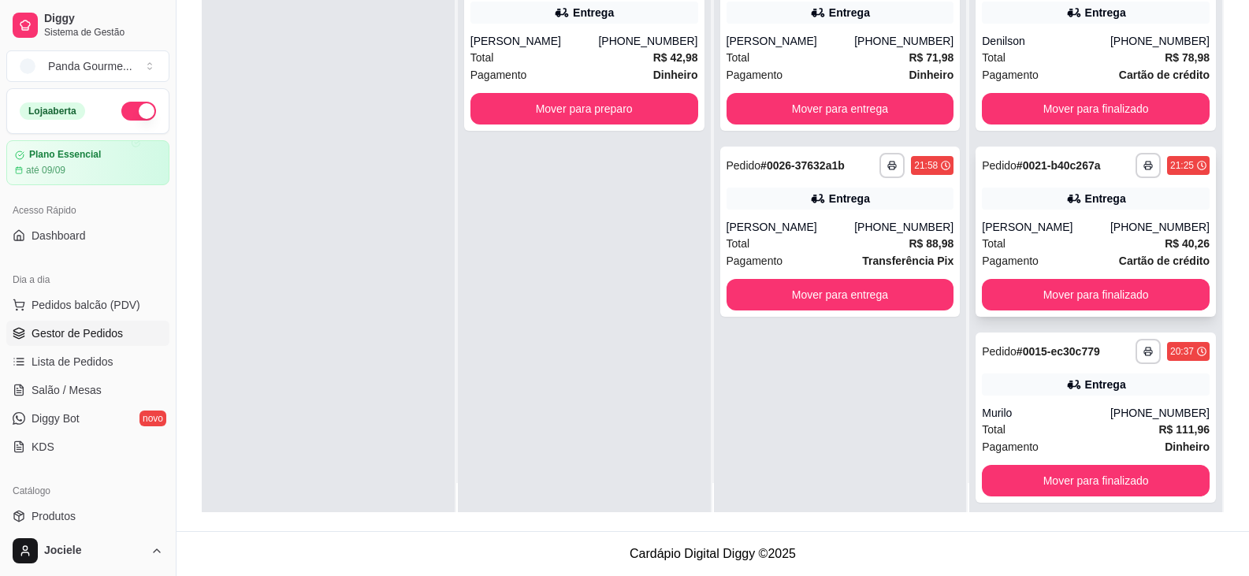
scroll to position [44, 0]
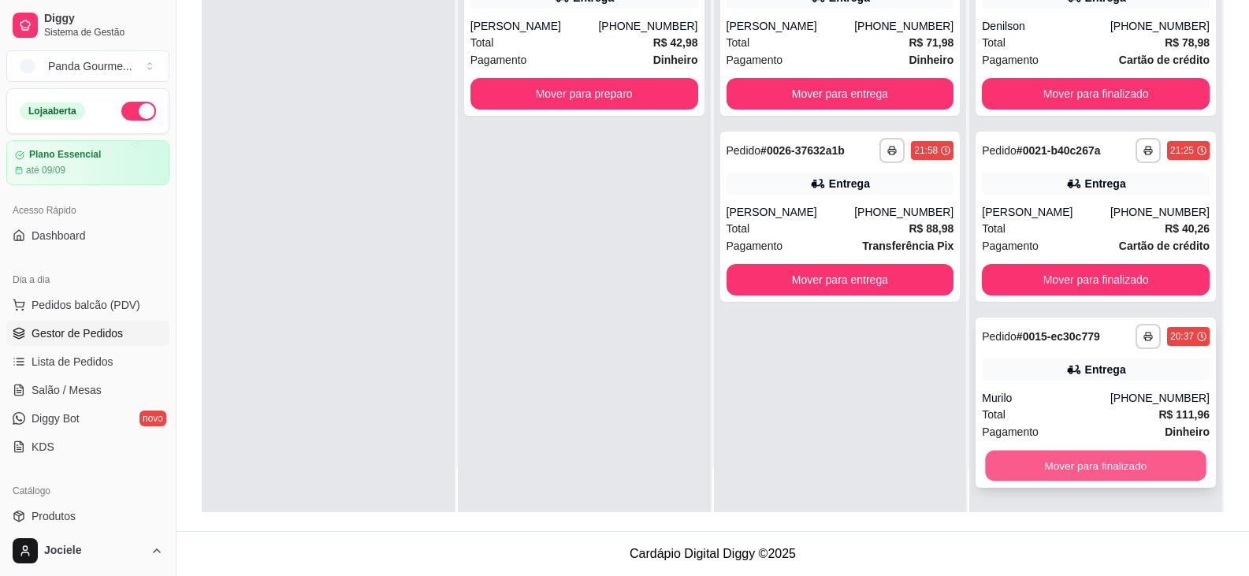
click at [1075, 466] on button "Mover para finalizado" at bounding box center [1095, 466] width 221 height 31
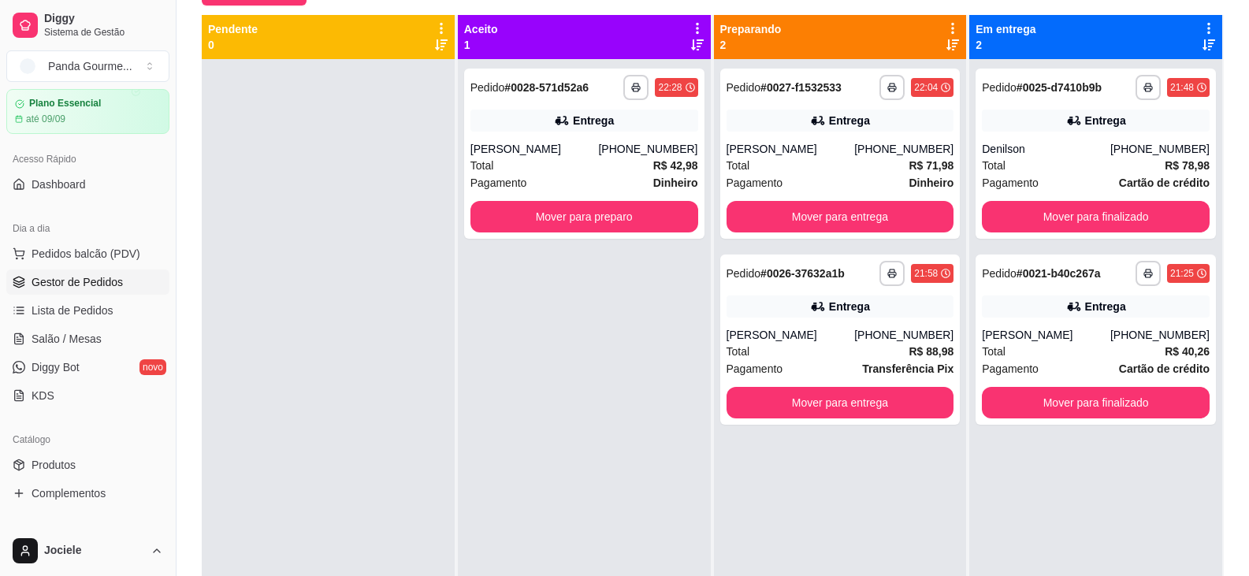
scroll to position [79, 0]
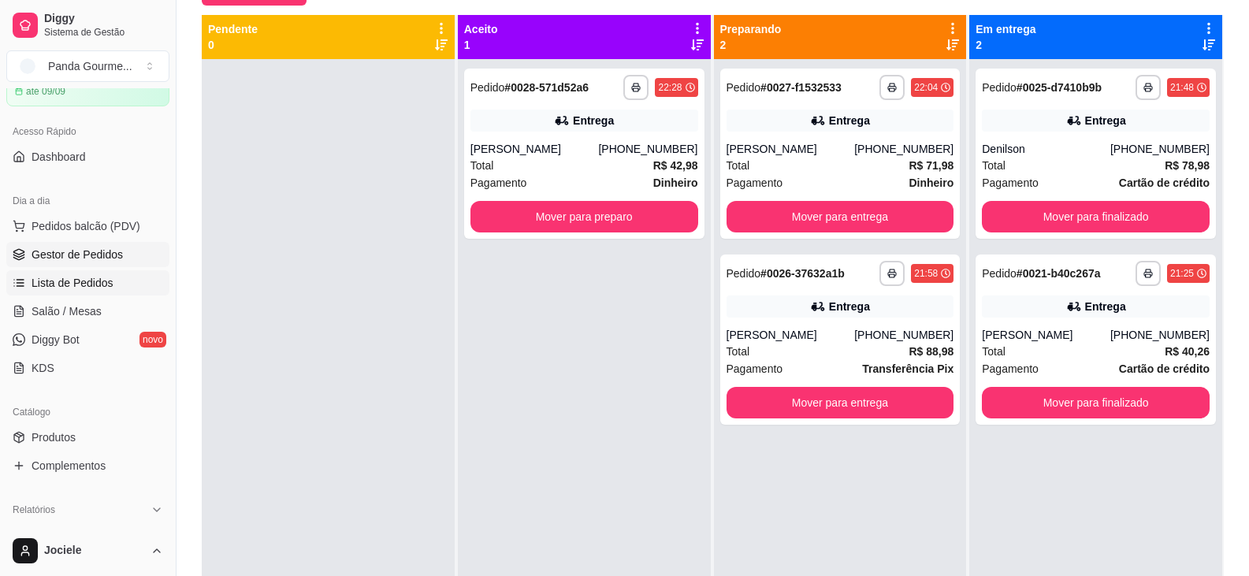
click at [68, 285] on span "Lista de Pedidos" at bounding box center [73, 283] width 82 height 16
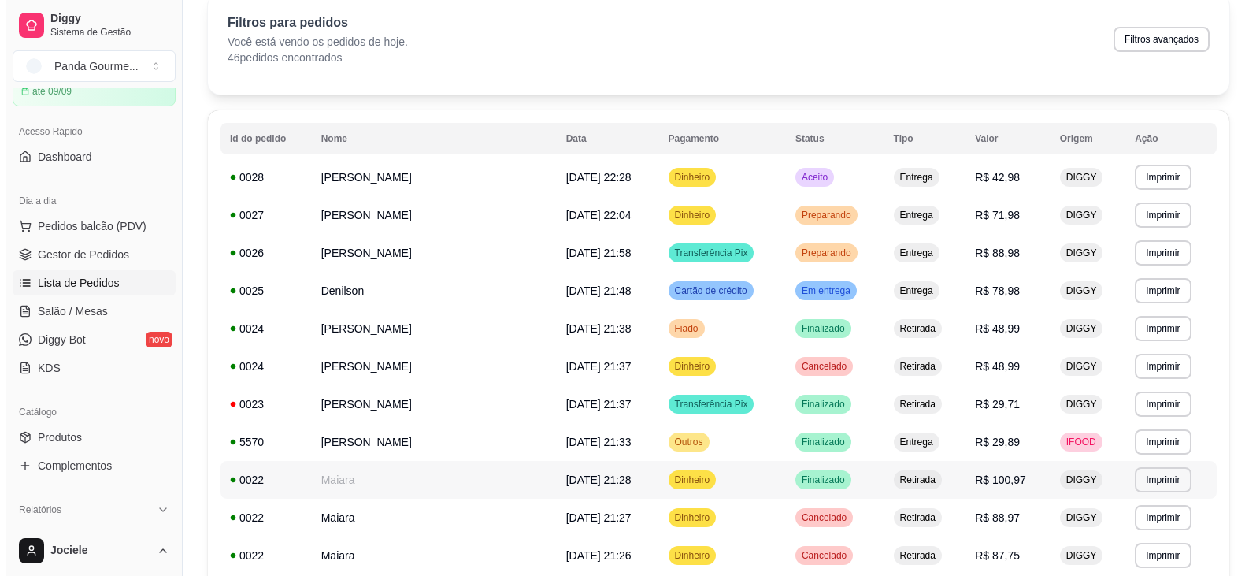
scroll to position [79, 0]
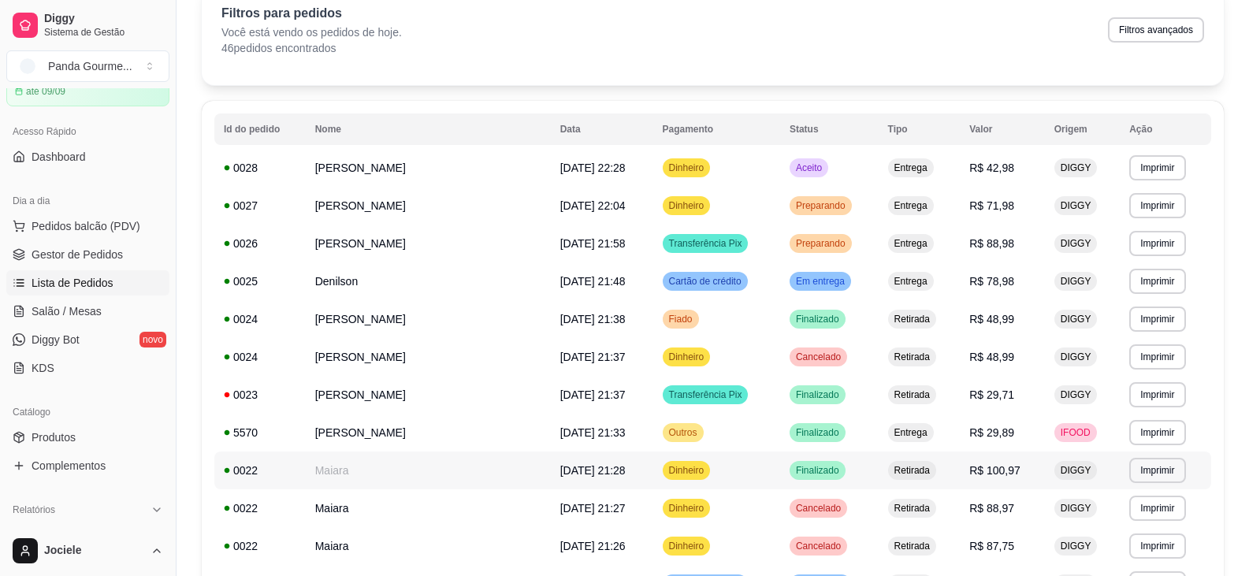
click at [907, 469] on span "Retirada" at bounding box center [912, 470] width 42 height 13
click at [1008, 473] on span "R$ 100,97" at bounding box center [994, 470] width 51 height 13
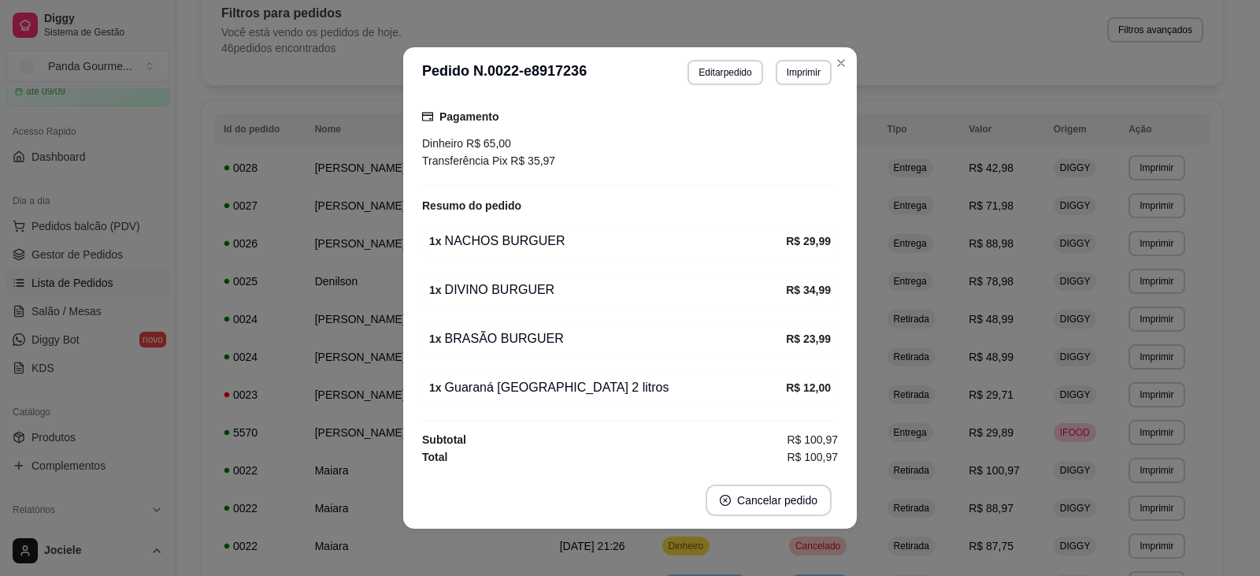
scroll to position [3, 0]
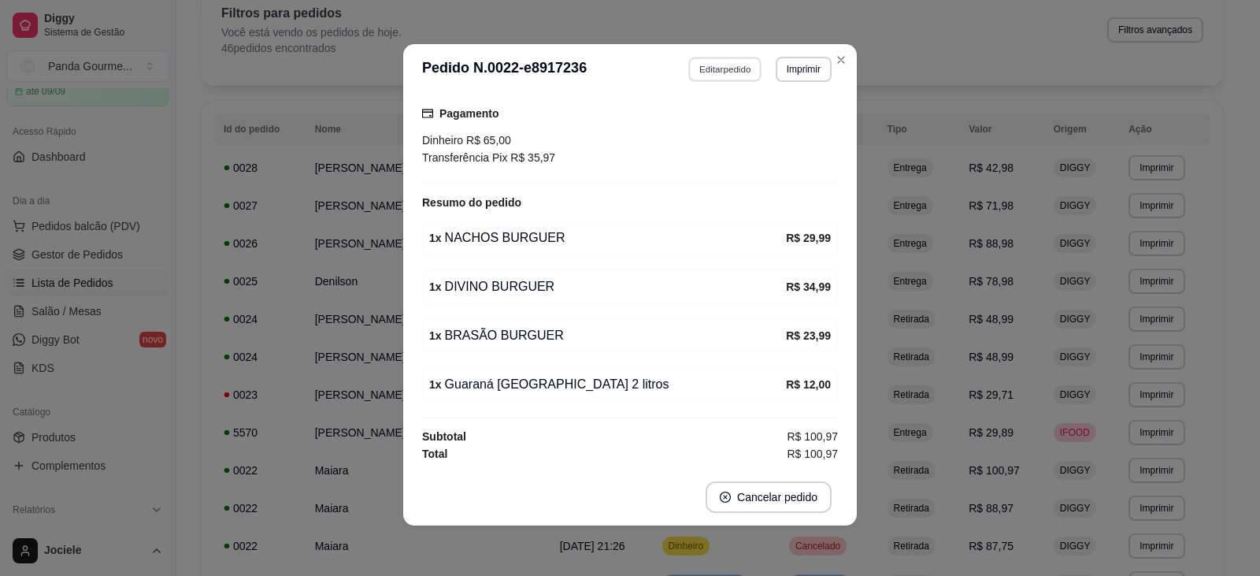
click at [718, 71] on button "Editar pedido" at bounding box center [725, 69] width 73 height 24
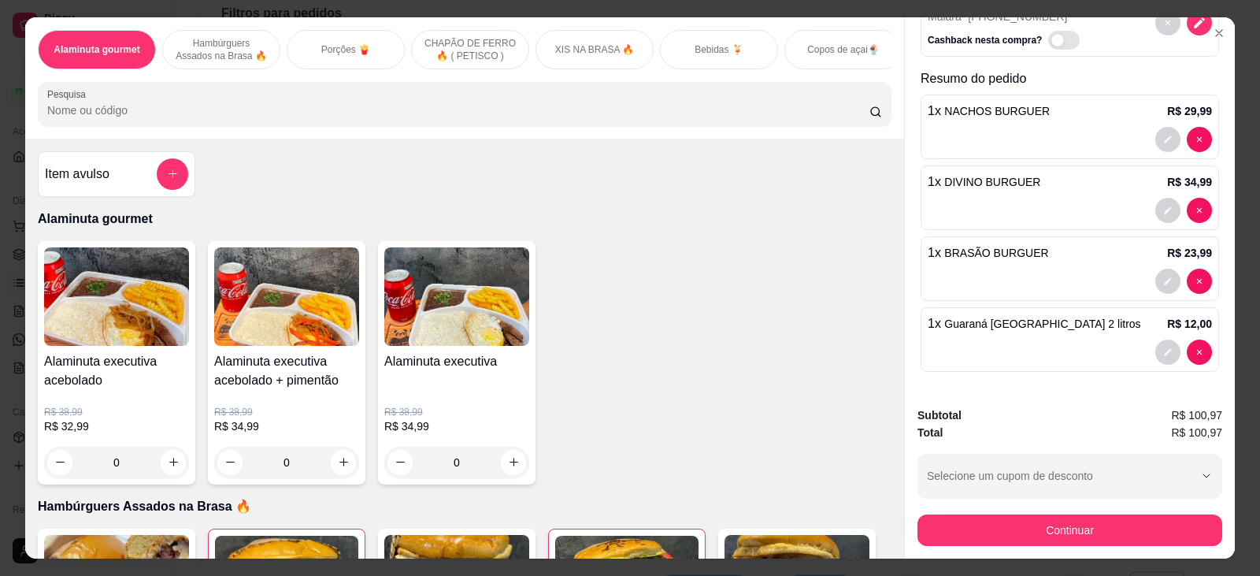
scroll to position [33, 0]
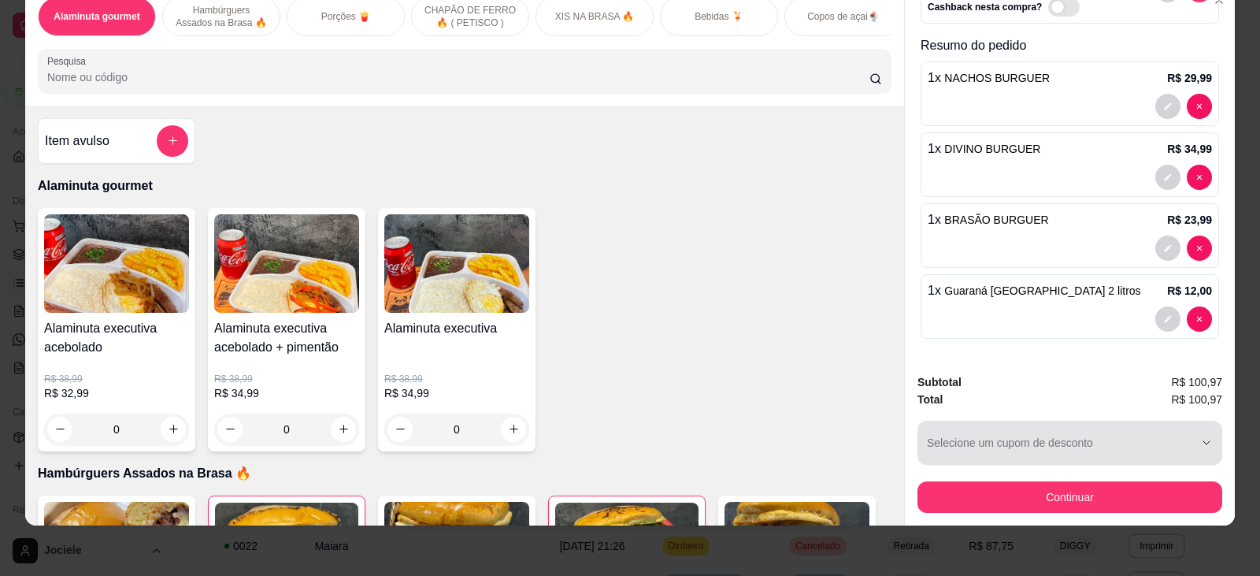
click at [1192, 440] on button "Selecione um cupom de desconto" at bounding box center [1070, 443] width 305 height 44
click at [1204, 441] on icon "button" at bounding box center [1207, 442] width 6 height 3
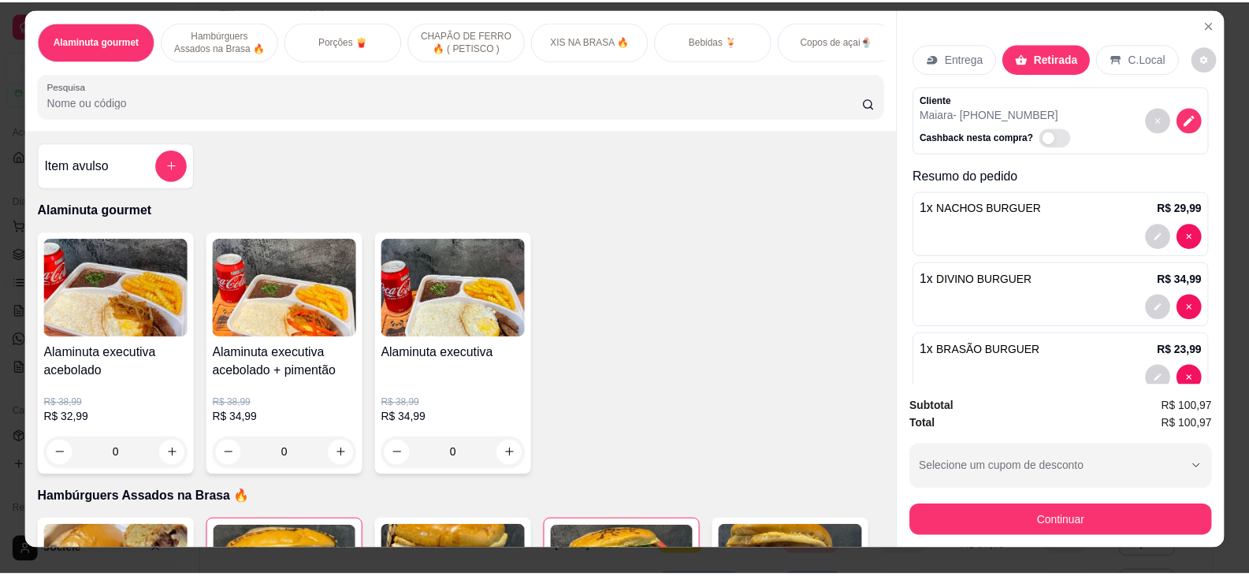
scroll to position [0, 0]
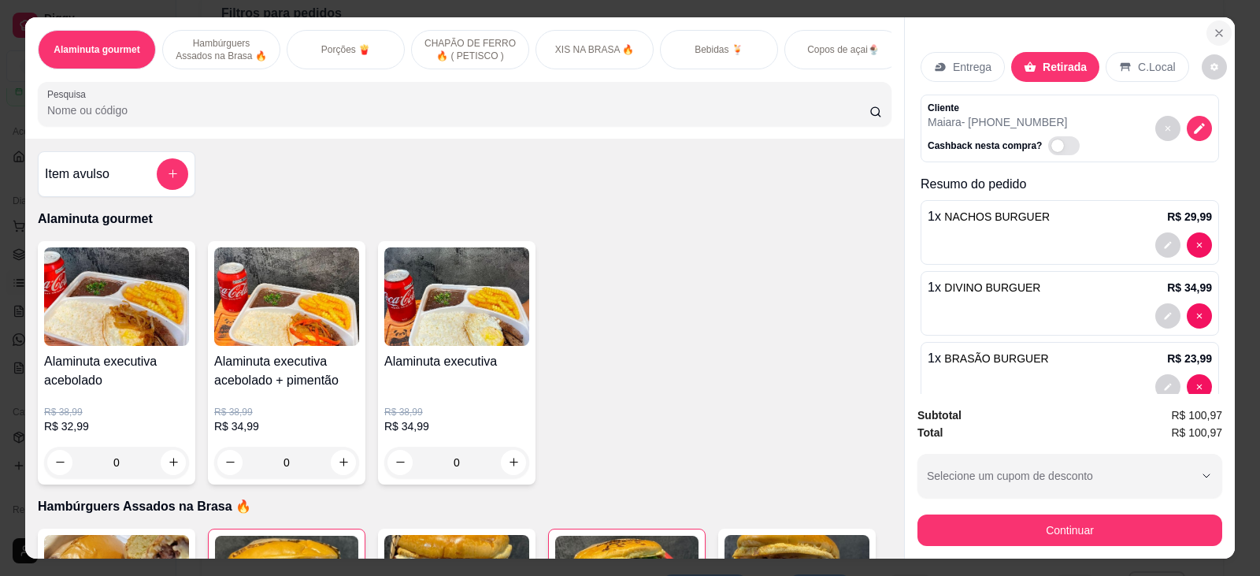
click at [1213, 32] on icon "Close" at bounding box center [1219, 33] width 13 height 13
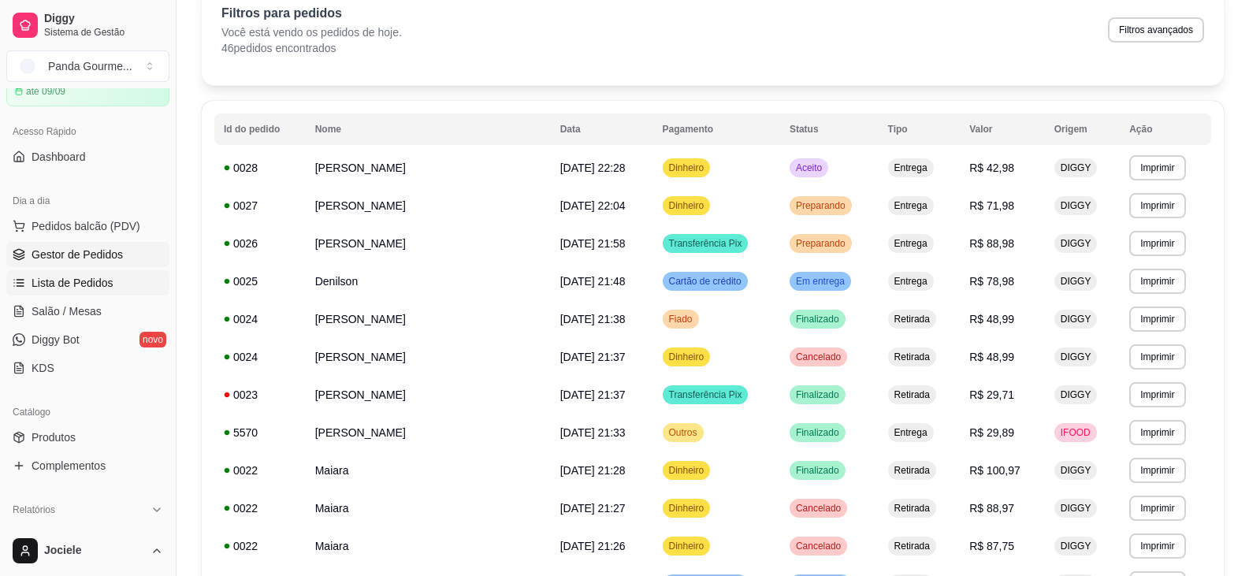
click at [79, 252] on span "Gestor de Pedidos" at bounding box center [77, 255] width 91 height 16
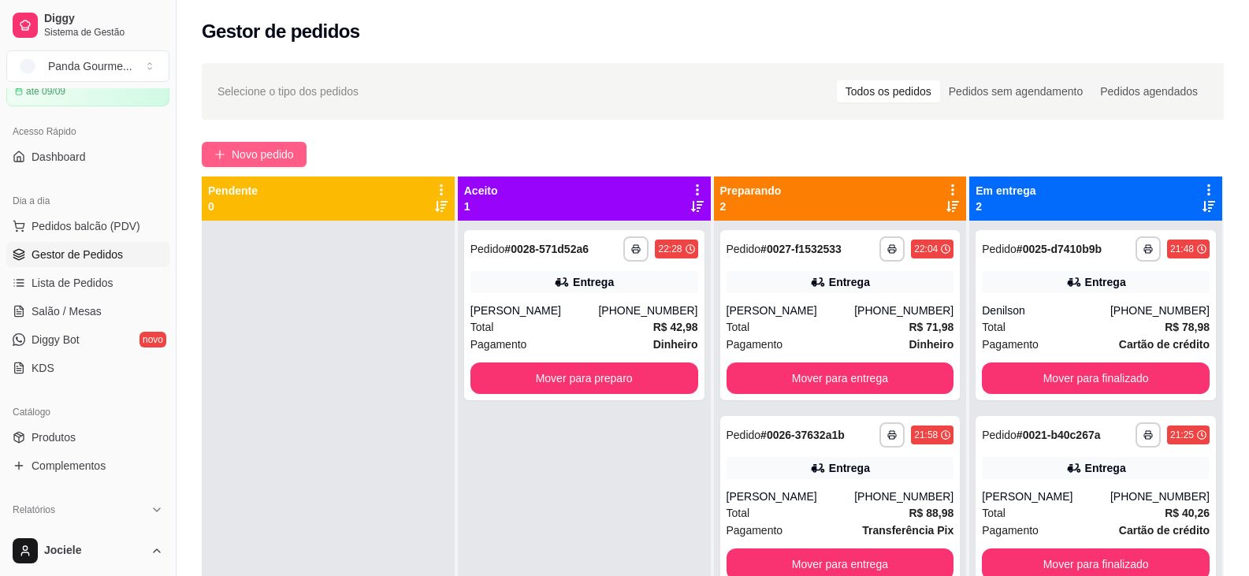
click at [260, 146] on span "Novo pedido" at bounding box center [263, 154] width 62 height 17
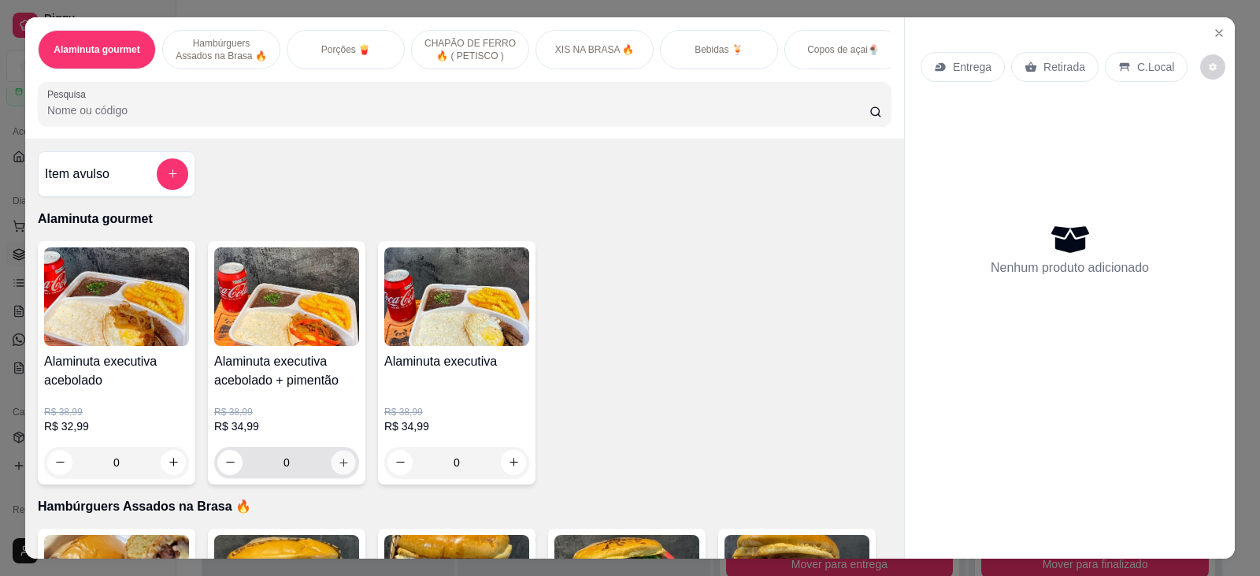
click at [340, 466] on icon "increase-product-quantity" at bounding box center [344, 462] width 8 height 8
type input "1"
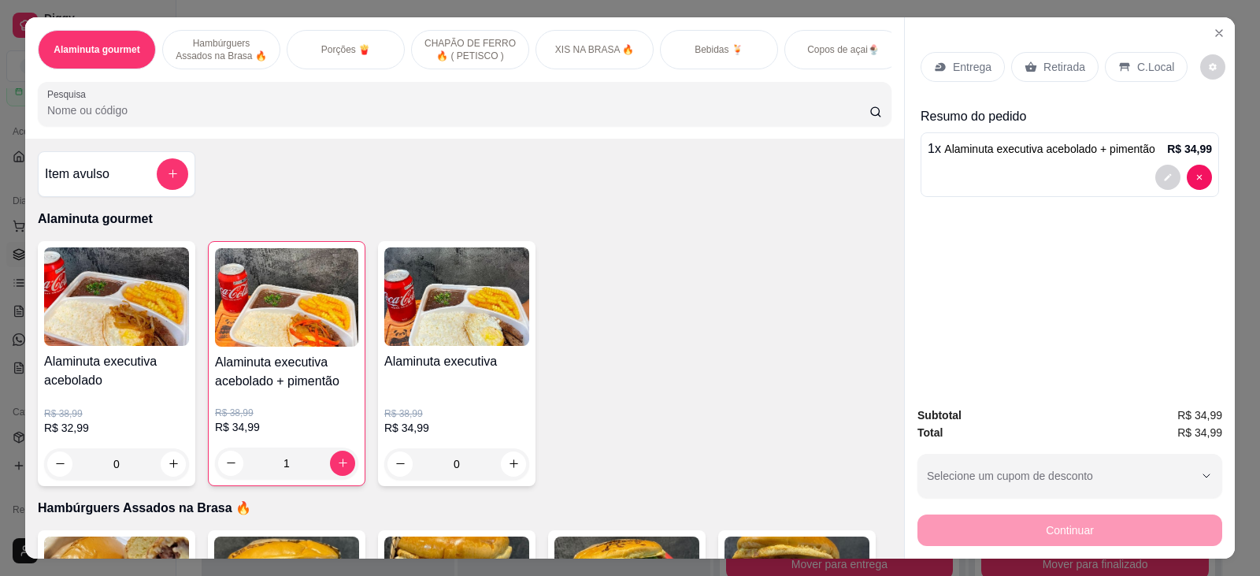
click at [1059, 62] on p "Retirada" at bounding box center [1065, 67] width 42 height 16
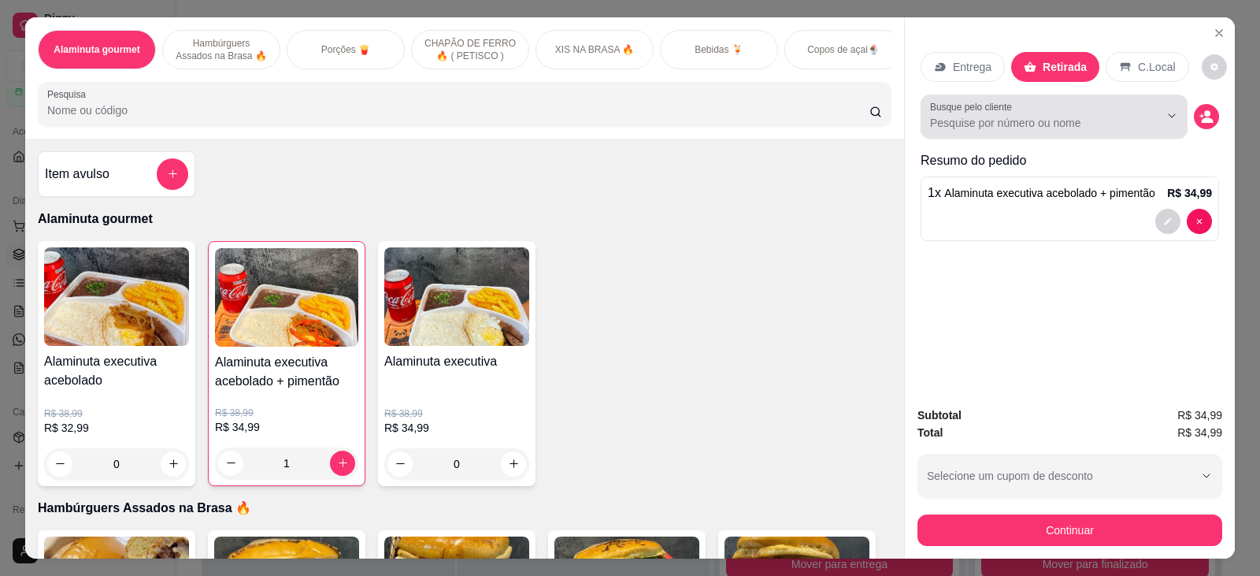
click at [978, 109] on label "Busque pelo cliente" at bounding box center [973, 106] width 87 height 13
click at [978, 115] on input "Busque pelo cliente" at bounding box center [1032, 123] width 204 height 16
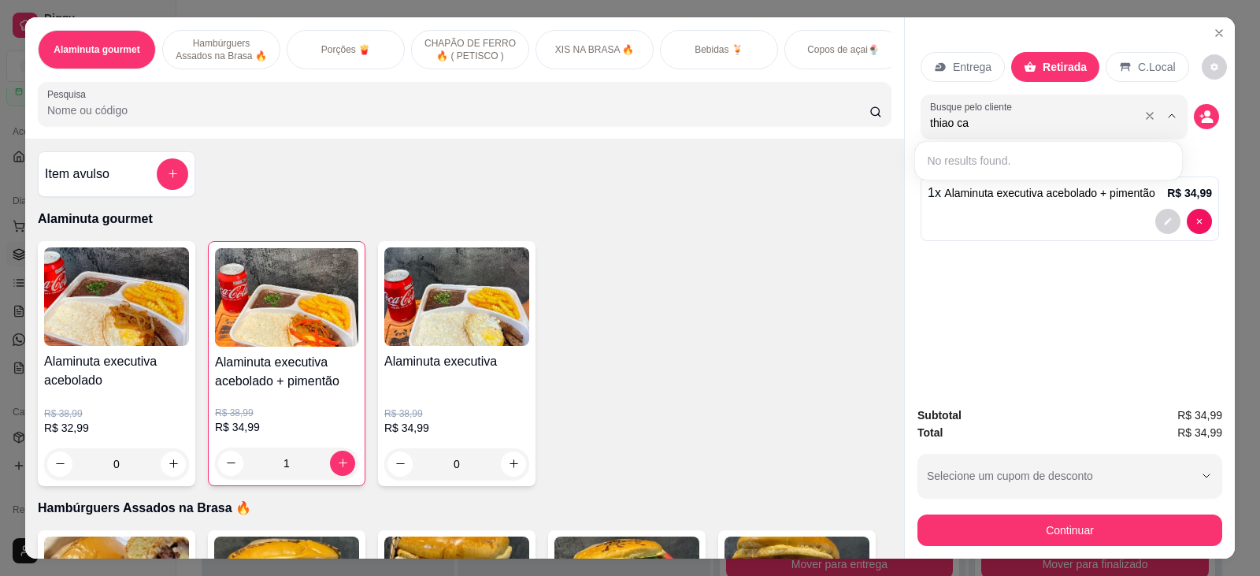
click at [943, 127] on input "thiao ca" at bounding box center [1032, 123] width 204 height 16
type input "thiago ca"
click at [975, 129] on input "thiago ca" at bounding box center [1032, 123] width 204 height 16
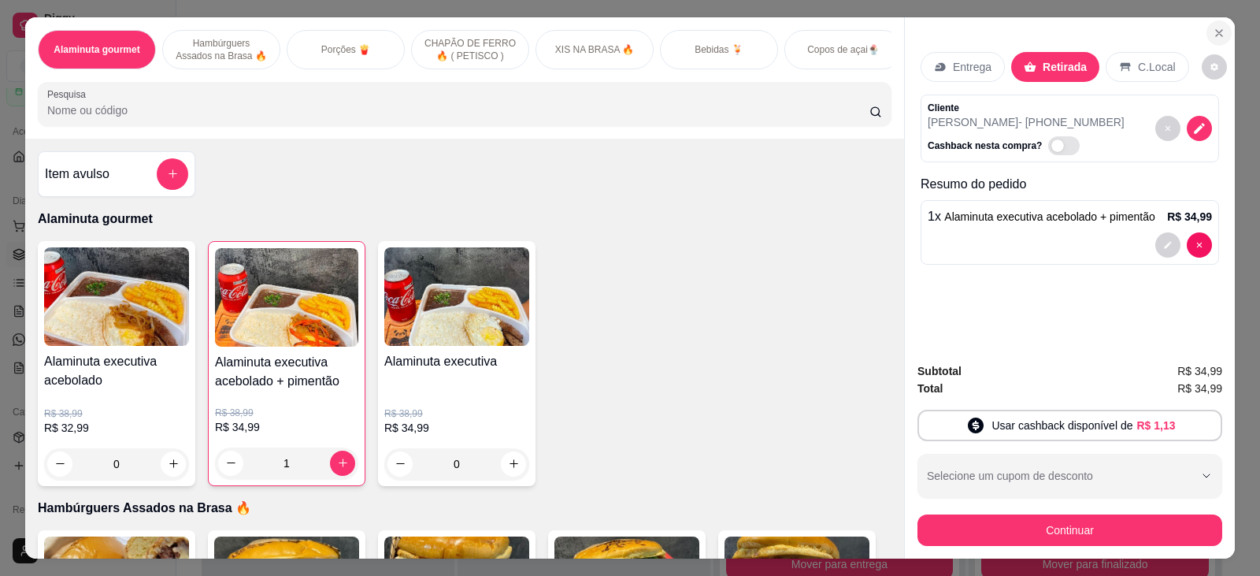
click at [1215, 39] on icon "Close" at bounding box center [1219, 33] width 13 height 13
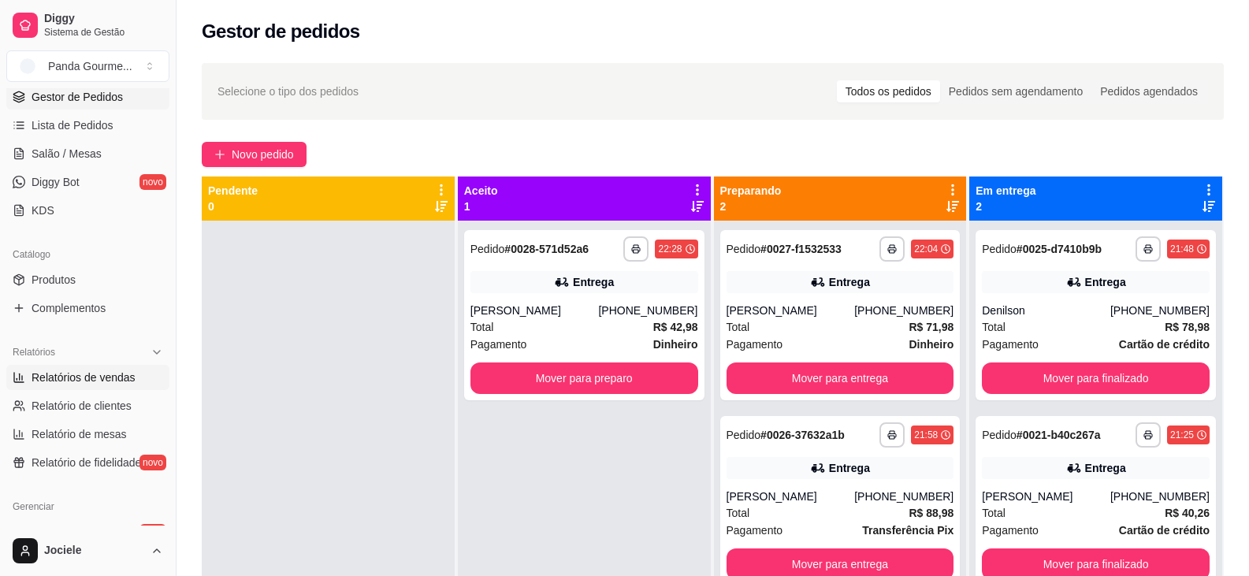
scroll to position [315, 0]
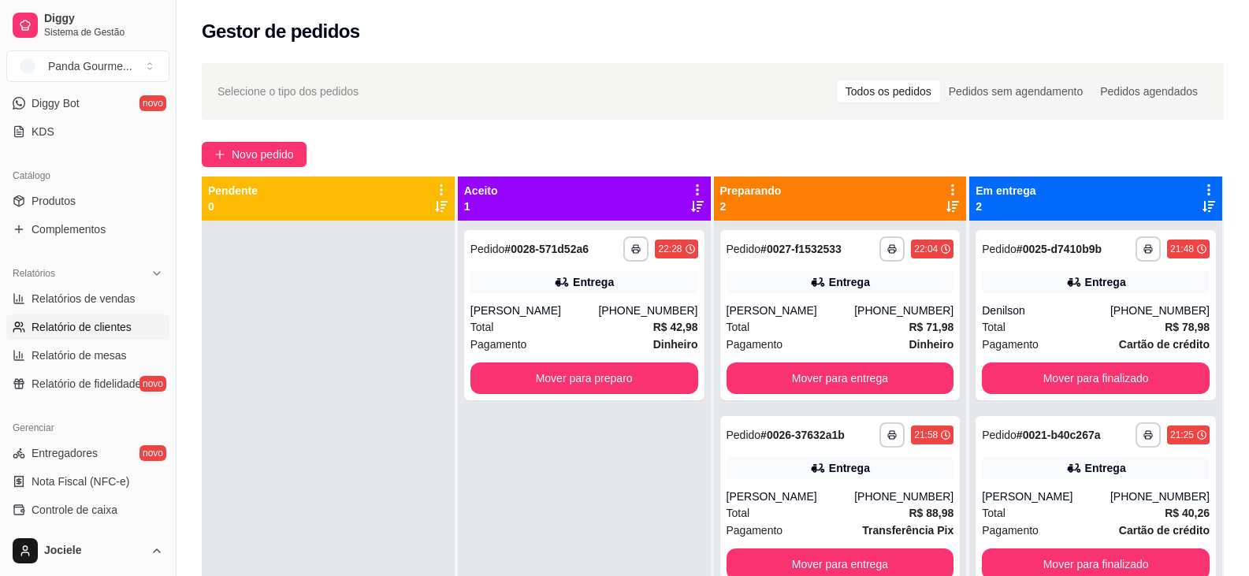
click at [81, 325] on span "Relatório de clientes" at bounding box center [82, 327] width 100 height 16
select select "30"
select select "HIGHEST_TOTAL_SPENT_WITH_ORDERS"
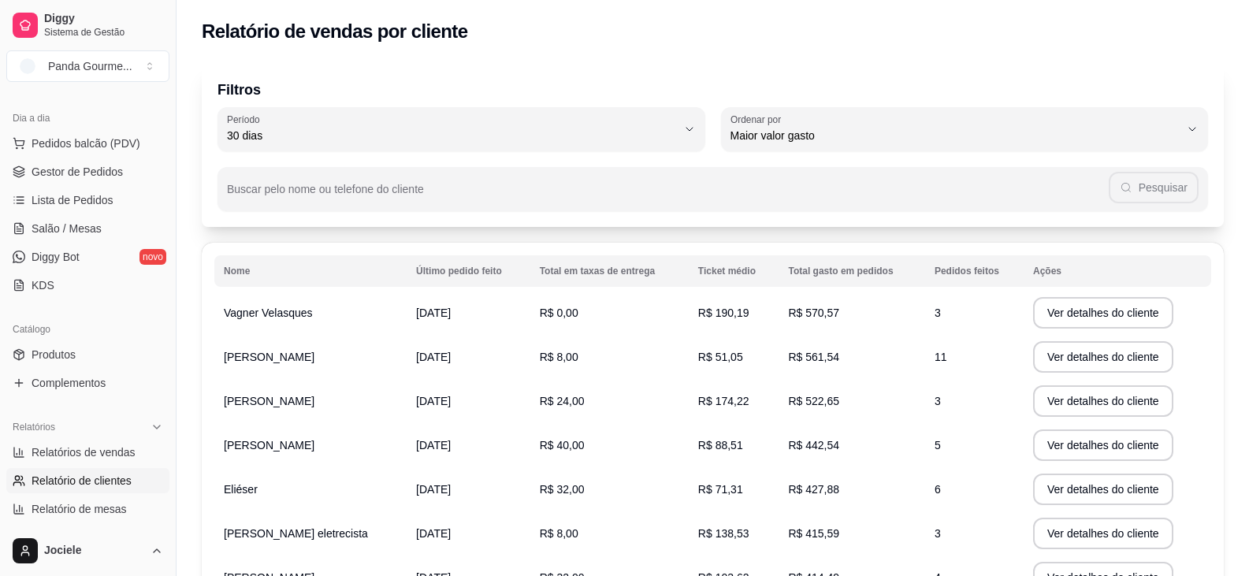
scroll to position [158, 0]
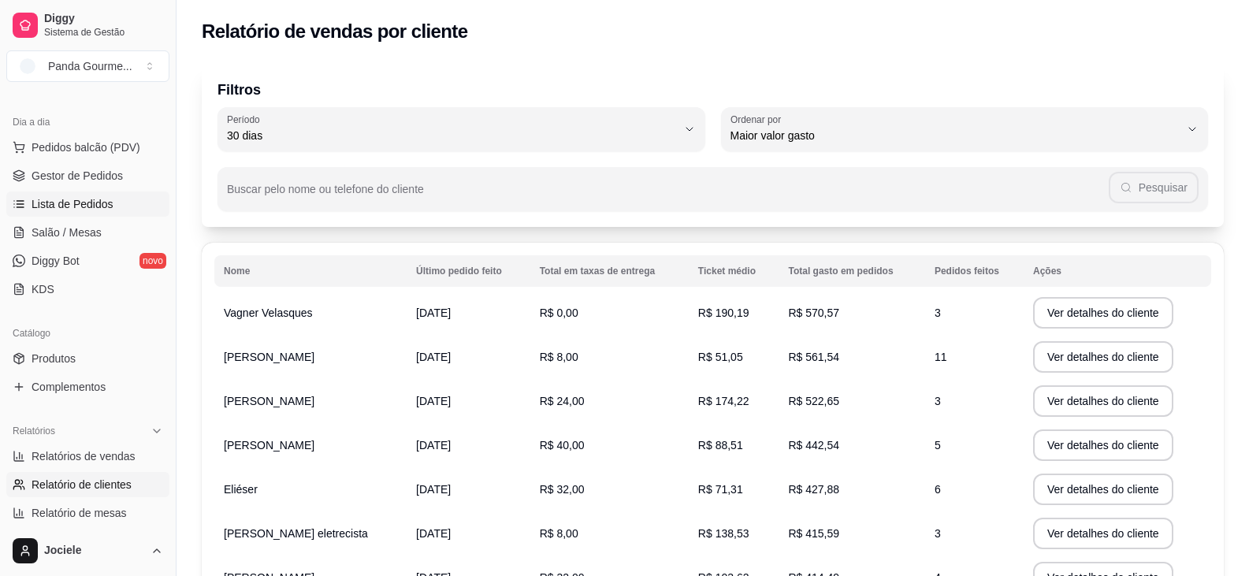
click at [84, 205] on span "Lista de Pedidos" at bounding box center [73, 204] width 82 height 16
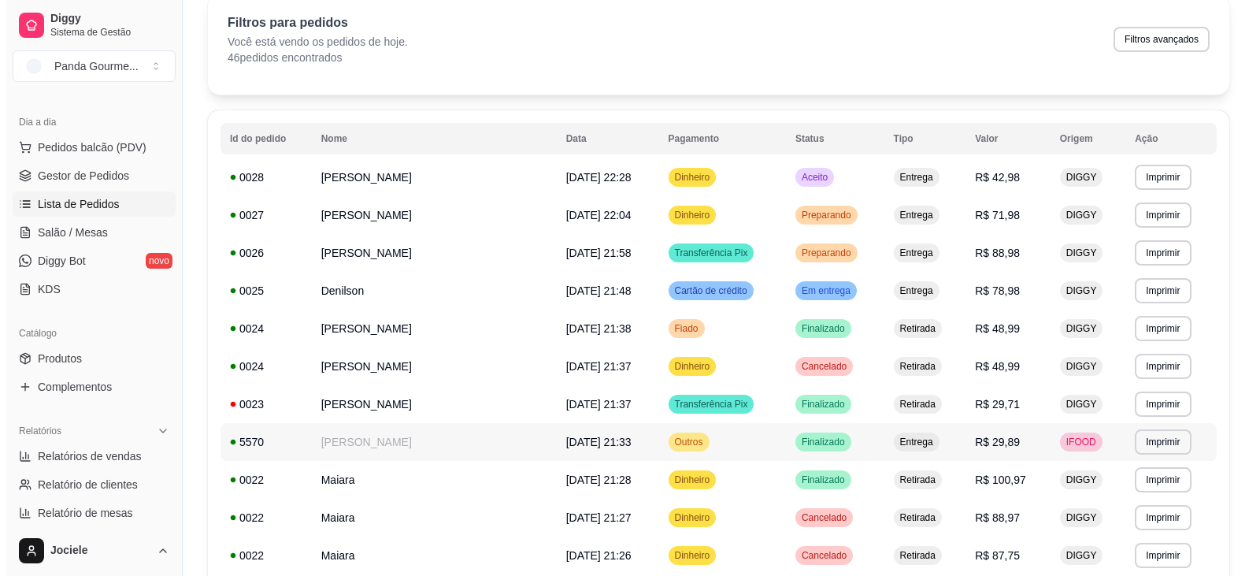
scroll to position [79, 0]
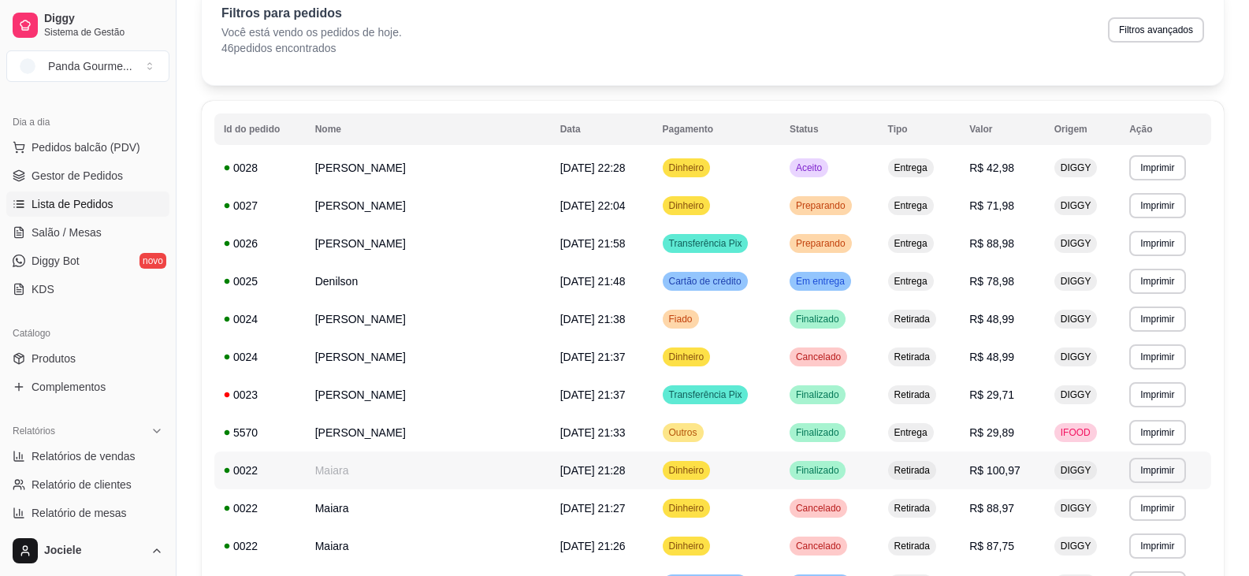
click at [560, 475] on span "[DATE] 21:28" at bounding box center [592, 470] width 65 height 13
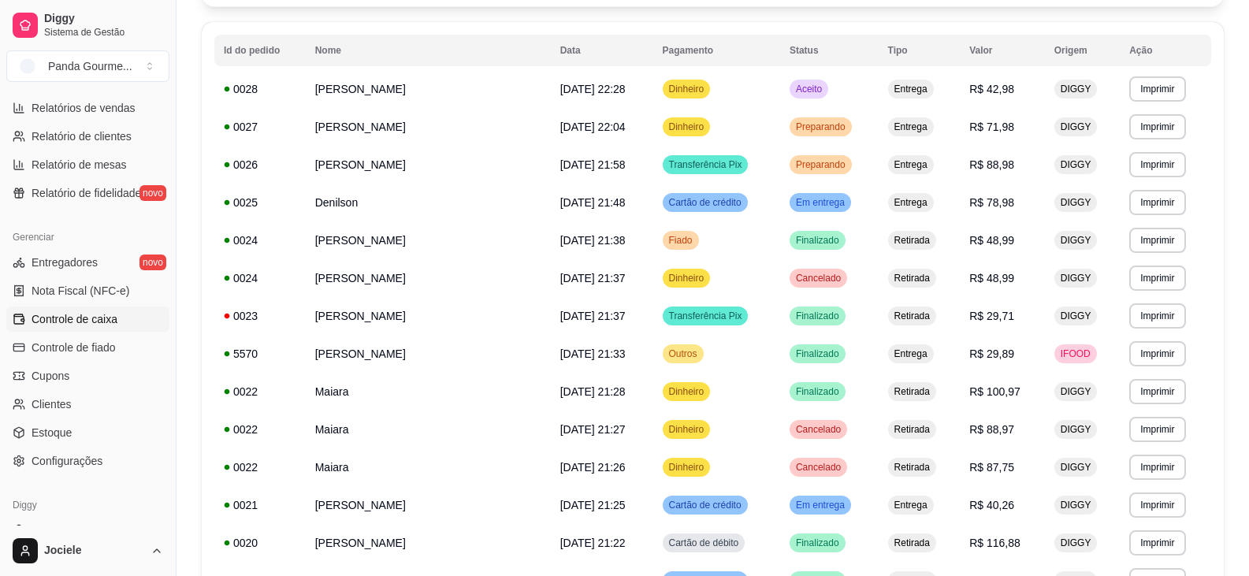
scroll to position [479, 0]
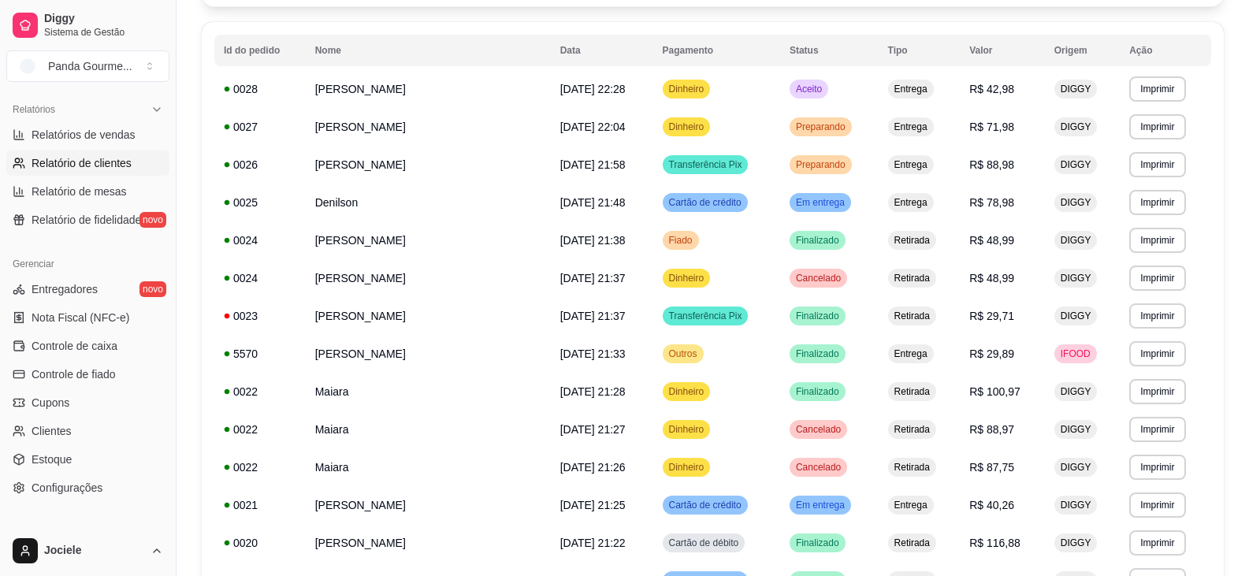
click at [119, 166] on span "Relatório de clientes" at bounding box center [82, 163] width 100 height 16
select select "30"
select select "HIGHEST_TOTAL_SPENT_WITH_ORDERS"
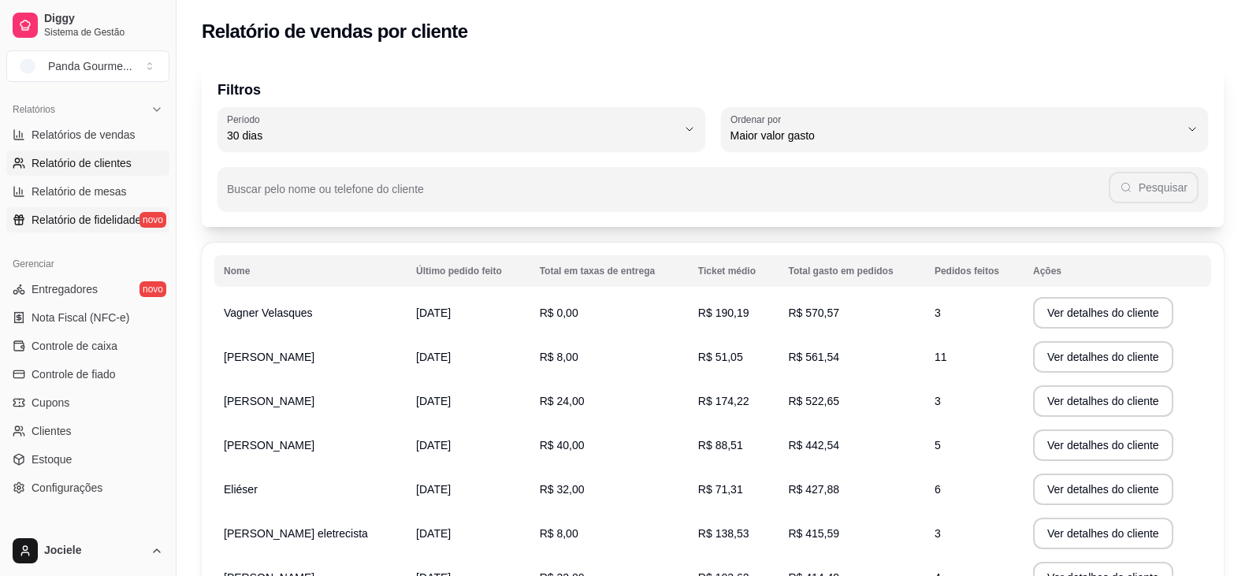
click at [59, 229] on link "Relatório de fidelidade novo" at bounding box center [87, 219] width 163 height 25
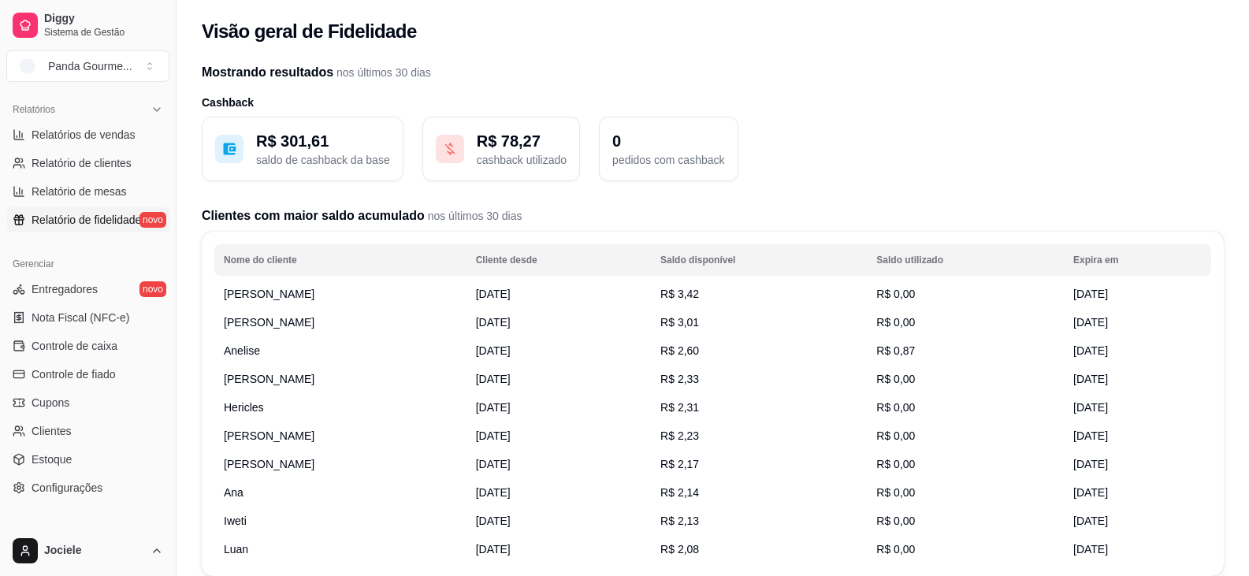
click at [303, 164] on p "saldo de cashback da base" at bounding box center [323, 160] width 134 height 16
click at [297, 145] on p "R$ 301,61" at bounding box center [323, 141] width 134 height 22
click at [515, 126] on button "R$ 78,27 cashback utilizado" at bounding box center [501, 149] width 158 height 65
click at [506, 140] on p "R$ 78,27" at bounding box center [522, 141] width 90 height 22
click at [632, 139] on p "0" at bounding box center [668, 141] width 112 height 22
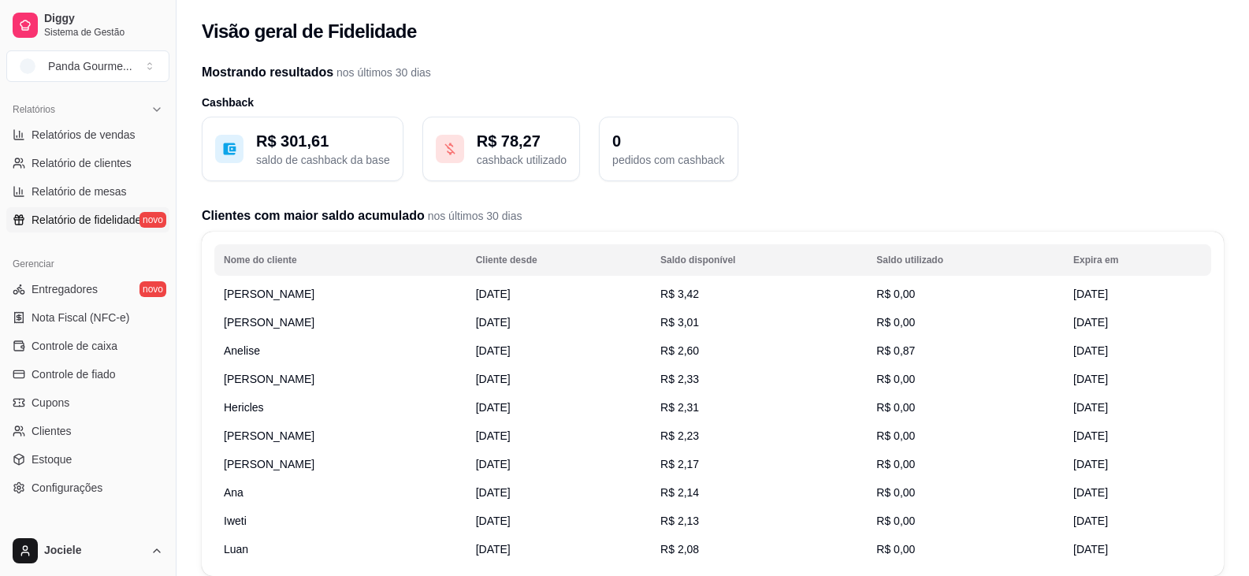
click at [484, 143] on p "R$ 78,27" at bounding box center [522, 141] width 90 height 22
click at [321, 147] on p "R$ 301,61" at bounding box center [323, 141] width 134 height 22
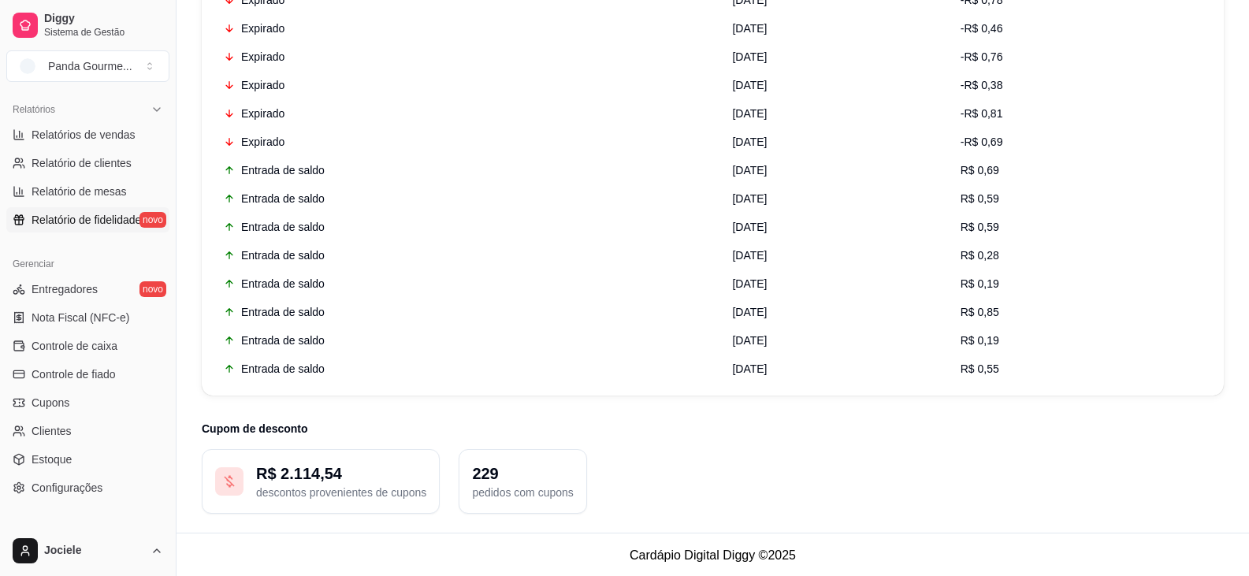
scroll to position [3122, 0]
click at [513, 473] on p "229" at bounding box center [522, 472] width 101 height 22
click at [378, 482] on p "R$ 2.114,54" at bounding box center [341, 472] width 170 height 22
click at [496, 477] on p "229" at bounding box center [522, 472] width 101 height 22
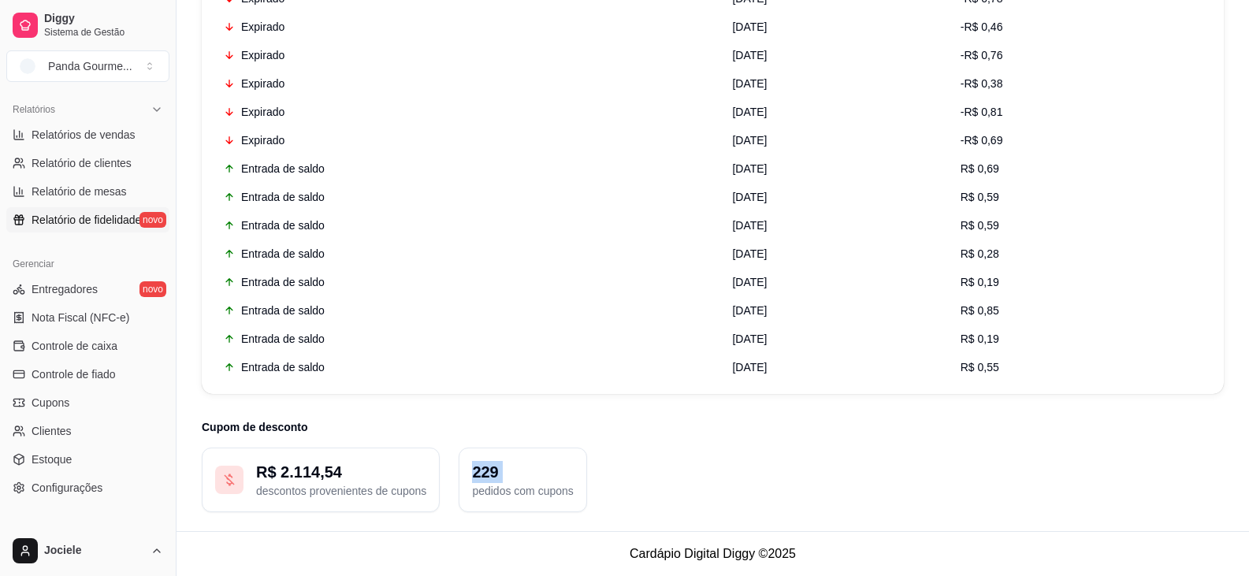
click at [496, 477] on p "229" at bounding box center [522, 472] width 101 height 22
click at [288, 474] on p "R$ 2.114,54" at bounding box center [341, 472] width 170 height 22
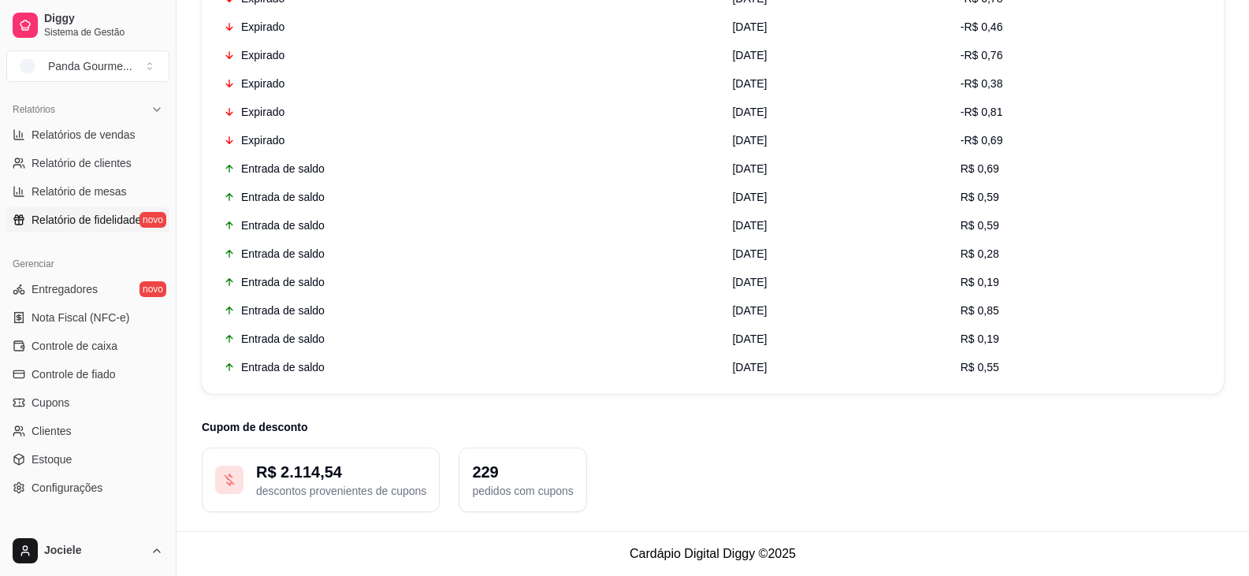
click at [480, 467] on p "229" at bounding box center [522, 472] width 101 height 22
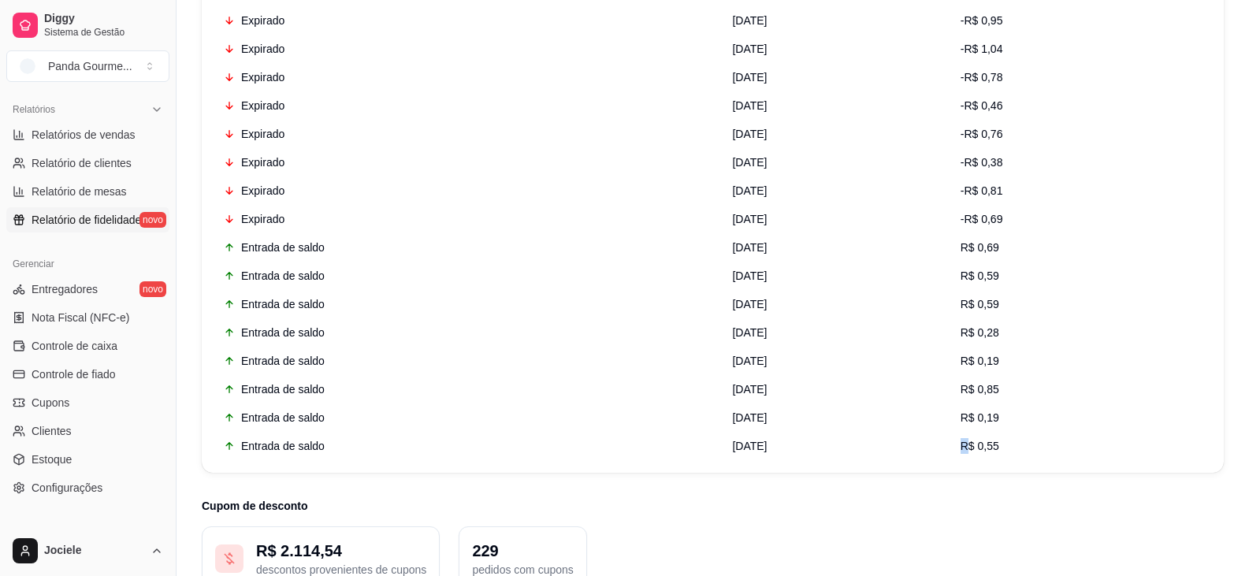
drag, startPoint x: 1013, startPoint y: 437, endPoint x: 1026, endPoint y: 435, distance: 13.6
click at [1026, 435] on td "R$ 0,55" at bounding box center [1081, 446] width 260 height 28
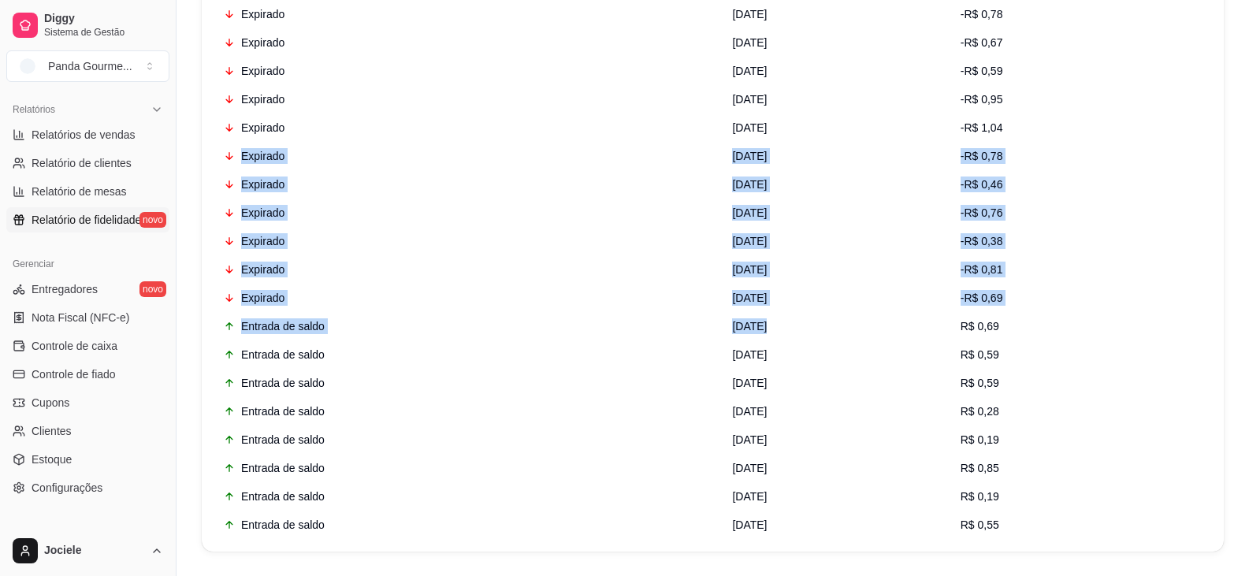
drag, startPoint x: 1027, startPoint y: 330, endPoint x: 384, endPoint y: 133, distance: 673.0
click at [510, 166] on td "Expirado" at bounding box center [468, 156] width 508 height 28
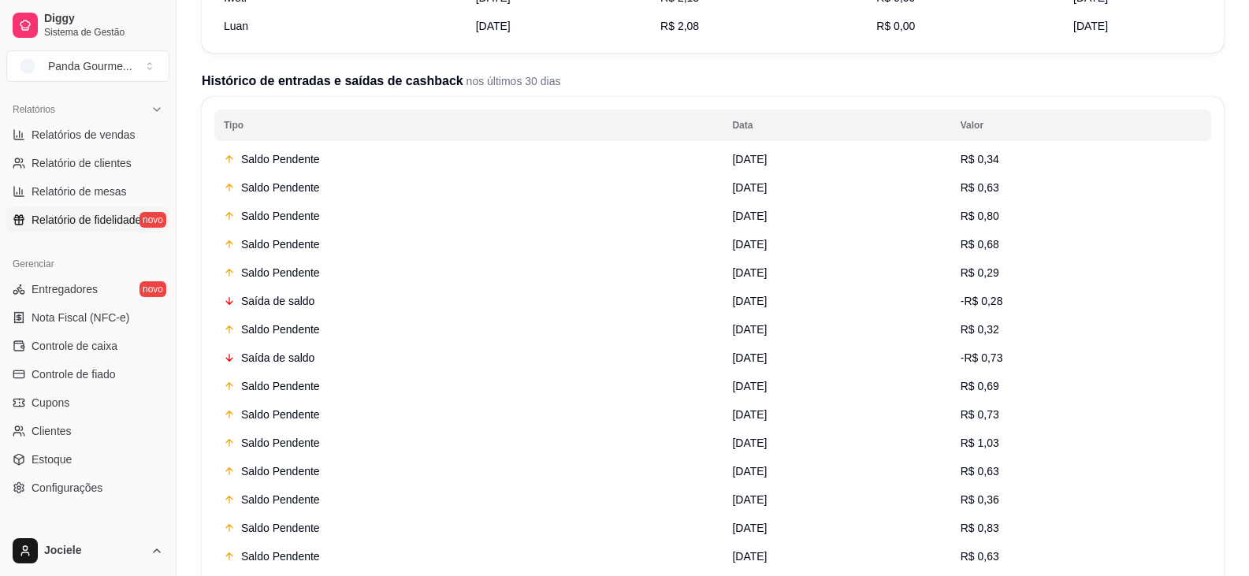
scroll to position [287, 0]
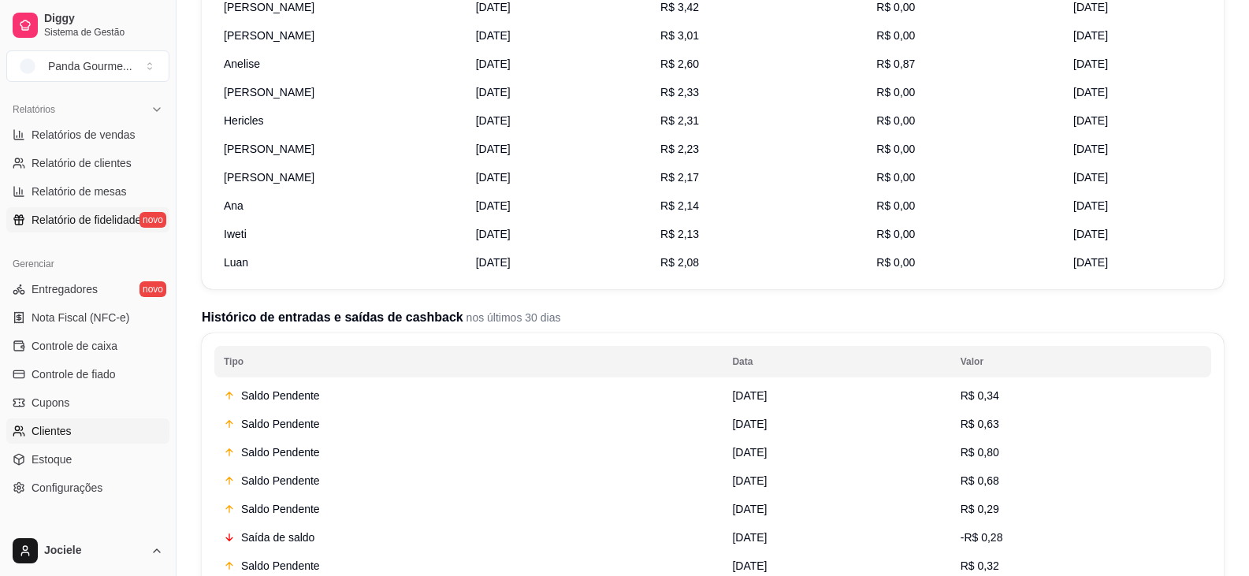
click at [109, 432] on link "Clientes" at bounding box center [87, 430] width 163 height 25
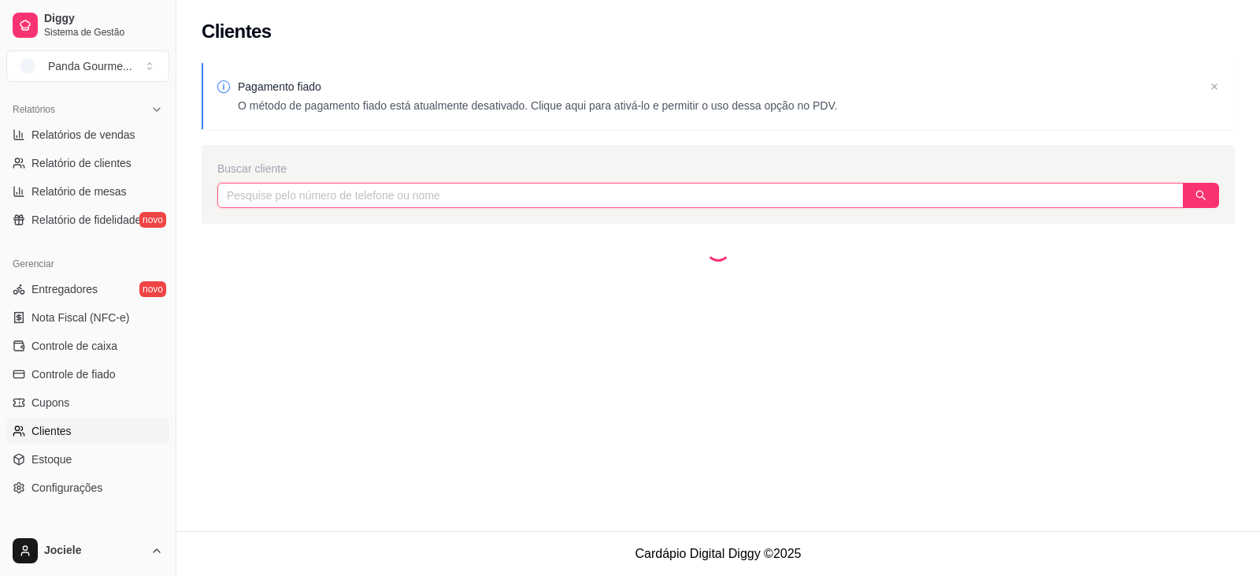
click at [379, 197] on input "text" at bounding box center [700, 195] width 967 height 25
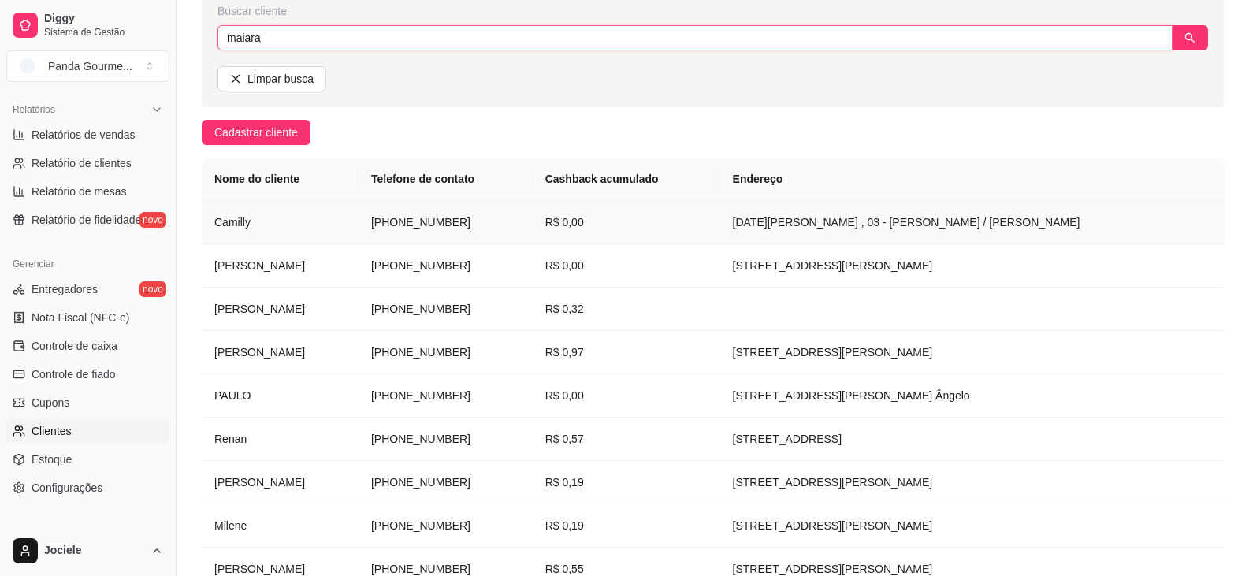
scroll to position [236, 0]
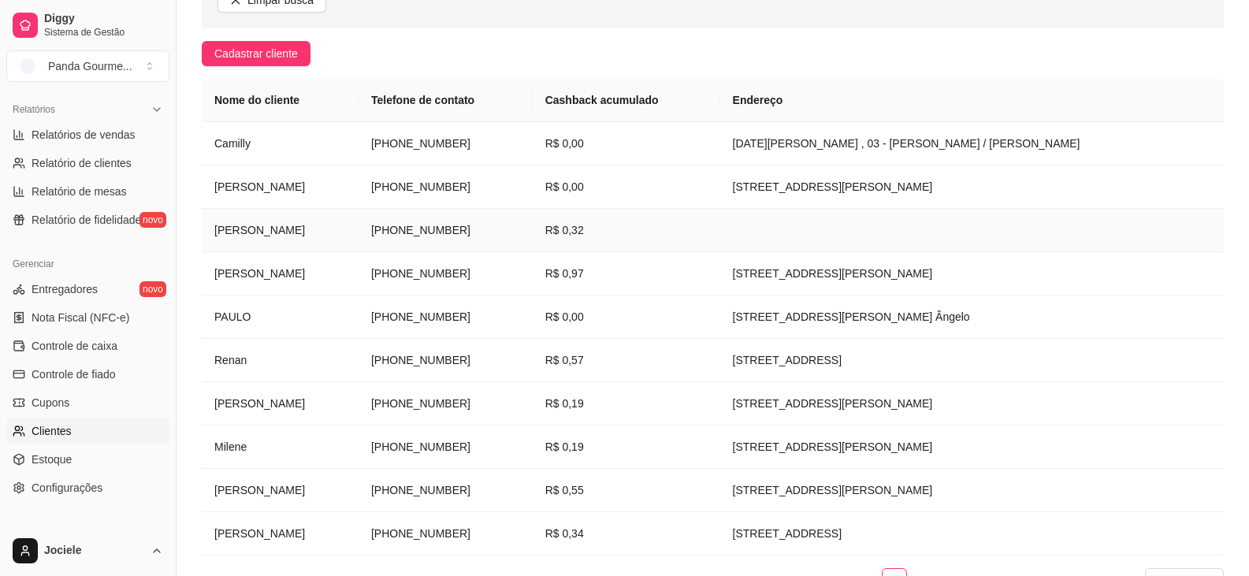
type input "maiara"
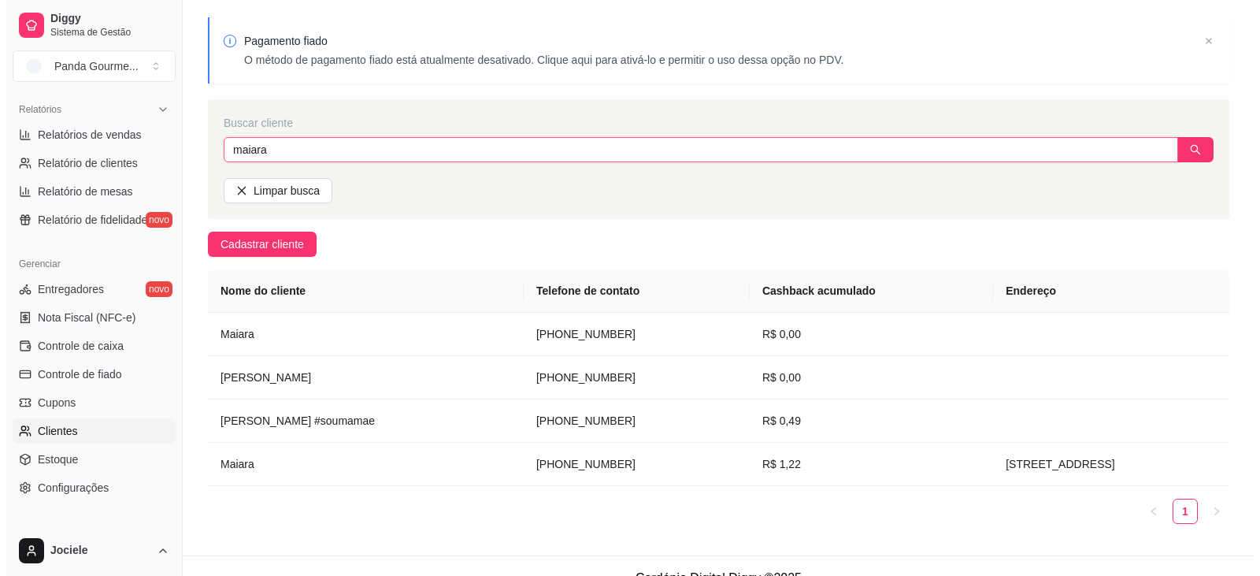
scroll to position [70, 0]
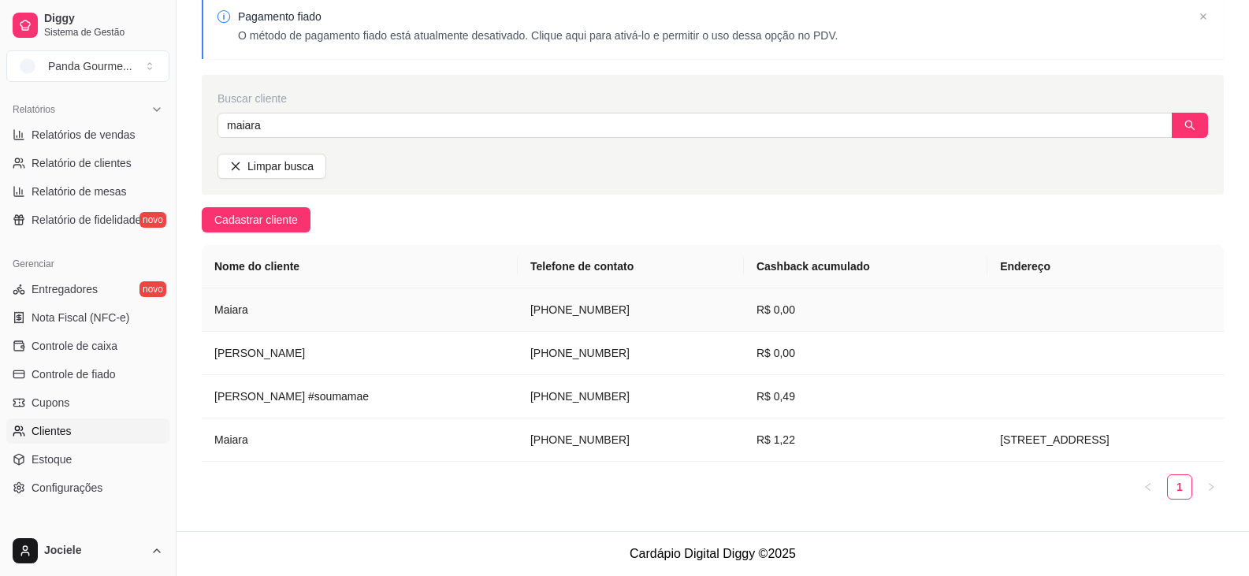
click at [544, 306] on td "[PHONE_NUMBER]" at bounding box center [631, 309] width 226 height 43
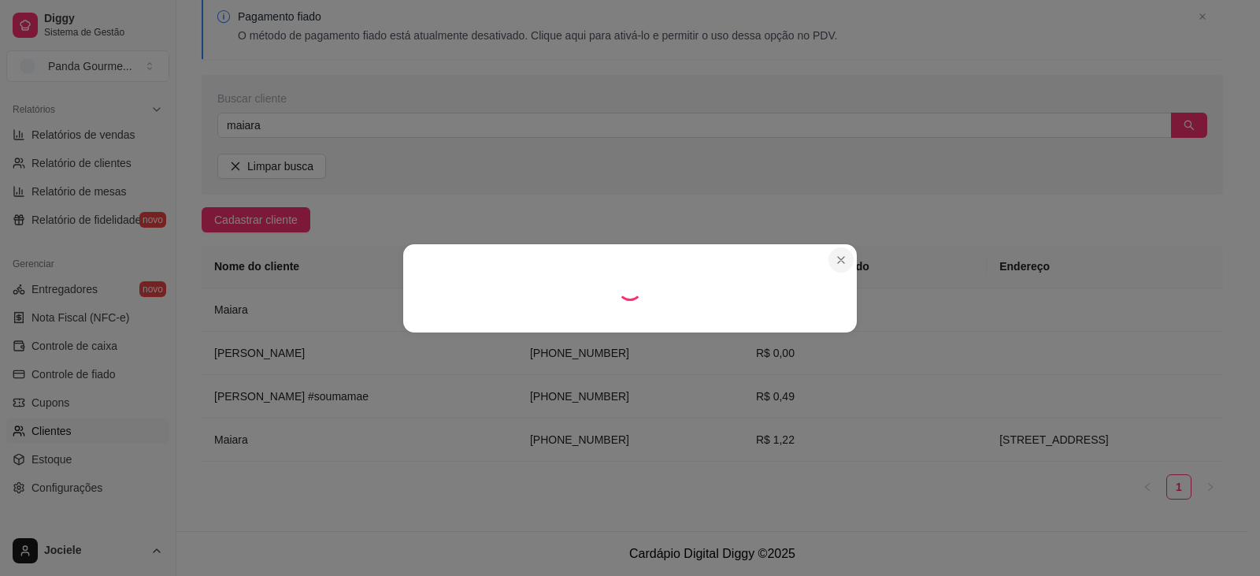
click at [844, 262] on section at bounding box center [630, 288] width 454 height 88
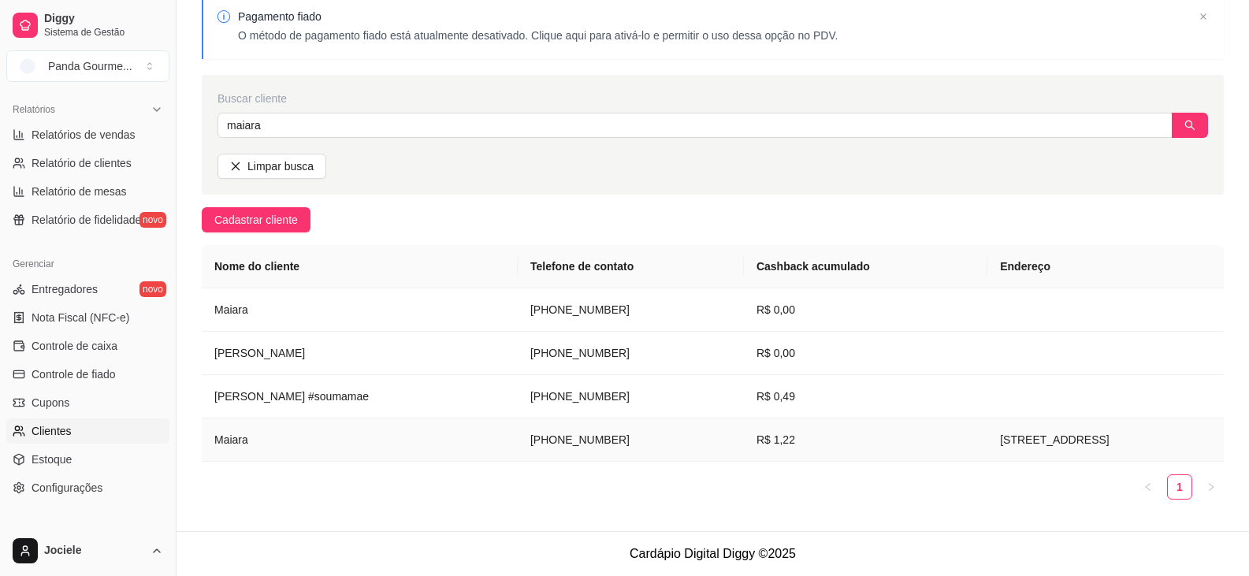
click at [529, 444] on td "[PHONE_NUMBER]" at bounding box center [631, 439] width 226 height 43
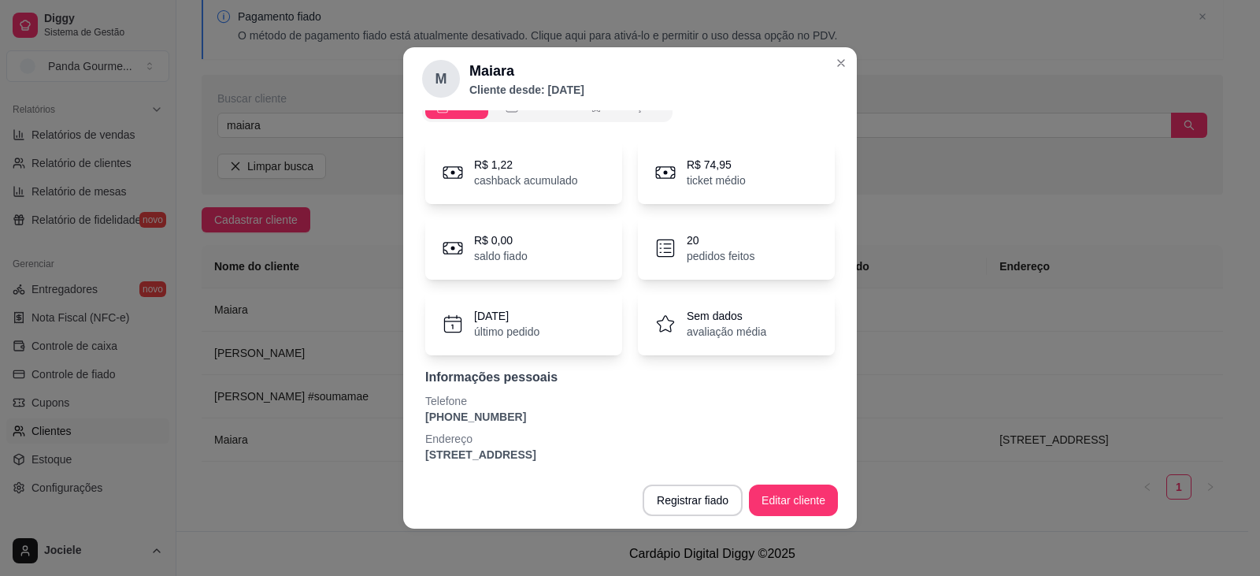
scroll to position [32, 0]
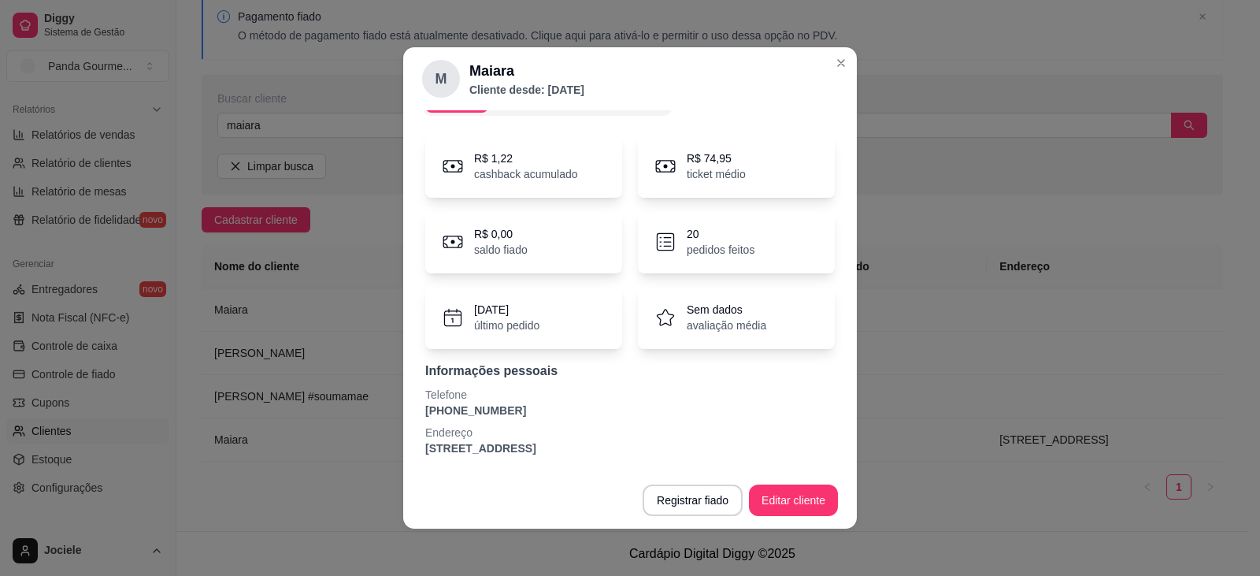
click at [570, 172] on p "cashback acumulado" at bounding box center [526, 174] width 104 height 16
click at [514, 173] on p "cashback acumulado" at bounding box center [526, 174] width 104 height 16
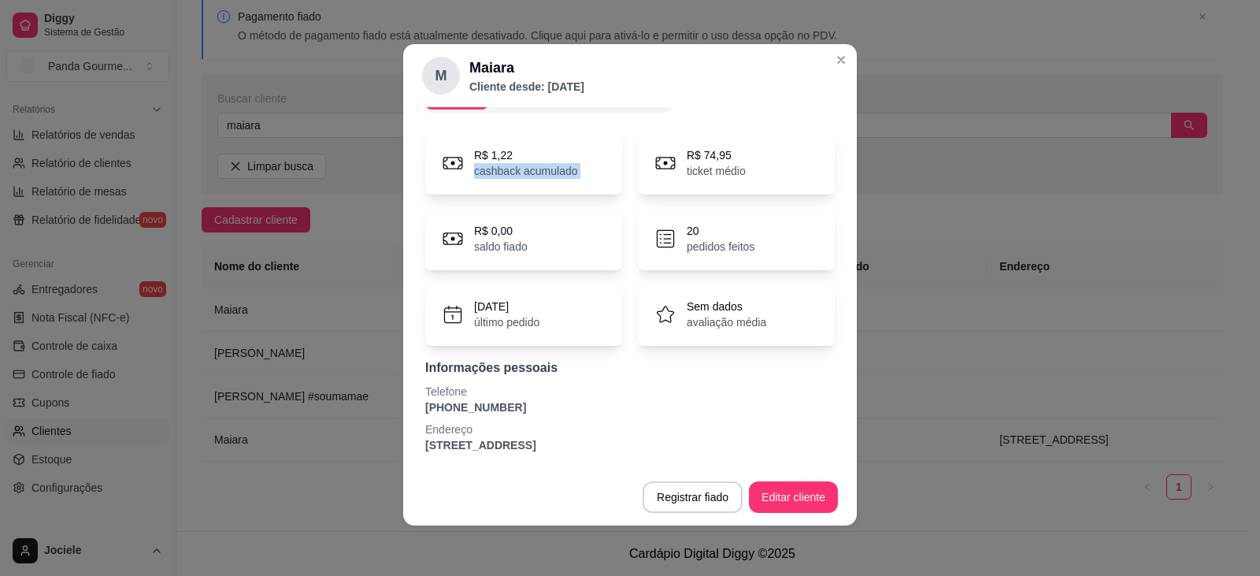
scroll to position [0, 0]
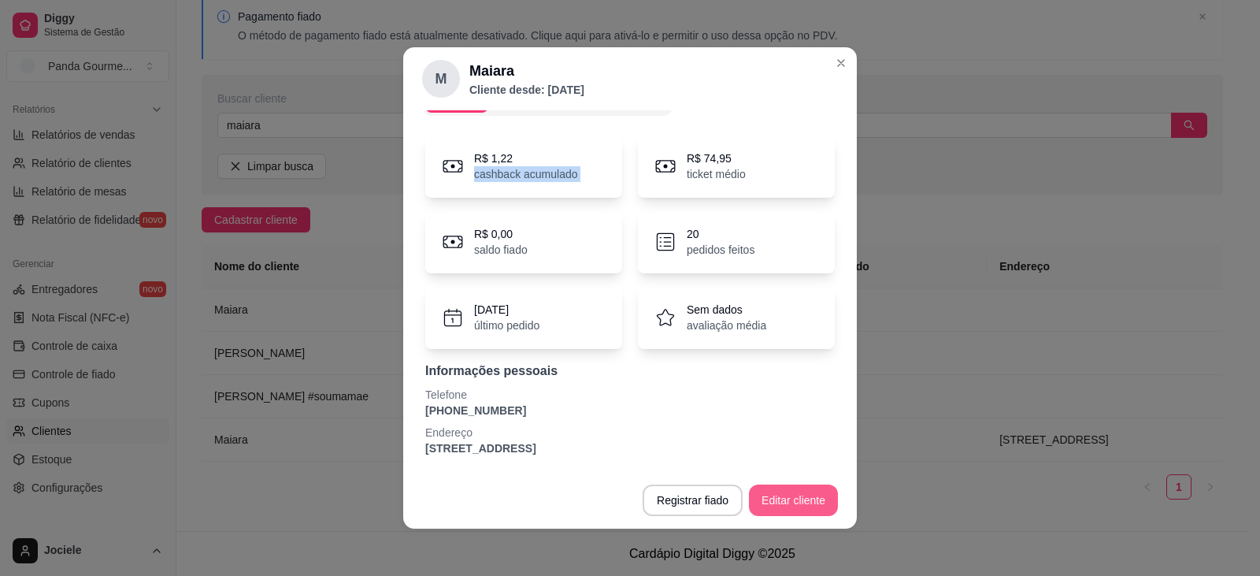
click at [796, 497] on button "Editar cliente" at bounding box center [793, 500] width 89 height 32
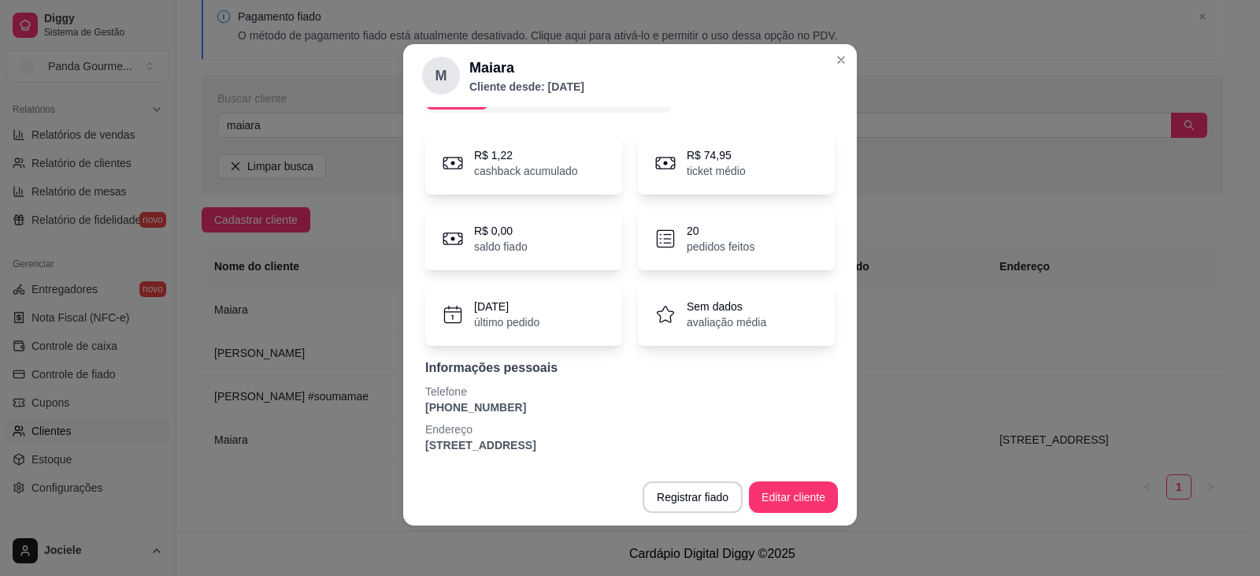
click at [713, 219] on div "20 pedidos feitos" at bounding box center [736, 238] width 197 height 63
click at [539, 250] on div "R$ 0,00 saldo fiado" at bounding box center [523, 238] width 197 height 63
drag, startPoint x: 487, startPoint y: 318, endPoint x: 511, endPoint y: 322, distance: 24.7
click at [511, 322] on p "último pedido" at bounding box center [506, 322] width 65 height 16
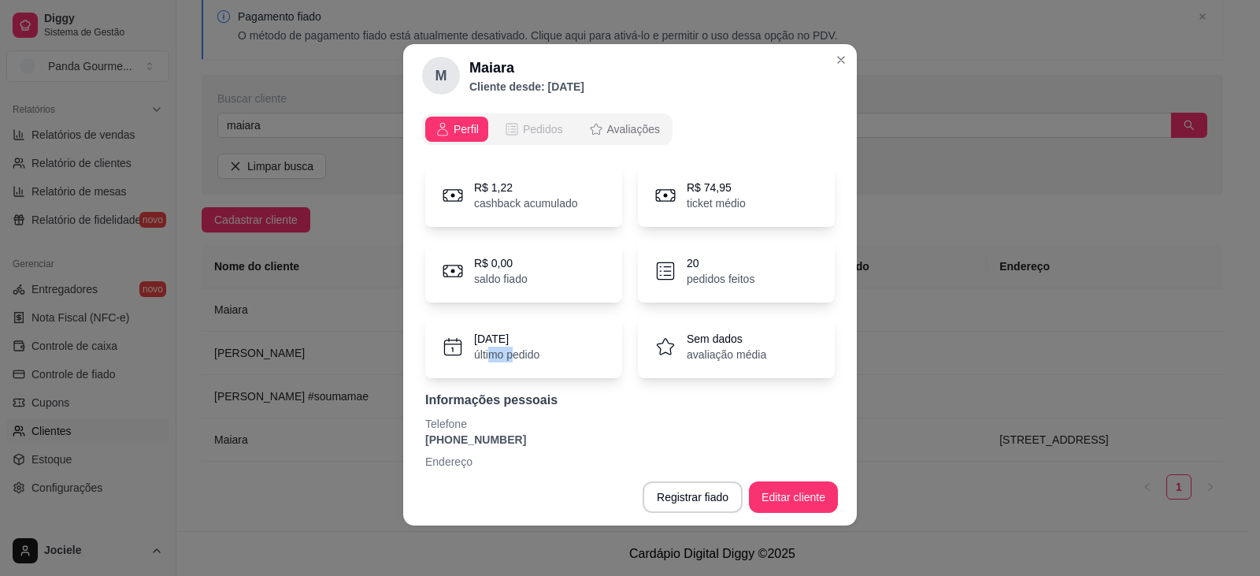
click at [523, 135] on span "Pedidos" at bounding box center [543, 129] width 40 height 16
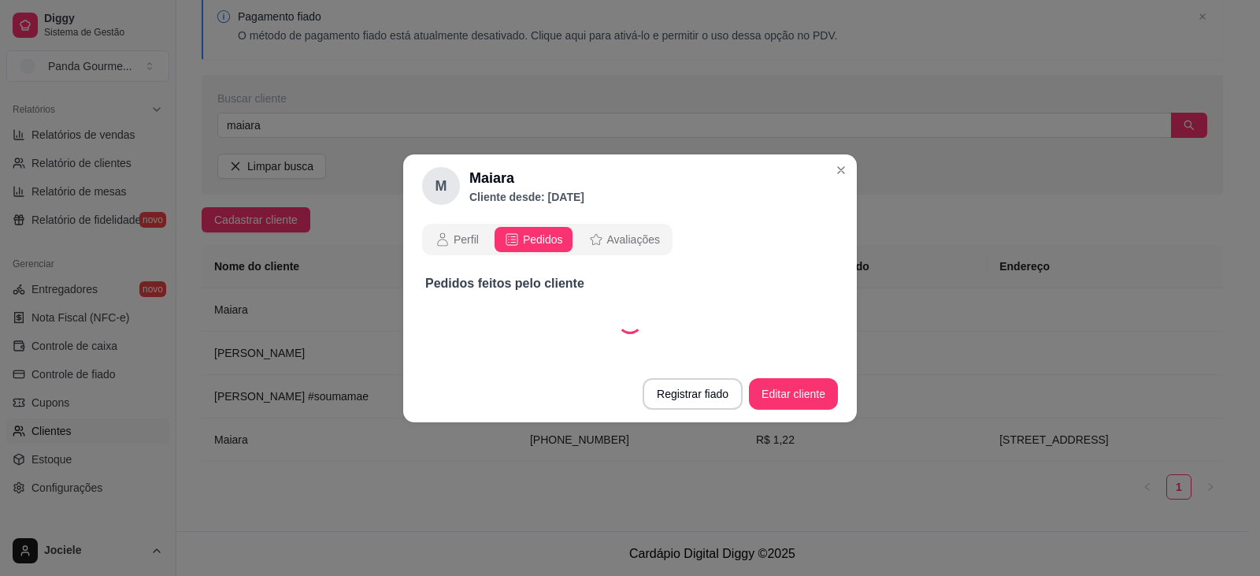
select select "30"
select select "ALL"
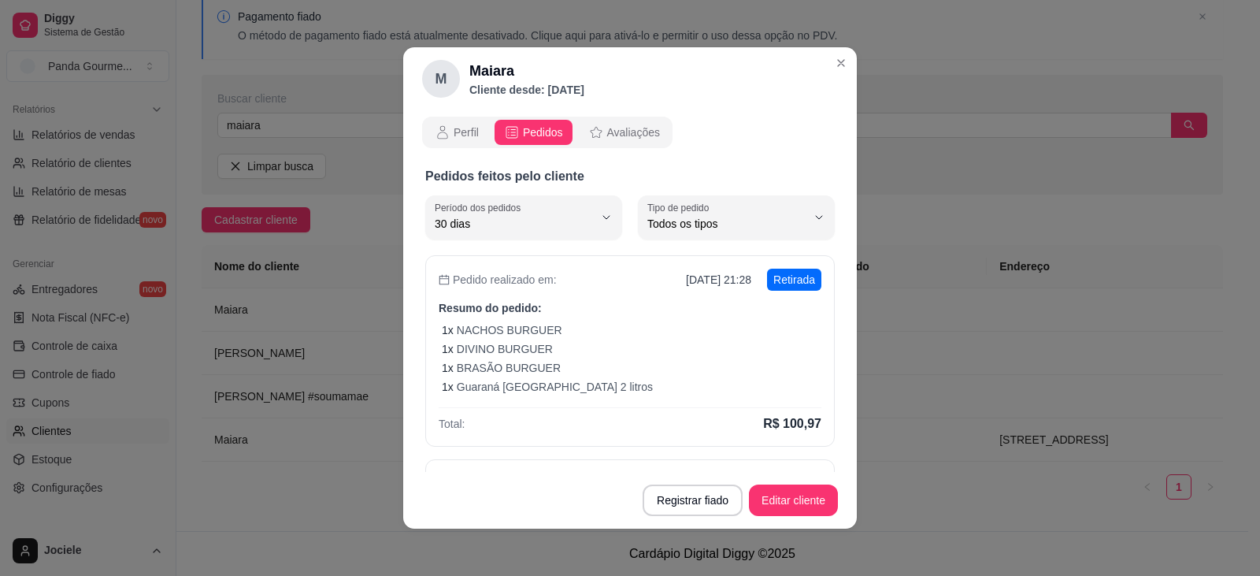
click at [730, 219] on span "Todos os tipos" at bounding box center [726, 224] width 159 height 16
click at [714, 171] on p "Pedidos feitos pelo cliente" at bounding box center [630, 176] width 410 height 19
click at [610, 126] on span "Avaliações" at bounding box center [633, 132] width 53 height 16
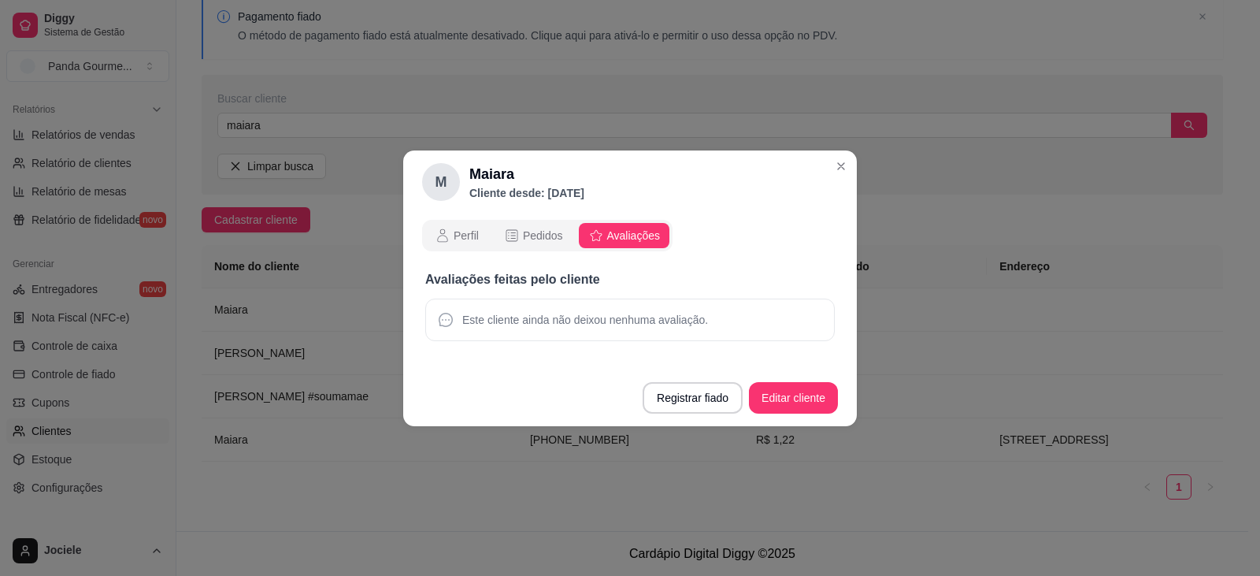
click at [665, 332] on div "Este cliente ainda não deixou nenhuma avaliação." at bounding box center [630, 320] width 410 height 43
click at [664, 319] on span "Este cliente ainda não deixou nenhuma avaliação." at bounding box center [585, 320] width 246 height 16
click at [462, 232] on span "Perfil" at bounding box center [466, 236] width 25 height 16
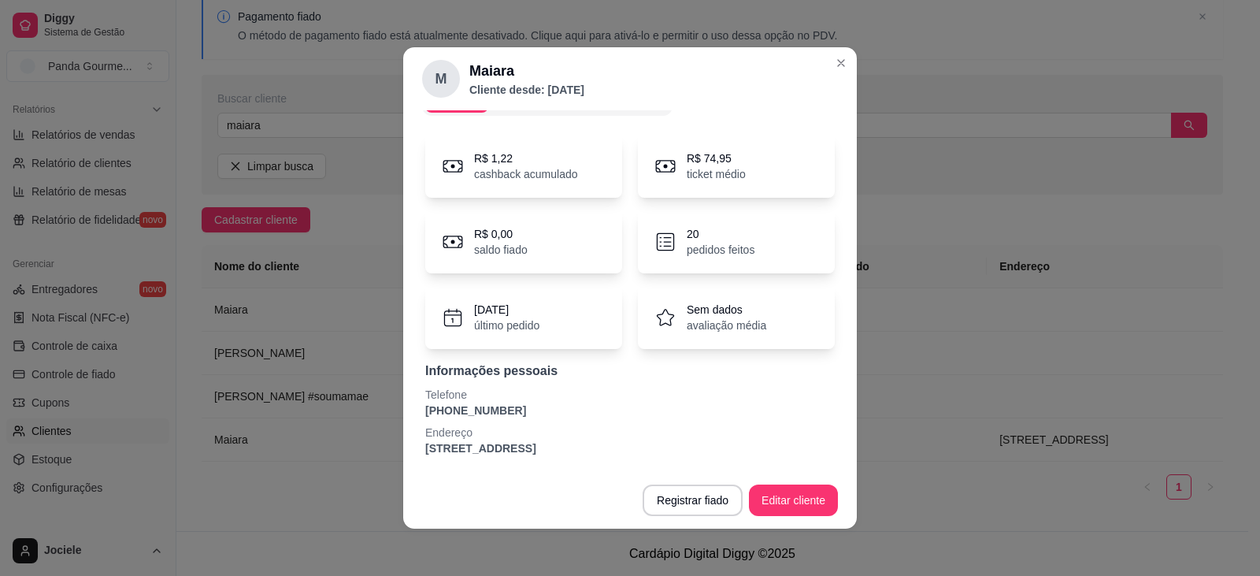
scroll to position [3, 0]
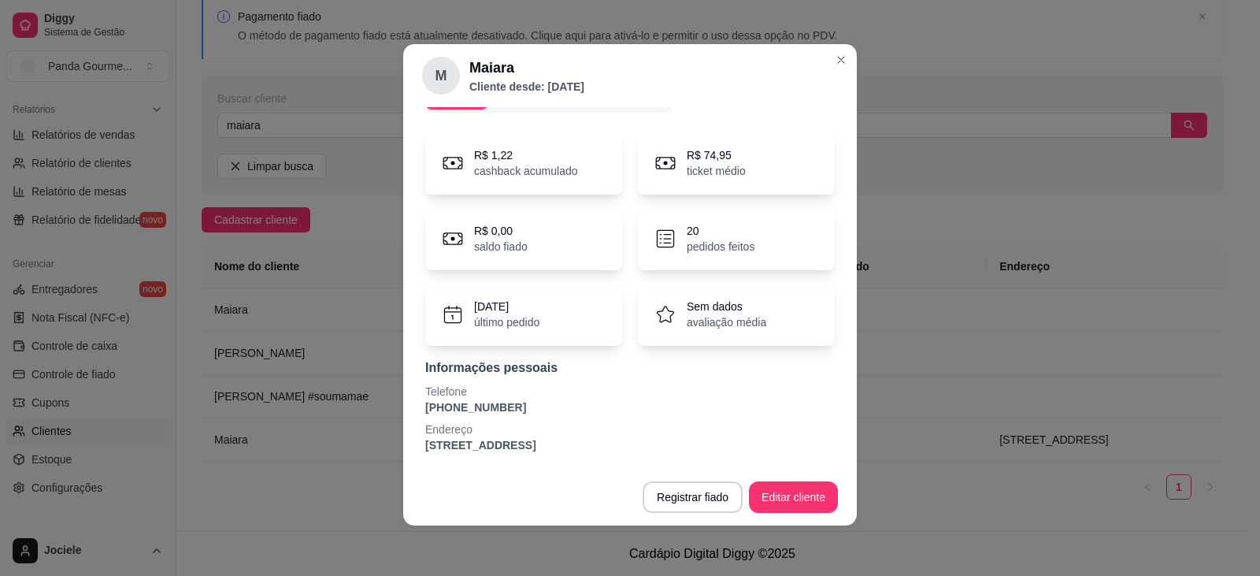
click at [530, 290] on div "[DATE] último pedido" at bounding box center [523, 314] width 197 height 63
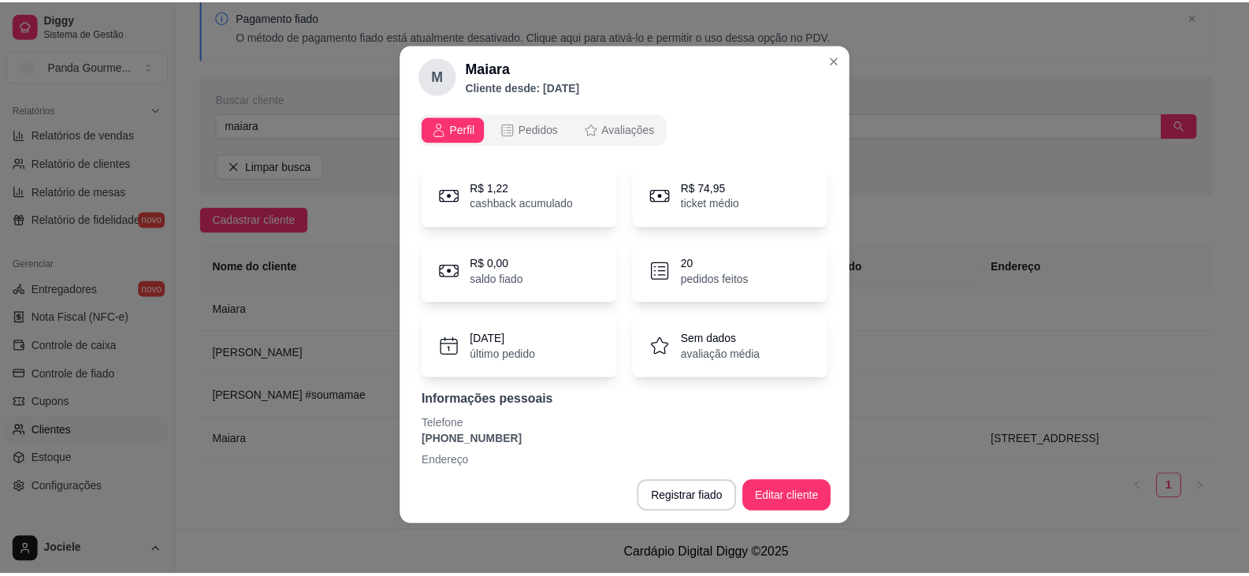
scroll to position [0, 0]
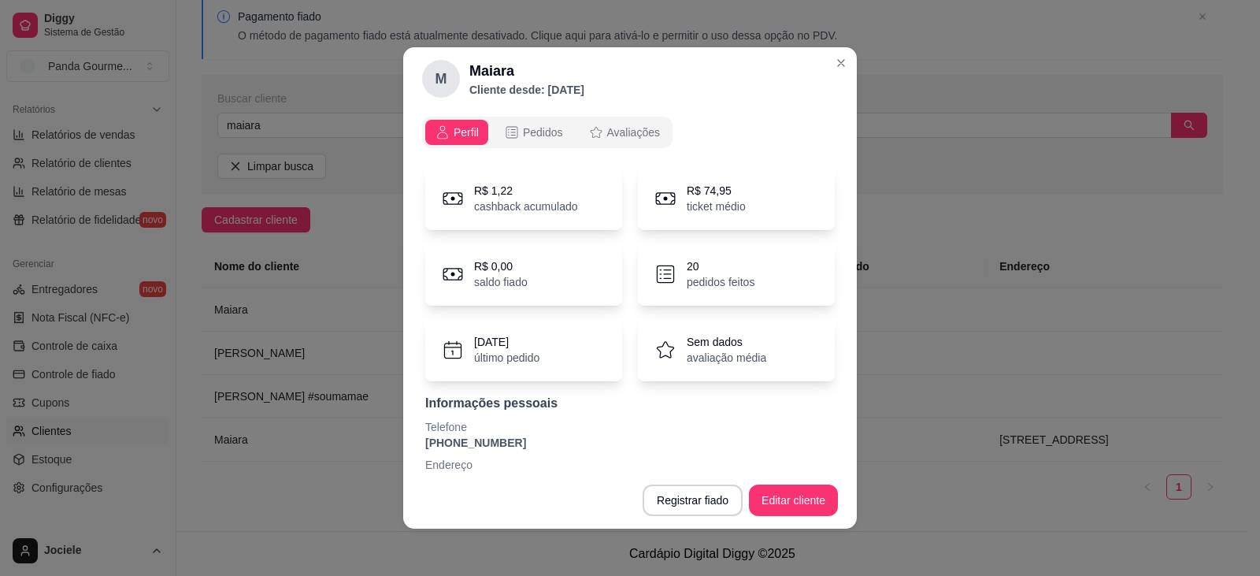
click at [544, 87] on p "Cliente desde: [DATE]" at bounding box center [526, 90] width 115 height 16
click at [553, 193] on p "R$ 1,22" at bounding box center [526, 191] width 104 height 16
drag, startPoint x: 503, startPoint y: 206, endPoint x: 671, endPoint y: 213, distance: 168.8
click at [671, 213] on div "R$ 1,22 cashback acumulado R$ 74,95 ticket médio" at bounding box center [630, 198] width 410 height 63
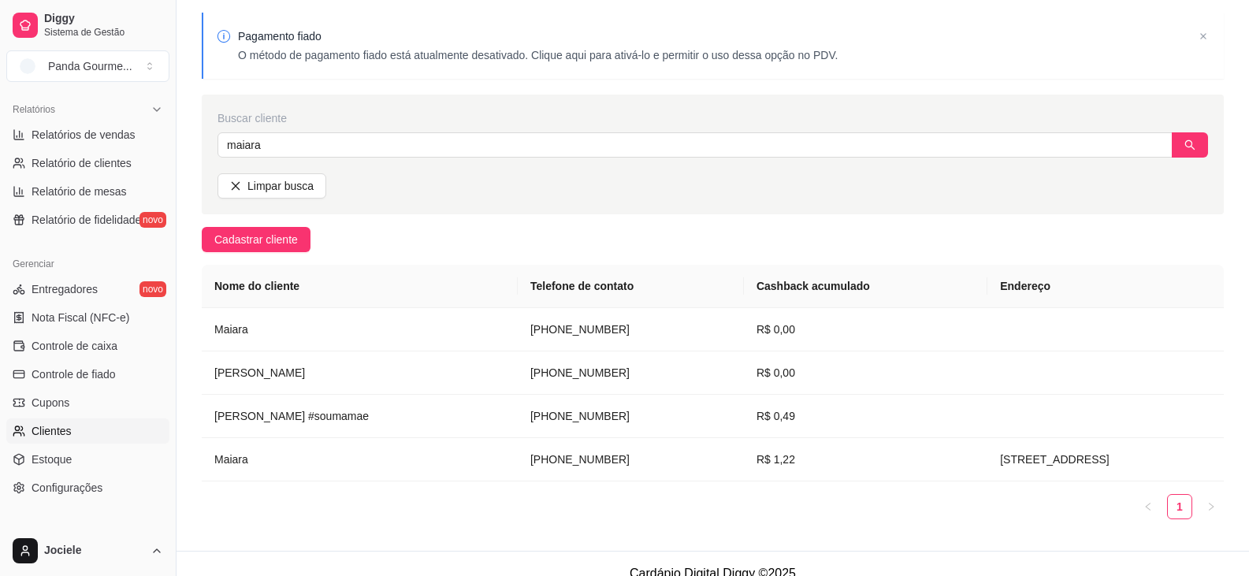
scroll to position [70, 0]
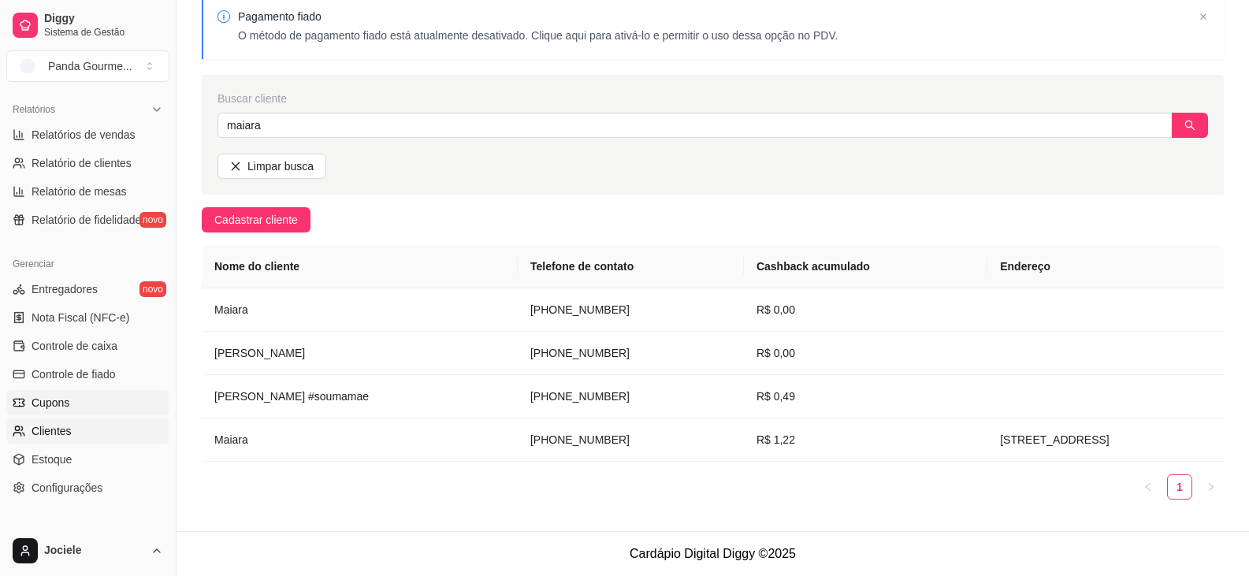
click at [42, 406] on span "Cupons" at bounding box center [51, 403] width 38 height 16
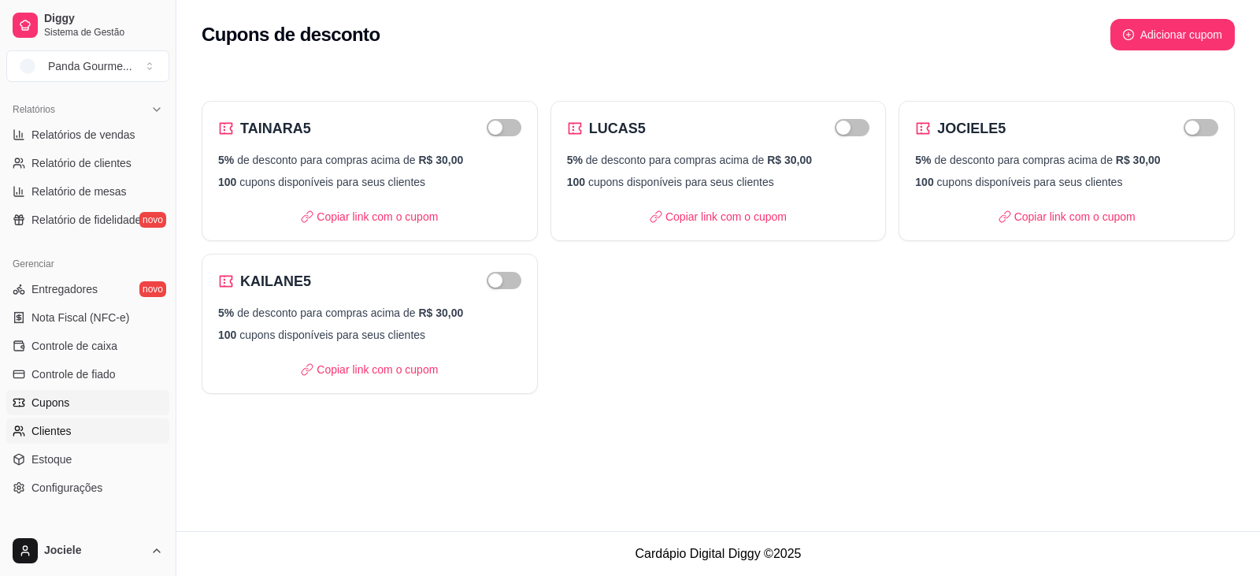
click at [67, 426] on span "Clientes" at bounding box center [52, 431] width 40 height 16
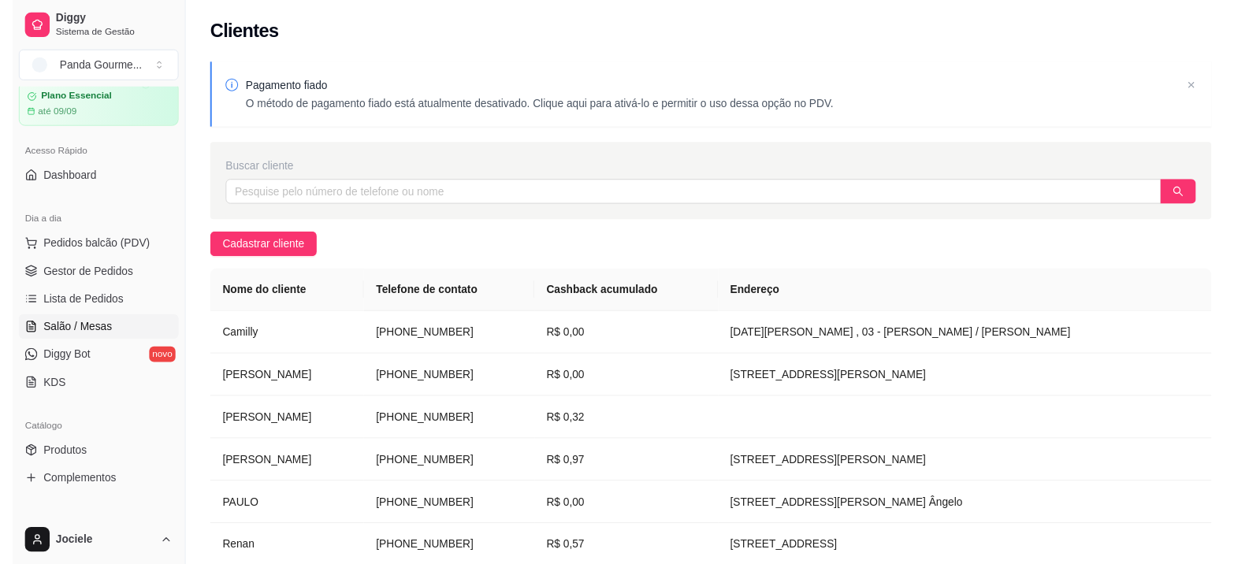
scroll to position [79, 0]
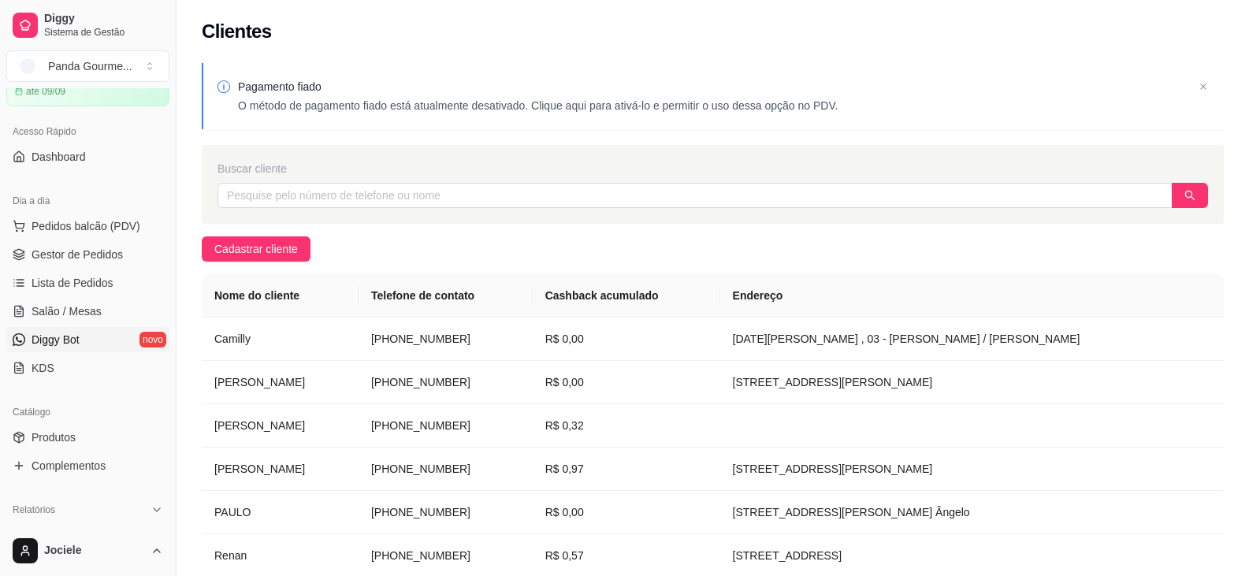
click at [78, 340] on span "Diggy Bot" at bounding box center [56, 340] width 48 height 16
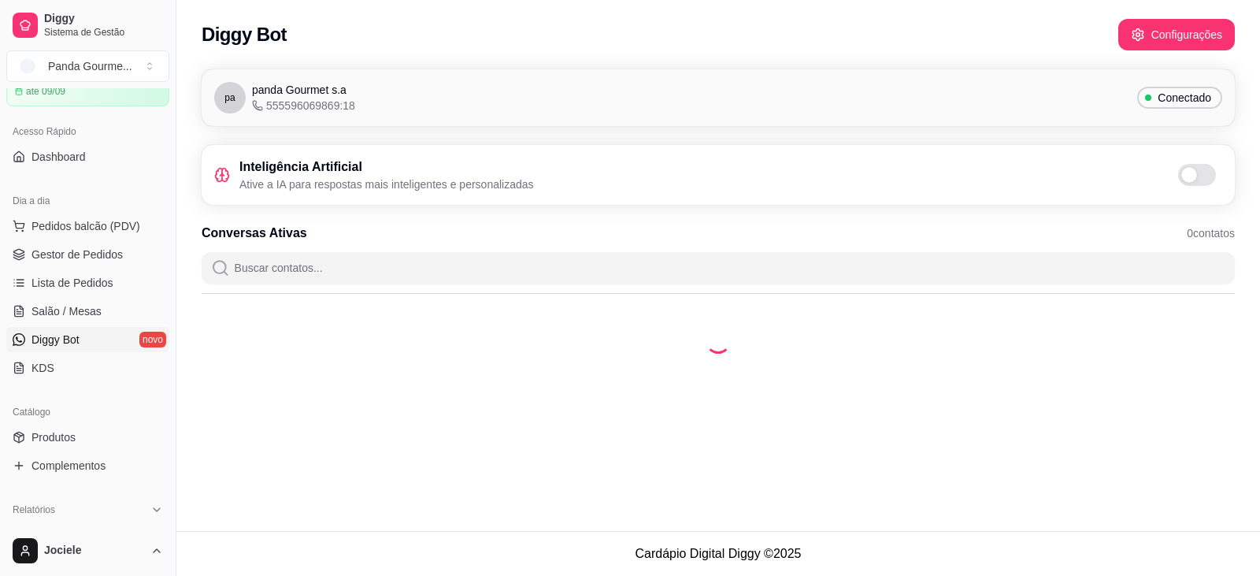
click at [1185, 37] on div "Diggy Bot Configurações" at bounding box center [718, 35] width 1033 height 32
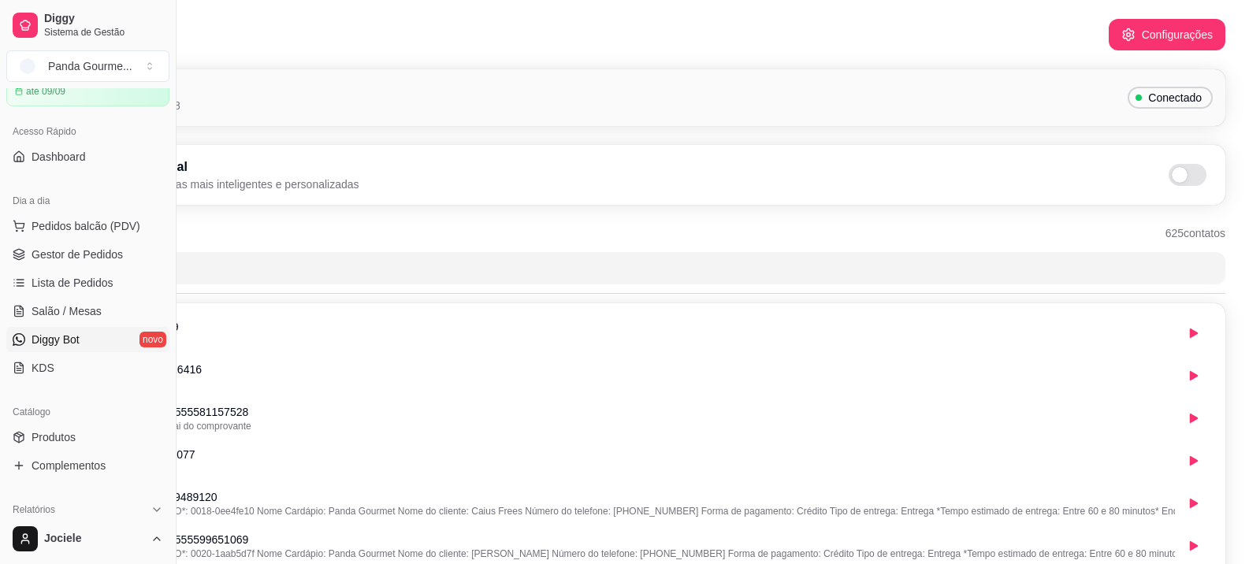
scroll to position [0, 176]
click at [1182, 35] on button "Configurações" at bounding box center [1165, 35] width 117 height 32
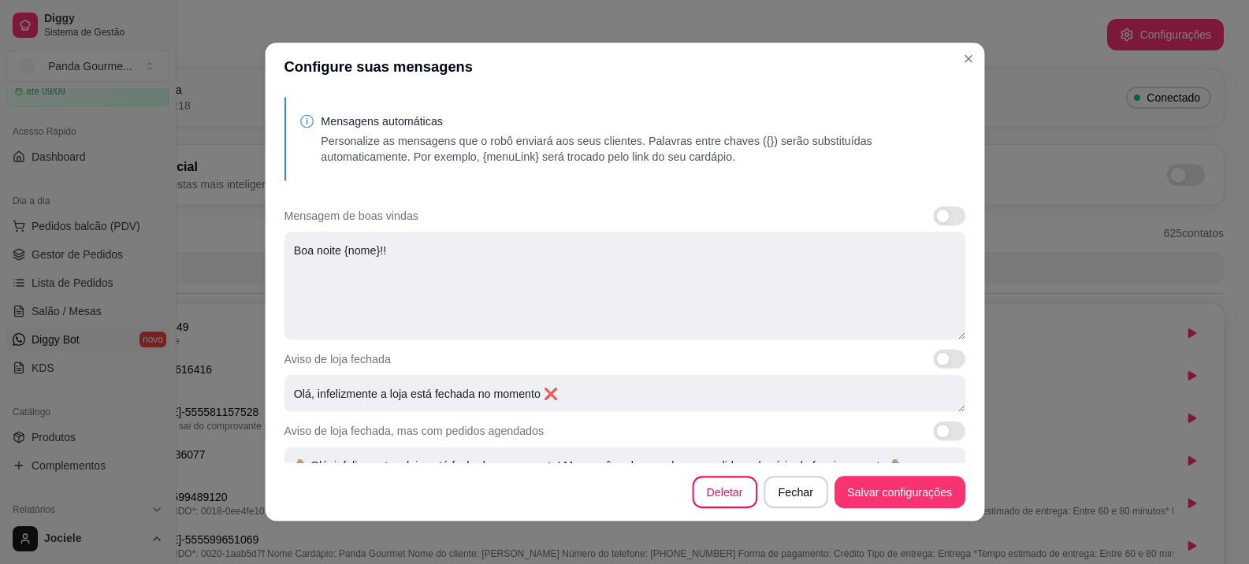
scroll to position [0, 165]
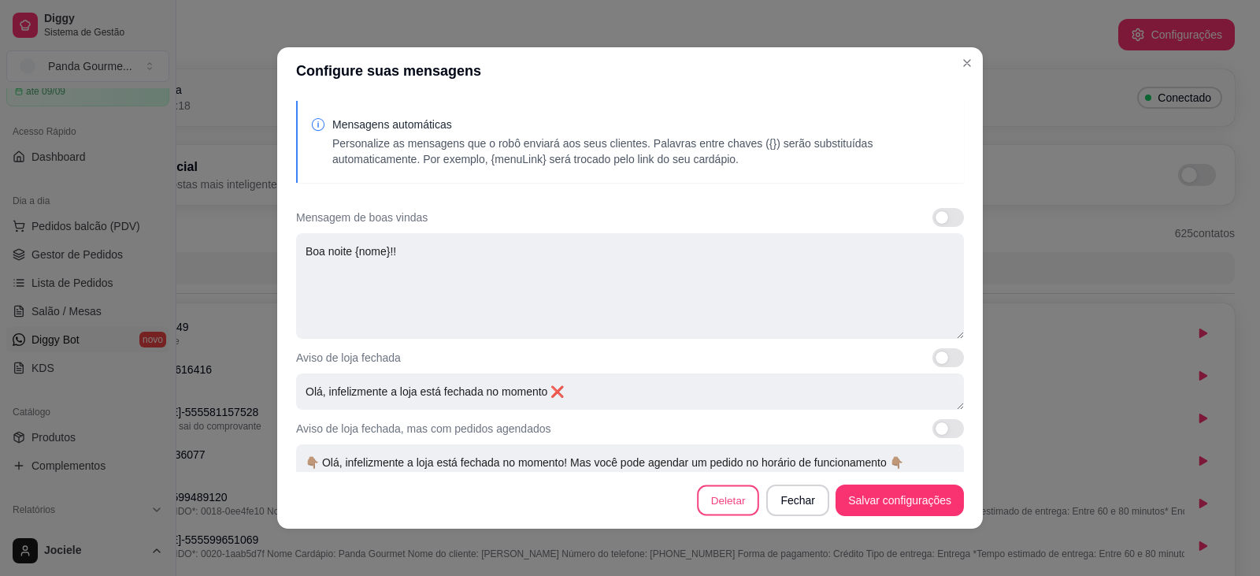
click at [723, 497] on button "Deletar" at bounding box center [728, 500] width 62 height 31
click at [768, 336] on button "Deletar" at bounding box center [755, 336] width 61 height 31
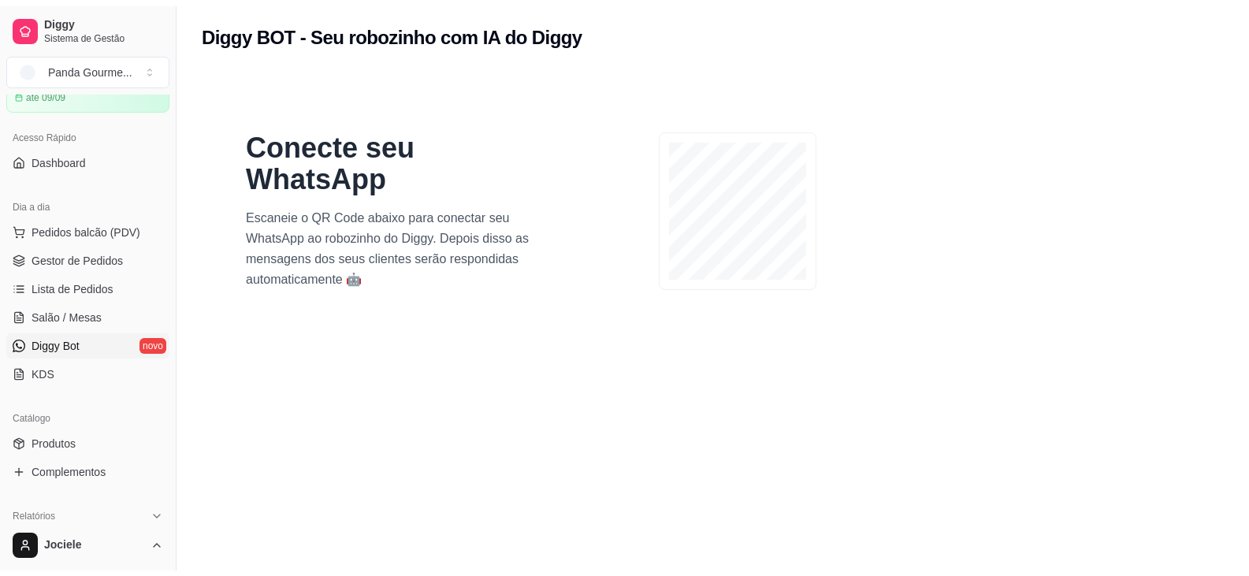
scroll to position [0, 0]
